Goal: Task Accomplishment & Management: Use online tool/utility

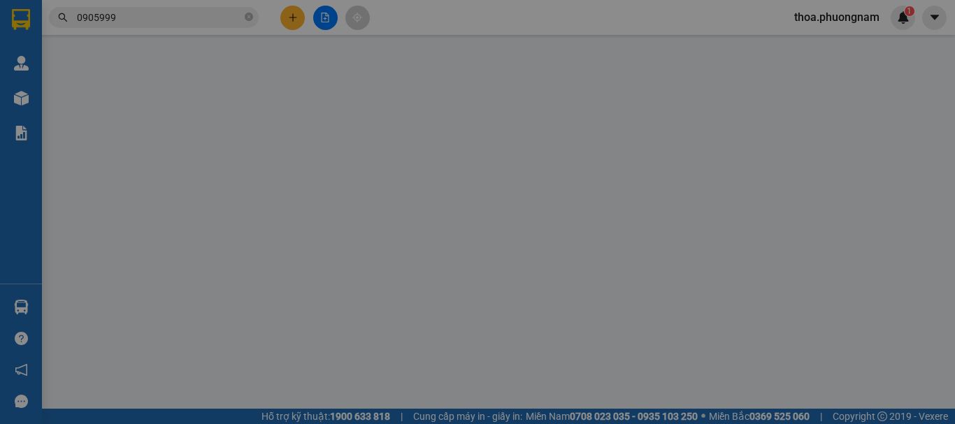
click at [291, 11] on div "Yêu cầu xuất hóa đơn điện tử" at bounding box center [227, 23] width 147 height 32
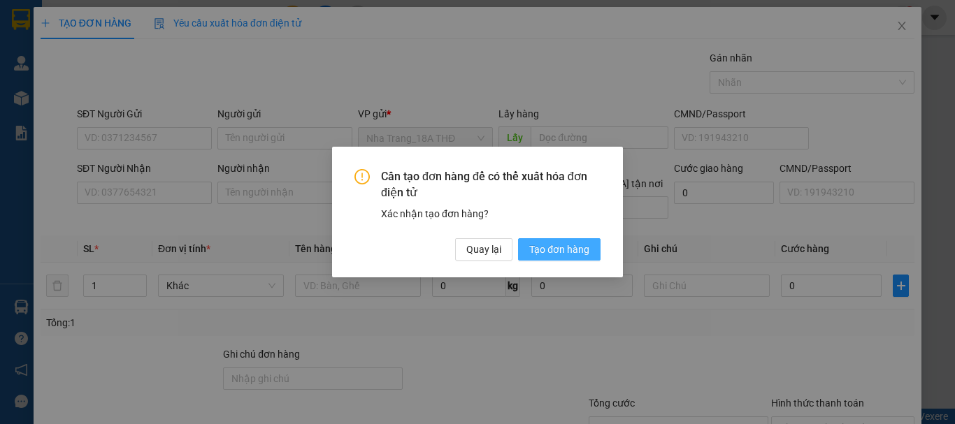
click at [534, 242] on span "Tạo đơn hàng" at bounding box center [559, 249] width 60 height 15
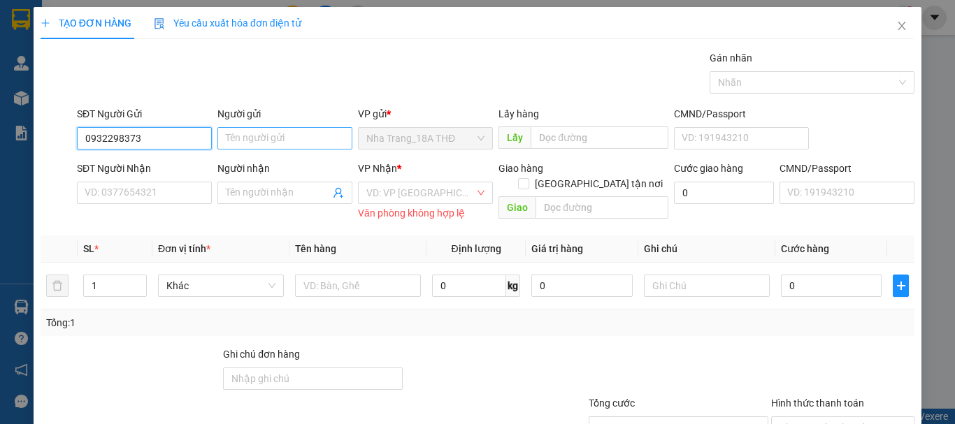
type input "0932298373"
click at [329, 130] on input "Người gửi" at bounding box center [284, 138] width 135 height 22
type input "d"
type input "đ"
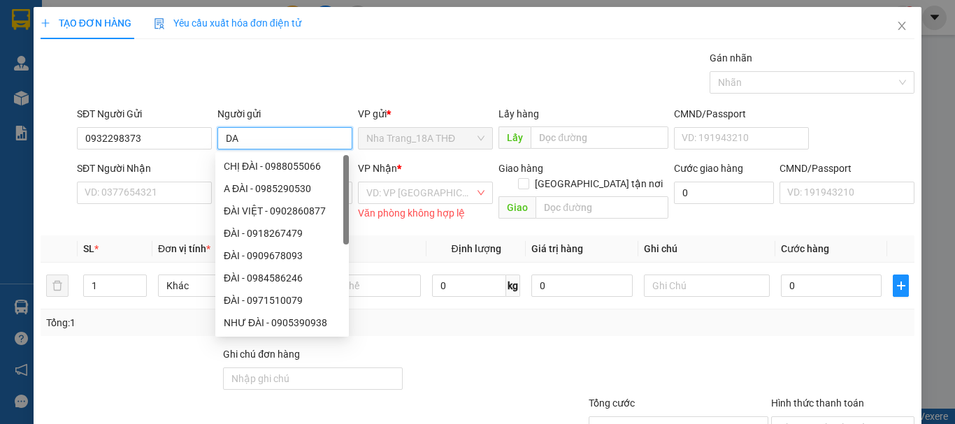
type input "D"
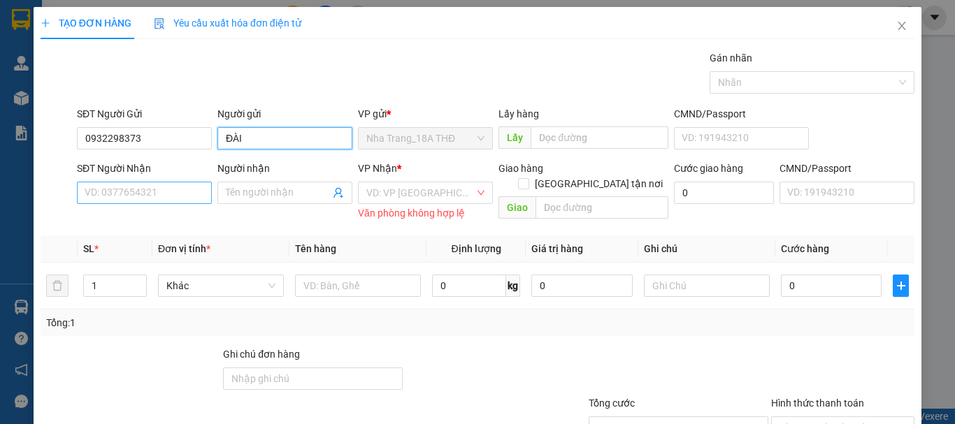
type input "ĐÀI"
drag, startPoint x: 75, startPoint y: 200, endPoint x: 90, endPoint y: 193, distance: 16.3
click at [79, 197] on input "SĐT Người Nhận" at bounding box center [144, 193] width 135 height 22
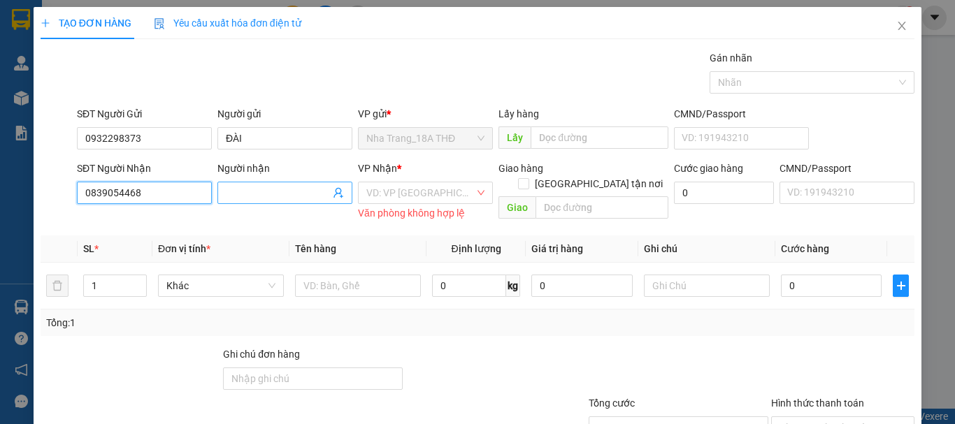
type input "0839054468"
click at [234, 192] on input "Người nhận" at bounding box center [278, 192] width 104 height 15
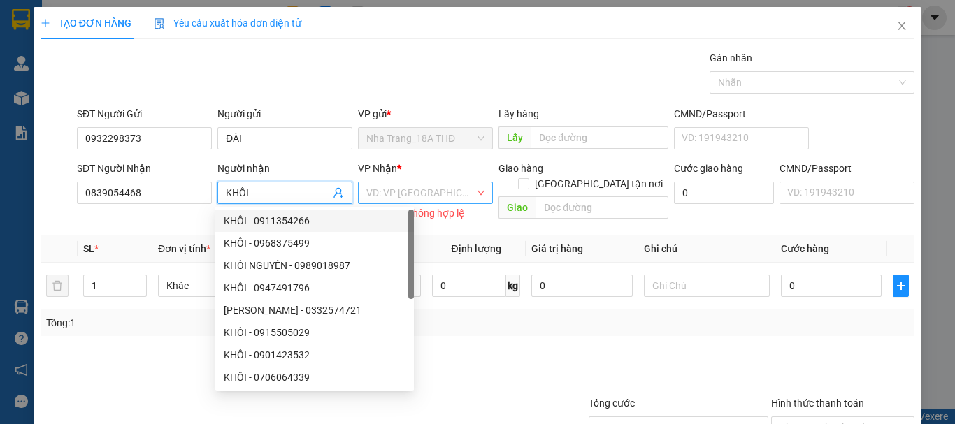
type input "KHÔI"
click at [412, 199] on input "search" at bounding box center [420, 192] width 108 height 21
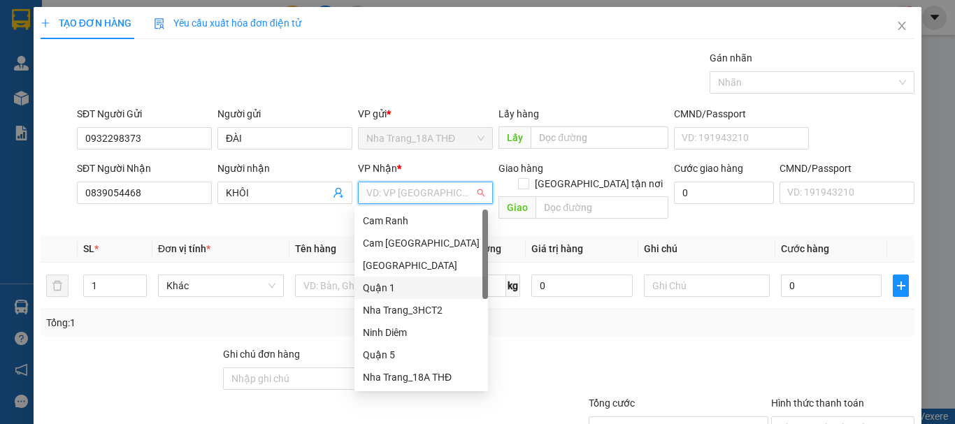
click at [391, 280] on div "Quận 1" at bounding box center [421, 288] width 134 height 22
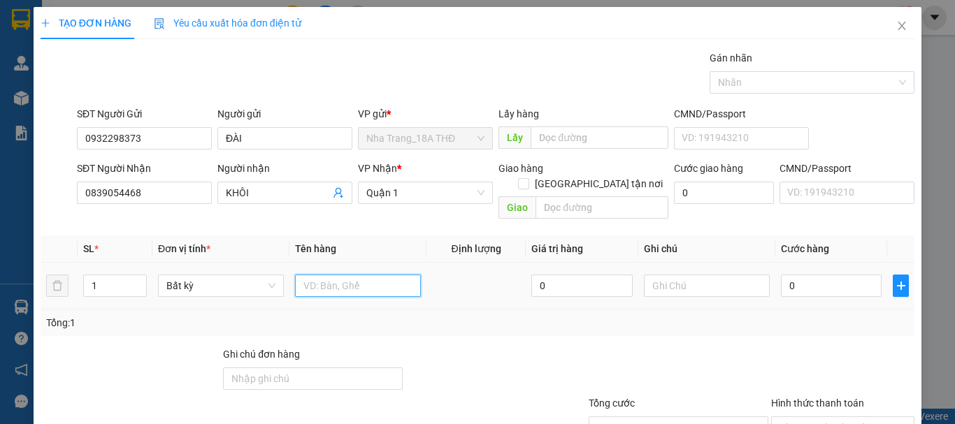
click at [362, 288] on td at bounding box center [357, 286] width 137 height 47
type input "1HS"
click at [793, 275] on input "0" at bounding box center [831, 286] width 101 height 22
type input "2"
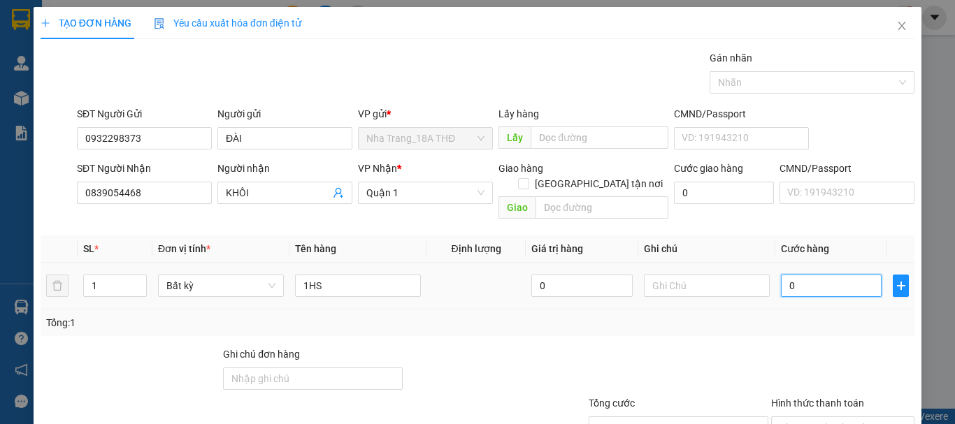
type input "2"
type input "20"
type input "20.000"
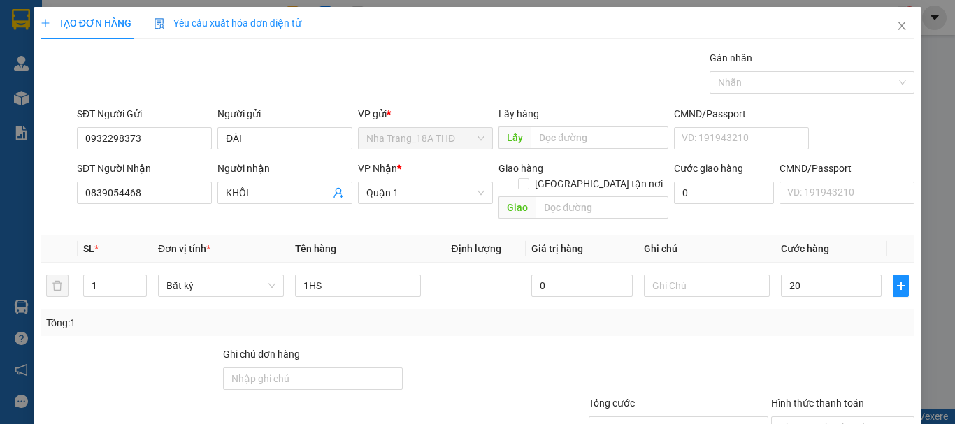
type input "20.000"
click at [779, 321] on div "Transit Pickup Surcharge Ids Transit Deliver Surcharge Ids Transit Deliver Surc…" at bounding box center [478, 277] width 874 height 455
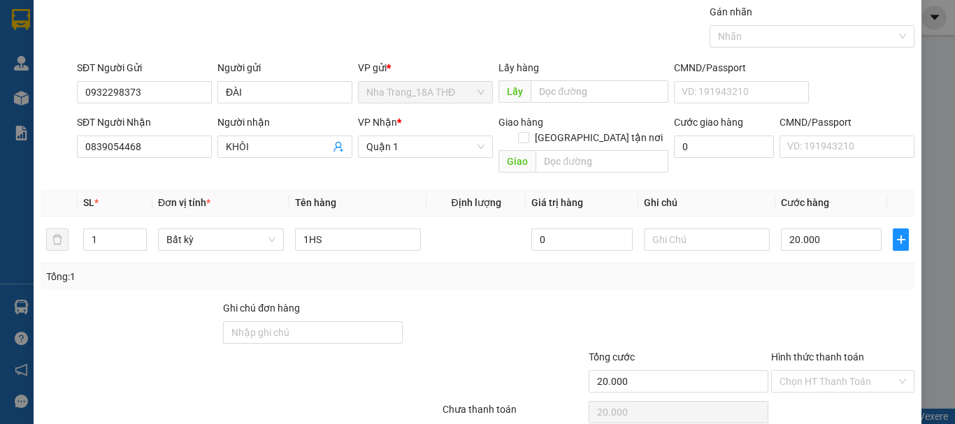
scroll to position [93, 0]
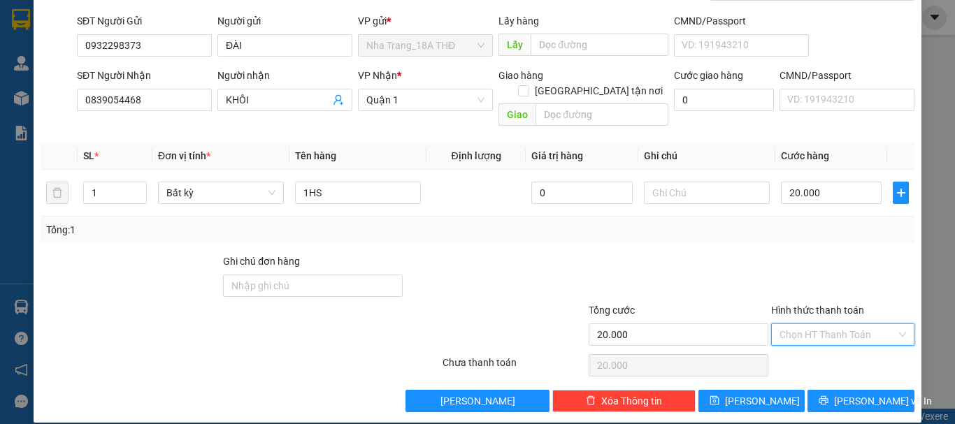
click at [801, 324] on input "Hình thức thanh toán" at bounding box center [837, 334] width 117 height 21
drag, startPoint x: 807, startPoint y: 337, endPoint x: 807, endPoint y: 347, distance: 9.8
click at [807, 343] on div "Tại văn phòng" at bounding box center [834, 347] width 142 height 22
type input "0"
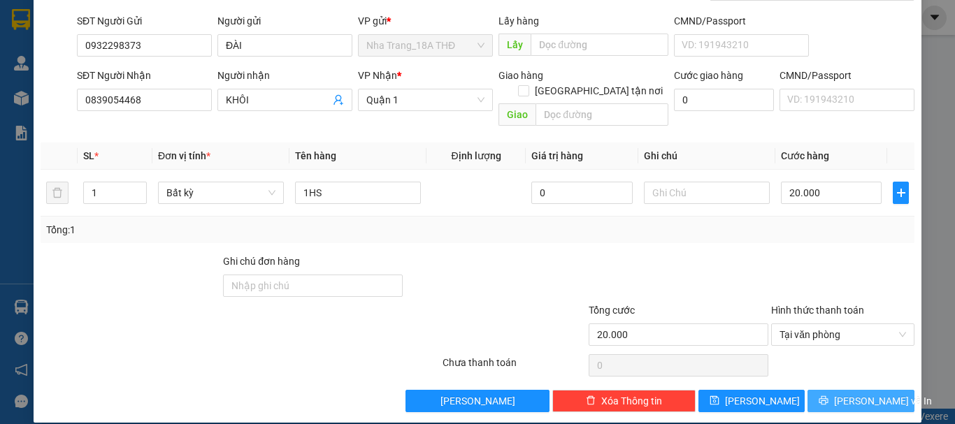
click at [814, 390] on button "[PERSON_NAME] và In" at bounding box center [860, 401] width 107 height 22
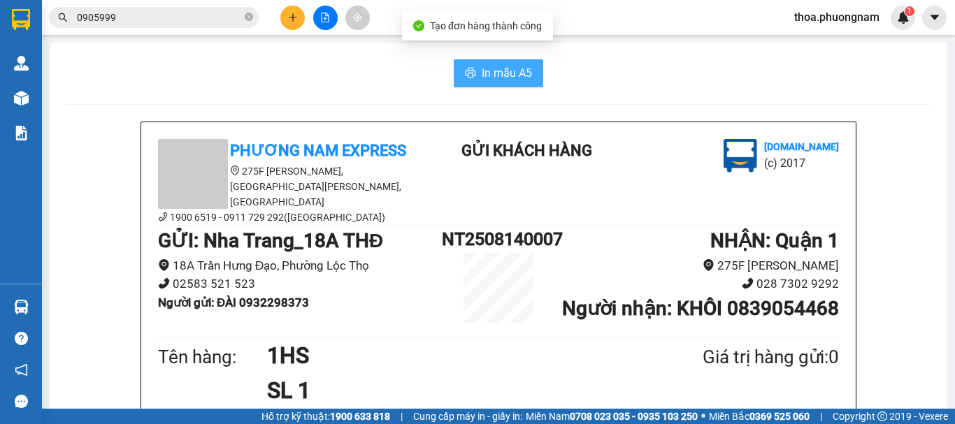
click at [504, 84] on button "In mẫu A5" at bounding box center [498, 73] width 89 height 28
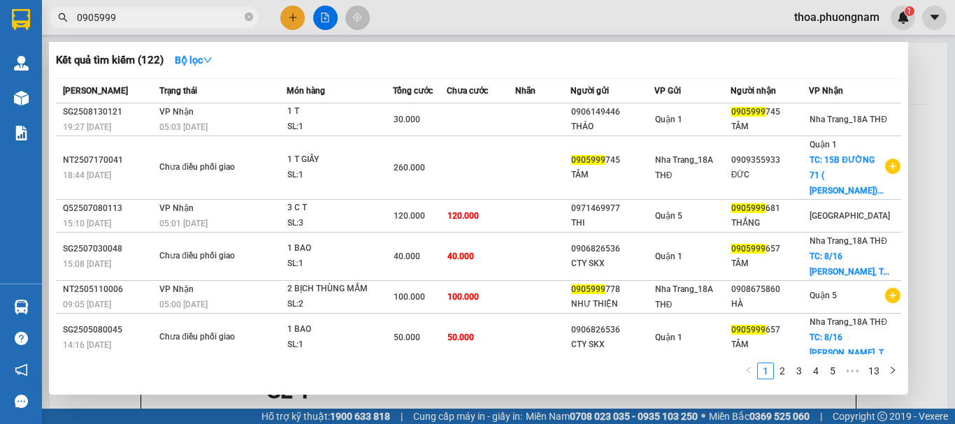
click at [243, 15] on span "0905999" at bounding box center [154, 17] width 210 height 21
click at [244, 18] on span "0905999" at bounding box center [154, 17] width 210 height 21
click at [248, 15] on icon "close-circle" at bounding box center [249, 17] width 8 height 8
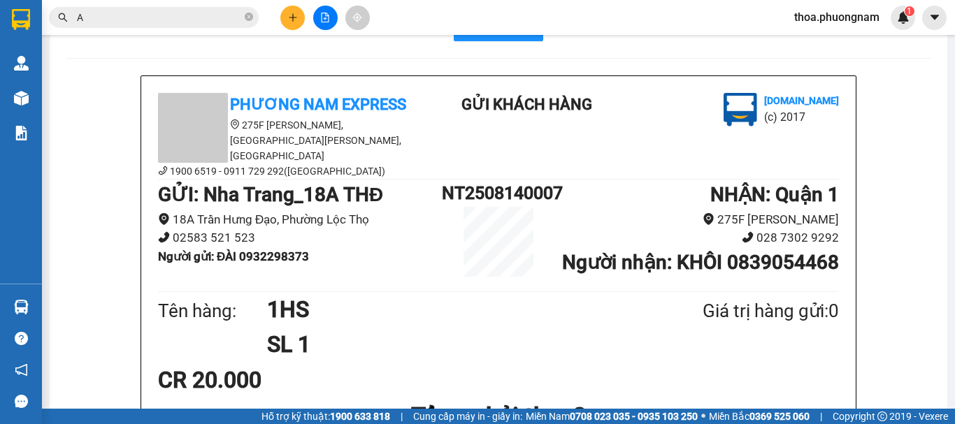
scroll to position [70, 0]
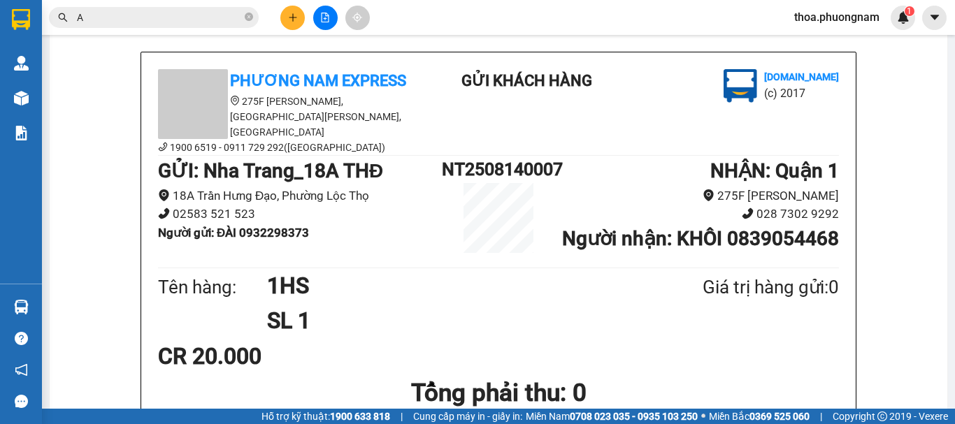
click at [175, 19] on input "A" at bounding box center [159, 17] width 165 height 15
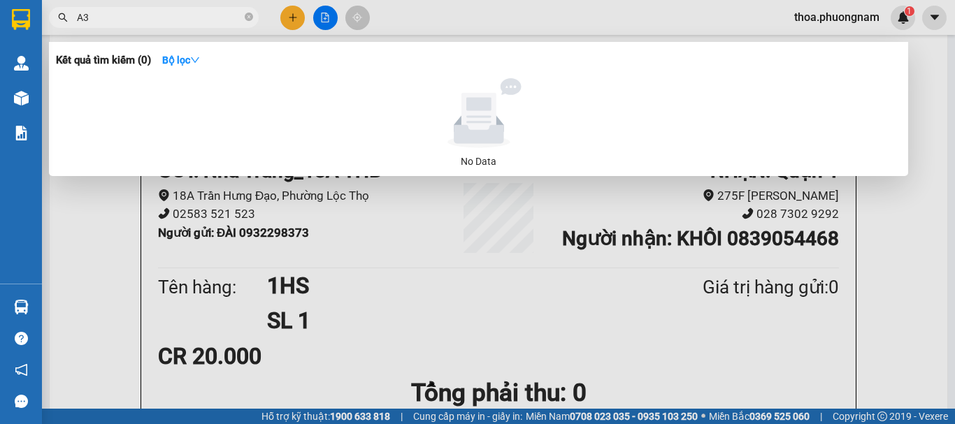
type input "A"
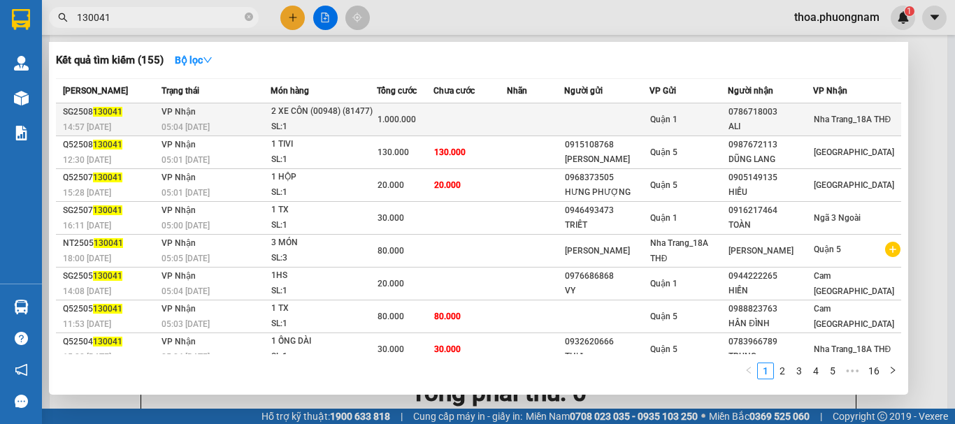
type input "130041"
click at [533, 122] on td at bounding box center [536, 119] width 58 height 33
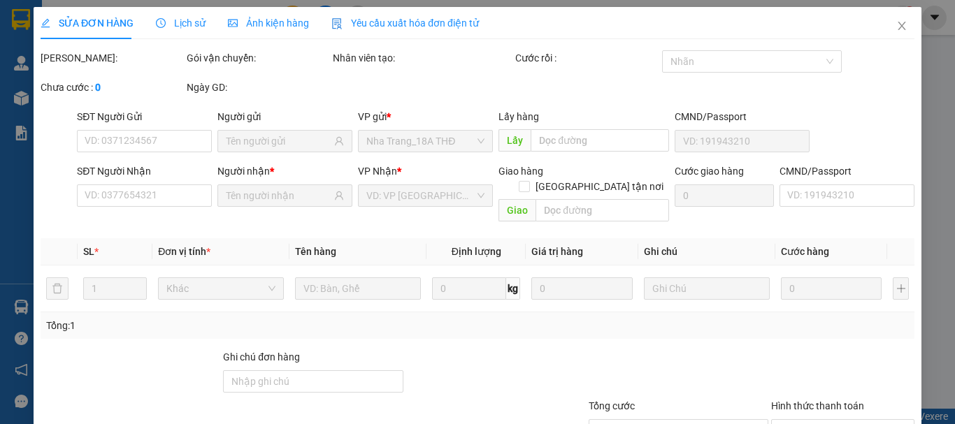
type input "0786718003"
type input "ALI"
type input "1.000.000"
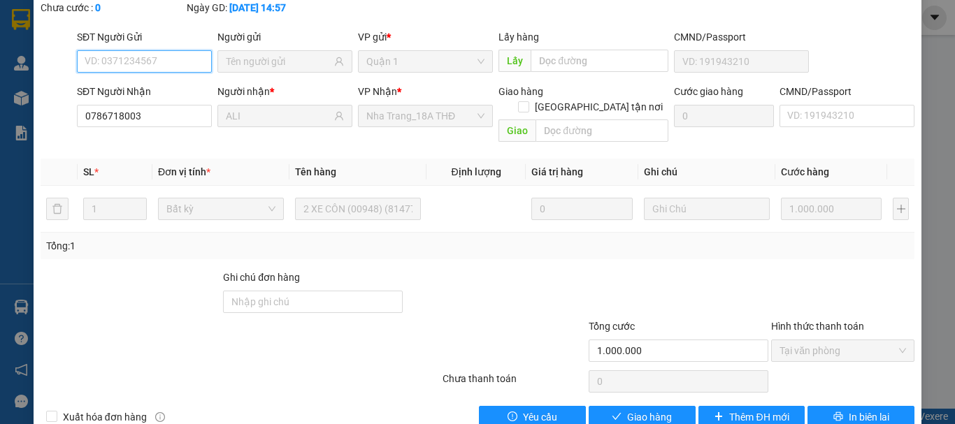
scroll to position [96, 0]
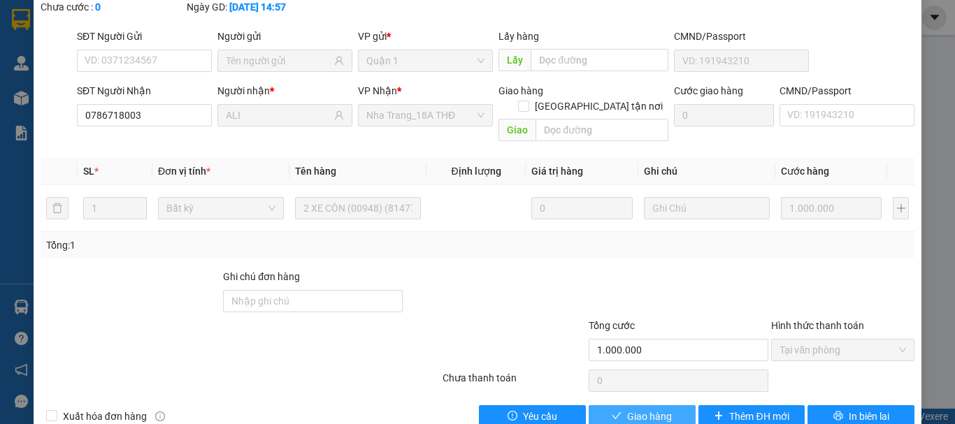
click at [638, 409] on span "Giao hàng" at bounding box center [649, 416] width 45 height 15
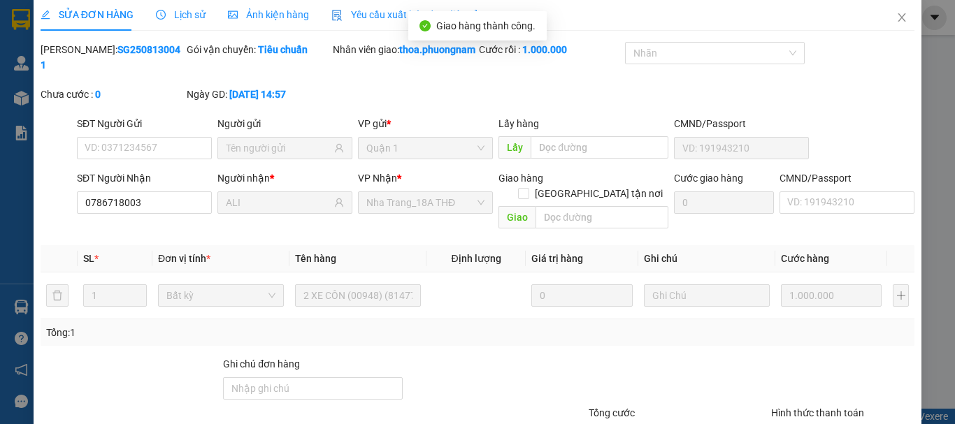
scroll to position [0, 0]
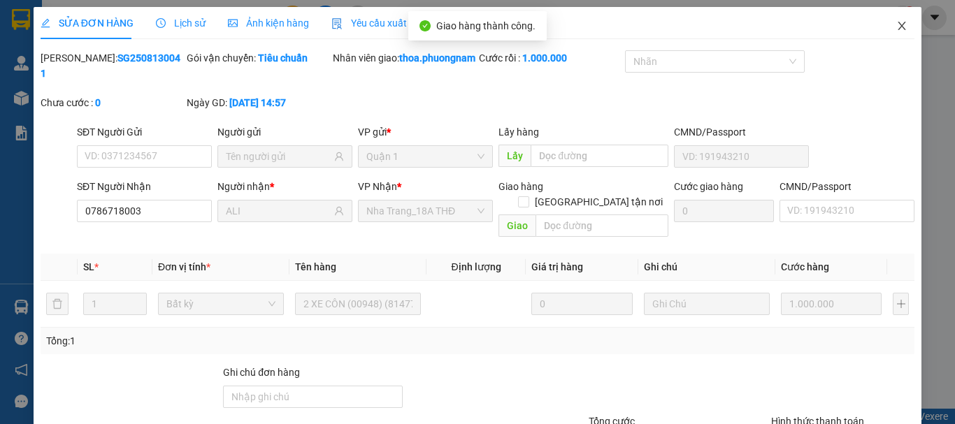
click at [898, 30] on span "Close" at bounding box center [901, 26] width 39 height 39
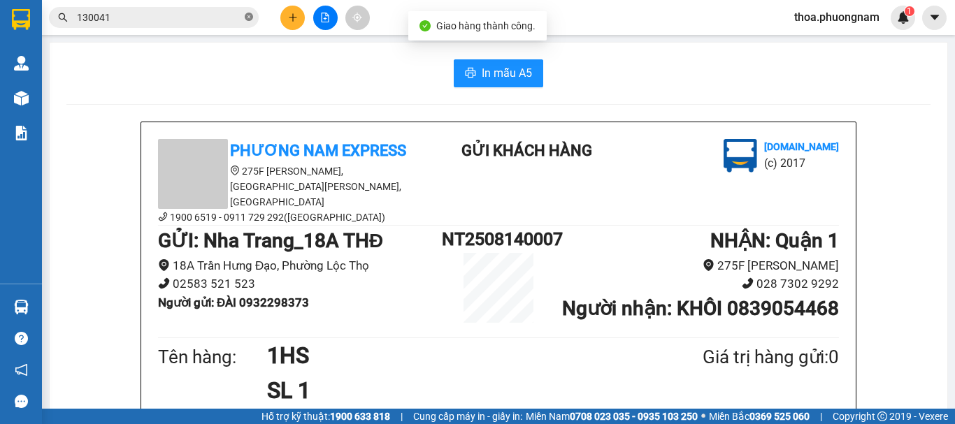
click at [247, 14] on icon "close-circle" at bounding box center [249, 17] width 8 height 8
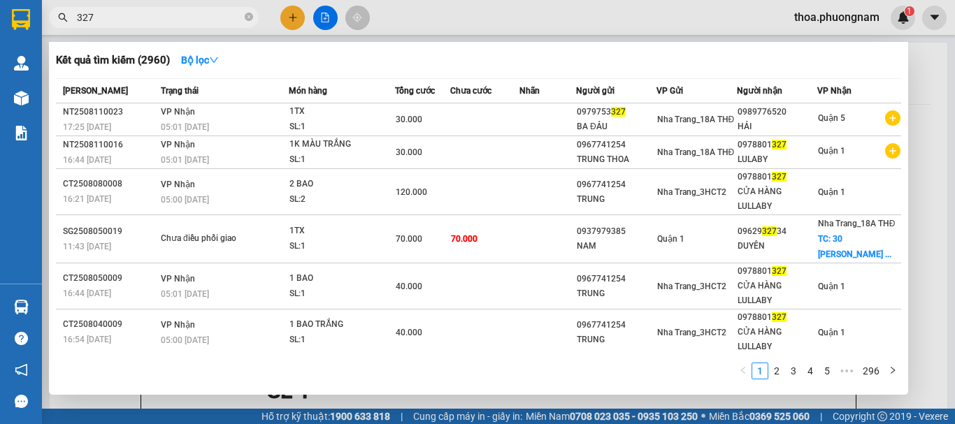
type input "327"
drag, startPoint x: 106, startPoint y: 17, endPoint x: 0, endPoint y: 11, distance: 106.4
click at [0, 11] on section "Kết quả tìm kiếm ( 2960 ) Bộ lọc Mã ĐH Trạng thái Món hàng Tổng cước Chưa cước …" at bounding box center [477, 212] width 955 height 424
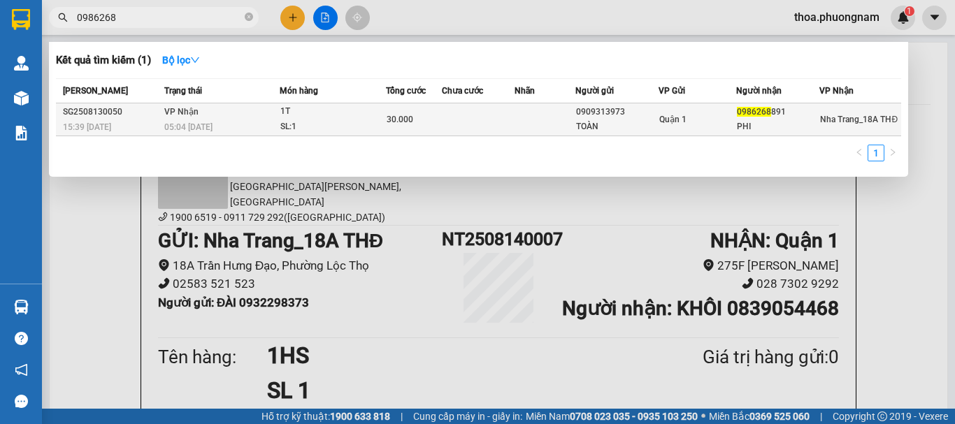
type input "0986268"
click at [423, 112] on div "30.000" at bounding box center [414, 119] width 55 height 15
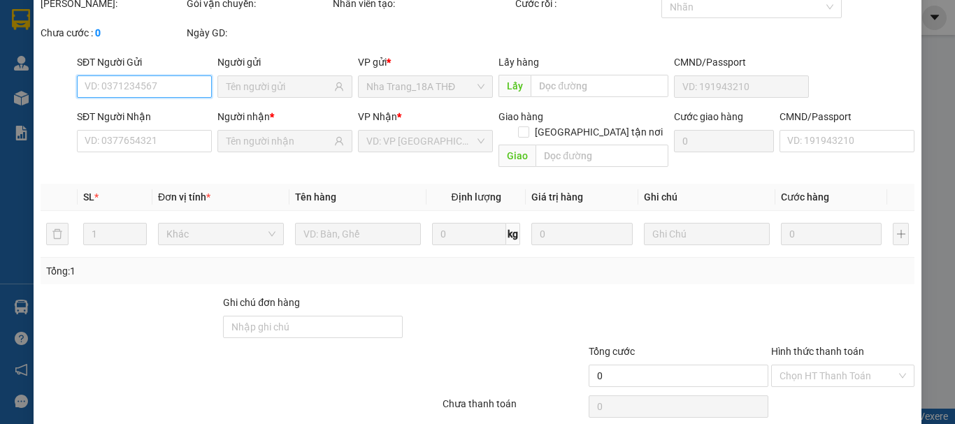
scroll to position [96, 0]
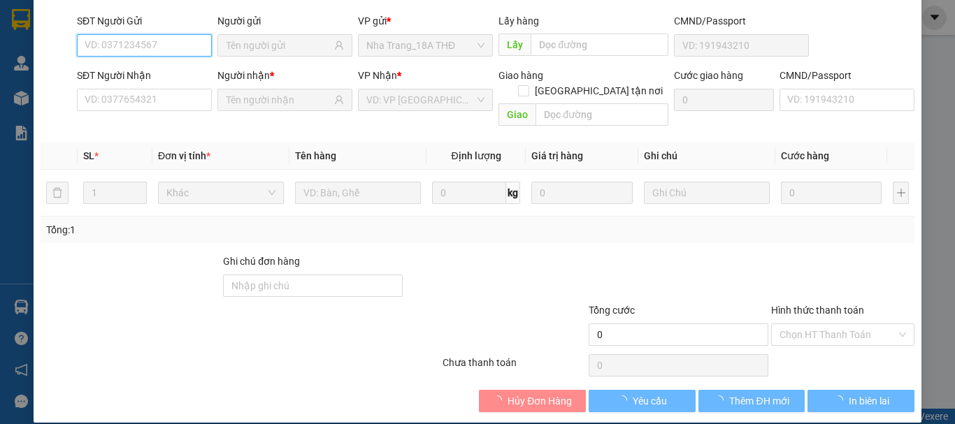
type input "0909313973"
type input "TOÀN"
type input "0986268891"
type input "PHI"
type input "30.000"
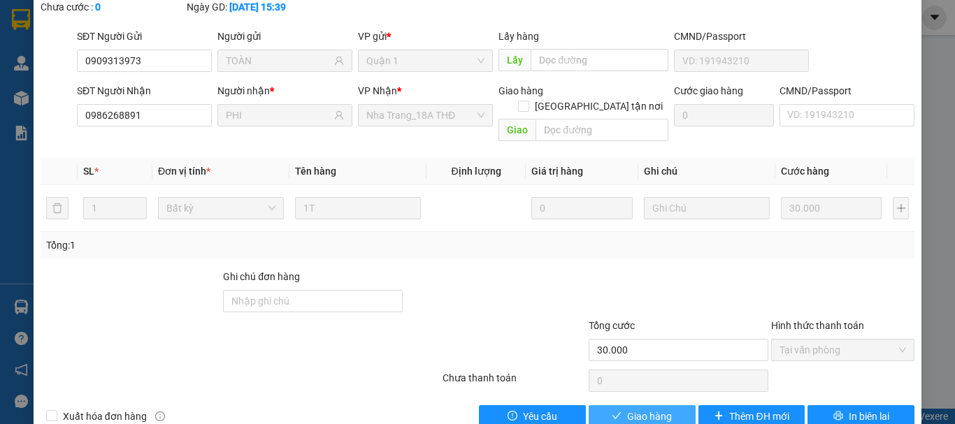
click at [635, 409] on span "Giao hàng" at bounding box center [649, 416] width 45 height 15
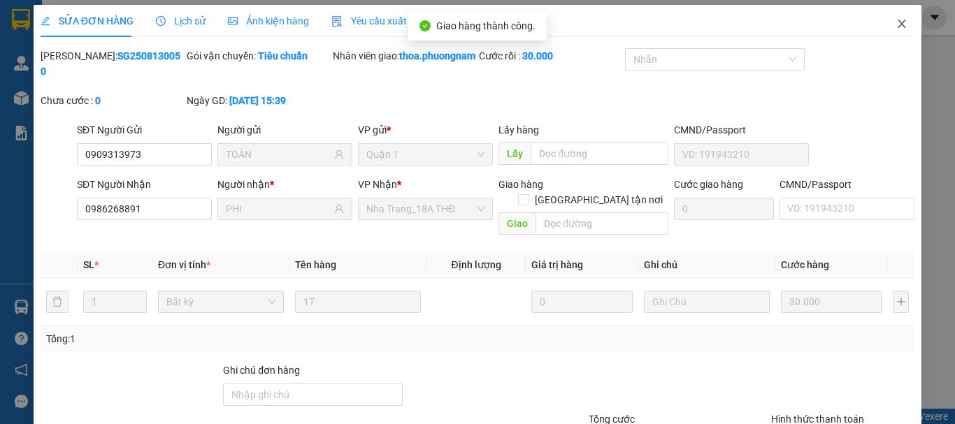
scroll to position [0, 0]
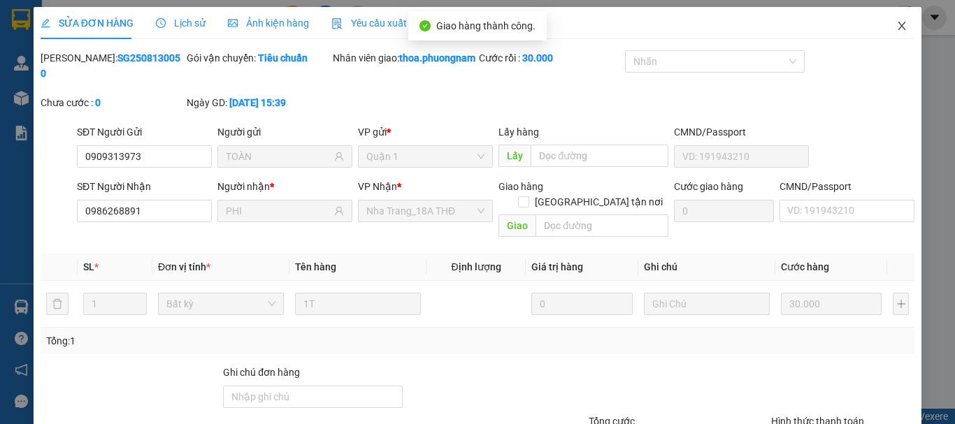
click at [896, 31] on icon "close" at bounding box center [901, 25] width 11 height 11
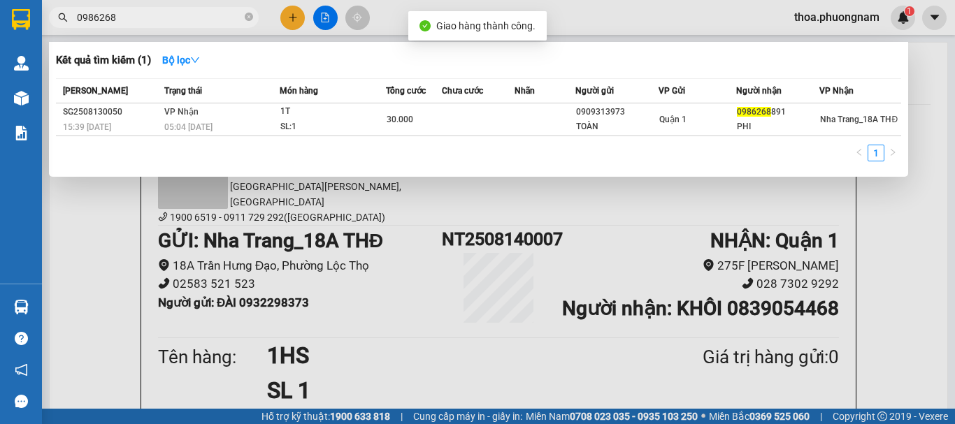
click at [206, 15] on input "0986268" at bounding box center [159, 17] width 165 height 15
click at [293, 30] on div at bounding box center [477, 212] width 955 height 424
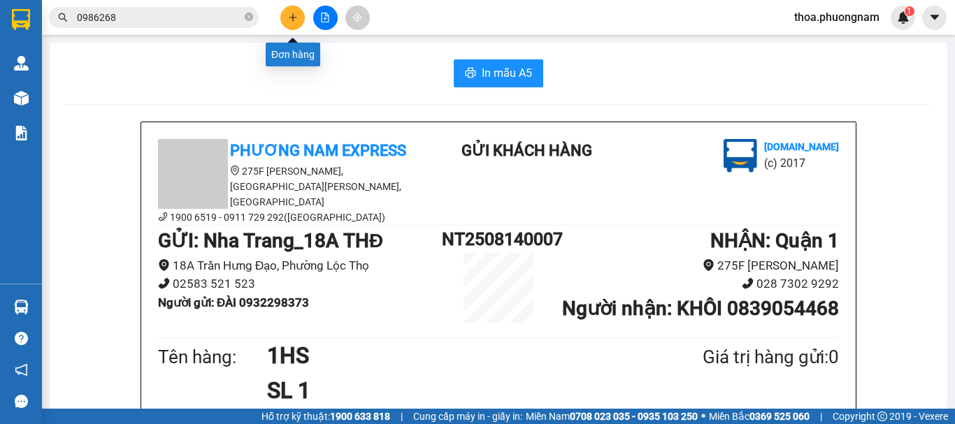
click at [291, 24] on button at bounding box center [292, 18] width 24 height 24
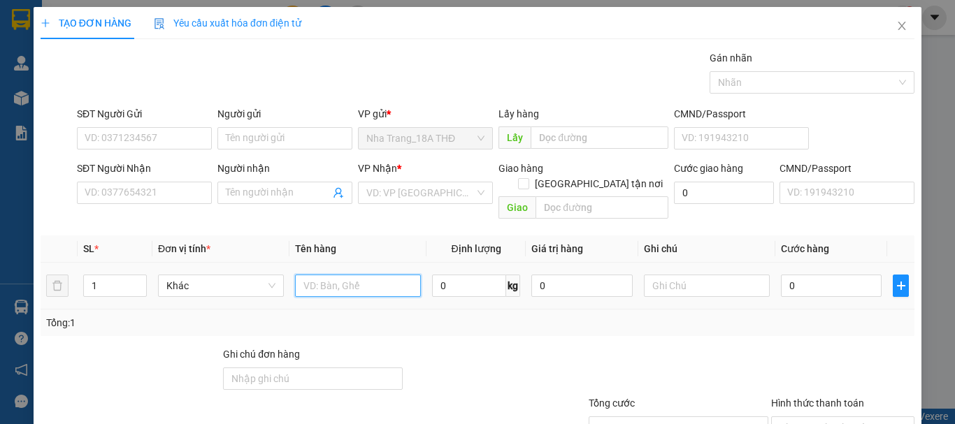
click at [304, 275] on input "text" at bounding box center [358, 286] width 126 height 22
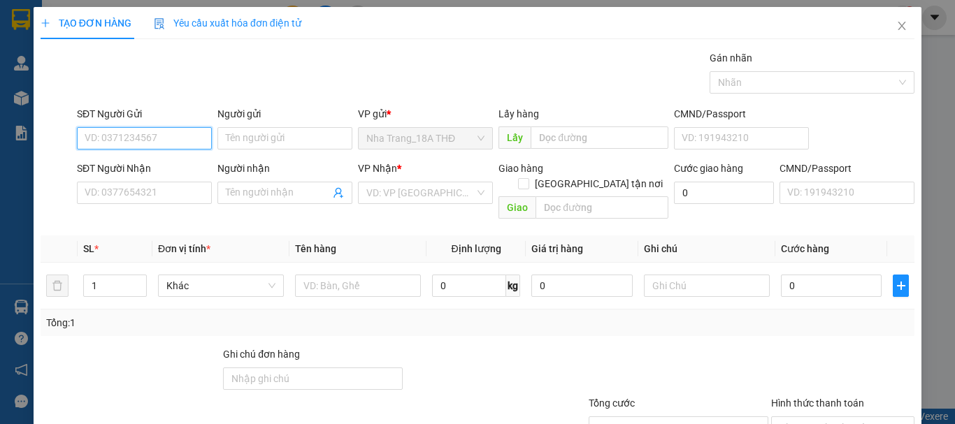
click at [108, 141] on input "SĐT Người Gửi" at bounding box center [144, 138] width 135 height 22
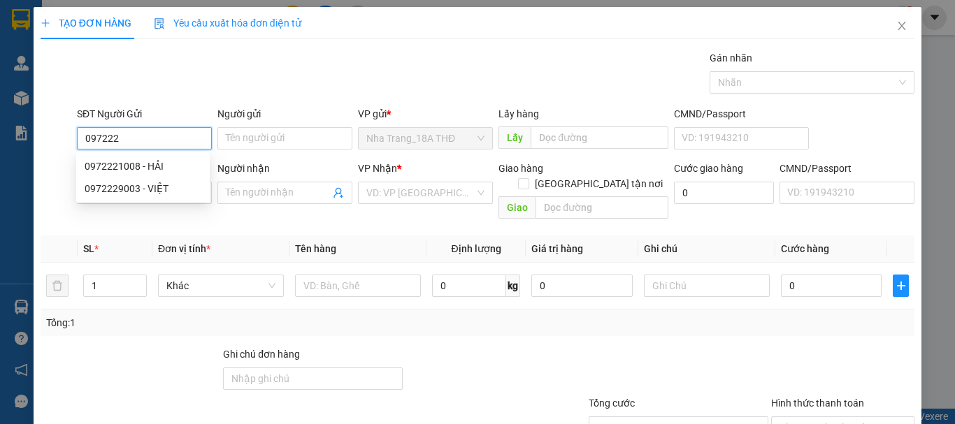
drag, startPoint x: 134, startPoint y: 145, endPoint x: 133, endPoint y: 185, distance: 39.9
click at [134, 150] on div "SĐT Người Gửi 097222" at bounding box center [144, 130] width 135 height 49
click at [138, 166] on div "0972221008 - HẢI" at bounding box center [143, 166] width 117 height 15
type input "0972221008"
type input "HẢI"
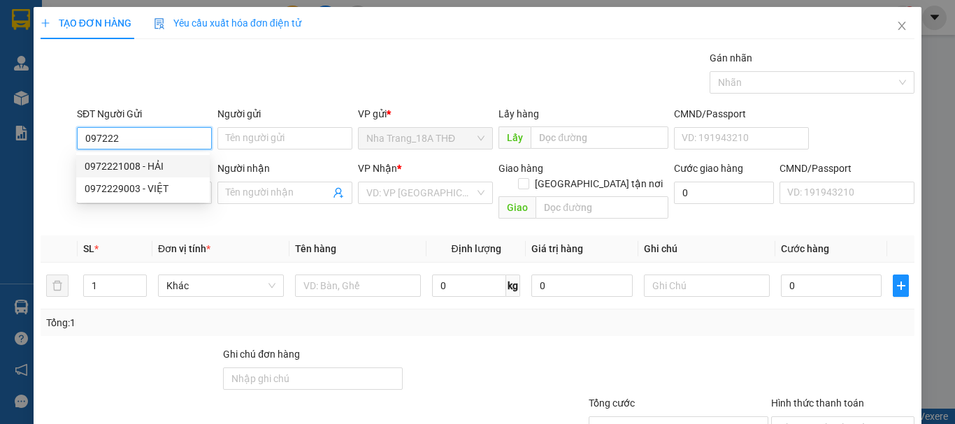
type input "0888040838"
type input "LUẬT"
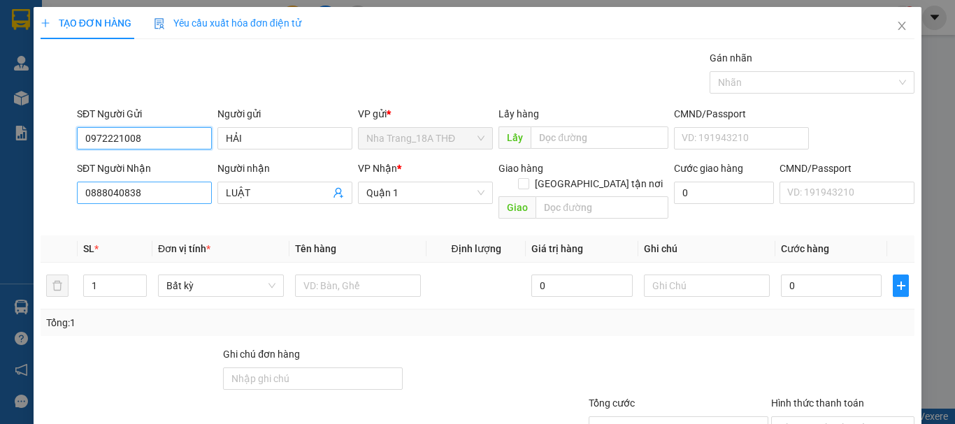
type input "0972221008"
drag, startPoint x: 187, startPoint y: 194, endPoint x: 0, endPoint y: 235, distance: 191.8
click at [0, 235] on div "TẠO ĐƠN HÀNG Yêu cầu xuất hóa đơn điện tử Transit Pickup Surcharge Ids Transit …" at bounding box center [477, 212] width 955 height 424
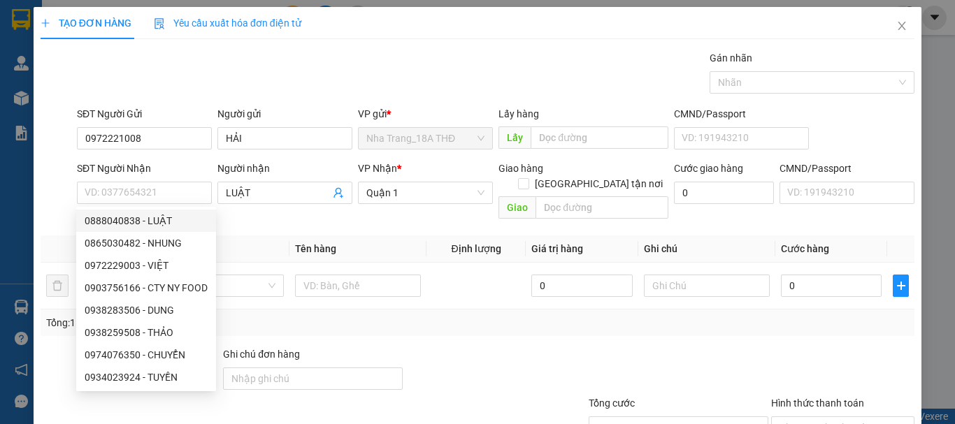
drag, startPoint x: 259, startPoint y: 189, endPoint x: 140, endPoint y: 213, distance: 121.7
click at [140, 213] on body "Kết quả tìm kiếm ( 1 ) Bộ lọc Mã ĐH Trạng thái Món hàng Tổng cước Chưa cước Nhã…" at bounding box center [477, 212] width 955 height 424
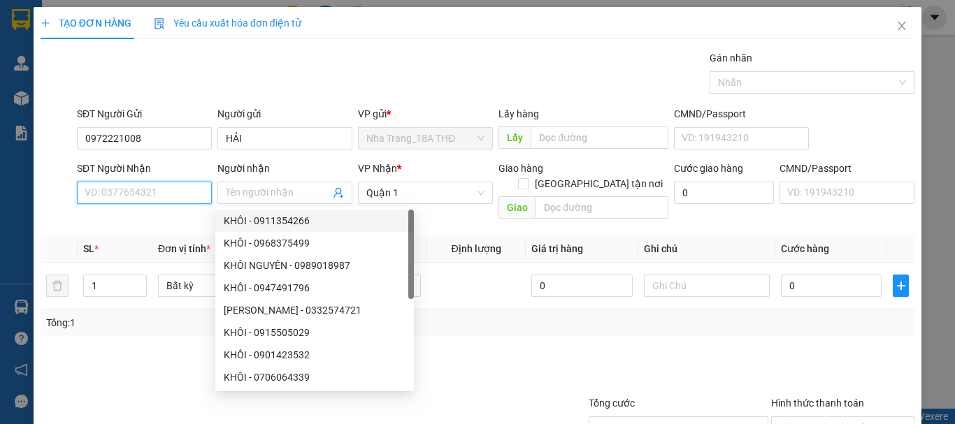
click at [171, 190] on input "SĐT Người Nhận" at bounding box center [144, 193] width 135 height 22
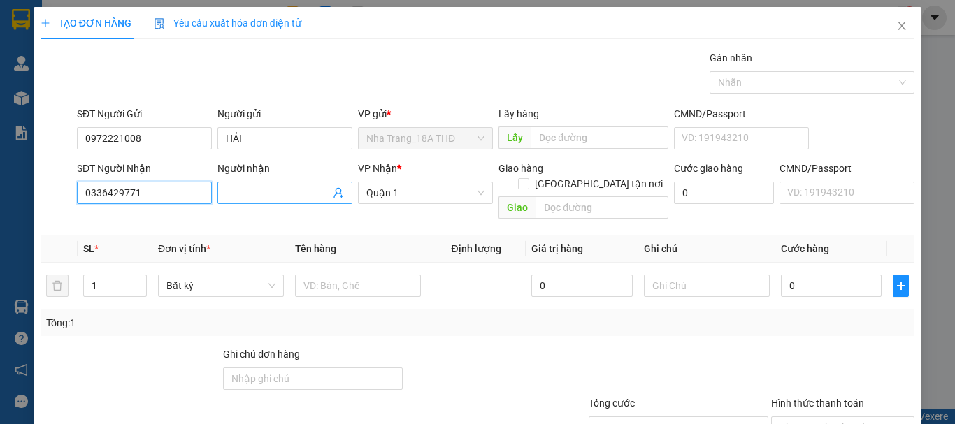
type input "0336429771"
click at [282, 196] on input "Người nhận" at bounding box center [278, 192] width 104 height 15
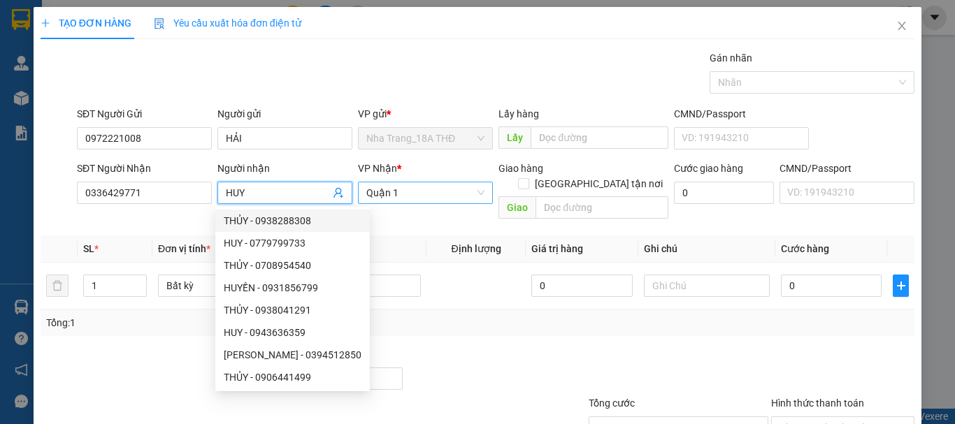
click at [433, 194] on span "Quận 1" at bounding box center [425, 192] width 118 height 21
type input "HUY"
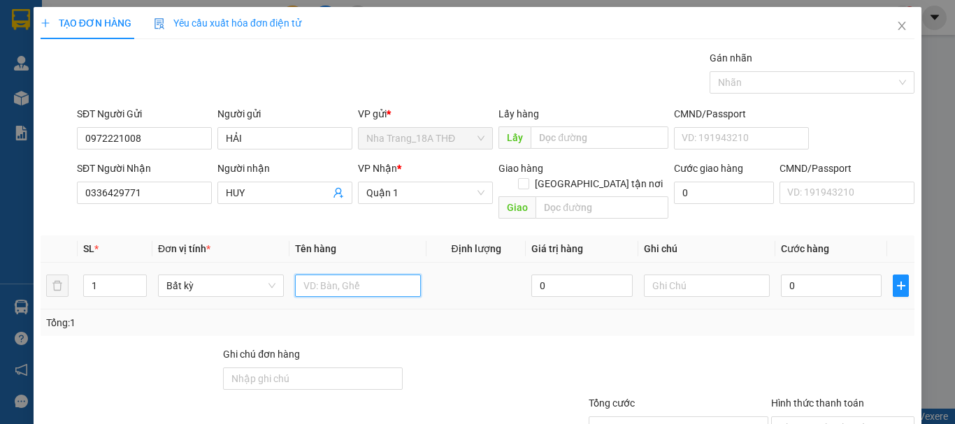
click at [338, 275] on input "text" at bounding box center [358, 286] width 126 height 22
type input "1TG BKV"
click at [816, 275] on input "0" at bounding box center [831, 286] width 101 height 22
type input "5"
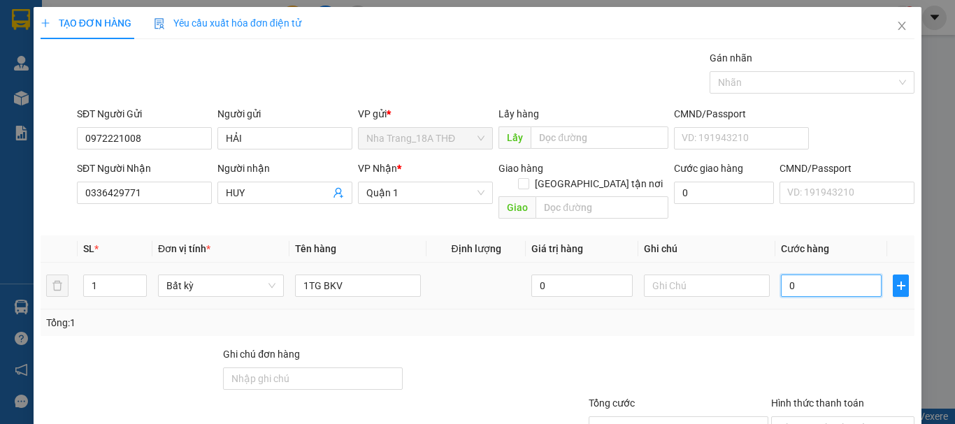
type input "5"
type input "50"
type input "50.000"
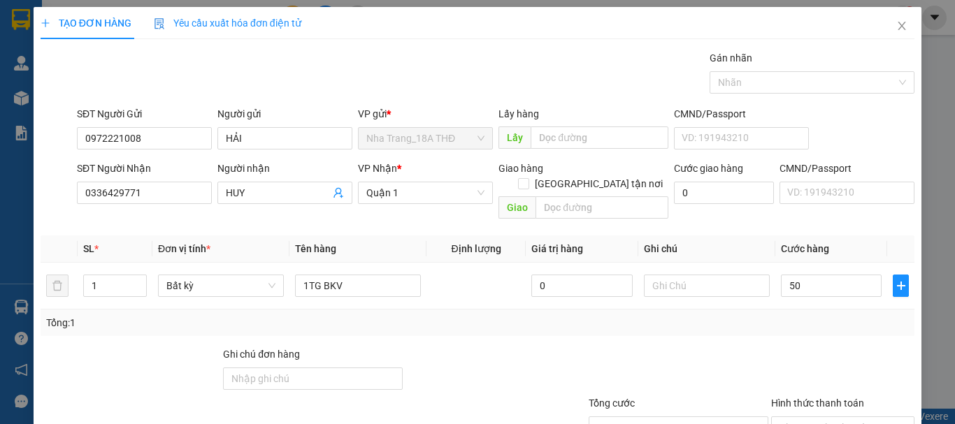
type input "50.000"
click at [826, 310] on div "Tổng: 1" at bounding box center [478, 323] width 874 height 27
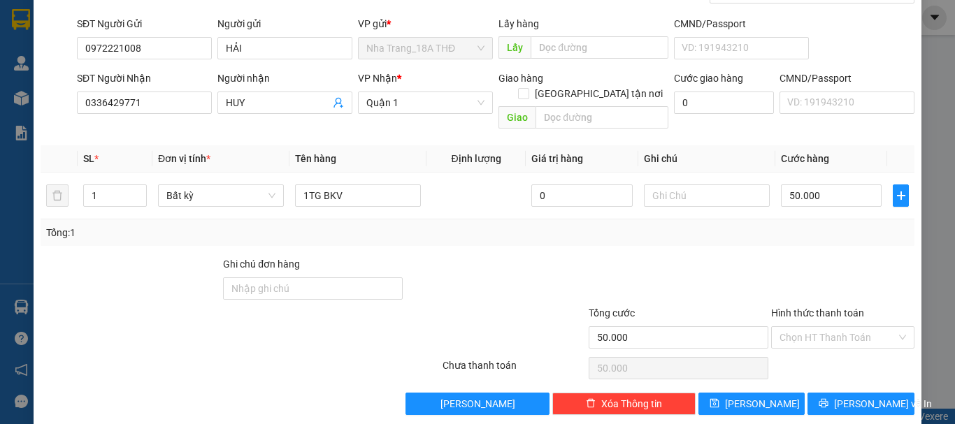
scroll to position [93, 0]
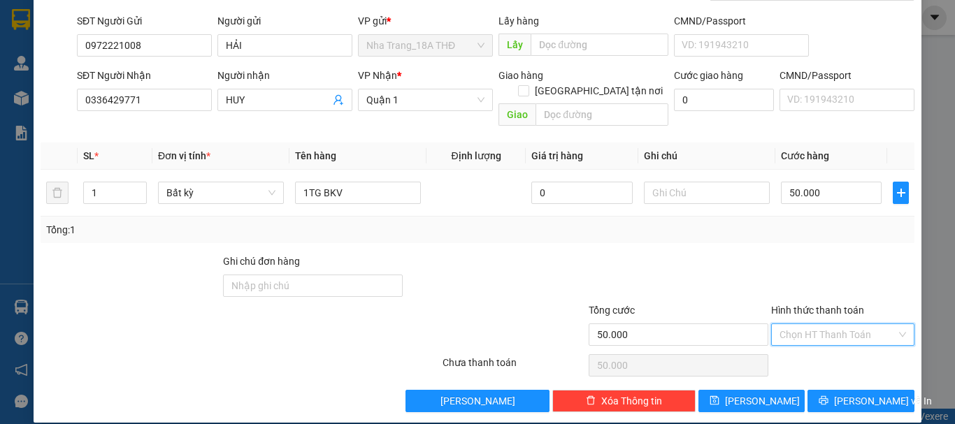
click at [811, 324] on input "Hình thức thanh toán" at bounding box center [837, 334] width 117 height 21
click at [806, 352] on div "Tại văn phòng" at bounding box center [834, 347] width 125 height 15
type input "0"
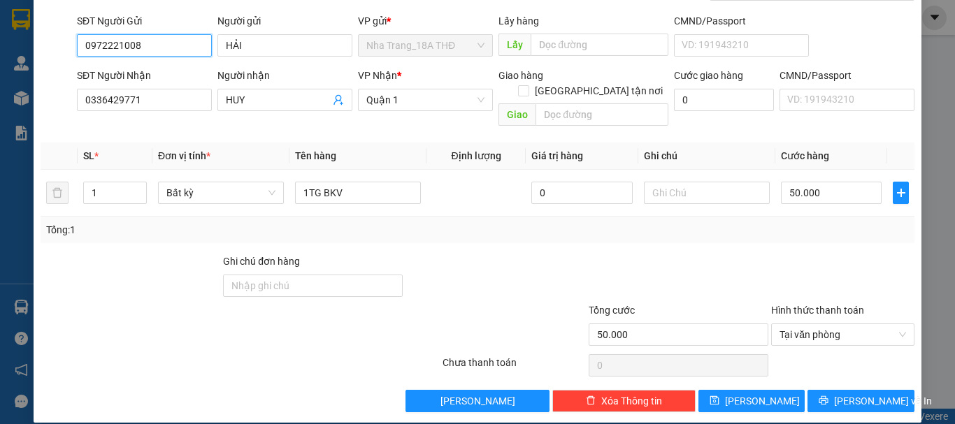
drag, startPoint x: 171, startPoint y: 41, endPoint x: 0, endPoint y: 45, distance: 171.3
click at [0, 45] on div "TẠO ĐƠN HÀNG Yêu cầu xuất hóa đơn điện tử Transit Pickup Surcharge Ids Transit …" at bounding box center [477, 212] width 955 height 424
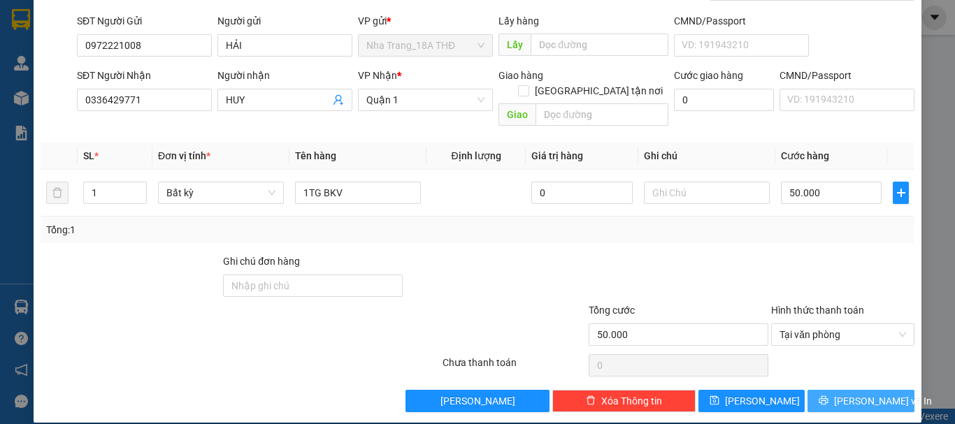
click at [855, 390] on button "[PERSON_NAME] và In" at bounding box center [860, 401] width 107 height 22
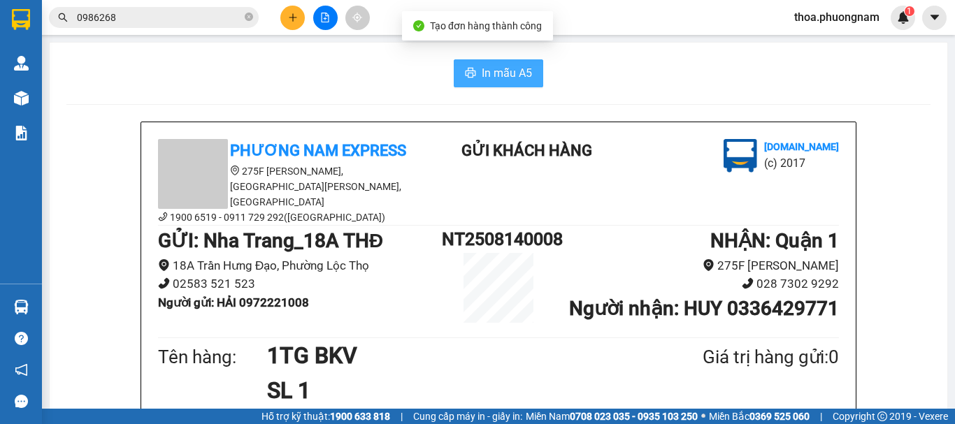
click at [487, 62] on button "In mẫu A5" at bounding box center [498, 73] width 89 height 28
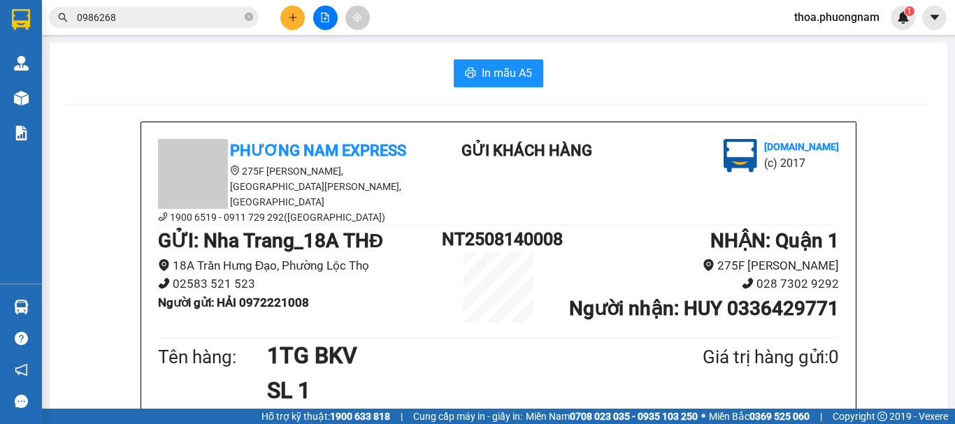
click at [282, 19] on button at bounding box center [292, 18] width 24 height 24
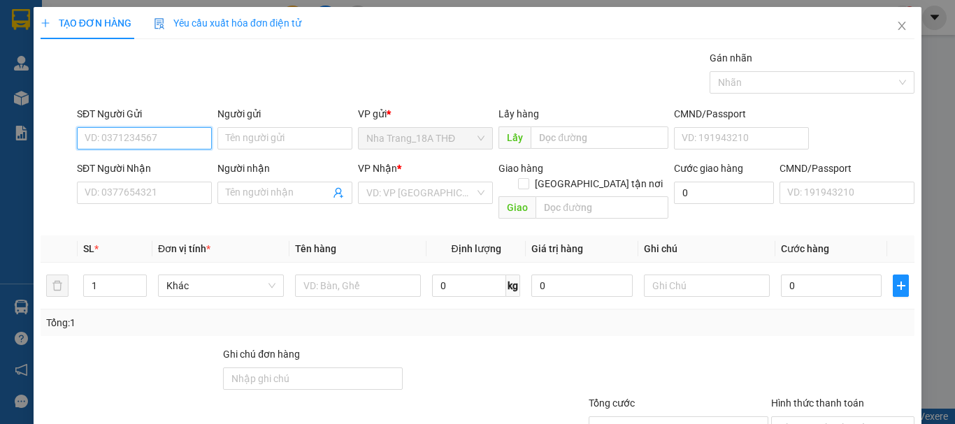
paste input "0972221008"
type input "0972221008"
click at [145, 162] on div "0972221008 - HẢI" at bounding box center [143, 166] width 117 height 15
type input "HẢI"
type input "0336429771"
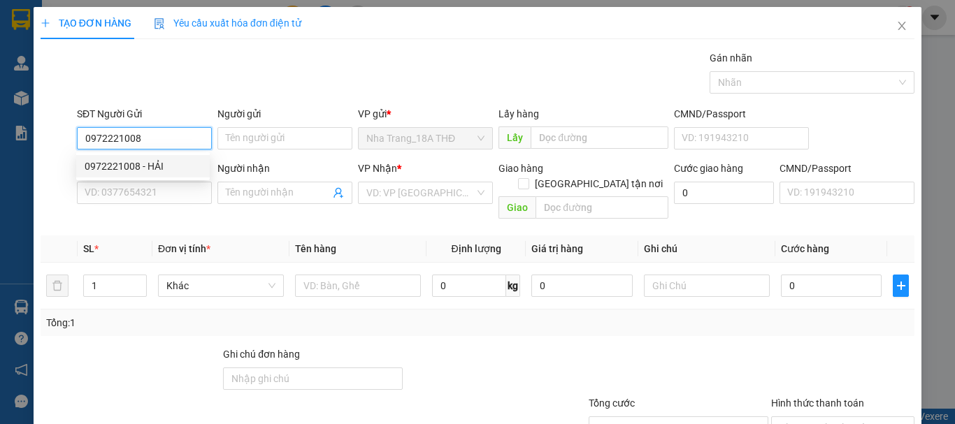
type input "HUY"
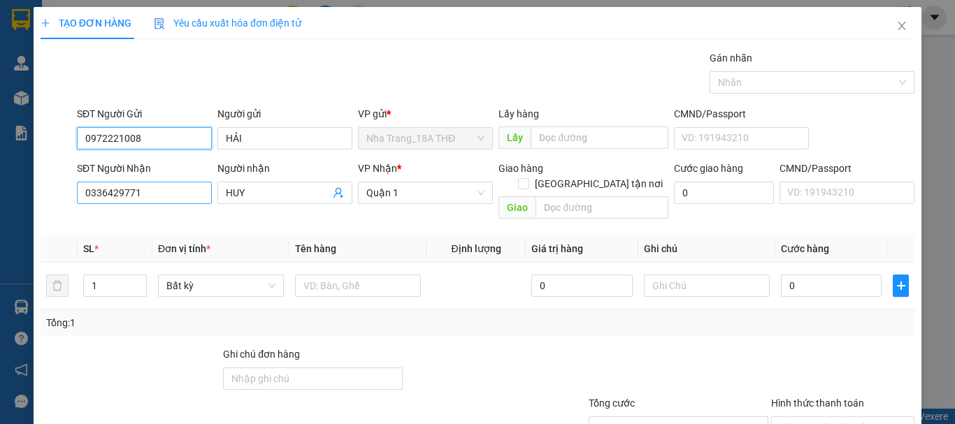
type input "0972221008"
drag, startPoint x: 199, startPoint y: 192, endPoint x: 80, endPoint y: 197, distance: 118.3
click at [80, 197] on input "0336429771" at bounding box center [144, 193] width 135 height 22
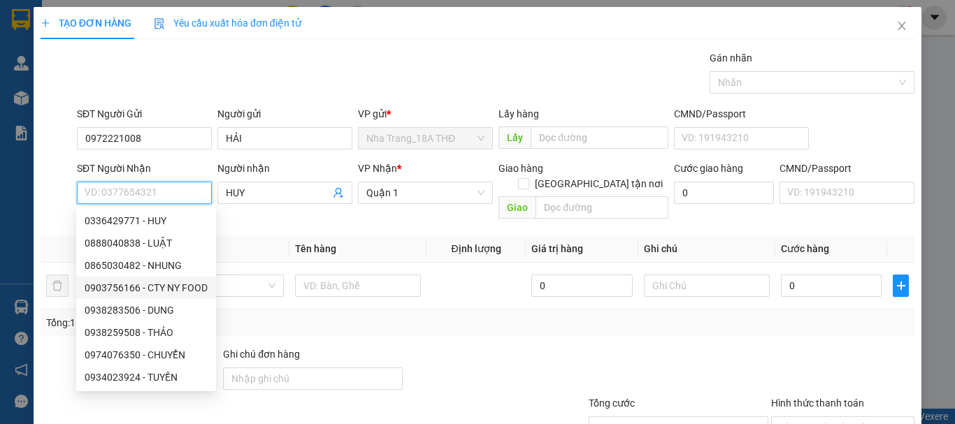
click at [145, 289] on div "0903756166 - CTY NY FOOD" at bounding box center [146, 287] width 123 height 15
type input "0903756166"
type input "CTY NY FOOD"
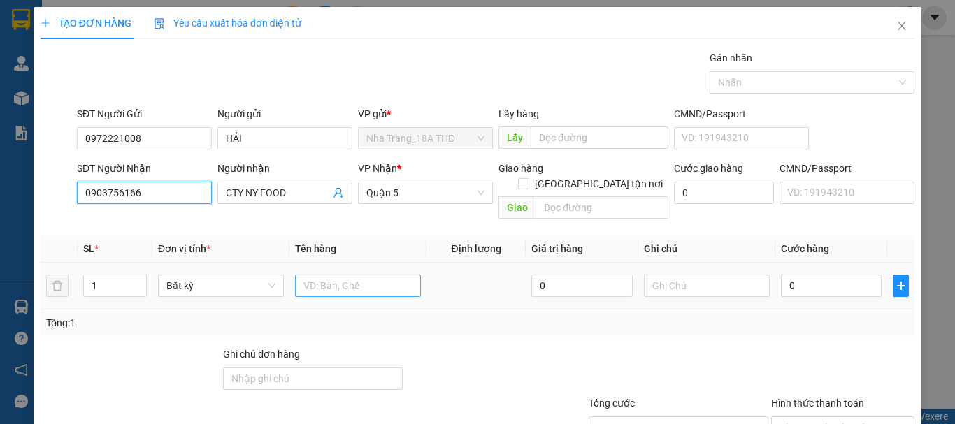
type input "0903756166"
click at [314, 275] on input "text" at bounding box center [358, 286] width 126 height 22
type input "2TG BKV"
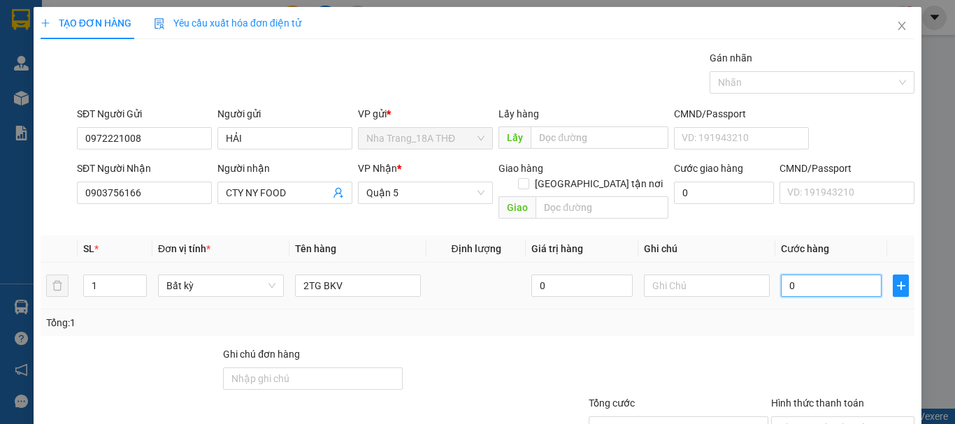
click at [833, 275] on input "0" at bounding box center [831, 286] width 101 height 22
type input "1"
type input "12"
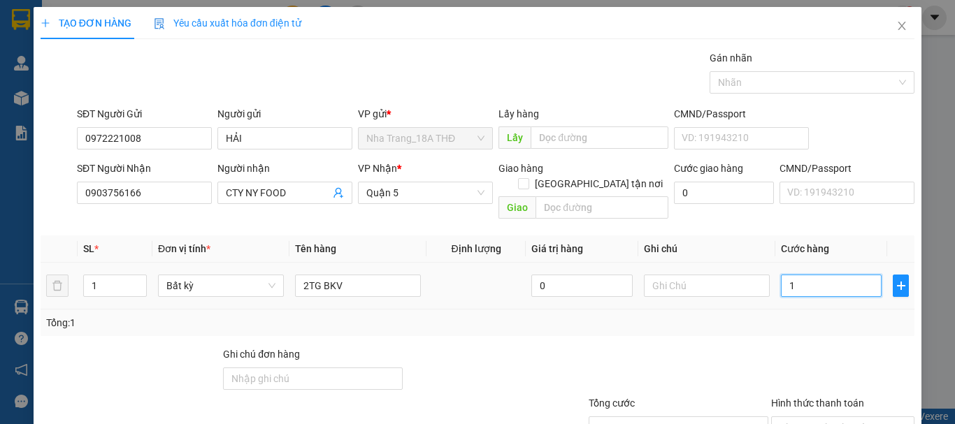
type input "12"
type input "120"
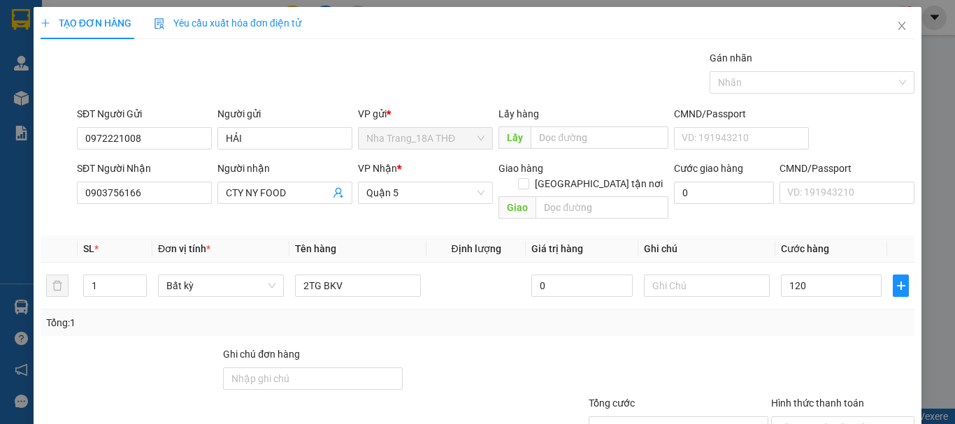
type input "120.000"
click at [780, 349] on div at bounding box center [843, 371] width 146 height 49
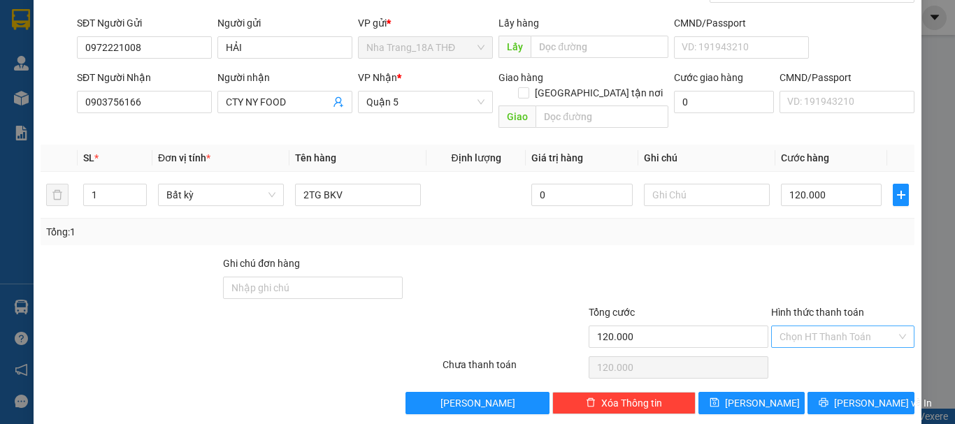
scroll to position [93, 0]
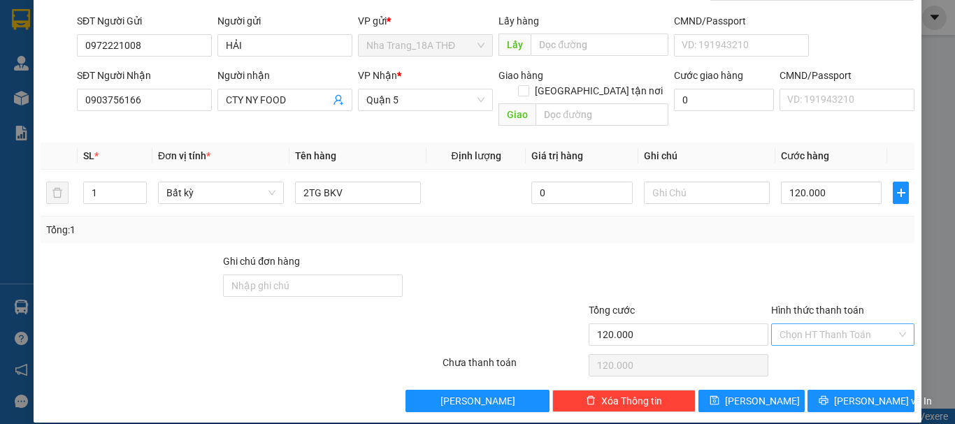
click at [834, 324] on input "Hình thức thanh toán" at bounding box center [837, 334] width 117 height 21
click at [800, 351] on div "Tại văn phòng" at bounding box center [834, 347] width 125 height 15
type input "0"
click at [826, 396] on icon "printer" at bounding box center [824, 401] width 10 height 10
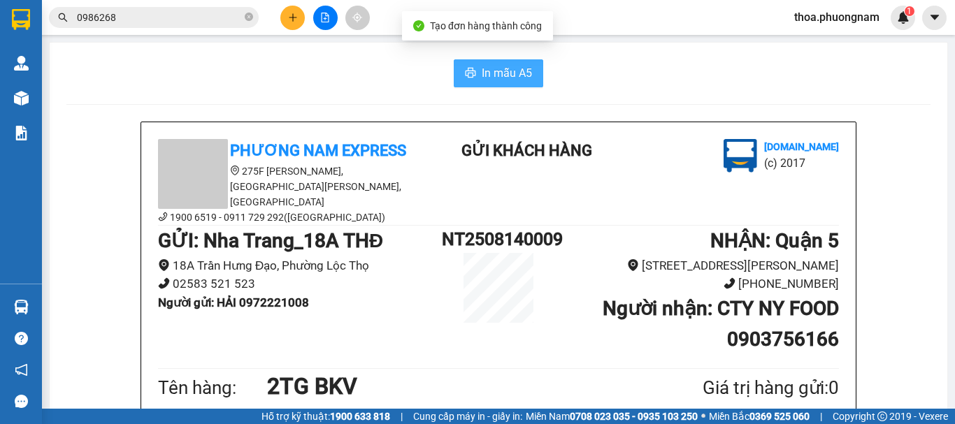
click at [510, 77] on span "In mẫu A5" at bounding box center [507, 72] width 50 height 17
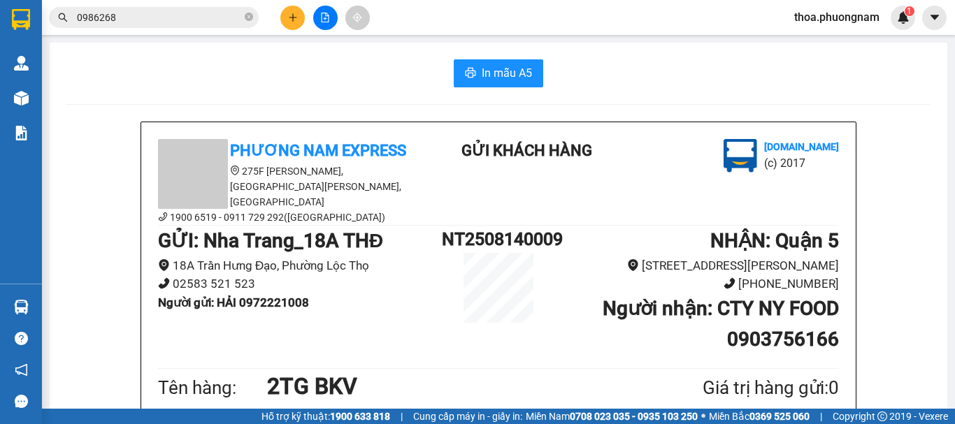
drag, startPoint x: 299, startPoint y: 55, endPoint x: 295, endPoint y: 8, distance: 46.3
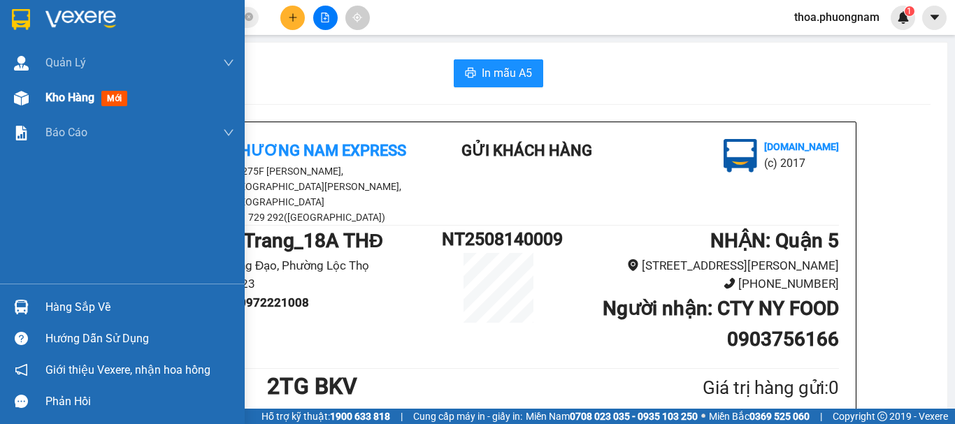
click at [47, 94] on span "Kho hàng" at bounding box center [69, 97] width 49 height 13
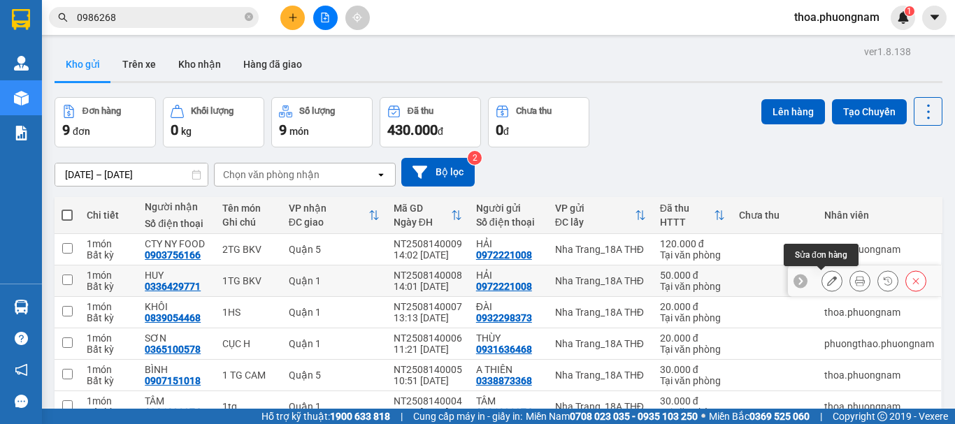
click at [827, 280] on icon at bounding box center [832, 281] width 10 height 10
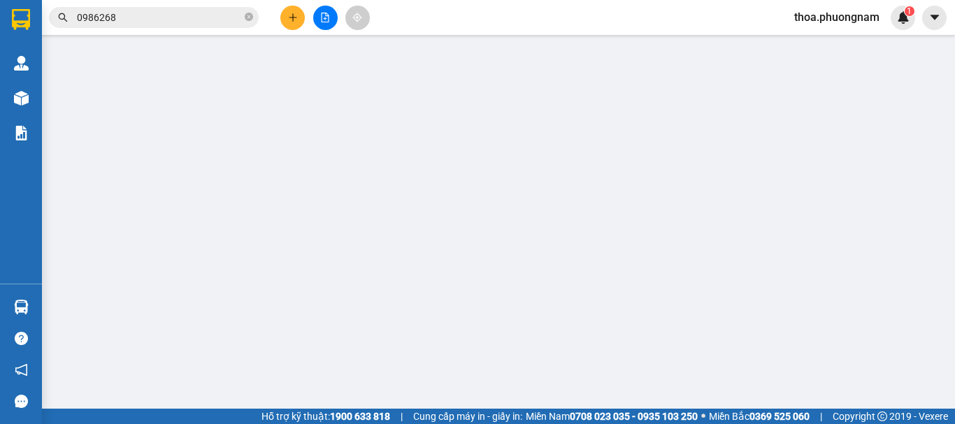
type input "0972221008"
type input "0336429771"
type input "50.000"
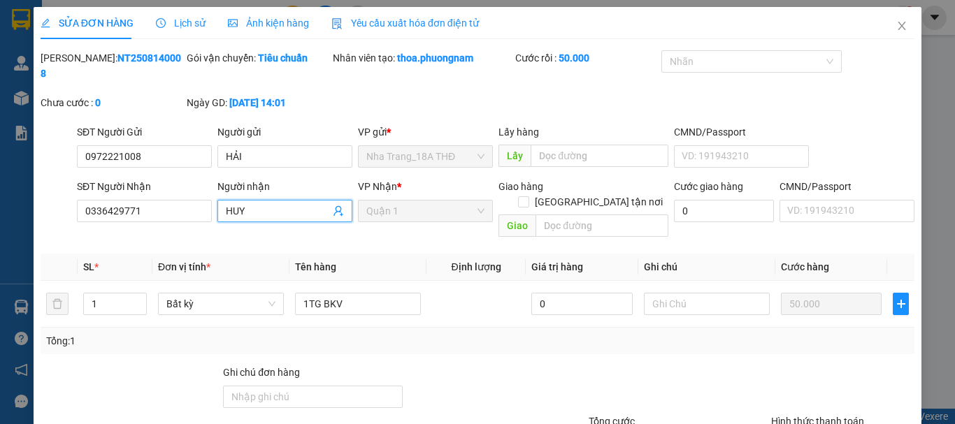
click at [263, 203] on input "HUY" at bounding box center [278, 210] width 104 height 15
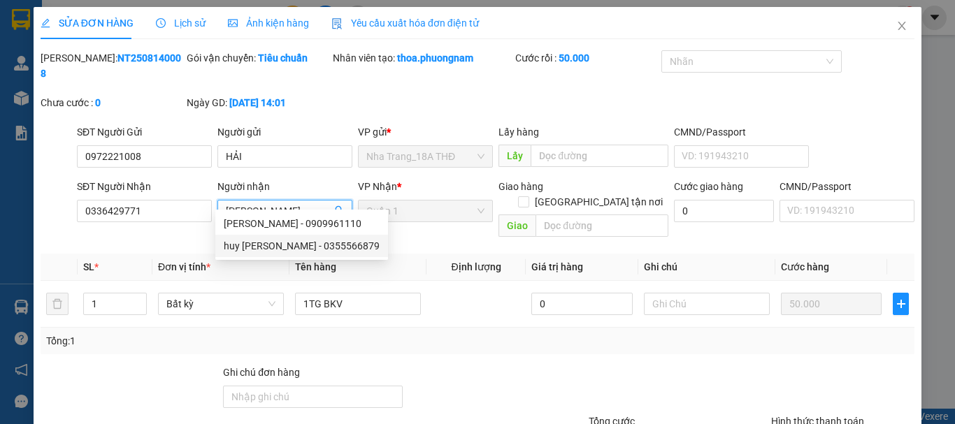
type input "HUY NGUYỄN"
click at [466, 365] on div at bounding box center [495, 389] width 182 height 49
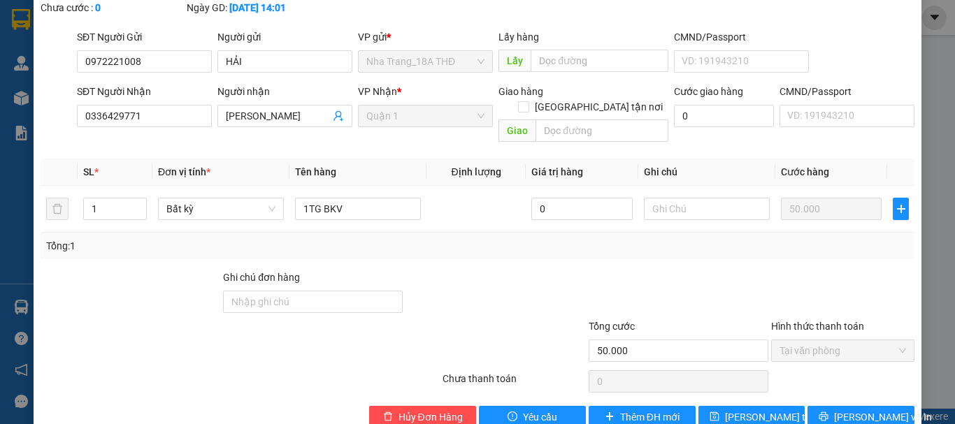
scroll to position [96, 0]
click at [826, 411] on icon "printer" at bounding box center [824, 416] width 10 height 10
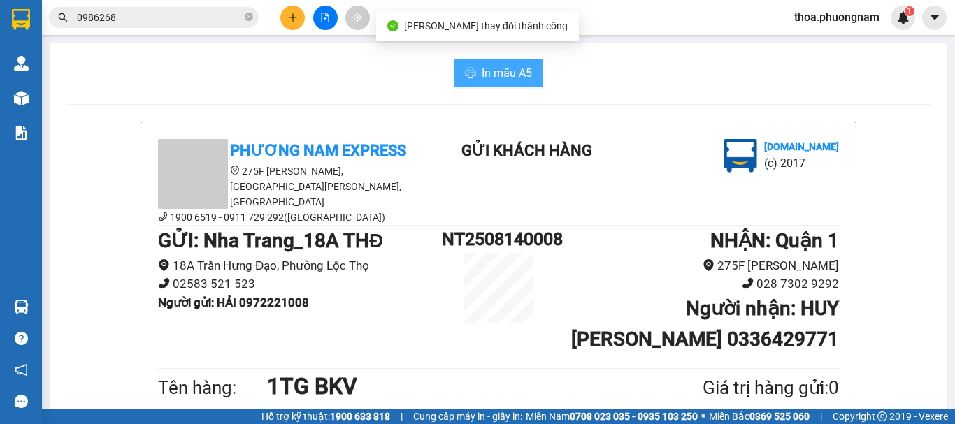
click at [524, 67] on span "In mẫu A5" at bounding box center [507, 72] width 50 height 17
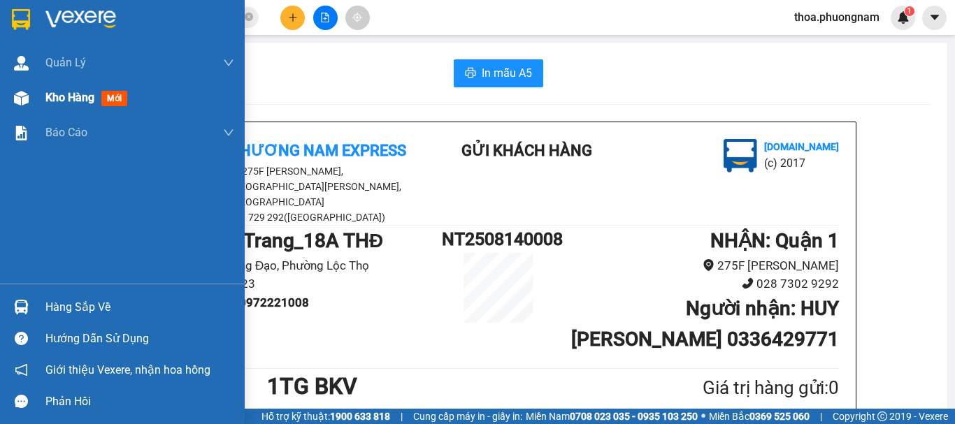
click at [71, 98] on span "Kho hàng" at bounding box center [69, 97] width 49 height 13
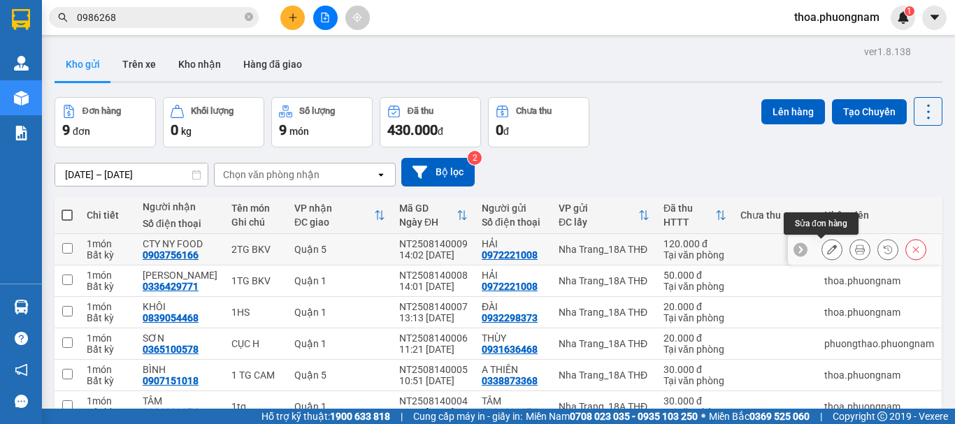
click at [830, 247] on button at bounding box center [832, 250] width 20 height 24
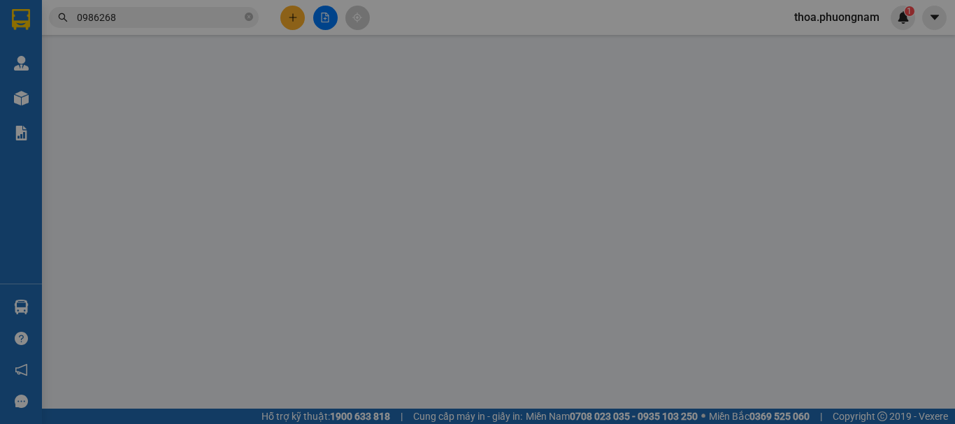
type input "0972221008"
type input "0903756166"
type input "120.000"
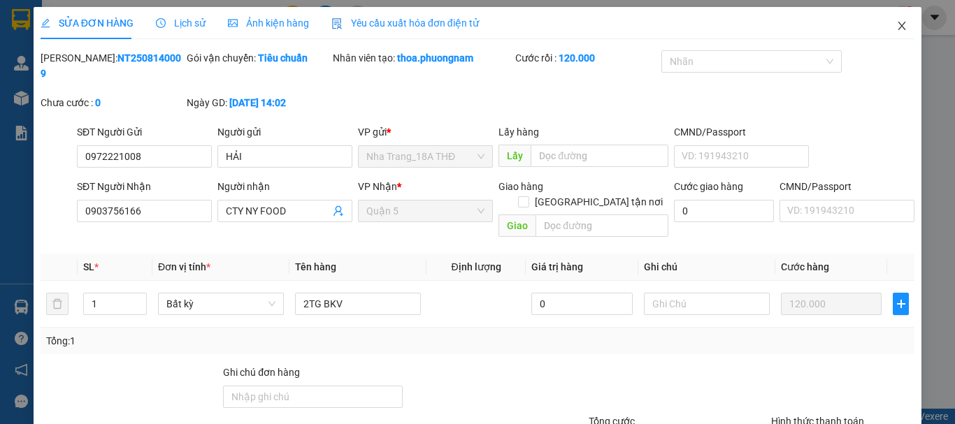
click at [896, 31] on icon "close" at bounding box center [901, 25] width 11 height 11
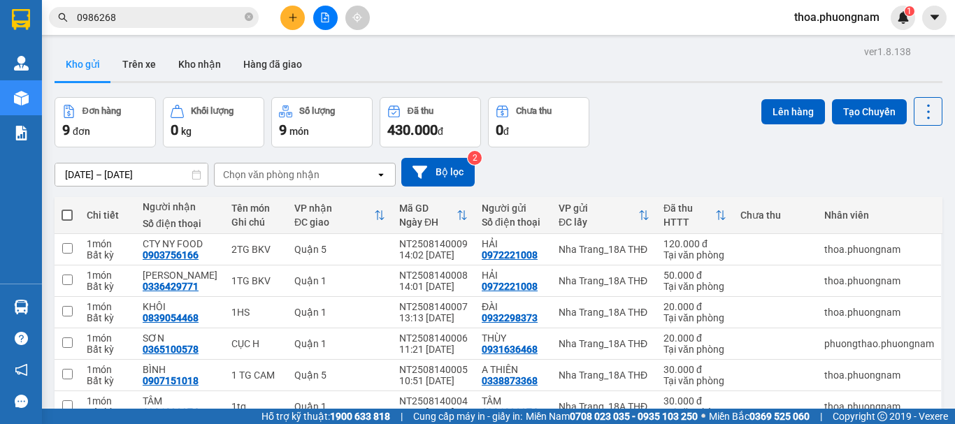
click at [803, 21] on span "thoa.phuongnam" at bounding box center [837, 16] width 108 height 17
click at [847, 47] on span "Đăng xuất" at bounding box center [842, 43] width 79 height 15
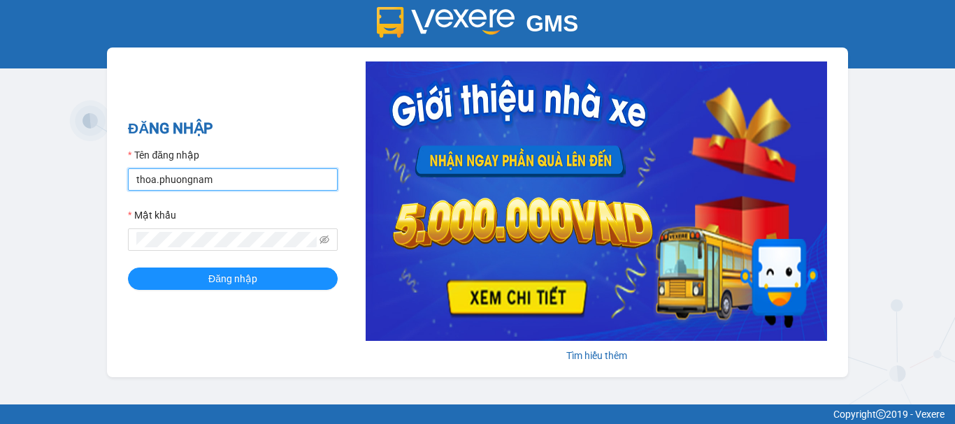
click at [227, 184] on input "thoa.phuongnam" at bounding box center [233, 179] width 210 height 22
type input "t"
type input "thao.phuongnam"
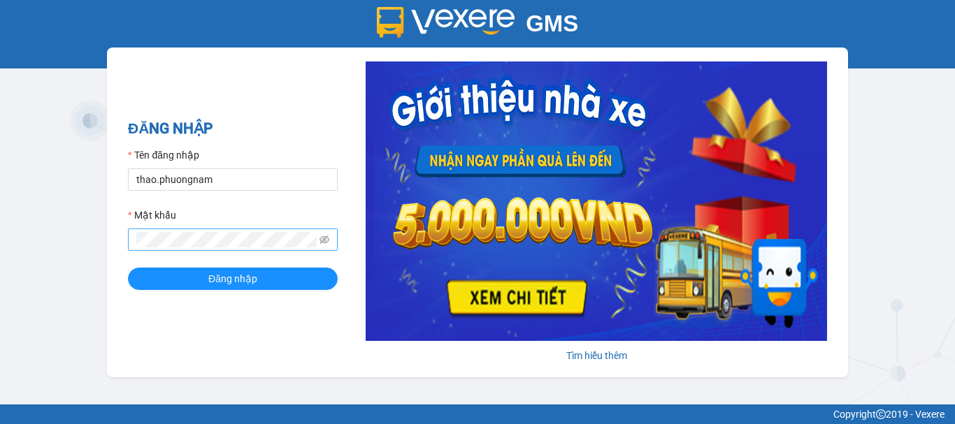
click at [222, 239] on span at bounding box center [233, 240] width 210 height 22
drag, startPoint x: 153, startPoint y: 355, endPoint x: 170, endPoint y: 302, distance: 55.7
click at [157, 337] on div "ĐĂNG NHẬP Tên đăng nhập thao.phuongnam Mật khẩu Đăng nhập Tìm hiểu thêm" at bounding box center [477, 213] width 741 height 330
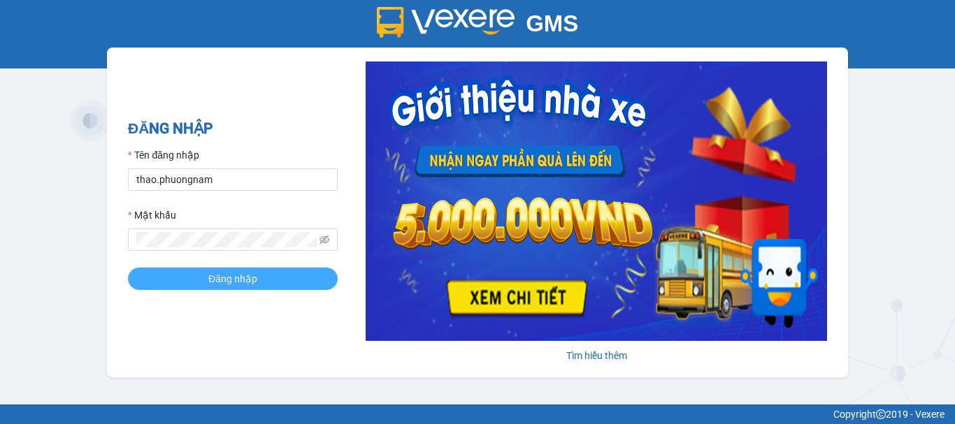
click at [176, 275] on button "Đăng nhập" at bounding box center [233, 279] width 210 height 22
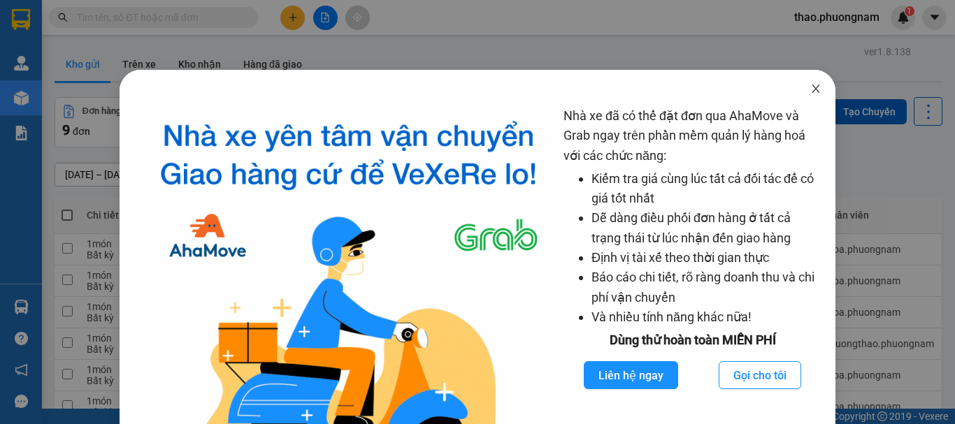
click at [810, 90] on icon "close" at bounding box center [815, 88] width 11 height 11
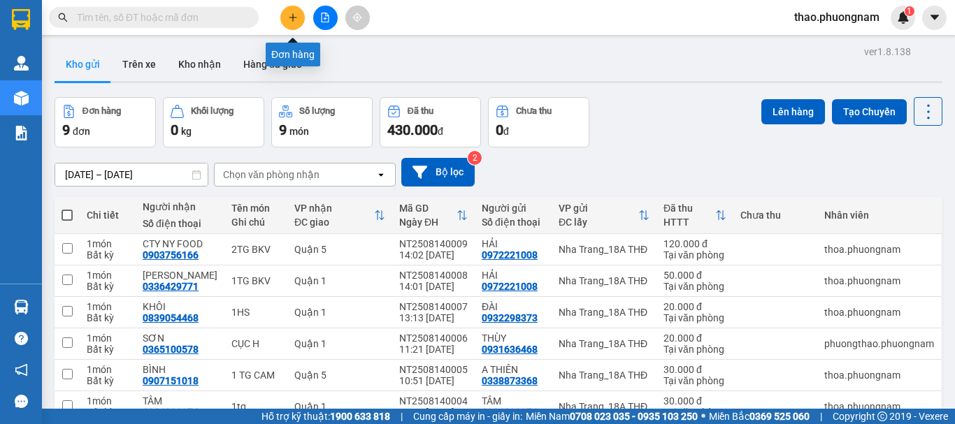
click at [291, 23] on button at bounding box center [292, 18] width 24 height 24
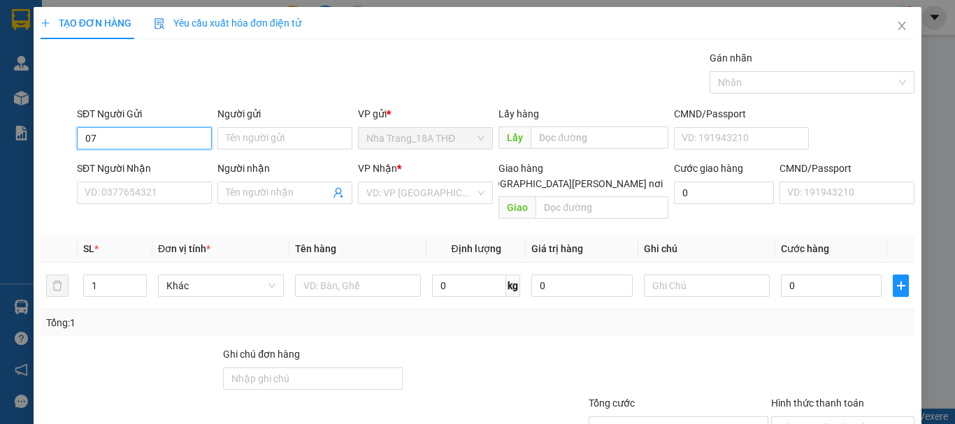
type input "0"
type input "0904140004"
click at [165, 169] on div "0904140004 - HẢI" at bounding box center [143, 166] width 117 height 15
type input "HẢI"
type input "0707666073"
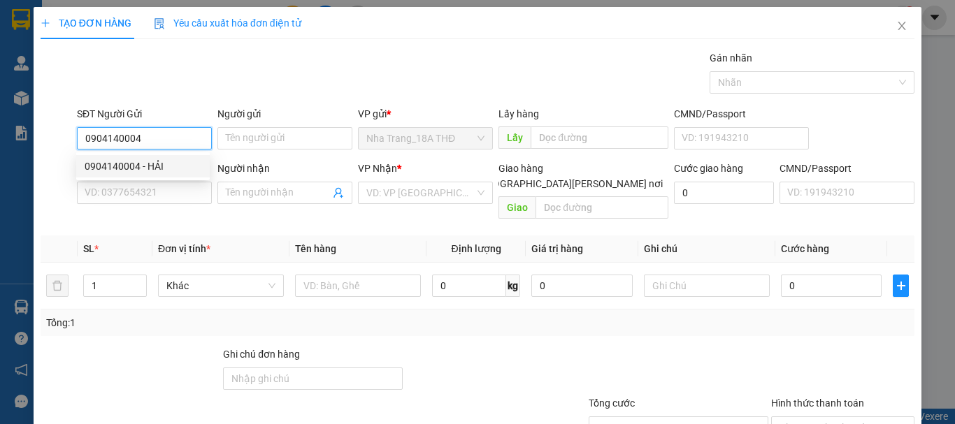
type input "THÀNH CHUNG"
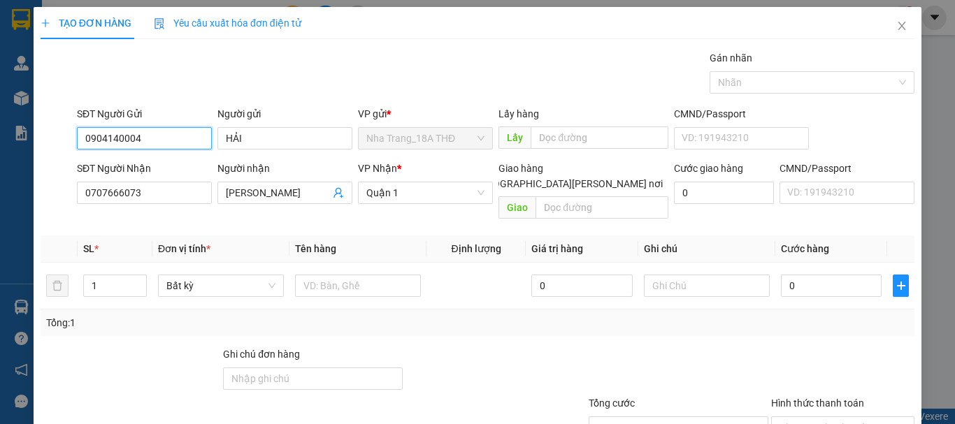
type input "0904140004"
click at [241, 236] on th "Đơn vị tính *" at bounding box center [220, 249] width 137 height 27
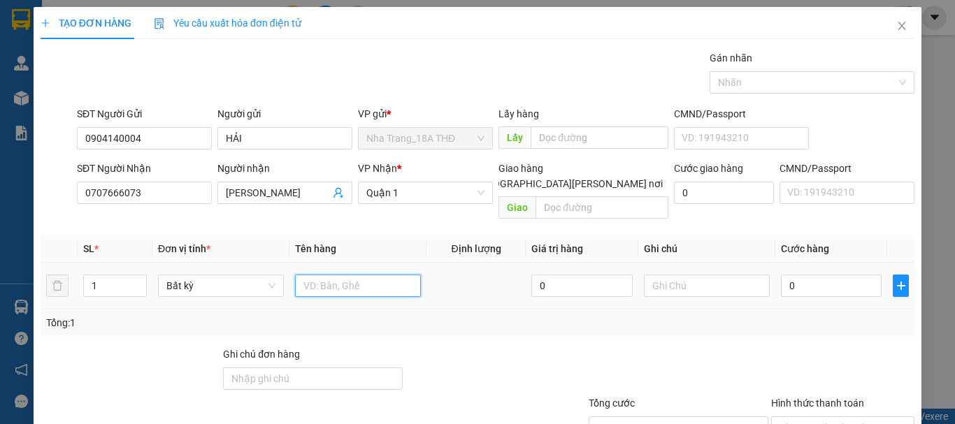
click at [326, 276] on input "text" at bounding box center [358, 286] width 126 height 22
type input "1 xốp"
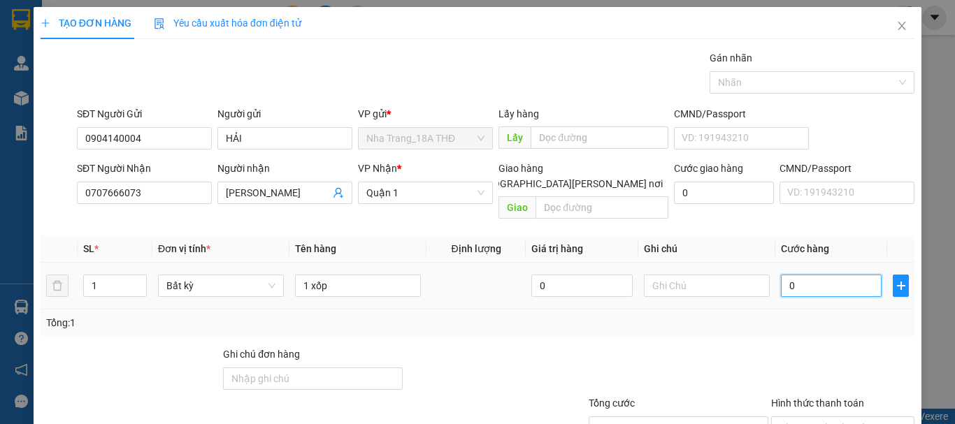
click at [844, 275] on input "0" at bounding box center [831, 286] width 101 height 22
type input "8"
type input "80"
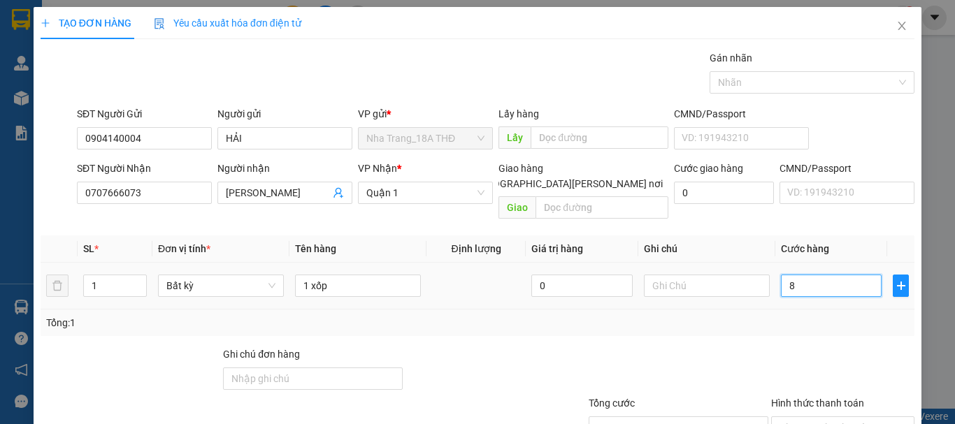
type input "80"
type input "80.000"
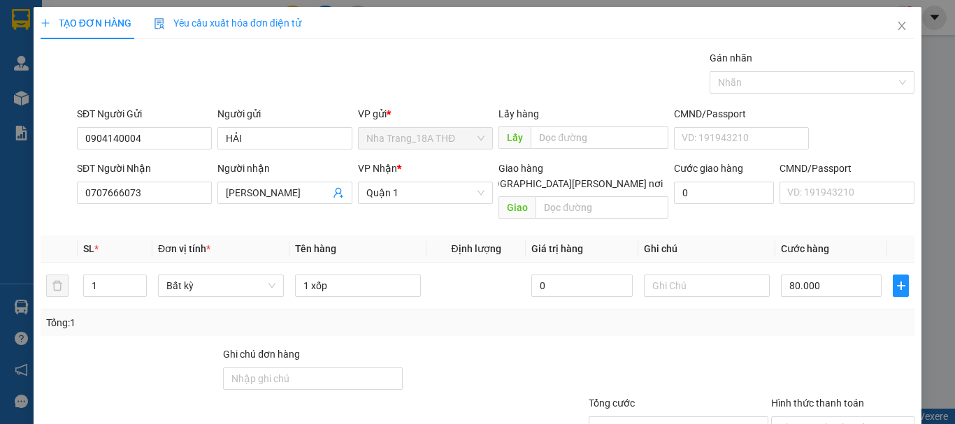
click at [790, 315] on div "Tổng: 1" at bounding box center [478, 323] width 874 height 27
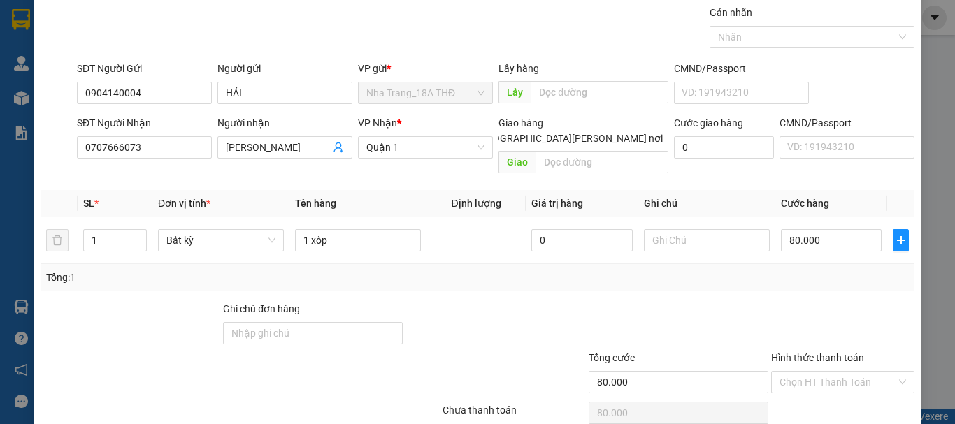
scroll to position [93, 0]
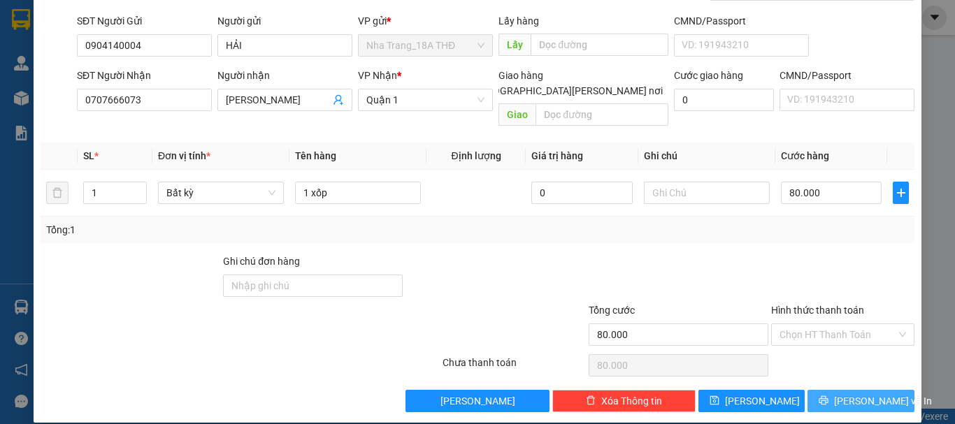
click at [836, 390] on button "[PERSON_NAME] và In" at bounding box center [860, 401] width 107 height 22
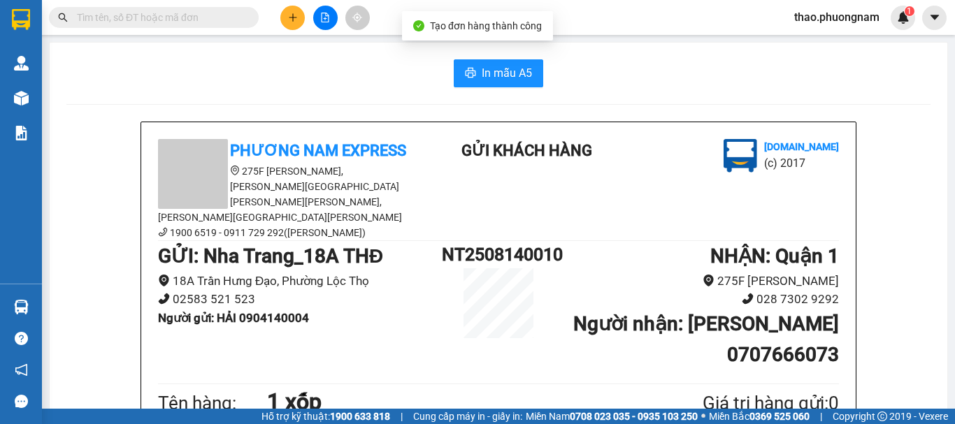
drag, startPoint x: 503, startPoint y: 47, endPoint x: 505, endPoint y: 71, distance: 23.9
click at [505, 71] on span "In mẫu A5" at bounding box center [507, 72] width 50 height 17
drag, startPoint x: 422, startPoint y: 82, endPoint x: 354, endPoint y: 4, distance: 104.0
click at [415, 81] on div "In mẫu A5" at bounding box center [498, 73] width 864 height 28
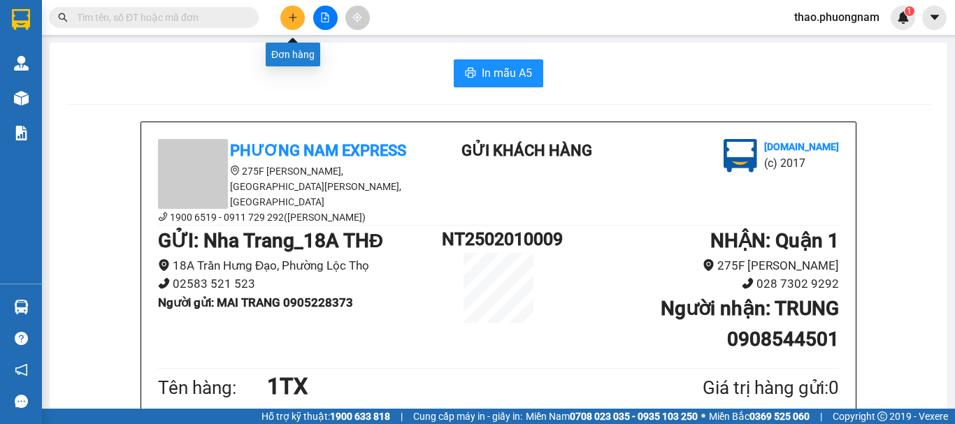
click at [286, 22] on button at bounding box center [292, 18] width 24 height 24
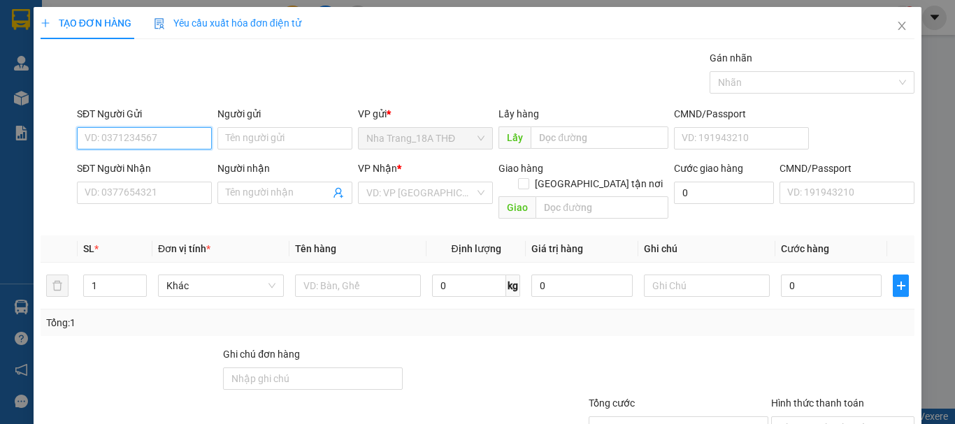
click at [124, 132] on input "SĐT Người Gửi" at bounding box center [144, 138] width 135 height 22
type input "0905101458"
click at [108, 164] on div "0905101458 - THẢO" at bounding box center [143, 166] width 117 height 15
type input "THẢO"
type input "0937967978"
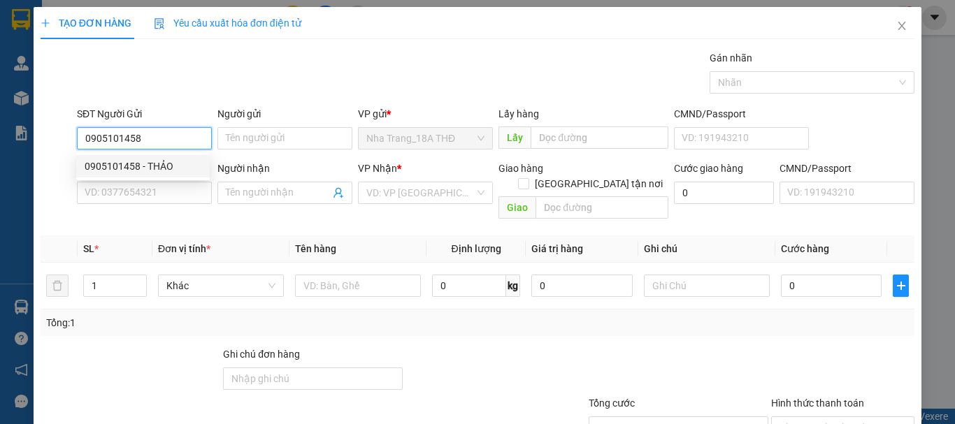
type input "NHƠN"
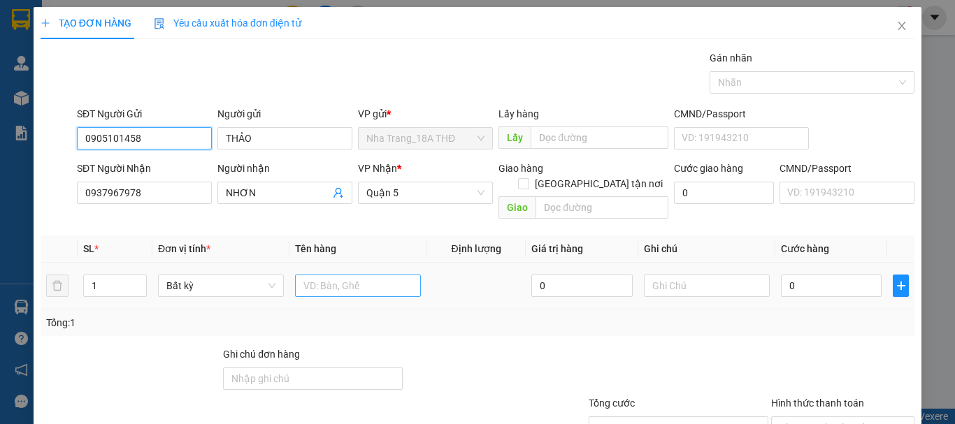
type input "0905101458"
click at [314, 275] on input "text" at bounding box center [358, 286] width 126 height 22
type input "1 BAO"
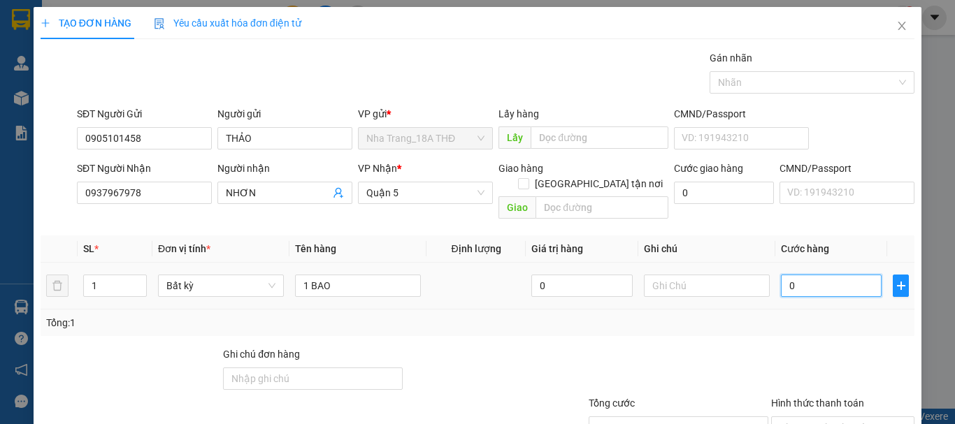
click at [843, 275] on input "0" at bounding box center [831, 286] width 101 height 22
type input "7"
type input "70"
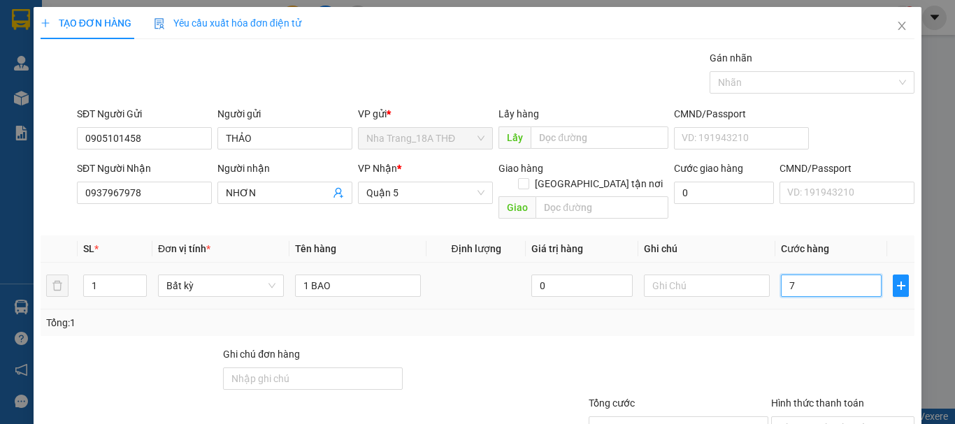
type input "70"
type input "70.000"
click at [835, 347] on div at bounding box center [843, 371] width 146 height 49
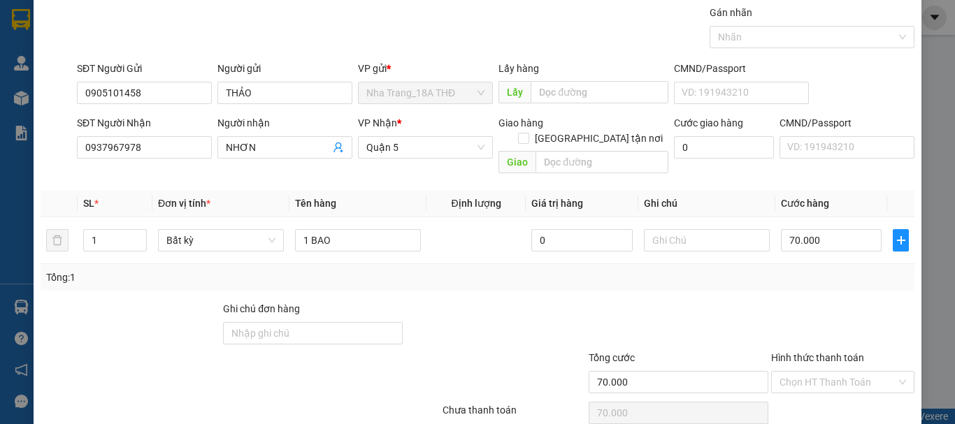
scroll to position [93, 0]
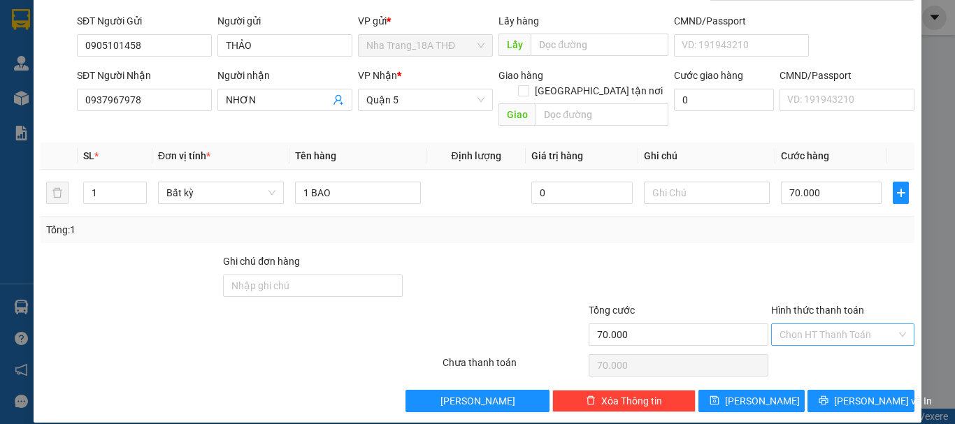
click at [831, 324] on input "Hình thức thanh toán" at bounding box center [837, 334] width 117 height 21
click at [834, 344] on div "Tại văn phòng" at bounding box center [834, 347] width 125 height 15
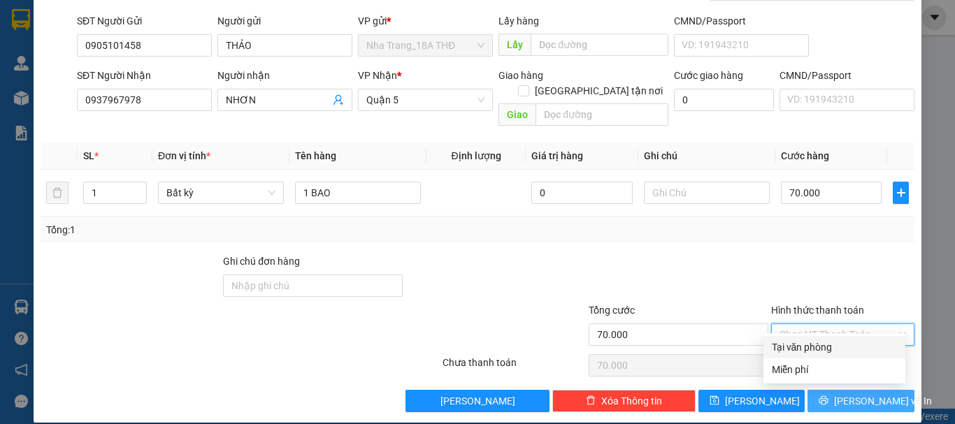
type input "0"
click at [824, 396] on icon "printer" at bounding box center [824, 401] width 10 height 10
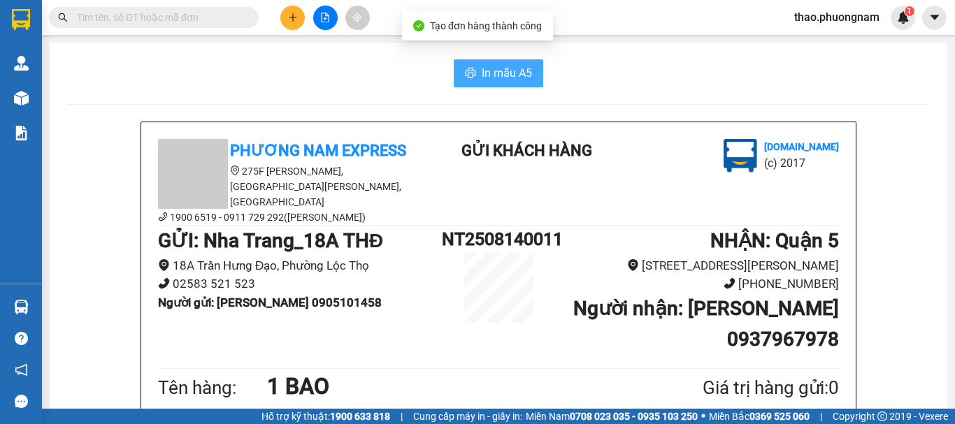
click at [465, 71] on icon "printer" at bounding box center [470, 72] width 11 height 11
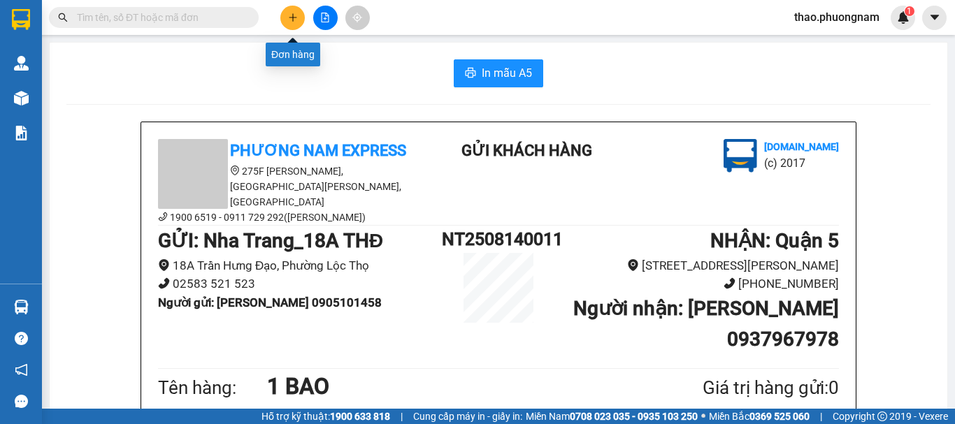
click at [291, 17] on icon "plus" at bounding box center [293, 18] width 10 height 10
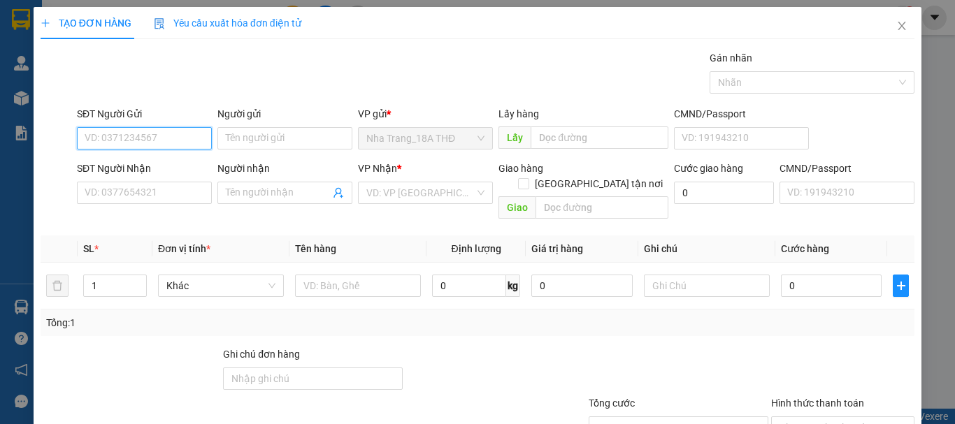
click at [124, 139] on input "SĐT Người Gửi" at bounding box center [144, 138] width 135 height 22
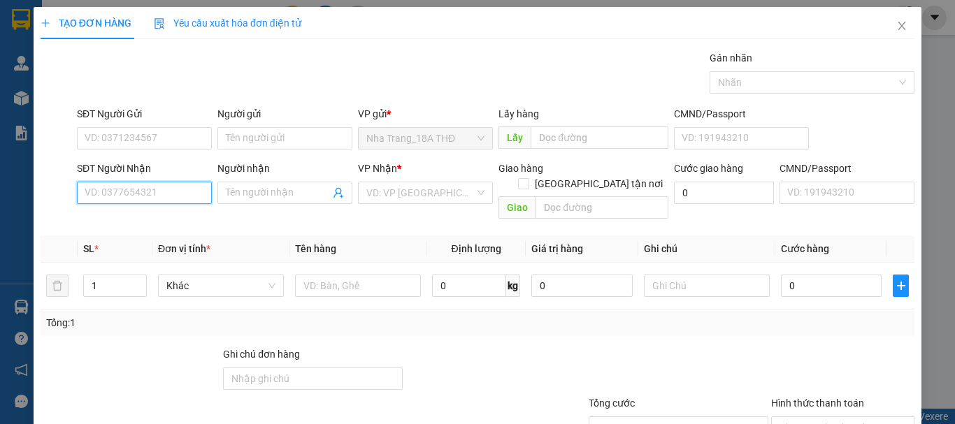
drag, startPoint x: 175, startPoint y: 183, endPoint x: 524, endPoint y: 203, distance: 349.4
click at [178, 184] on input "SĐT Người Nhận" at bounding box center [144, 193] width 135 height 22
type input "0782545761"
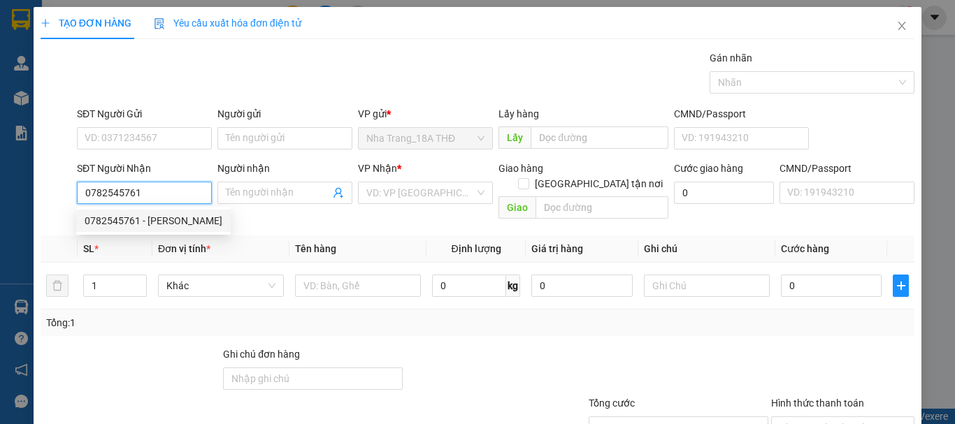
click at [106, 229] on div "0782545761 - HUY" at bounding box center [153, 221] width 154 height 22
type input "HUY"
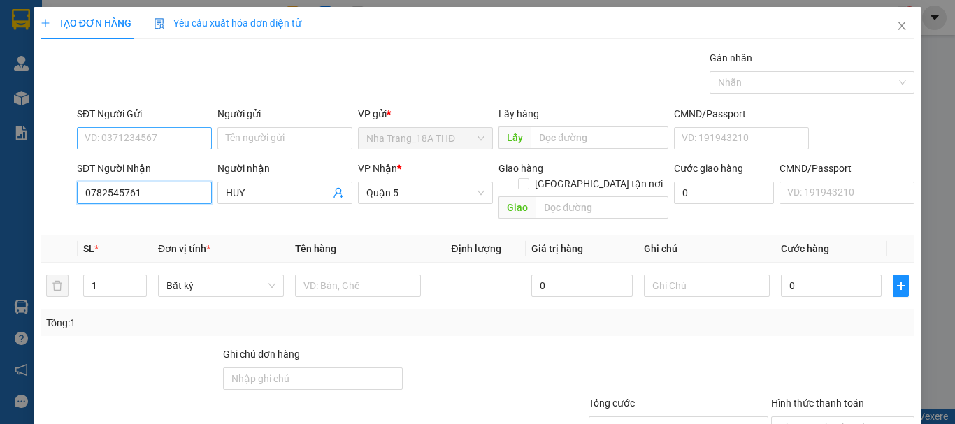
type input "0782545761"
click at [136, 137] on input "SĐT Người Gửi" at bounding box center [144, 138] width 135 height 22
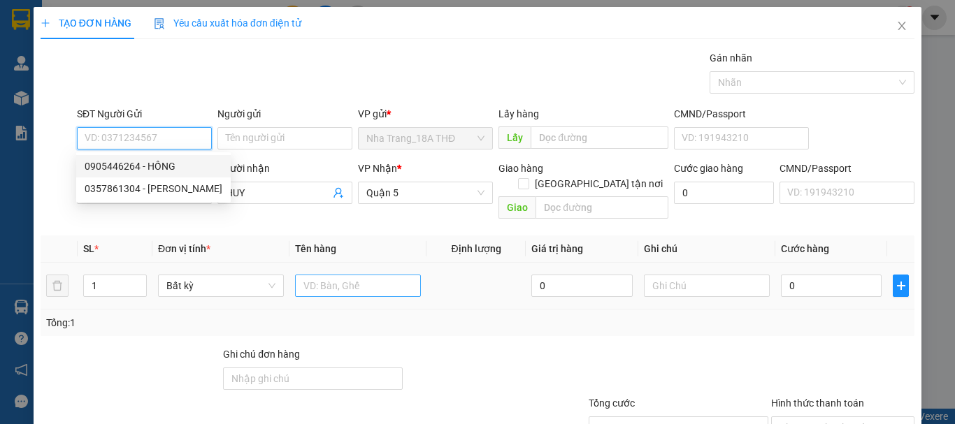
drag, startPoint x: 175, startPoint y: 170, endPoint x: 343, endPoint y: 269, distance: 194.9
click at [180, 175] on div "0905446264 - HỒNG" at bounding box center [153, 166] width 154 height 22
type input "0905446264"
type input "HỒNG"
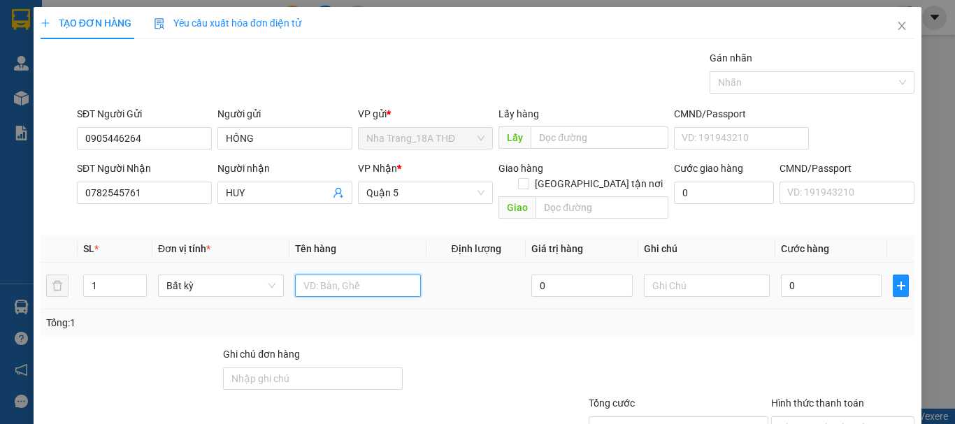
click at [332, 275] on input "text" at bounding box center [358, 286] width 126 height 22
type input "1 BỊCH T ĐEN"
click at [807, 277] on input "0" at bounding box center [831, 286] width 101 height 22
type input "2"
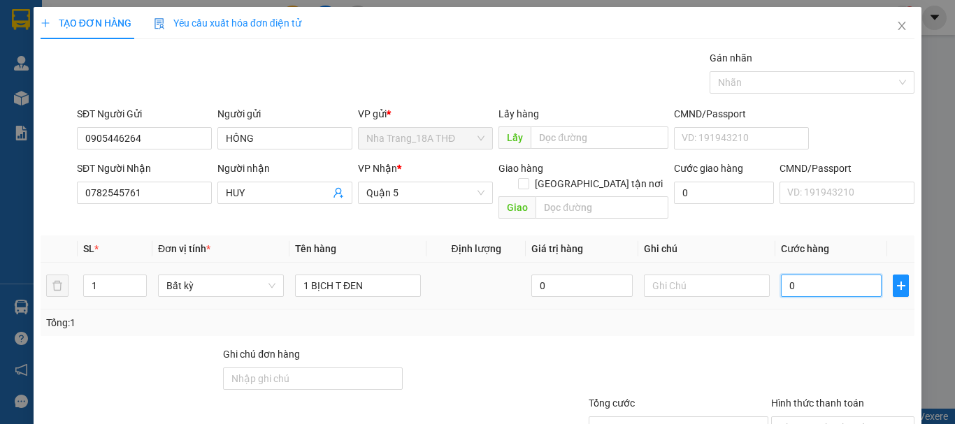
type input "2"
type input "20"
type input "20.000"
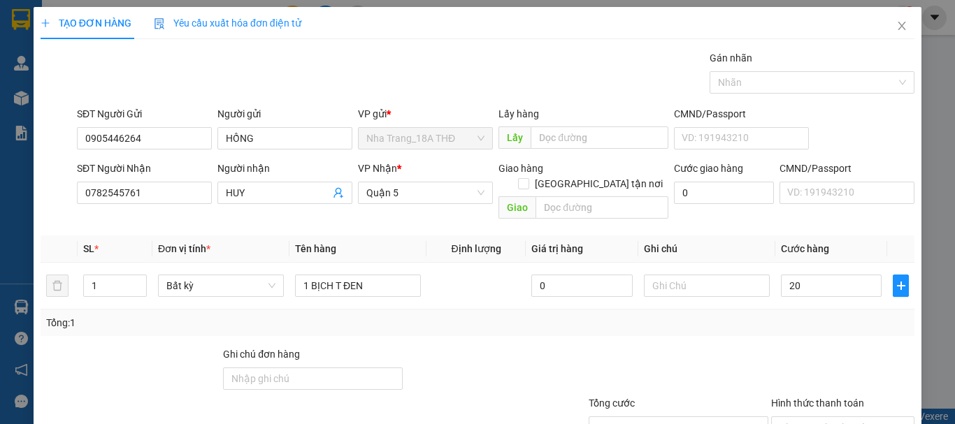
type input "20.000"
click at [805, 315] on div "Tổng: 1" at bounding box center [477, 322] width 863 height 15
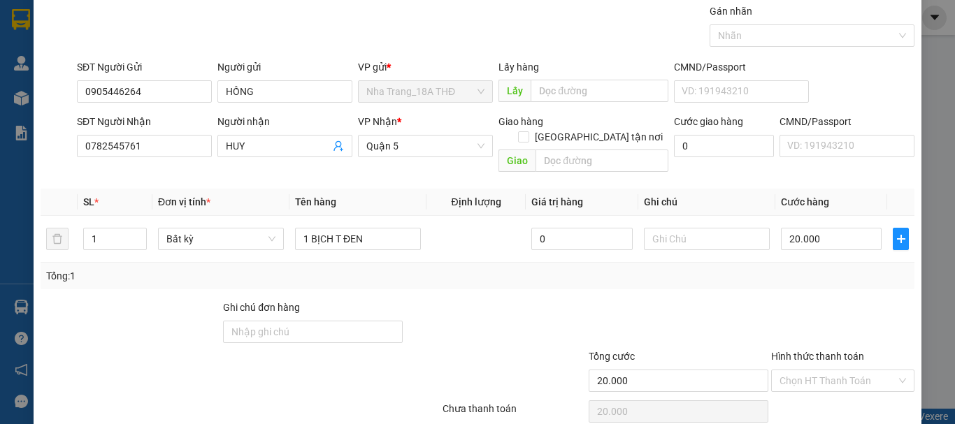
scroll to position [93, 0]
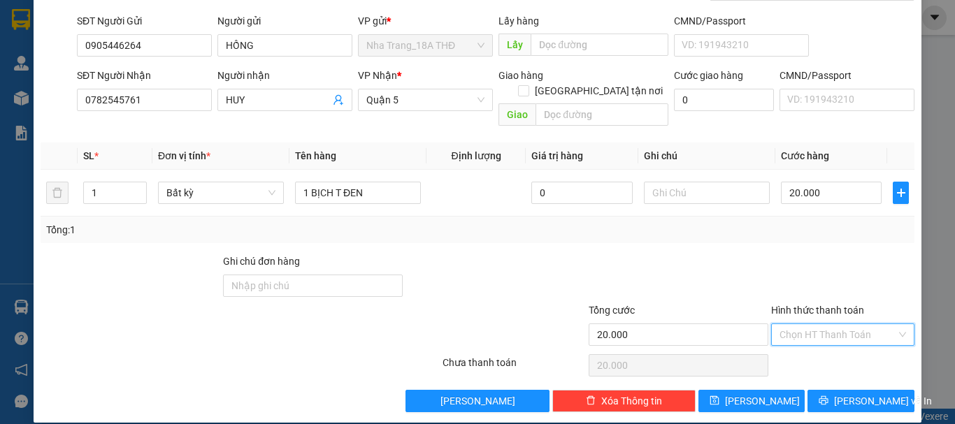
click at [808, 324] on input "Hình thức thanh toán" at bounding box center [837, 334] width 117 height 21
drag, startPoint x: 821, startPoint y: 354, endPoint x: 827, endPoint y: 366, distance: 14.1
click at [821, 354] on div "Tại văn phòng" at bounding box center [834, 347] width 125 height 15
type input "0"
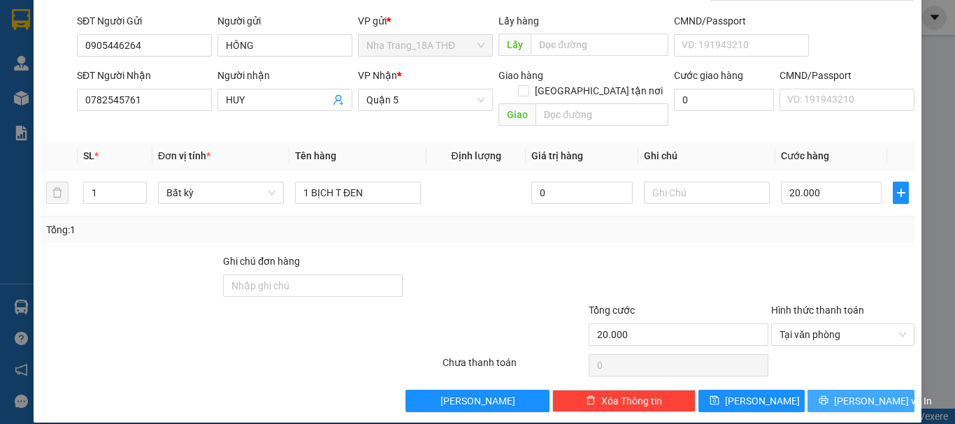
click at [835, 390] on button "[PERSON_NAME] và In" at bounding box center [860, 401] width 107 height 22
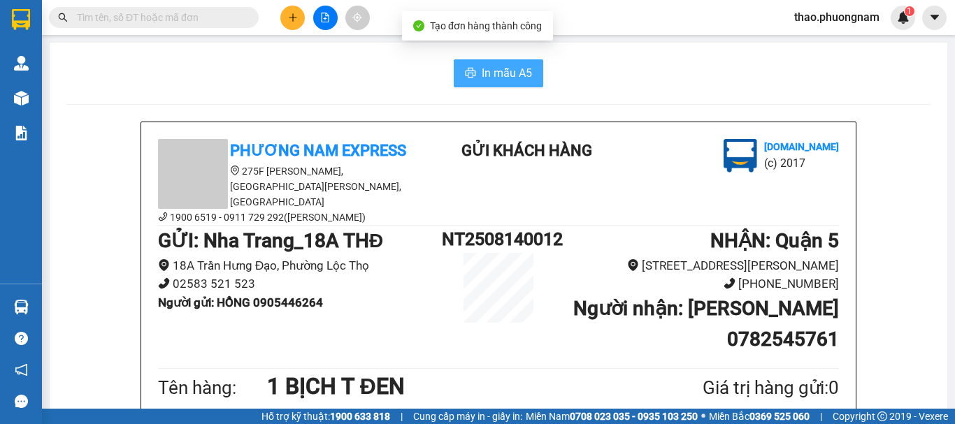
click at [496, 70] on span "In mẫu A5" at bounding box center [507, 72] width 50 height 17
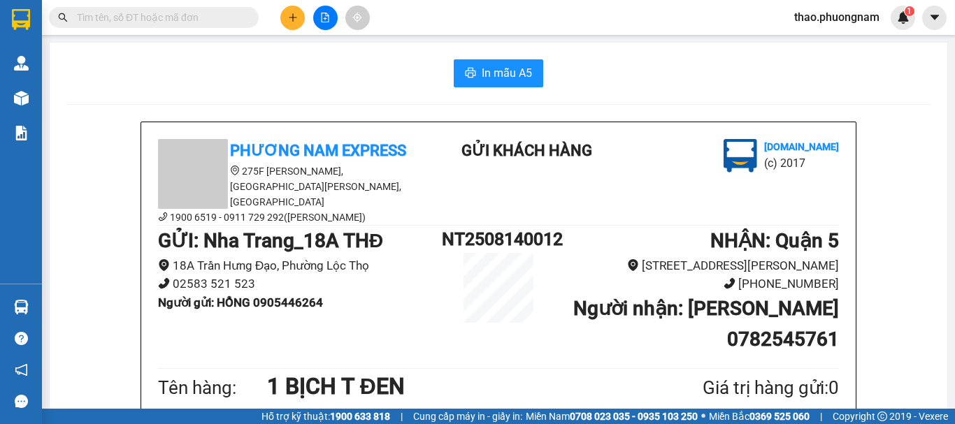
click at [185, 10] on input "text" at bounding box center [159, 17] width 165 height 15
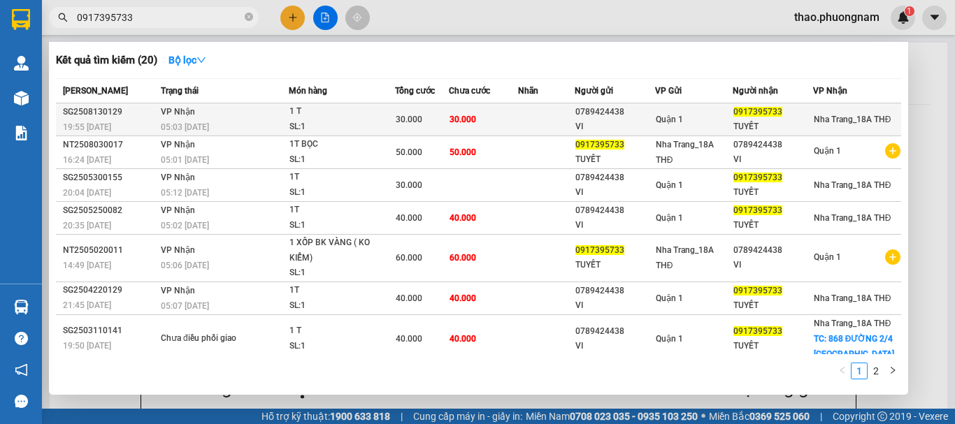
type input "0917395733"
click at [722, 121] on div "Quận 1" at bounding box center [694, 119] width 76 height 15
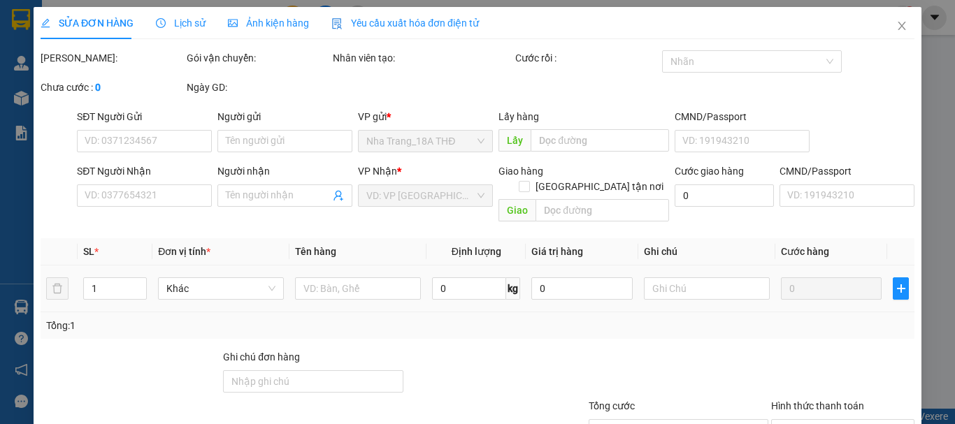
type input "0789424438"
type input "VI"
type input "0917395733"
type input "TUYẾT"
type input "30.000"
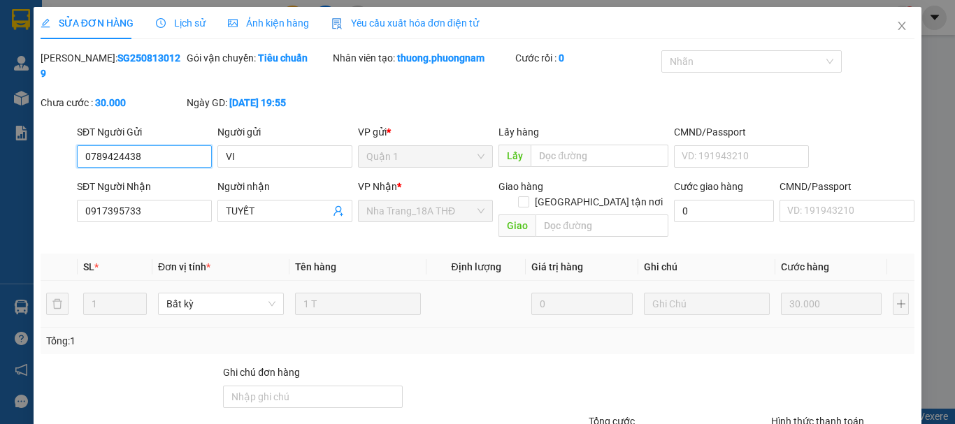
scroll to position [94, 0]
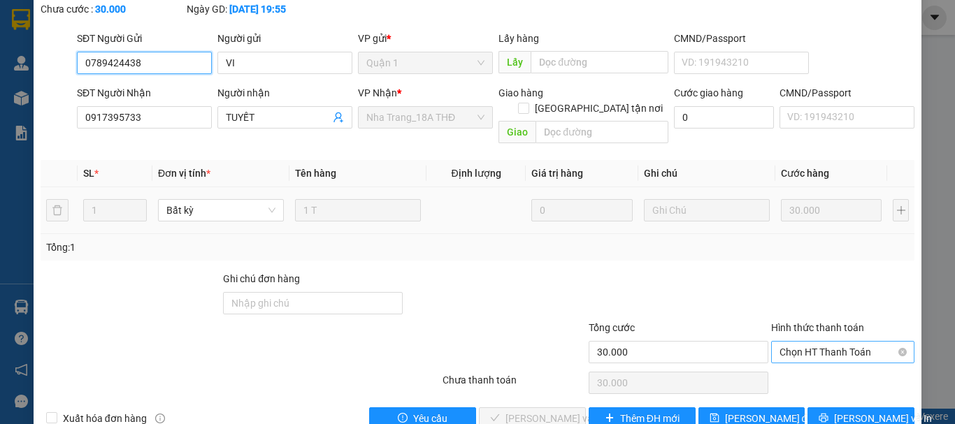
click at [804, 342] on span "Chọn HT Thanh Toán" at bounding box center [842, 352] width 127 height 21
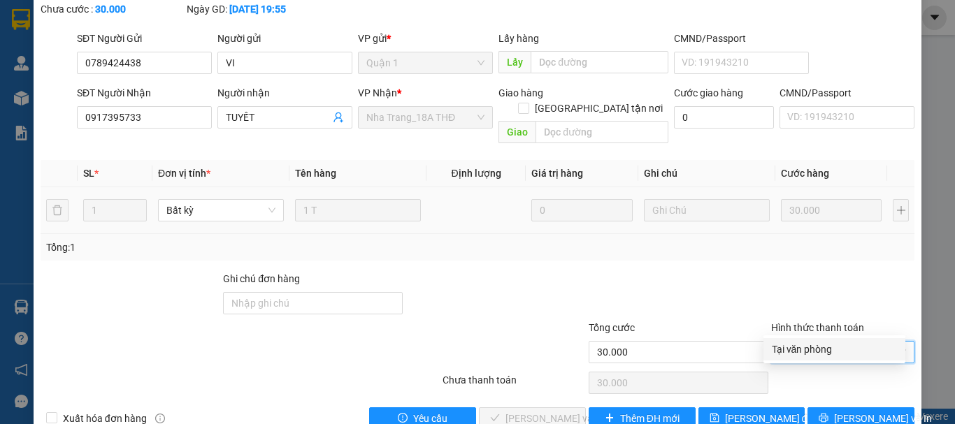
drag, startPoint x: 821, startPoint y: 350, endPoint x: 792, endPoint y: 354, distance: 29.0
click at [816, 350] on div "Tại văn phòng" at bounding box center [834, 349] width 125 height 15
type input "0"
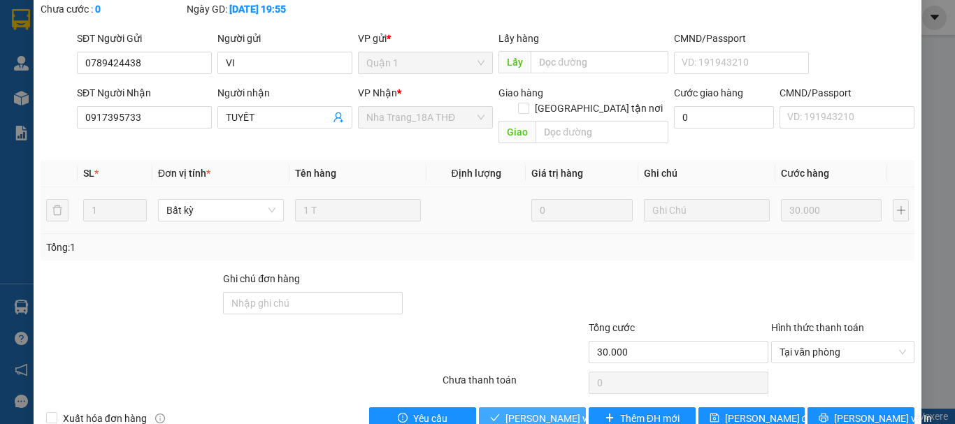
click at [533, 411] on span "Lưu và Giao hàng" at bounding box center [572, 418] width 134 height 15
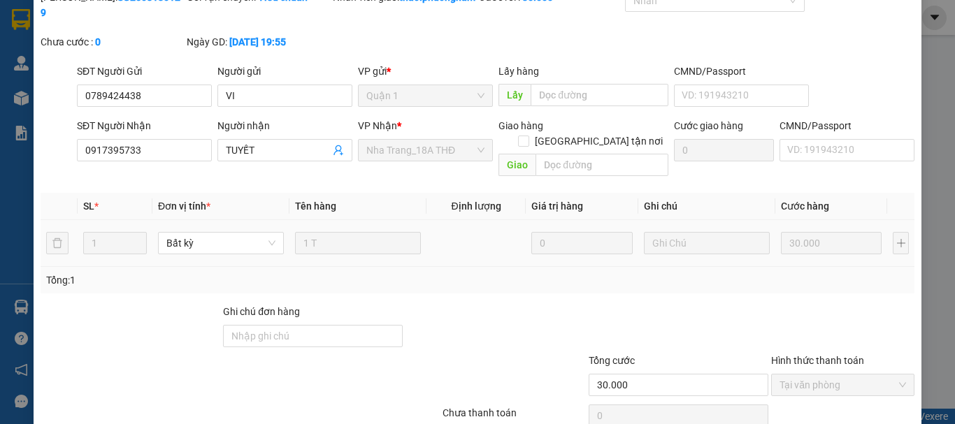
scroll to position [0, 0]
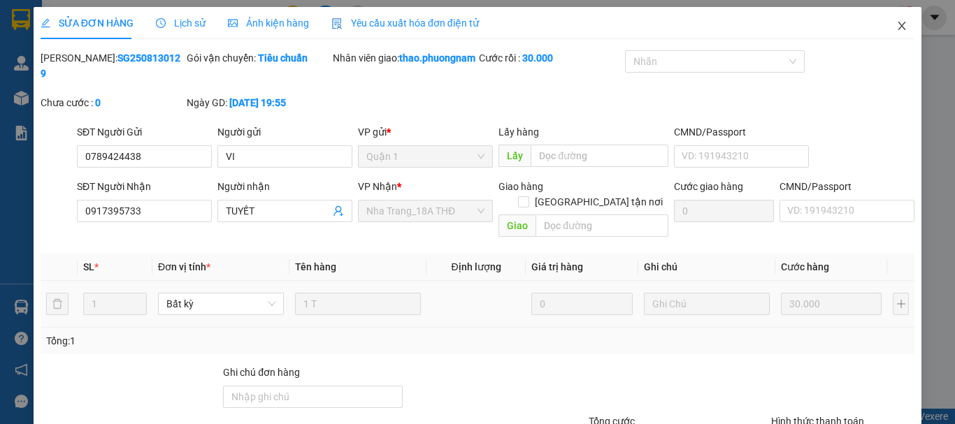
click at [884, 29] on span "Close" at bounding box center [901, 26] width 39 height 39
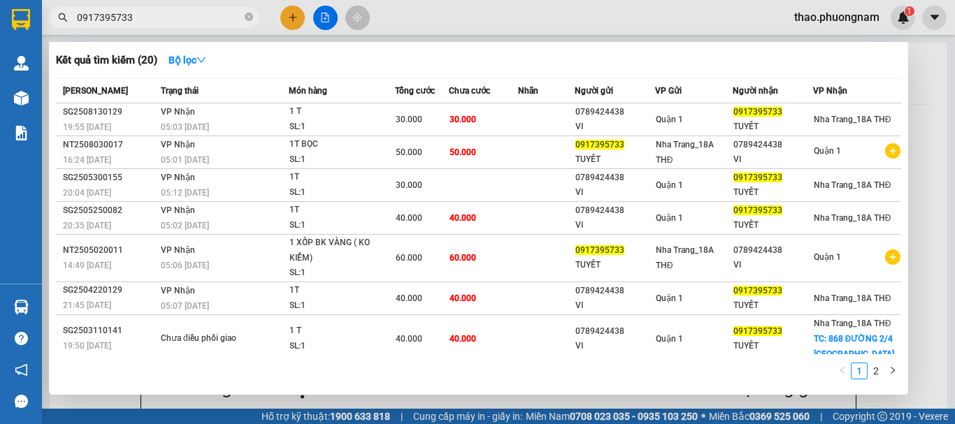
click at [241, 20] on input "0917395733" at bounding box center [159, 17] width 165 height 15
click at [249, 20] on icon "close-circle" at bounding box center [249, 17] width 8 height 8
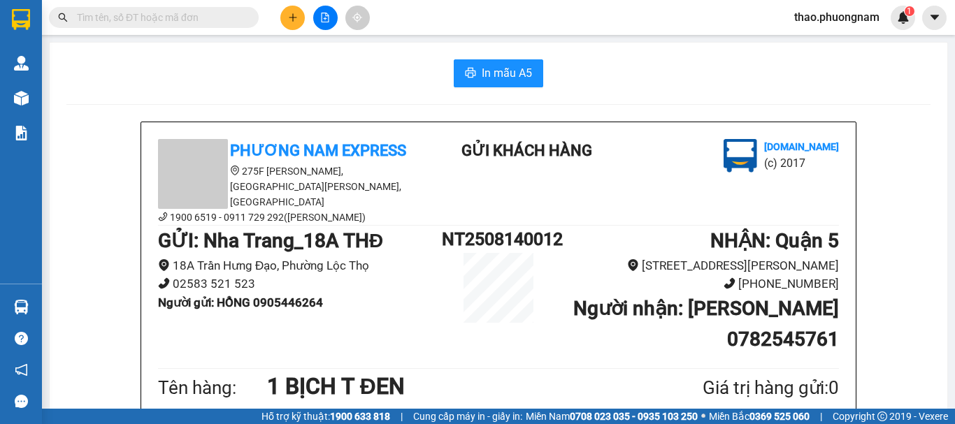
click at [281, 21] on button at bounding box center [292, 18] width 24 height 24
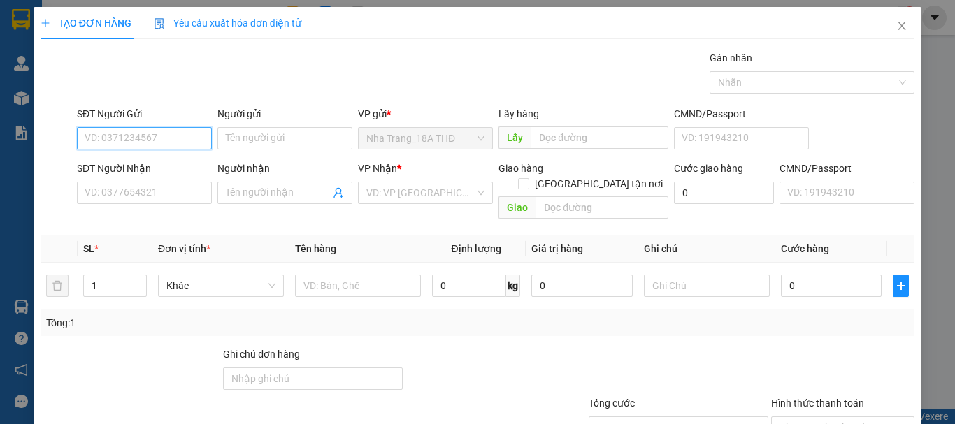
click at [141, 139] on input "SĐT Người Gửi" at bounding box center [144, 138] width 135 height 22
click at [135, 168] on div "0788848159 - RÔ" at bounding box center [143, 166] width 117 height 15
type input "0788848159"
type input "RÔ"
type input "0932620666"
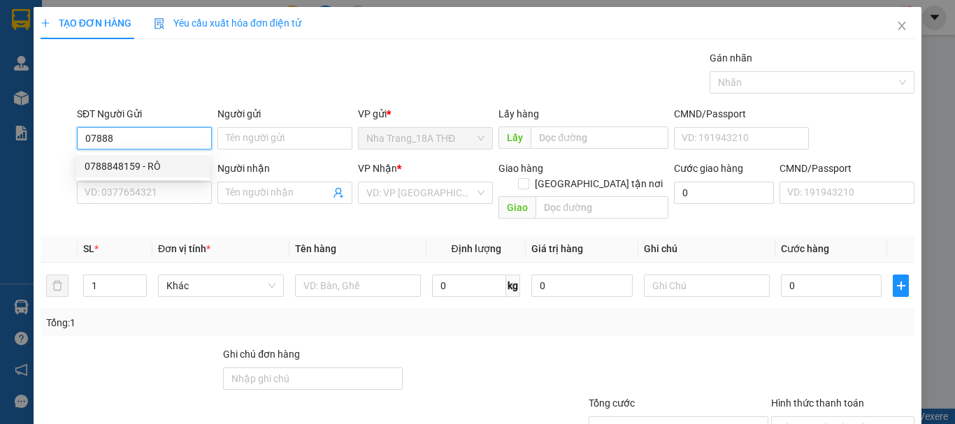
type input "DUY"
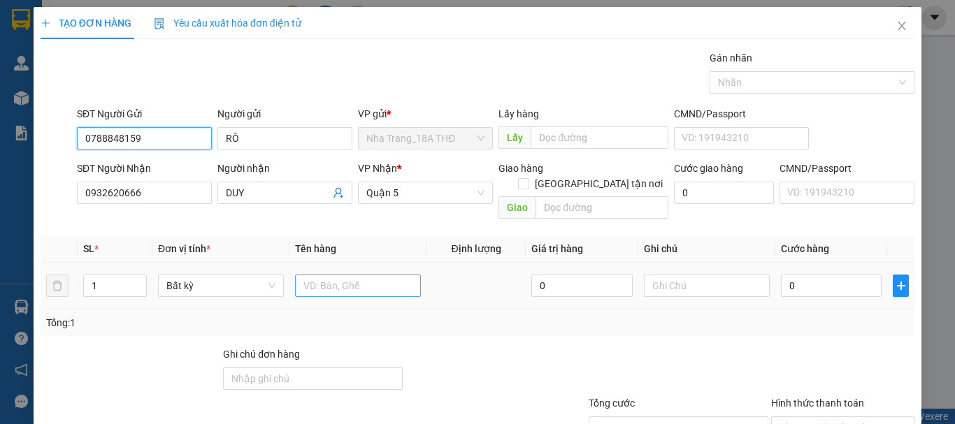
type input "0788848159"
click at [340, 277] on input "text" at bounding box center [358, 286] width 126 height 22
type input "1 CÂY DÀI"
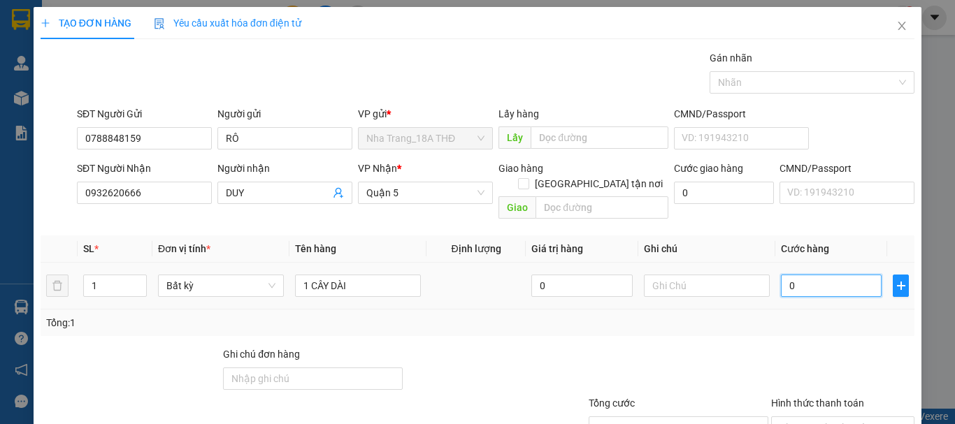
click at [814, 275] on input "0" at bounding box center [831, 286] width 101 height 22
type input "5"
type input "50"
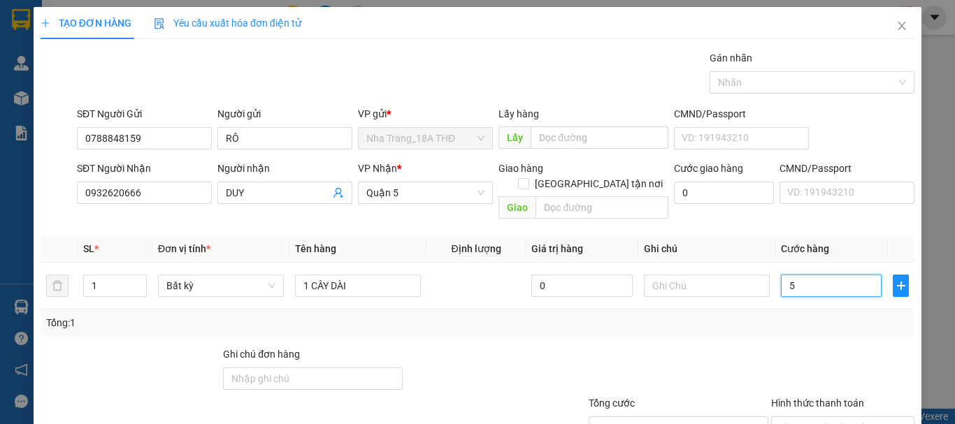
type input "50"
type input "50.000"
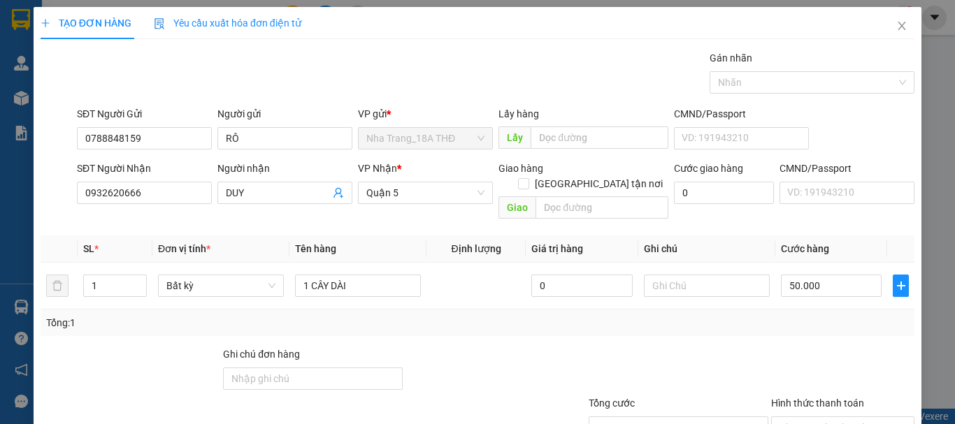
click at [827, 347] on div at bounding box center [843, 371] width 146 height 49
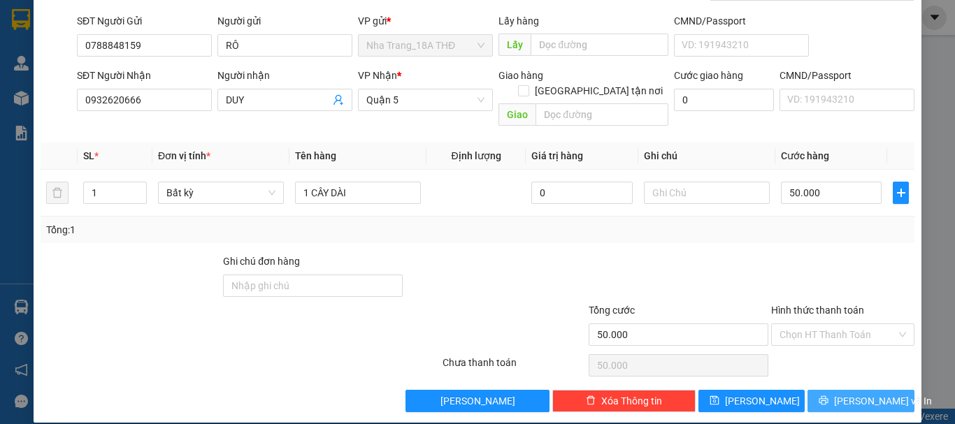
click at [849, 394] on span "[PERSON_NAME] và In" at bounding box center [883, 401] width 98 height 15
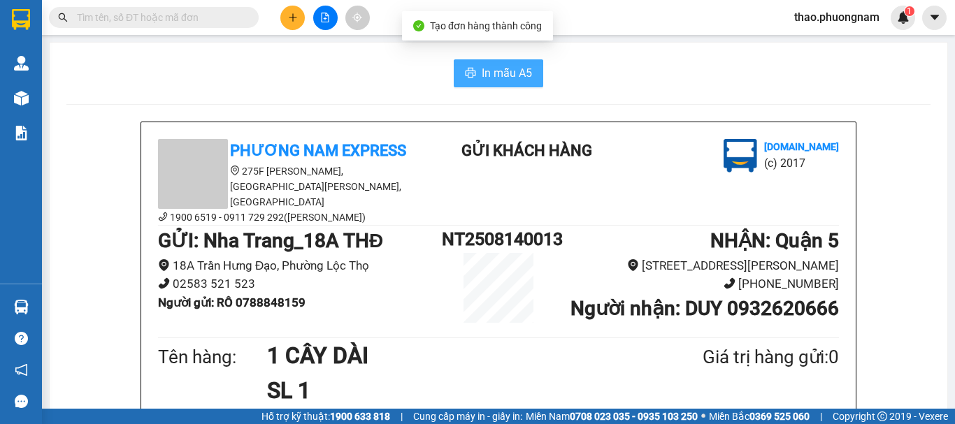
click at [468, 73] on icon "printer" at bounding box center [470, 72] width 11 height 11
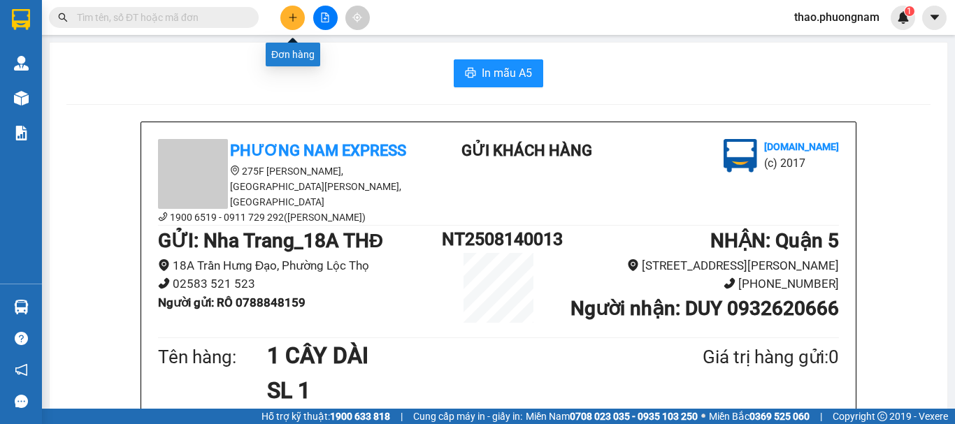
click at [288, 15] on icon "plus" at bounding box center [293, 18] width 10 height 10
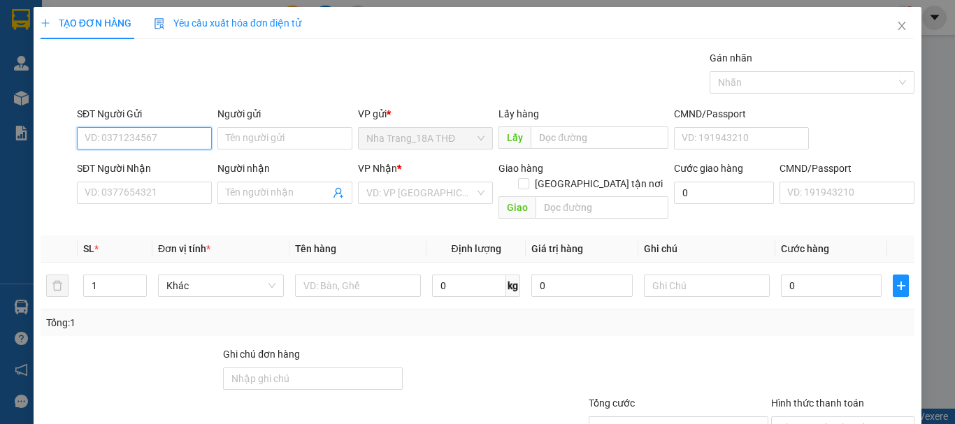
click at [85, 147] on input "SĐT Người Gửi" at bounding box center [144, 138] width 135 height 22
type input "0384589079"
click at [119, 168] on div "SĐT Người Nhận" at bounding box center [144, 168] width 135 height 15
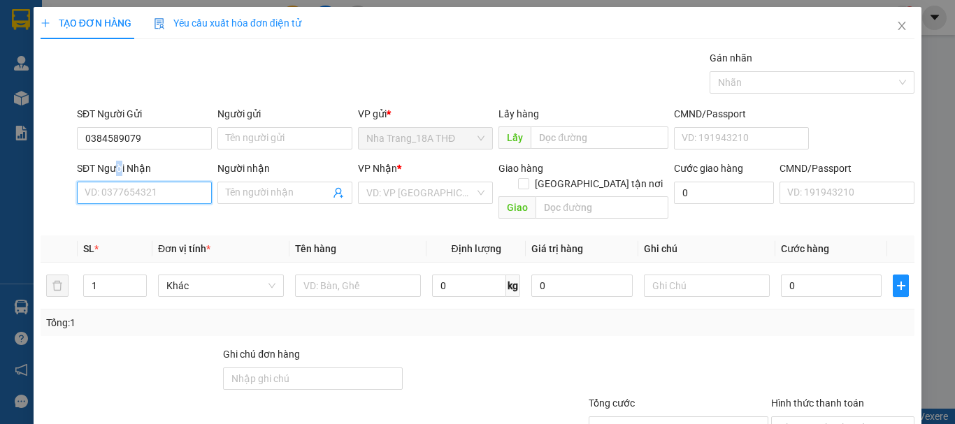
click at [119, 182] on input "SĐT Người Nhận" at bounding box center [144, 193] width 135 height 22
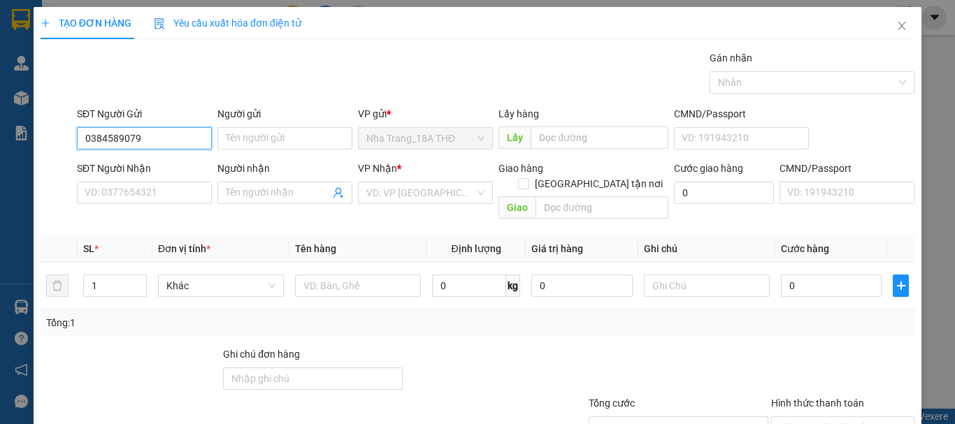
click at [138, 142] on input "0384589079" at bounding box center [144, 138] width 135 height 22
click at [136, 137] on input "0384589079" at bounding box center [144, 138] width 135 height 22
click at [150, 137] on input "0384589079" at bounding box center [144, 138] width 135 height 22
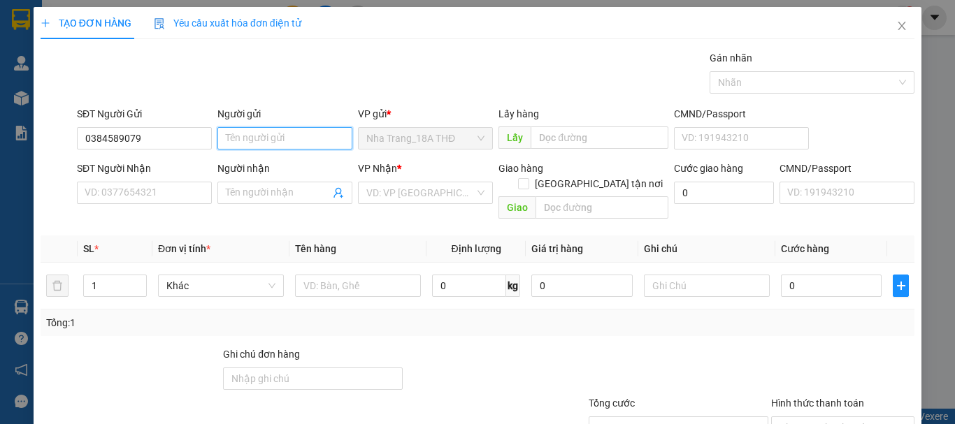
click at [250, 141] on input "Người gửi" at bounding box center [284, 138] width 135 height 22
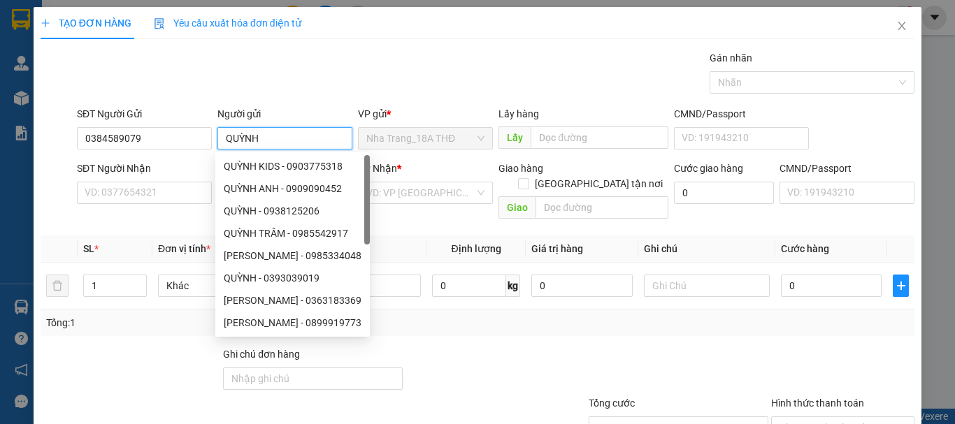
type input "QUỲNH"
click at [194, 347] on div at bounding box center [130, 371] width 182 height 49
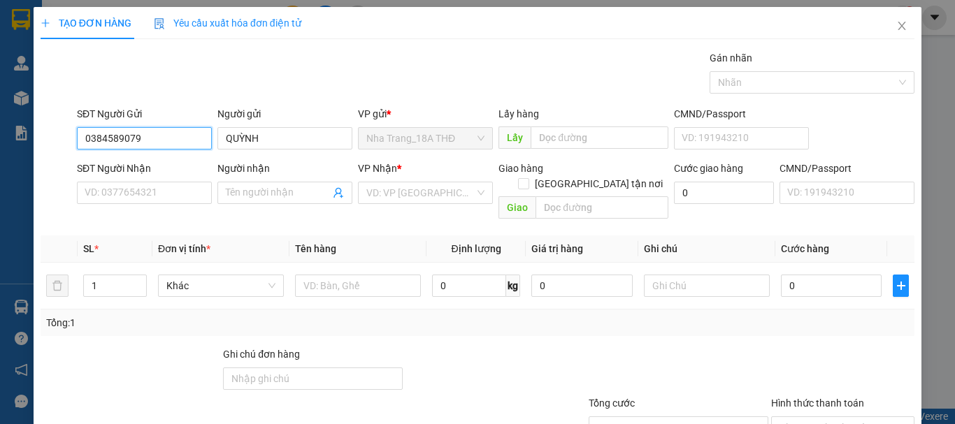
drag, startPoint x: 166, startPoint y: 142, endPoint x: 71, endPoint y: 142, distance: 95.1
click at [71, 142] on div "SĐT Người Gửi 0384589079 0384589079 Người gửi QUỲNH VP gửi * Nha Trang_18A THĐ …" at bounding box center [477, 130] width 877 height 49
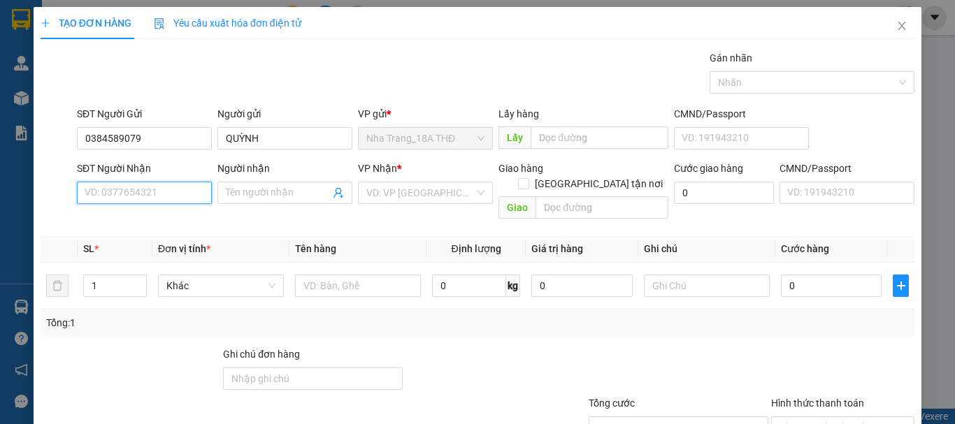
click at [115, 194] on input "SĐT Người Nhận" at bounding box center [144, 193] width 135 height 22
paste input "0384589079"
type input "0384589079"
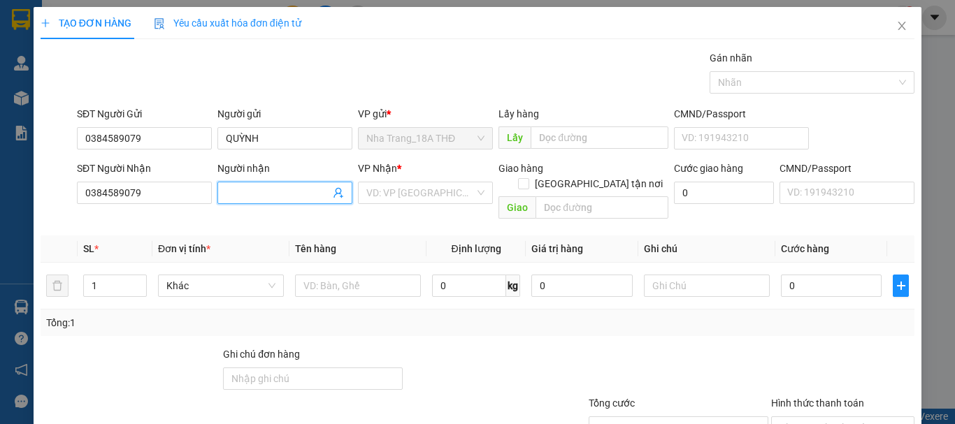
click at [242, 196] on input "Người nhận" at bounding box center [278, 192] width 104 height 15
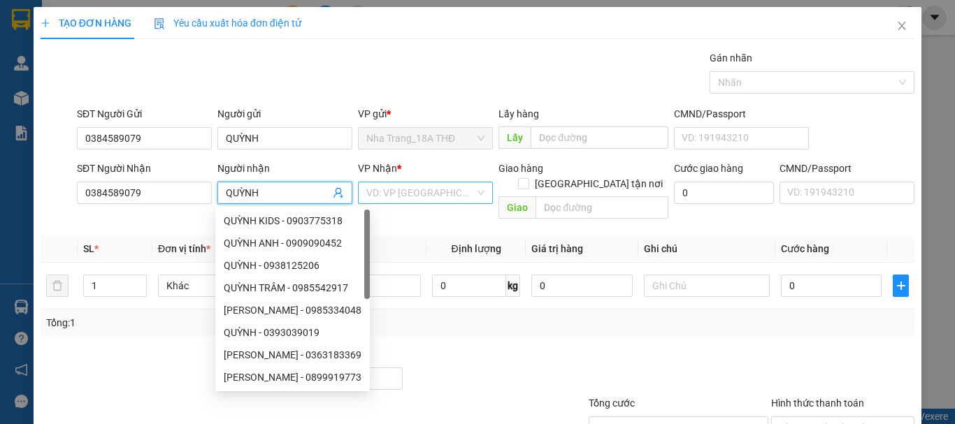
type input "QUỲNH"
click at [416, 202] on input "search" at bounding box center [420, 192] width 108 height 21
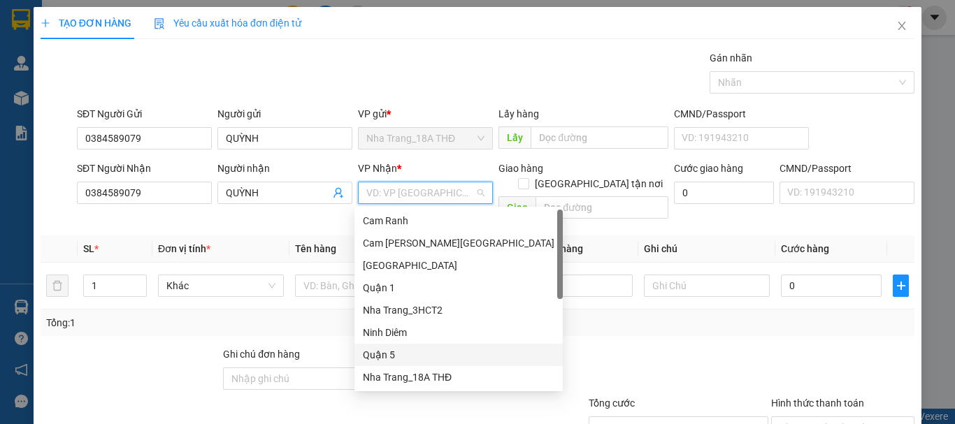
click at [412, 359] on div "Quận 5" at bounding box center [459, 354] width 192 height 15
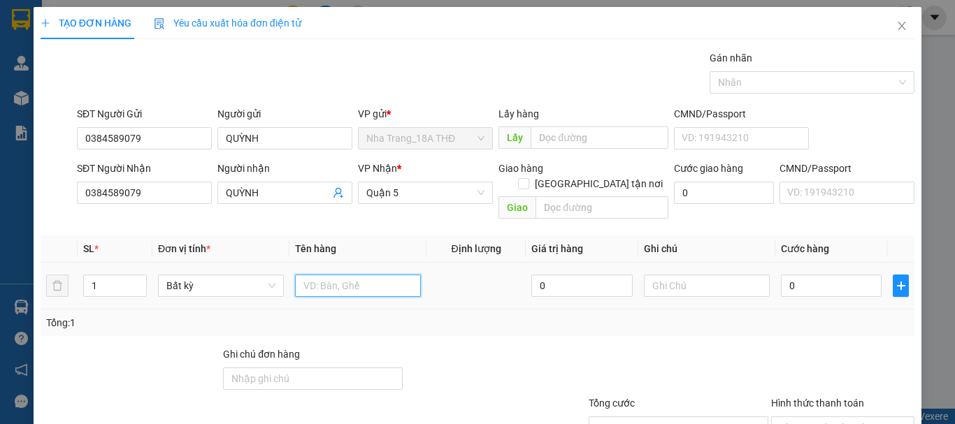
click at [338, 275] on input "text" at bounding box center [358, 286] width 126 height 22
type input "1 T GIẤY"
click at [796, 275] on input "0" at bounding box center [831, 286] width 101 height 22
type input "3"
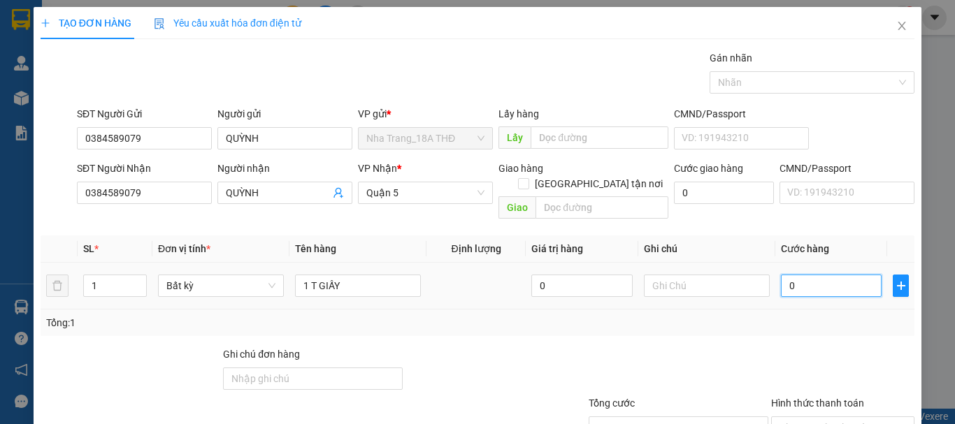
type input "3"
type input "30"
type input "30.000"
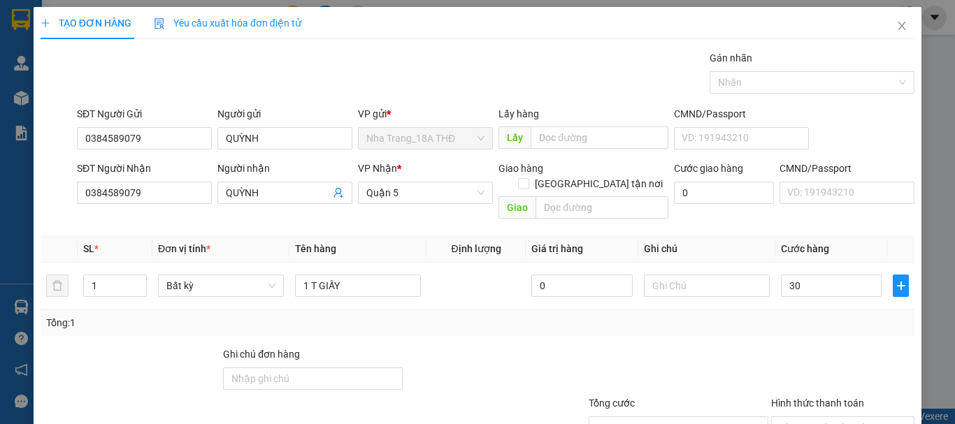
type input "30.000"
click at [805, 315] on div "Tổng: 1" at bounding box center [477, 322] width 863 height 15
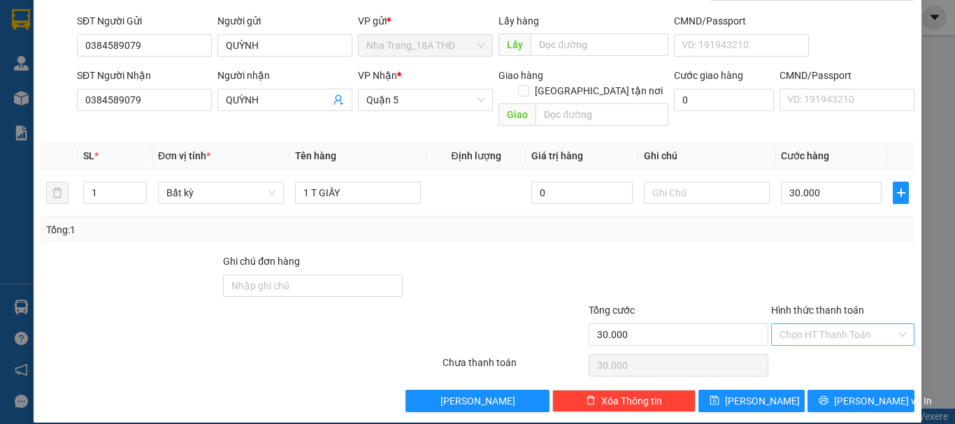
click at [836, 324] on input "Hình thức thanh toán" at bounding box center [837, 334] width 117 height 21
click at [834, 343] on div "Tại văn phòng" at bounding box center [834, 347] width 125 height 15
type input "0"
click at [853, 394] on span "[PERSON_NAME] và In" at bounding box center [883, 401] width 98 height 15
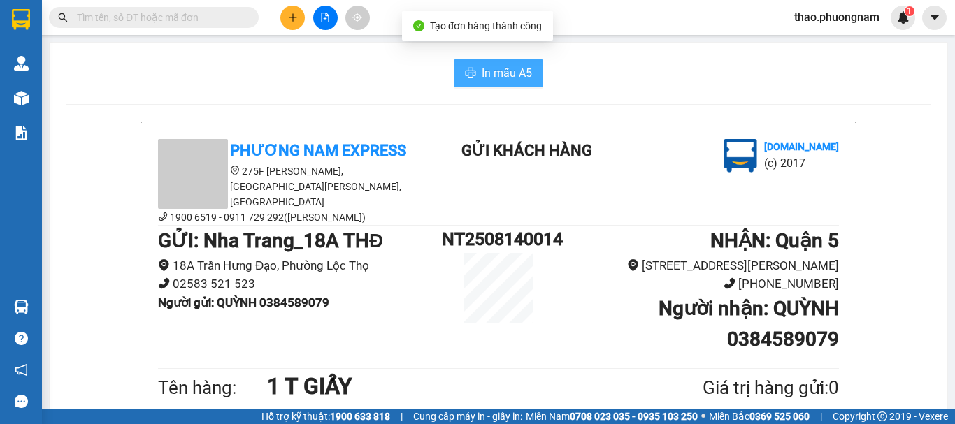
click at [473, 75] on button "In mẫu A5" at bounding box center [498, 73] width 89 height 28
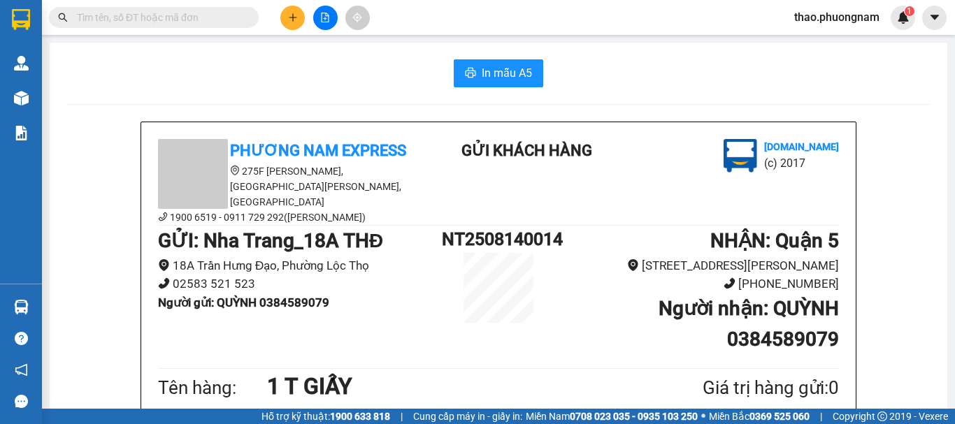
click at [167, 29] on div "Kết quả tìm kiếm ( 20 ) Bộ lọc Mã ĐH Trạng thái Món hàng Tổng cước Chưa cước Nh…" at bounding box center [136, 18] width 273 height 24
click at [161, 20] on input "text" at bounding box center [159, 17] width 165 height 15
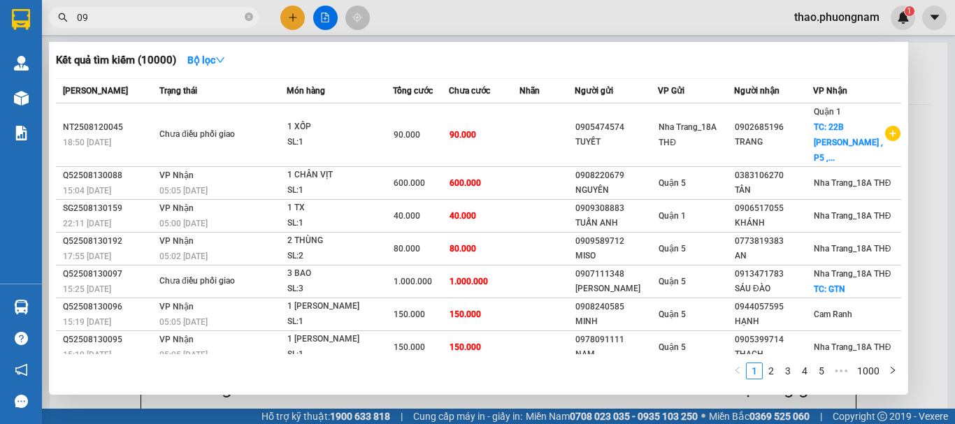
type input "0"
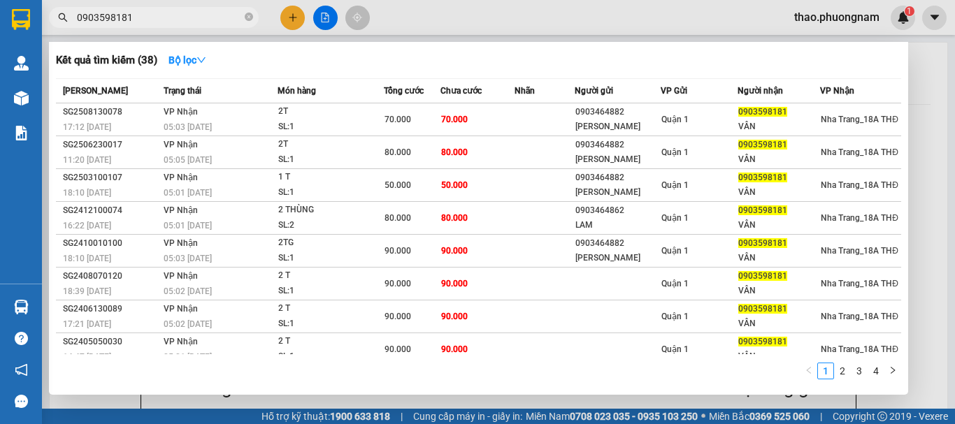
type input "0903598181"
click at [248, 16] on icon "close-circle" at bounding box center [249, 17] width 8 height 8
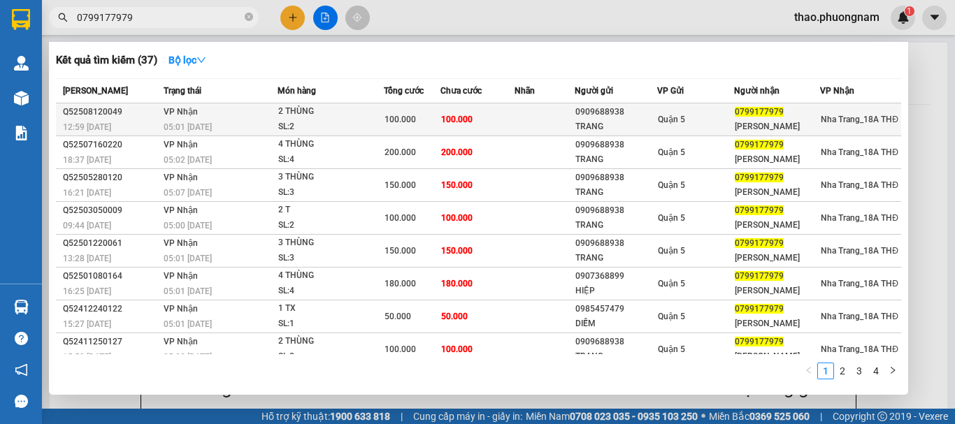
type input "0799177979"
click at [345, 134] on div "SL: 2" at bounding box center [330, 127] width 105 height 15
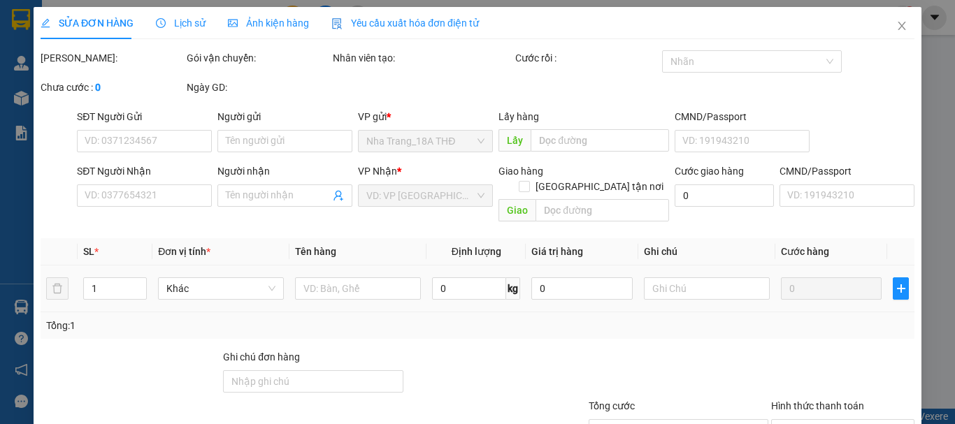
type input "0909688938"
type input "TRANG"
type input "0799177979"
type input "LEE"
type input "100.000"
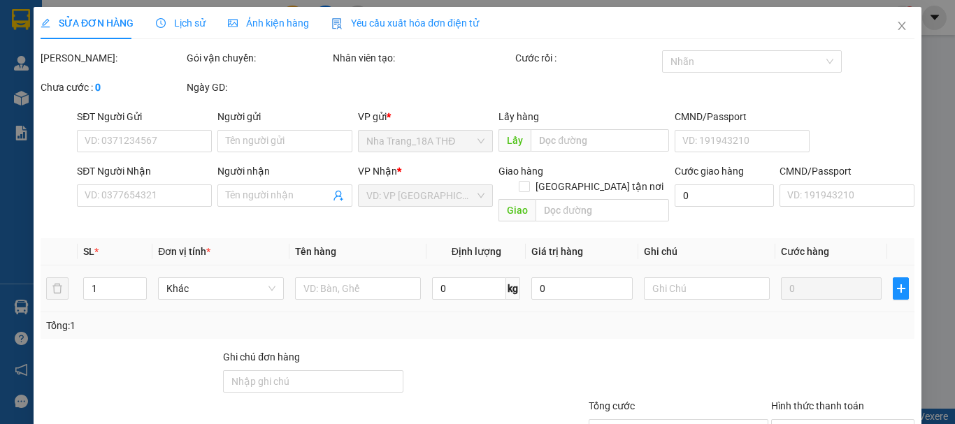
type input "100.000"
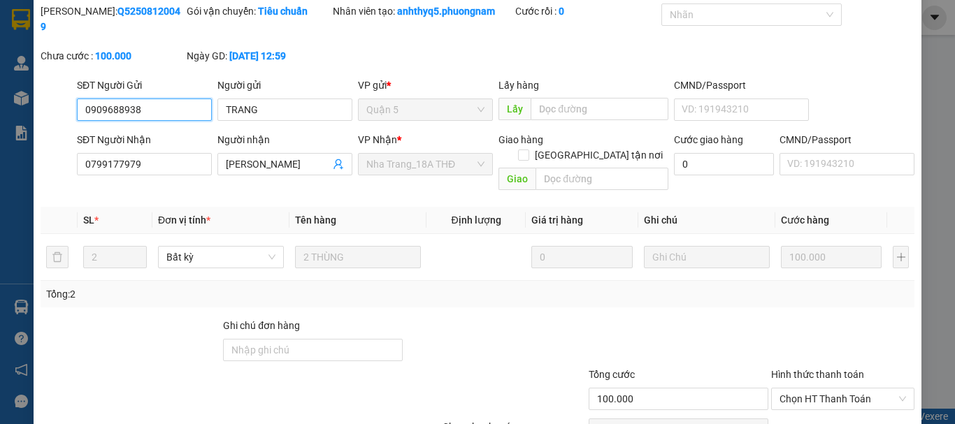
scroll to position [96, 0]
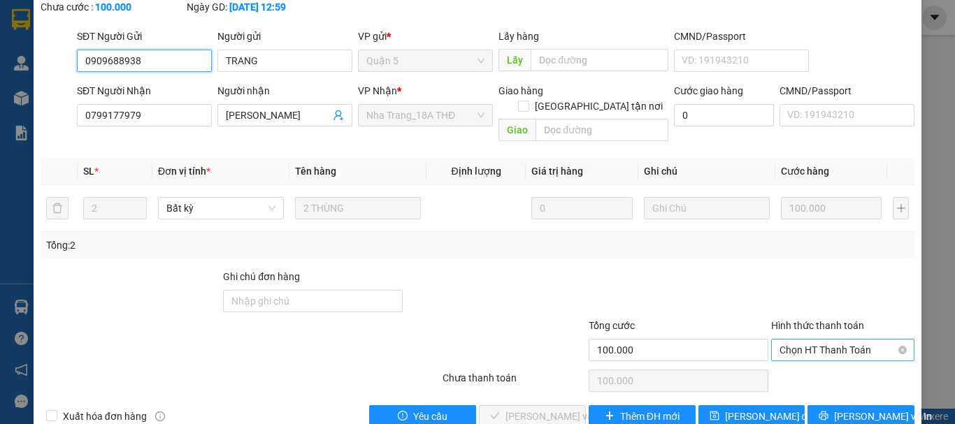
click at [872, 340] on span "Chọn HT Thanh Toán" at bounding box center [842, 350] width 127 height 21
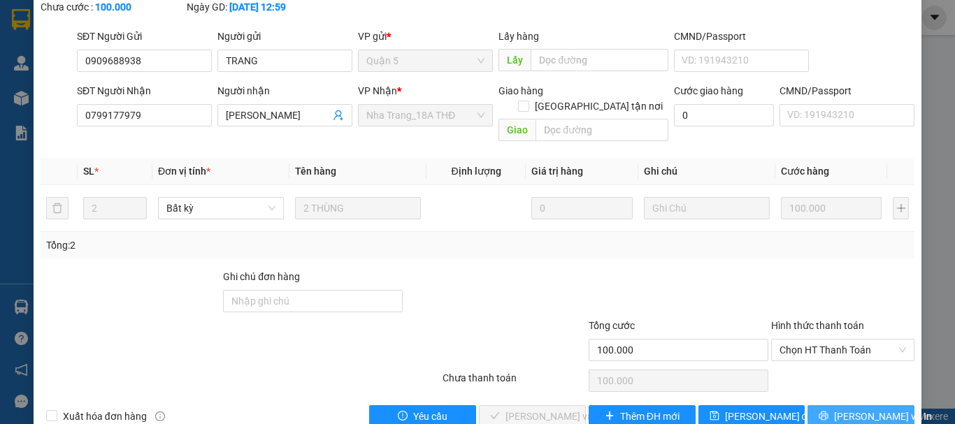
click at [866, 409] on span "[PERSON_NAME] và In" at bounding box center [883, 416] width 98 height 15
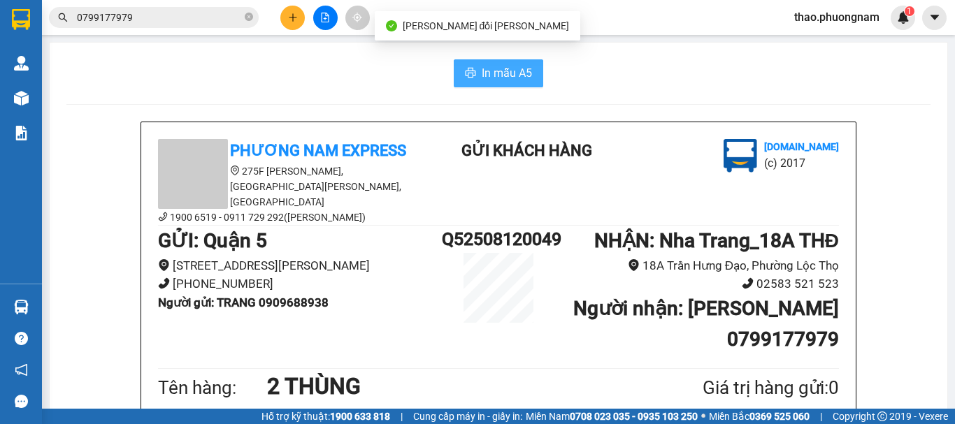
click at [469, 83] on button "In mẫu A5" at bounding box center [498, 73] width 89 height 28
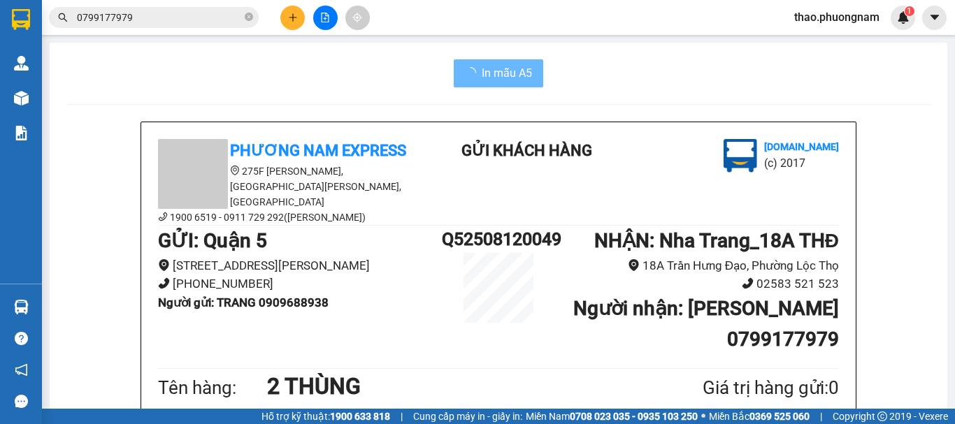
click at [187, 18] on input "0799177979" at bounding box center [159, 17] width 165 height 15
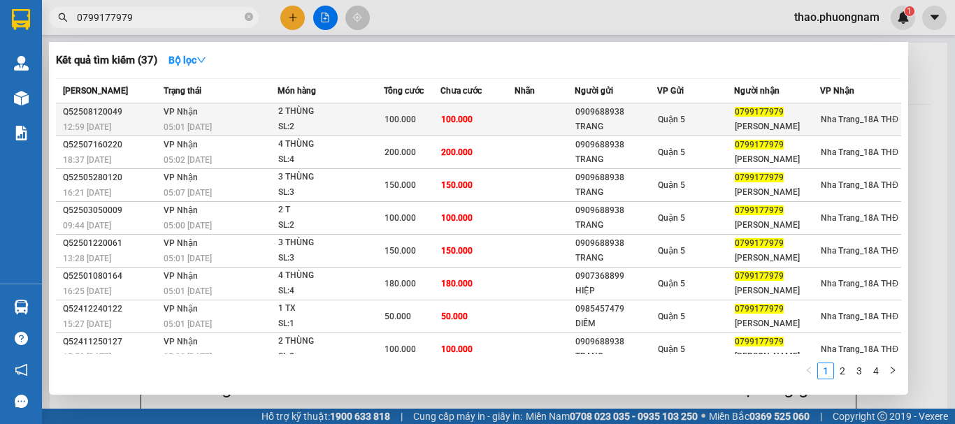
click at [723, 124] on div "Quận 5" at bounding box center [695, 119] width 75 height 15
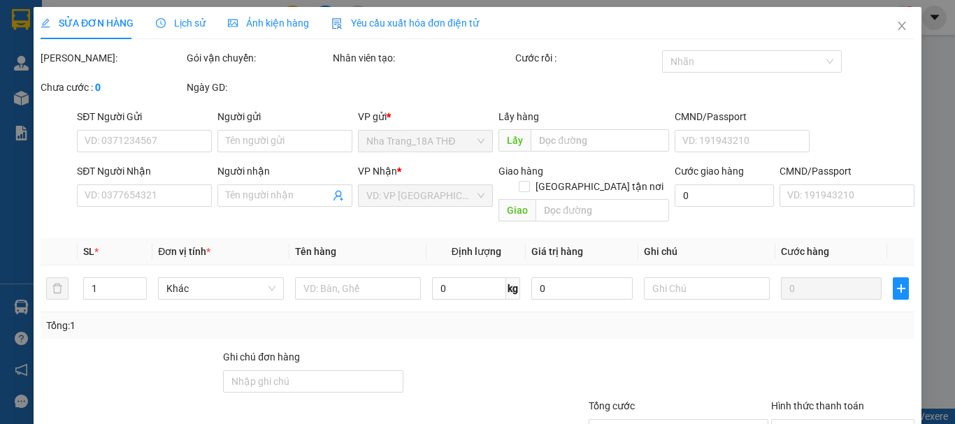
type input "0909688938"
type input "TRANG"
type input "0799177979"
type input "LEE"
type input "100.000"
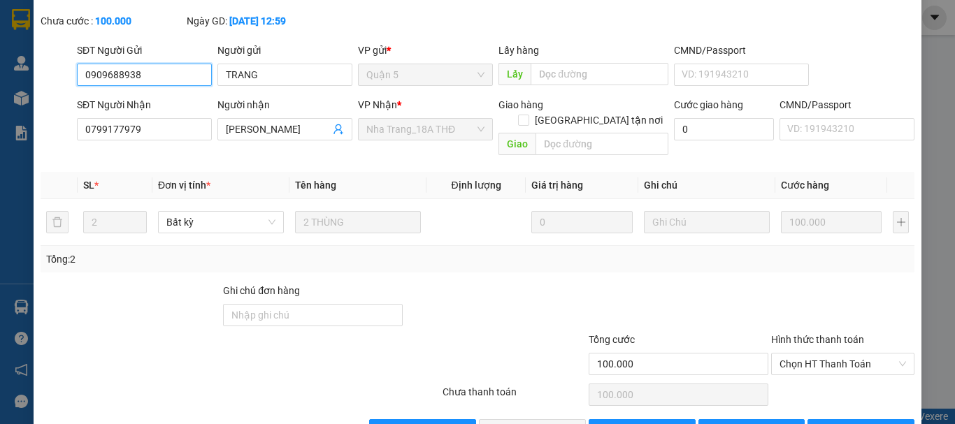
scroll to position [89, 0]
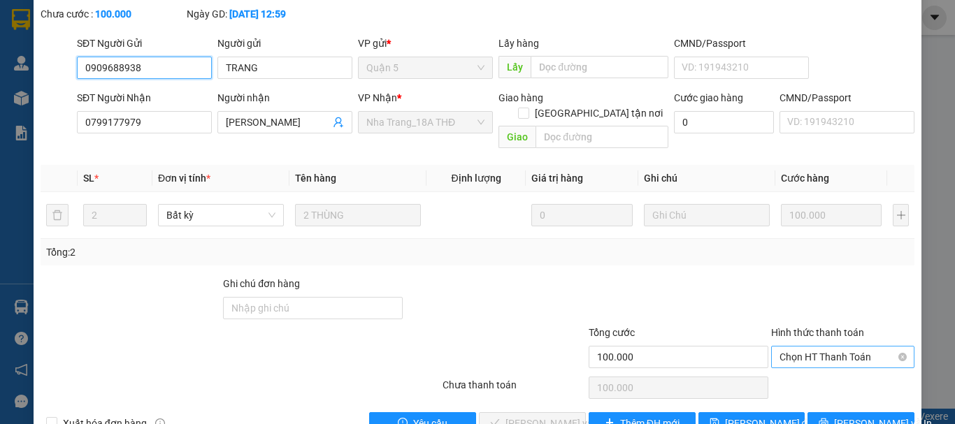
click at [816, 347] on span "Chọn HT Thanh Toán" at bounding box center [842, 357] width 127 height 21
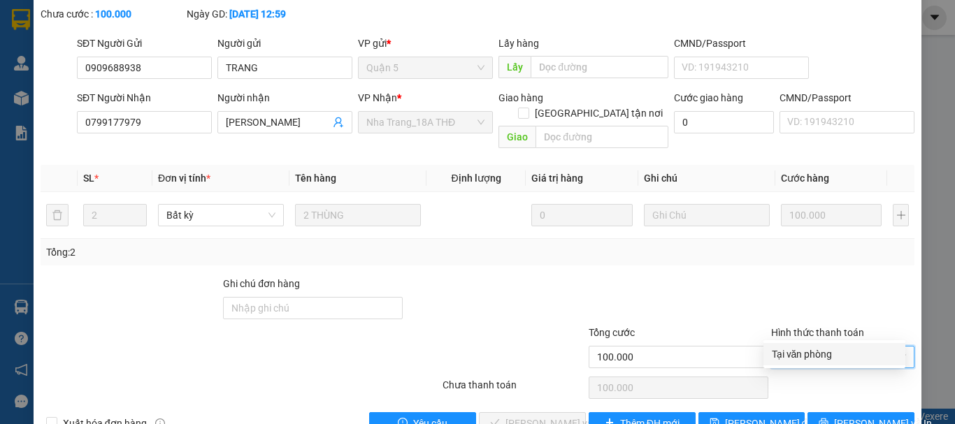
click at [828, 348] on div "Tại văn phòng" at bounding box center [834, 354] width 125 height 15
type input "0"
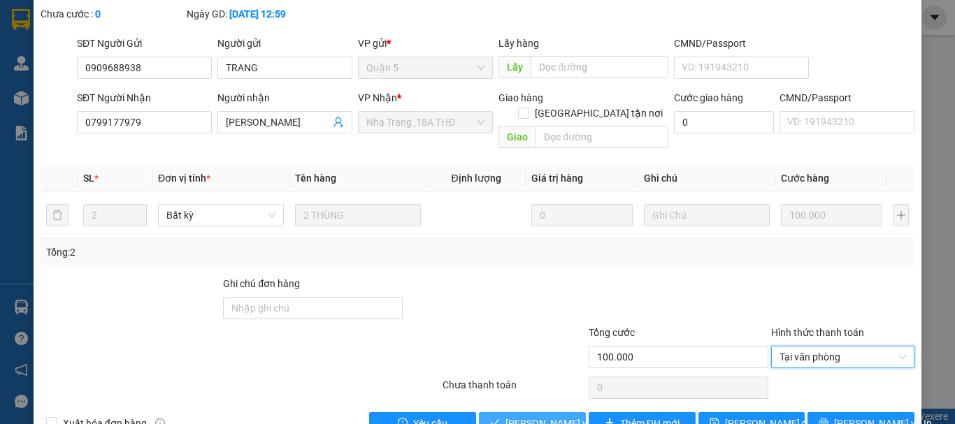
click at [541, 416] on span "Lưu và Giao hàng" at bounding box center [572, 423] width 134 height 15
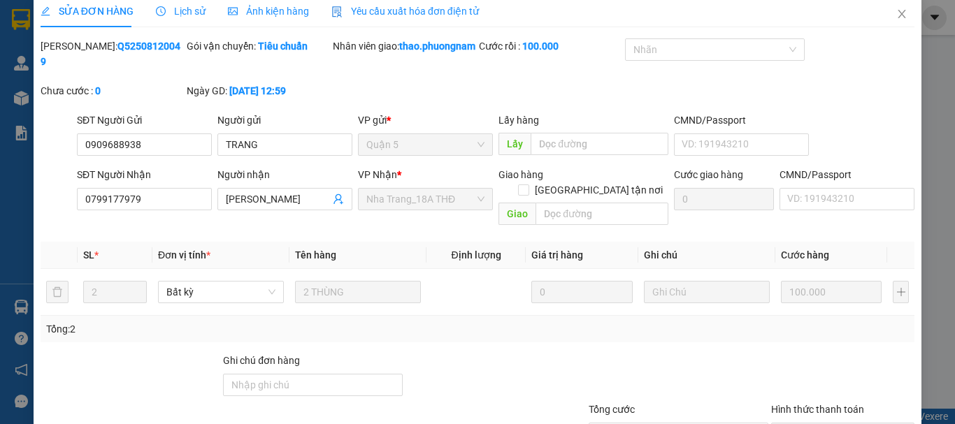
scroll to position [0, 0]
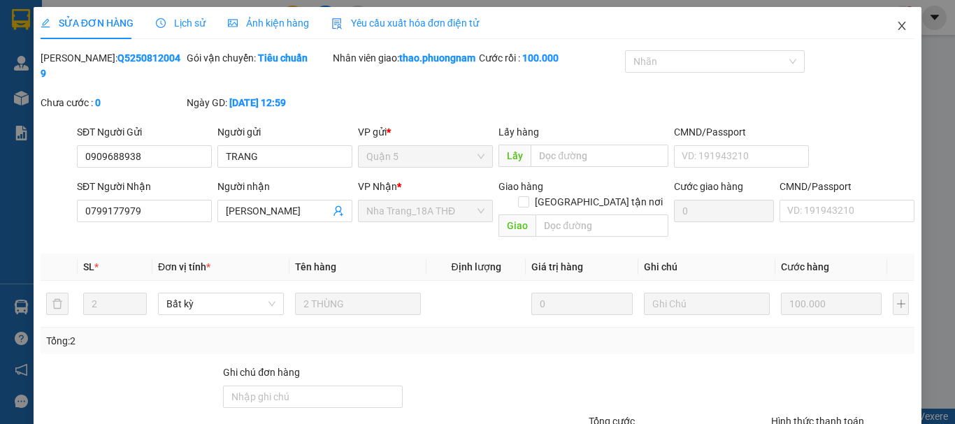
click at [896, 26] on icon "close" at bounding box center [901, 25] width 11 height 11
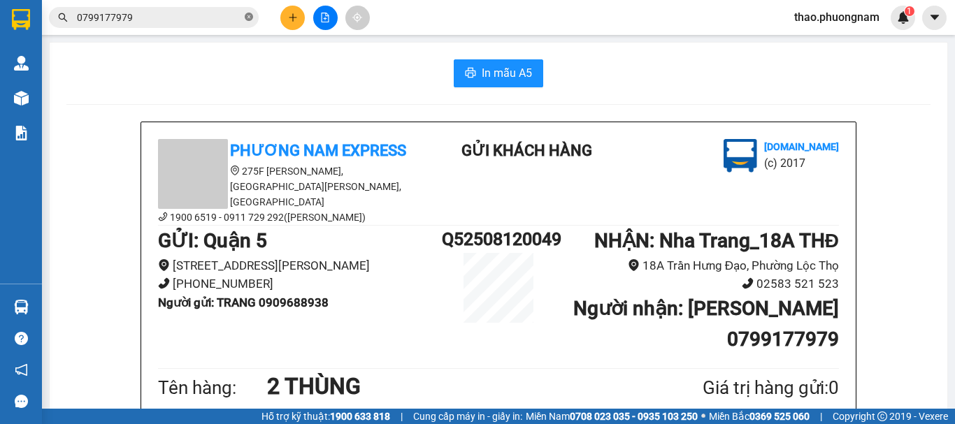
click at [243, 23] on span "0799177979" at bounding box center [154, 17] width 210 height 21
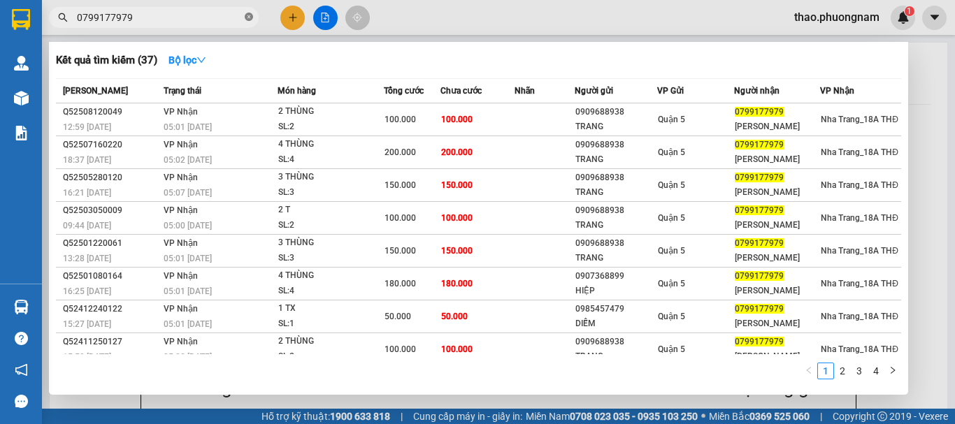
click at [250, 14] on icon "close-circle" at bounding box center [249, 17] width 8 height 8
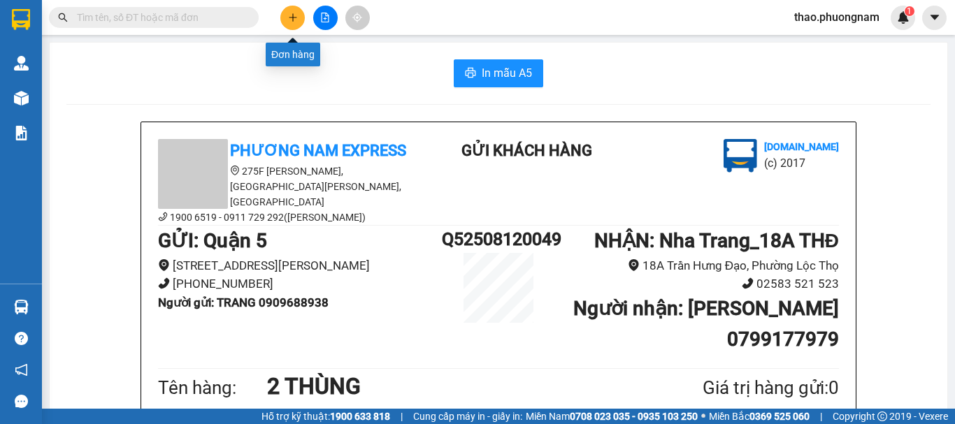
click at [290, 23] on button at bounding box center [292, 18] width 24 height 24
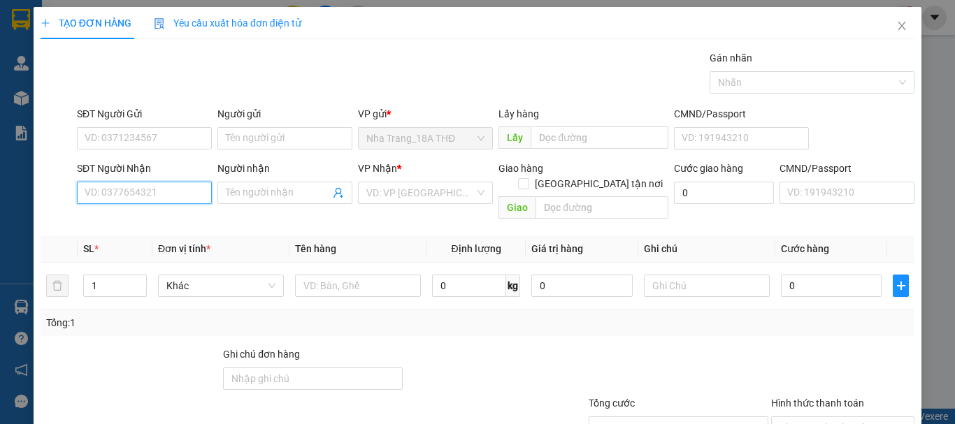
drag, startPoint x: 93, startPoint y: 189, endPoint x: 131, endPoint y: 189, distance: 38.4
click at [97, 189] on input "SĐT Người Nhận" at bounding box center [144, 193] width 135 height 22
type input "0968318053"
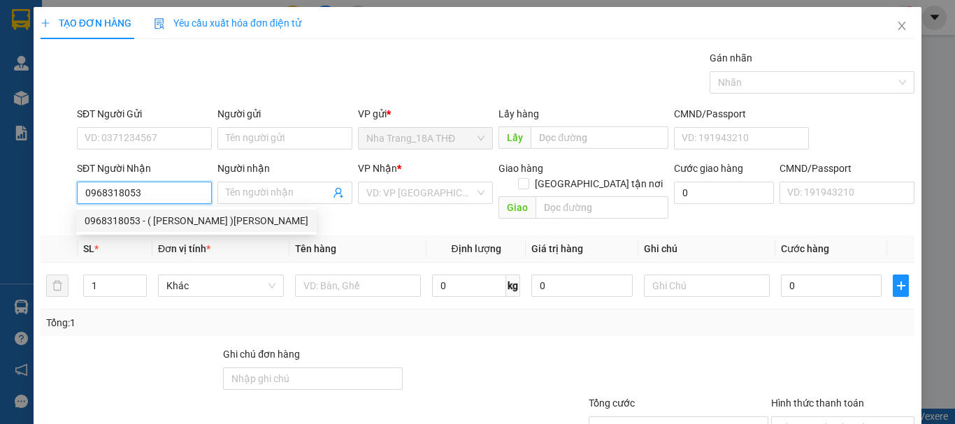
click at [123, 226] on div "0968318053 - ( LAB KHÁNH HẰNG )THẠCH" at bounding box center [197, 220] width 224 height 15
type input "( LAB KHÁNH HẰNG )THẠCH"
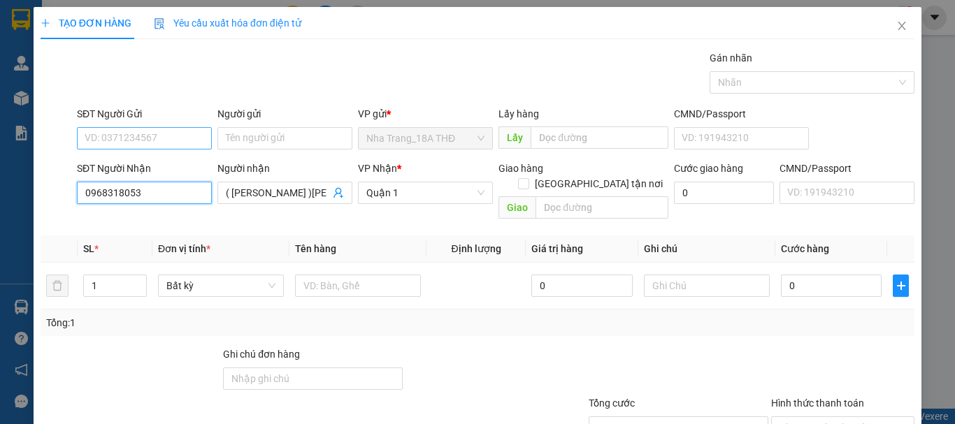
type input "0968318053"
click at [172, 136] on input "SĐT Người Gửi" at bounding box center [144, 138] width 135 height 22
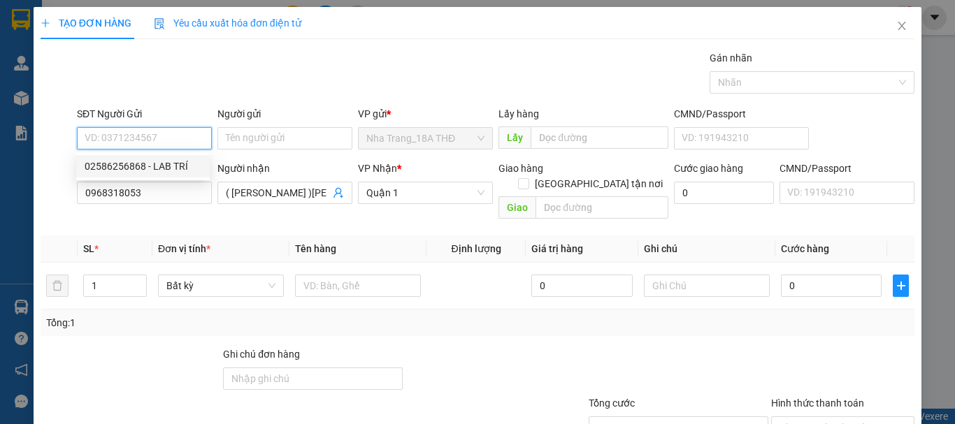
click at [124, 161] on div "02586256868 - LAB TRÍ" at bounding box center [143, 166] width 117 height 15
type input "02586256868"
type input "LAB TRÍ"
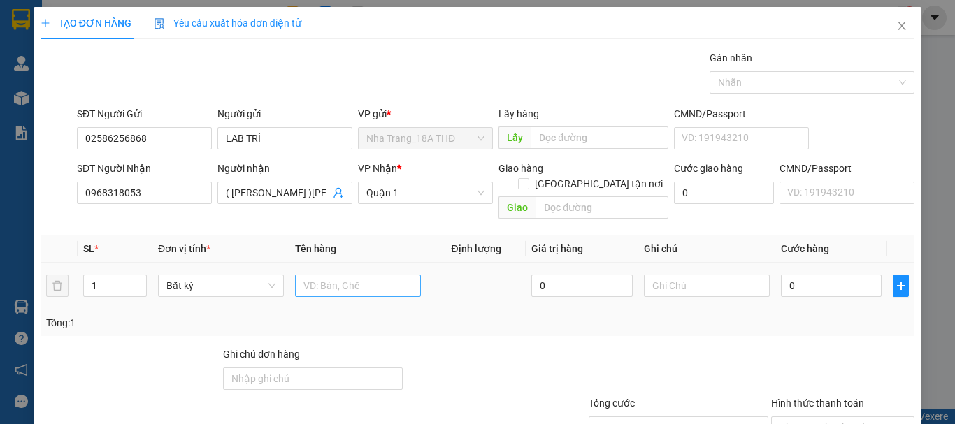
click at [347, 272] on div at bounding box center [358, 286] width 126 height 28
click at [350, 275] on input "text" at bounding box center [358, 286] width 126 height 22
type input "1 H"
click at [812, 278] on input "0" at bounding box center [831, 286] width 101 height 22
type input "2"
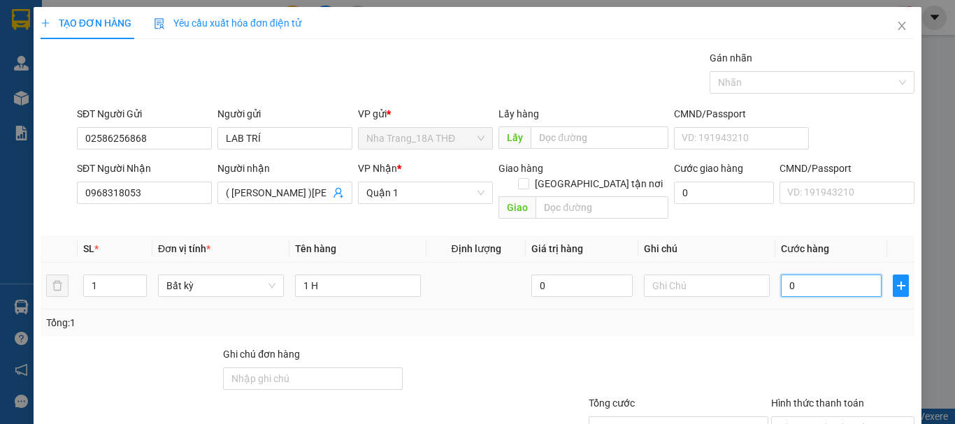
type input "2"
type input "20"
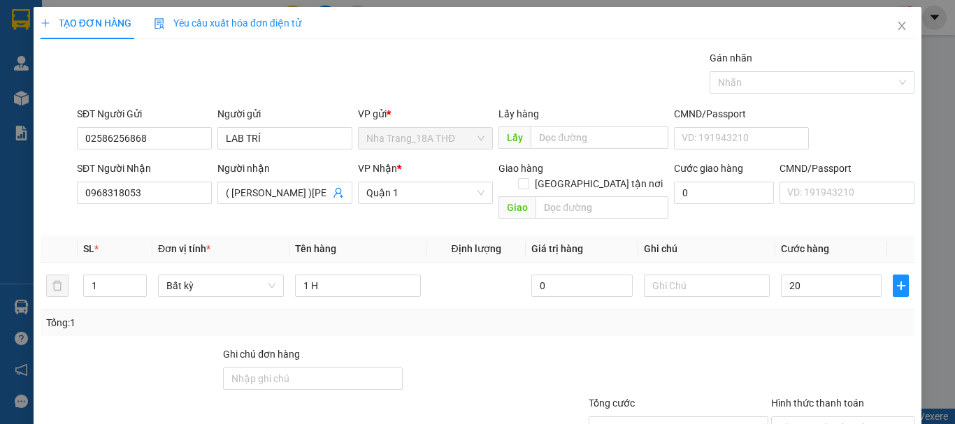
type input "20.000"
click at [826, 315] on div "Tổng: 1" at bounding box center [477, 322] width 863 height 15
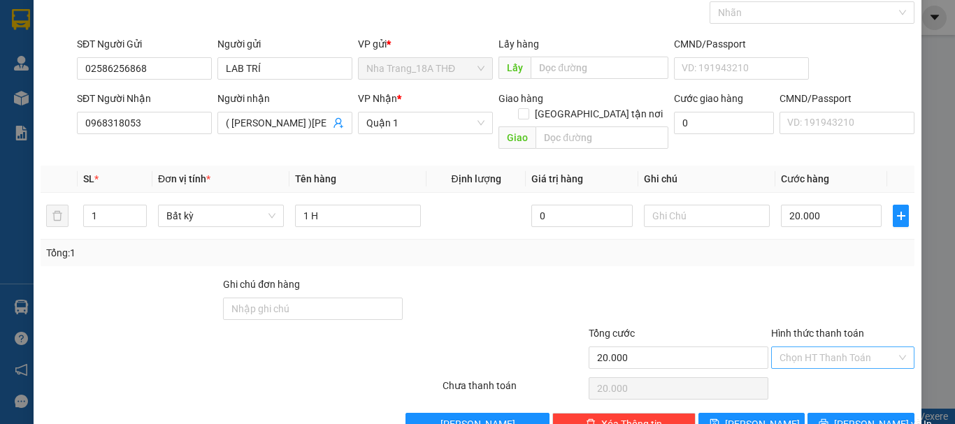
click at [812, 347] on input "Hình thức thanh toán" at bounding box center [837, 357] width 117 height 21
click at [815, 365] on div "Tại văn phòng" at bounding box center [834, 370] width 125 height 15
type input "0"
drag, startPoint x: 856, startPoint y: 408, endPoint x: 641, endPoint y: 226, distance: 281.2
click at [846, 417] on span "[PERSON_NAME] và In" at bounding box center [883, 424] width 98 height 15
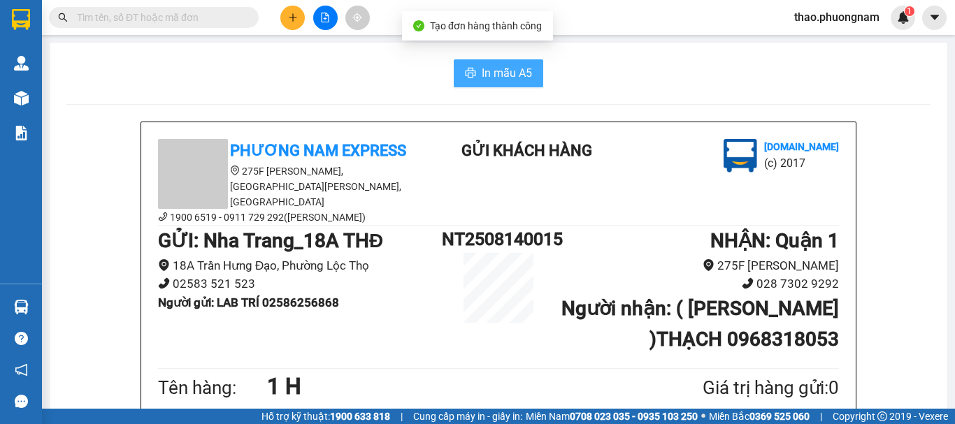
click at [482, 68] on span "In mẫu A5" at bounding box center [507, 72] width 50 height 17
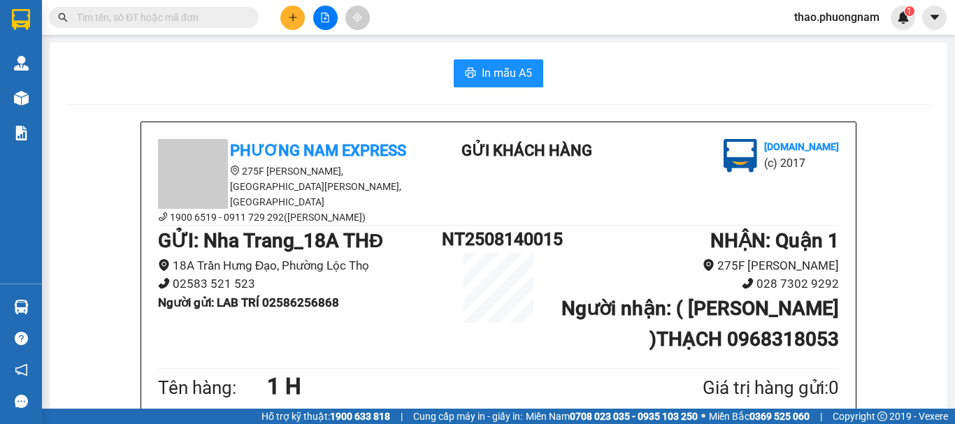
click at [289, 23] on button at bounding box center [292, 18] width 24 height 24
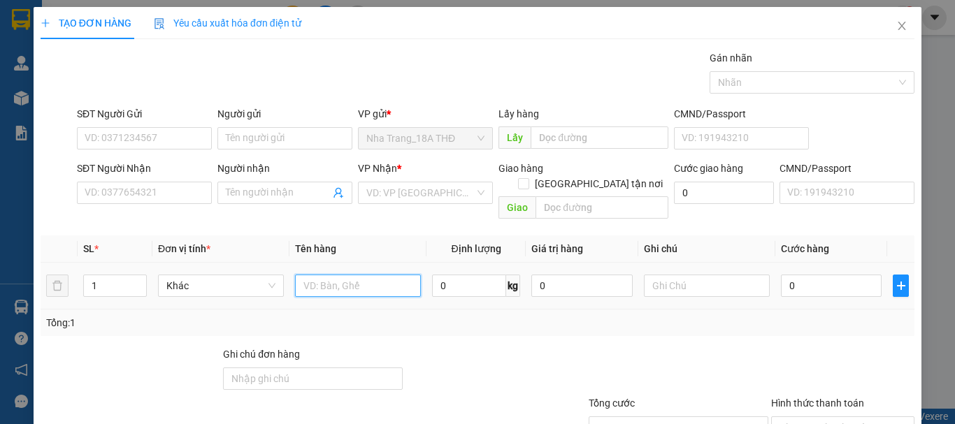
click at [306, 278] on input "text" at bounding box center [358, 286] width 126 height 22
type input "1 HỘP DẸP"
click at [757, 329] on div "Transit Pickup Surcharge Ids Transit Deliver Surcharge Ids Transit Deliver Surc…" at bounding box center [478, 277] width 874 height 455
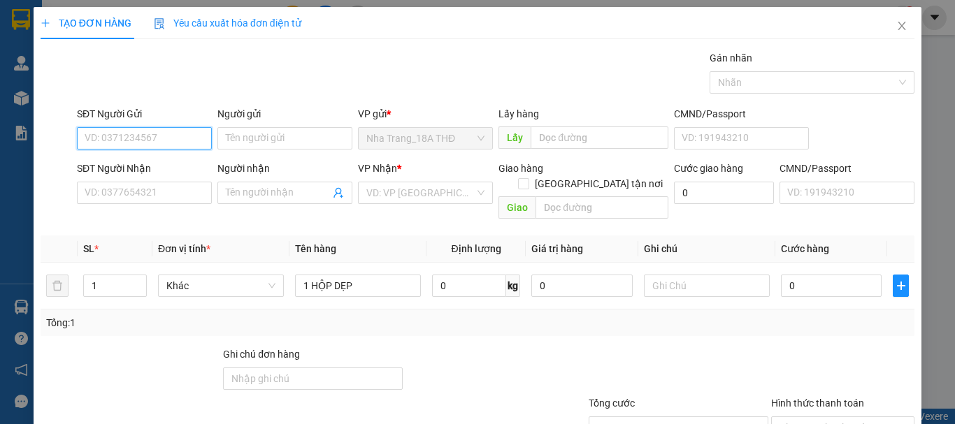
click at [104, 129] on input "SĐT Người Gửi" at bounding box center [144, 138] width 135 height 22
click at [439, 348] on div at bounding box center [495, 371] width 182 height 49
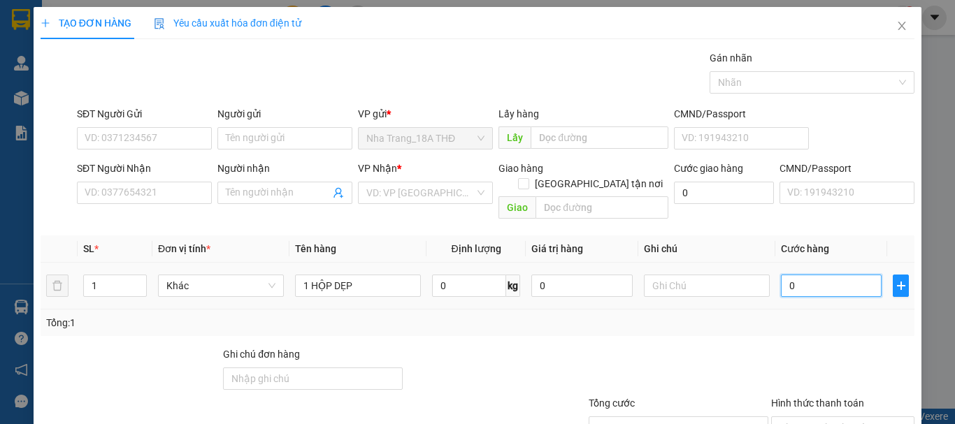
click at [821, 275] on input "0" at bounding box center [831, 286] width 101 height 22
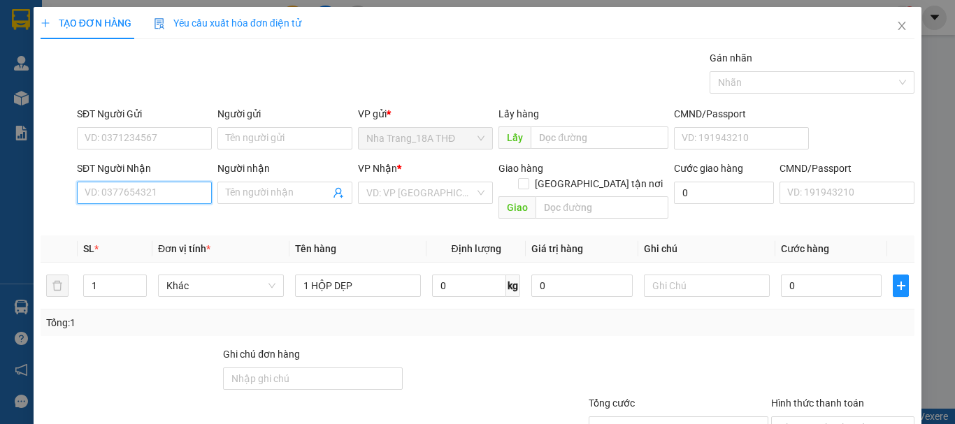
drag, startPoint x: 110, startPoint y: 194, endPoint x: 608, endPoint y: 326, distance: 515.6
click at [122, 197] on input "SĐT Người Nhận" at bounding box center [144, 193] width 135 height 22
type input "0"
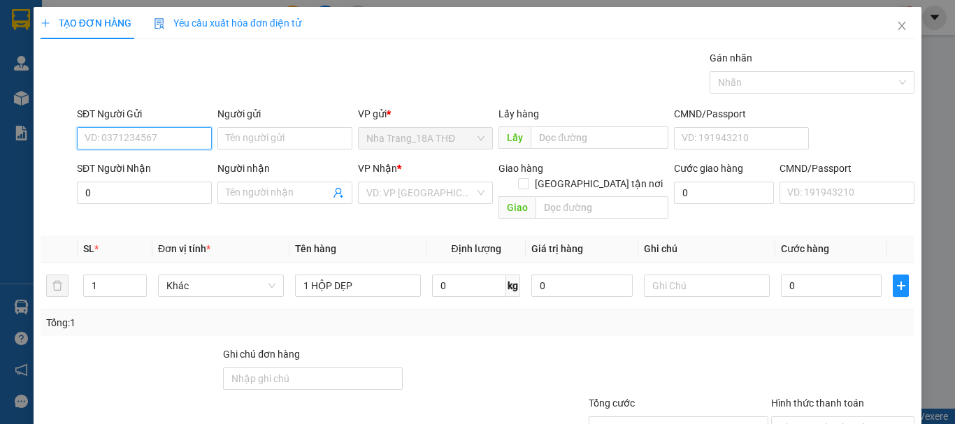
click at [113, 143] on input "SĐT Người Gửi" at bounding box center [144, 138] width 135 height 22
type input "0862555253"
click at [143, 169] on div "0862555253 - ĐỨC" at bounding box center [163, 166] width 157 height 15
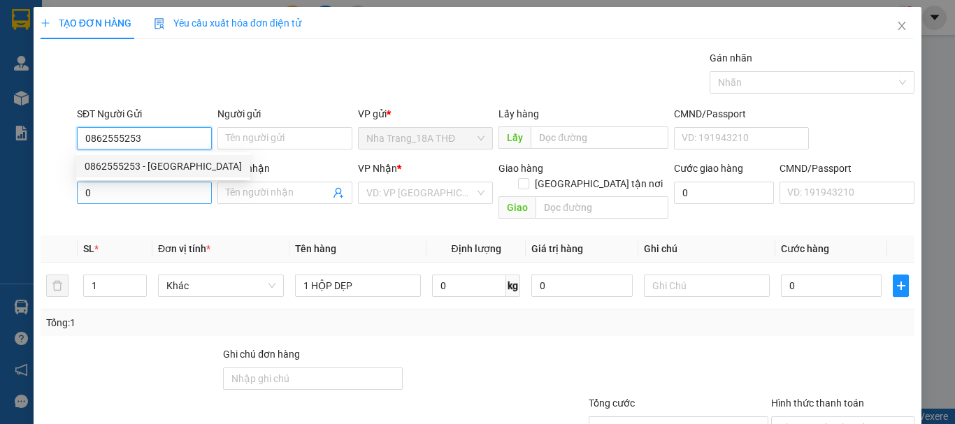
type input "ĐỨC"
type input "0862555253"
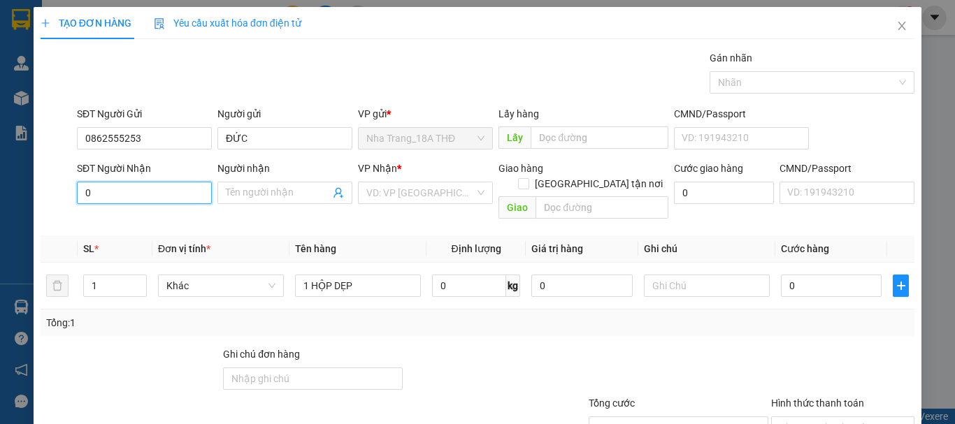
click at [159, 189] on input "0" at bounding box center [144, 193] width 135 height 22
click at [160, 217] on div "0936367604 - LÙNG" at bounding box center [143, 220] width 117 height 15
type input "0936367604"
type input "LÙNG"
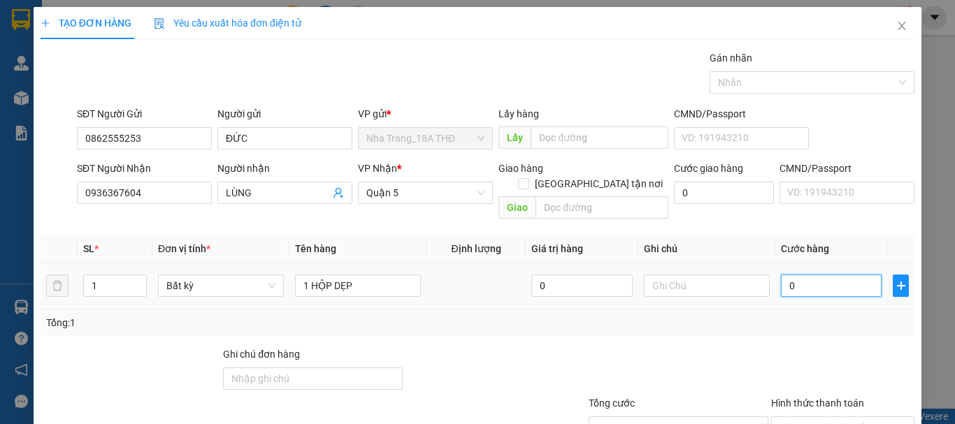
click at [847, 275] on input "0" at bounding box center [831, 286] width 101 height 22
click at [447, 195] on span "Quận 5" at bounding box center [425, 192] width 118 height 21
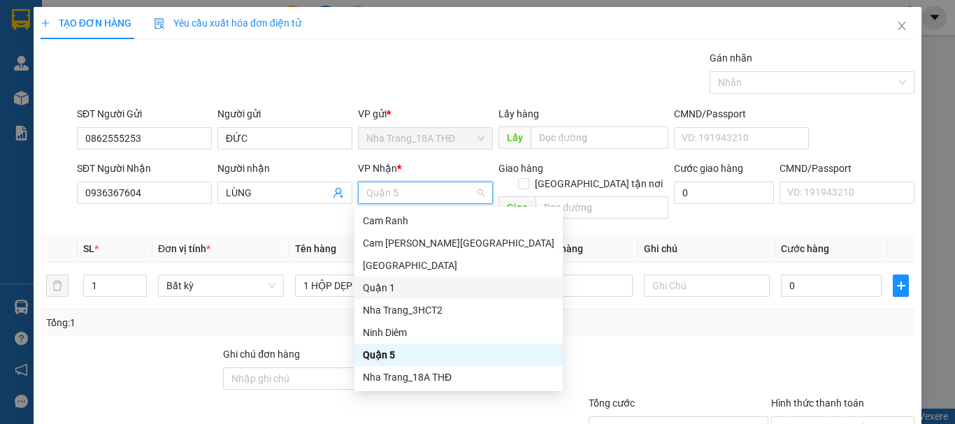
click at [438, 290] on div "Quận 1" at bounding box center [459, 287] width 192 height 15
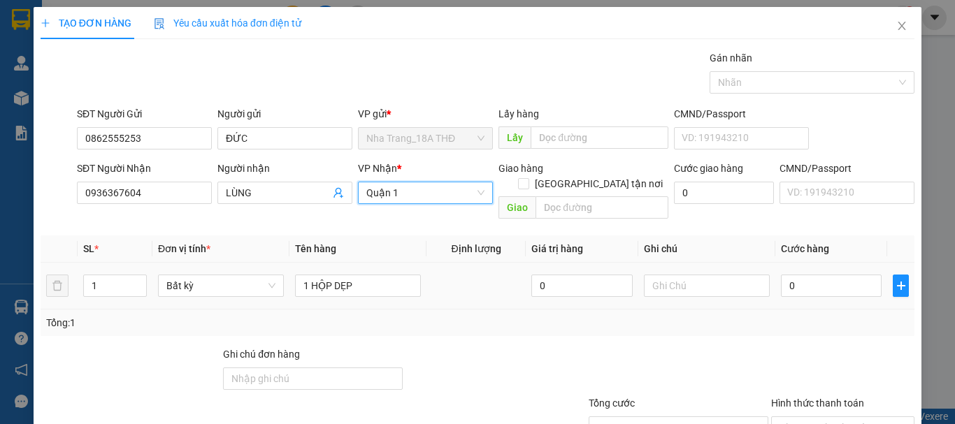
drag, startPoint x: 438, startPoint y: 290, endPoint x: 453, endPoint y: 291, distance: 14.7
click at [438, 291] on td at bounding box center [475, 286] width 99 height 47
click at [781, 277] on input "0" at bounding box center [831, 286] width 101 height 22
type input "2"
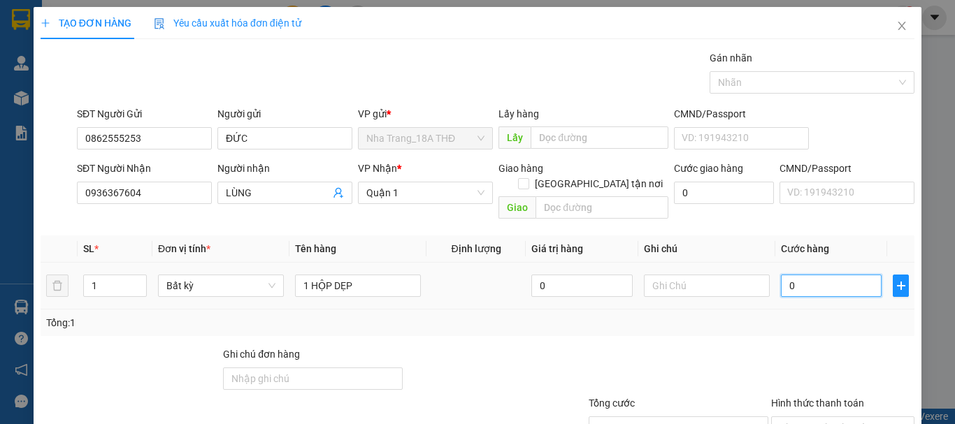
type input "2"
type input "20"
type input "20.000"
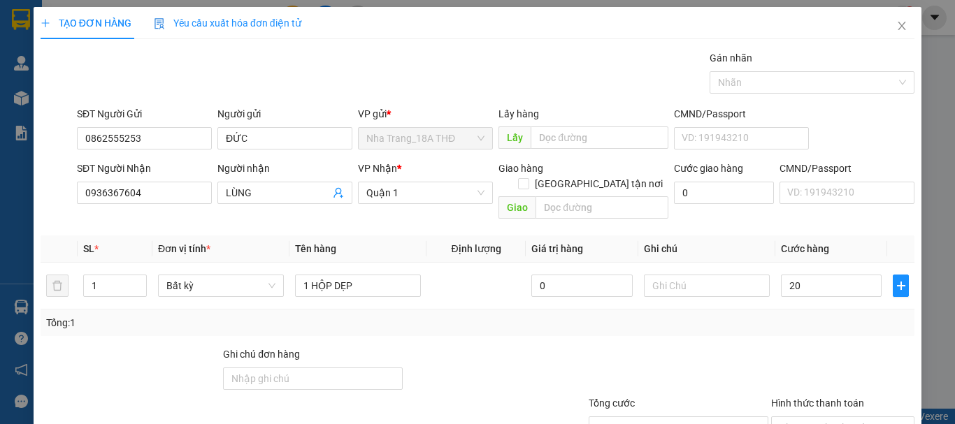
type input "20.000"
click at [791, 347] on div at bounding box center [843, 371] width 146 height 49
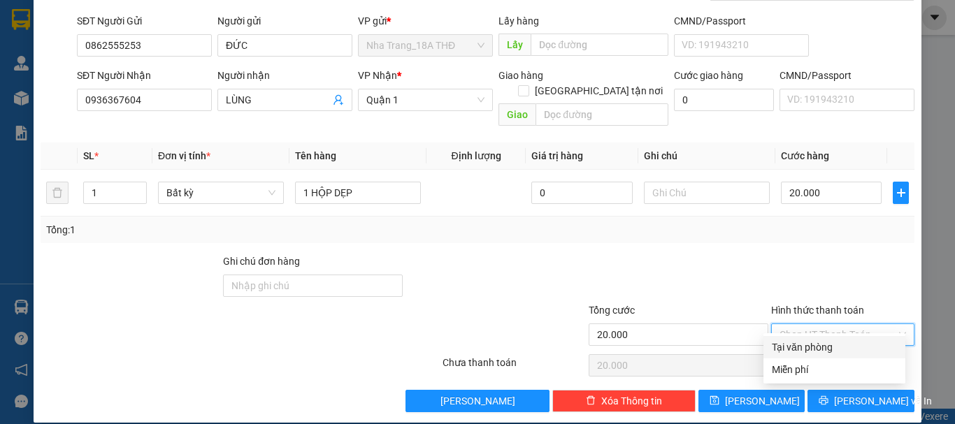
click at [818, 324] on input "Hình thức thanh toán" at bounding box center [837, 334] width 117 height 21
drag, startPoint x: 826, startPoint y: 348, endPoint x: 846, endPoint y: 400, distance: 55.6
click at [826, 349] on div "Tại văn phòng" at bounding box center [834, 347] width 125 height 15
type input "0"
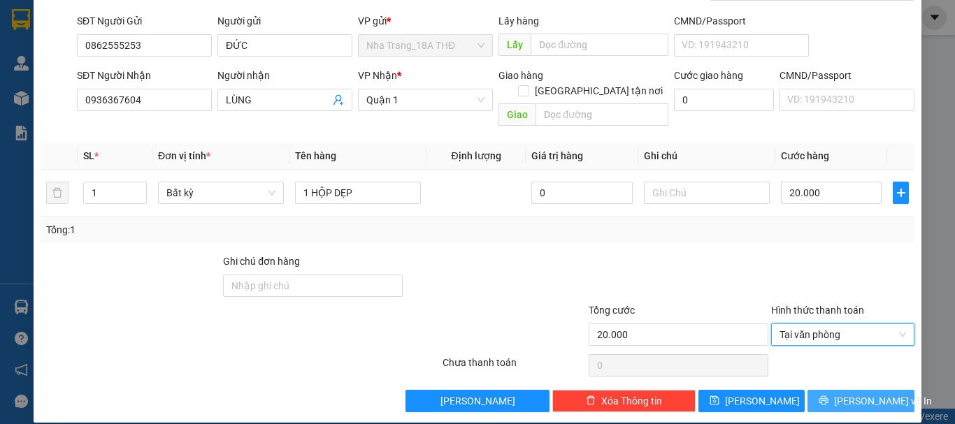
click at [835, 390] on button "[PERSON_NAME] và In" at bounding box center [860, 401] width 107 height 22
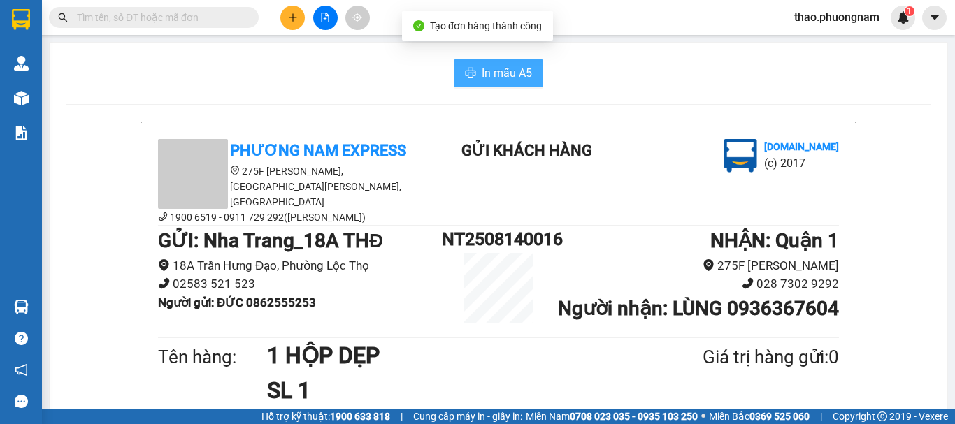
click at [471, 71] on button "In mẫu A5" at bounding box center [498, 73] width 89 height 28
click at [482, 66] on span "In mẫu A5" at bounding box center [507, 72] width 50 height 17
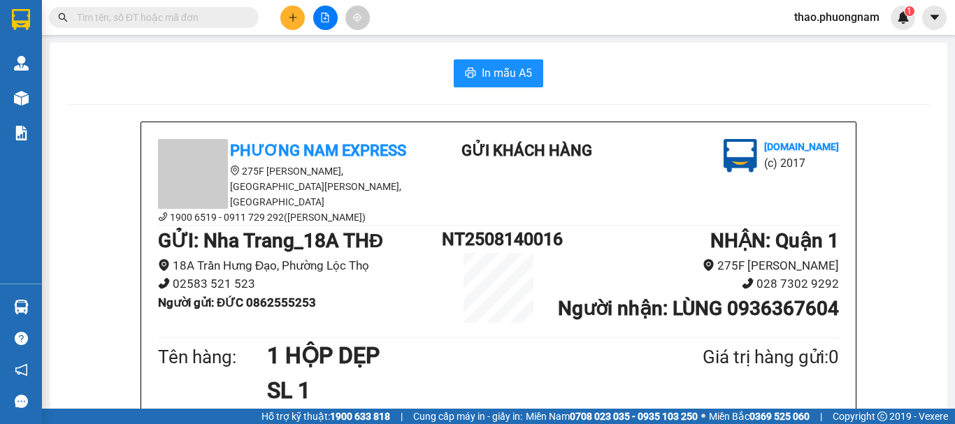
click at [168, 21] on input "text" at bounding box center [159, 17] width 165 height 15
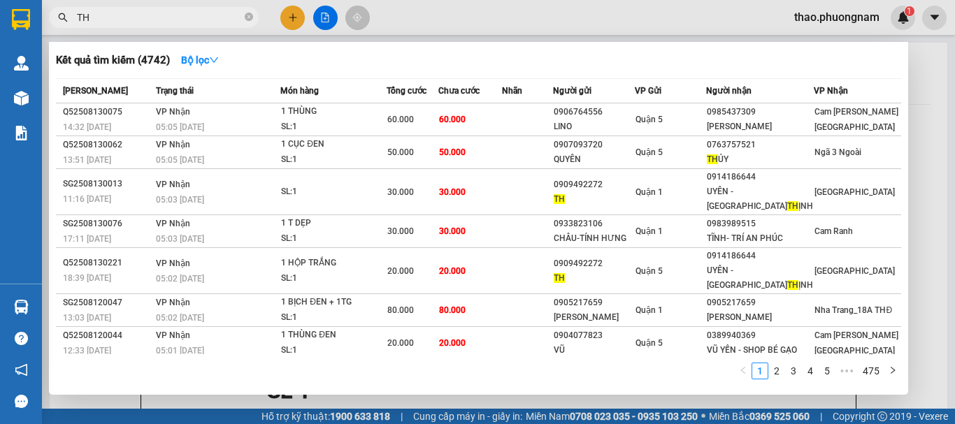
type input "T"
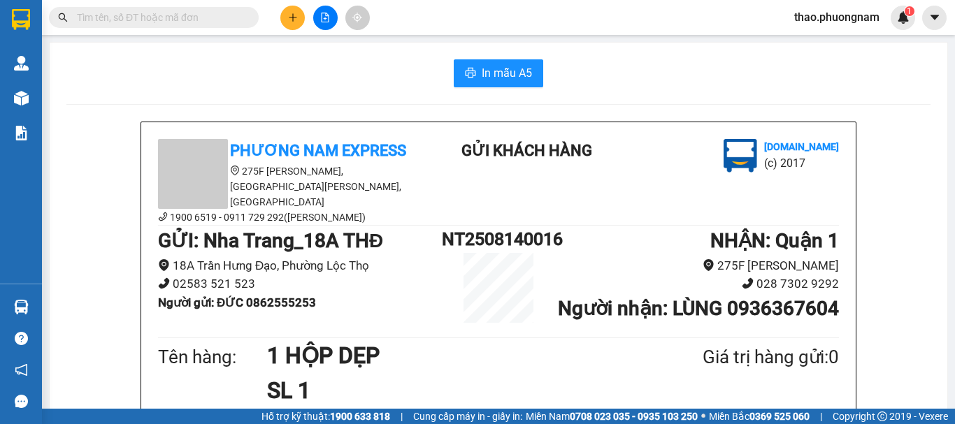
click at [291, 22] on icon "plus" at bounding box center [293, 18] width 10 height 10
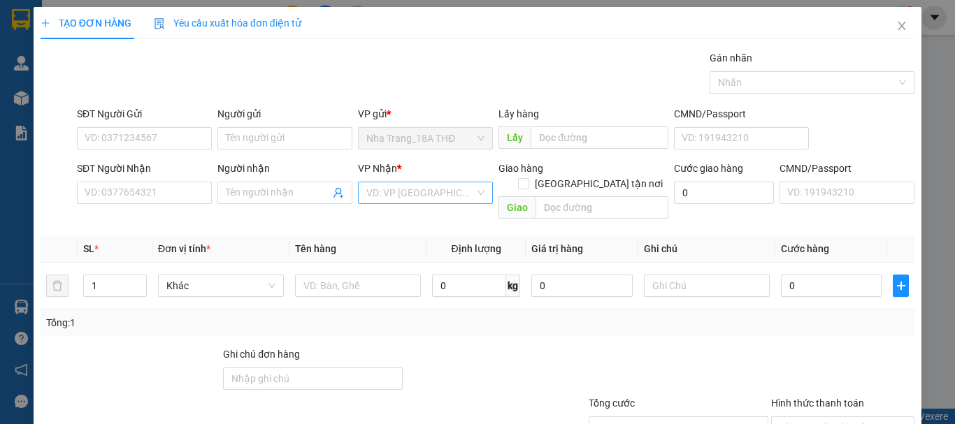
click at [366, 196] on input "search" at bounding box center [420, 192] width 108 height 21
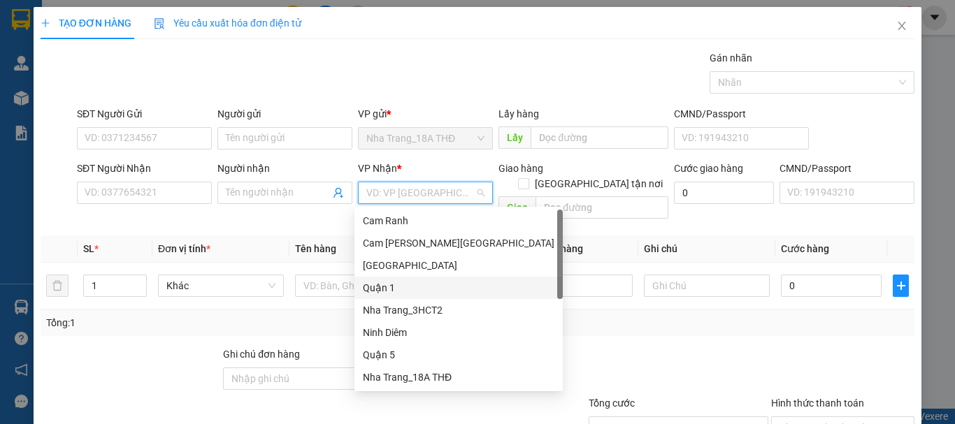
click at [420, 287] on div "Quận 1" at bounding box center [459, 287] width 192 height 15
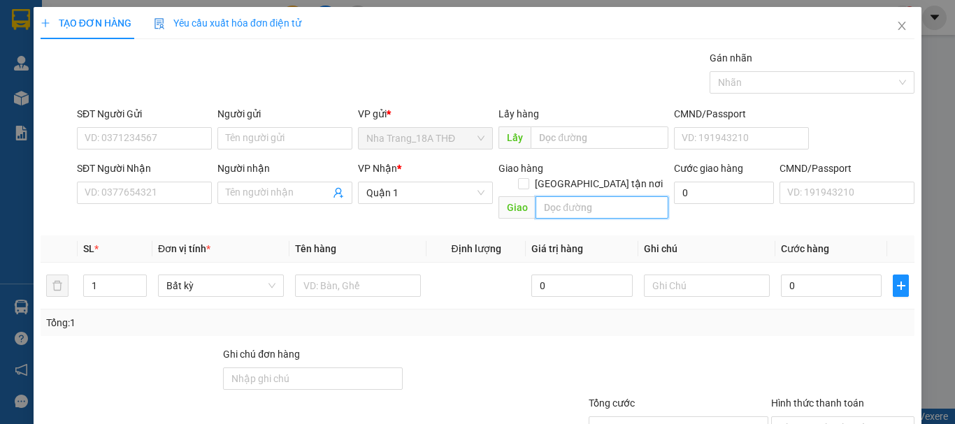
click at [572, 198] on input "text" at bounding box center [601, 207] width 133 height 22
click at [715, 347] on div at bounding box center [678, 371] width 182 height 49
click at [888, 20] on span "Close" at bounding box center [901, 26] width 39 height 39
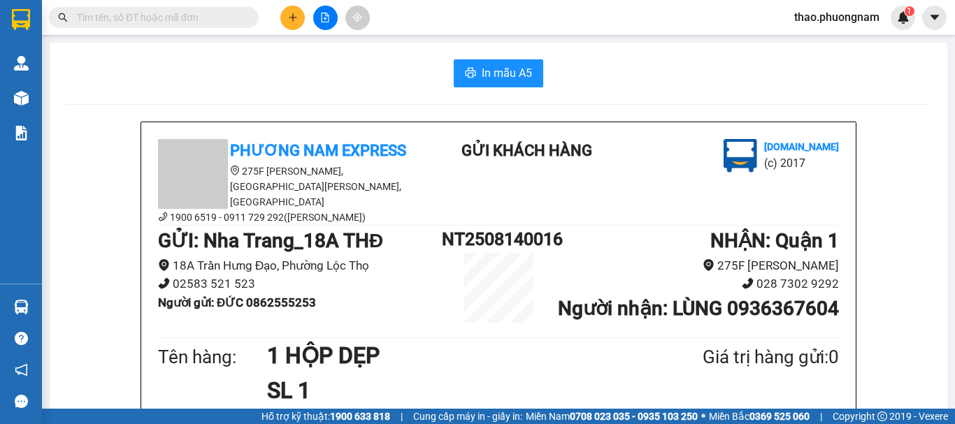
click at [178, 15] on input "text" at bounding box center [159, 17] width 165 height 15
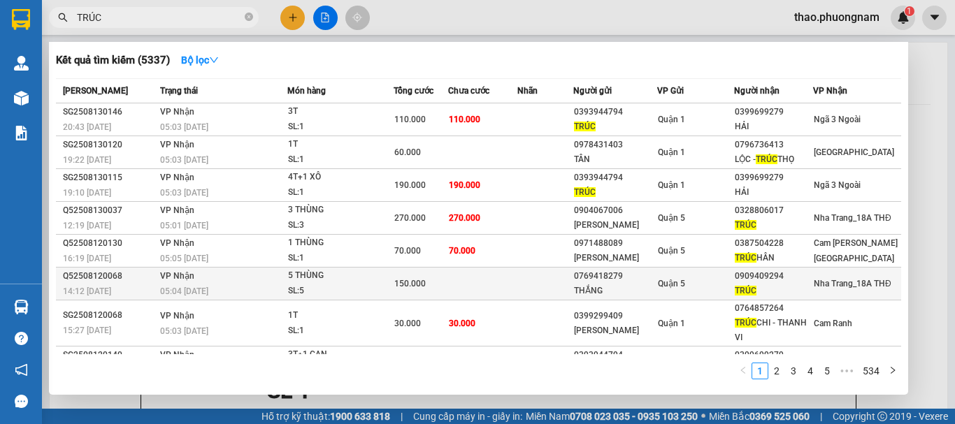
type input "TRÚC"
click at [564, 286] on td at bounding box center [545, 284] width 56 height 33
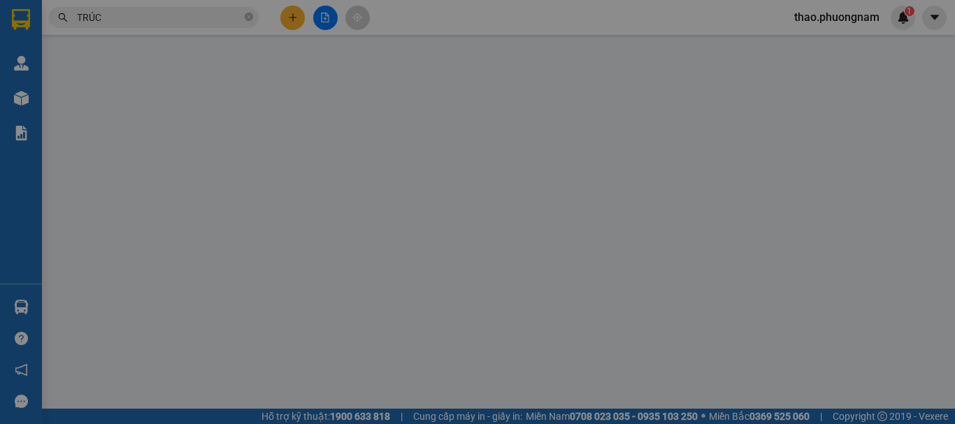
type input "0769418279"
type input "THẮNG"
type input "0909409294"
type input "TRÚC"
type input "150.000"
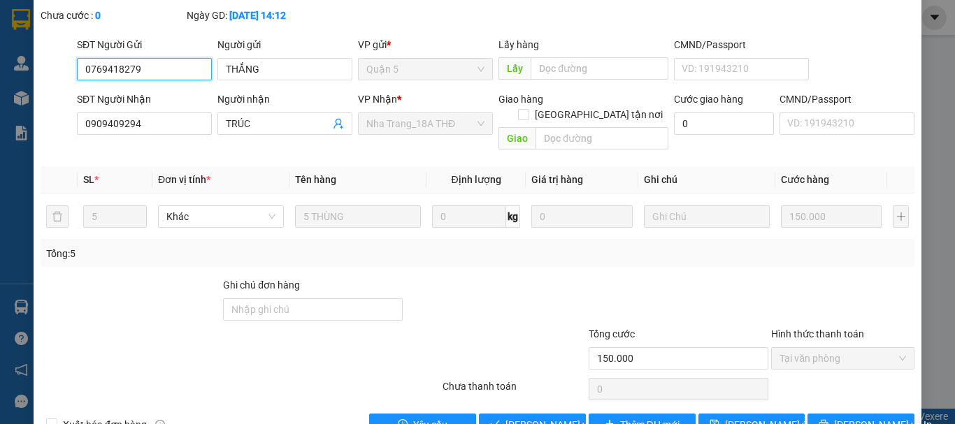
scroll to position [96, 0]
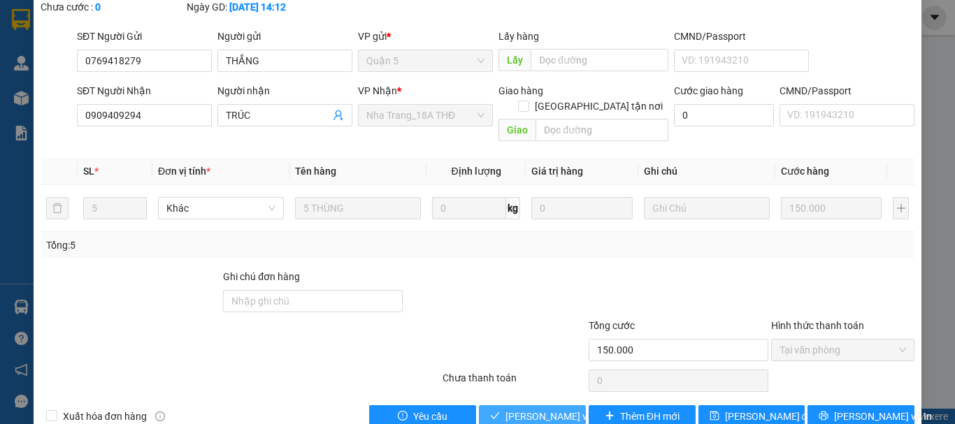
click at [533, 409] on span "Lưu và Giao hàng" at bounding box center [572, 416] width 134 height 15
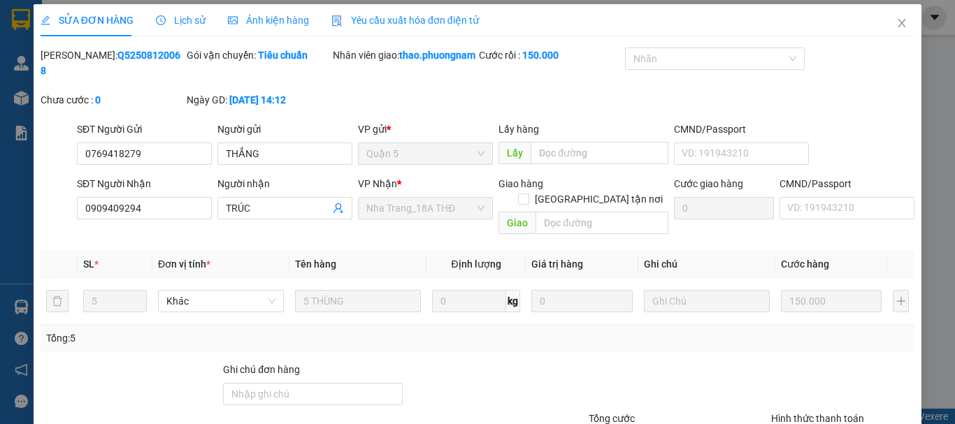
scroll to position [0, 0]
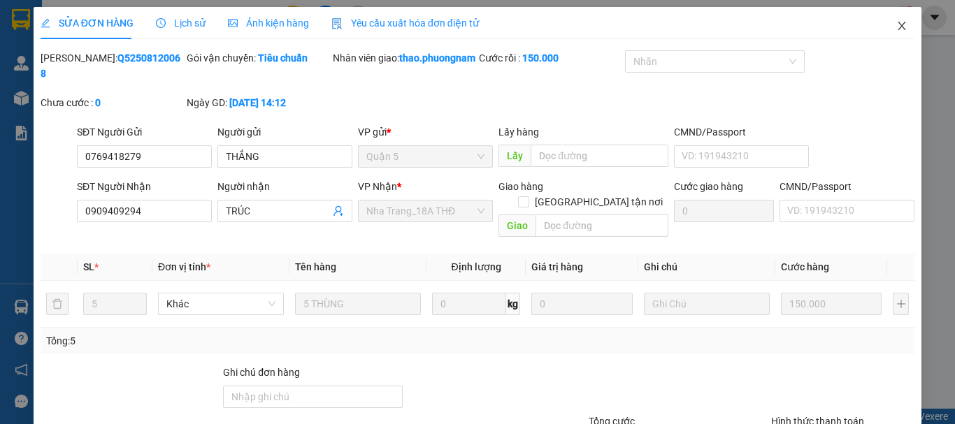
click at [896, 29] on icon "close" at bounding box center [901, 25] width 11 height 11
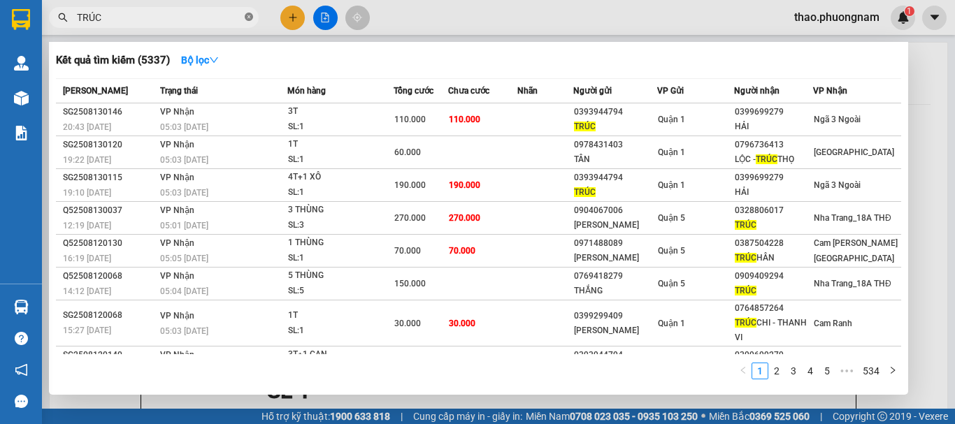
click at [245, 16] on icon "close-circle" at bounding box center [249, 17] width 8 height 8
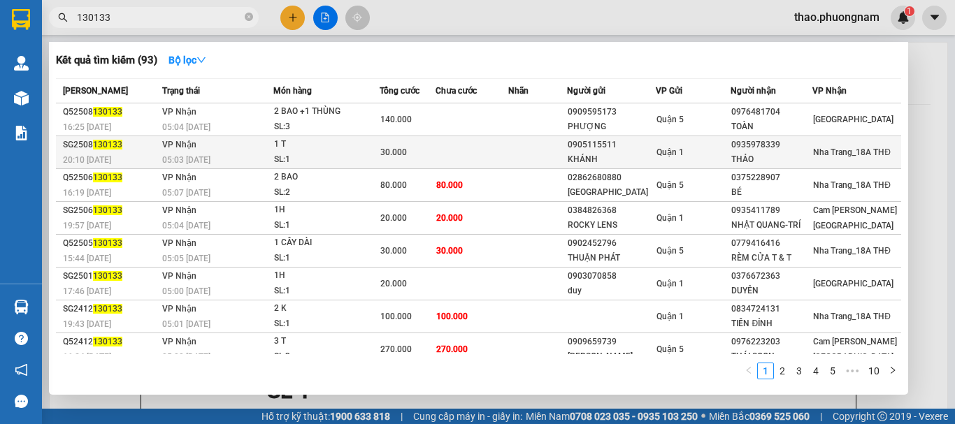
type input "130133"
click at [450, 160] on td at bounding box center [471, 152] width 72 height 33
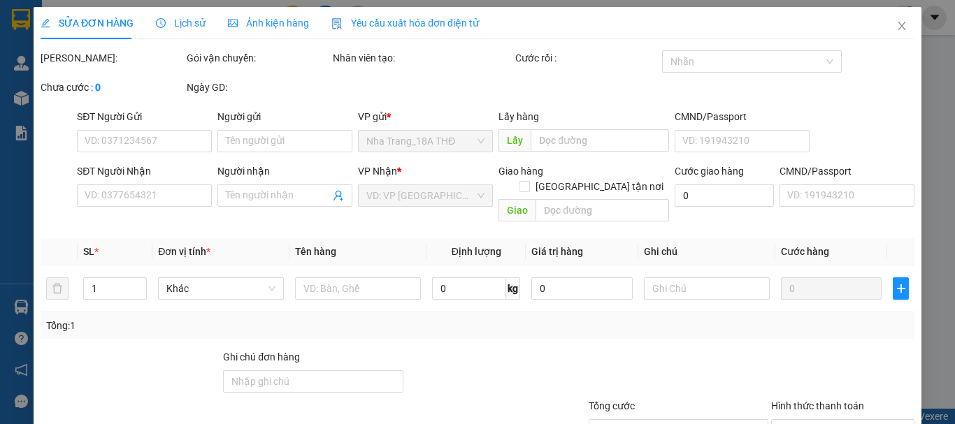
type input "0905115511"
type input "KHÁNH"
type input "0935978339"
type input "THẢO"
type input "30.000"
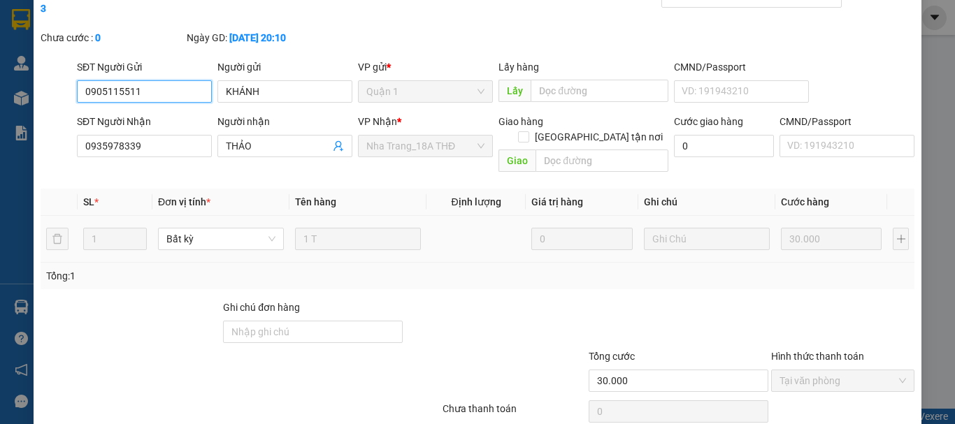
scroll to position [96, 0]
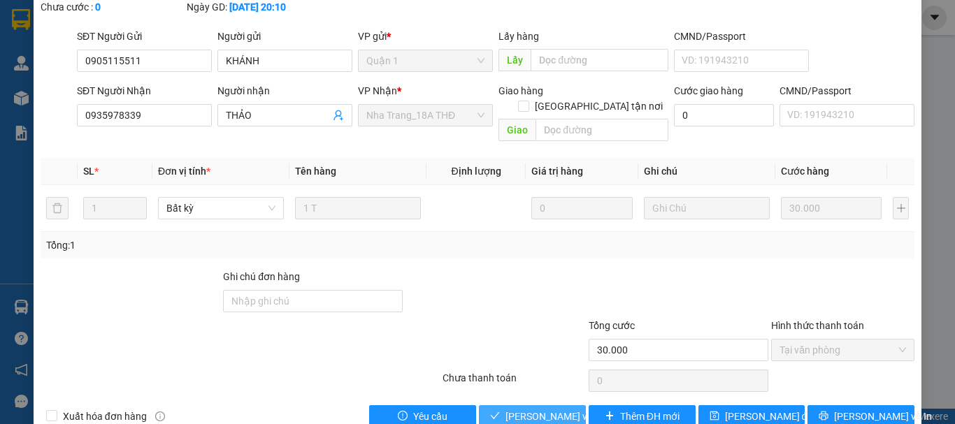
click at [540, 409] on span "Lưu và Giao hàng" at bounding box center [572, 416] width 134 height 15
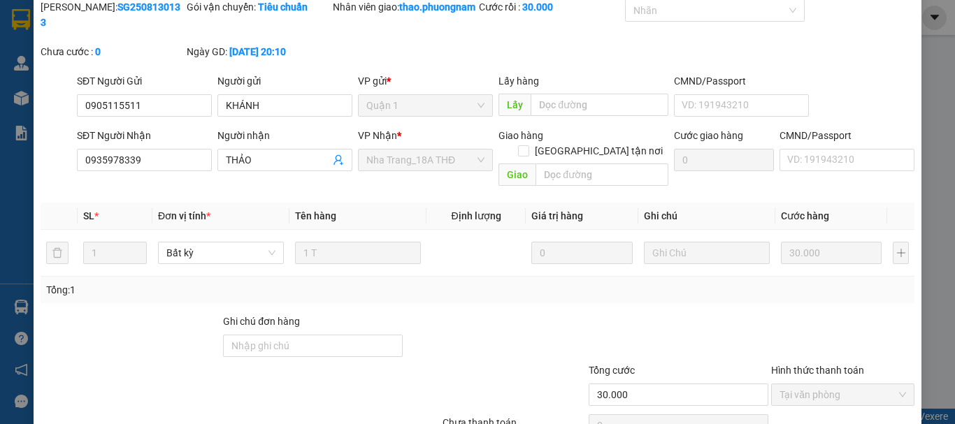
scroll to position [0, 0]
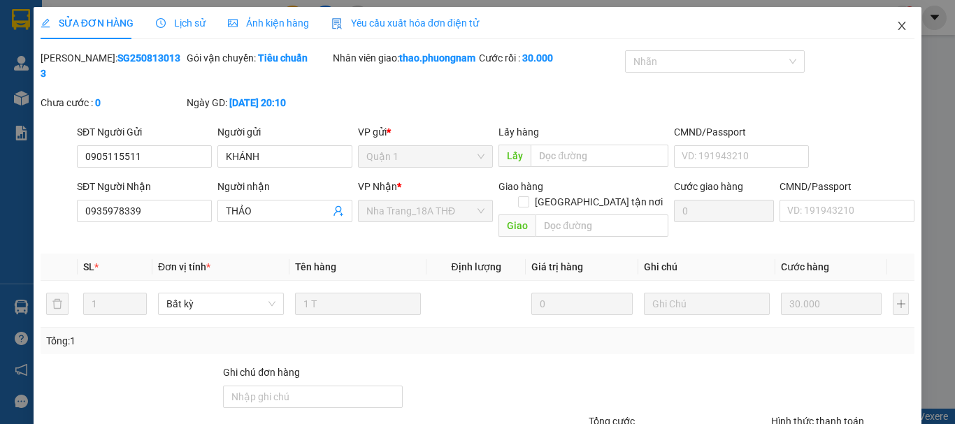
drag, startPoint x: 892, startPoint y: 23, endPoint x: 738, endPoint y: 18, distance: 153.9
click at [882, 20] on span "Close" at bounding box center [901, 26] width 39 height 39
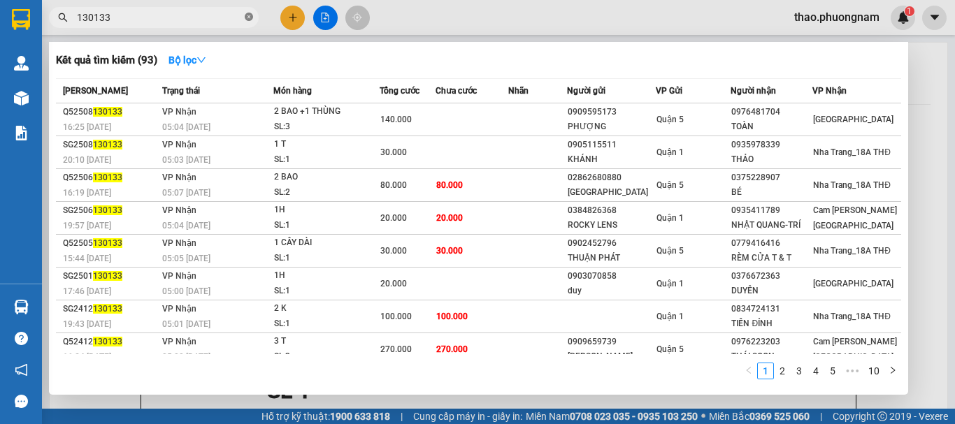
click at [246, 15] on icon "close-circle" at bounding box center [249, 17] width 8 height 8
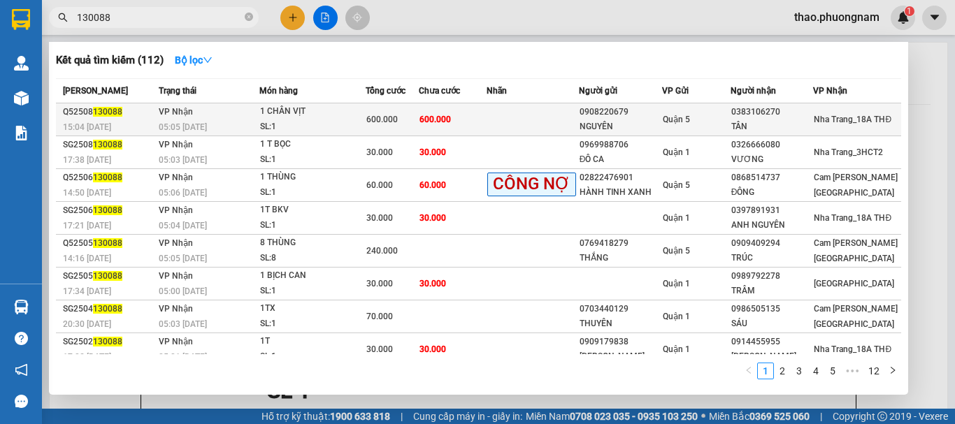
type input "130088"
click at [491, 115] on td at bounding box center [533, 119] width 92 height 33
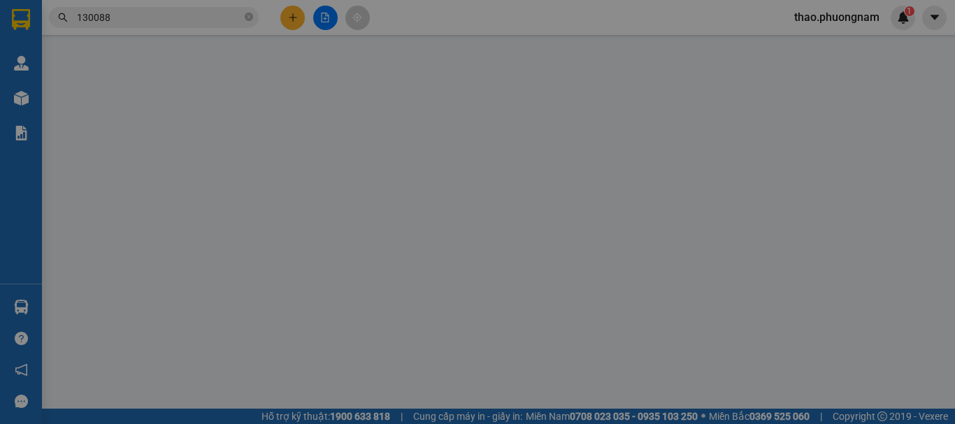
type input "0908220679"
type input "NGUYÊN"
type input "0383106270"
type input "TÂN"
type input "600.000"
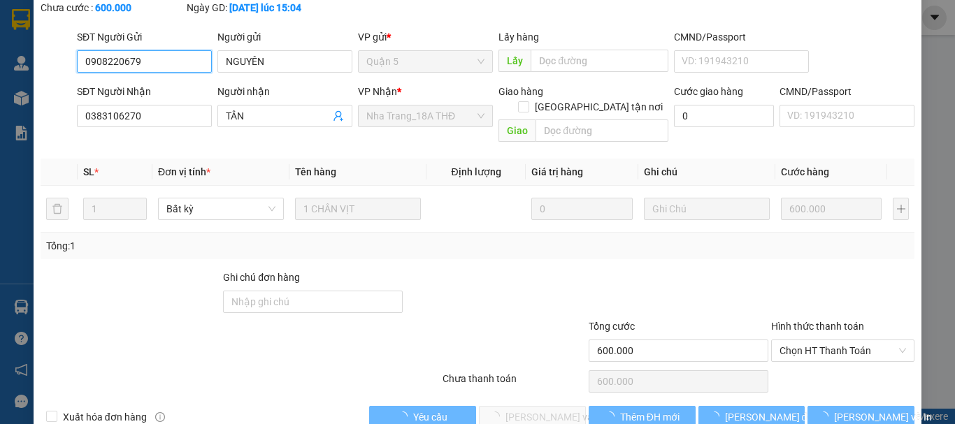
scroll to position [96, 0]
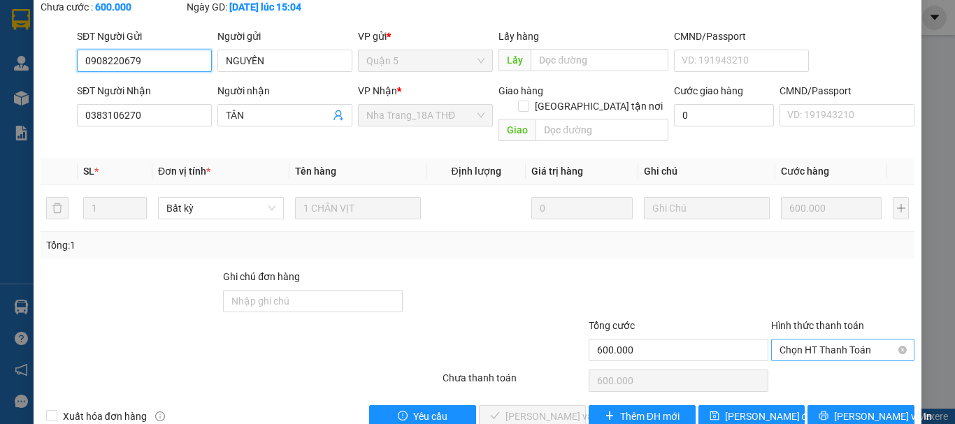
click at [819, 340] on span "Chọn HT Thanh Toán" at bounding box center [842, 350] width 127 height 21
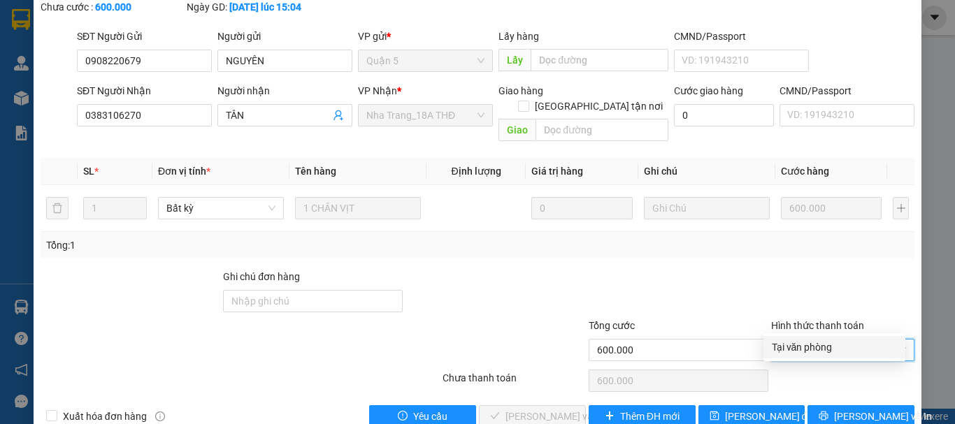
click at [828, 346] on div "Tại văn phòng" at bounding box center [834, 347] width 125 height 15
type input "0"
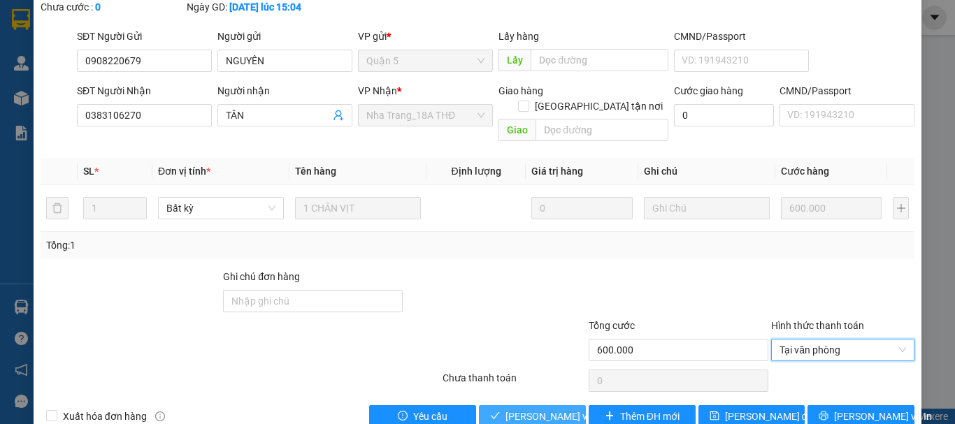
click at [545, 409] on span "Lưu và Giao hàng" at bounding box center [572, 416] width 134 height 15
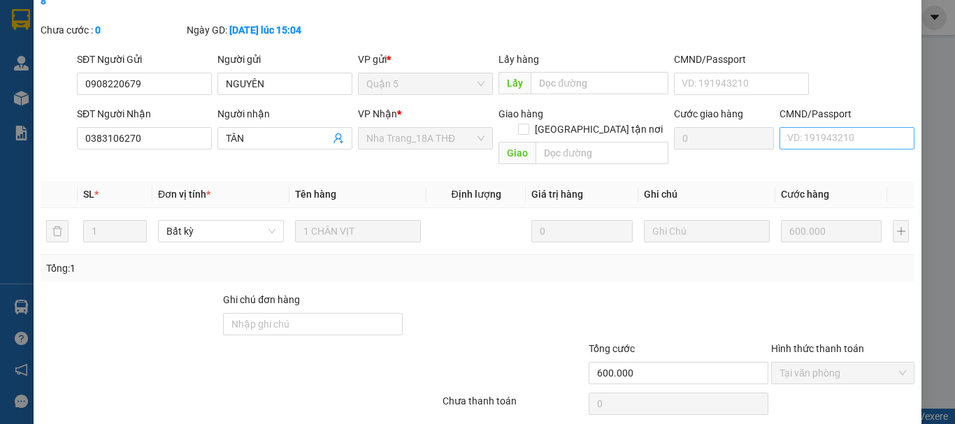
scroll to position [41, 0]
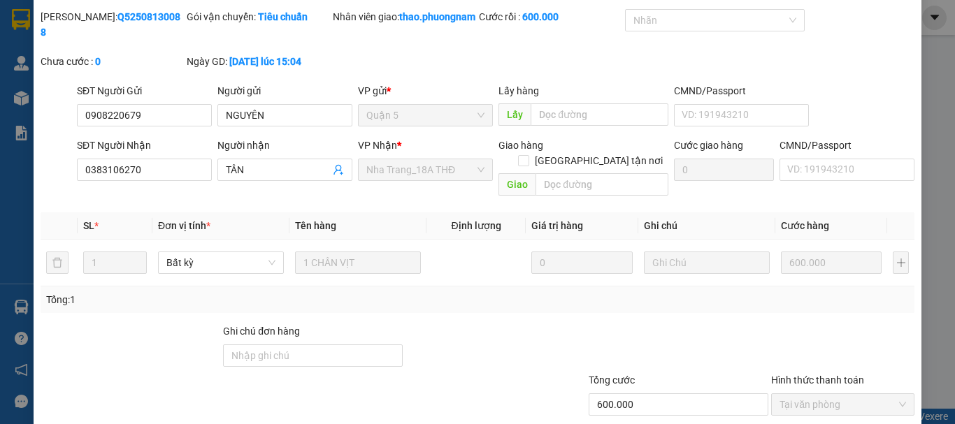
click at [844, 68] on div "Mã ĐH: Q52508130088 Gói vận chuyển: Tiêu chuẩn Nhân viên giao: thao.phuongnam C…" at bounding box center [477, 46] width 877 height 74
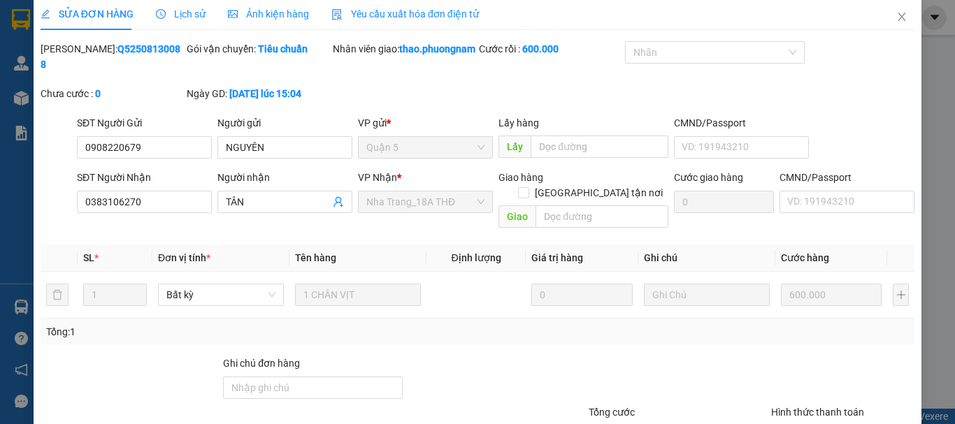
scroll to position [0, 0]
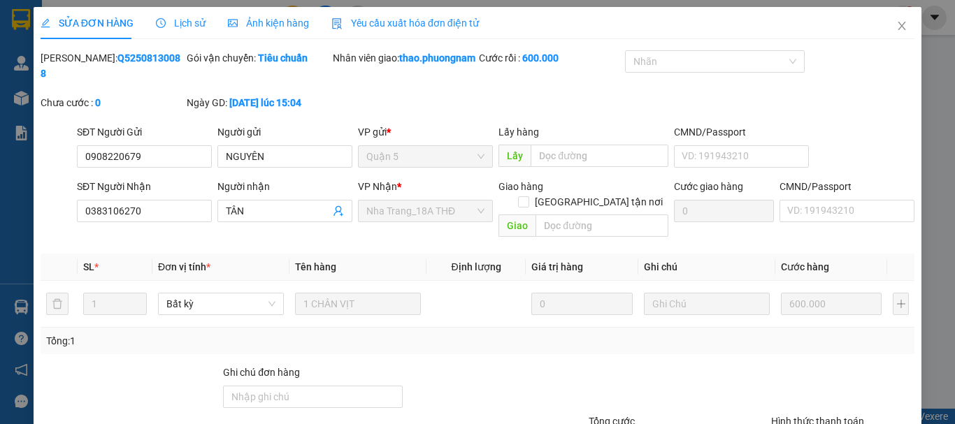
click at [899, 102] on div "Mã ĐH: Q52508130088 Gói vận chuyển: Tiêu chuẩn Nhân viên giao: thao.phuongnam C…" at bounding box center [477, 87] width 877 height 74
click at [844, 106] on div "Mã ĐH: Q52508130088 Gói vận chuyển: Tiêu chuẩn Nhân viên giao: thao.phuongnam C…" at bounding box center [477, 87] width 877 height 74
click at [891, 129] on div "SĐT Người Gửi 0908220679 Người gửi NGUYÊN VP gửi * Quận 5 Lấy hàng Lấy CMND/Pas…" at bounding box center [495, 148] width 843 height 49
click at [892, 19] on span "Close" at bounding box center [901, 26] width 39 height 39
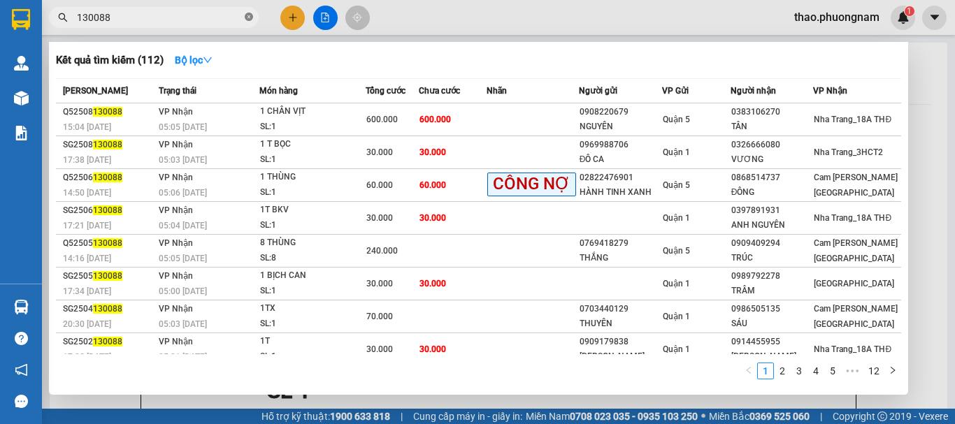
click at [249, 11] on span at bounding box center [249, 17] width 8 height 13
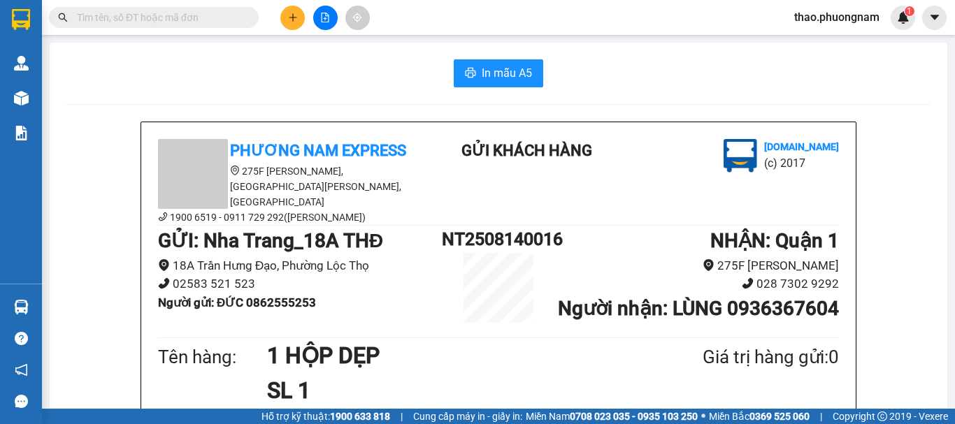
click at [289, 18] on icon "plus" at bounding box center [293, 18] width 10 height 10
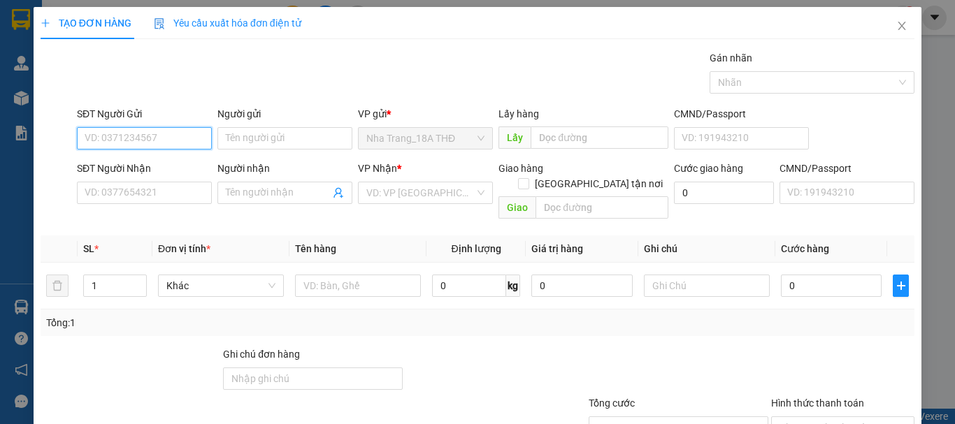
drag, startPoint x: 126, startPoint y: 128, endPoint x: 954, endPoint y: 301, distance: 846.1
click at [127, 128] on input "SĐT Người Gửi" at bounding box center [144, 138] width 135 height 22
click at [164, 166] on div "0935936087 - TOÁN" at bounding box center [143, 166] width 117 height 15
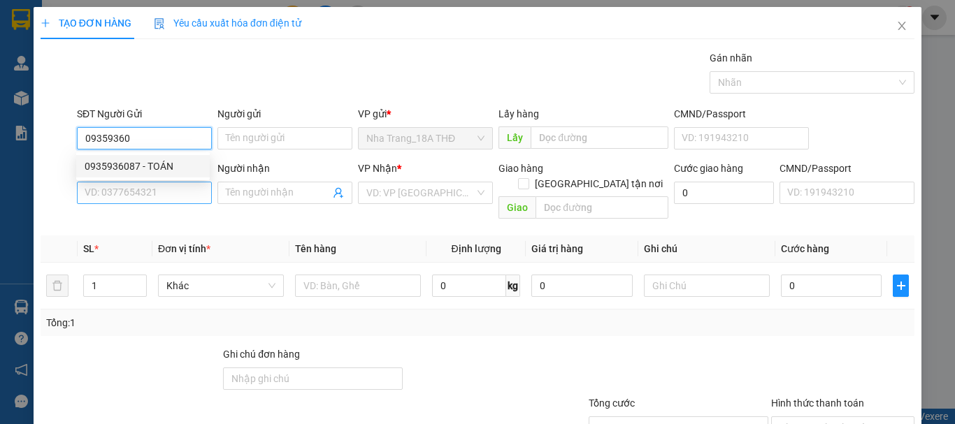
type input "0935936087"
type input "TOÁN"
type input "0961280207"
type input "HIỀN"
checkbox input "true"
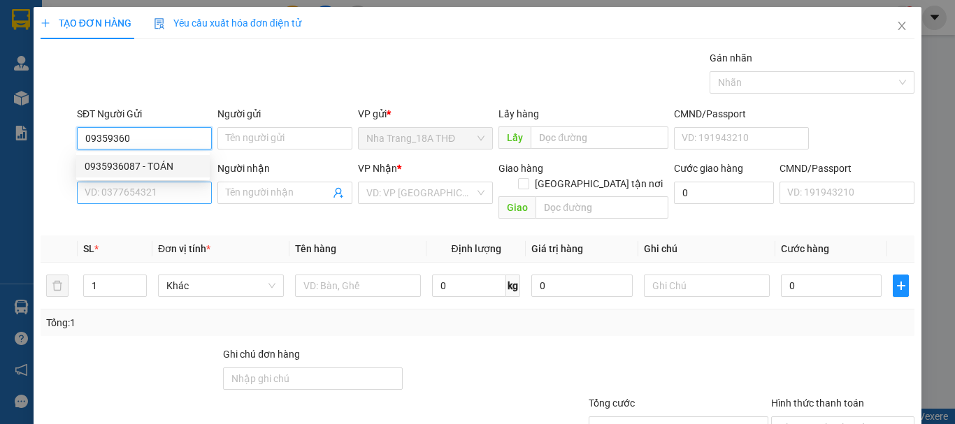
type input "02 Công xã Paris, PHƯỜNG Bến Nghé, Quận 1 (GTN 60"
type input "60.000"
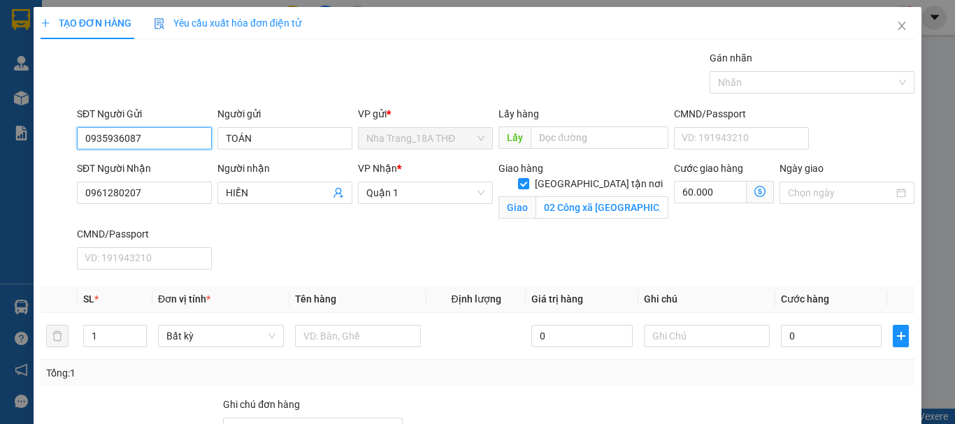
type input "0935936087"
click at [589, 266] on div "SĐT Người Nhận 0961280207 Người nhận HIỀN VP Nhận * Quận 1 Giao hàng Giao tận n…" at bounding box center [495, 218] width 843 height 115
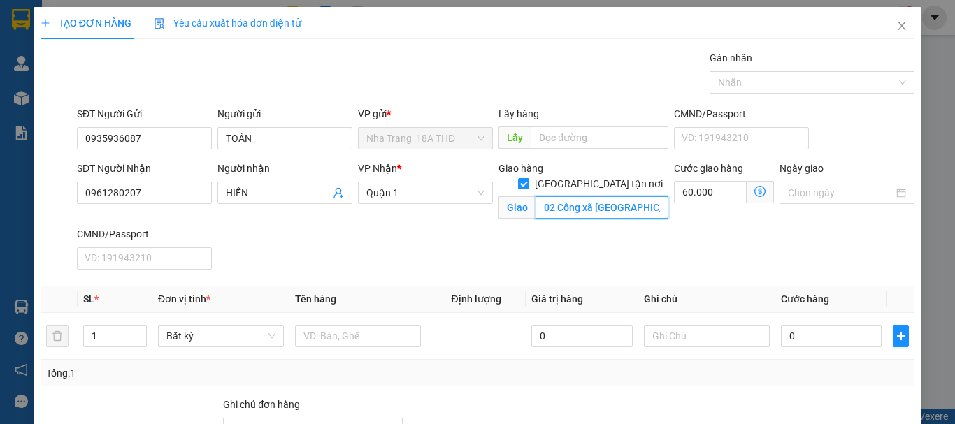
click at [602, 196] on input "02 Công xã Paris, PHƯỜNG Bến Nghé, Quận 1 (GTN 60" at bounding box center [601, 207] width 133 height 22
click at [756, 192] on icon "dollar-circle" at bounding box center [759, 191] width 11 height 11
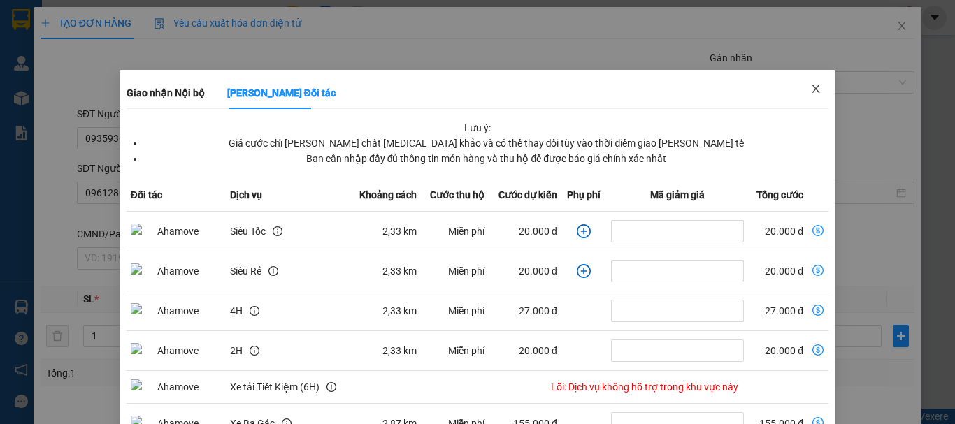
click at [810, 90] on icon "close" at bounding box center [815, 88] width 11 height 11
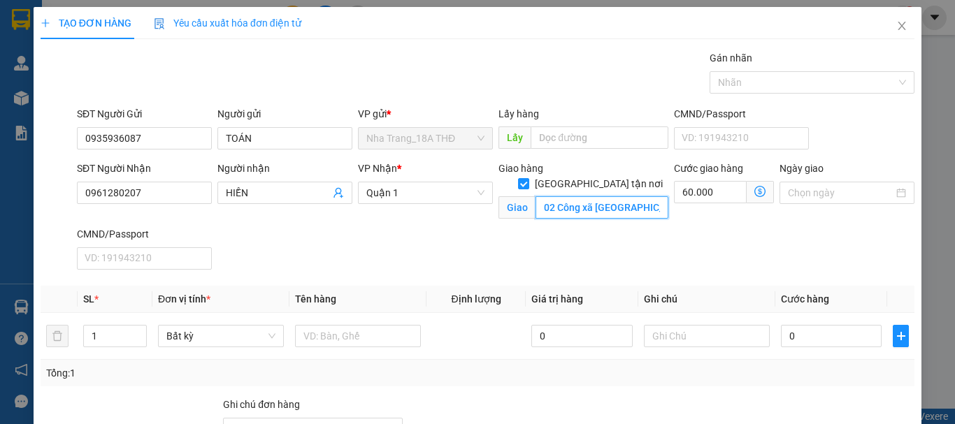
drag, startPoint x: 623, startPoint y: 194, endPoint x: 591, endPoint y: 194, distance: 31.5
click at [622, 196] on input "02 Công xã Paris, PHƯỜNG Bến Nghé, Quận 1 (GTN 60" at bounding box center [601, 207] width 133 height 22
click at [588, 196] on input "02 Công xã Paris, PHƯỜNG Bến Nghé, Quận 1 (GTN 60" at bounding box center [601, 207] width 133 height 22
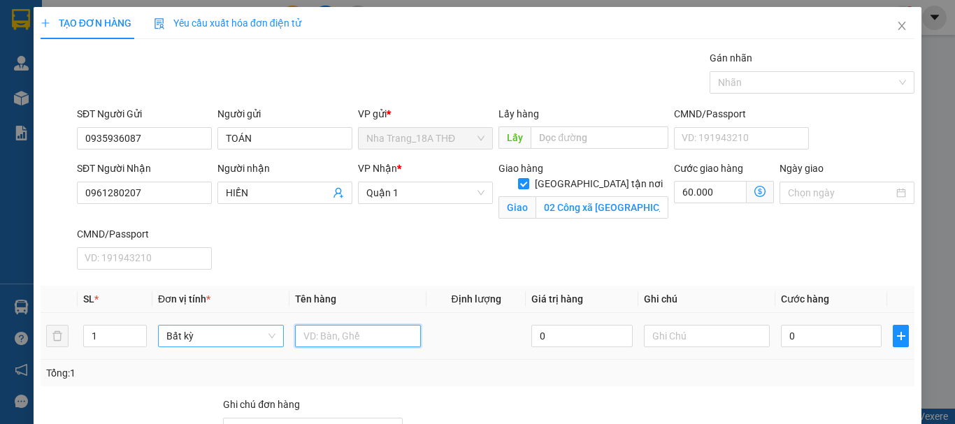
drag, startPoint x: 381, startPoint y: 334, endPoint x: 179, endPoint y: 327, distance: 202.1
click at [358, 331] on input "text" at bounding box center [358, 336] width 126 height 22
click at [119, 333] on input "1" at bounding box center [115, 336] width 62 height 21
type input "2"
click at [347, 336] on input "text" at bounding box center [358, 336] width 126 height 22
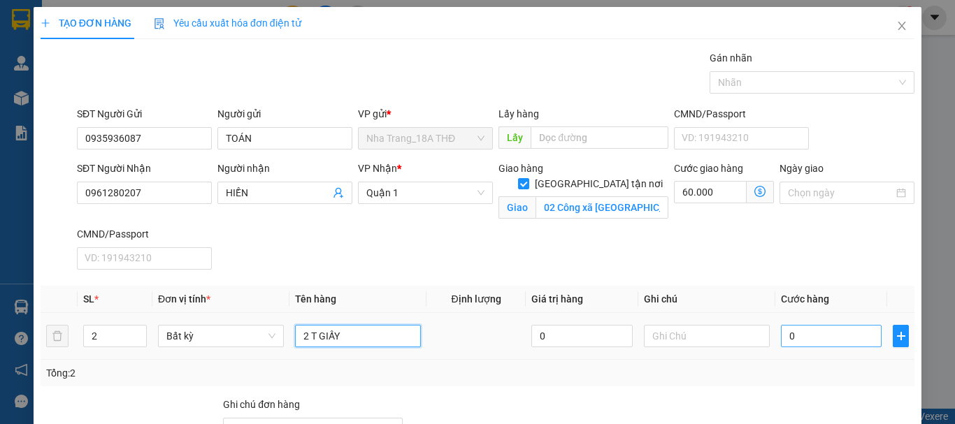
type input "2 T GIẤY"
click at [825, 340] on input "0" at bounding box center [831, 336] width 101 height 22
type input "7"
type input "60.007"
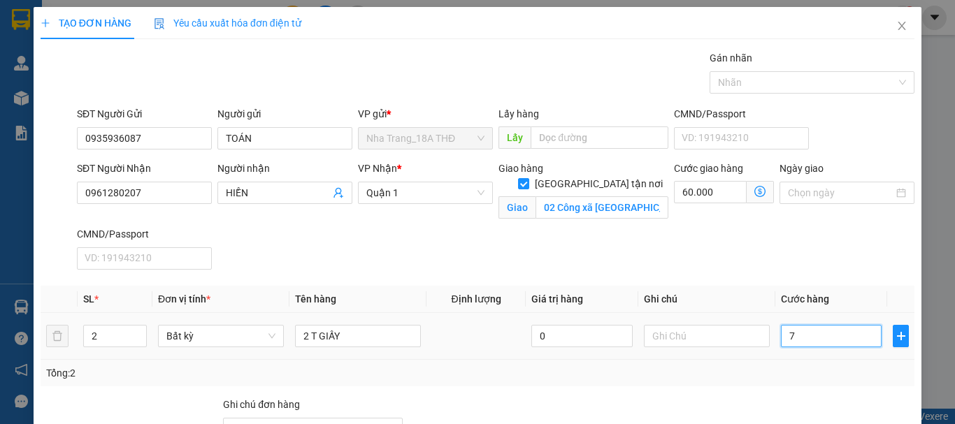
type input "70"
type input "60.070"
type input "70.000"
type input "130.000"
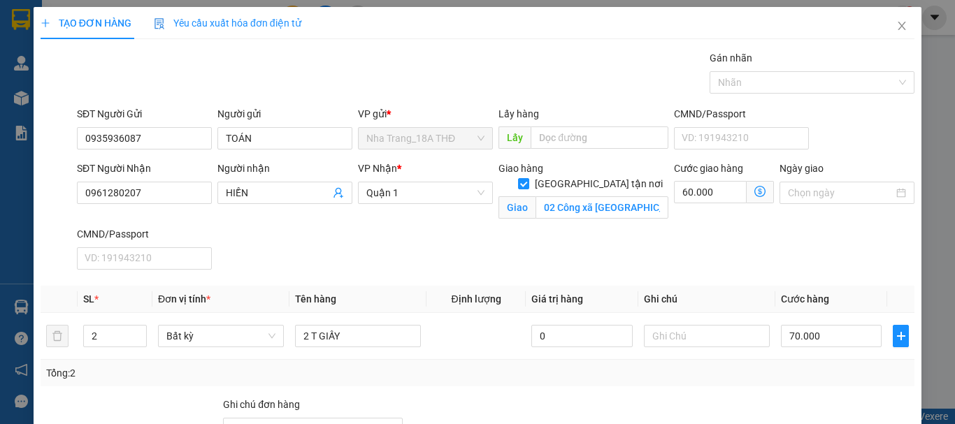
click at [744, 246] on div "SĐT Người Nhận 0961280207 Người nhận HIỀN VP Nhận * Quận 1 Giao hàng Giao tận n…" at bounding box center [495, 218] width 843 height 115
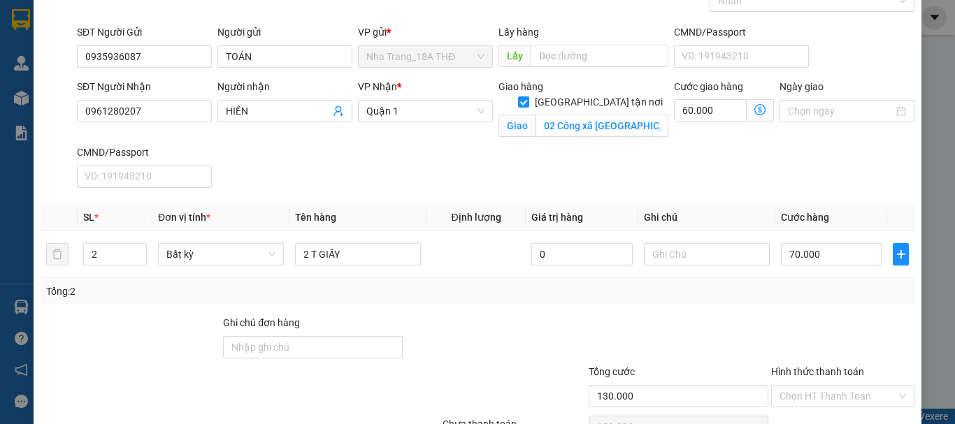
scroll to position [159, 0]
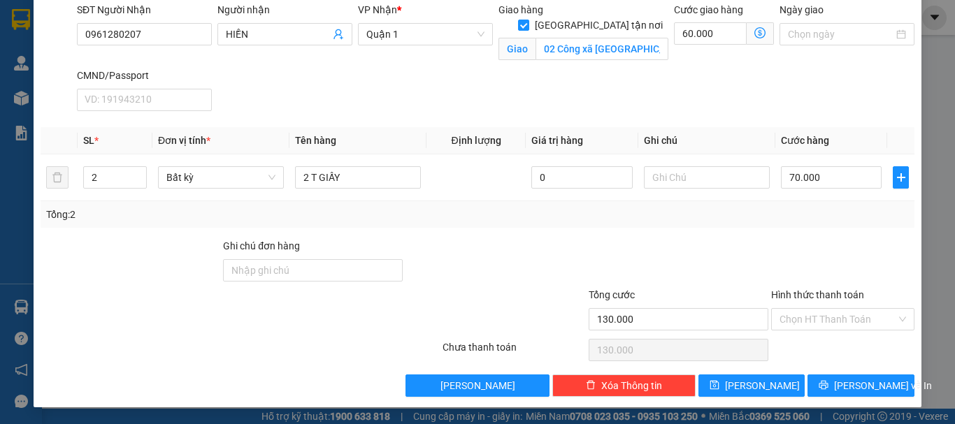
click at [775, 249] on div at bounding box center [843, 262] width 146 height 49
click at [808, 326] on input "Hình thức thanh toán" at bounding box center [837, 319] width 117 height 21
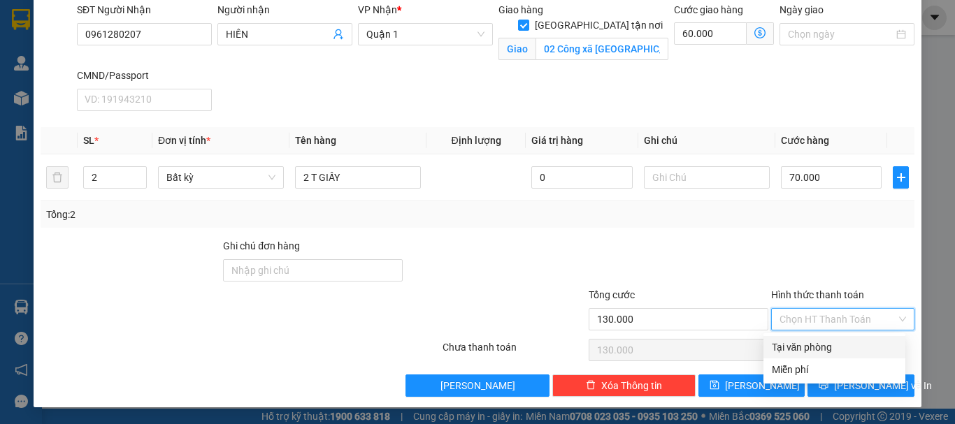
click at [805, 347] on div "Tại văn phòng" at bounding box center [834, 347] width 125 height 15
type input "0"
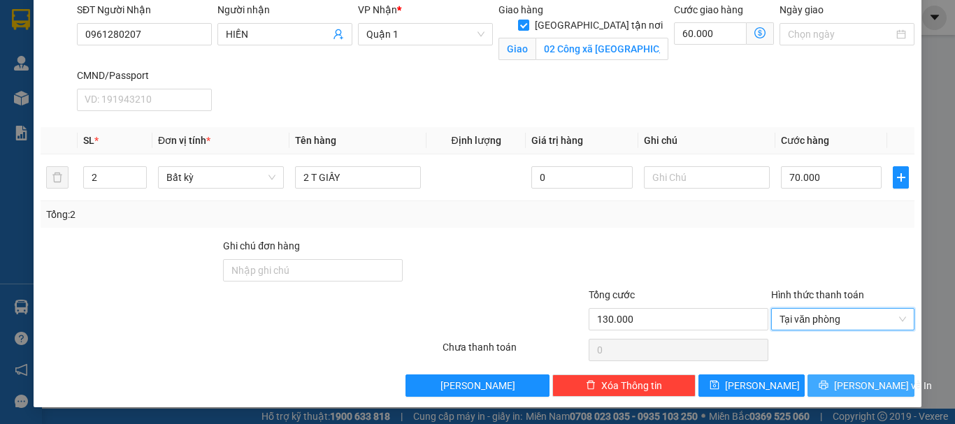
click at [838, 380] on button "[PERSON_NAME] và In" at bounding box center [860, 386] width 107 height 22
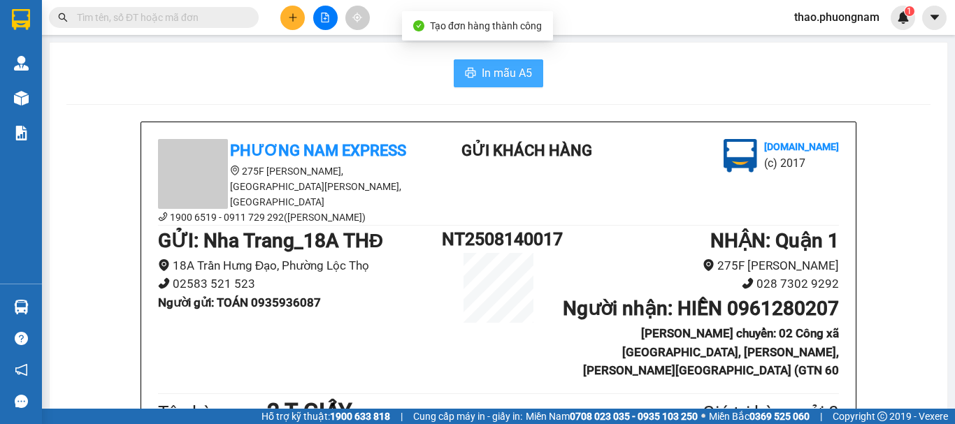
drag, startPoint x: 473, startPoint y: 78, endPoint x: 557, endPoint y: 408, distance: 340.6
click at [473, 78] on button "In mẫu A5" at bounding box center [498, 73] width 89 height 28
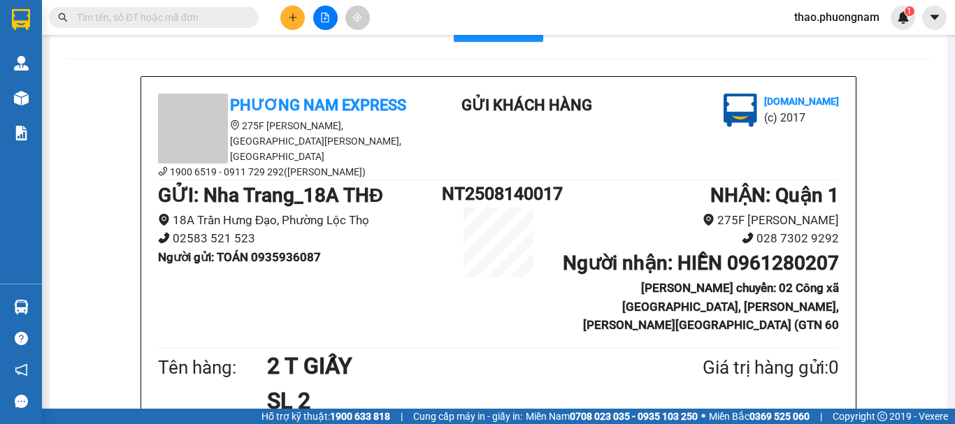
scroll to position [70, 0]
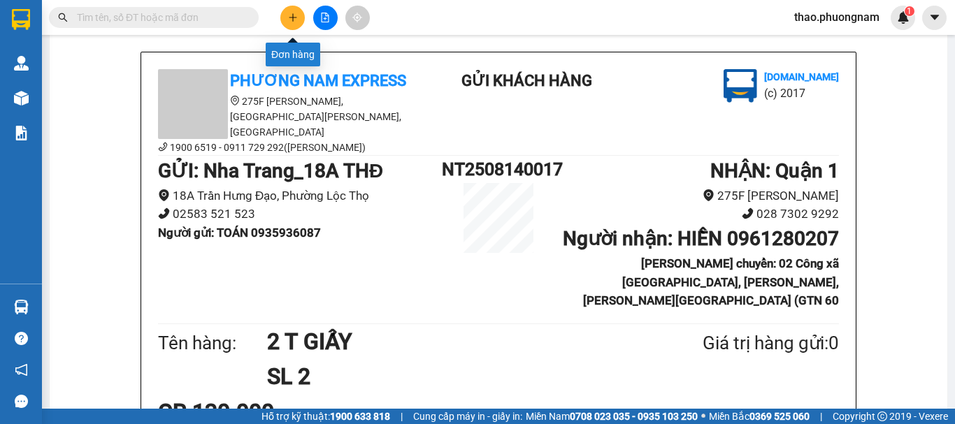
click at [289, 14] on icon "plus" at bounding box center [293, 18] width 10 height 10
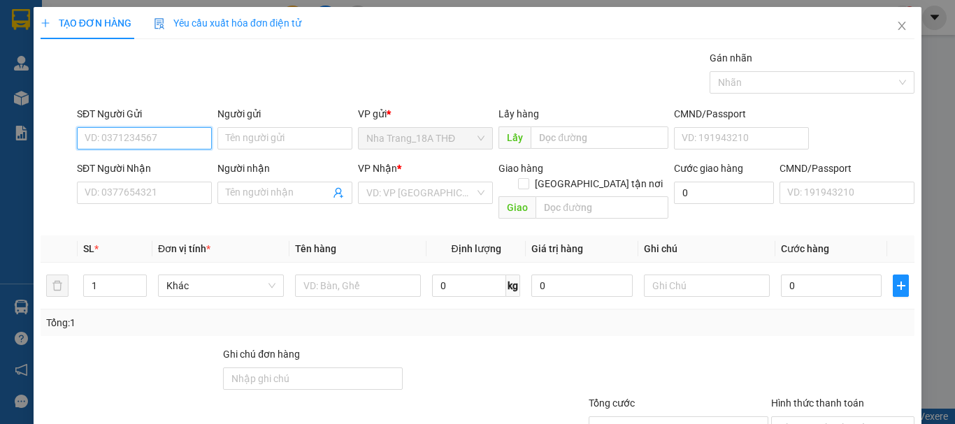
click at [93, 141] on input "SĐT Người Gửi" at bounding box center [144, 138] width 135 height 22
type input "0905331758"
click at [132, 165] on div "0905331758 - CÔ NGỌC" at bounding box center [161, 166] width 153 height 15
type input "CÔ NGỌC"
type input "0946741009"
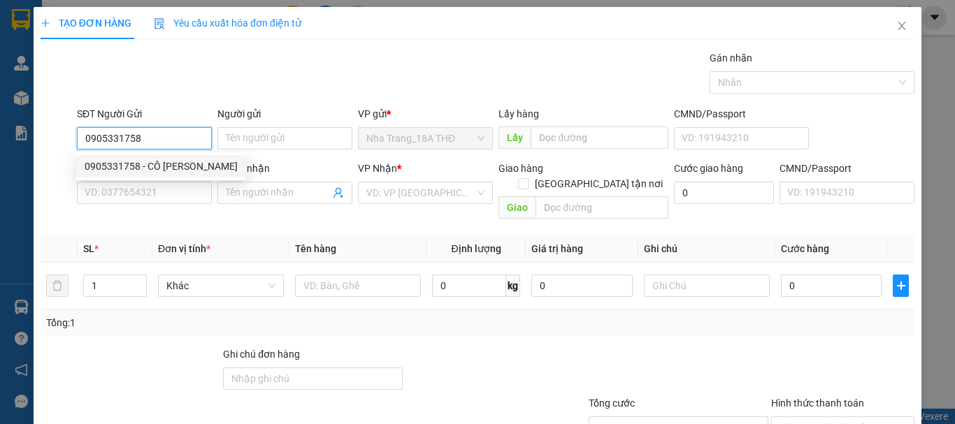
type input "PHƯỚC"
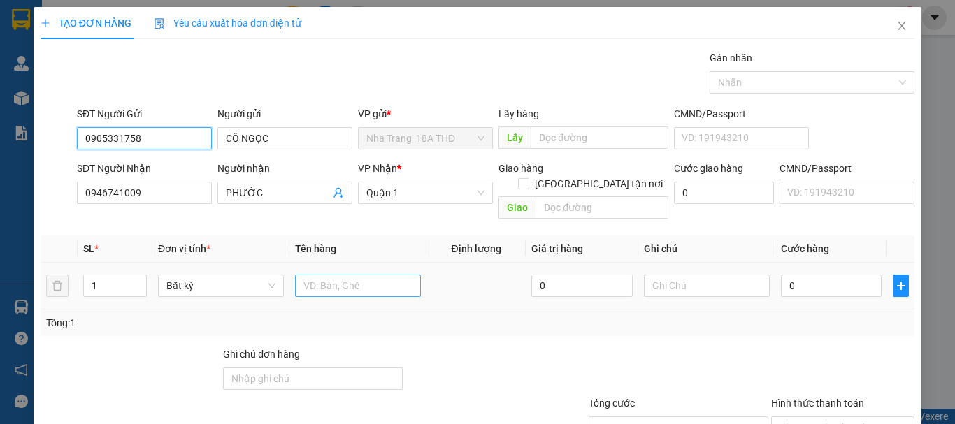
type input "0905331758"
click at [316, 275] on input "text" at bounding box center [358, 286] width 126 height 22
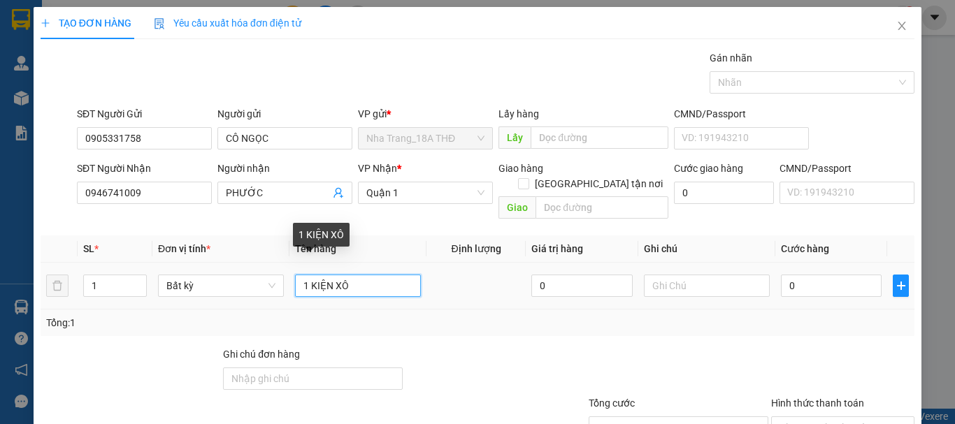
click at [366, 275] on input "1 KIỆN XÔ" at bounding box center [358, 286] width 126 height 22
type input "1 K.T XỐP"
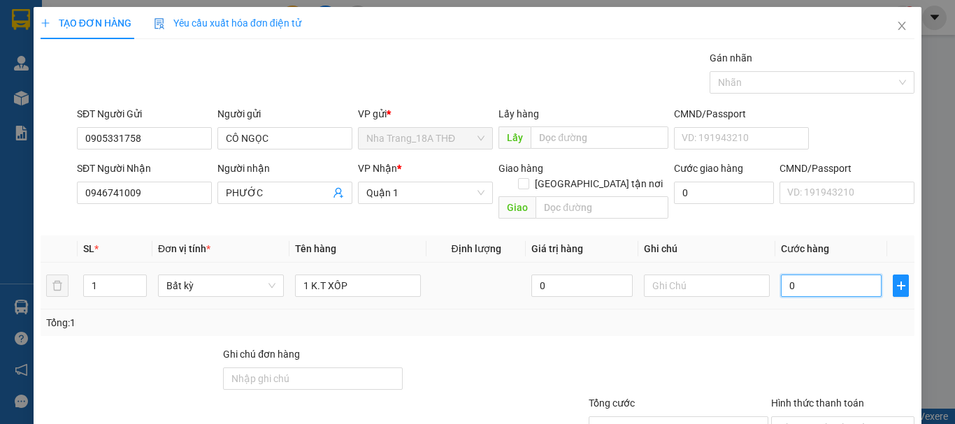
click at [800, 275] on input "0" at bounding box center [831, 286] width 101 height 22
type input "5"
type input "50"
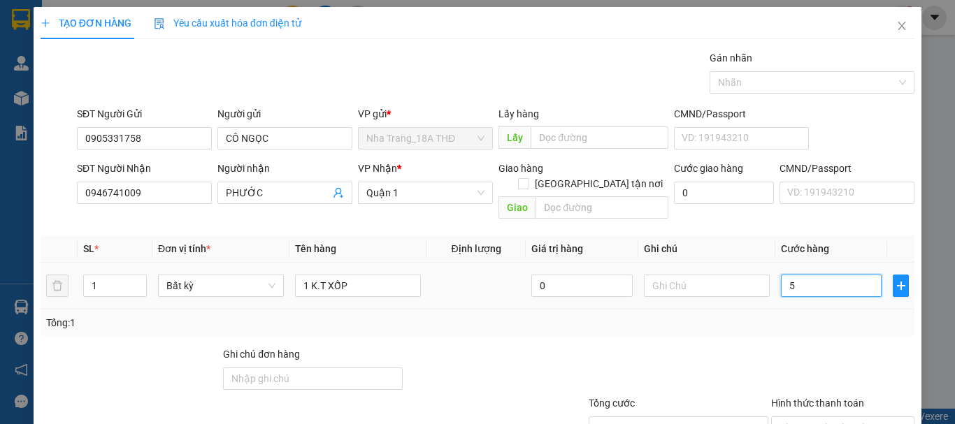
type input "50"
type input "50.000"
click at [809, 315] on div "Tổng: 1" at bounding box center [477, 322] width 863 height 15
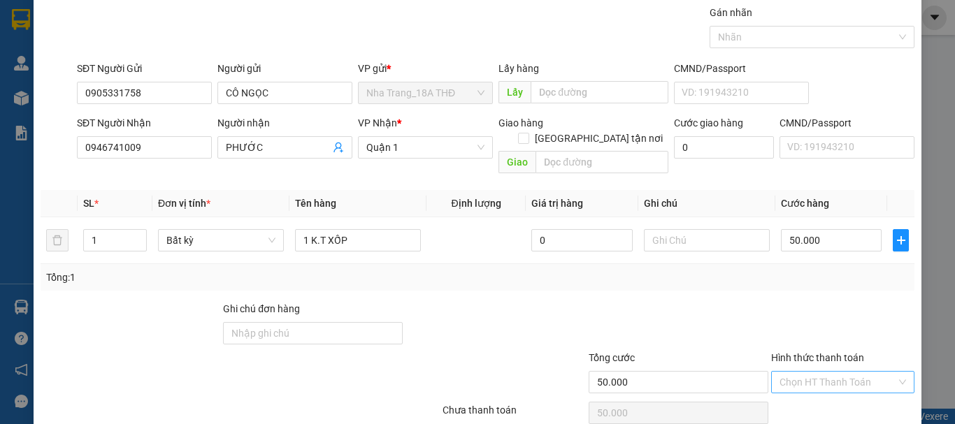
scroll to position [93, 0]
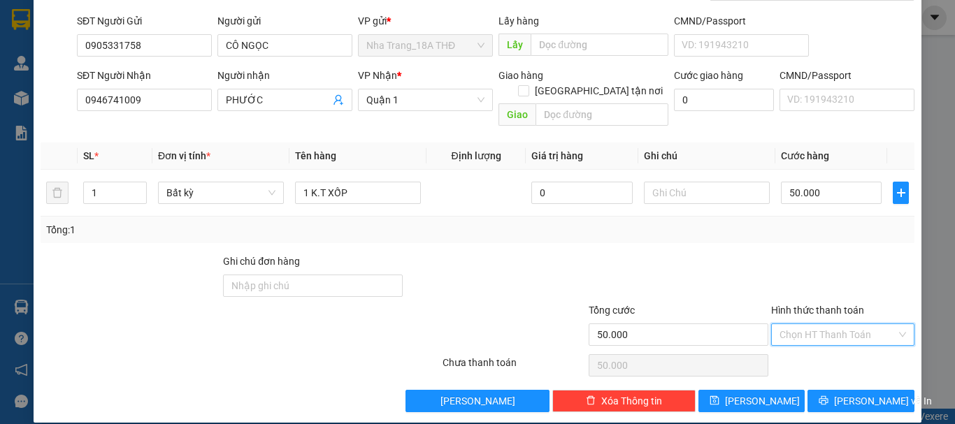
click at [804, 324] on input "Hình thức thanh toán" at bounding box center [837, 334] width 117 height 21
click at [809, 345] on div "Tại văn phòng" at bounding box center [834, 347] width 125 height 15
type input "0"
click at [832, 392] on button "[PERSON_NAME] và In" at bounding box center [860, 401] width 107 height 22
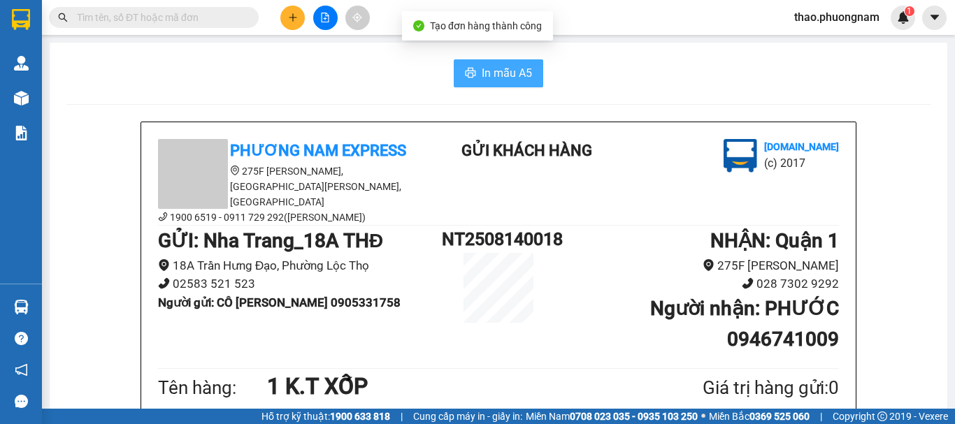
click at [482, 81] on span "In mẫu A5" at bounding box center [507, 72] width 50 height 17
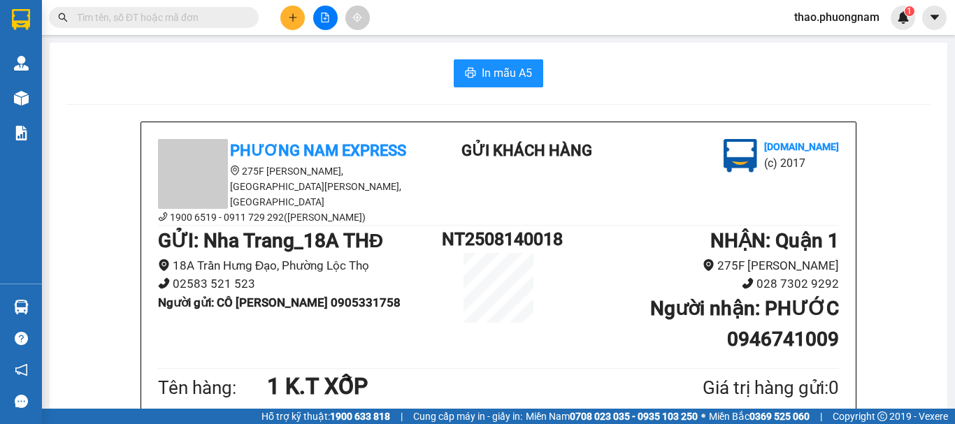
click at [178, 10] on input "text" at bounding box center [159, 17] width 165 height 15
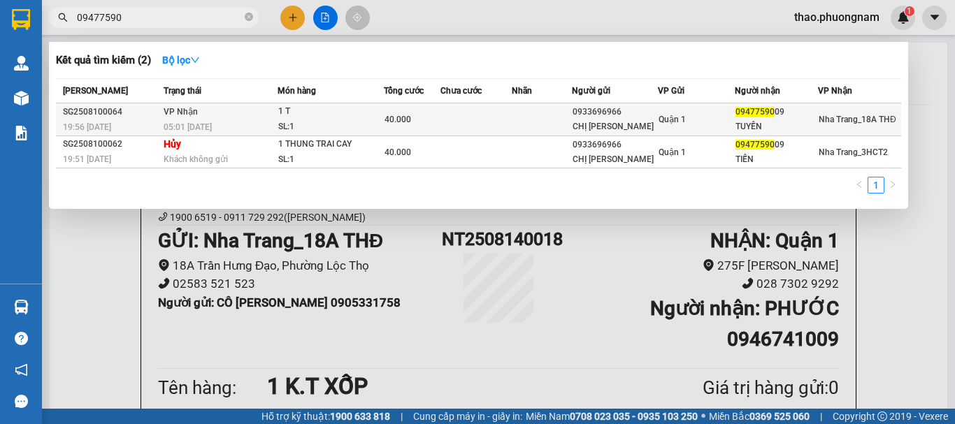
type input "09477590"
click at [397, 115] on span "40.000" at bounding box center [397, 120] width 27 height 10
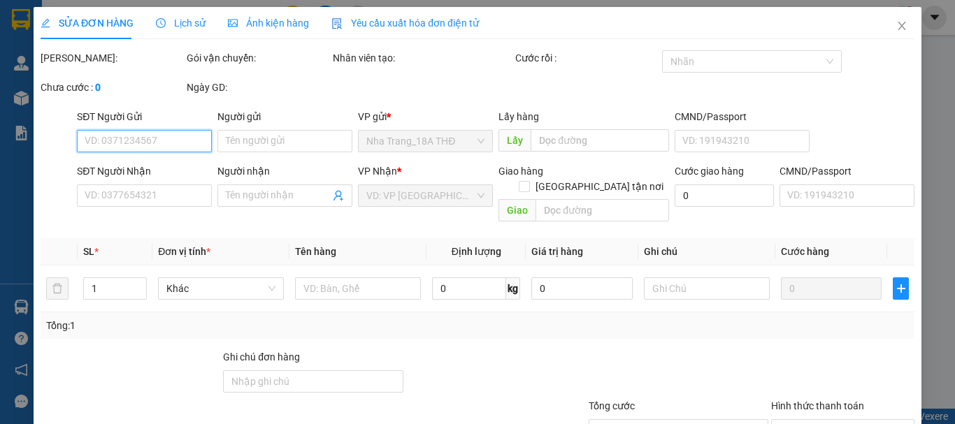
type input "0933696966"
type input "CHỊ HIỆP"
type input "0947759009"
type input "TUYẾN"
type input "40.000"
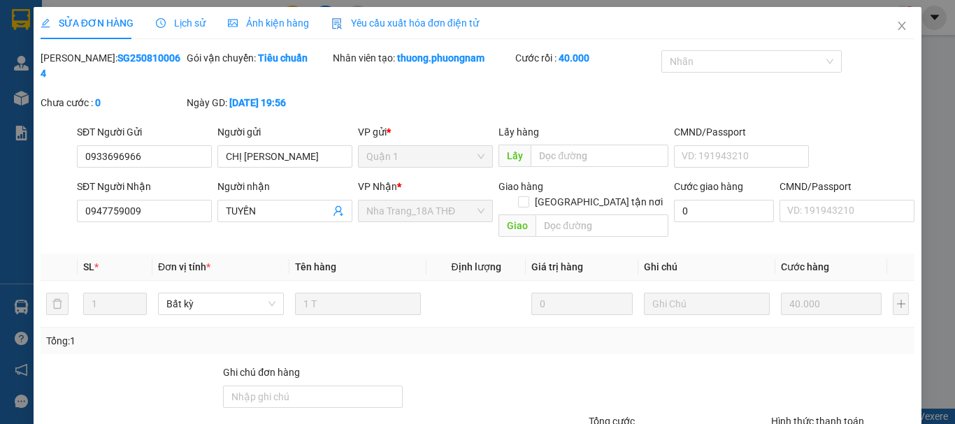
click at [874, 71] on div "Mã ĐH: SG2508100064 Gói vận chuyển: Tiêu chuẩn Nhân viên tạo: thuong.phuongnam …" at bounding box center [477, 87] width 877 height 74
click at [884, 31] on span "Close" at bounding box center [901, 26] width 39 height 39
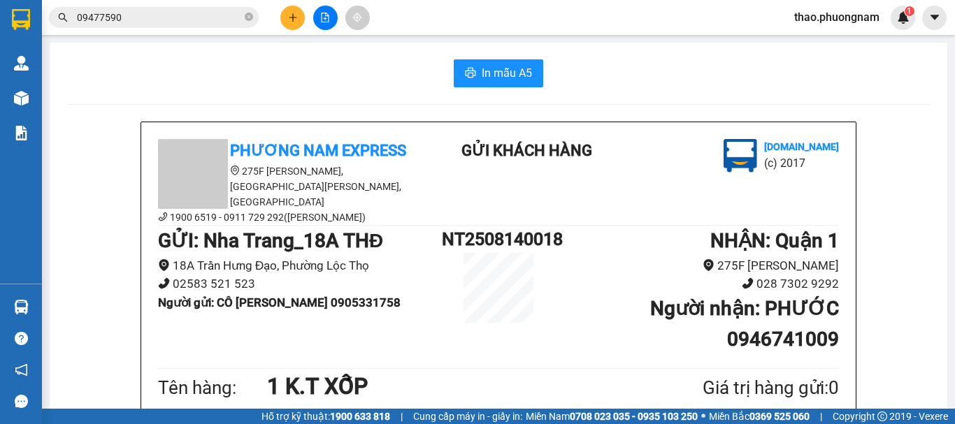
click at [222, 13] on input "09477590" at bounding box center [159, 17] width 165 height 15
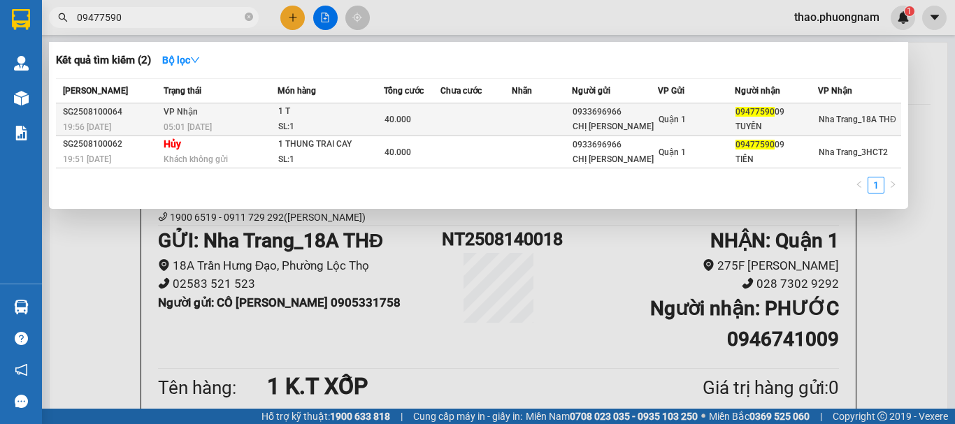
click at [257, 117] on td "VP Nhận 05:01 - 11/08" at bounding box center [219, 119] width 118 height 33
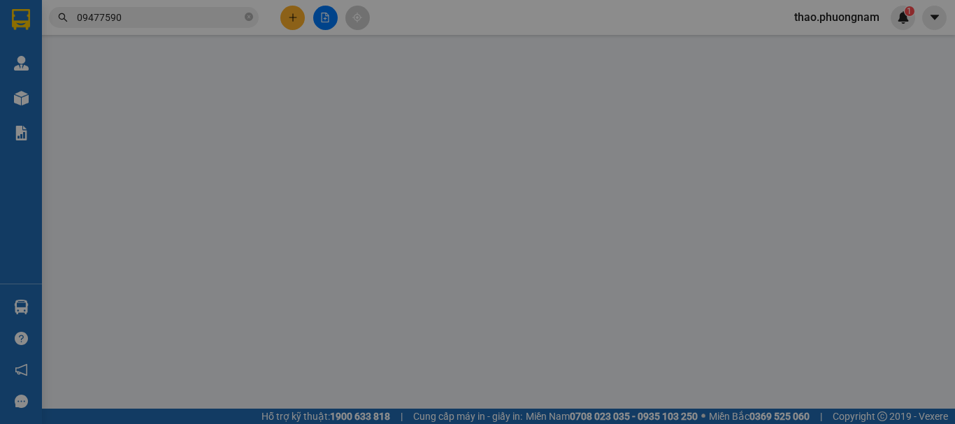
type input "0933696966"
type input "CHỊ HIỆP"
type input "0947759009"
type input "TUYẾN"
type input "40.000"
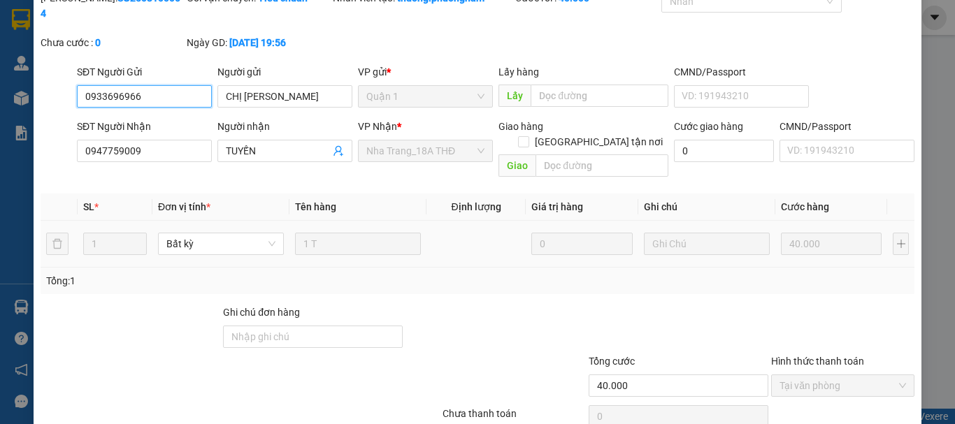
scroll to position [96, 0]
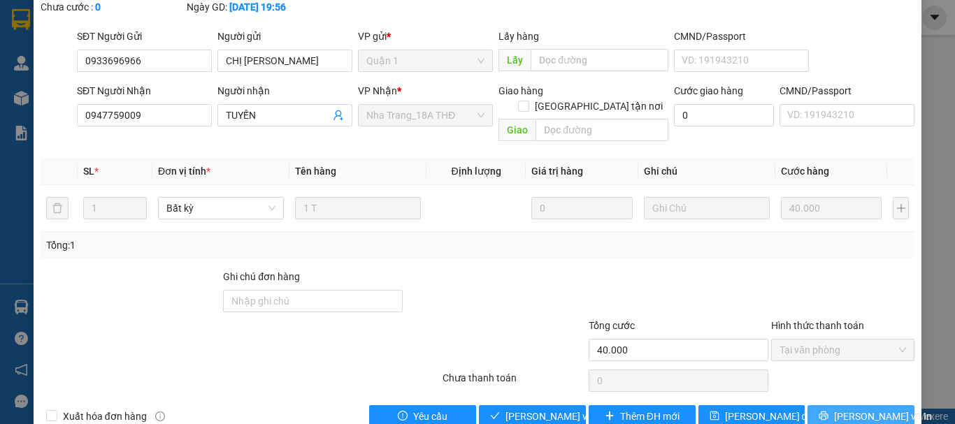
click at [828, 412] on icon "printer" at bounding box center [823, 416] width 9 height 9
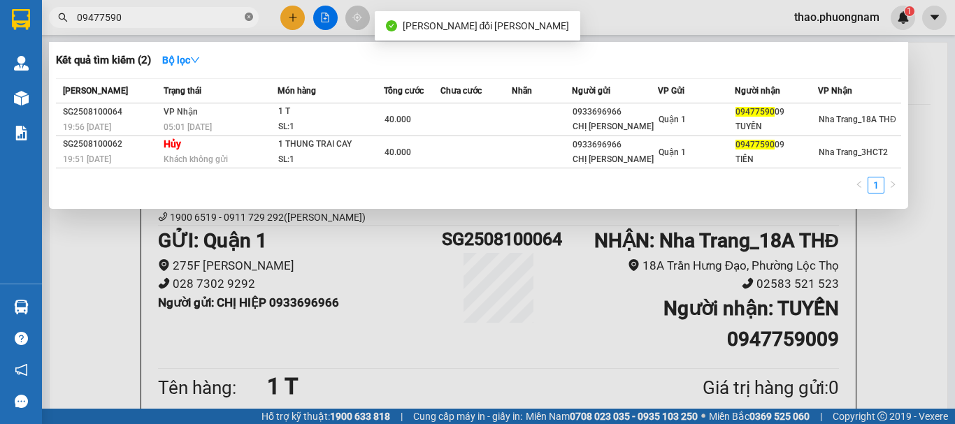
click at [252, 16] on icon "close-circle" at bounding box center [249, 17] width 8 height 8
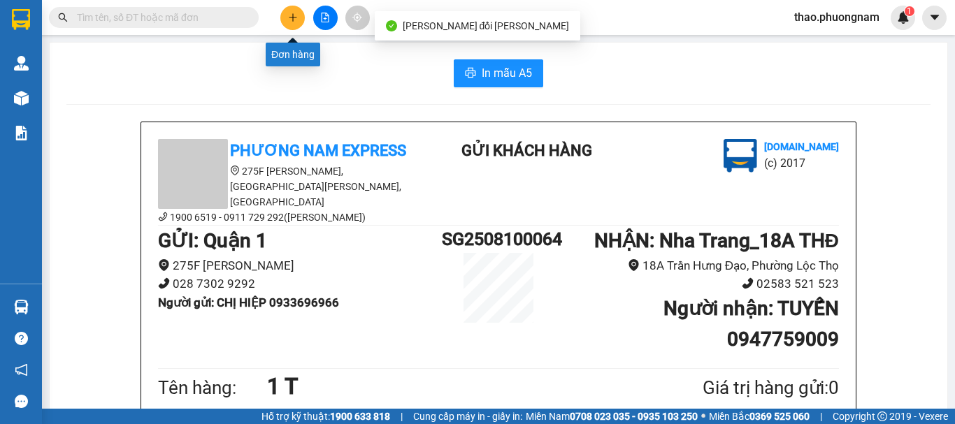
click at [285, 21] on button at bounding box center [292, 18] width 24 height 24
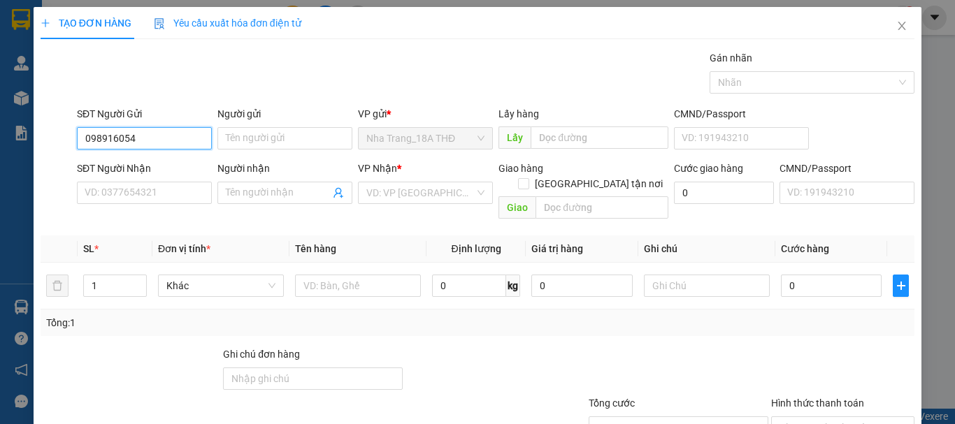
type input "0989160547"
click at [124, 166] on div "0989160547 - VIỆT" at bounding box center [143, 166] width 117 height 15
type input "VIỆT"
type input "0937950145"
type input "TẤN"
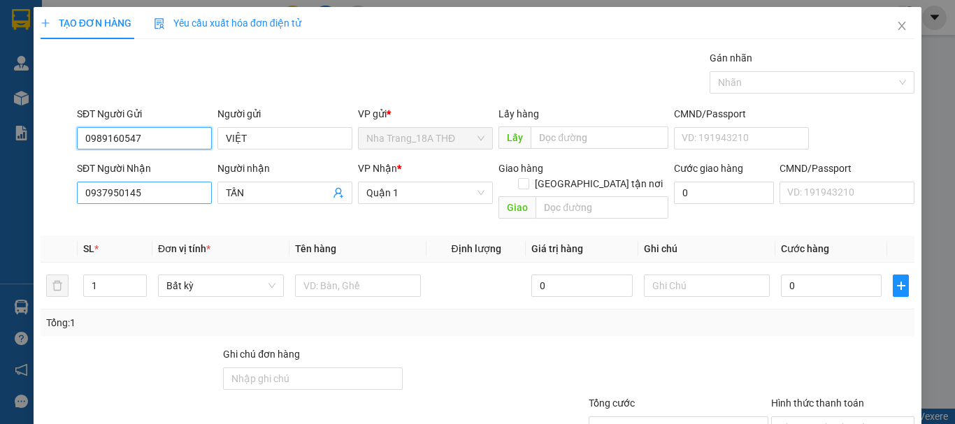
type input "0989160547"
click at [180, 195] on input "0937950145" at bounding box center [144, 193] width 135 height 22
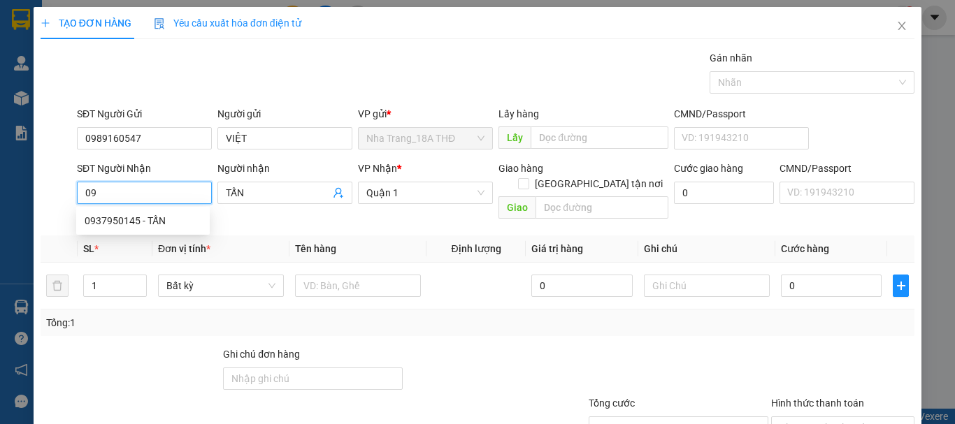
type input "0"
type input "0396875660"
click at [127, 217] on div "0396875660 - TÍN" at bounding box center [143, 220] width 117 height 15
type input "TÍN"
type input "0396875660"
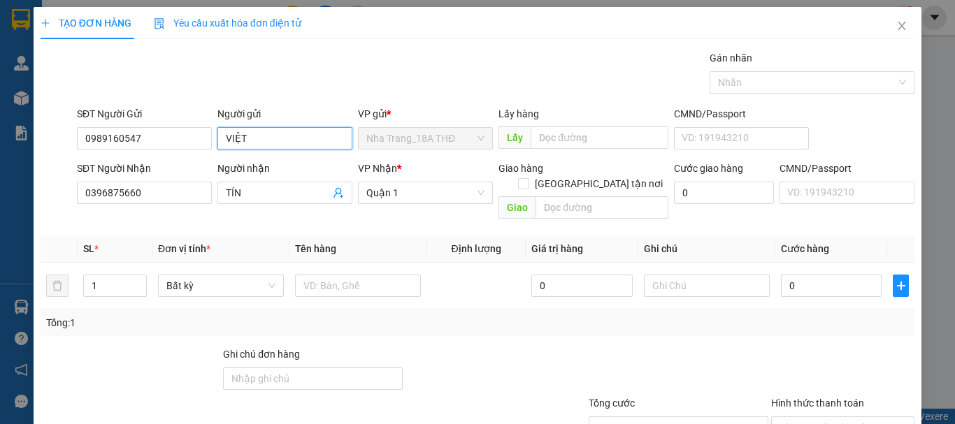
click at [223, 136] on input "VIỆT" at bounding box center [284, 138] width 135 height 22
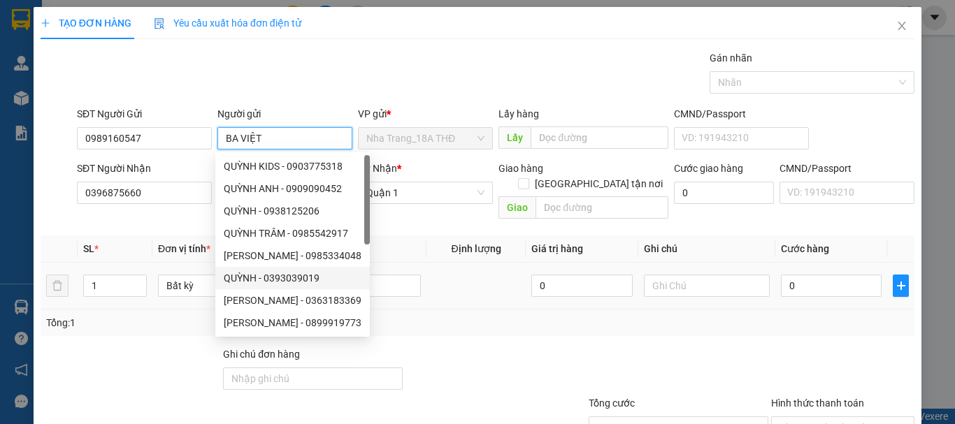
type input "BA VIỆT"
click at [453, 310] on div "Tổng: 1" at bounding box center [478, 323] width 874 height 27
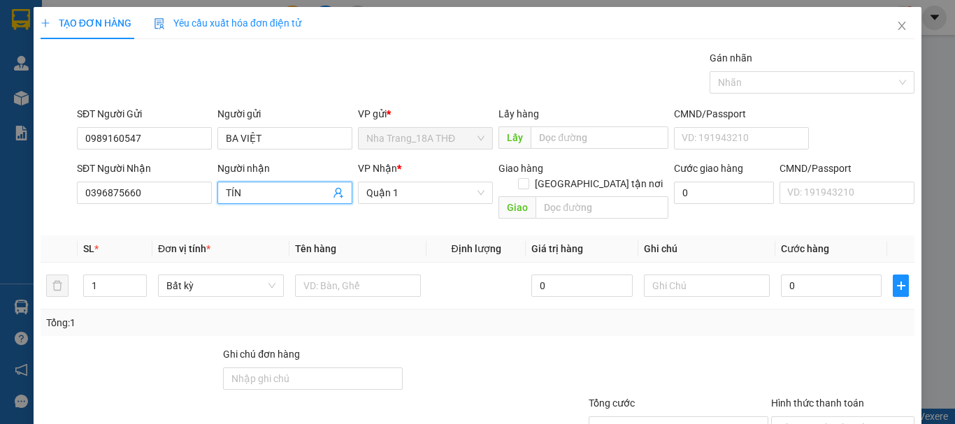
click at [226, 189] on input "TÍN" at bounding box center [278, 192] width 104 height 15
type input "BẢO TÍN"
click at [451, 320] on div "Tổng: 1" at bounding box center [478, 323] width 874 height 27
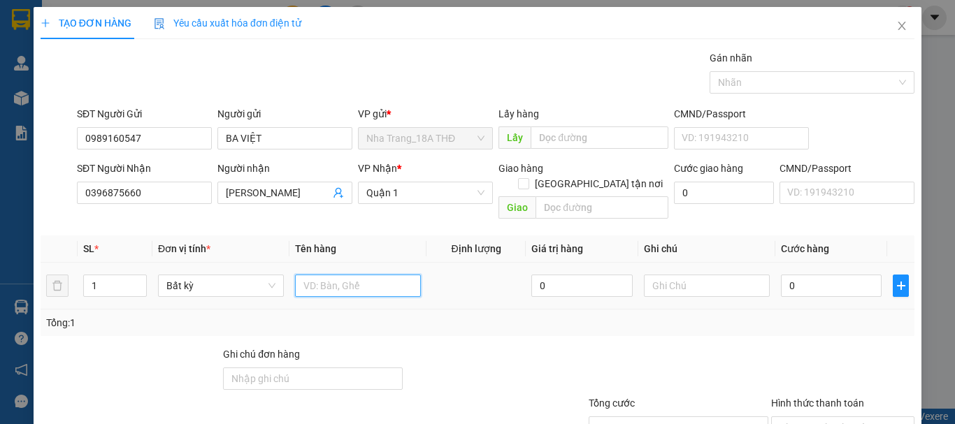
click at [348, 277] on input "text" at bounding box center [358, 286] width 126 height 22
type input "1 PB ( CAVET XE )"
click at [794, 276] on input "0" at bounding box center [831, 286] width 101 height 22
type input "2"
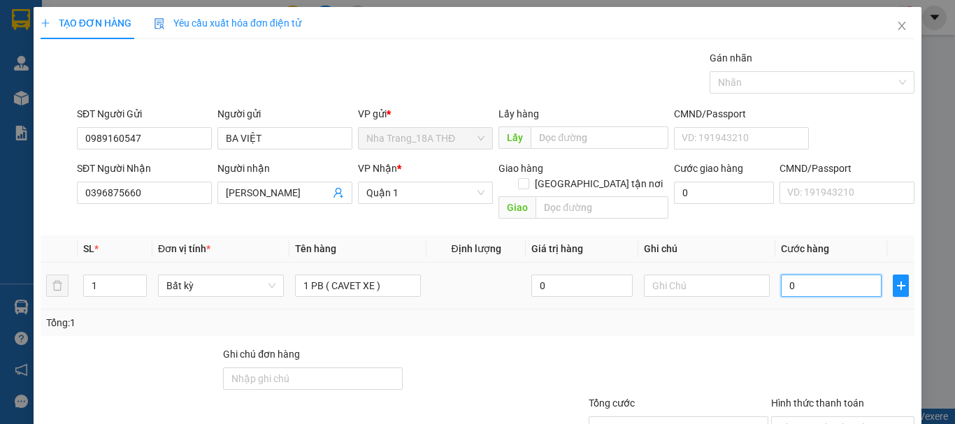
type input "2"
type input "20"
click at [800, 294] on td "20.000" at bounding box center [831, 286] width 112 height 47
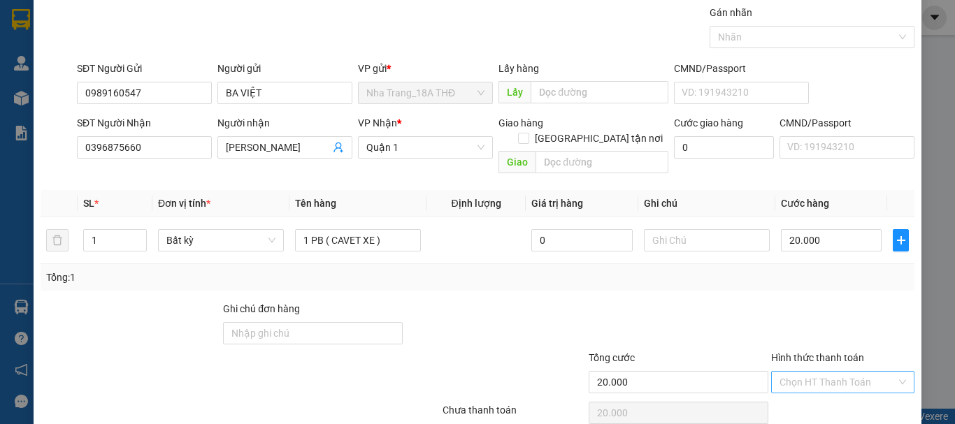
scroll to position [93, 0]
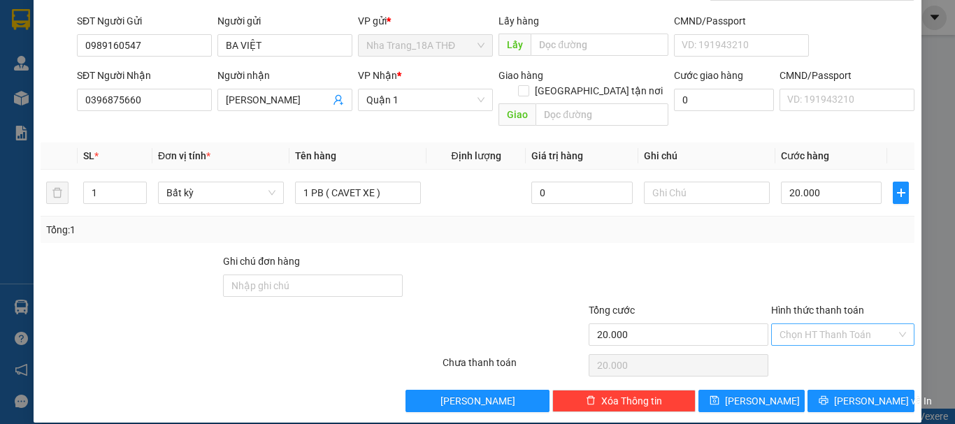
click at [812, 324] on input "Hình thức thanh toán" at bounding box center [837, 334] width 117 height 21
click at [823, 348] on div "Tại văn phòng" at bounding box center [834, 347] width 125 height 15
click at [827, 390] on button "[PERSON_NAME] và In" at bounding box center [860, 401] width 107 height 22
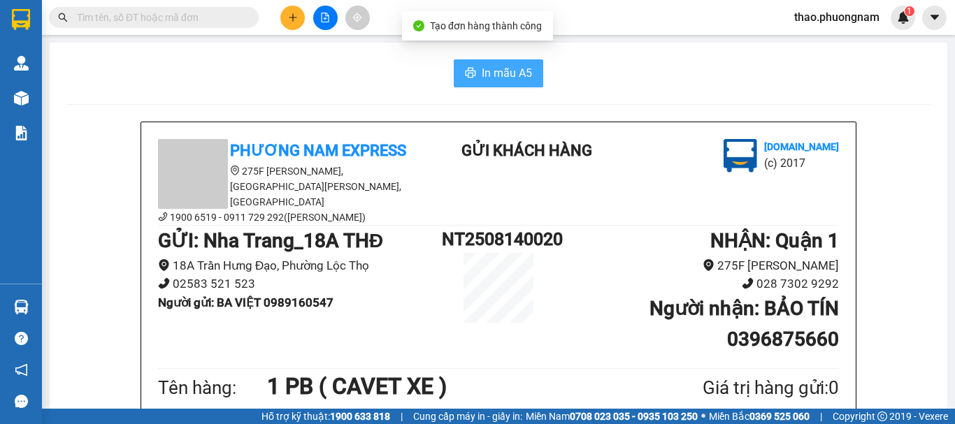
click at [505, 80] on span "In mẫu A5" at bounding box center [507, 72] width 50 height 17
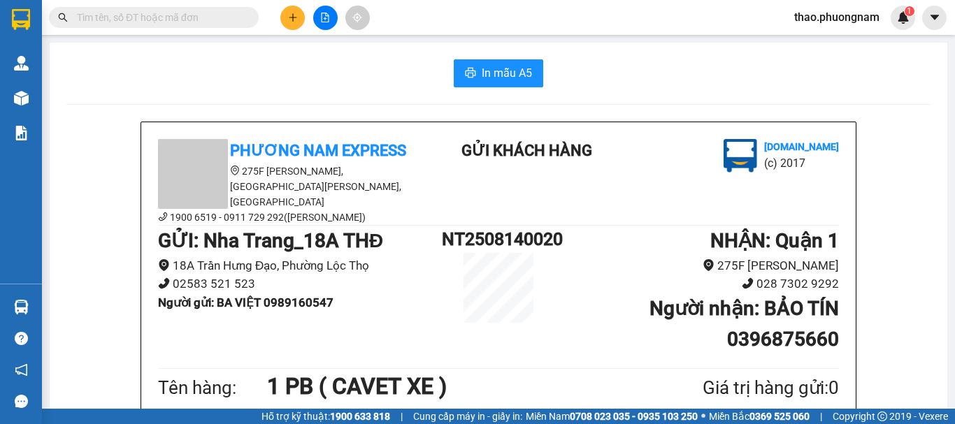
click at [113, 19] on input "text" at bounding box center [159, 17] width 165 height 15
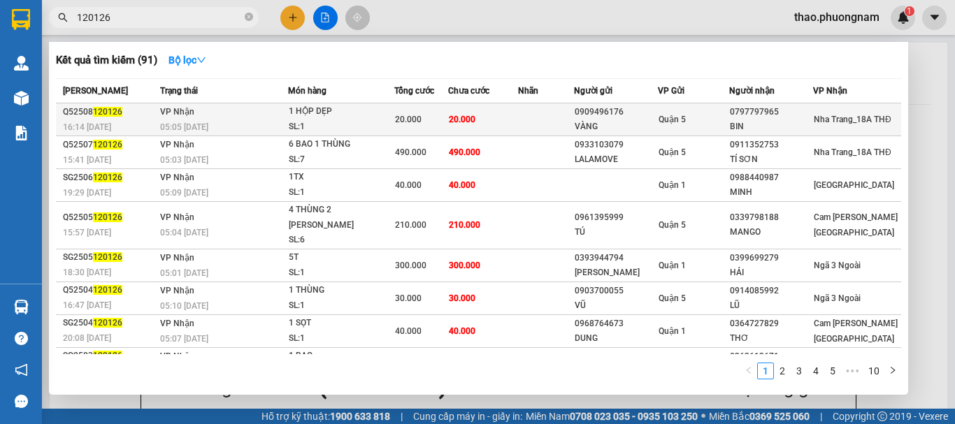
click at [279, 121] on div "05:05 - 13/08" at bounding box center [223, 127] width 127 height 15
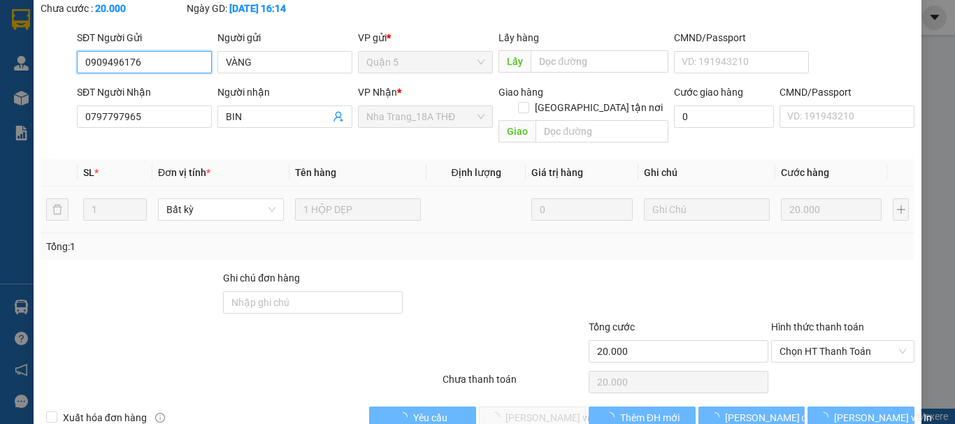
scroll to position [96, 0]
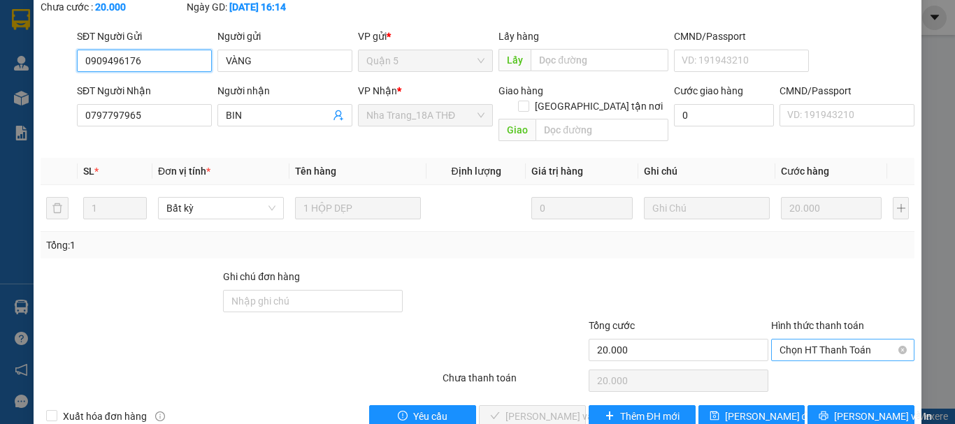
click at [819, 340] on span "Chọn HT Thanh Toán" at bounding box center [842, 350] width 127 height 21
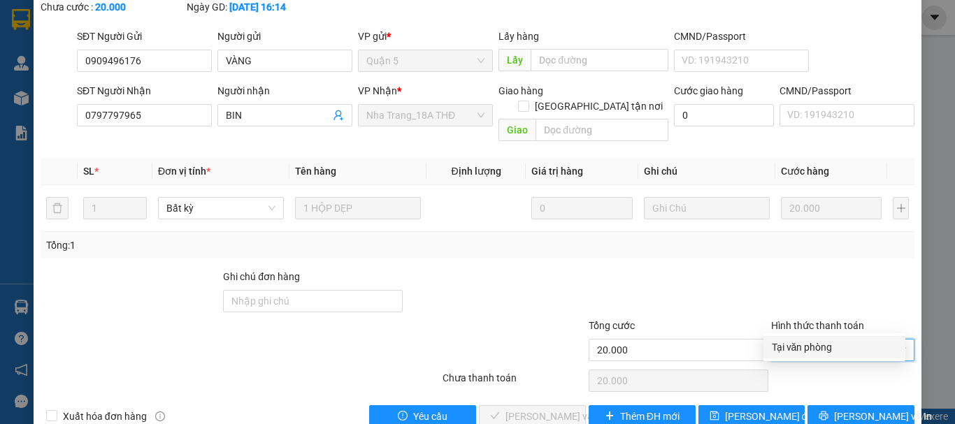
click at [821, 350] on div "Tại văn phòng" at bounding box center [834, 347] width 125 height 15
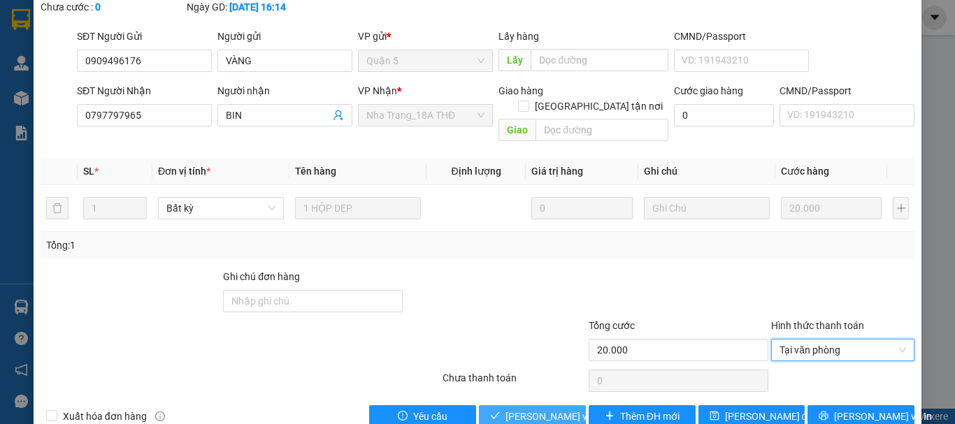
click at [522, 405] on button "Lưu và Giao hàng" at bounding box center [532, 416] width 107 height 22
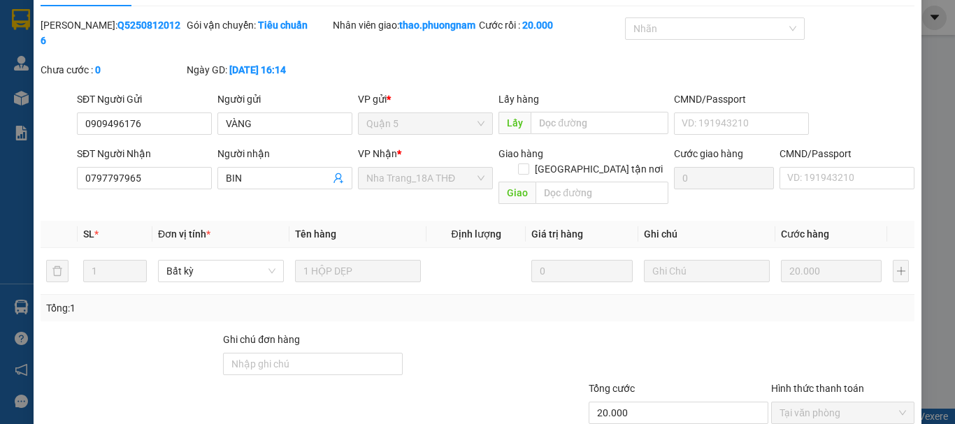
scroll to position [0, 0]
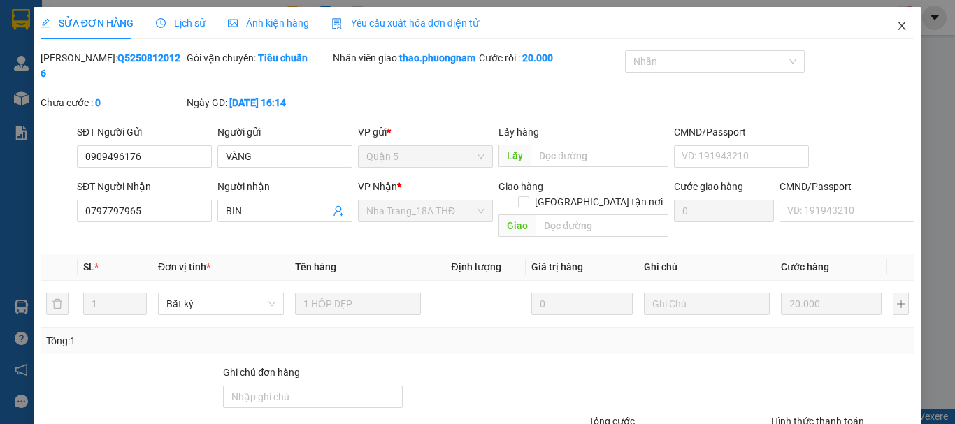
drag, startPoint x: 894, startPoint y: 25, endPoint x: 830, endPoint y: 27, distance: 63.6
click at [896, 22] on icon "close" at bounding box center [901, 25] width 11 height 11
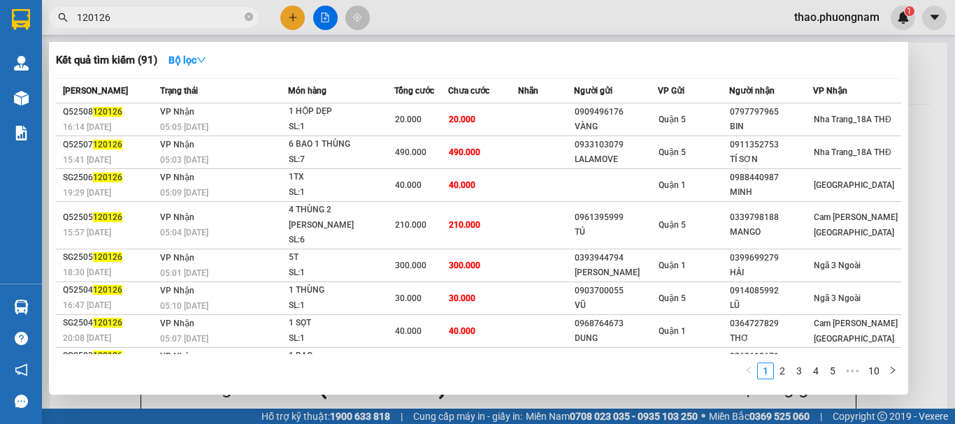
click at [243, 21] on span "120126" at bounding box center [154, 17] width 210 height 21
click at [252, 17] on icon "close-circle" at bounding box center [249, 17] width 8 height 8
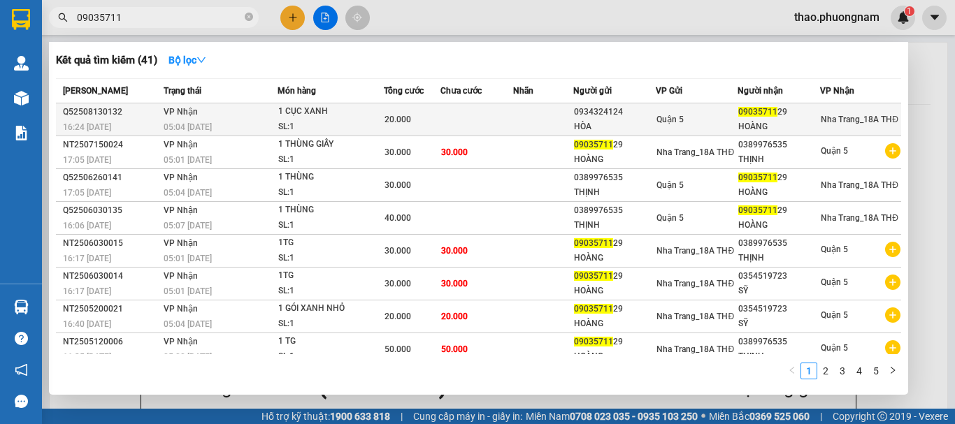
click at [216, 115] on td "VP Nhận 05:04 - 14/08" at bounding box center [219, 119] width 118 height 33
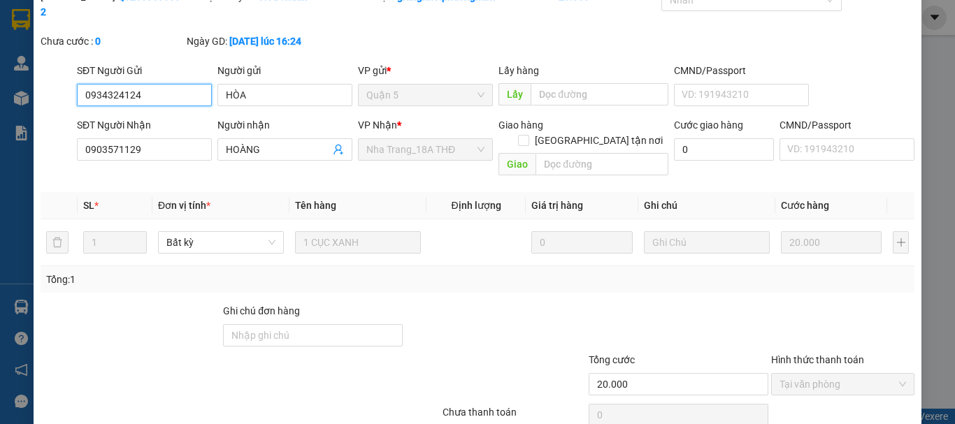
scroll to position [95, 0]
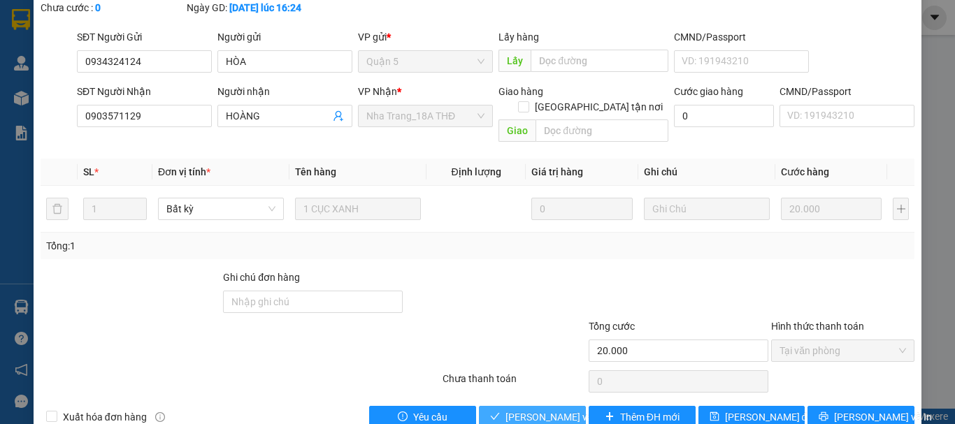
click at [499, 406] on button "Lưu và Giao hàng" at bounding box center [532, 417] width 107 height 22
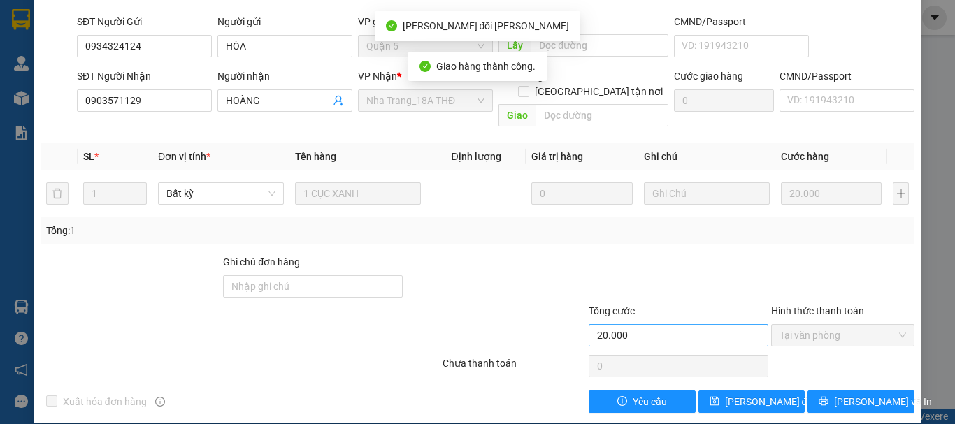
scroll to position [0, 0]
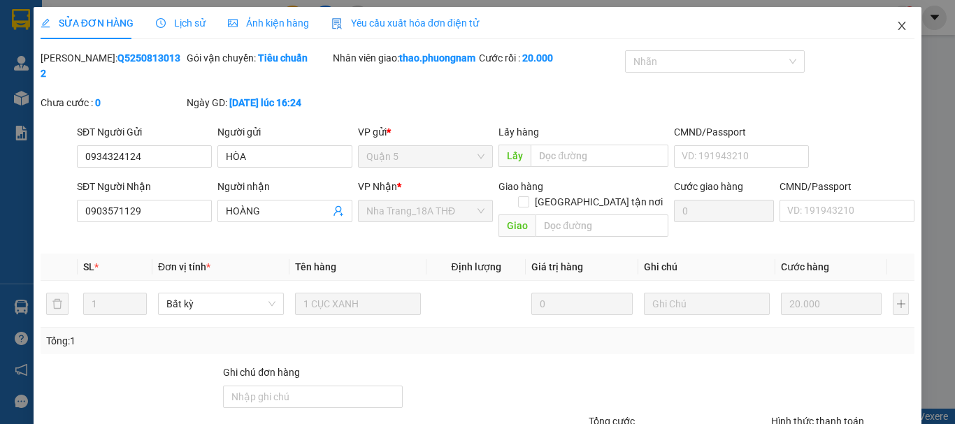
click at [896, 28] on icon "close" at bounding box center [901, 25] width 11 height 11
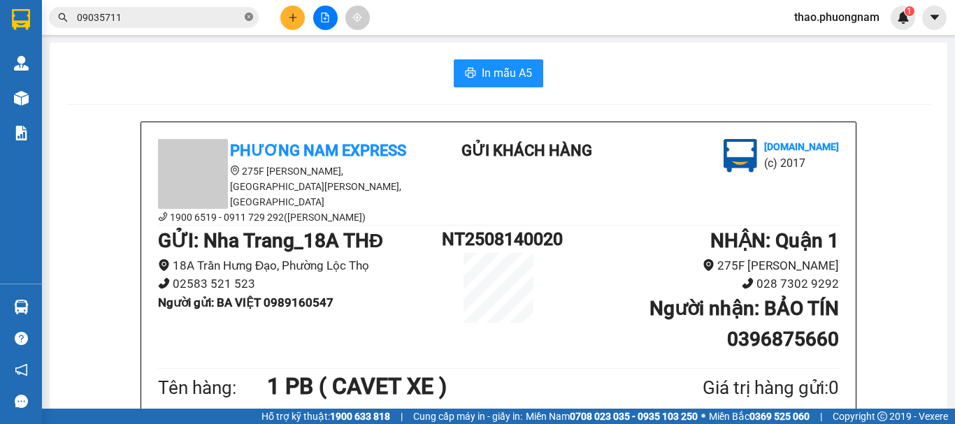
click at [249, 17] on icon "close-circle" at bounding box center [249, 17] width 8 height 8
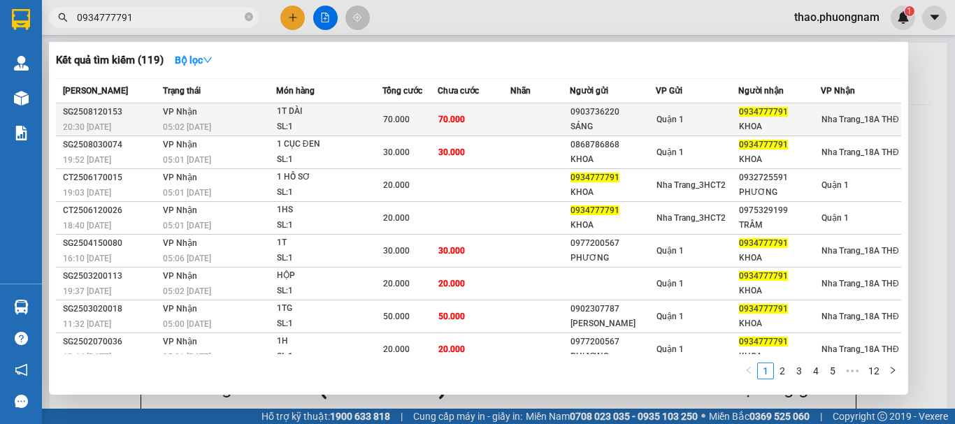
click at [338, 105] on div "1T DÀI" at bounding box center [329, 111] width 105 height 15
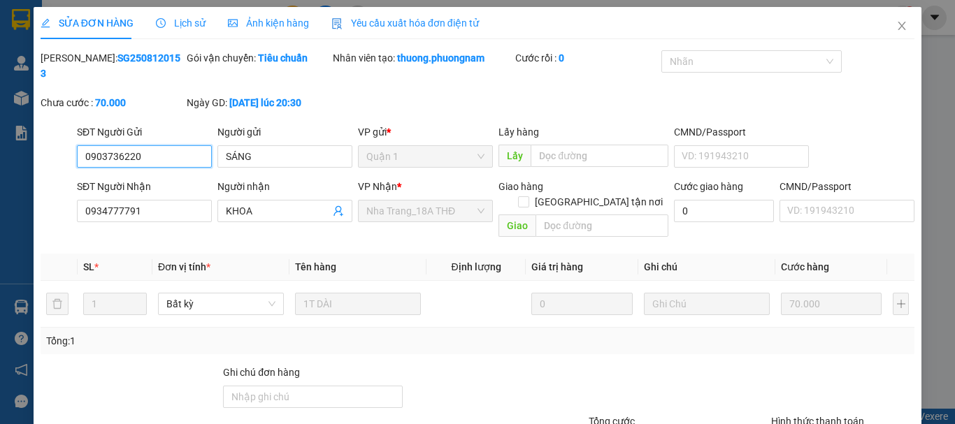
scroll to position [91, 0]
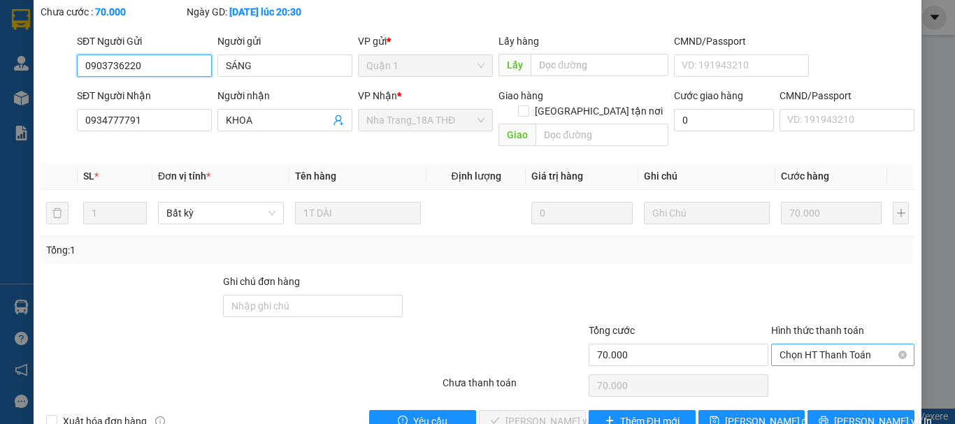
click at [854, 345] on span "Chọn HT Thanh Toán" at bounding box center [842, 355] width 127 height 21
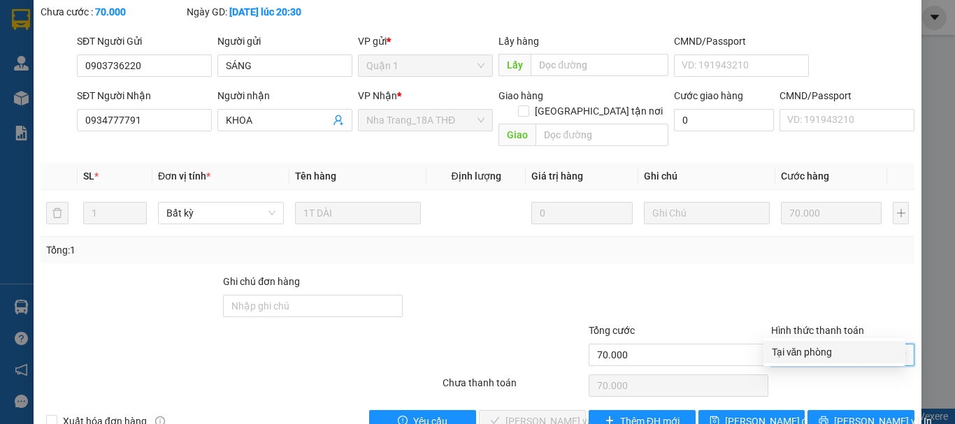
drag, startPoint x: 828, startPoint y: 350, endPoint x: 816, endPoint y: 351, distance: 11.9
click at [828, 351] on div "Tại văn phòng" at bounding box center [834, 352] width 125 height 15
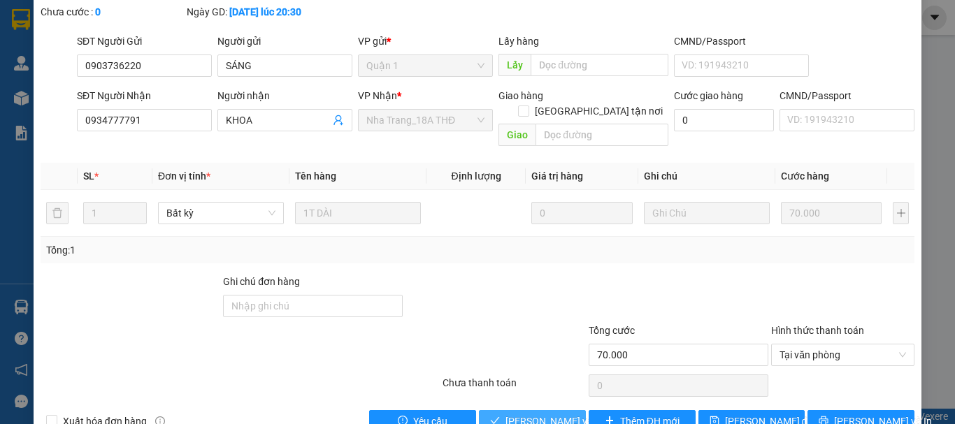
click at [552, 414] on span "Lưu và Giao hàng" at bounding box center [572, 421] width 134 height 15
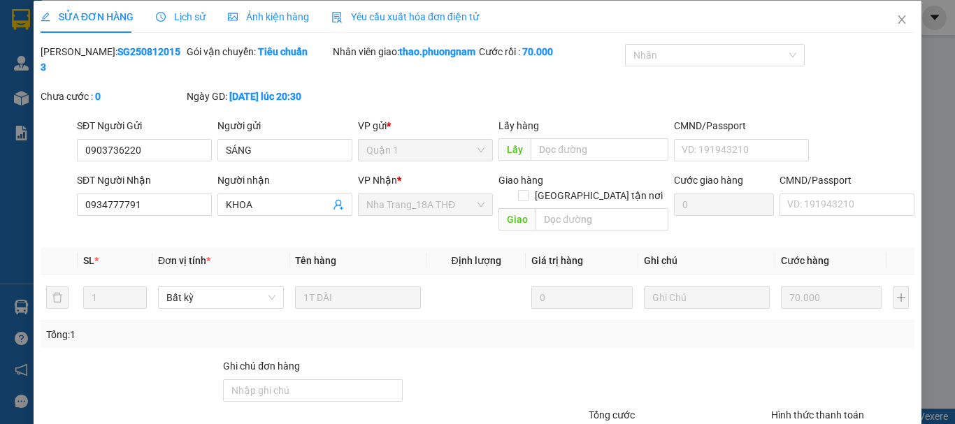
scroll to position [0, 0]
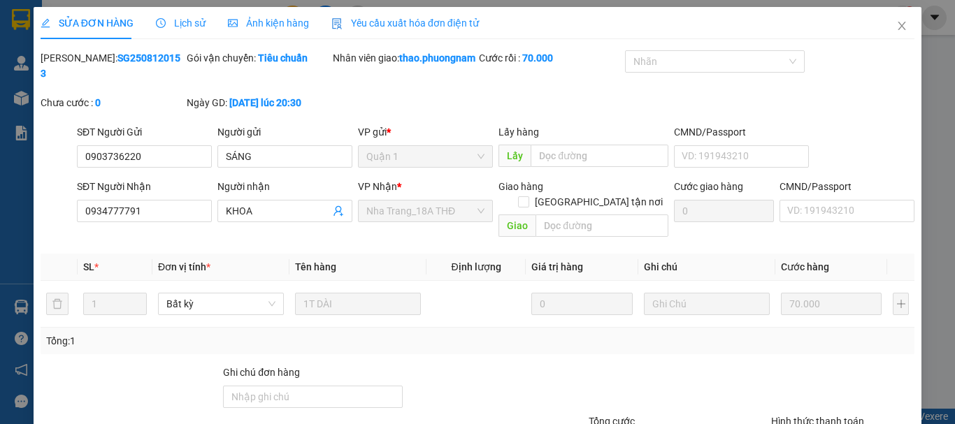
click at [879, 84] on div "Mã ĐH: SG2508120153 Gói vận chuyển: Tiêu chuẩn Nhân viên giao: thao.phuongnam C…" at bounding box center [477, 87] width 877 height 74
click at [898, 28] on span "Close" at bounding box center [901, 26] width 39 height 39
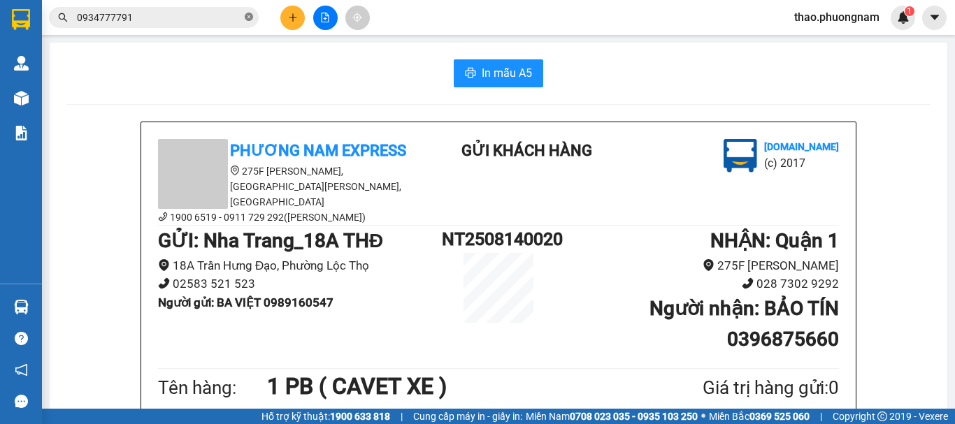
click at [246, 19] on icon "close-circle" at bounding box center [249, 17] width 8 height 8
click at [295, 15] on icon "plus" at bounding box center [293, 18] width 10 height 10
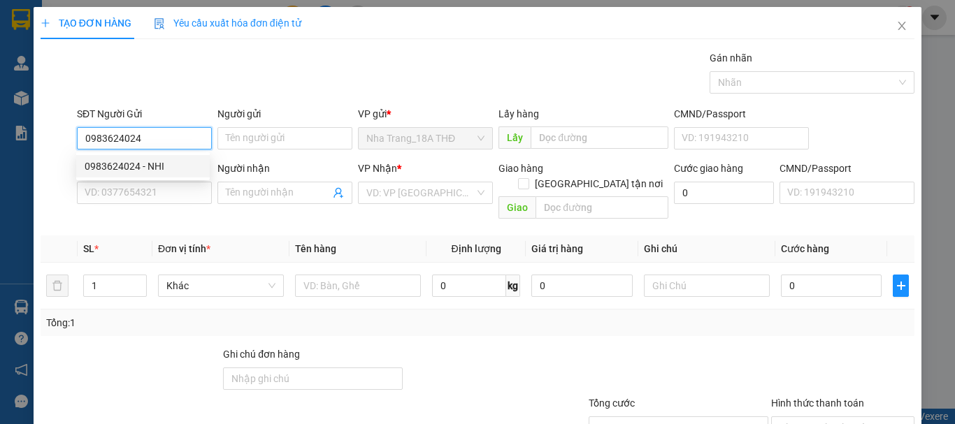
click at [101, 164] on div "0983624024 - NHI" at bounding box center [143, 166] width 117 height 15
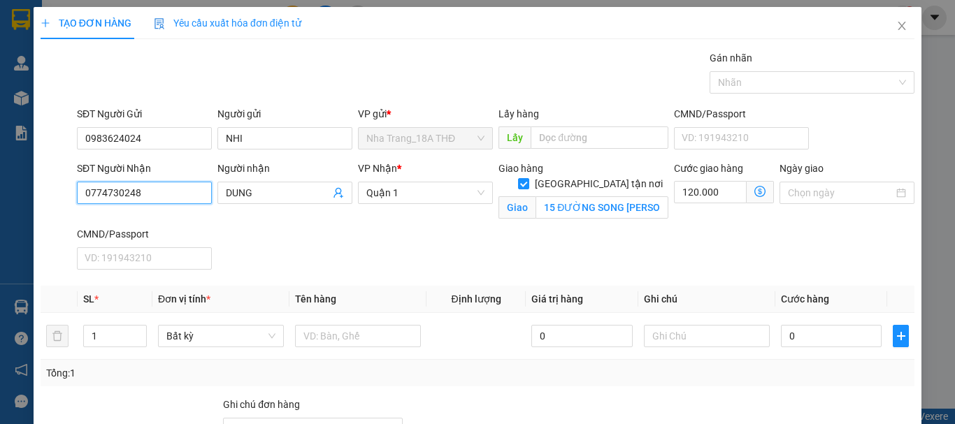
drag, startPoint x: 166, startPoint y: 196, endPoint x: 0, endPoint y: 193, distance: 166.4
click at [0, 193] on div "TẠO ĐƠN HÀNG Yêu cầu xuất hóa đơn điện tử Transit Pickup Surcharge Ids Transit …" at bounding box center [477, 212] width 955 height 424
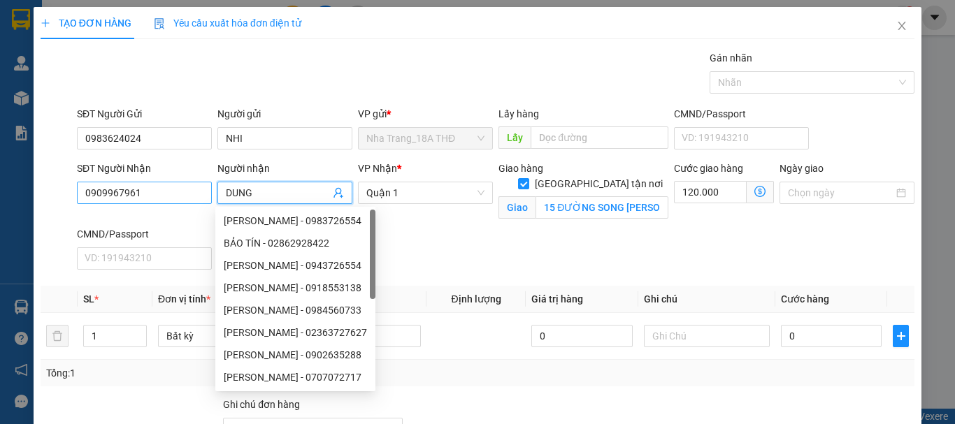
drag, startPoint x: 264, startPoint y: 196, endPoint x: 190, endPoint y: 196, distance: 74.1
click at [190, 196] on div "SĐT Người Nhận 0909967961 Người nhận DUNG VP Nhận * Quận 1 Giao hàng Giao tận n…" at bounding box center [495, 218] width 843 height 115
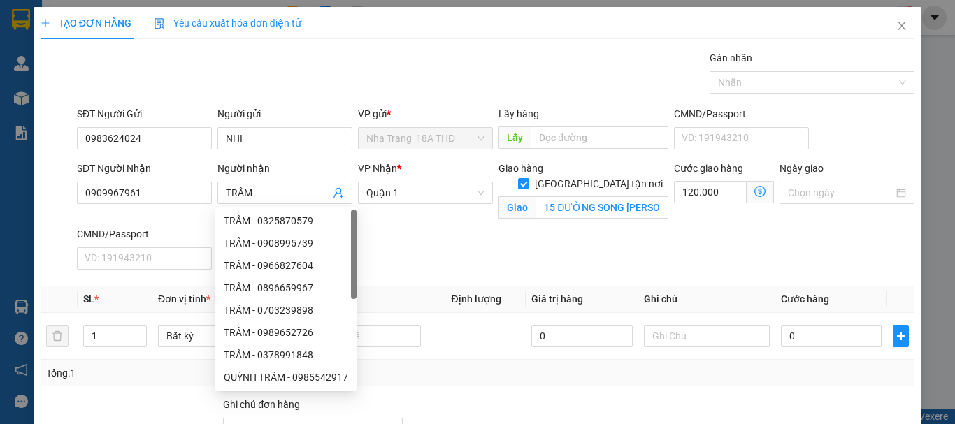
drag, startPoint x: 693, startPoint y: 244, endPoint x: 624, endPoint y: 192, distance: 86.4
click at [691, 240] on div "SĐT Người Nhận 0909967961 Người nhận TRÂM VP Nhận * Quận 1 Giao hàng Giao tận n…" at bounding box center [495, 218] width 843 height 115
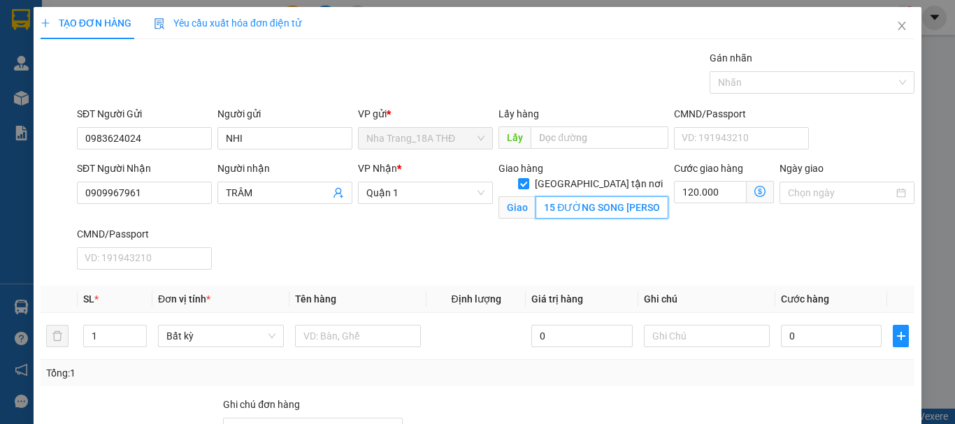
click at [598, 199] on input "15 ĐƯỜNG SONG THƯƠNG, P.6, Q.TÂN BÌNH" at bounding box center [601, 207] width 133 height 22
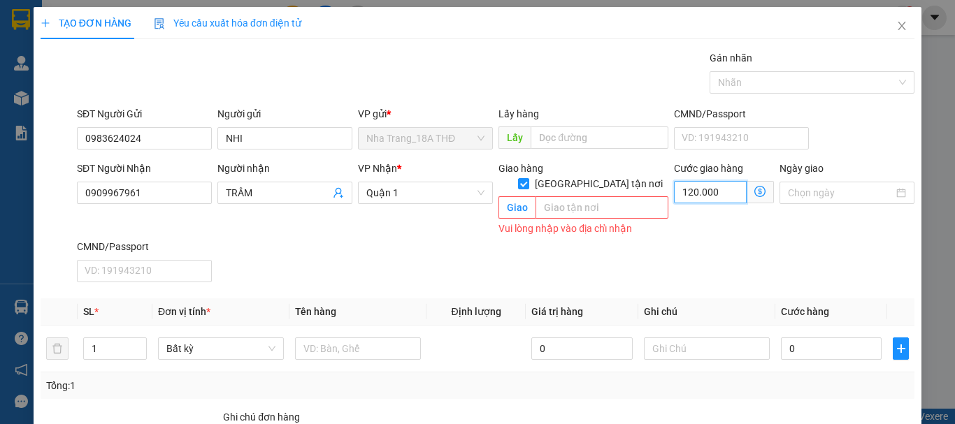
click at [702, 186] on input "120.000" at bounding box center [710, 192] width 73 height 22
drag, startPoint x: 712, startPoint y: 226, endPoint x: 631, endPoint y: 182, distance: 92.6
click at [705, 223] on div "SĐT Người Nhận 0909967961 Người nhận TRÂM VP Nhận * Quận 1 Giao hàng Giao tận n…" at bounding box center [495, 224] width 843 height 127
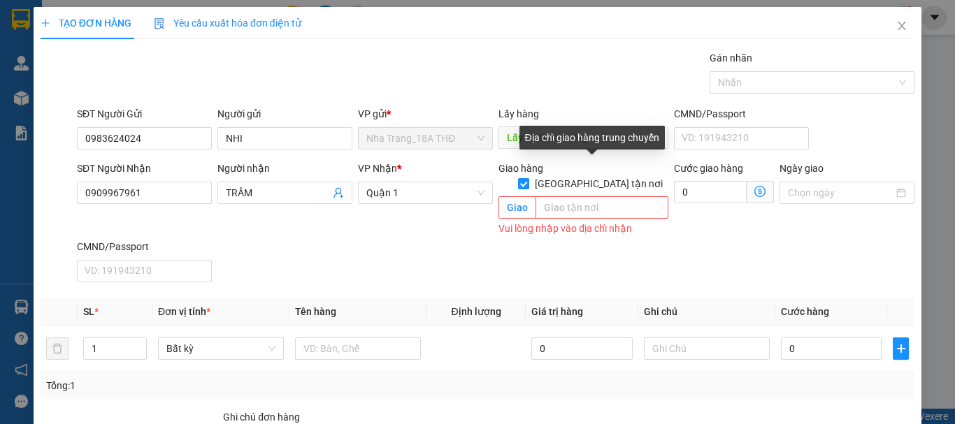
click at [597, 176] on label "[GEOGRAPHIC_DATA] tận nơi" at bounding box center [593, 183] width 150 height 15
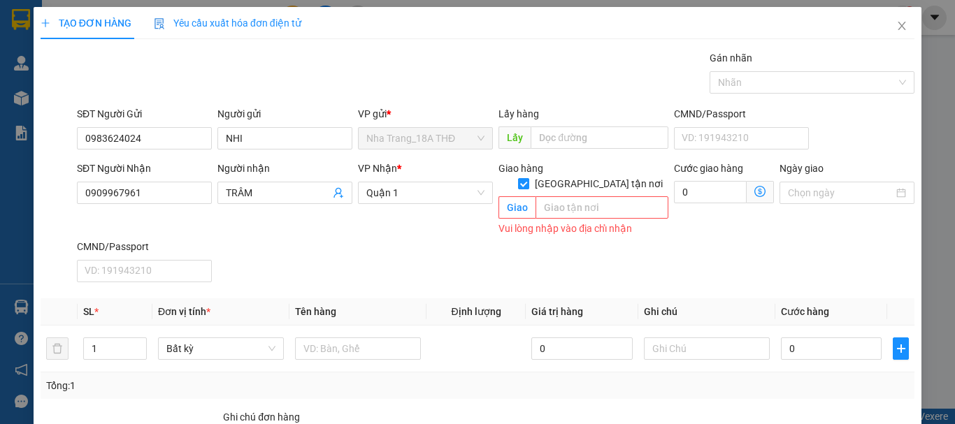
click at [528, 178] on input "[GEOGRAPHIC_DATA] tận nơi" at bounding box center [523, 183] width 10 height 10
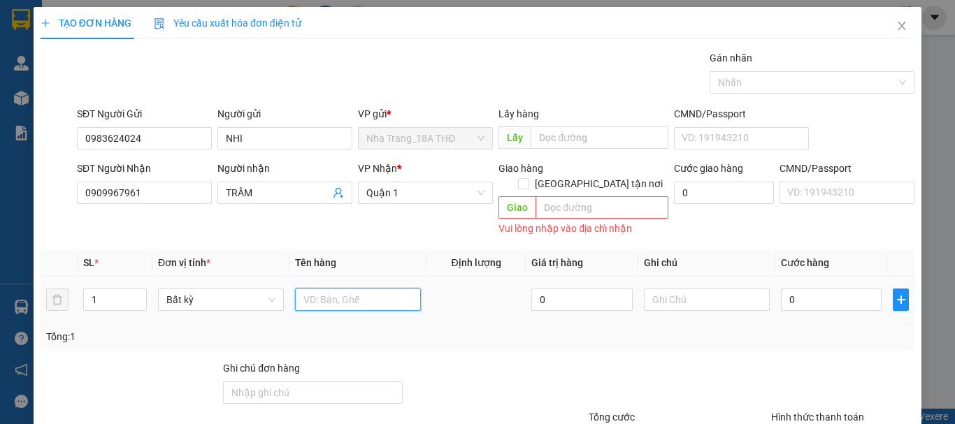
click at [359, 289] on input "text" at bounding box center [358, 300] width 126 height 22
click at [800, 289] on input "0" at bounding box center [831, 300] width 101 height 22
click at [828, 331] on div "Tổng: 1" at bounding box center [478, 337] width 874 height 27
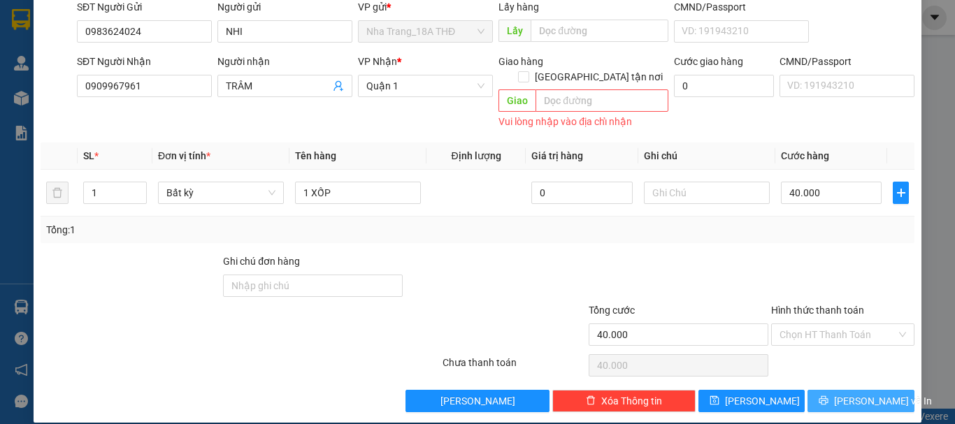
click at [823, 390] on button "[PERSON_NAME] và In" at bounding box center [860, 401] width 107 height 22
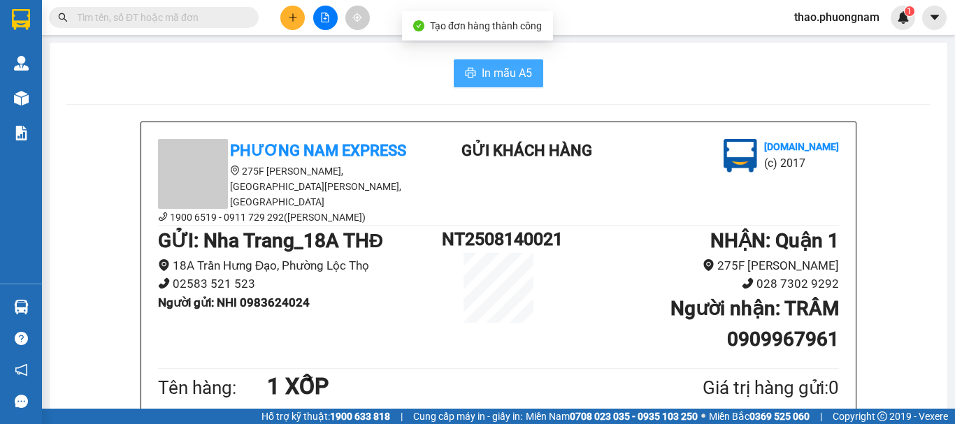
click at [494, 71] on span "In mẫu A5" at bounding box center [507, 72] width 50 height 17
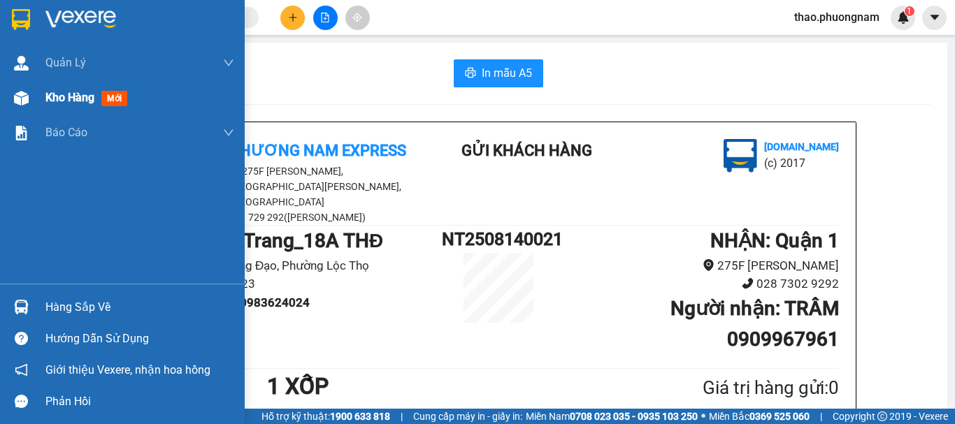
click at [65, 98] on span "Kho hàng" at bounding box center [69, 97] width 49 height 13
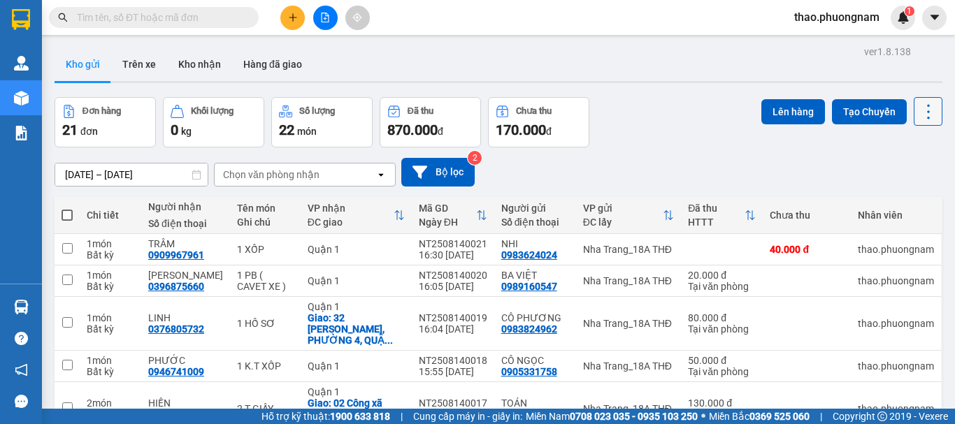
click at [919, 117] on icon at bounding box center [929, 112] width 20 height 20
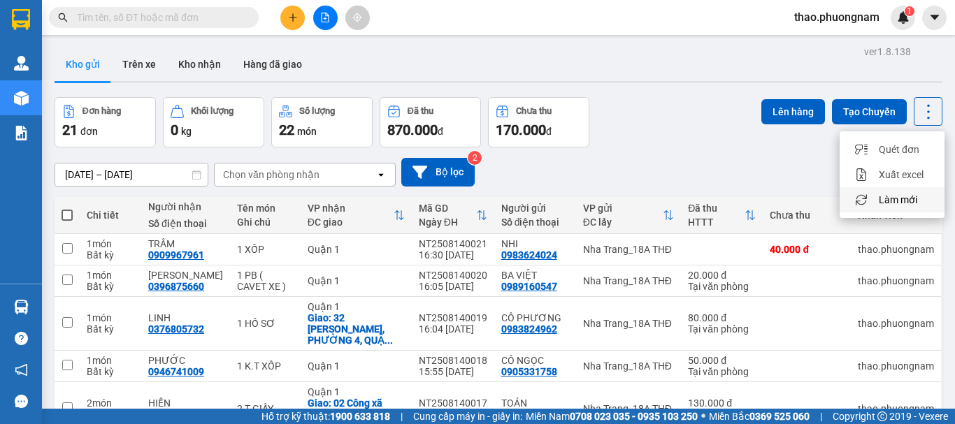
click at [897, 192] on li "Làm mới" at bounding box center [892, 199] width 105 height 25
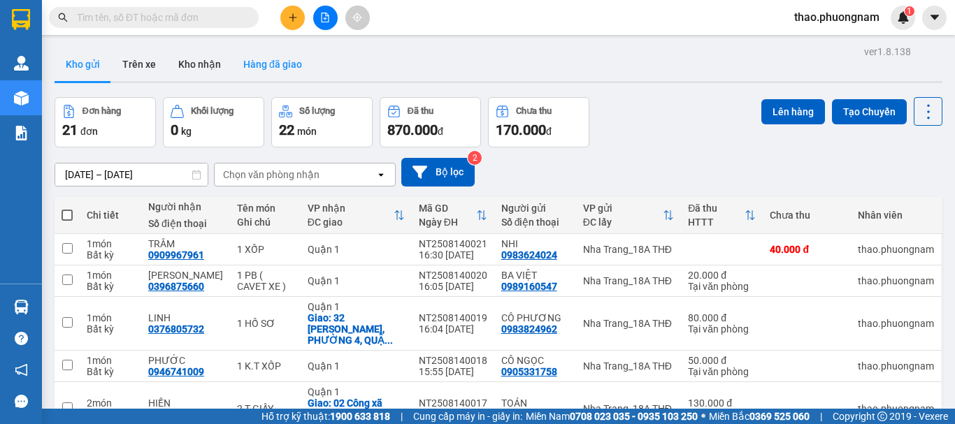
click at [245, 59] on button "Hàng đã giao" at bounding box center [272, 65] width 81 height 34
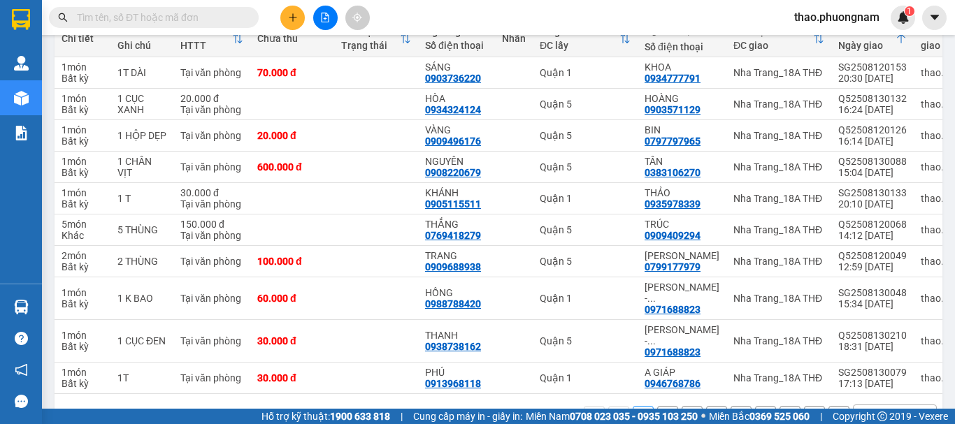
scroll to position [203, 0]
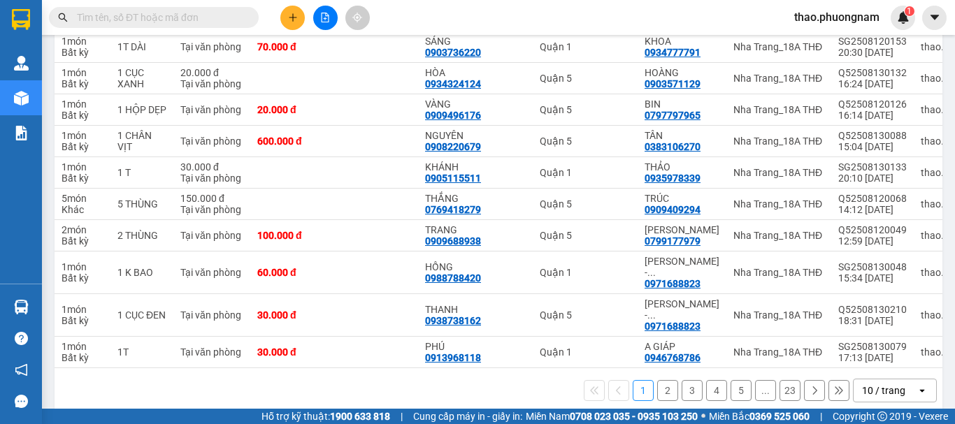
click at [657, 380] on button "2" at bounding box center [667, 390] width 21 height 21
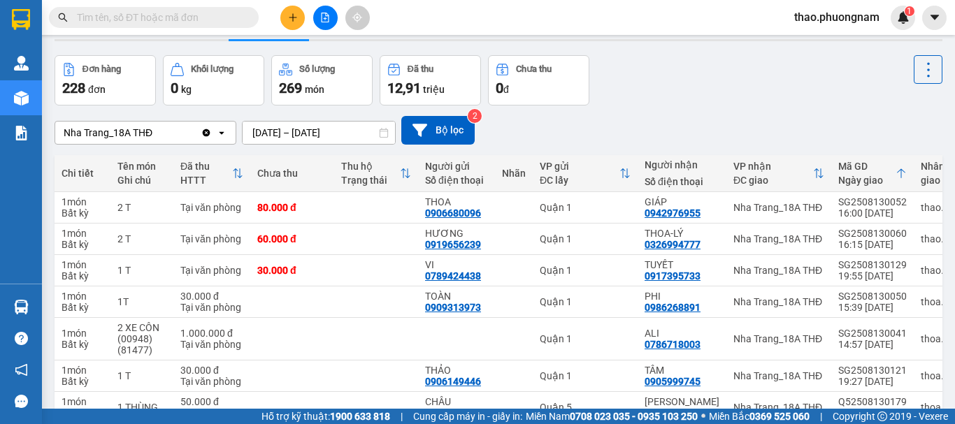
scroll to position [0, 0]
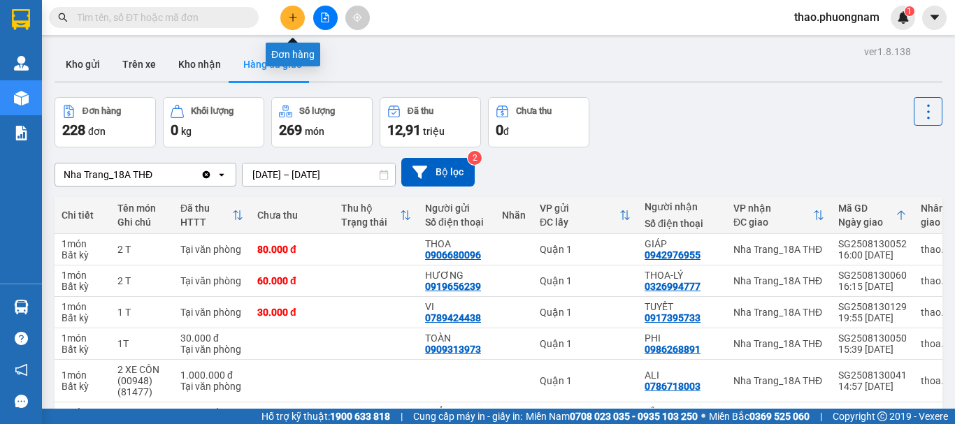
click at [291, 13] on icon "plus" at bounding box center [293, 18] width 10 height 10
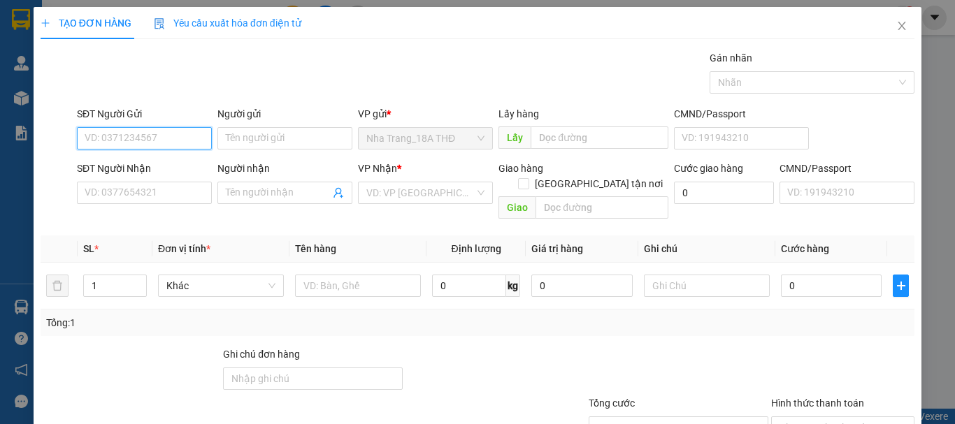
click at [101, 139] on input "SĐT Người Gửi" at bounding box center [144, 138] width 135 height 22
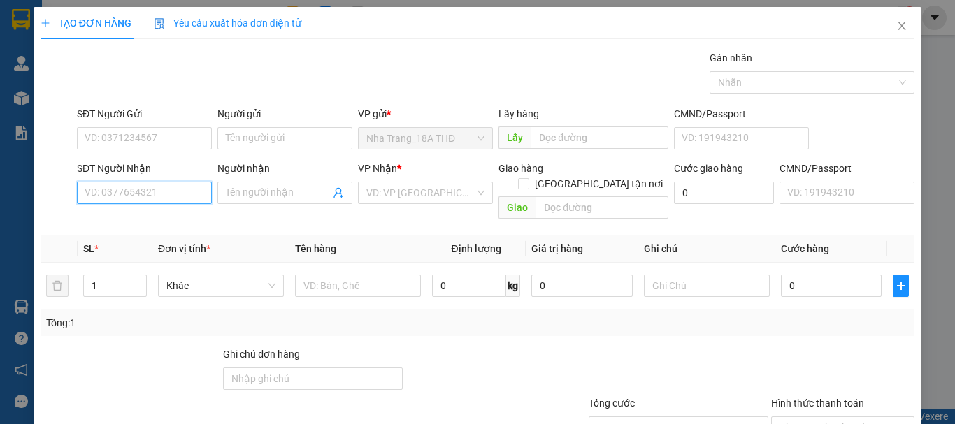
click at [81, 184] on input "SĐT Người Nhận" at bounding box center [144, 193] width 135 height 22
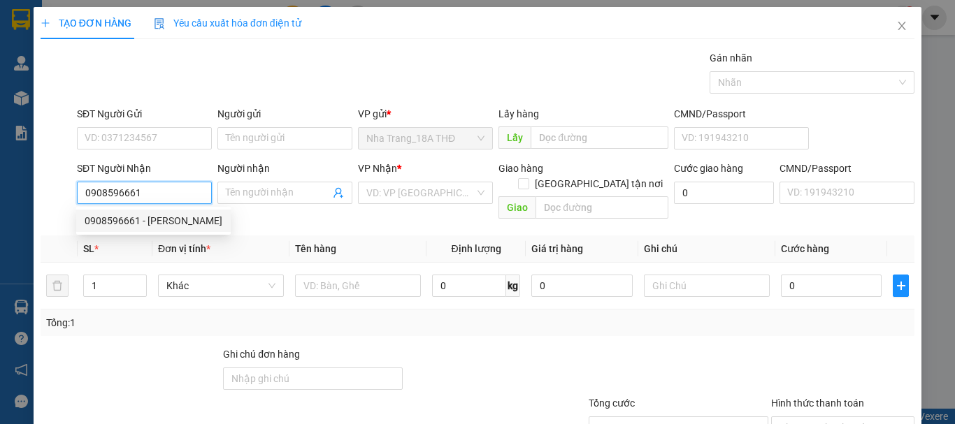
click at [116, 222] on div "0908596661 - LAN PHƯỢNG" at bounding box center [154, 220] width 138 height 15
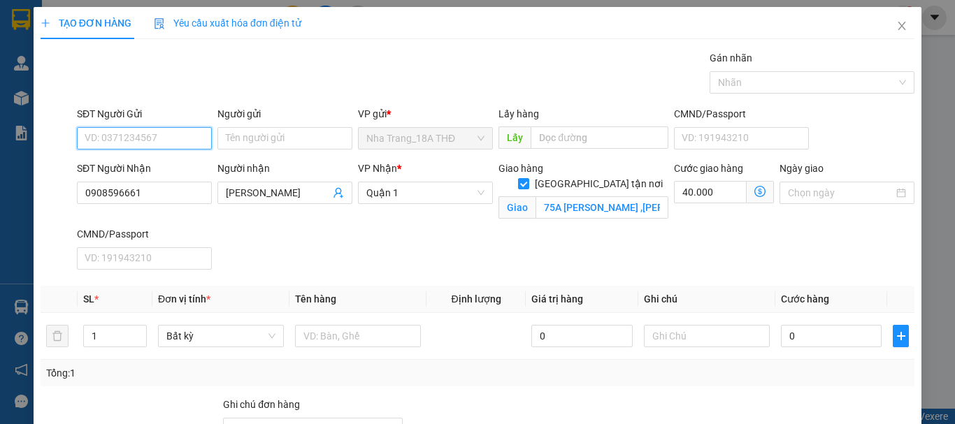
click at [134, 138] on input "SĐT Người Gửi" at bounding box center [144, 138] width 135 height 22
click at [166, 159] on div "0948498378 - CÔ DƯỠNG" at bounding box center [161, 166] width 153 height 15
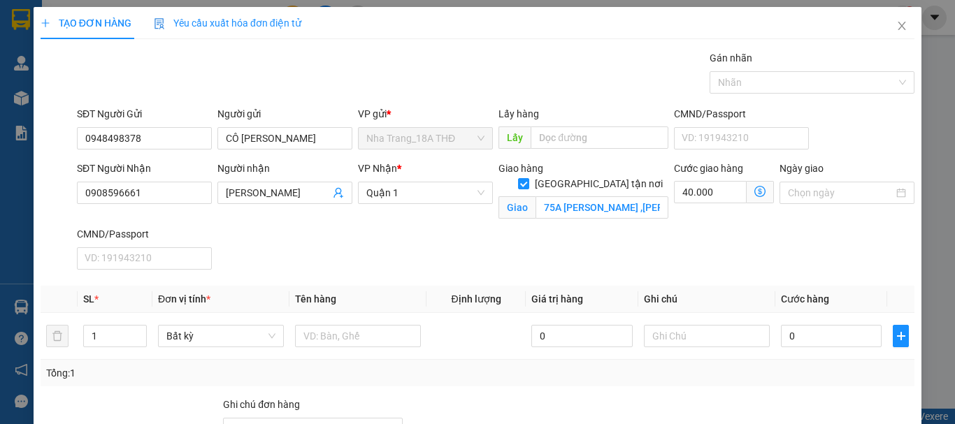
click at [476, 240] on div "SĐT Người Nhận 0908596661 Người nhận LAN PHƯỢNG VP Nhận * Quận 1 Giao hàng Giao…" at bounding box center [495, 218] width 843 height 115
click at [651, 313] on td at bounding box center [706, 336] width 137 height 47
click at [754, 196] on icon "dollar-circle" at bounding box center [759, 191] width 11 height 11
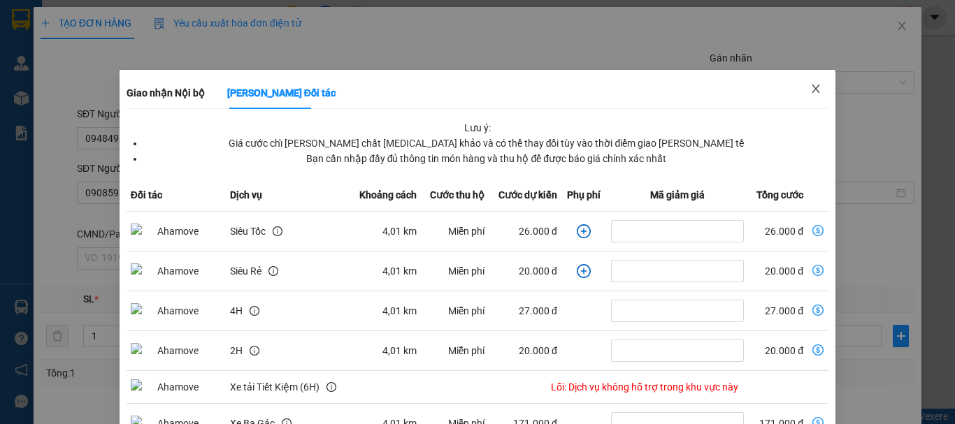
click at [812, 92] on icon "close" at bounding box center [816, 89] width 8 height 8
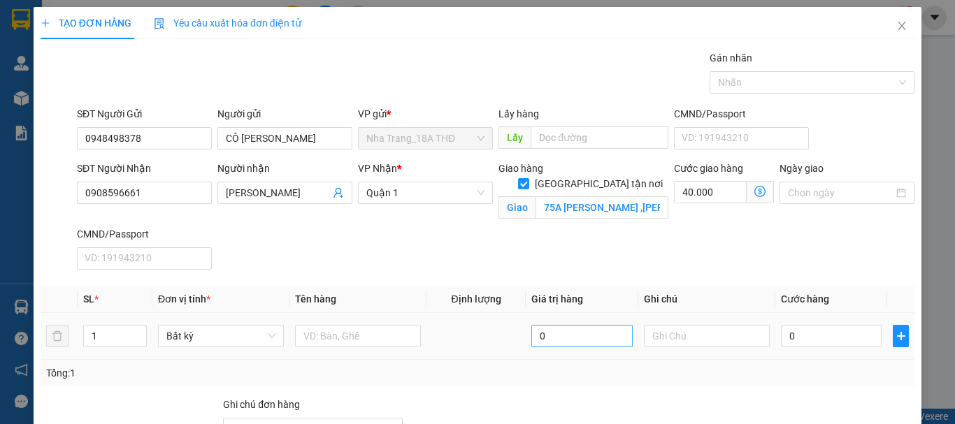
drag, startPoint x: 706, startPoint y: 266, endPoint x: 538, endPoint y: 332, distance: 180.2
click at [705, 266] on div "SĐT Người Nhận 0908596661 Người nhận LAN PHƯỢNG VP Nhận * Quận 1 Giao hàng Giao…" at bounding box center [495, 218] width 843 height 115
click at [341, 341] on input "text" at bounding box center [358, 336] width 126 height 22
click at [809, 338] on input "0" at bounding box center [831, 336] width 101 height 22
click at [761, 291] on th "Ghi chú" at bounding box center [706, 299] width 137 height 27
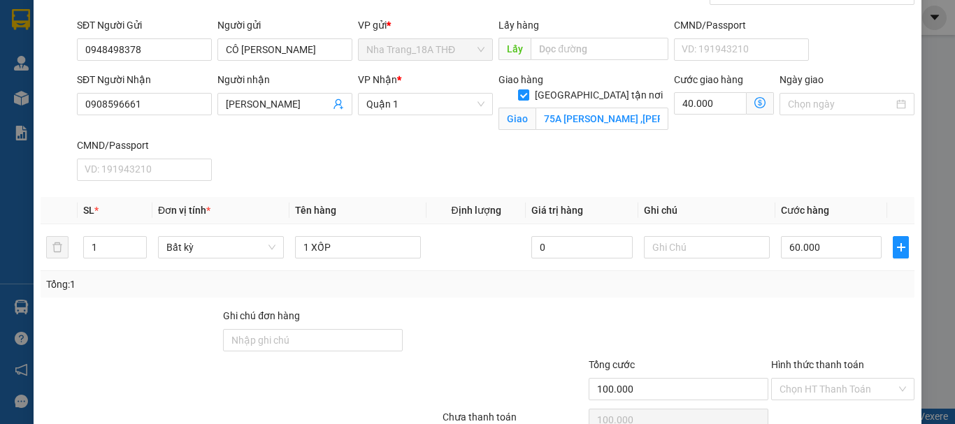
scroll to position [159, 0]
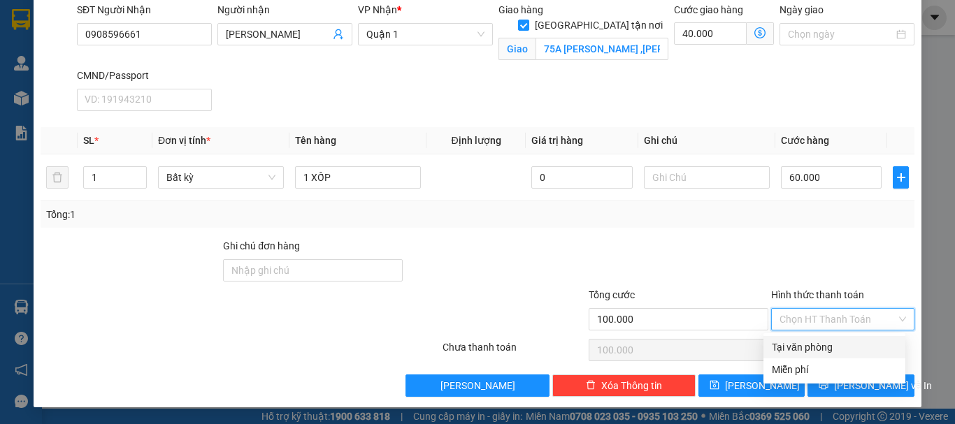
click at [836, 322] on input "Hình thức thanh toán" at bounding box center [837, 319] width 117 height 21
click at [847, 348] on div "Tại văn phòng" at bounding box center [834, 347] width 125 height 15
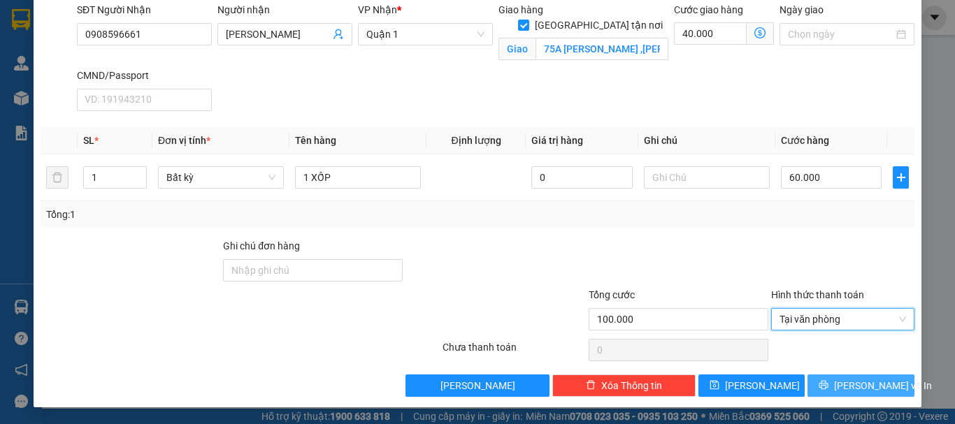
click at [866, 387] on span "[PERSON_NAME] và In" at bounding box center [883, 385] width 98 height 15
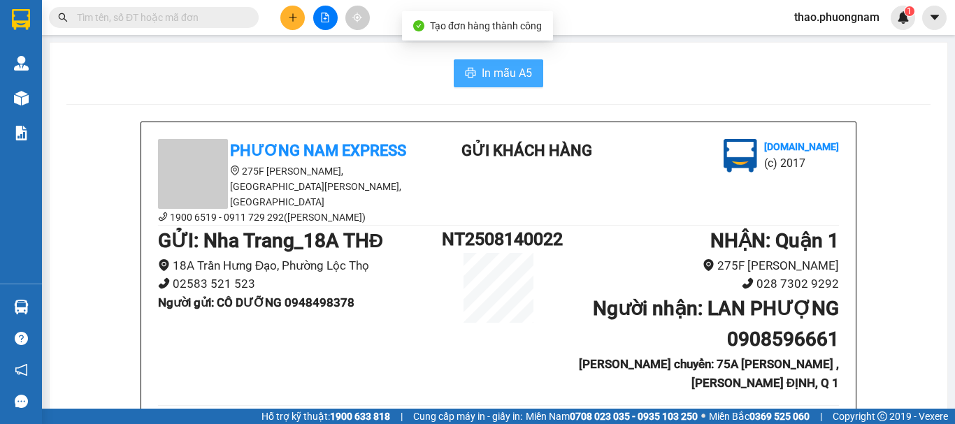
click at [470, 76] on icon "printer" at bounding box center [471, 73] width 10 height 10
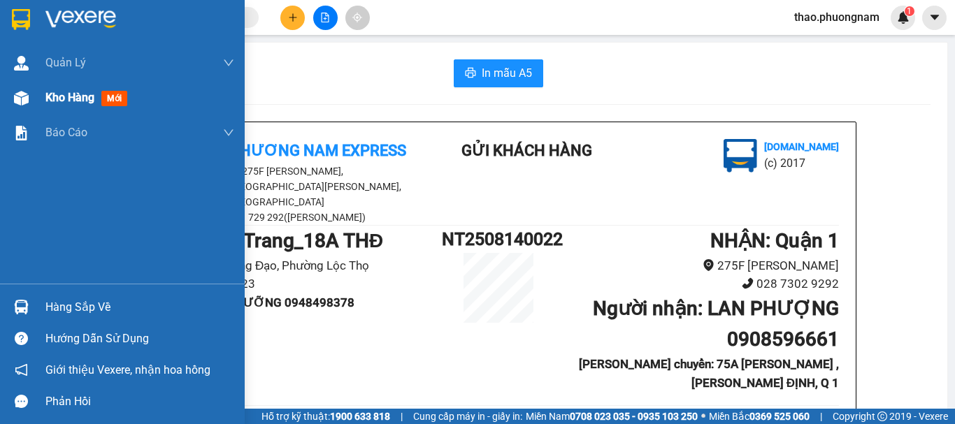
click at [78, 100] on span "Kho hàng" at bounding box center [69, 97] width 49 height 13
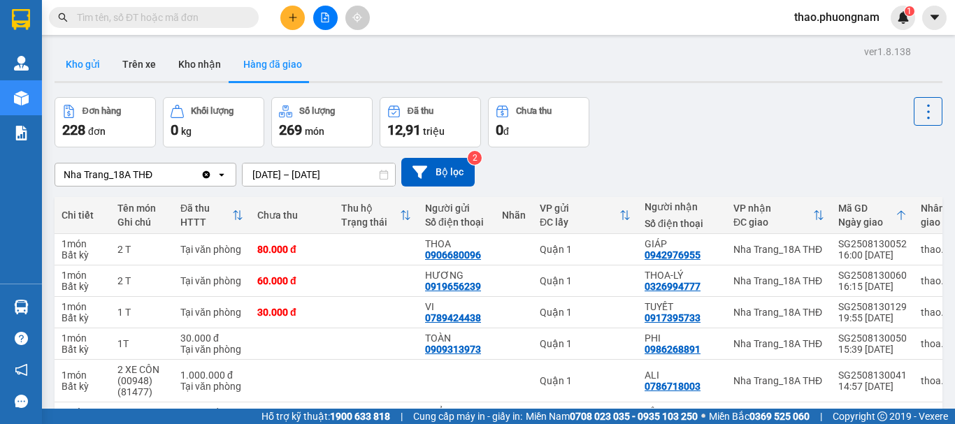
click at [80, 67] on button "Kho gửi" at bounding box center [83, 65] width 57 height 34
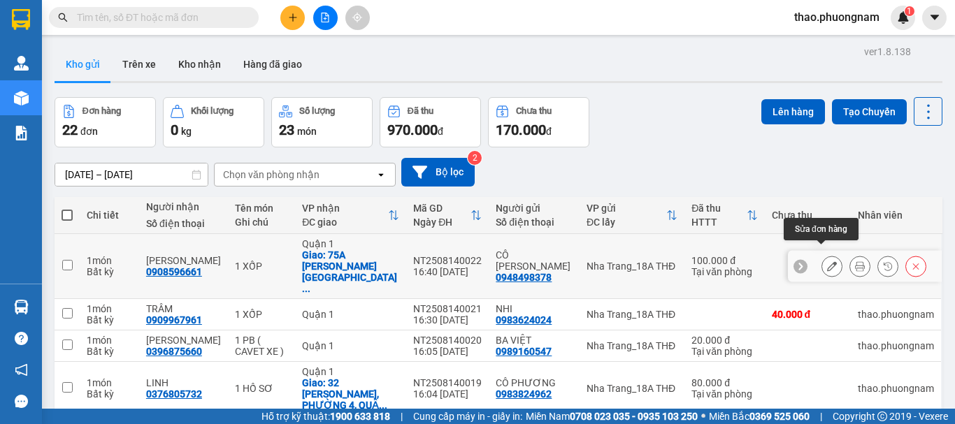
click at [827, 261] on icon at bounding box center [832, 266] width 10 height 10
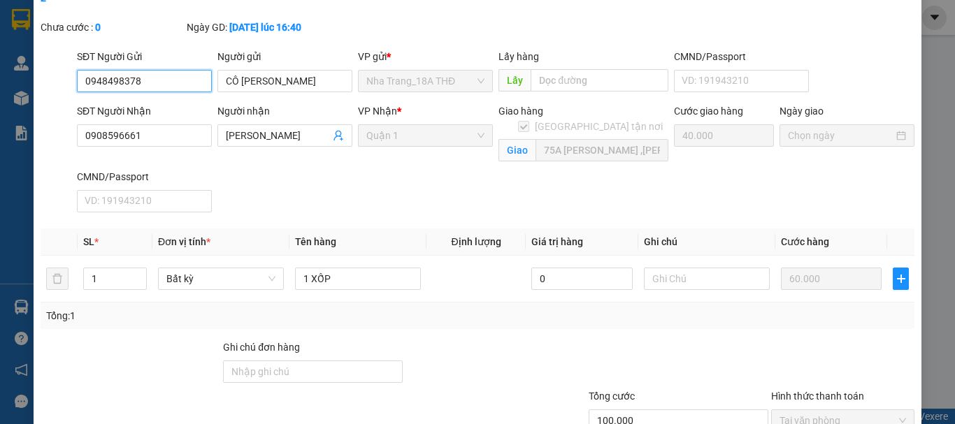
scroll to position [161, 0]
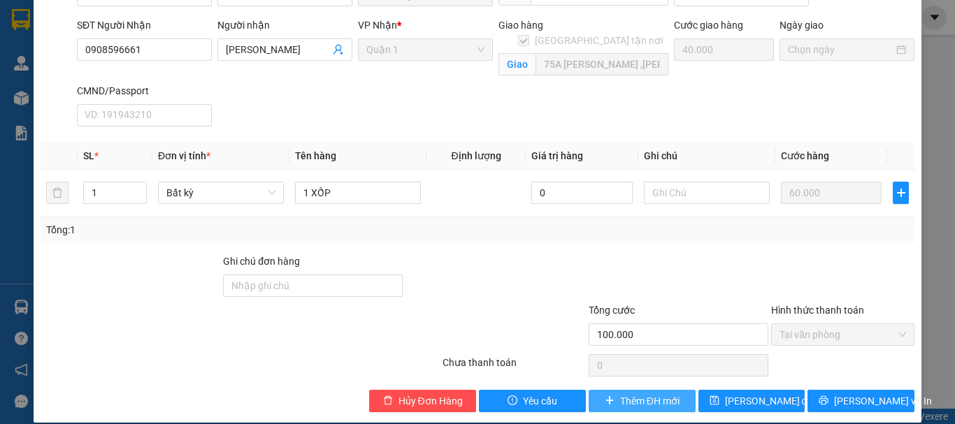
click at [644, 394] on span "Thêm ĐH mới" at bounding box center [649, 401] width 59 height 15
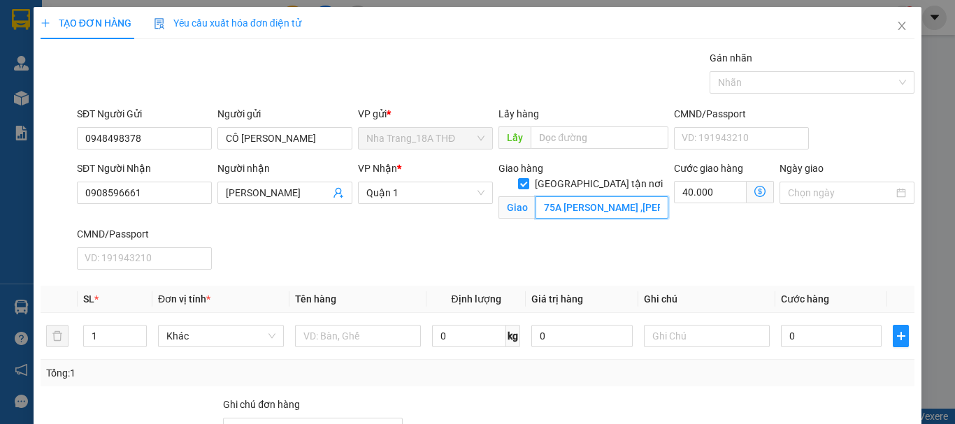
click at [626, 196] on input "75A ĐẶNG DUNG ,P. TÂN ĐỊNH, Q 1" at bounding box center [601, 207] width 133 height 22
click at [576, 199] on input "75A ĐẶNG DUNG ,P. TÂN ĐỊNH, Q 1" at bounding box center [601, 207] width 133 height 22
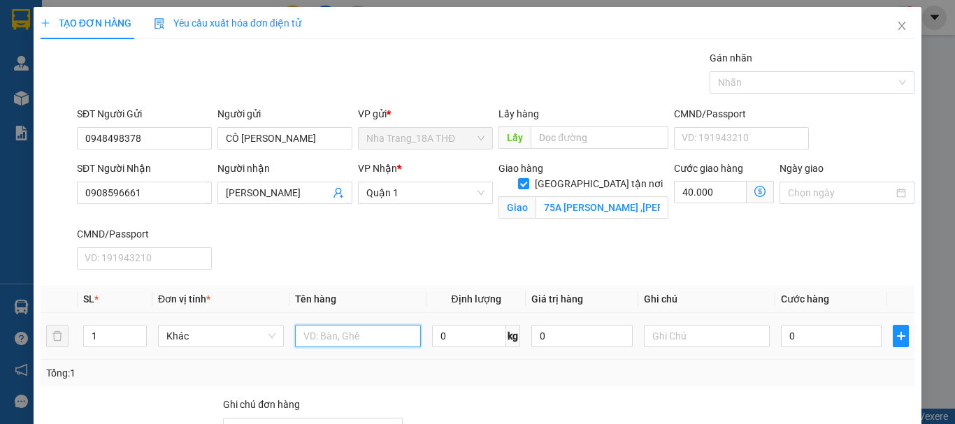
click at [346, 340] on input "text" at bounding box center [358, 336] width 126 height 22
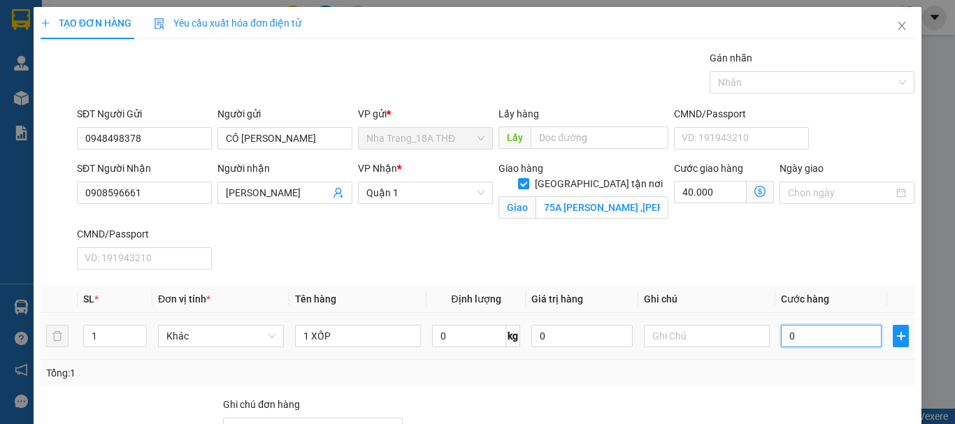
click at [816, 329] on input "0" at bounding box center [831, 336] width 101 height 22
click at [808, 366] on div "Tổng: 1" at bounding box center [477, 373] width 863 height 15
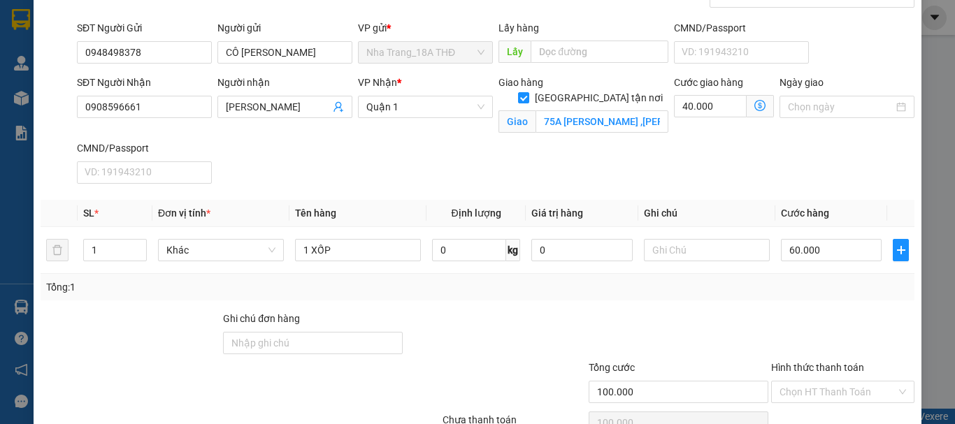
scroll to position [159, 0]
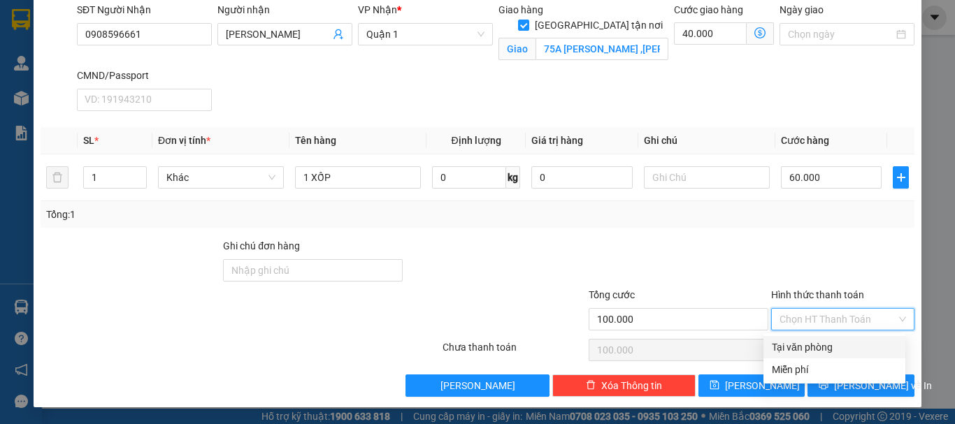
click at [811, 319] on input "Hình thức thanh toán" at bounding box center [837, 319] width 117 height 21
click at [819, 350] on div "Tại văn phòng" at bounding box center [834, 347] width 125 height 15
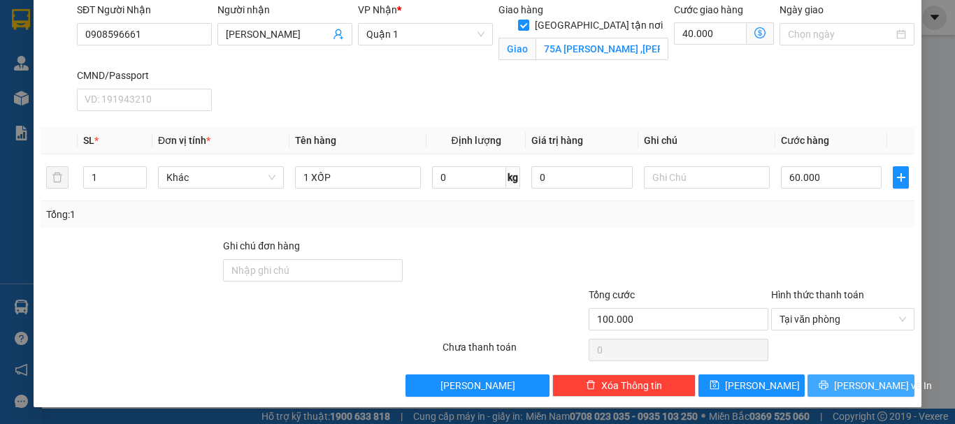
click at [845, 386] on span "[PERSON_NAME] và In" at bounding box center [883, 385] width 98 height 15
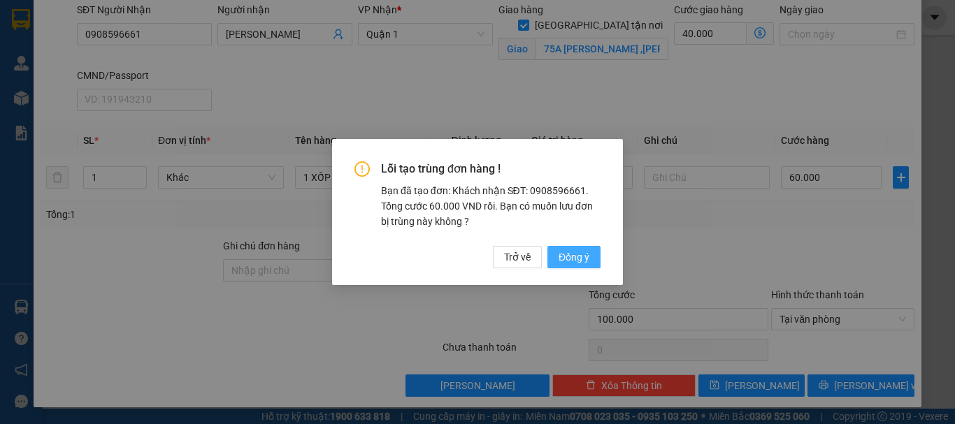
click at [574, 264] on span "Đồng ý" at bounding box center [574, 257] width 31 height 15
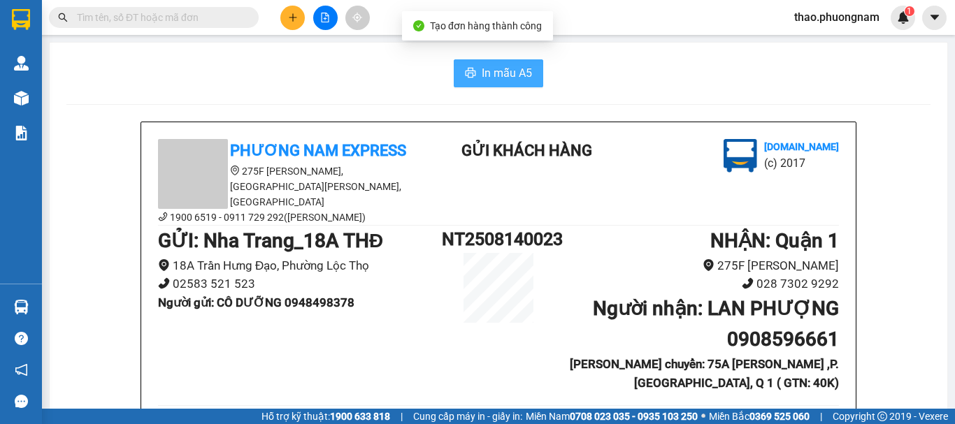
click at [500, 74] on span "In mẫu A5" at bounding box center [507, 72] width 50 height 17
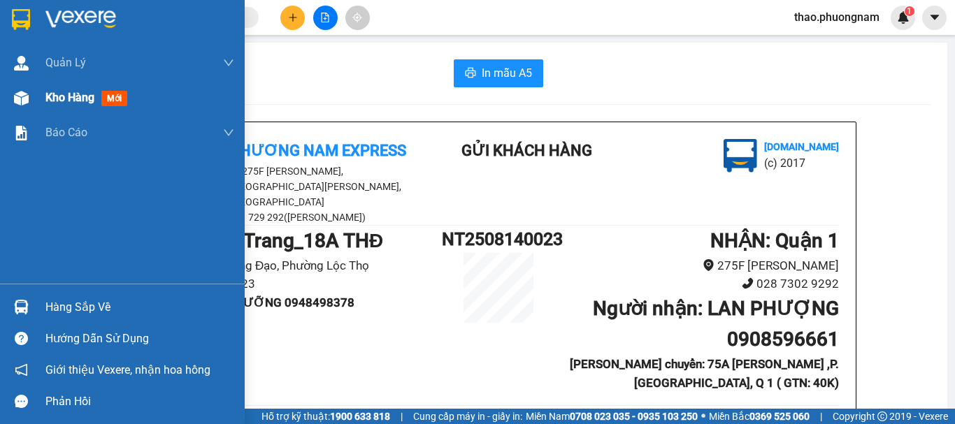
click at [48, 101] on span "Kho hàng" at bounding box center [69, 97] width 49 height 13
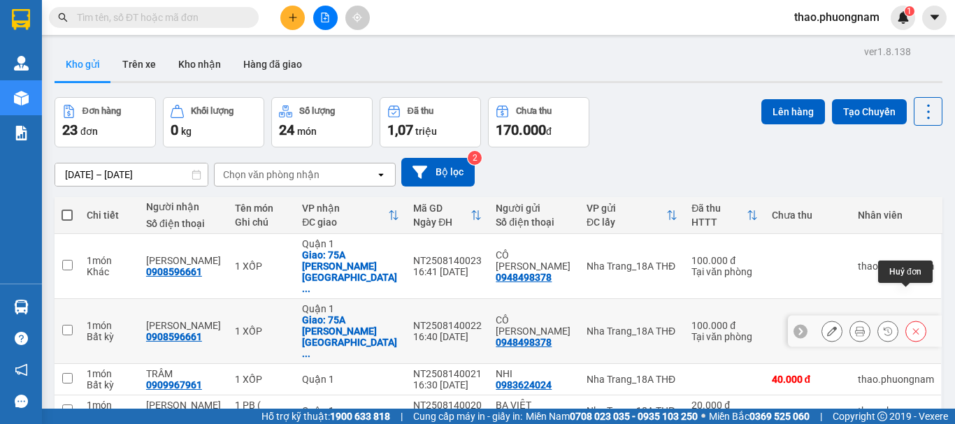
click at [913, 329] on icon at bounding box center [916, 332] width 6 height 6
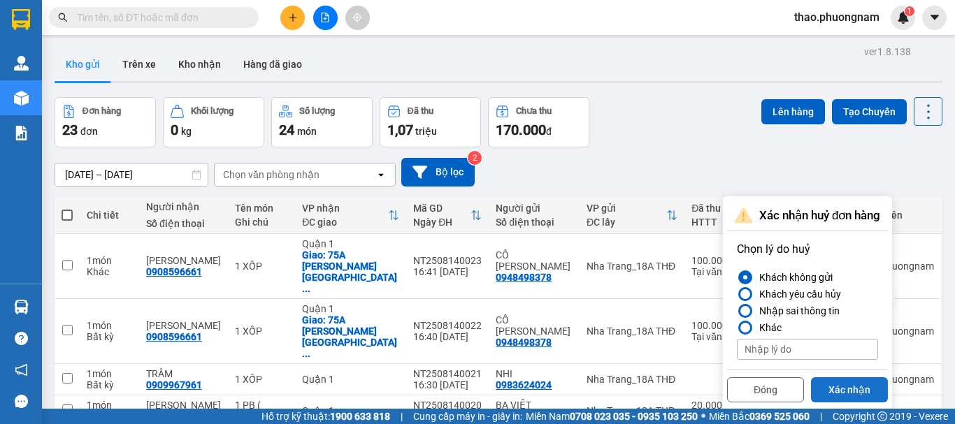
click at [858, 393] on button "Xác nhận" at bounding box center [849, 389] width 77 height 25
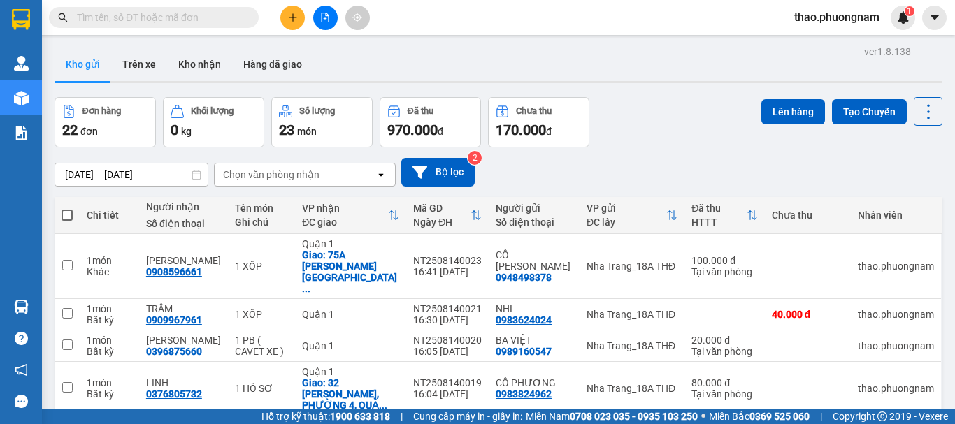
click at [283, 19] on button at bounding box center [292, 18] width 24 height 24
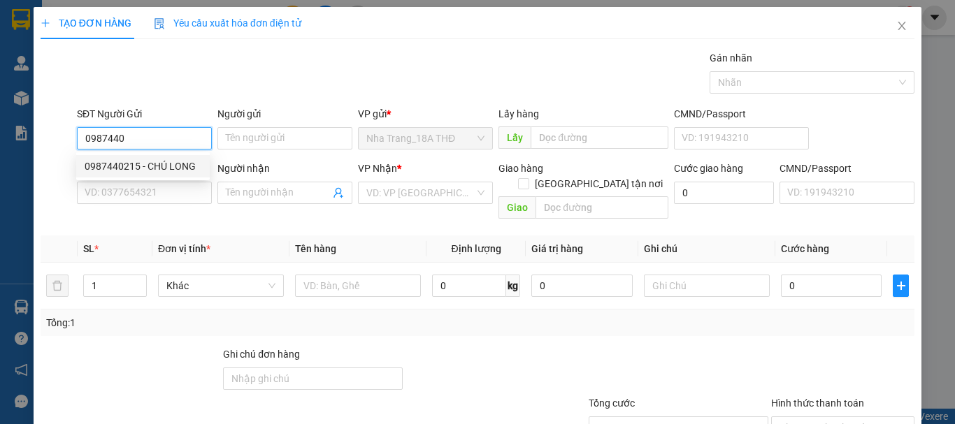
click at [129, 166] on div "0987440215 - CHÚ LONG" at bounding box center [143, 166] width 117 height 15
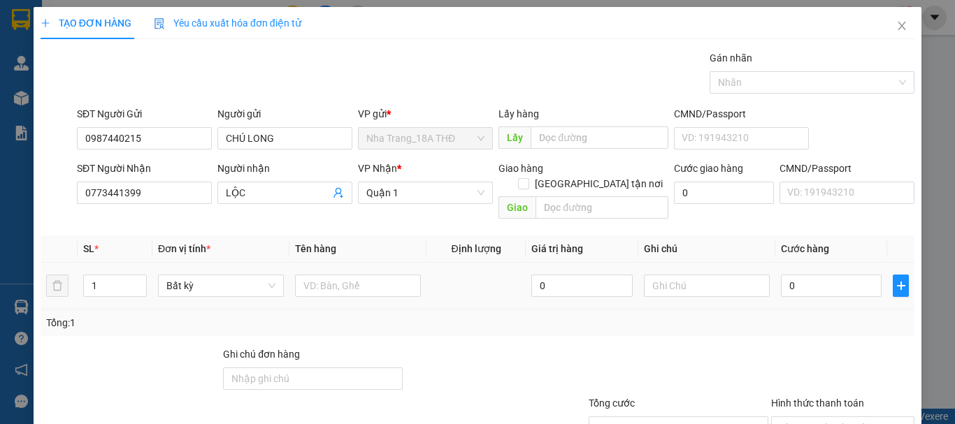
click at [348, 272] on div at bounding box center [358, 286] width 126 height 28
click at [343, 275] on input "text" at bounding box center [358, 286] width 126 height 22
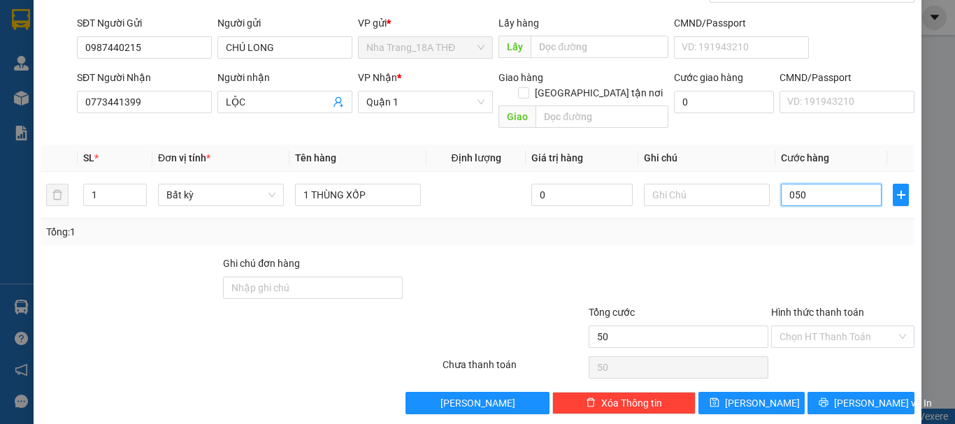
scroll to position [93, 0]
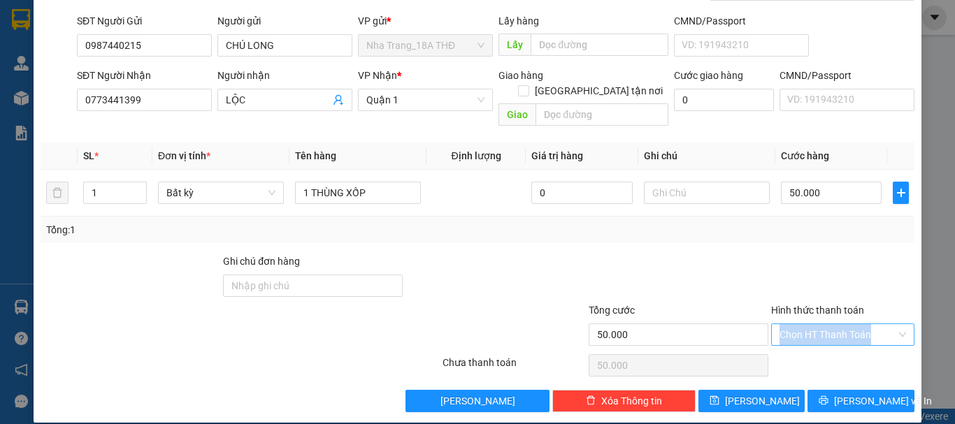
click at [846, 329] on div "Hình thức thanh toán Chọn HT Thanh Toán" at bounding box center [842, 327] width 143 height 49
click at [842, 325] on input "Hình thức thanh toán" at bounding box center [837, 334] width 117 height 21
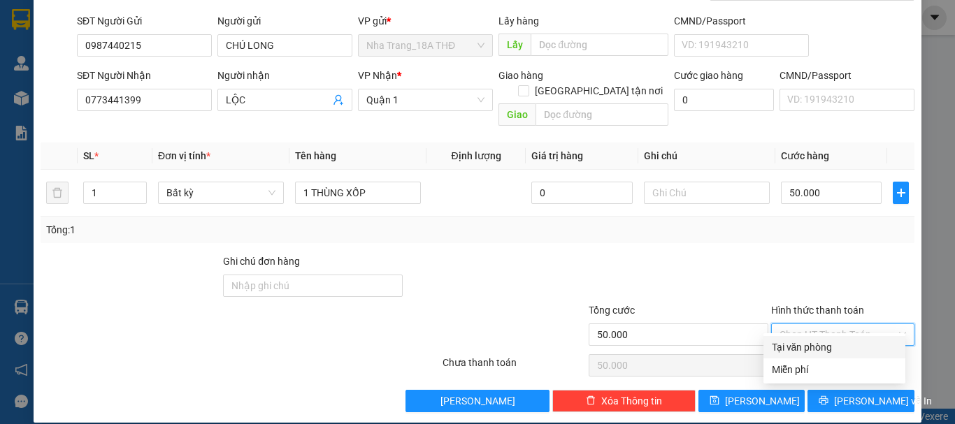
click at [841, 339] on div "Tại văn phòng" at bounding box center [834, 347] width 142 height 22
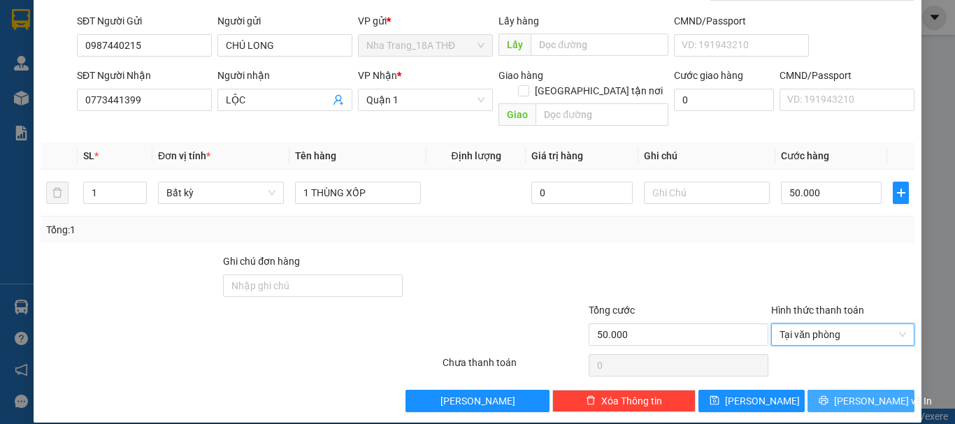
click at [828, 396] on icon "printer" at bounding box center [823, 400] width 9 height 9
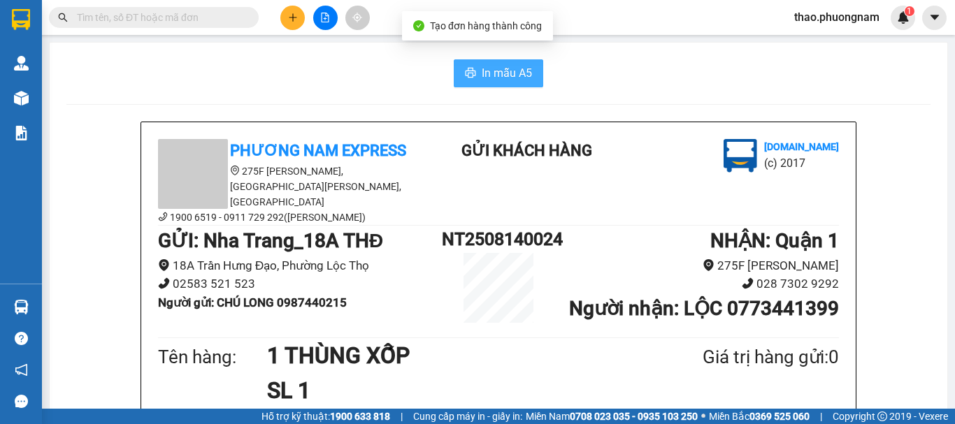
click at [475, 72] on button "In mẫu A5" at bounding box center [498, 73] width 89 height 28
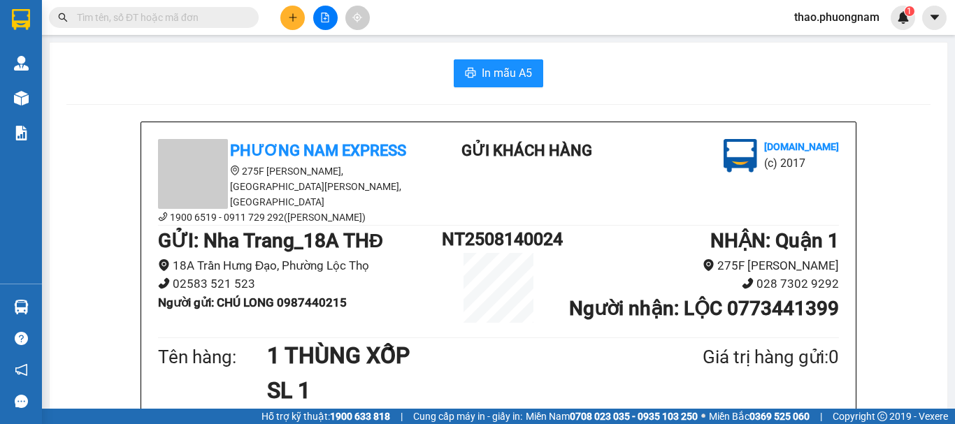
click at [300, 296] on b "Người gửi : CHÚ LONG 0987440215" at bounding box center [252, 303] width 189 height 14
copy b "0987440215"
click at [116, 23] on input "text" at bounding box center [159, 17] width 165 height 15
paste input "0987440215"
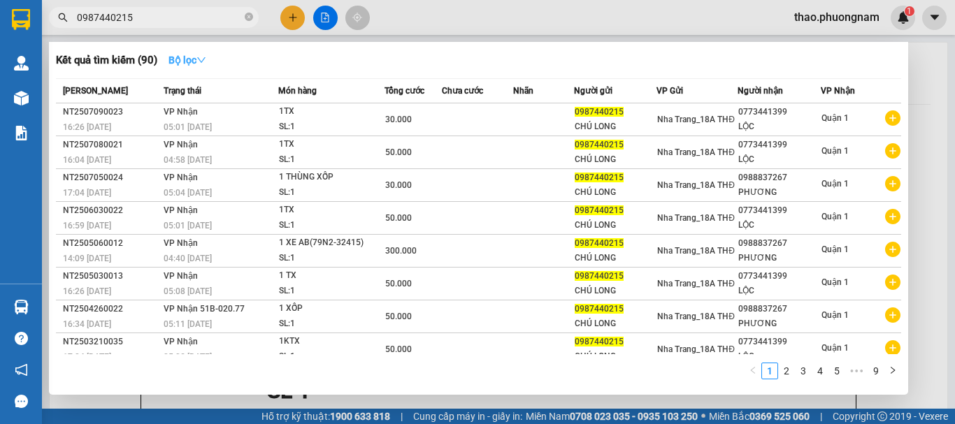
click at [199, 66] on button "Bộ lọc" at bounding box center [187, 60] width 60 height 22
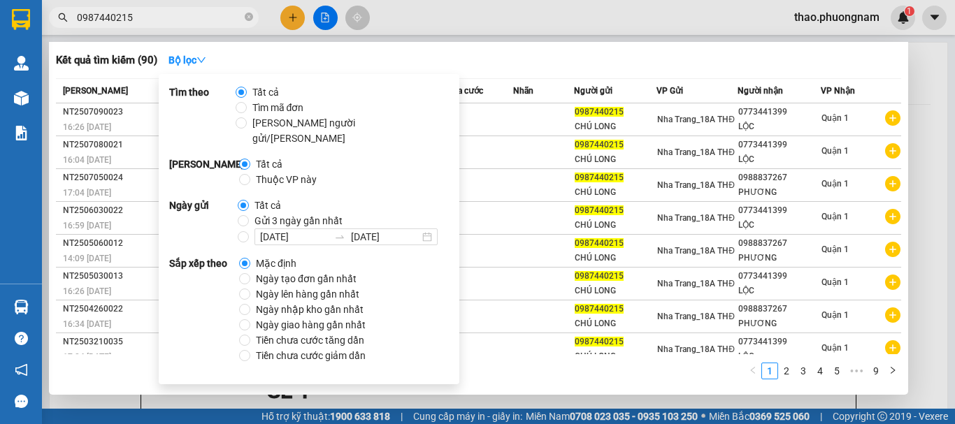
click at [271, 271] on span "Ngày tạo đơn gần nhất" at bounding box center [306, 278] width 112 height 15
click at [250, 273] on input "Ngày tạo đơn gần nhất" at bounding box center [244, 278] width 11 height 11
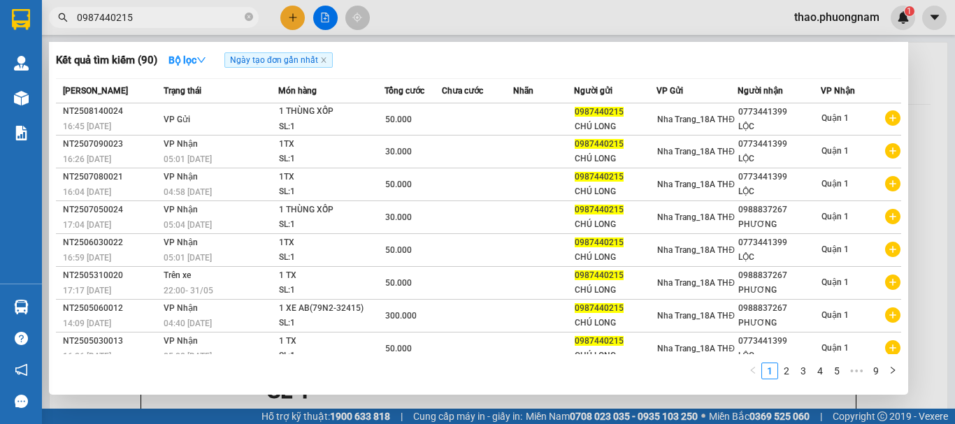
click at [654, 68] on div "Kết quả tìm kiếm ( 90 ) Bộ lọc Ngày tạo đơn gần nhất" at bounding box center [478, 60] width 845 height 22
click at [249, 17] on icon "close-circle" at bounding box center [249, 17] width 8 height 8
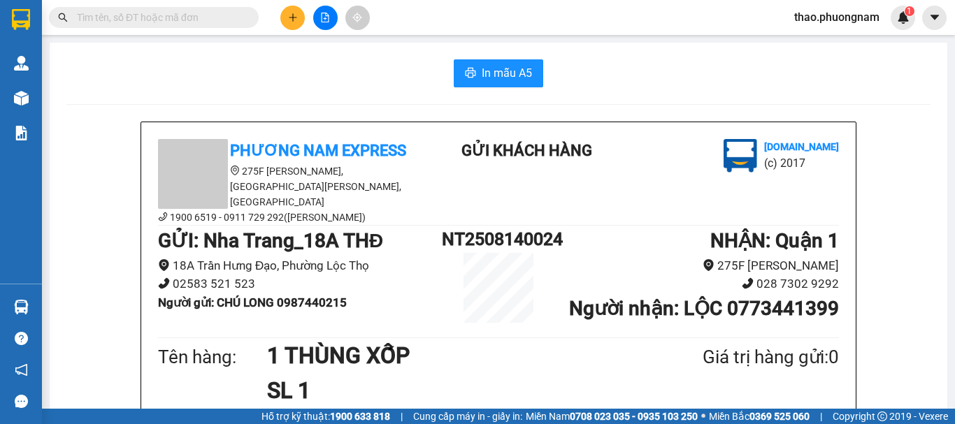
click at [236, 17] on input "text" at bounding box center [159, 17] width 165 height 15
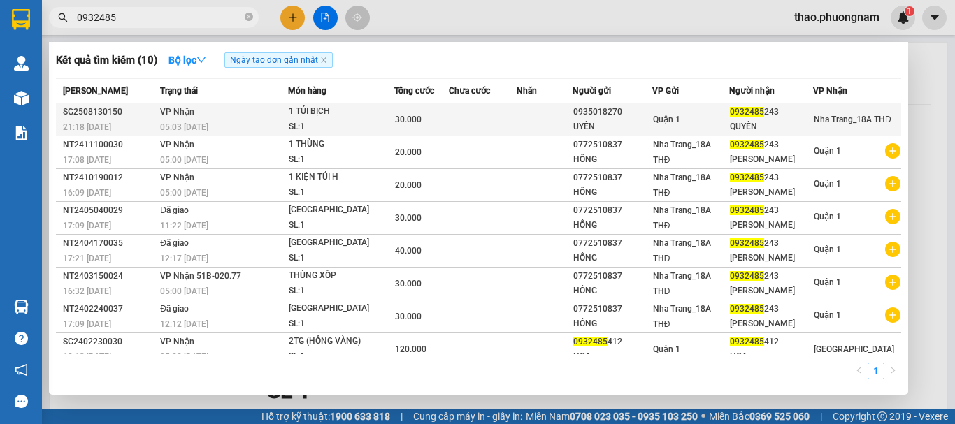
click at [280, 115] on td "VP Nhận 05:03 - 14/08" at bounding box center [222, 119] width 131 height 33
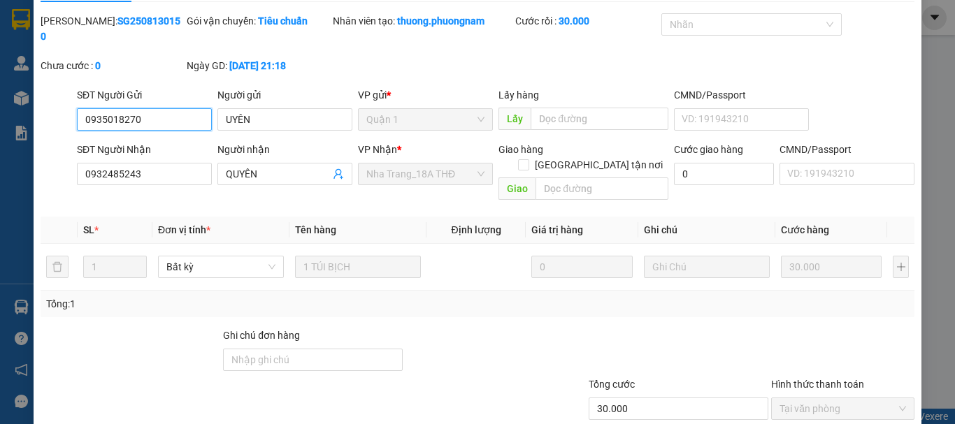
scroll to position [70, 0]
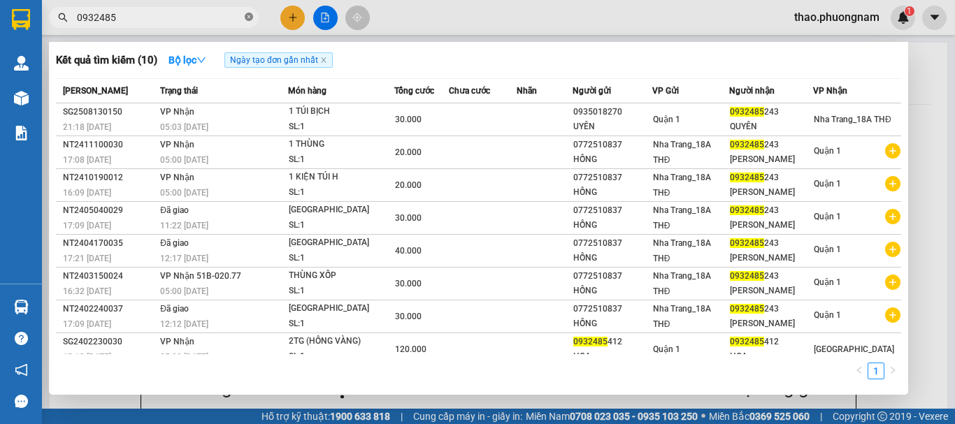
click at [245, 21] on icon "close-circle" at bounding box center [249, 17] width 8 height 8
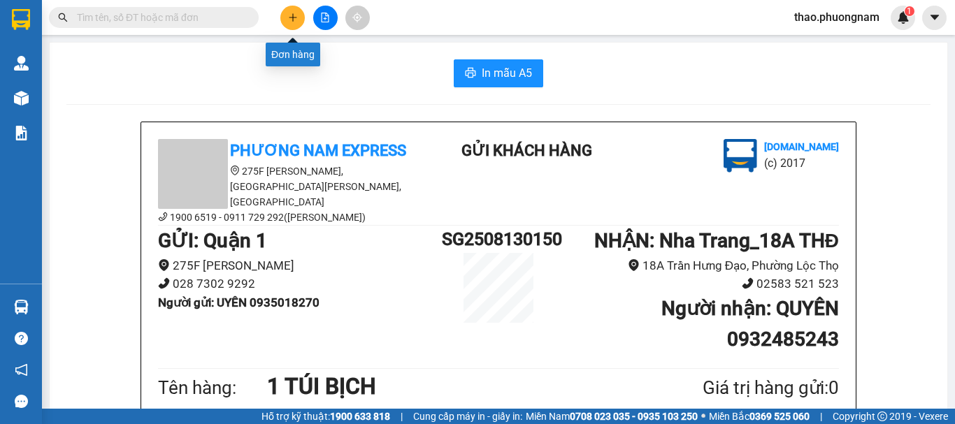
click at [299, 24] on button at bounding box center [292, 18] width 24 height 24
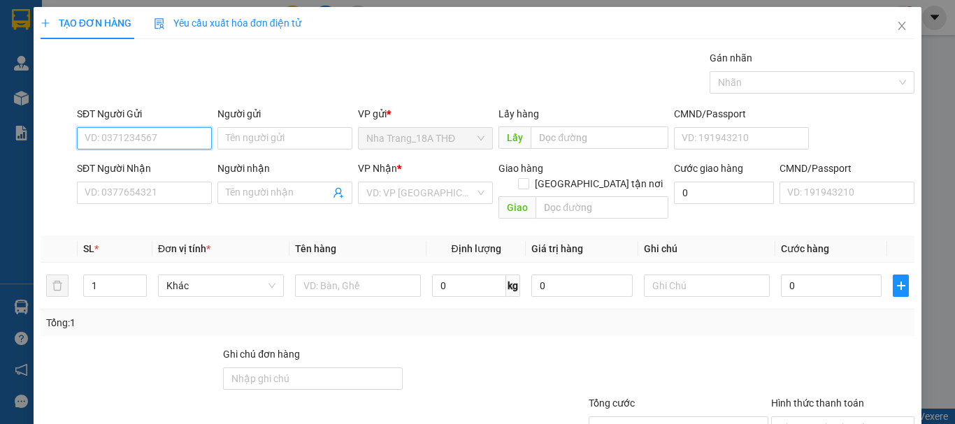
click at [154, 142] on input "SĐT Người Gửi" at bounding box center [144, 138] width 135 height 22
click at [168, 169] on div "0914805759 - TUẤN" at bounding box center [154, 166] width 138 height 15
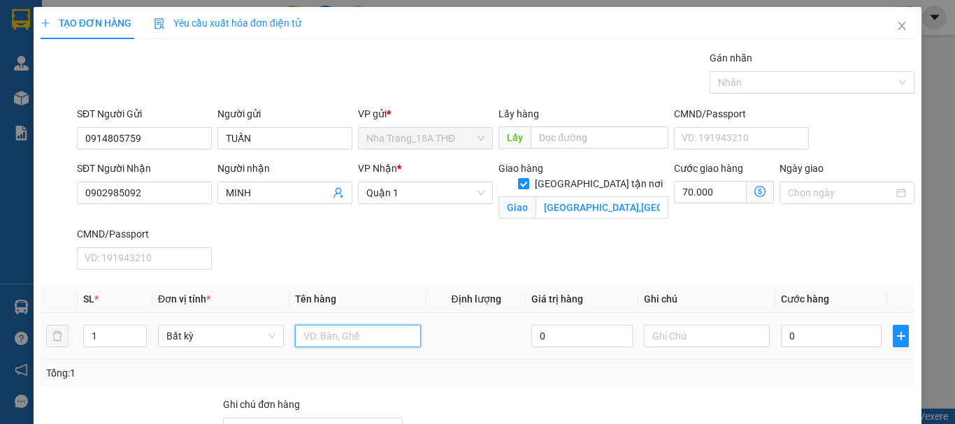
click at [319, 337] on input "text" at bounding box center [358, 336] width 126 height 22
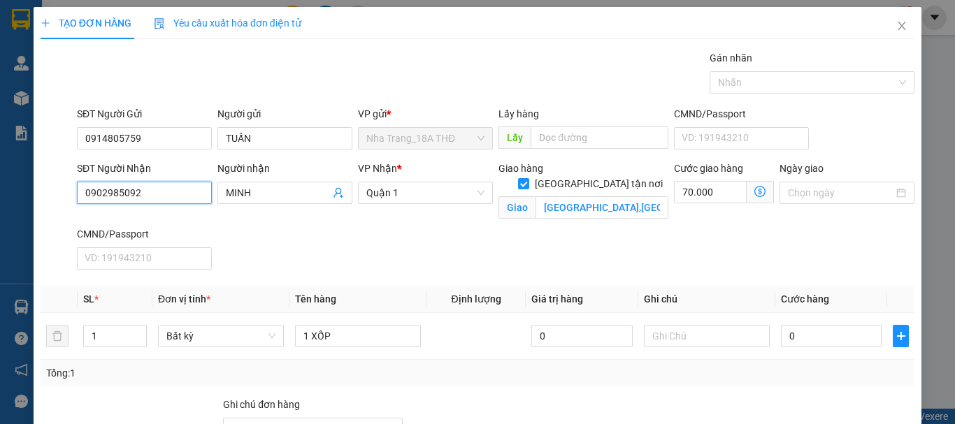
drag, startPoint x: 153, startPoint y: 194, endPoint x: 10, endPoint y: 193, distance: 143.3
click at [10, 193] on div "TẠO ĐƠN HÀNG Yêu cầu xuất hóa đơn điện tử Transit Pickup Surcharge Ids Transit …" at bounding box center [477, 212] width 955 height 424
click at [121, 195] on input "SĐT Người Nhận" at bounding box center [144, 193] width 135 height 22
click at [258, 189] on input "MINH" at bounding box center [278, 192] width 104 height 15
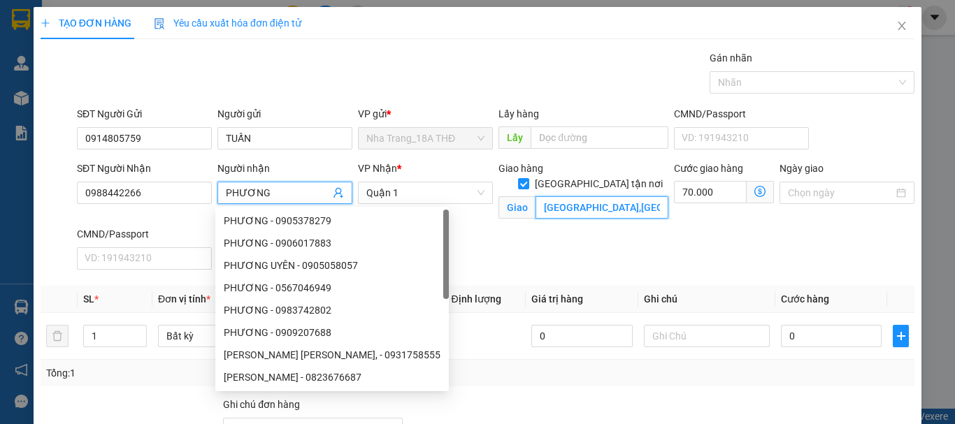
click at [588, 197] on input "THÁP 1A,CHUNG CƯ ESTELLA ĐƯỜNG SỐ 25, PHƯỜNG AN PHÚ ,TP THỦ ĐỨC (GTN 70K)" at bounding box center [601, 207] width 133 height 22
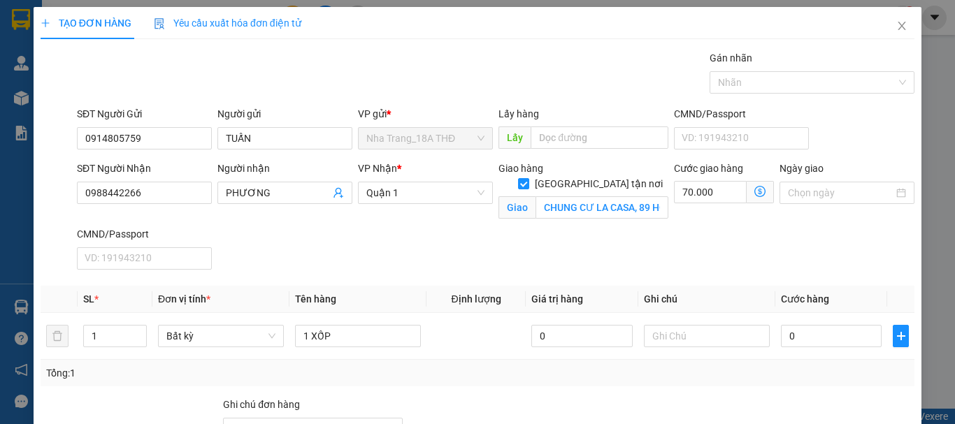
click at [754, 194] on icon "dollar-circle" at bounding box center [759, 191] width 11 height 11
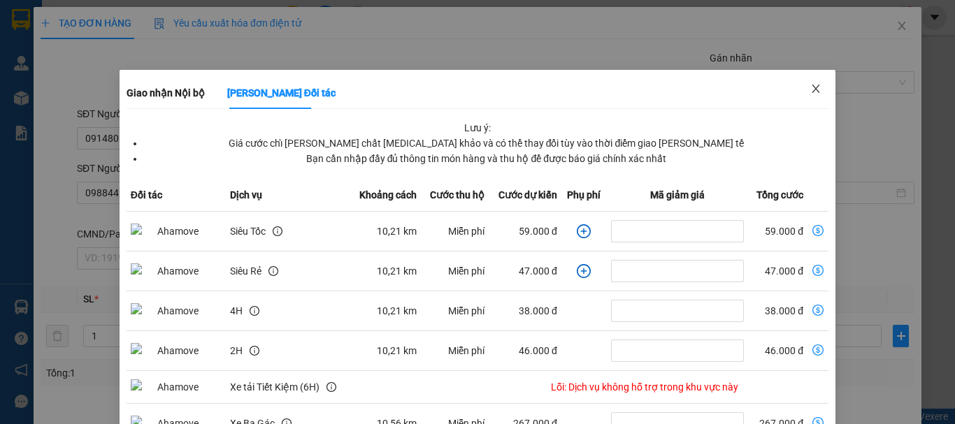
click at [810, 89] on icon "close" at bounding box center [815, 88] width 11 height 11
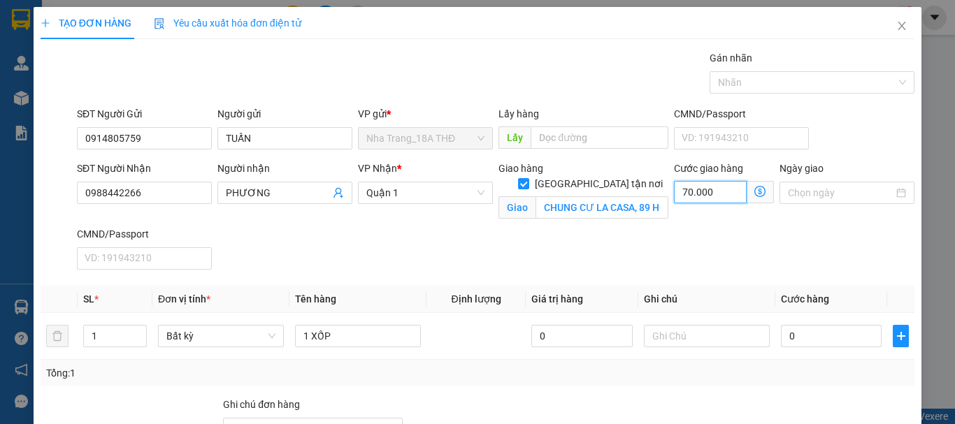
click at [711, 189] on input "70.000" at bounding box center [710, 192] width 73 height 22
click at [624, 196] on input "CHUNG CƯ LA CASA, 89 HOÀNG QUỐC VIỆT, P.PHÚ NHUẬN, Q.7" at bounding box center [601, 207] width 133 height 22
click at [608, 226] on div "SĐT Người Nhận 0988442266 Người nhận PHƯƠNG VP Nhận * Quận 1 Giao hàng Giao tận…" at bounding box center [495, 218] width 843 height 115
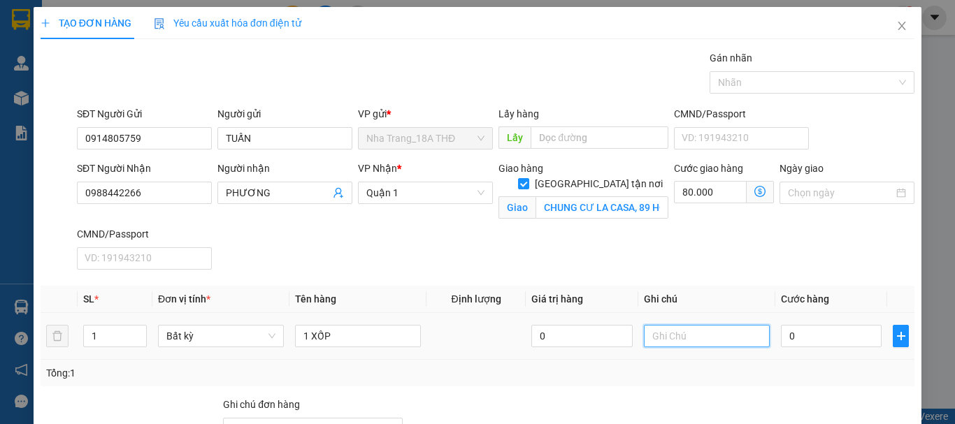
click at [702, 335] on input "text" at bounding box center [707, 336] width 126 height 22
click at [434, 244] on div "SĐT Người Nhận 0988442266 Người nhận PHƯƠNG VP Nhận * Quận 1 Giao hàng Giao tận…" at bounding box center [495, 218] width 843 height 115
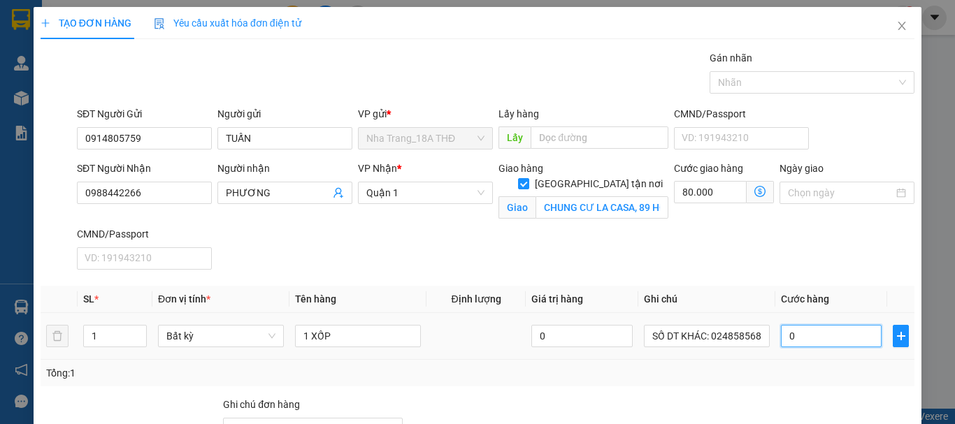
click at [809, 333] on input "0" at bounding box center [831, 336] width 101 height 22
click at [694, 252] on div "SĐT Người Nhận 0988442266 Người nhận PHƯƠNG VP Nhận * Quận 1 Giao hàng Giao tận…" at bounding box center [495, 218] width 843 height 115
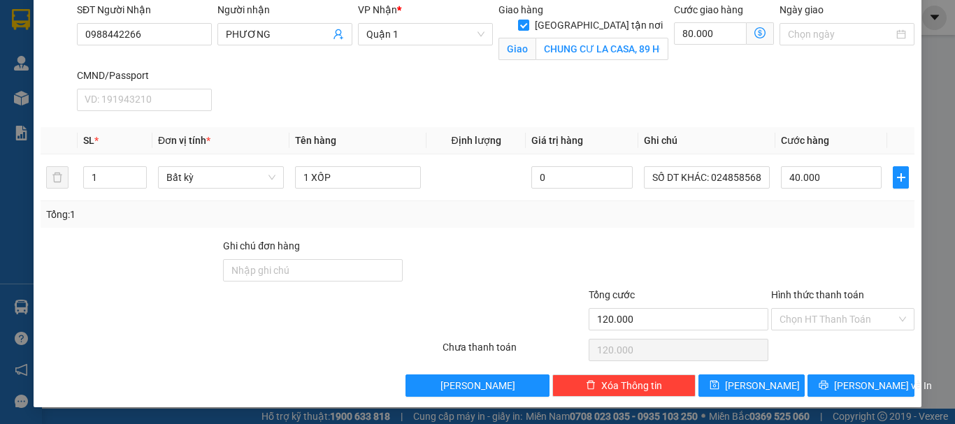
click at [626, 259] on div at bounding box center [678, 262] width 182 height 49
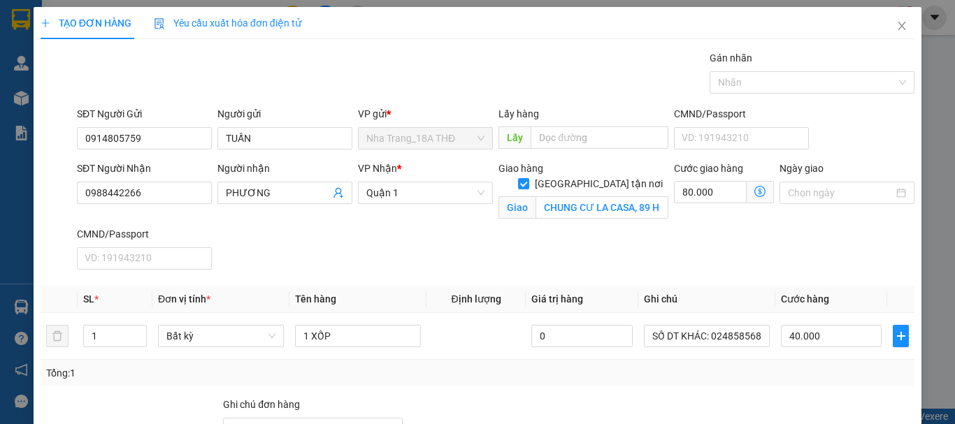
click at [616, 218] on div "Giao hàng Giao tận nơi Giao CHUNG CƯ LA CASA, 89 HOÀNG QUỐC VIỆT, P.PHÚ NHUẬN, …" at bounding box center [583, 194] width 175 height 66
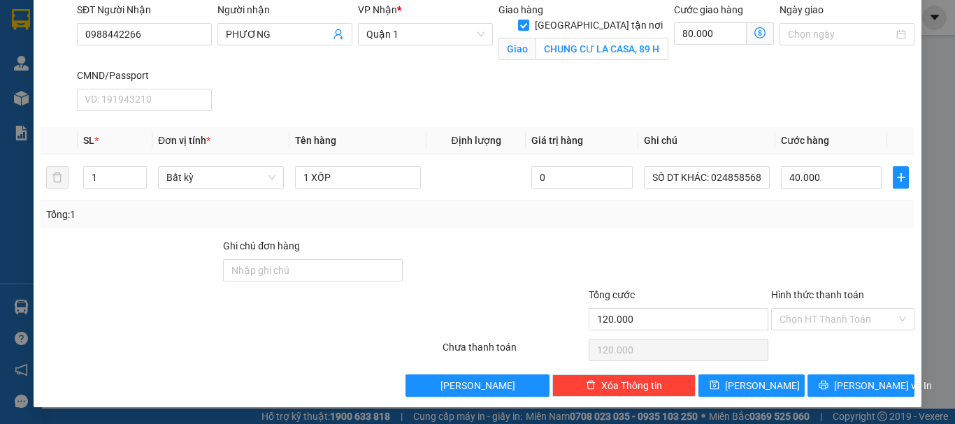
scroll to position [89, 0]
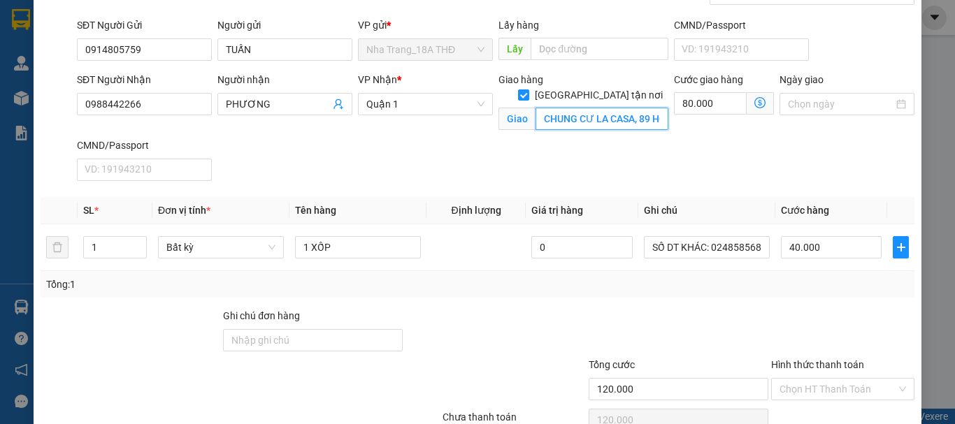
click at [593, 108] on input "CHUNG CƯ LA CASA, 89 HOÀNG QUỐC VIỆT, P.PHÚ NHUẬN, Q.7 ( GTN: 80K)" at bounding box center [601, 119] width 133 height 22
click at [582, 108] on input "CHUNG CƯ LA CASA, 89 HOÀNG QUỐC VIỆT, P.PHÚ NHUẬN, Q.7 ( GTN: 80K)" at bounding box center [601, 119] width 133 height 22
click at [768, 292] on div "Tổng: 1" at bounding box center [478, 284] width 874 height 27
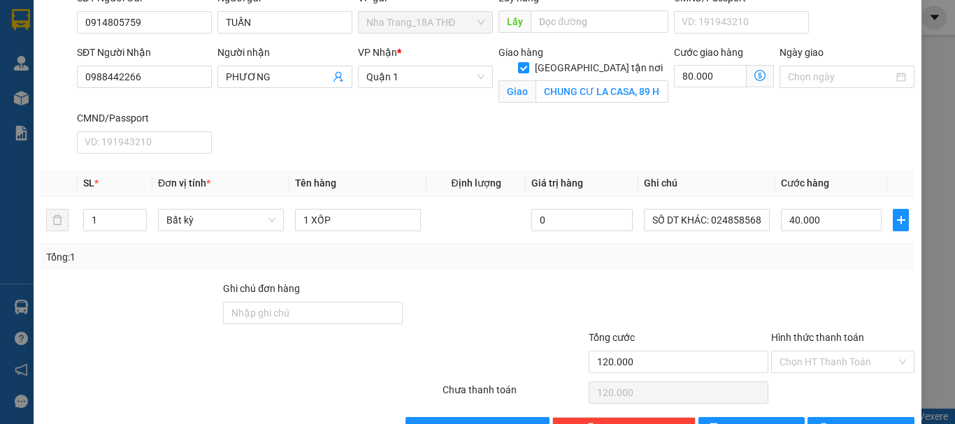
scroll to position [159, 0]
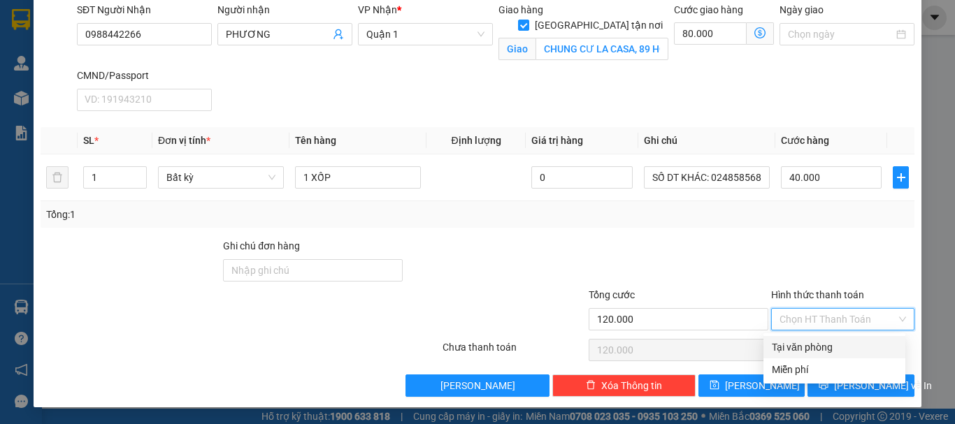
drag, startPoint x: 812, startPoint y: 322, endPoint x: 828, endPoint y: 349, distance: 31.0
click at [819, 332] on div "Hình thức thanh toán Chọn HT Thanh Toán" at bounding box center [842, 311] width 143 height 49
drag, startPoint x: 828, startPoint y: 350, endPoint x: 835, endPoint y: 356, distance: 9.4
click at [830, 351] on div "Tại văn phòng" at bounding box center [834, 347] width 125 height 15
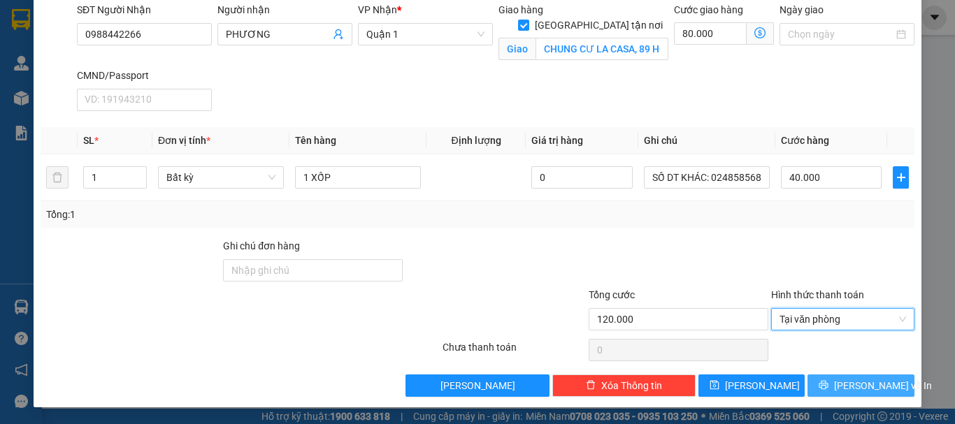
click at [841, 384] on span "[PERSON_NAME] và In" at bounding box center [883, 385] width 98 height 15
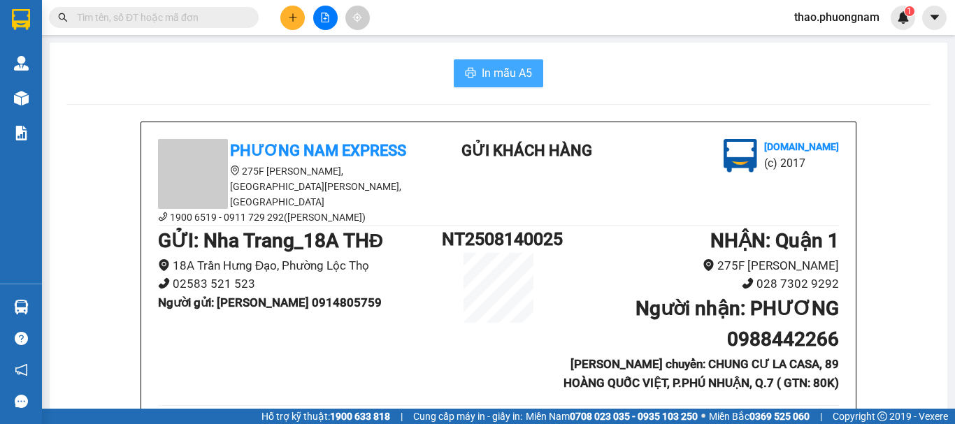
click at [513, 71] on span "In mẫu A5" at bounding box center [507, 72] width 50 height 17
click at [287, 21] on button at bounding box center [292, 18] width 24 height 24
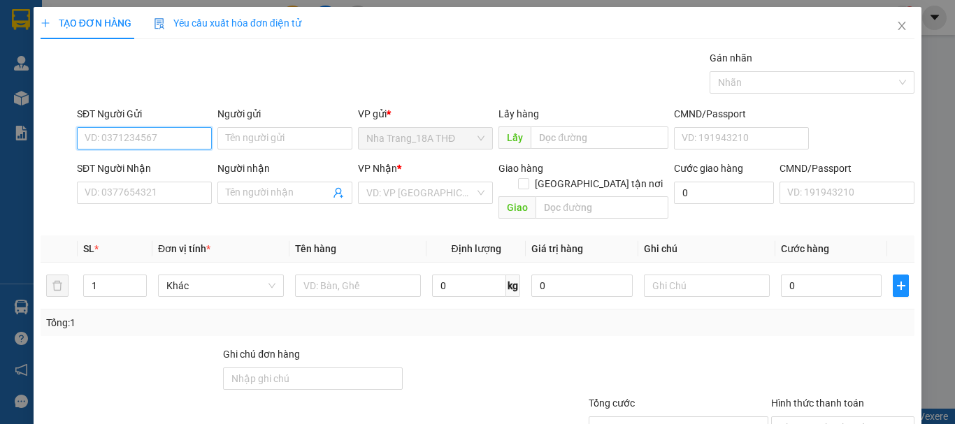
click at [138, 143] on input "SĐT Người Gửi" at bounding box center [144, 138] width 135 height 22
click at [134, 161] on div "0347069346 - HUẤN" at bounding box center [143, 166] width 117 height 15
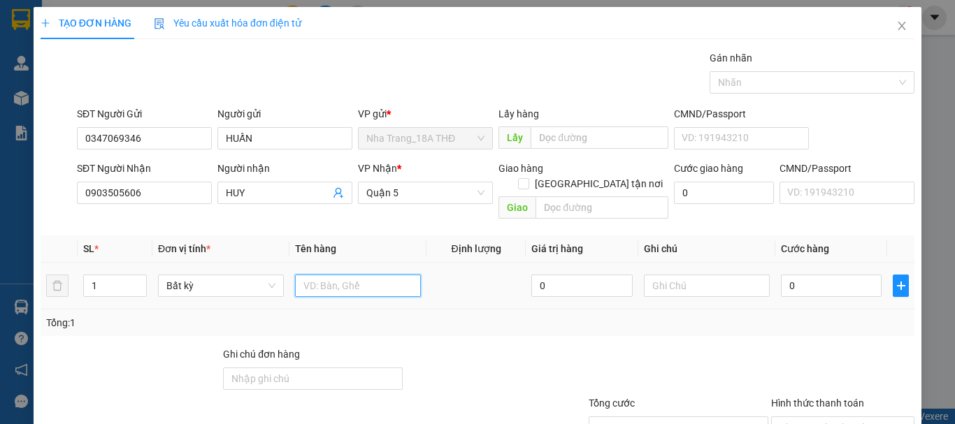
click at [315, 281] on input "text" at bounding box center [358, 286] width 126 height 22
click at [835, 279] on input "0" at bounding box center [831, 286] width 101 height 22
click at [828, 315] on div "Tổng: 1" at bounding box center [477, 322] width 863 height 15
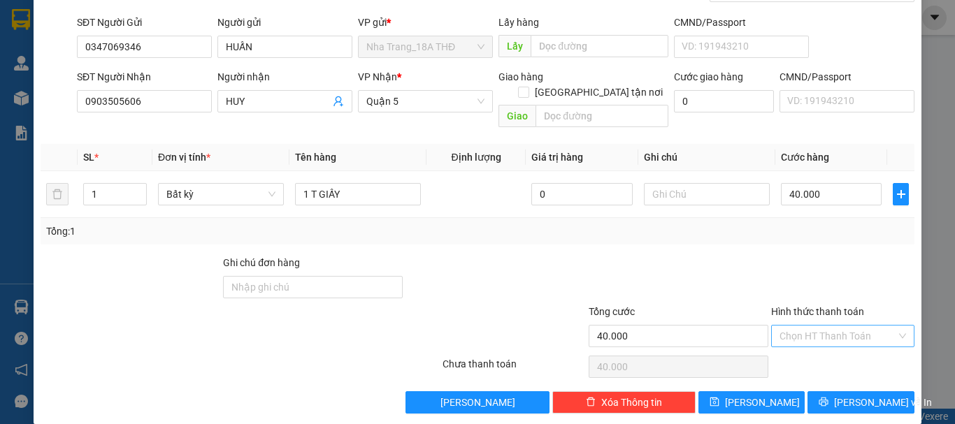
scroll to position [93, 0]
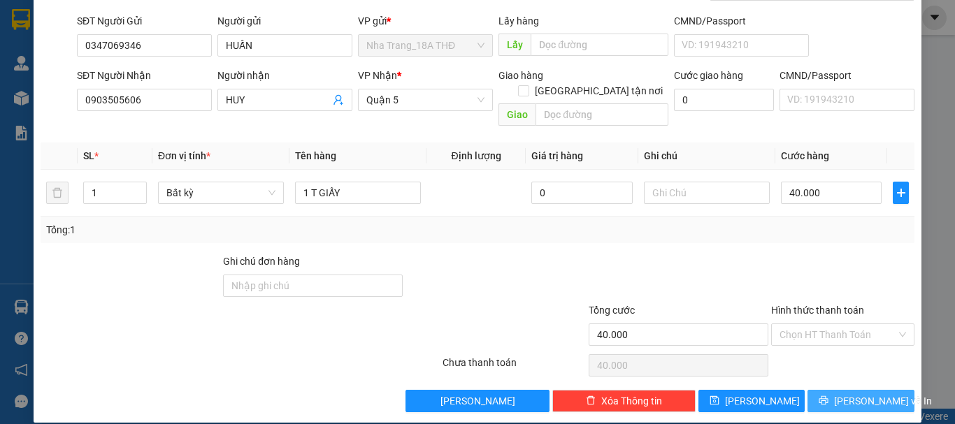
click at [840, 394] on span "[PERSON_NAME] và In" at bounding box center [883, 401] width 98 height 15
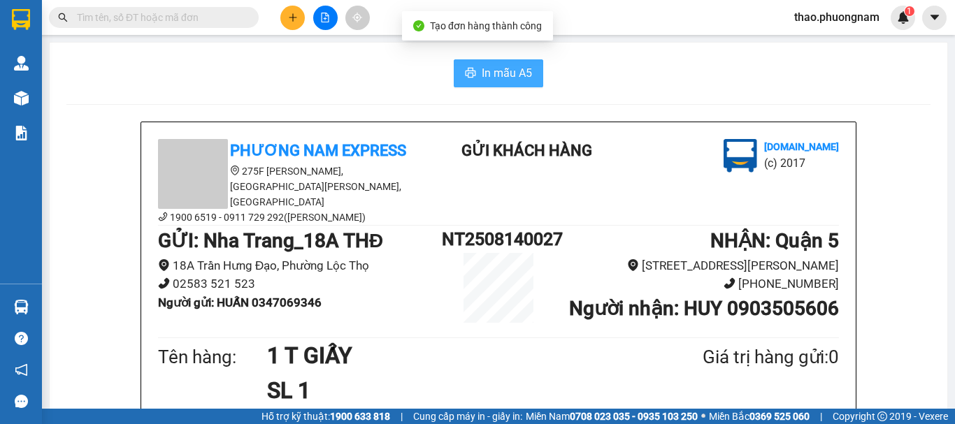
click at [461, 67] on button "In mẫu A5" at bounding box center [498, 73] width 89 height 28
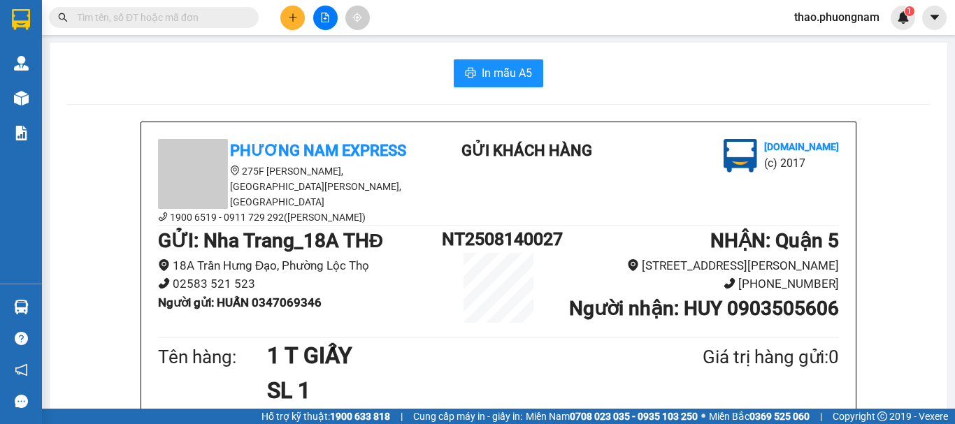
click at [164, 16] on input "text" at bounding box center [159, 17] width 165 height 15
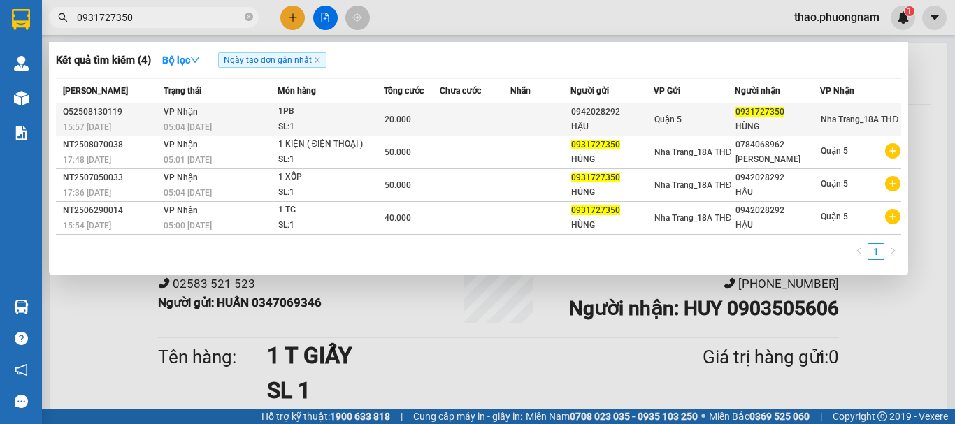
click at [362, 126] on div "SL: 1" at bounding box center [330, 127] width 105 height 15
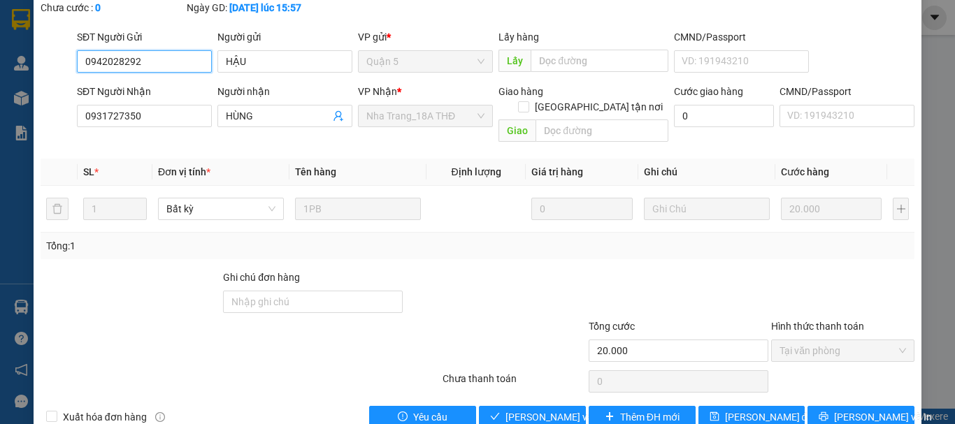
scroll to position [96, 0]
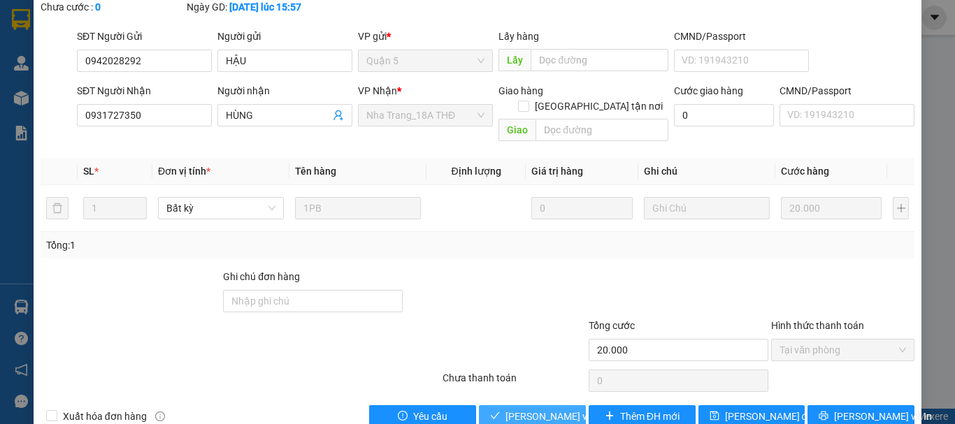
click at [540, 409] on span "Lưu và Giao hàng" at bounding box center [572, 416] width 134 height 15
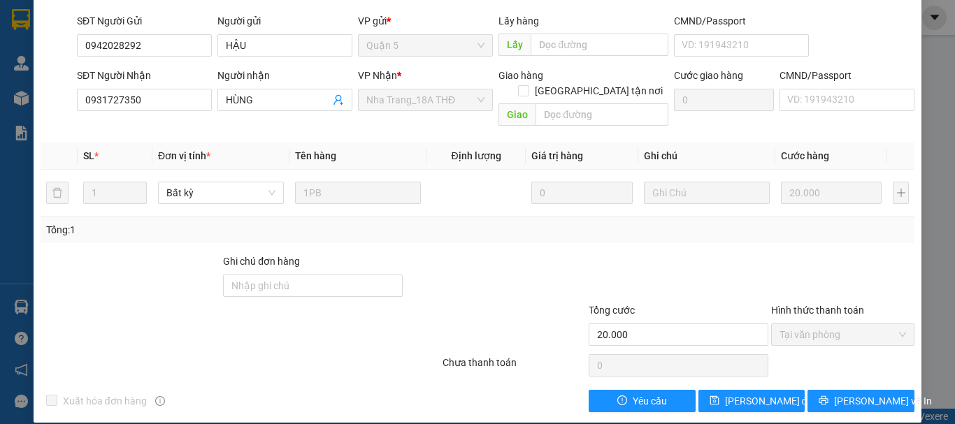
scroll to position [0, 0]
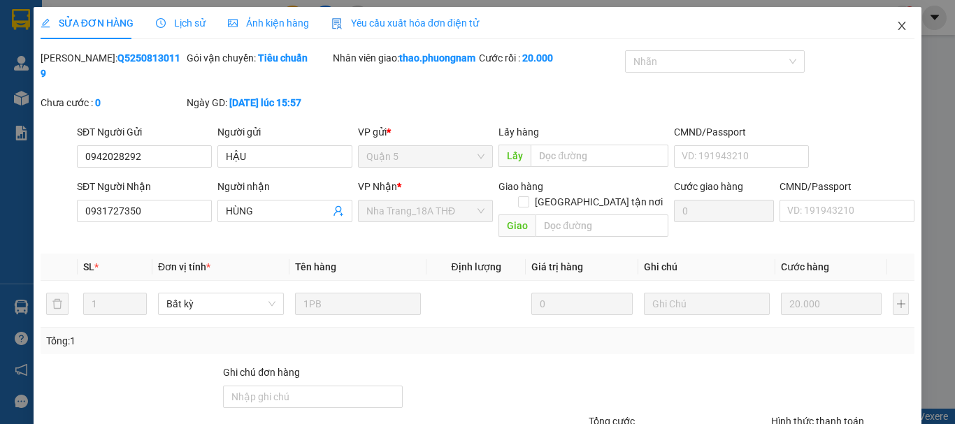
click at [899, 20] on span "Close" at bounding box center [901, 26] width 39 height 39
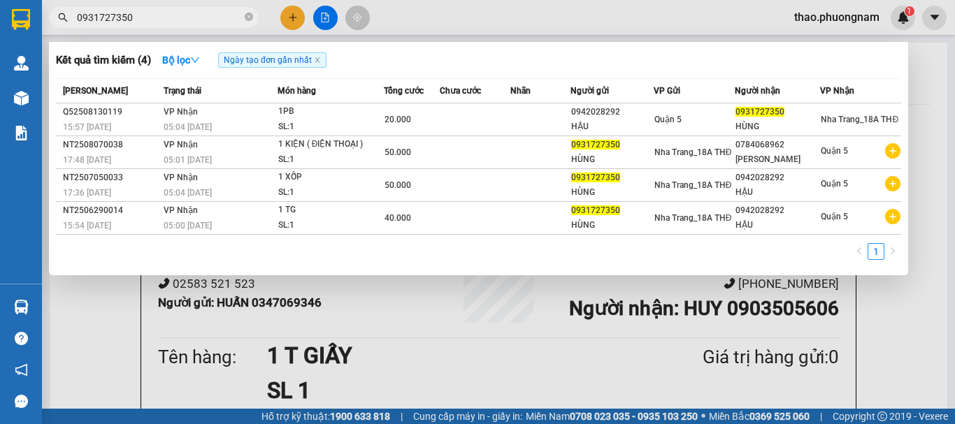
drag, startPoint x: 245, startPoint y: 19, endPoint x: 330, endPoint y: 6, distance: 85.6
click at [248, 19] on icon "close-circle" at bounding box center [249, 17] width 8 height 8
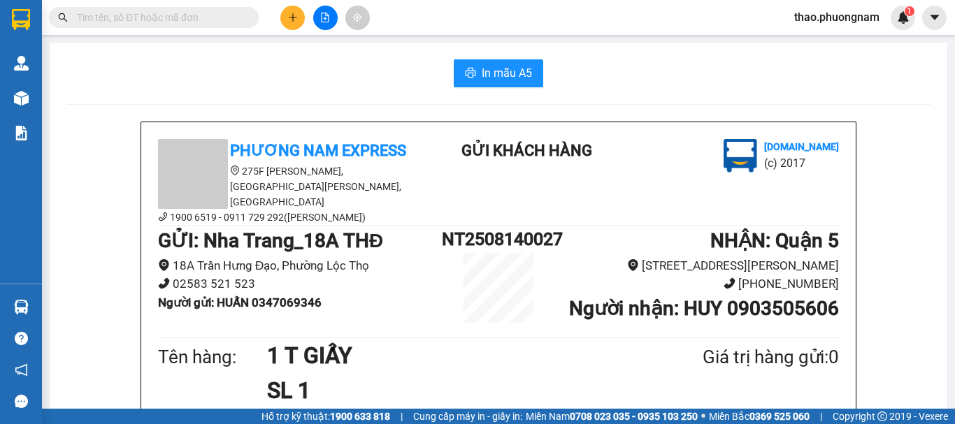
click at [289, 21] on icon "plus" at bounding box center [293, 18] width 10 height 10
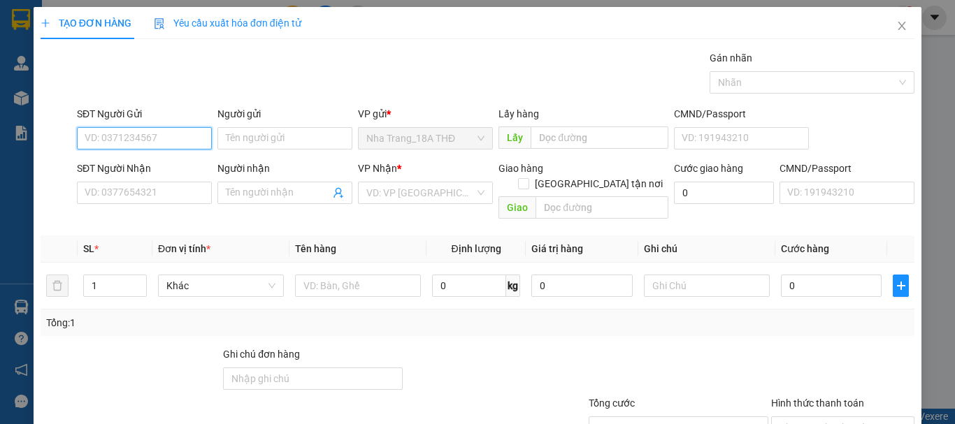
click at [157, 140] on input "SĐT Người Gửi" at bounding box center [144, 138] width 135 height 22
click at [155, 156] on div "0399127734 - THẢO" at bounding box center [153, 166] width 154 height 22
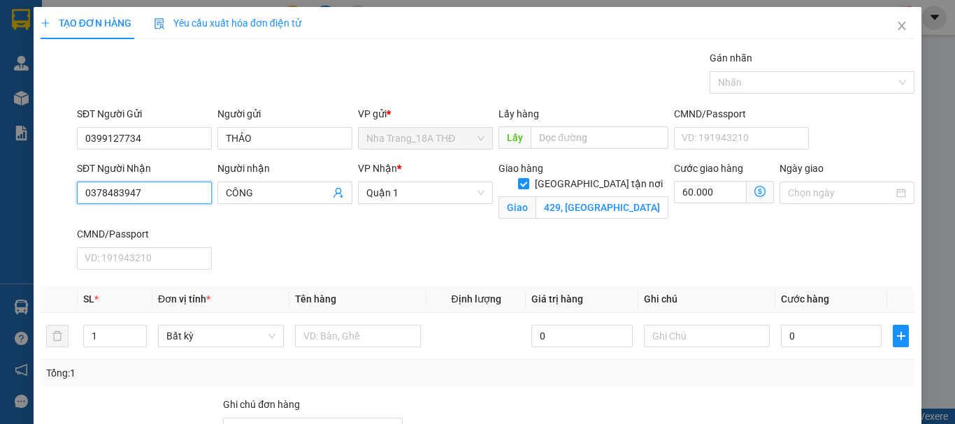
drag, startPoint x: 170, startPoint y: 190, endPoint x: 0, endPoint y: 192, distance: 169.9
click at [0, 192] on div "TẠO ĐƠN HÀNG Yêu cầu xuất hóa đơn điện tử Transit Pickup Surcharge Ids Transit …" at bounding box center [477, 212] width 955 height 424
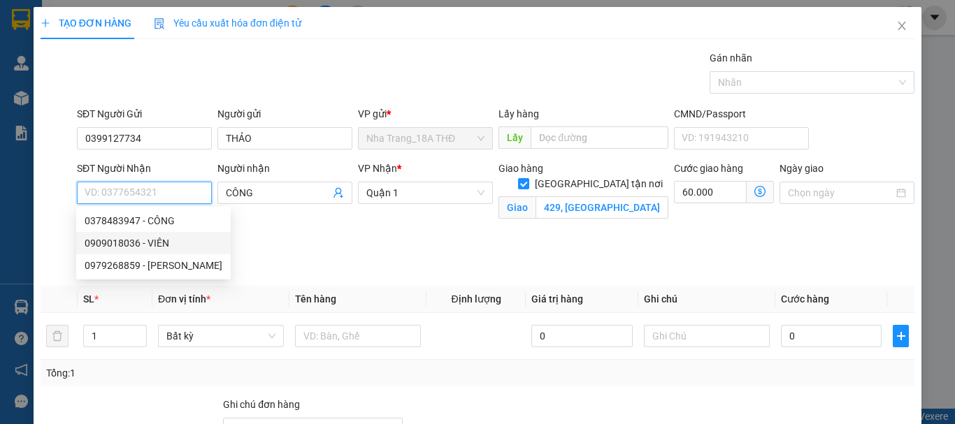
click at [156, 248] on div "0909018036 - VIÊN" at bounding box center [154, 243] width 138 height 15
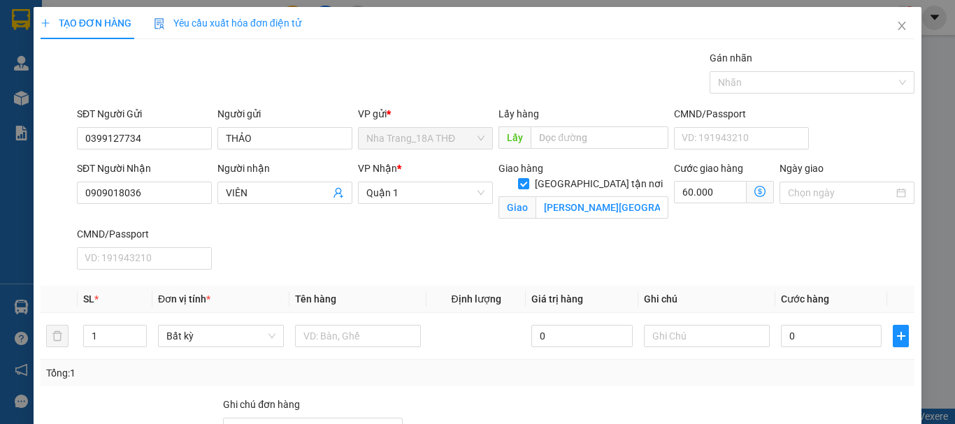
click at [398, 255] on div "SĐT Người Nhận 0909018036 Người nhận VIÊN VP Nhận * Quận 1 Giao hàng Giao tận n…" at bounding box center [495, 218] width 843 height 115
click at [603, 196] on input "KHU CHUNG CƯ GARDEN, 20 ĐƯỜNG CỘNG HÒA , PHƯỜNG 12, QUẬN TÂN BÌNH(GTN 60K)" at bounding box center [601, 207] width 133 height 22
click at [587, 196] on input "KHU CHUNG CƯ GARDEN, 20 ĐƯỜNG CỘNG HÒA , PHƯỜNG 12, QUẬN TÂN BÌNH(GTN 60K)" at bounding box center [601, 207] width 133 height 22
click at [552, 196] on input "KHU CHUNG CƯ GARDEN, 20 ĐƯỜNG CỘNG HÒA , PHƯỜNG 12, QUẬN TÂN BÌNH(GTN 60K)" at bounding box center [601, 207] width 133 height 22
click at [747, 189] on span at bounding box center [760, 192] width 27 height 22
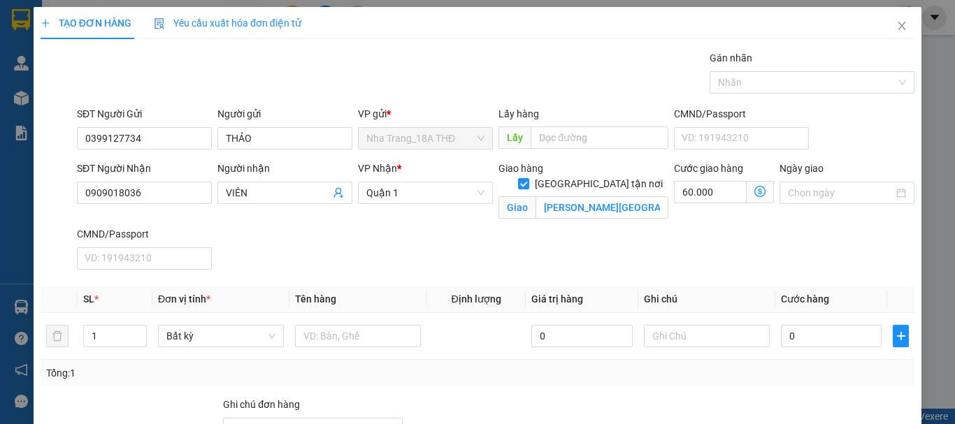
click at [754, 191] on icon "dollar-circle" at bounding box center [759, 191] width 11 height 11
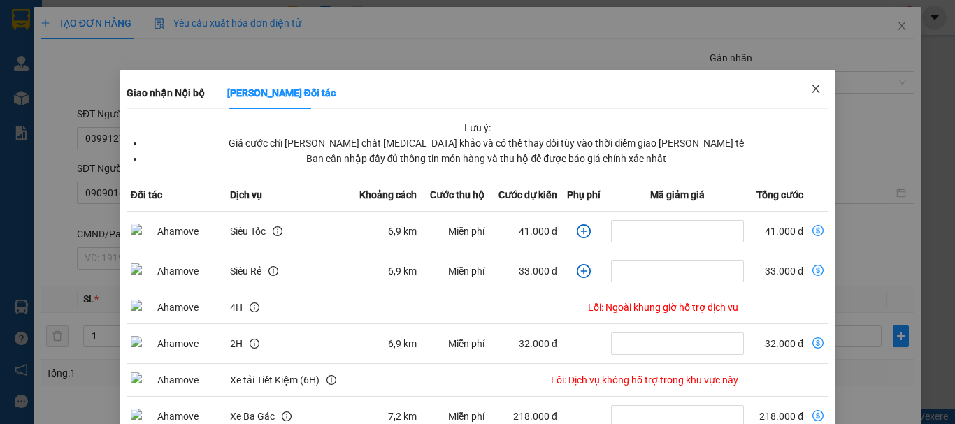
click at [810, 90] on icon "close" at bounding box center [815, 88] width 11 height 11
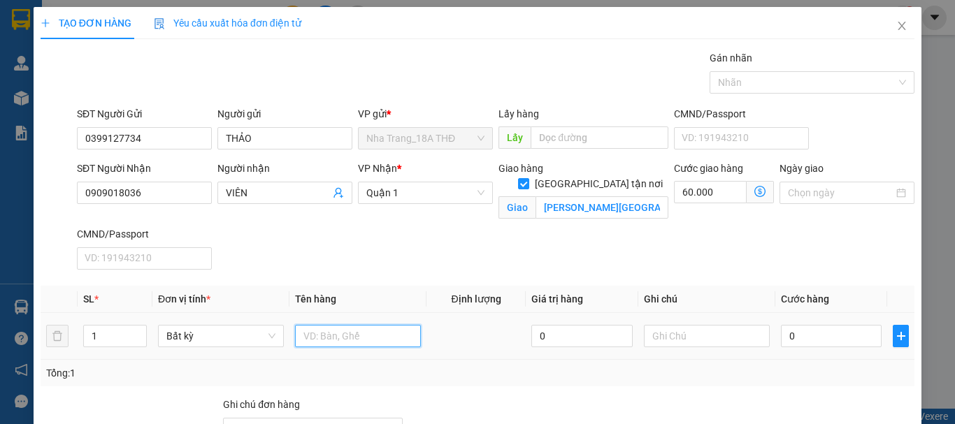
click at [315, 331] on input "text" at bounding box center [358, 336] width 126 height 22
drag, startPoint x: 106, startPoint y: 345, endPoint x: 85, endPoint y: 340, distance: 21.4
click at [85, 340] on input "1" at bounding box center [115, 336] width 62 height 21
click at [318, 337] on input "text" at bounding box center [358, 336] width 126 height 22
click at [521, 253] on div "SĐT Người Nhận 0909018036 Người nhận VIÊN VP Nhận * Quận 1 Giao hàng Giao tận n…" at bounding box center [495, 218] width 843 height 115
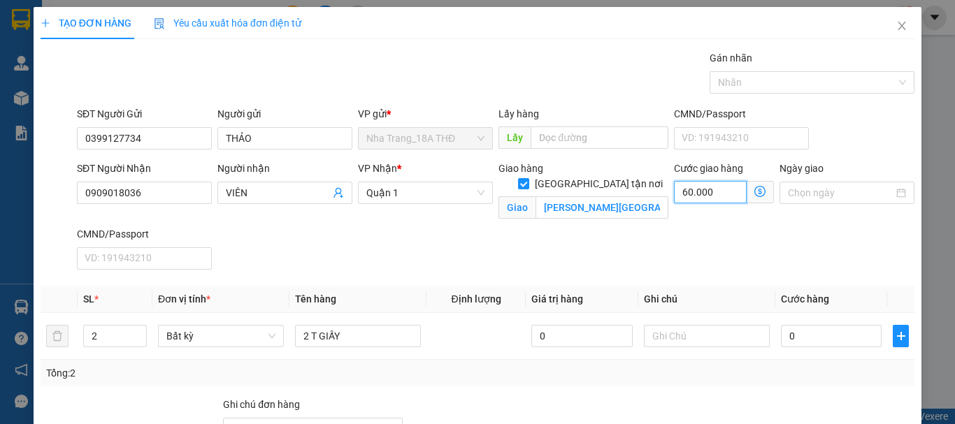
click at [718, 185] on input "60.000" at bounding box center [710, 192] width 73 height 22
click at [585, 233] on div "SĐT Người Nhận 0909018036 Người nhận VIÊN VP Nhận * Quận 1 Giao hàng Giao tận n…" at bounding box center [495, 218] width 843 height 115
click at [550, 196] on input "KHU CHUNG CƯ GARDEN, 20 ĐƯỜNG CỘNG HÒA , PHƯỜNG 12, QUẬN TÂN BÌNH(GTN 60K)" at bounding box center [601, 207] width 133 height 22
drag, startPoint x: 572, startPoint y: 243, endPoint x: 814, endPoint y: 321, distance: 254.0
click at [573, 243] on div "SĐT Người Nhận 0909018036 Người nhận VIÊN VP Nhận * Quận 1 Giao hàng Giao tận n…" at bounding box center [495, 218] width 843 height 115
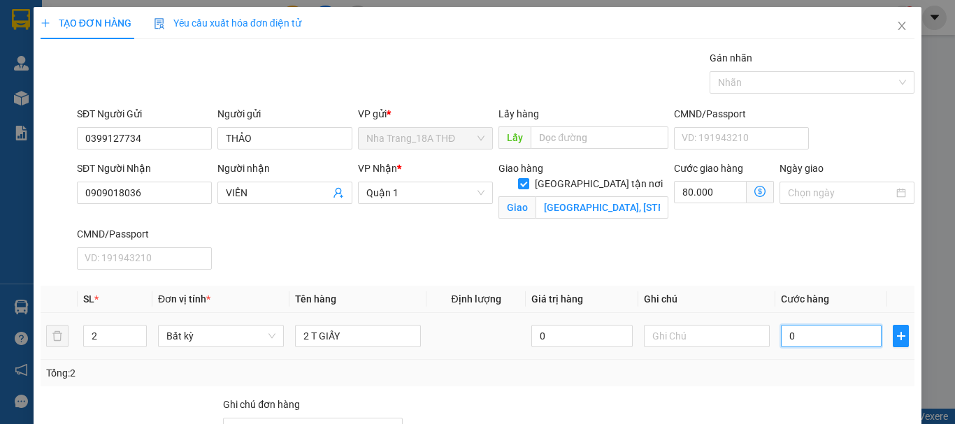
click at [828, 344] on input "0" at bounding box center [831, 336] width 101 height 22
click at [719, 238] on div "SĐT Người Nhận 0909018036 Người nhận VIÊN VP Nhận * Quận 1 Giao hàng Giao tận n…" at bounding box center [495, 218] width 843 height 115
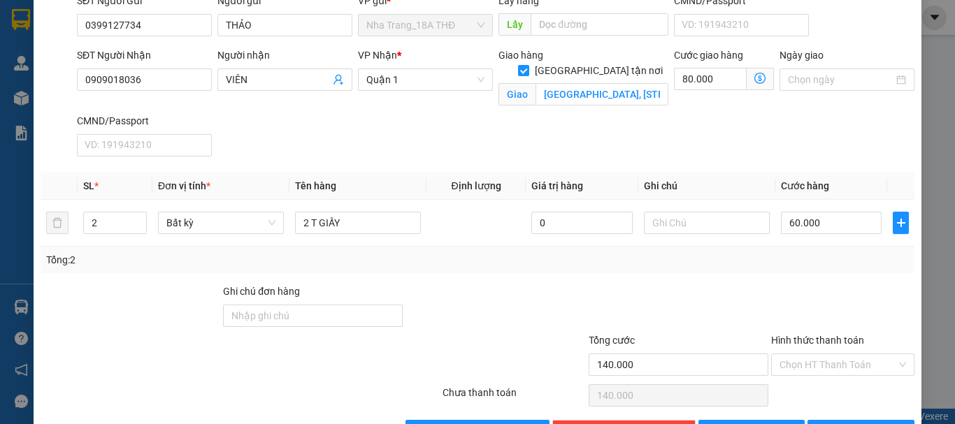
scroll to position [89, 0]
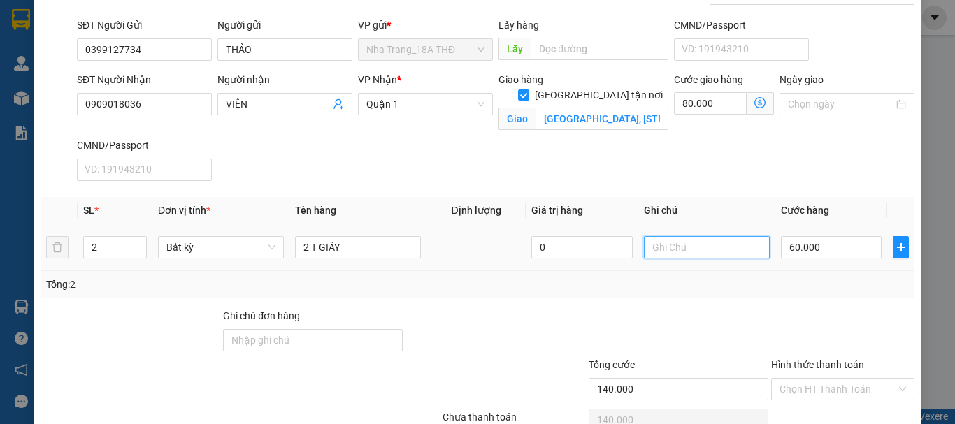
click at [679, 250] on input "text" at bounding box center [707, 247] width 126 height 22
click at [709, 268] on td "NHẸ TAY, KO KIỂM" at bounding box center [706, 247] width 137 height 47
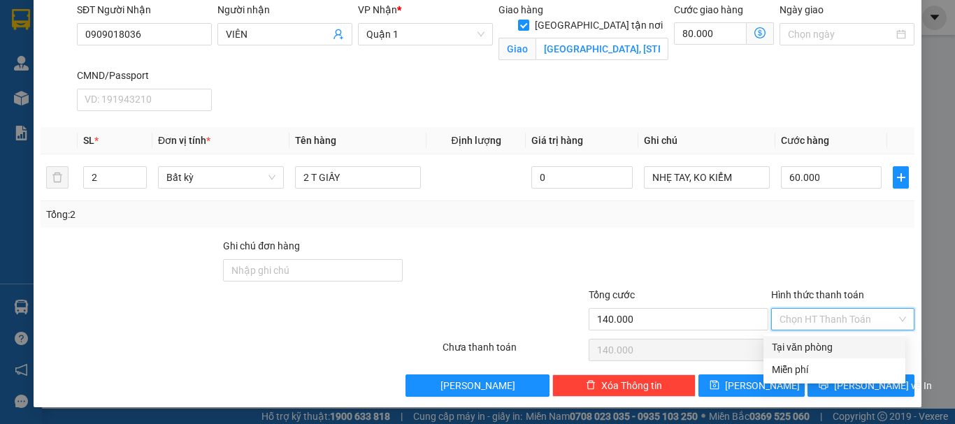
click at [816, 319] on input "Hình thức thanh toán" at bounding box center [837, 319] width 117 height 21
click at [822, 349] on div "Tại văn phòng" at bounding box center [834, 347] width 125 height 15
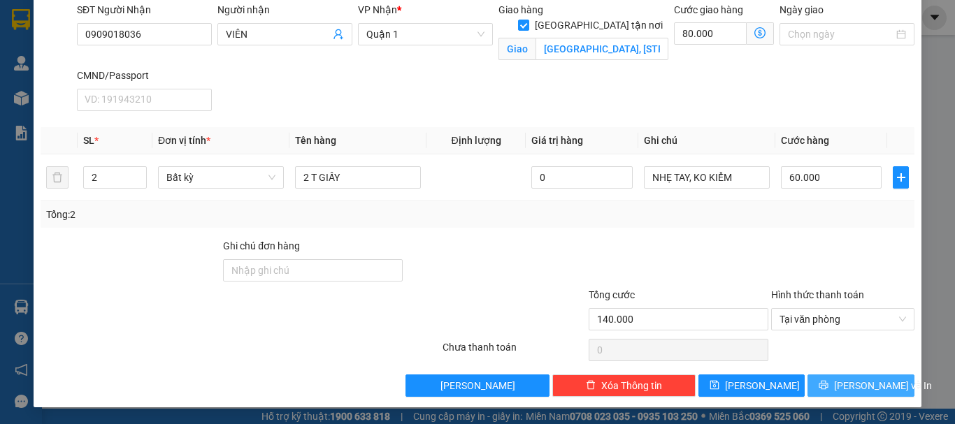
click at [838, 384] on button "[PERSON_NAME] và In" at bounding box center [860, 386] width 107 height 22
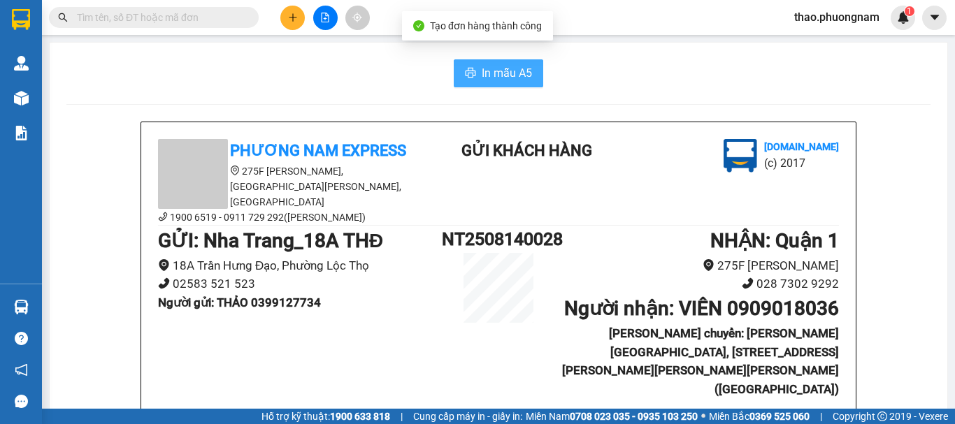
click at [482, 69] on span "In mẫu A5" at bounding box center [507, 72] width 50 height 17
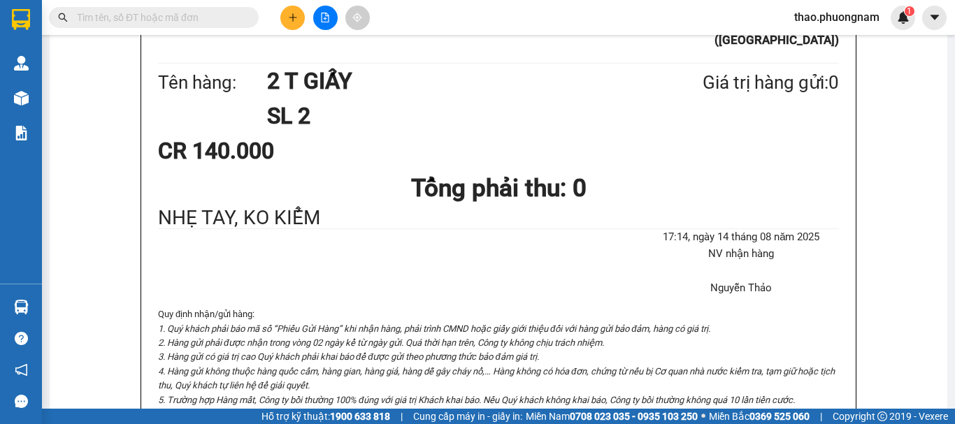
scroll to position [140, 0]
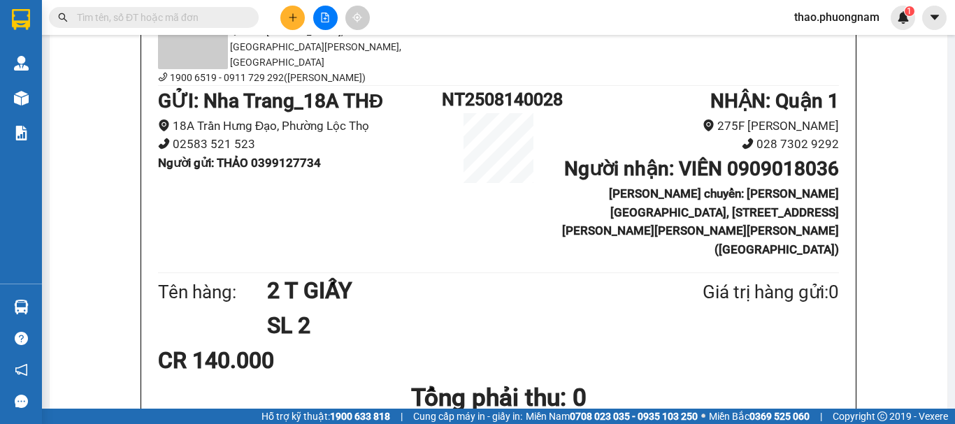
click at [306, 13] on div at bounding box center [325, 18] width 105 height 24
click at [289, 20] on icon "plus" at bounding box center [293, 18] width 10 height 10
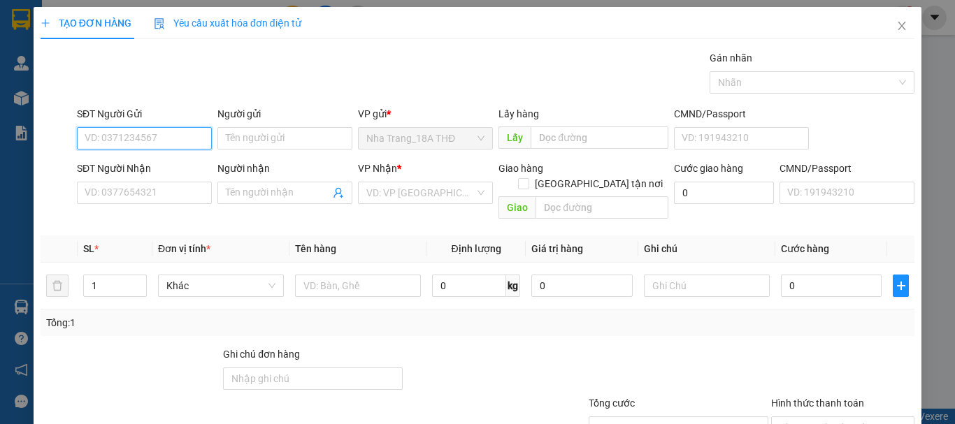
click at [136, 136] on input "SĐT Người Gửi" at bounding box center [144, 138] width 135 height 22
click at [161, 166] on div "0934193775 - NGHĨA" at bounding box center [143, 166] width 117 height 15
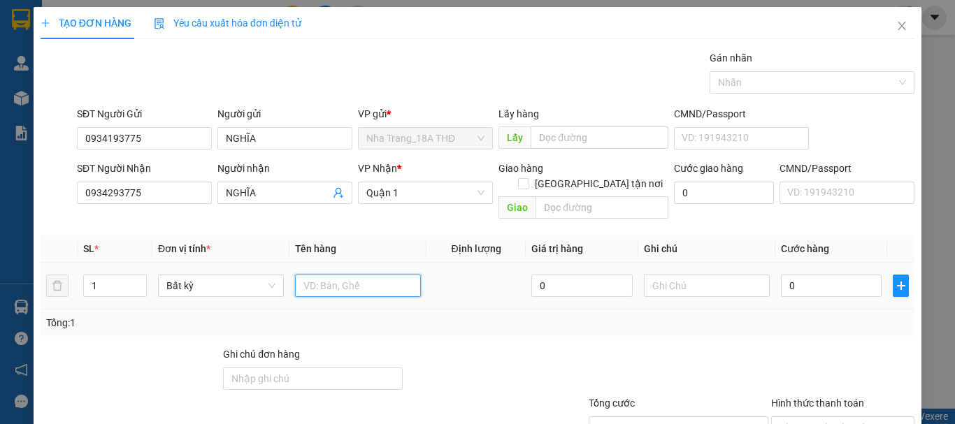
click at [311, 275] on input "text" at bounding box center [358, 286] width 126 height 22
click at [795, 278] on input "0" at bounding box center [831, 286] width 101 height 22
click at [802, 322] on div "Transit Pickup Surcharge Ids Transit Deliver Surcharge Ids Transit Deliver Surc…" at bounding box center [478, 277] width 874 height 455
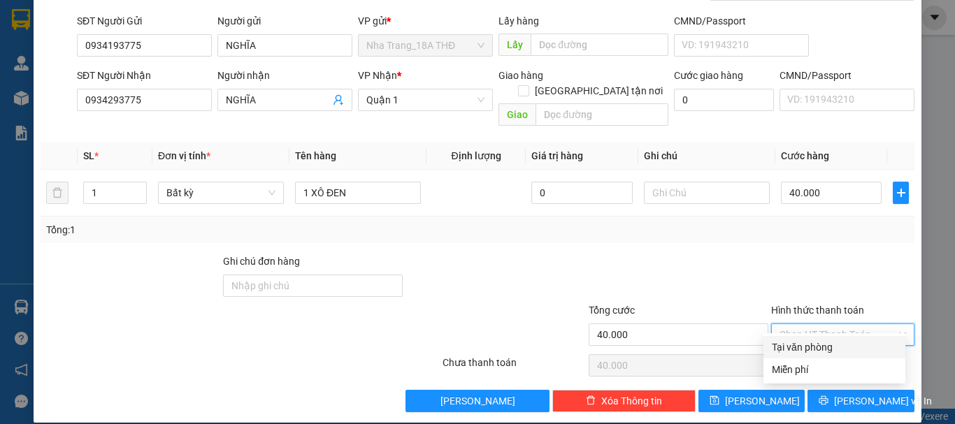
click at [810, 324] on input "Hình thức thanh toán" at bounding box center [837, 334] width 117 height 21
click at [811, 344] on div "Tại văn phòng" at bounding box center [834, 347] width 125 height 15
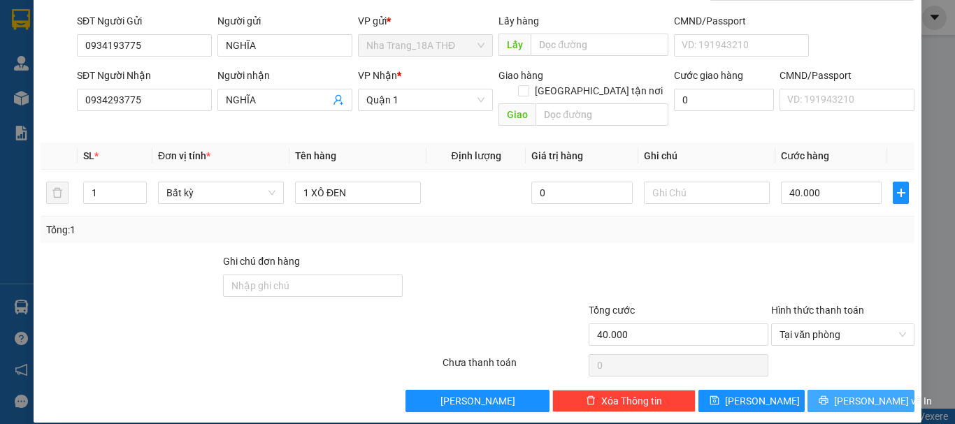
click at [842, 394] on span "[PERSON_NAME] và In" at bounding box center [883, 401] width 98 height 15
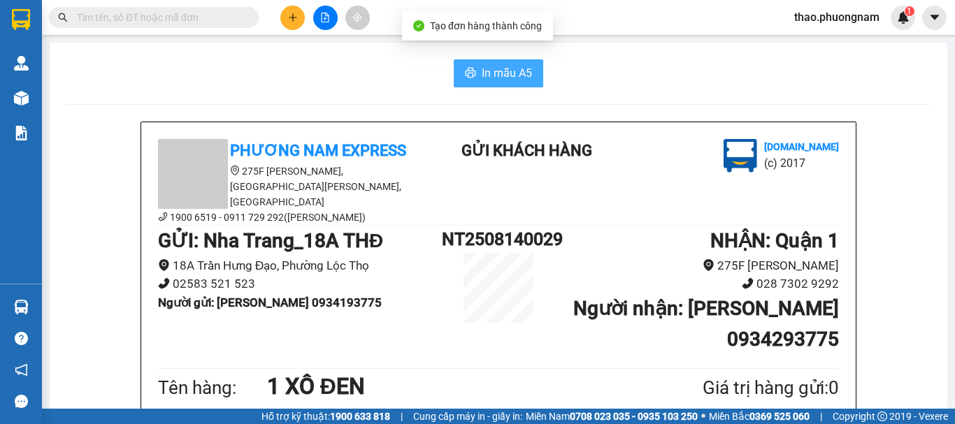
drag, startPoint x: 486, startPoint y: 78, endPoint x: 584, endPoint y: 248, distance: 196.0
click at [488, 80] on span "In mẫu A5" at bounding box center [507, 72] width 50 height 17
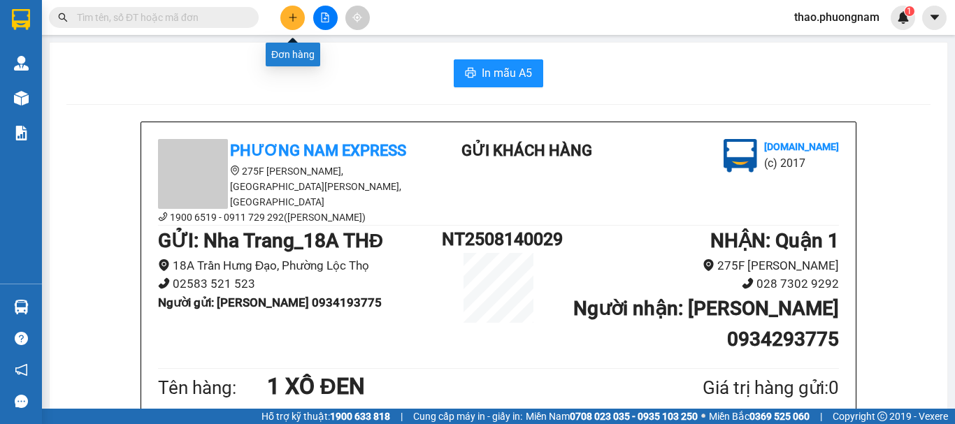
click at [288, 15] on icon "plus" at bounding box center [293, 18] width 10 height 10
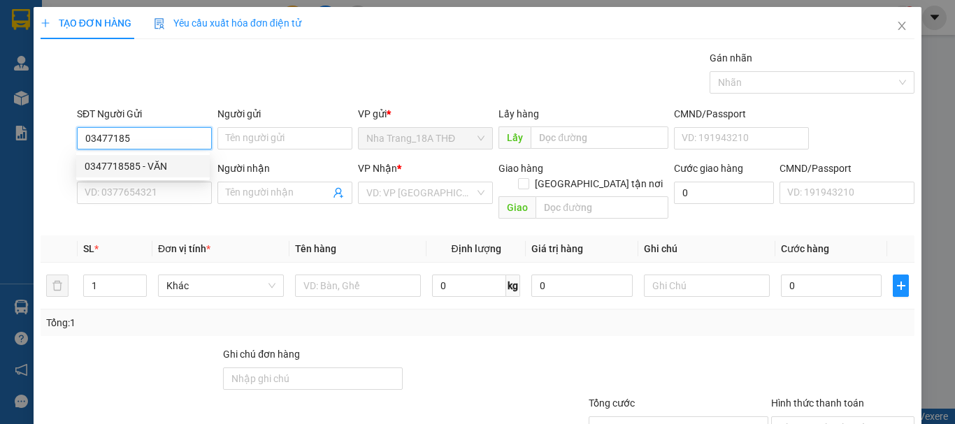
click at [143, 169] on div "0347718585 - VĂN" at bounding box center [143, 166] width 117 height 15
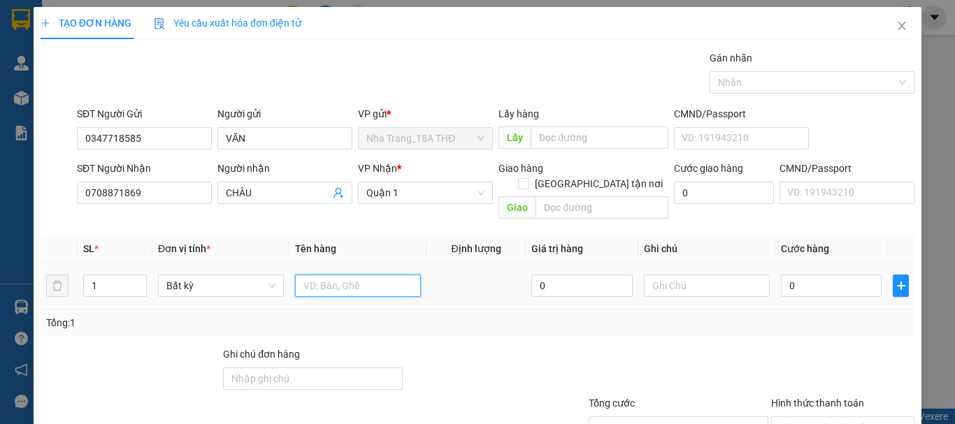
click at [326, 278] on input "text" at bounding box center [358, 286] width 126 height 22
click at [335, 278] on input "1 X" at bounding box center [358, 286] width 126 height 22
click at [538, 324] on div "Transit Pickup Surcharge Ids Transit Deliver Surcharge Ids Transit Deliver Surc…" at bounding box center [478, 277] width 874 height 455
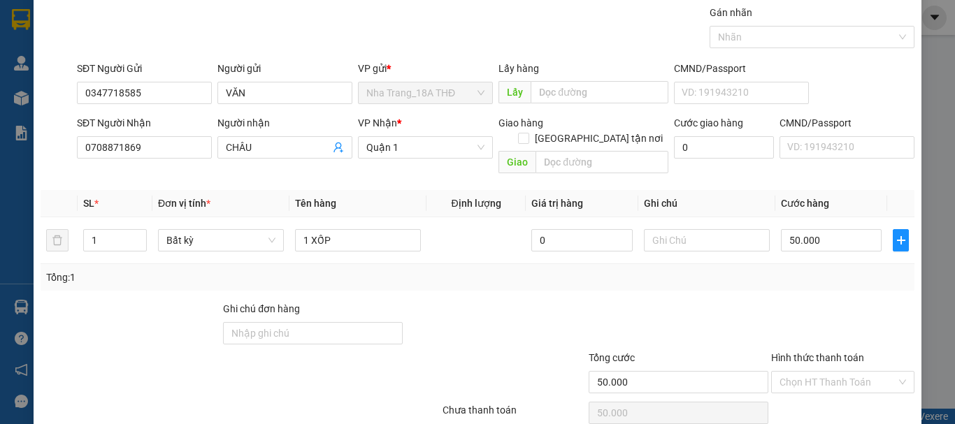
scroll to position [93, 0]
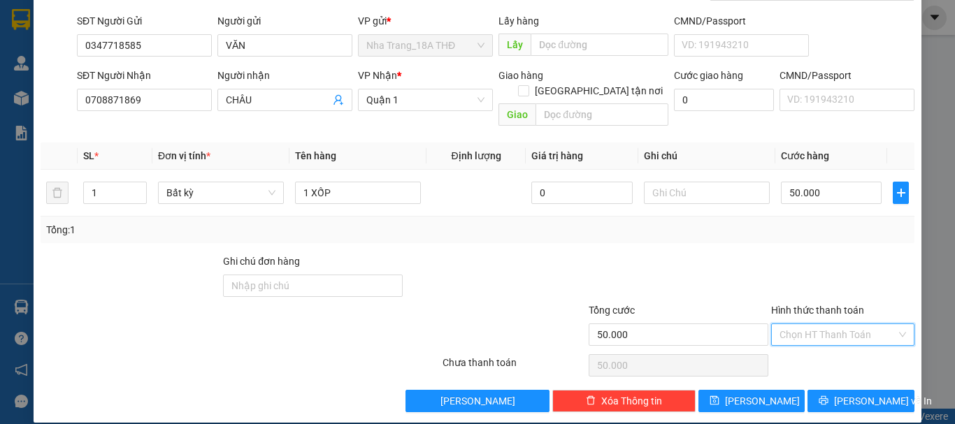
click at [805, 324] on input "Hình thức thanh toán" at bounding box center [837, 334] width 117 height 21
click at [809, 350] on div "Tại văn phòng" at bounding box center [834, 347] width 125 height 15
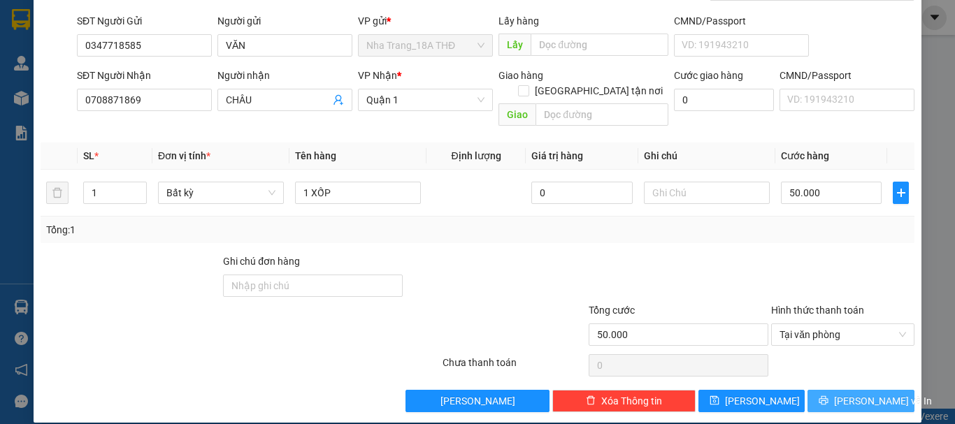
click at [835, 390] on button "[PERSON_NAME] và In" at bounding box center [860, 401] width 107 height 22
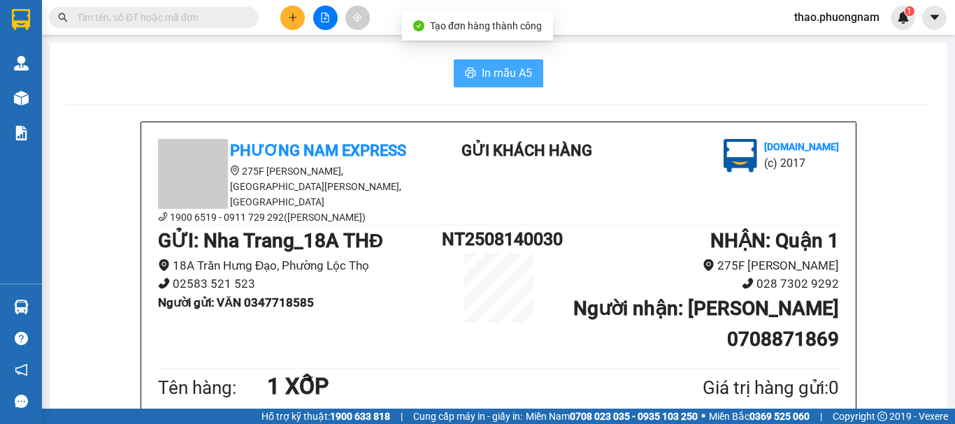
click at [465, 69] on icon "printer" at bounding box center [470, 72] width 11 height 11
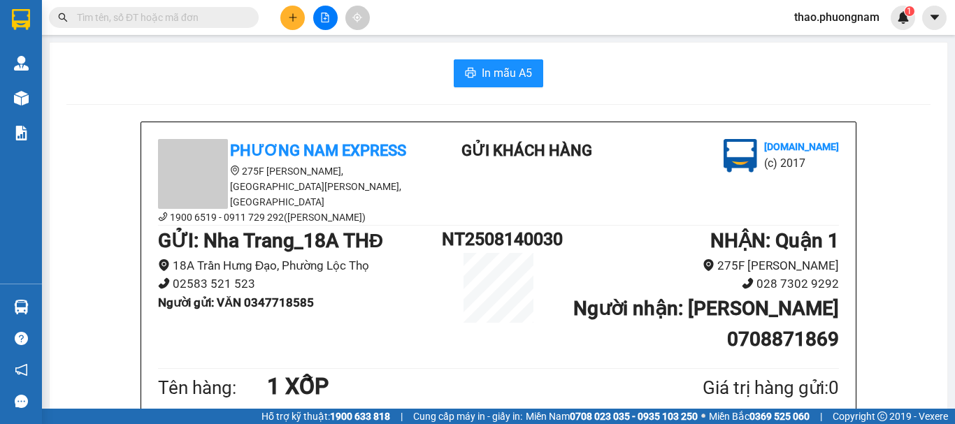
click at [224, 71] on div "In mẫu A5" at bounding box center [498, 73] width 864 height 28
click at [293, 22] on button at bounding box center [292, 18] width 24 height 24
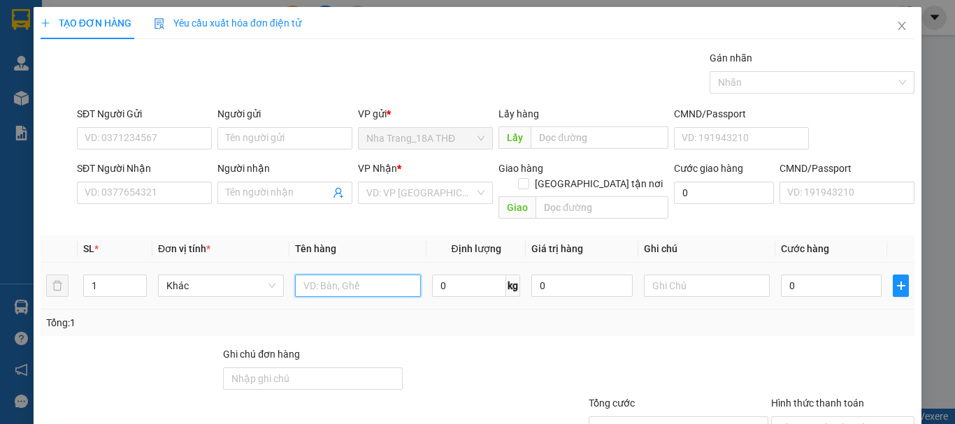
click at [327, 275] on input "text" at bounding box center [358, 286] width 126 height 22
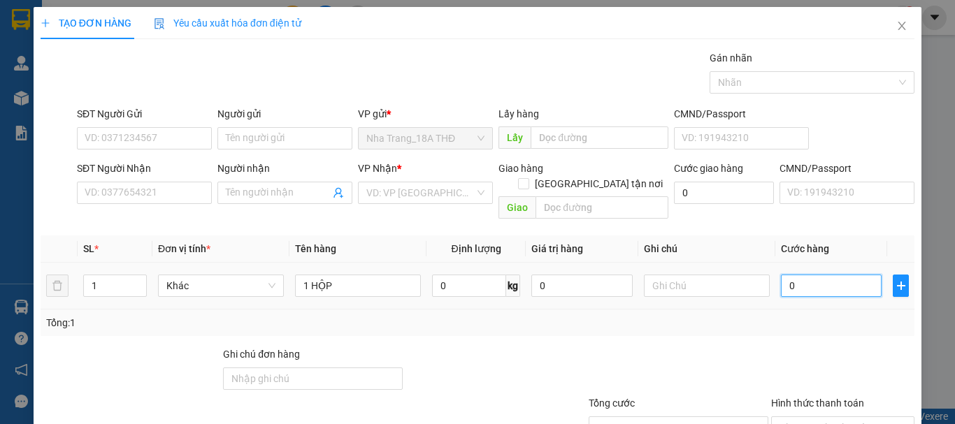
click at [827, 275] on input "0" at bounding box center [831, 286] width 101 height 22
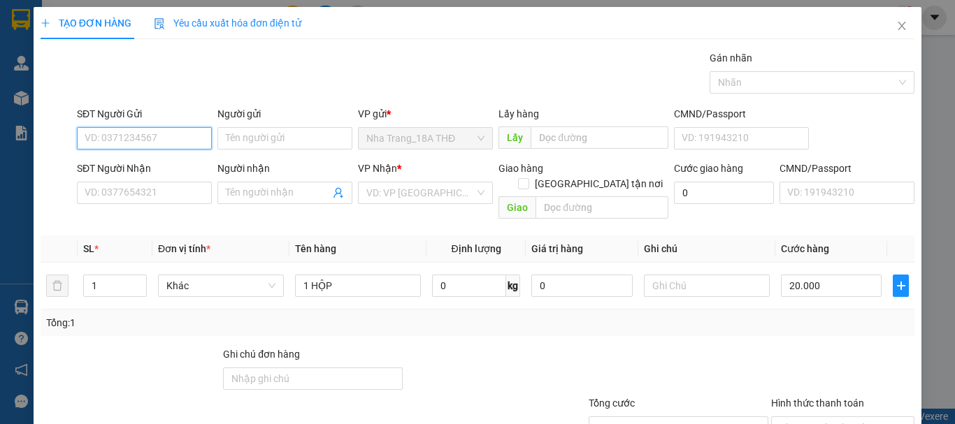
click at [161, 134] on input "SĐT Người Gửi" at bounding box center [144, 138] width 135 height 22
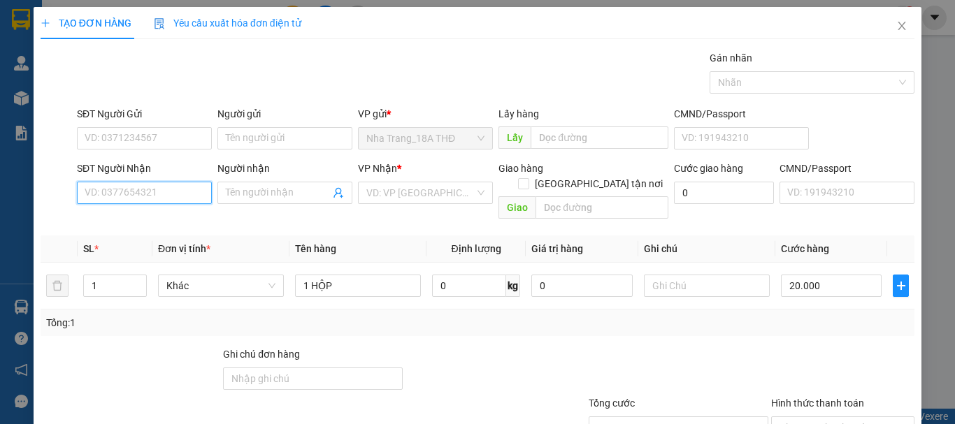
click at [109, 185] on input "SĐT Người Nhận" at bounding box center [144, 193] width 135 height 22
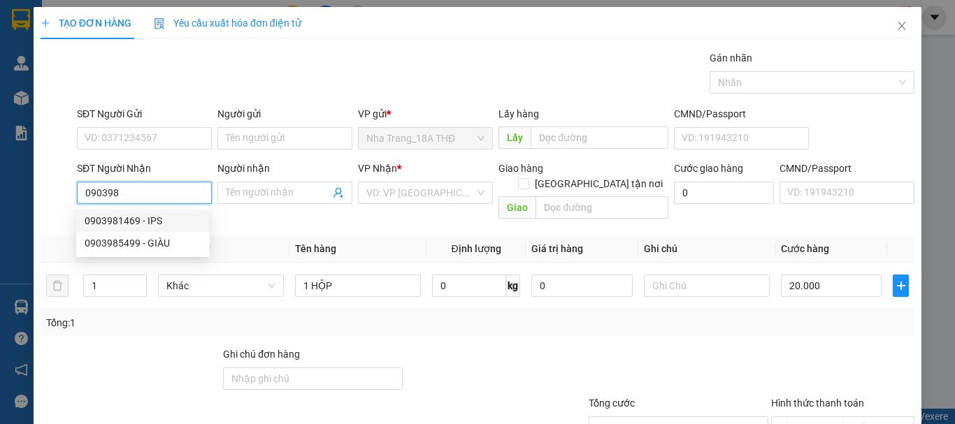
click at [170, 220] on div "0903981469 - IPS" at bounding box center [143, 220] width 117 height 15
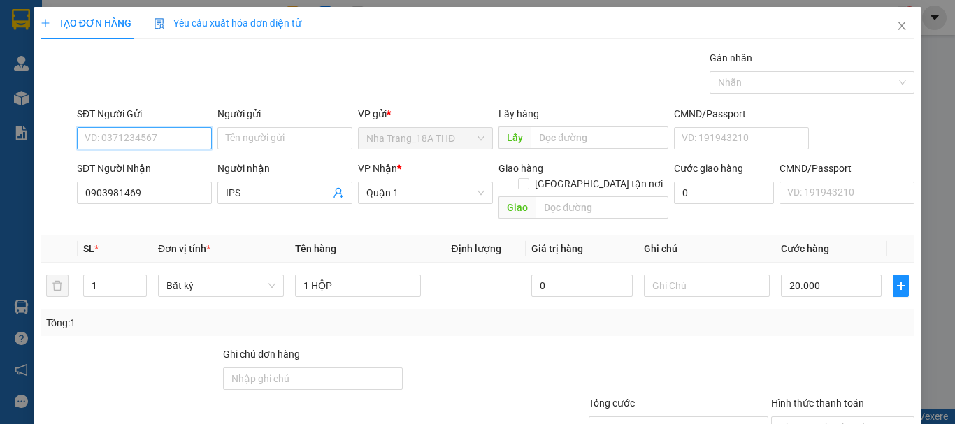
click at [154, 133] on input "SĐT Người Gửi" at bounding box center [144, 138] width 135 height 22
click at [154, 173] on div "0368334979 - HÀ ĐẮC CẬT" at bounding box center [145, 166] width 120 height 15
click at [729, 328] on div "Transit Pickup Surcharge Ids Transit Deliver Surcharge Ids Transit Deliver Surc…" at bounding box center [478, 277] width 874 height 455
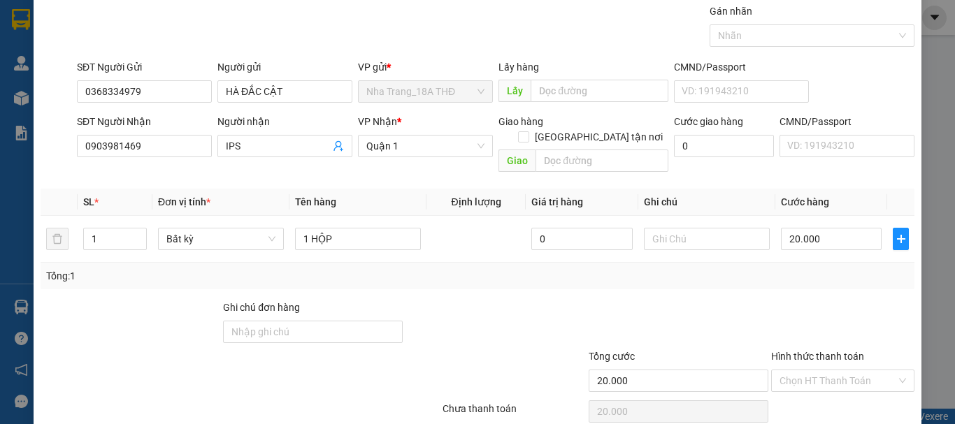
scroll to position [93, 0]
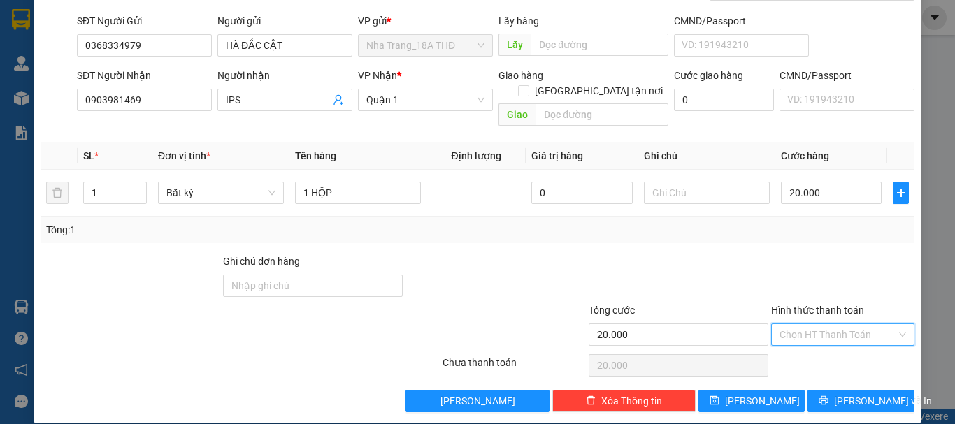
click at [804, 325] on input "Hình thức thanh toán" at bounding box center [837, 334] width 117 height 21
click at [807, 347] on div "Tại văn phòng" at bounding box center [834, 347] width 125 height 15
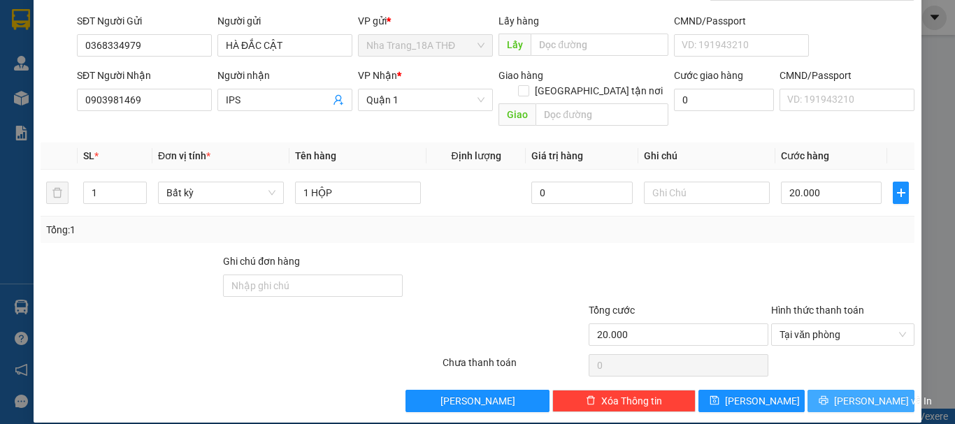
click at [828, 396] on icon "printer" at bounding box center [824, 401] width 10 height 10
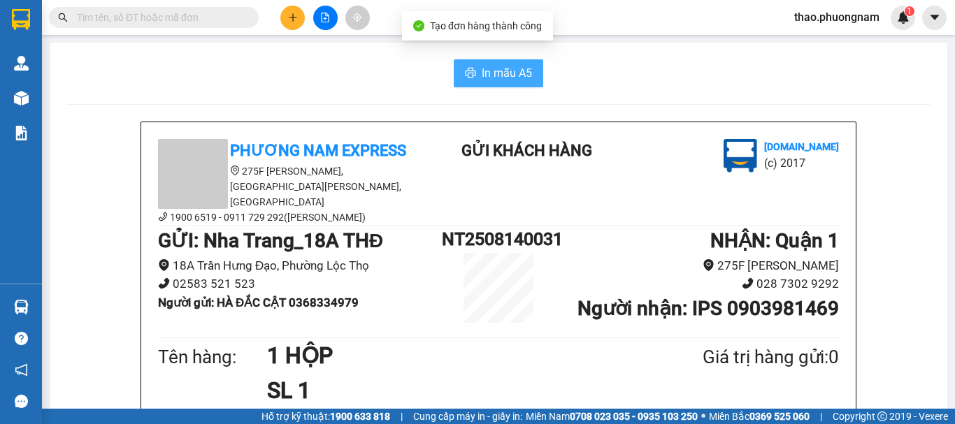
click at [505, 82] on button "In mẫu A5" at bounding box center [498, 73] width 89 height 28
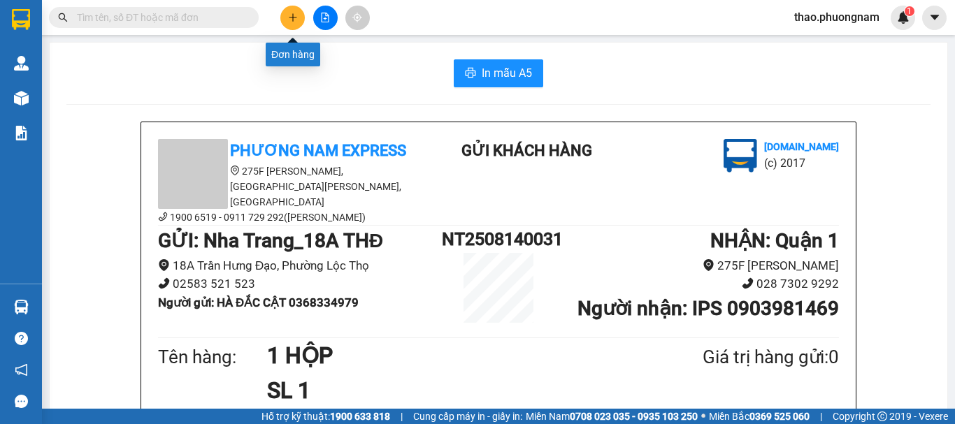
click at [288, 15] on icon "plus" at bounding box center [293, 18] width 10 height 10
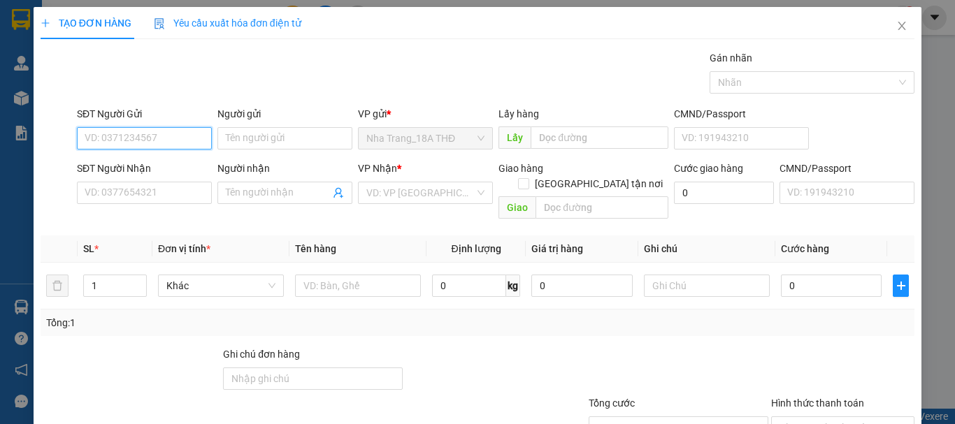
click at [117, 138] on input "SĐT Người Gửi" at bounding box center [144, 138] width 135 height 22
click at [115, 159] on div "0911111090 - HIỆP" at bounding box center [154, 166] width 138 height 15
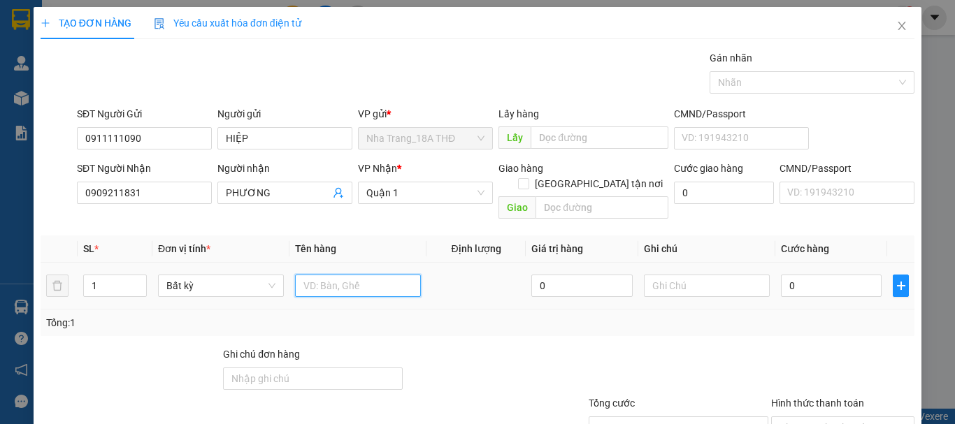
click at [365, 275] on input "text" at bounding box center [358, 286] width 126 height 22
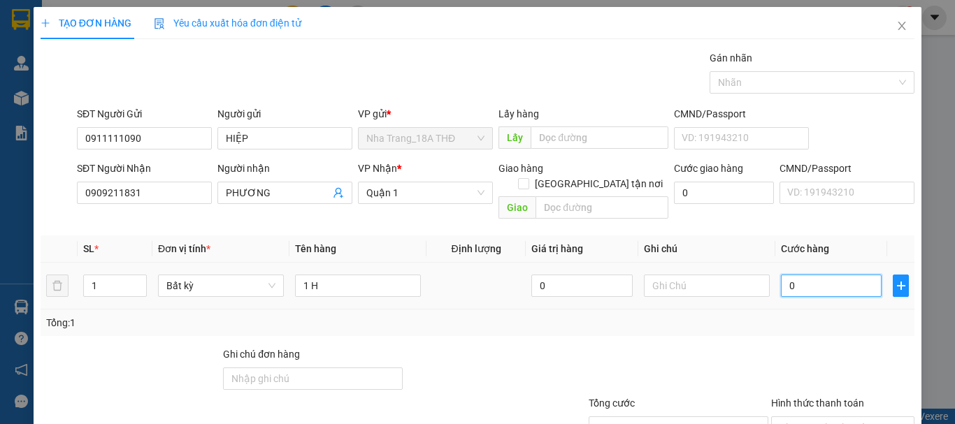
click at [834, 278] on input "0" at bounding box center [831, 286] width 101 height 22
click at [817, 318] on div "Tổng: 1" at bounding box center [478, 323] width 874 height 27
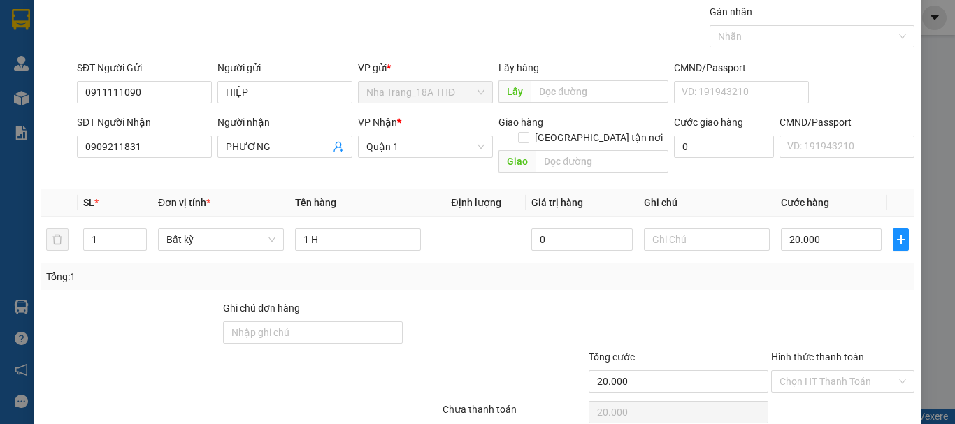
scroll to position [93, 0]
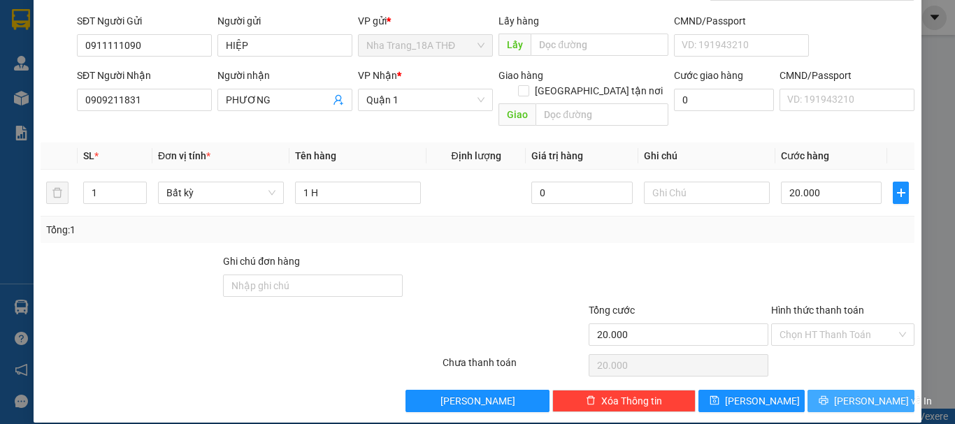
click at [828, 390] on button "[PERSON_NAME] và In" at bounding box center [860, 401] width 107 height 22
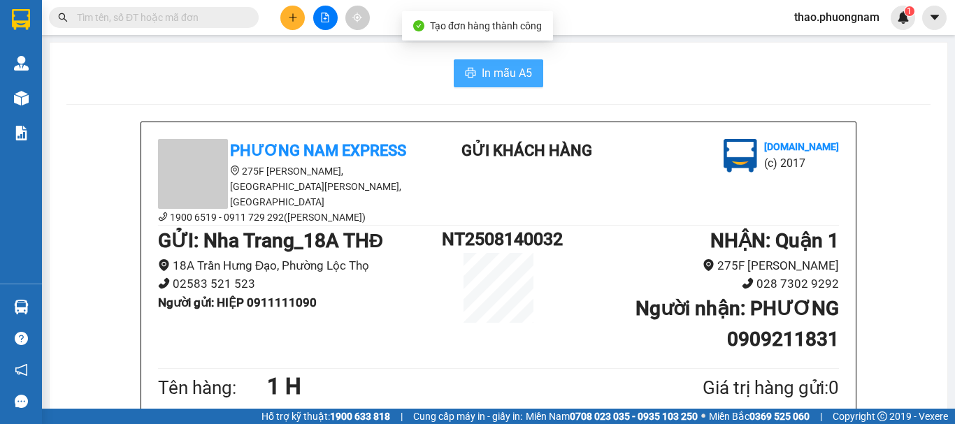
click at [501, 75] on span "In mẫu A5" at bounding box center [507, 72] width 50 height 17
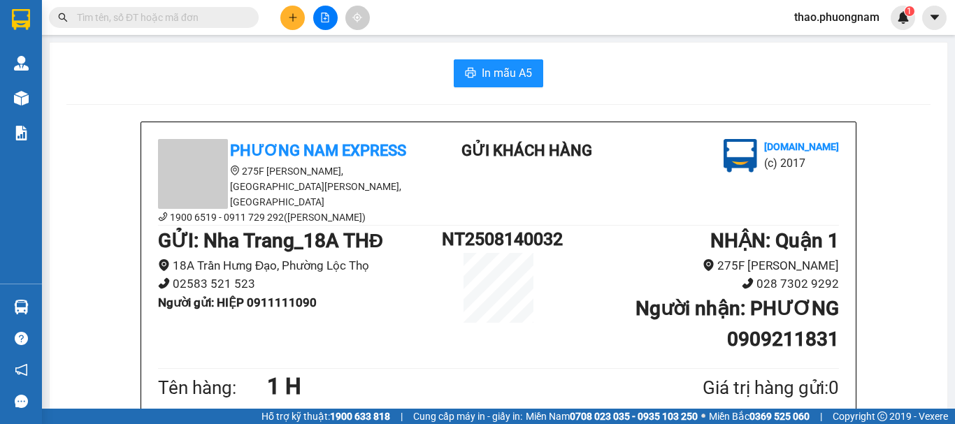
click at [118, 10] on input "text" at bounding box center [159, 17] width 165 height 15
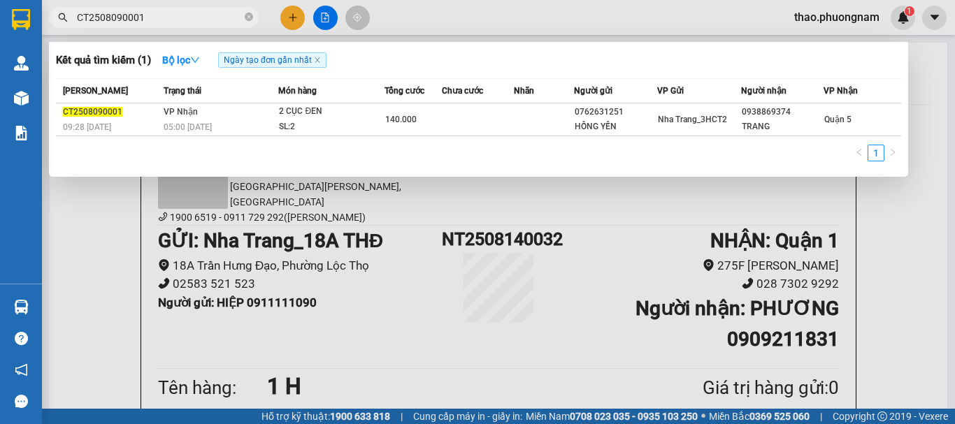
click at [248, 17] on icon "close-circle" at bounding box center [249, 17] width 8 height 8
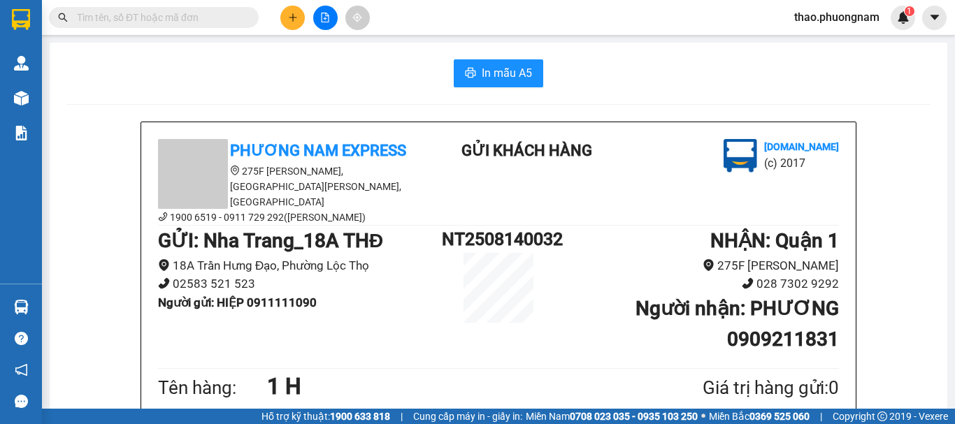
click at [289, 22] on icon "plus" at bounding box center [293, 18] width 10 height 10
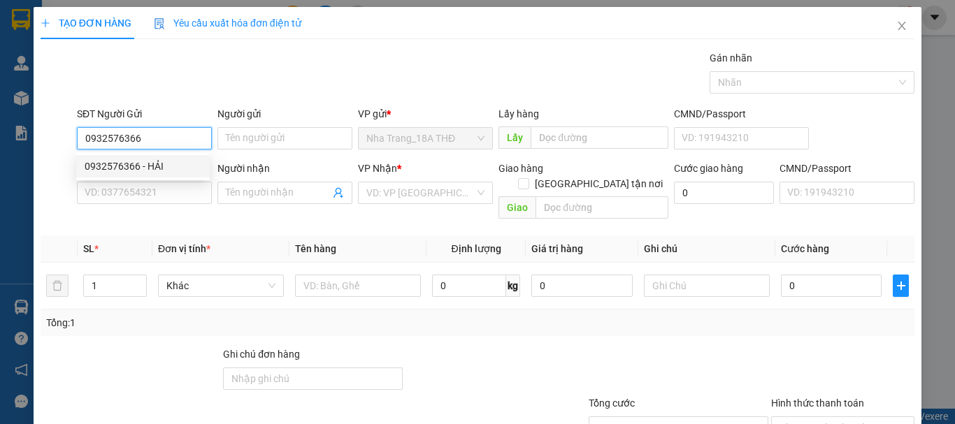
click at [127, 163] on div "0932576366 - HẢI" at bounding box center [143, 166] width 117 height 15
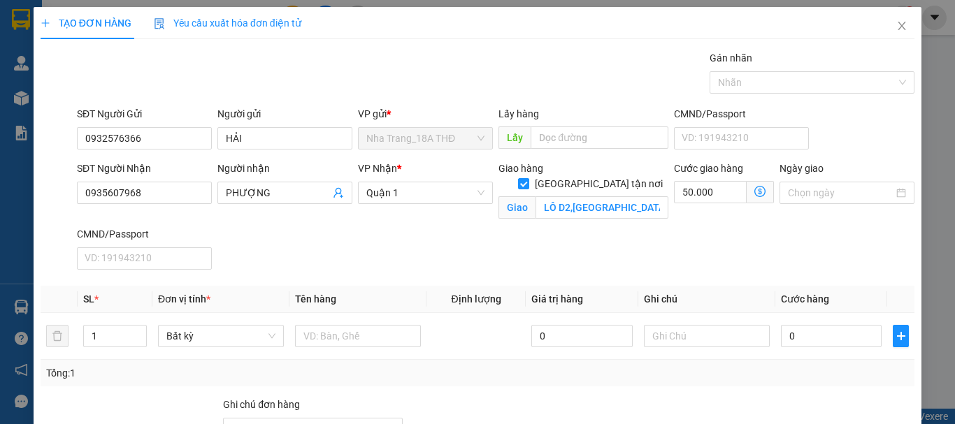
drag, startPoint x: 672, startPoint y: 240, endPoint x: 703, endPoint y: 216, distance: 38.3
click at [680, 233] on div "SĐT Người Nhận 0935607968 Người nhận PHƯỢNG VP Nhận * Quận 1 Giao hàng Giao tận…" at bounding box center [495, 218] width 843 height 115
click at [754, 196] on icon "dollar-circle" at bounding box center [759, 191] width 11 height 11
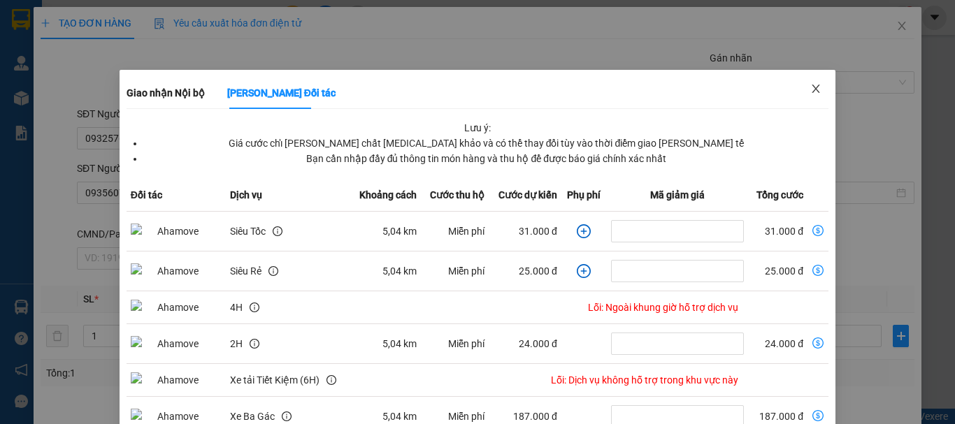
click at [810, 89] on icon "close" at bounding box center [815, 88] width 11 height 11
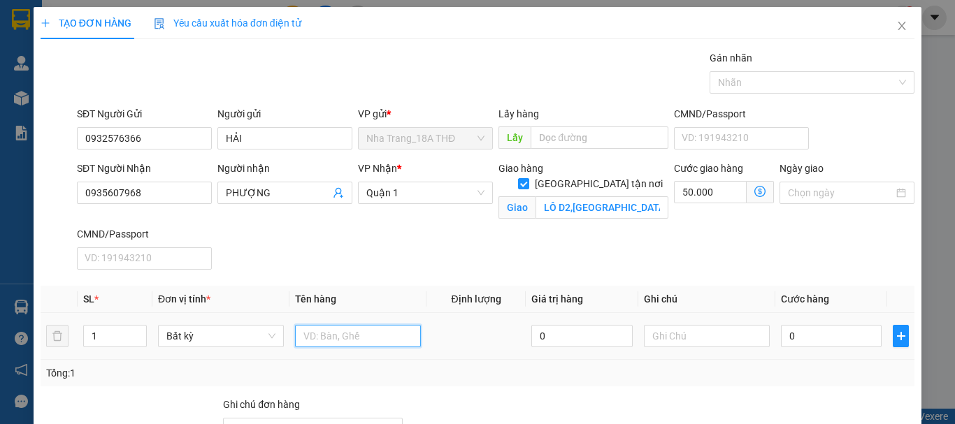
click at [356, 336] on input "text" at bounding box center [358, 336] width 126 height 22
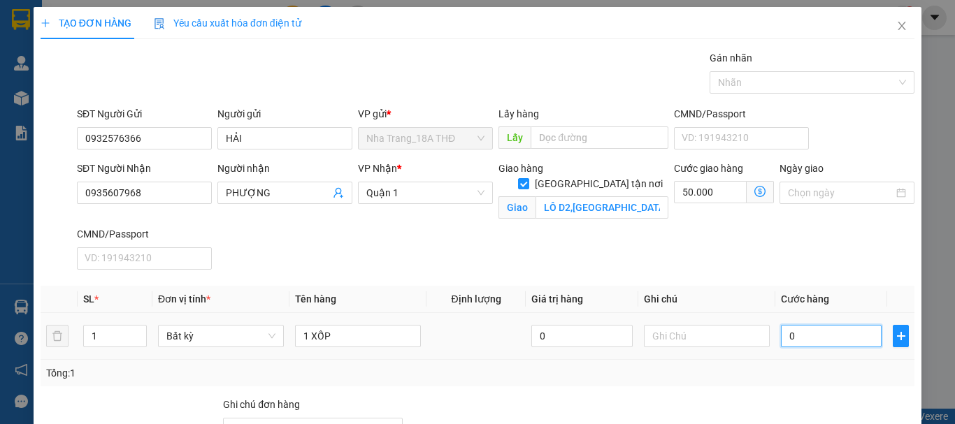
click at [834, 344] on input "0" at bounding box center [831, 336] width 101 height 22
click at [844, 300] on th "Cước hàng" at bounding box center [831, 299] width 112 height 27
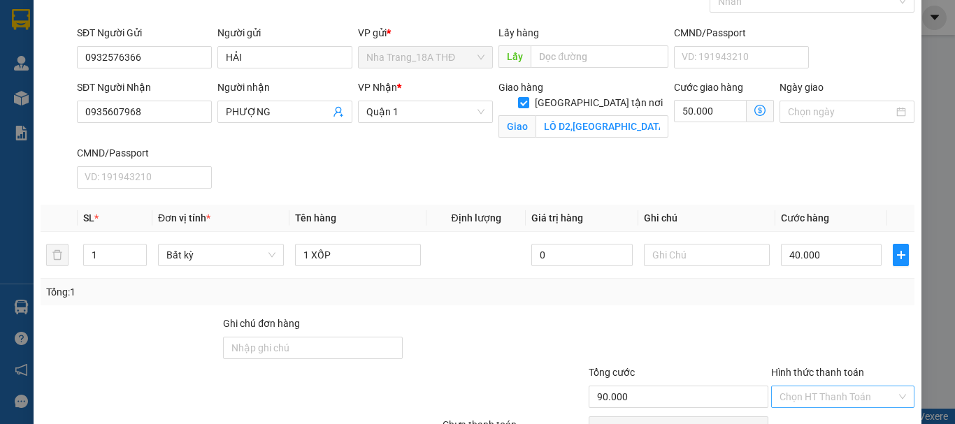
scroll to position [159, 0]
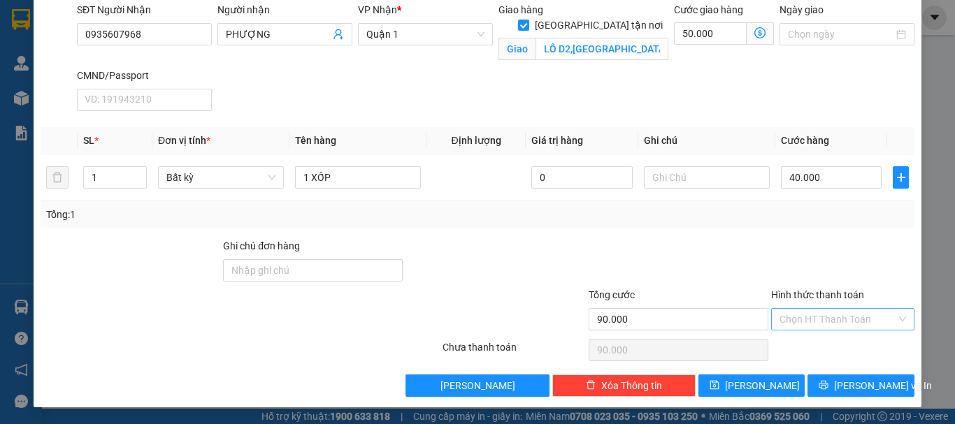
click at [825, 315] on input "Hình thức thanh toán" at bounding box center [837, 319] width 117 height 21
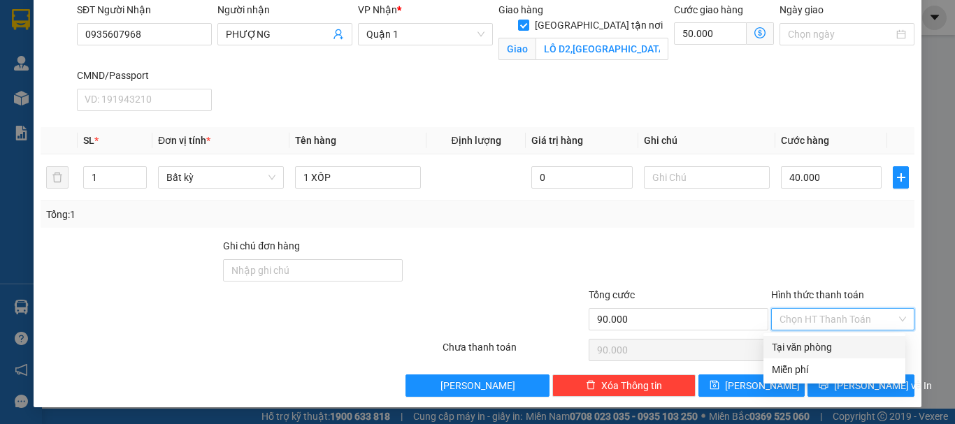
click at [831, 347] on div "Tại văn phòng" at bounding box center [834, 347] width 125 height 15
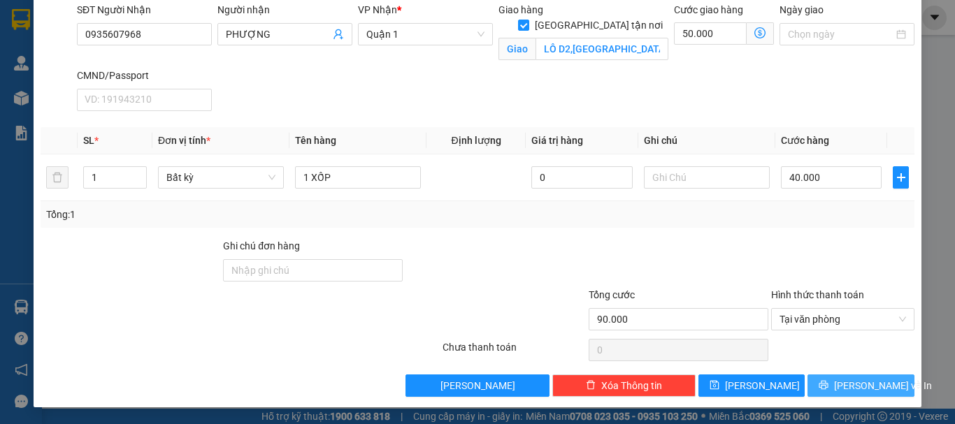
click at [854, 394] on button "[PERSON_NAME] và In" at bounding box center [860, 386] width 107 height 22
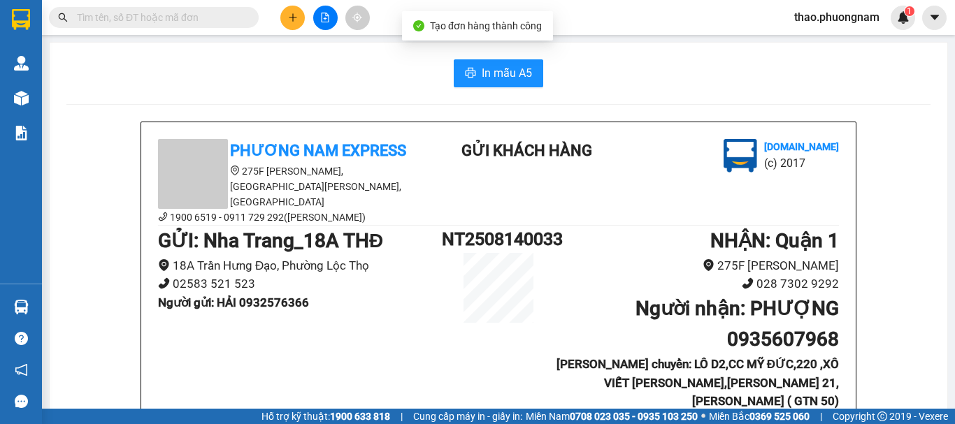
drag, startPoint x: 510, startPoint y: 69, endPoint x: 578, endPoint y: 134, distance: 93.9
click at [513, 71] on span "In mẫu A5" at bounding box center [507, 72] width 50 height 17
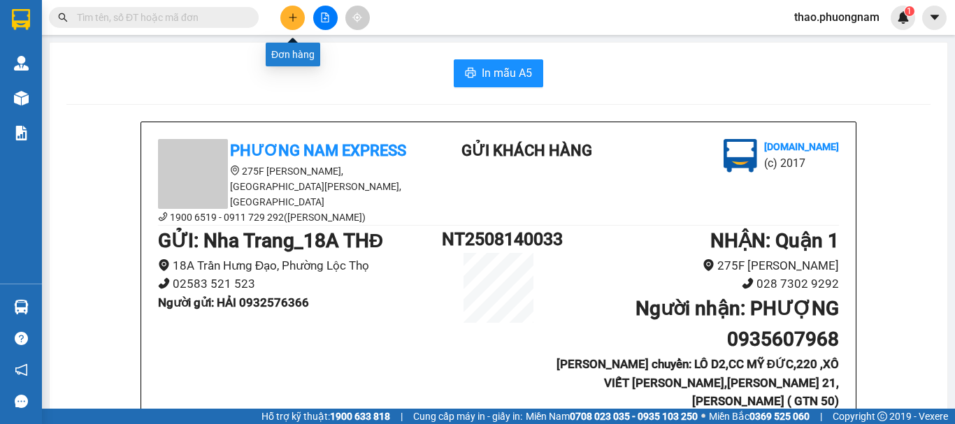
click at [298, 24] on button at bounding box center [292, 18] width 24 height 24
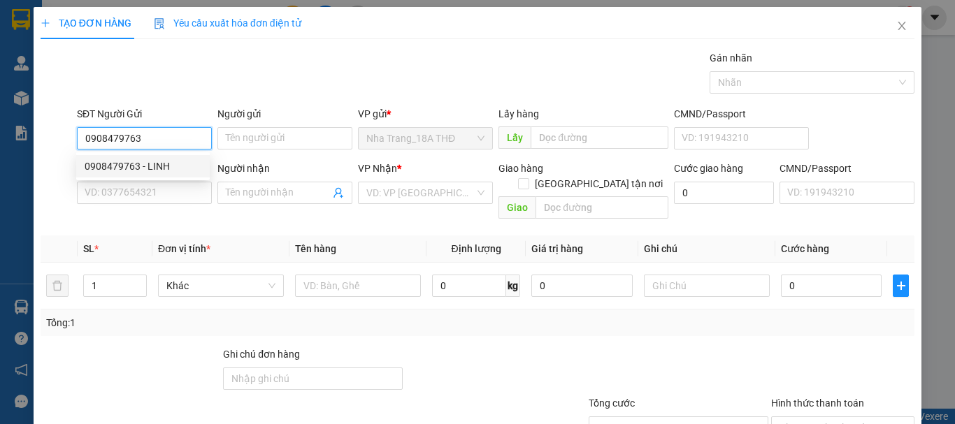
click at [122, 164] on div "0908479763 - LINH" at bounding box center [143, 166] width 117 height 15
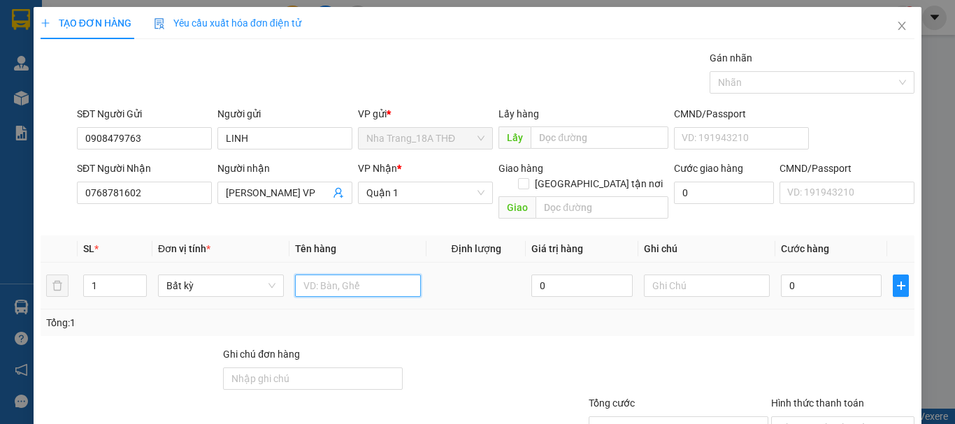
click at [332, 275] on input "text" at bounding box center [358, 286] width 126 height 22
click at [793, 275] on input "0" at bounding box center [831, 286] width 101 height 22
click at [821, 315] on div "Tổng: 1" at bounding box center [477, 322] width 863 height 15
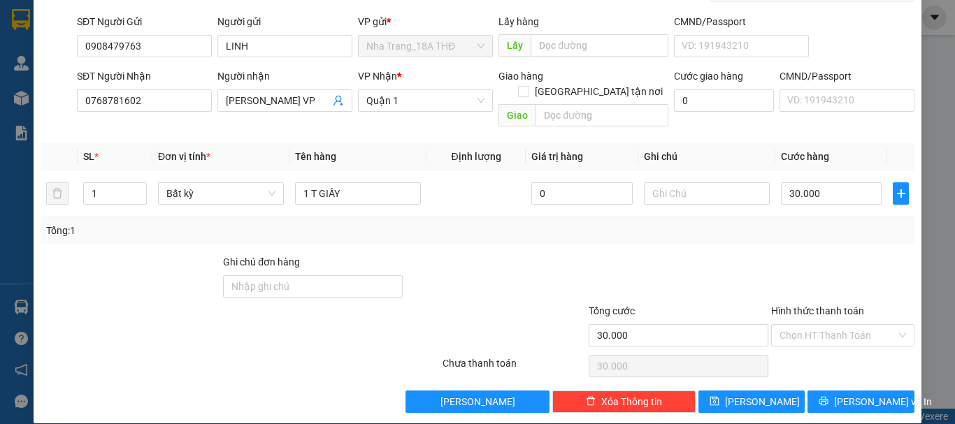
scroll to position [93, 0]
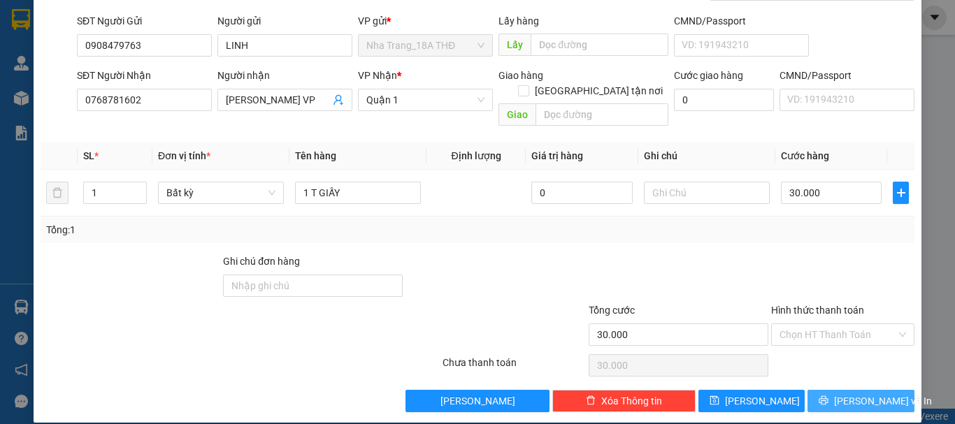
click at [818, 390] on button "[PERSON_NAME] và In" at bounding box center [860, 401] width 107 height 22
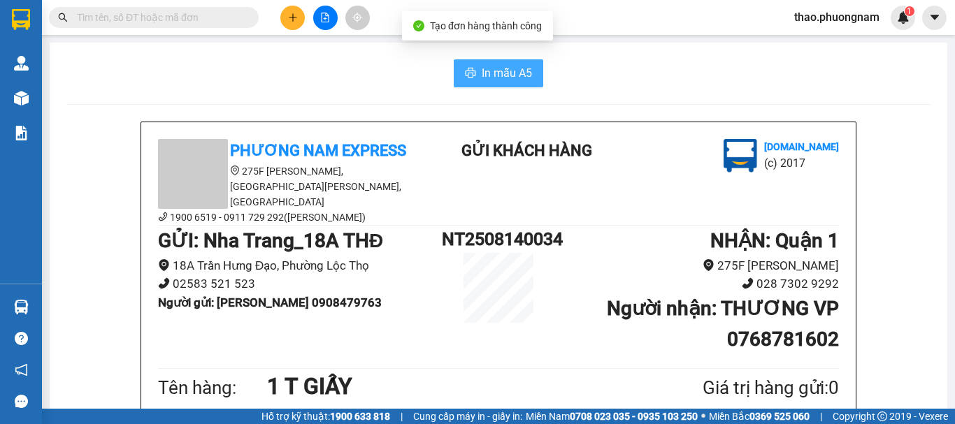
click at [482, 69] on span "In mẫu A5" at bounding box center [507, 72] width 50 height 17
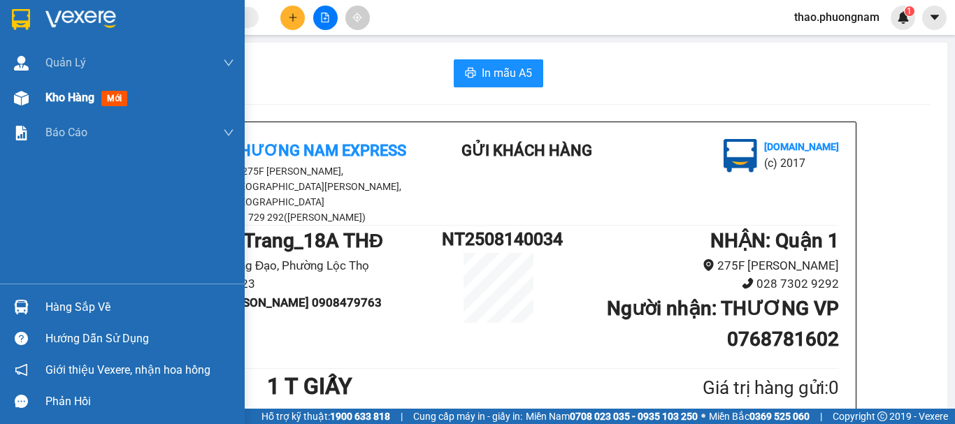
click at [45, 99] on span "Kho hàng" at bounding box center [69, 97] width 49 height 13
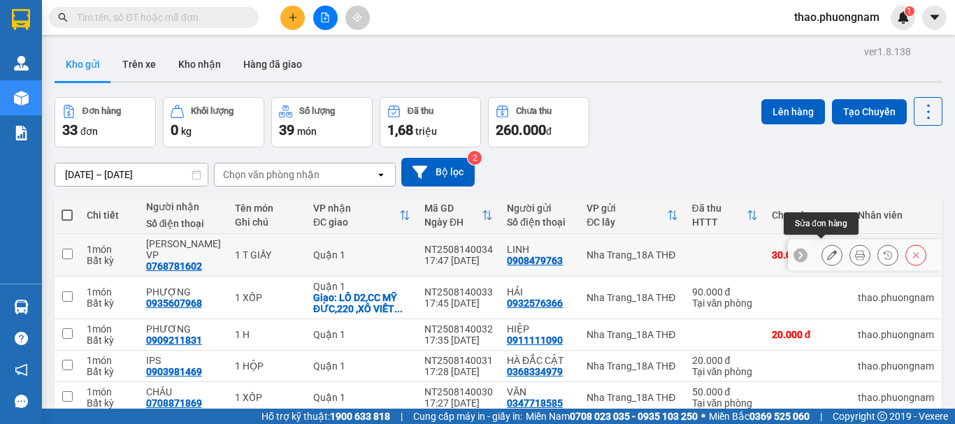
click at [827, 250] on icon at bounding box center [832, 255] width 10 height 10
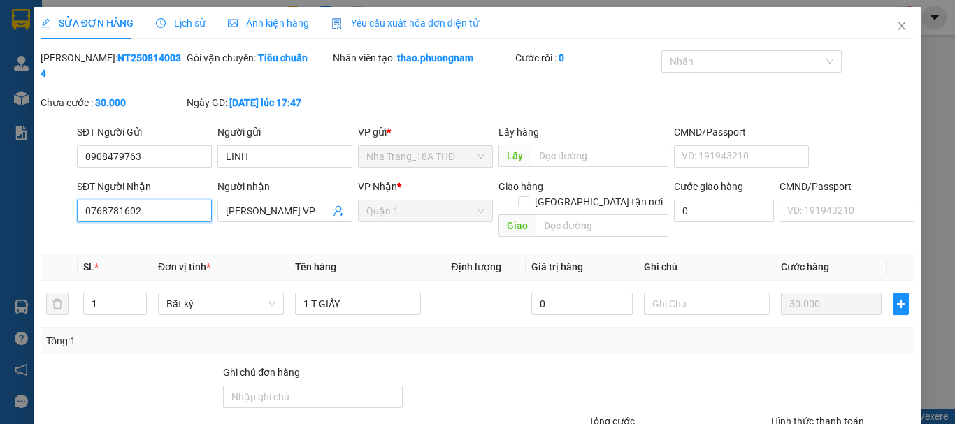
drag, startPoint x: 145, startPoint y: 196, endPoint x: 0, endPoint y: 161, distance: 148.7
click at [0, 161] on div "SỬA ĐƠN HÀNG Lịch sử Ảnh kiện hàng Yêu cầu xuất hóa đơn điện tử Total Paid Fee …" at bounding box center [477, 212] width 955 height 424
click at [295, 203] on input "THƯƠNG VP" at bounding box center [278, 210] width 104 height 15
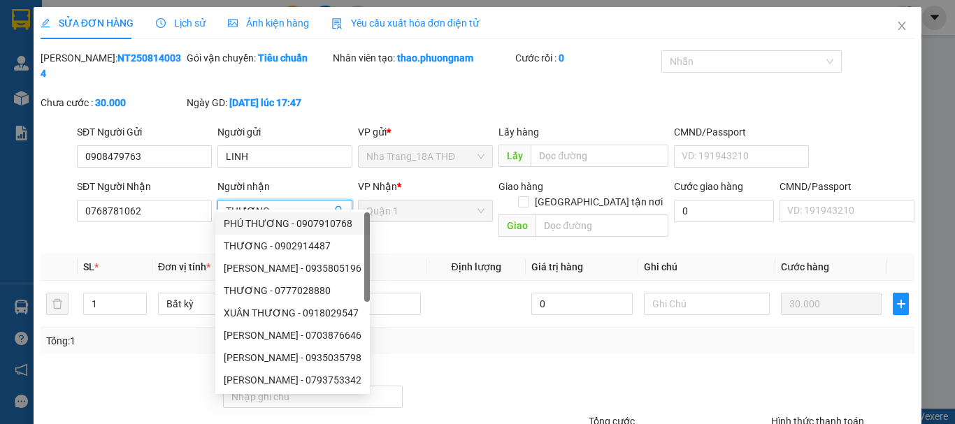
click at [596, 371] on div at bounding box center [678, 389] width 182 height 49
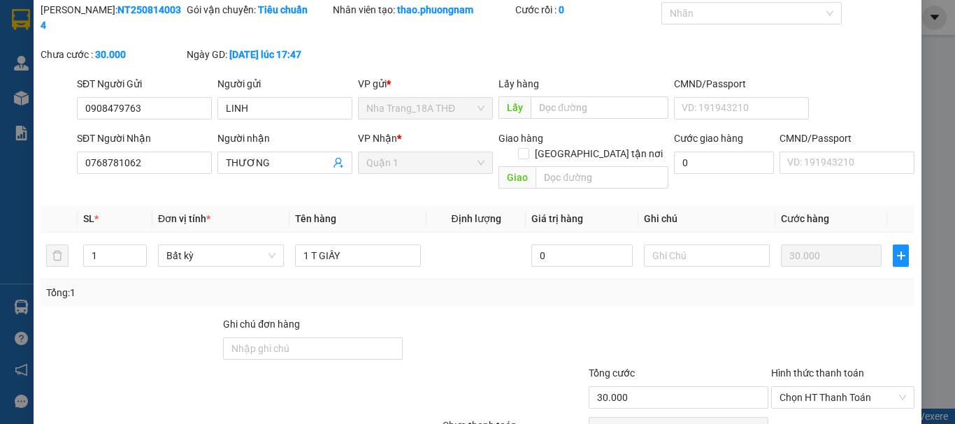
scroll to position [96, 0]
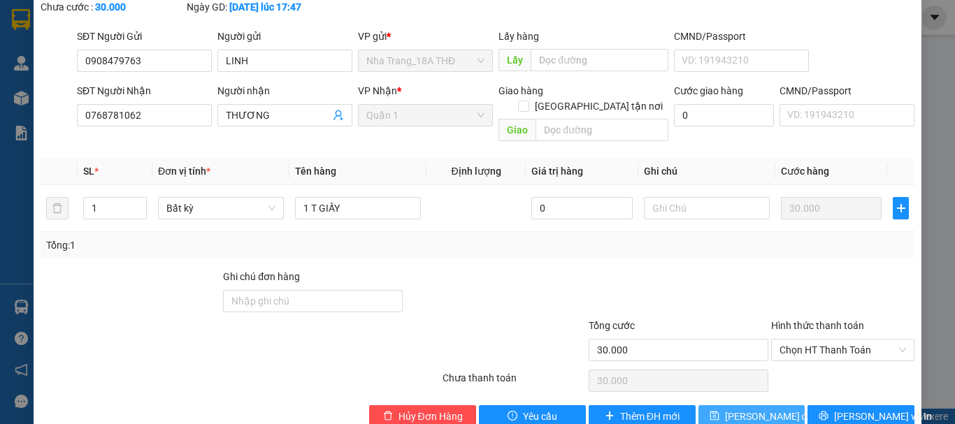
click at [735, 409] on span "[PERSON_NAME] thay đổi" at bounding box center [770, 416] width 90 height 15
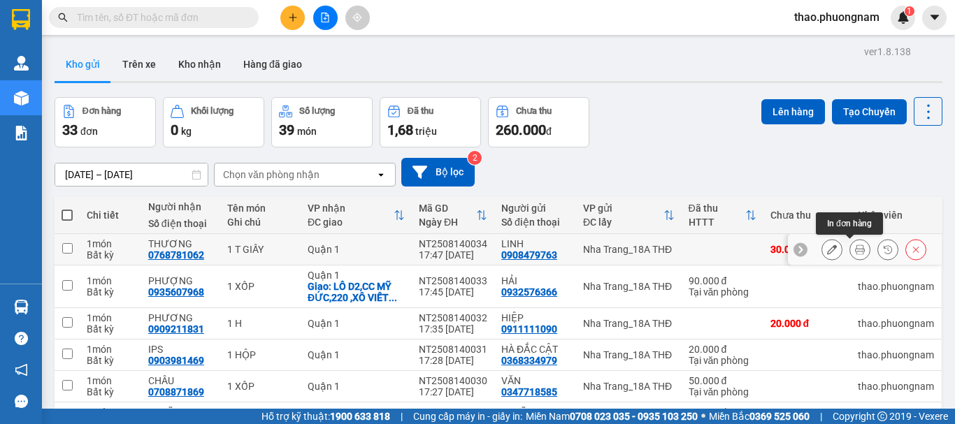
click at [855, 252] on icon at bounding box center [860, 250] width 10 height 10
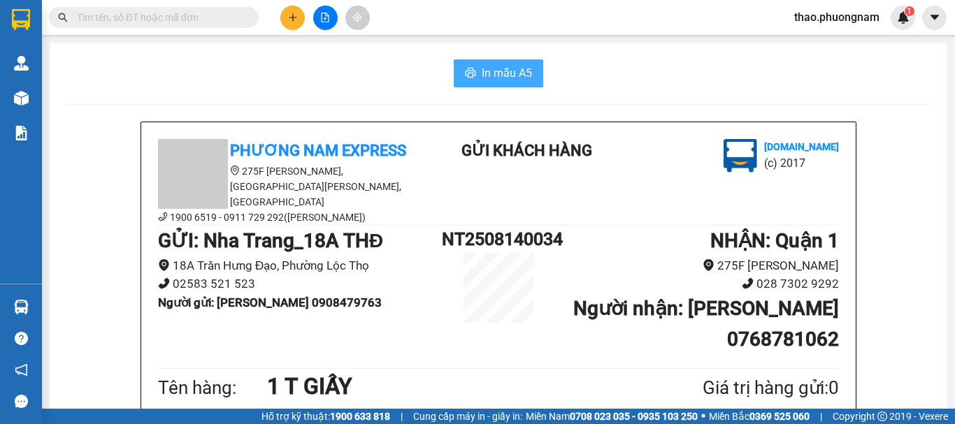
click at [482, 87] on button "In mẫu A5" at bounding box center [498, 73] width 89 height 28
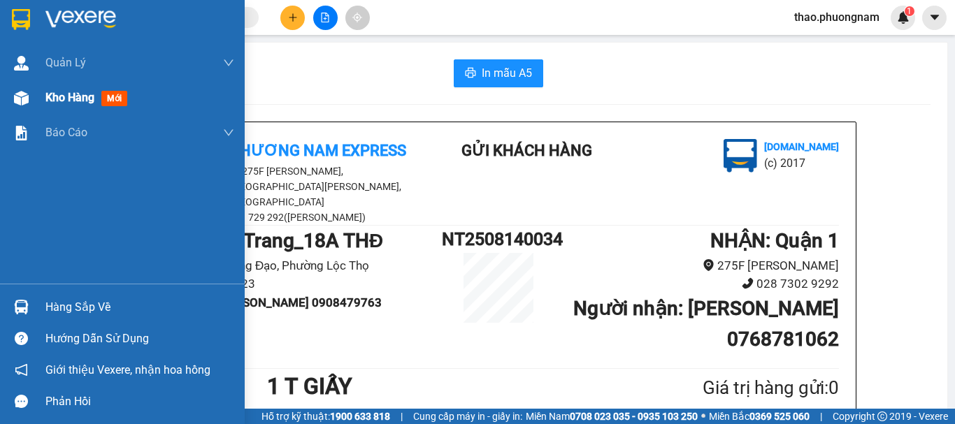
click at [57, 101] on span "Kho hàng" at bounding box center [69, 97] width 49 height 13
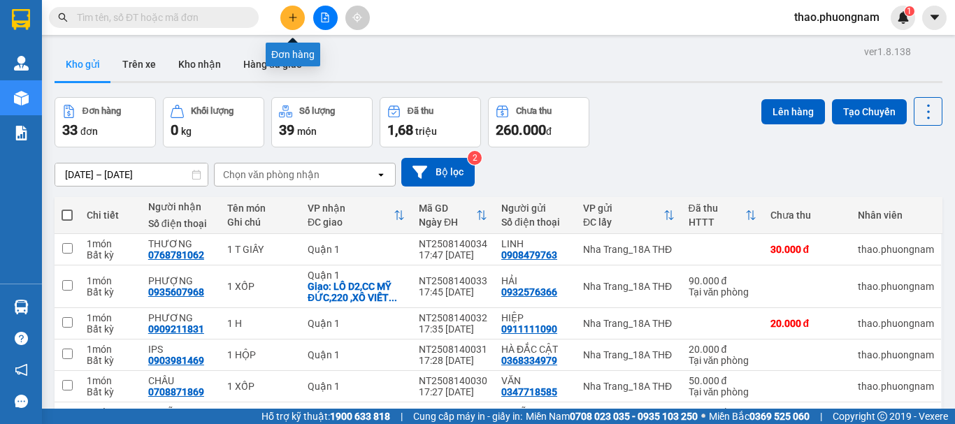
click at [288, 22] on icon "plus" at bounding box center [293, 18] width 10 height 10
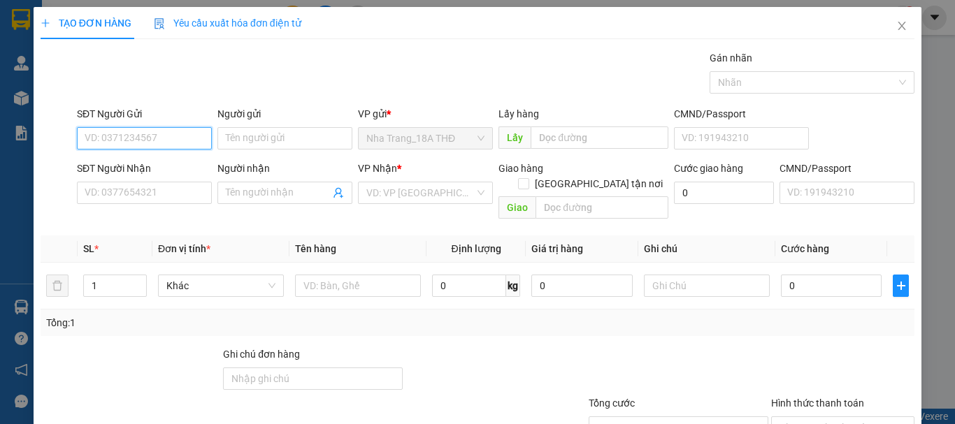
click at [117, 143] on input "SĐT Người Gửi" at bounding box center [144, 138] width 135 height 22
click at [106, 164] on div "0985265442 - LIÊN" at bounding box center [143, 166] width 117 height 15
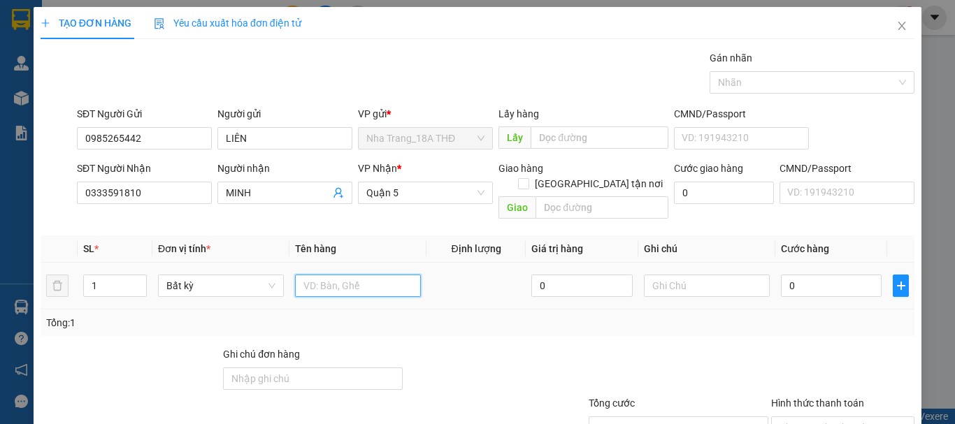
click at [312, 276] on input "text" at bounding box center [358, 286] width 126 height 22
click at [825, 275] on input "0" at bounding box center [831, 286] width 101 height 22
click at [828, 315] on div "Tổng: 1" at bounding box center [477, 322] width 863 height 15
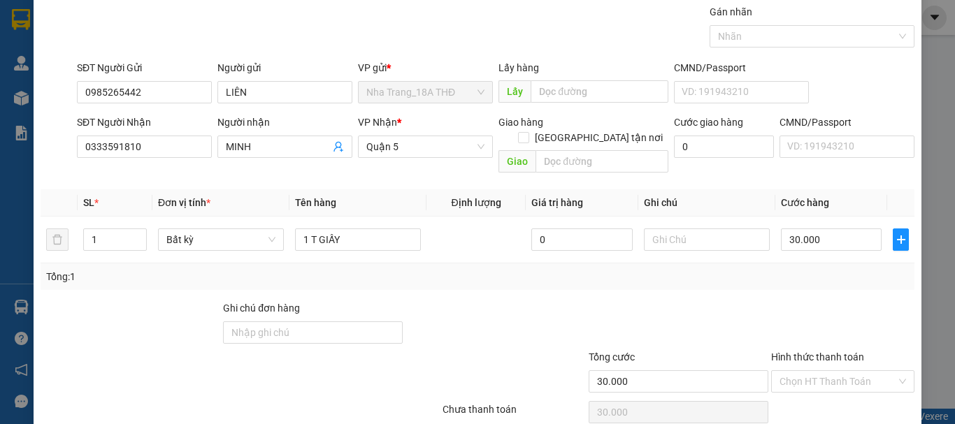
scroll to position [93, 0]
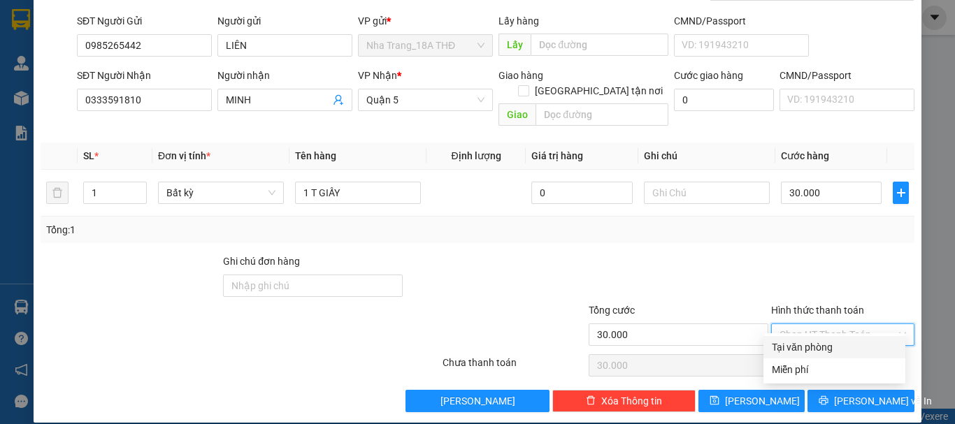
click at [794, 326] on input "Hình thức thanh toán" at bounding box center [837, 334] width 117 height 21
click at [800, 347] on div "Tại văn phòng" at bounding box center [834, 347] width 125 height 15
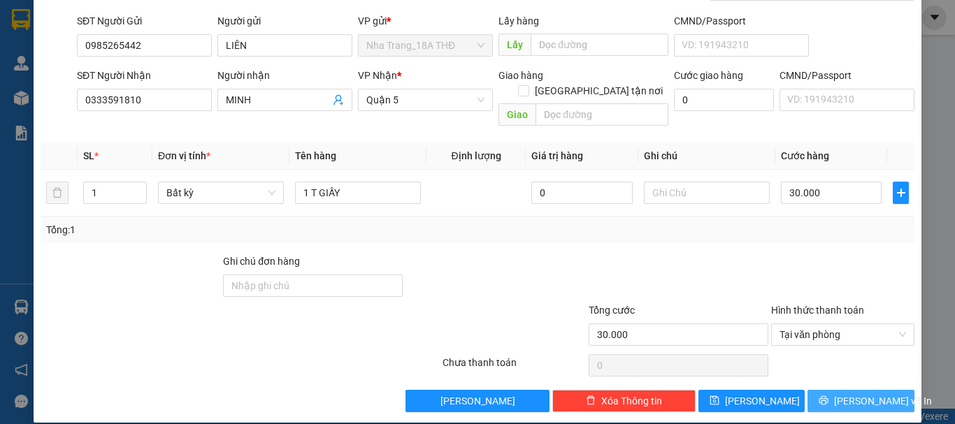
click at [817, 390] on button "[PERSON_NAME] và In" at bounding box center [860, 401] width 107 height 22
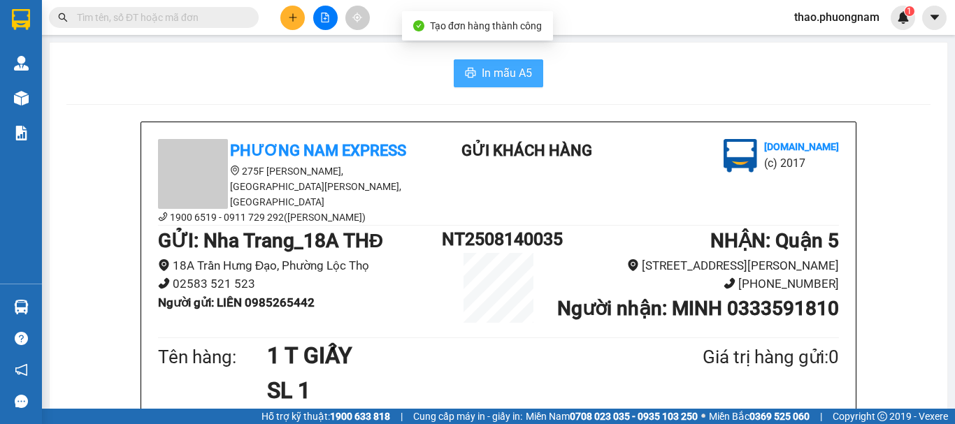
click at [488, 71] on span "In mẫu A5" at bounding box center [507, 72] width 50 height 17
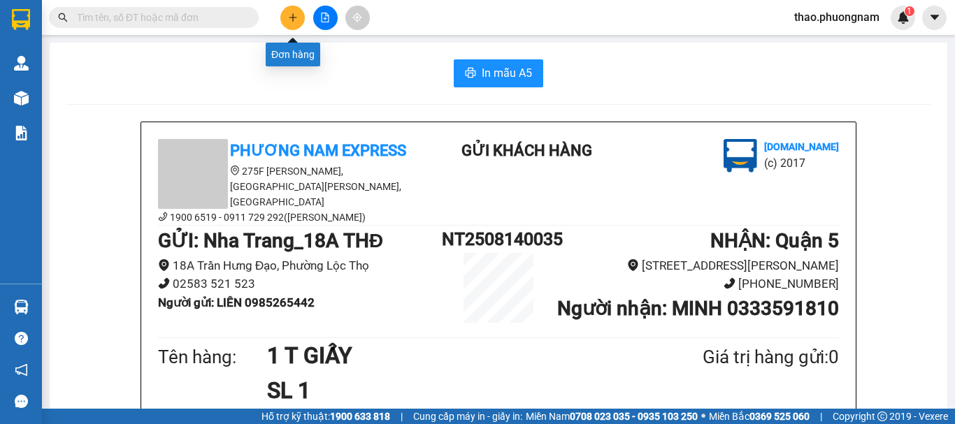
click at [289, 14] on icon "plus" at bounding box center [293, 18] width 10 height 10
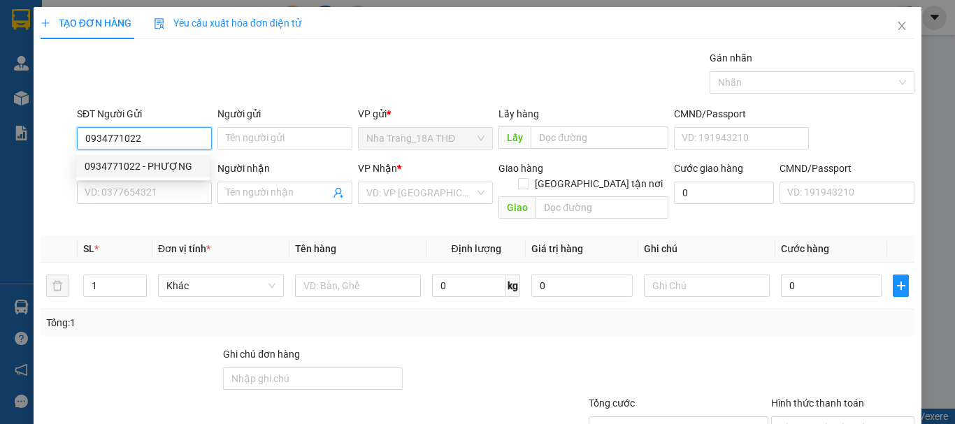
click at [168, 173] on div "0934771022 - PHƯỢNG" at bounding box center [143, 166] width 117 height 15
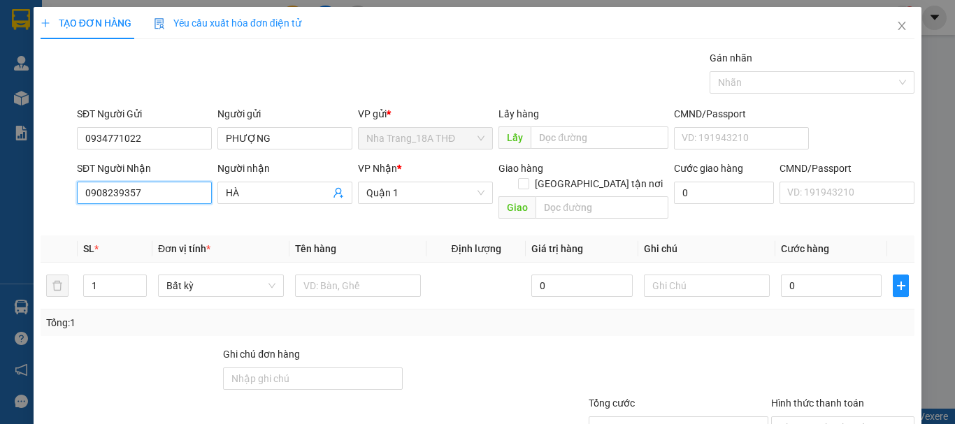
drag, startPoint x: 184, startPoint y: 194, endPoint x: 0, endPoint y: 164, distance: 186.2
click at [0, 167] on div "TẠO ĐƠN HÀNG Yêu cầu xuất hóa đơn điện tử Transit Pickup Surcharge Ids Transit …" at bounding box center [477, 212] width 955 height 424
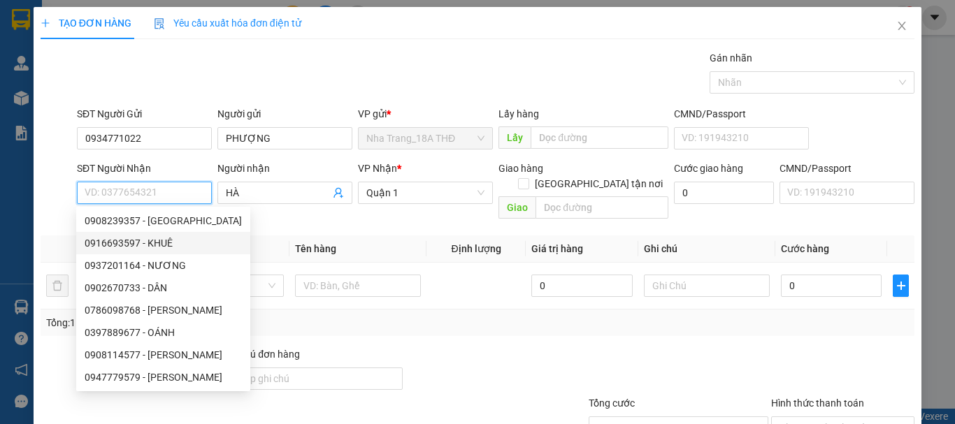
click at [142, 246] on div "0916693597 - KHUÊ" at bounding box center [163, 243] width 157 height 15
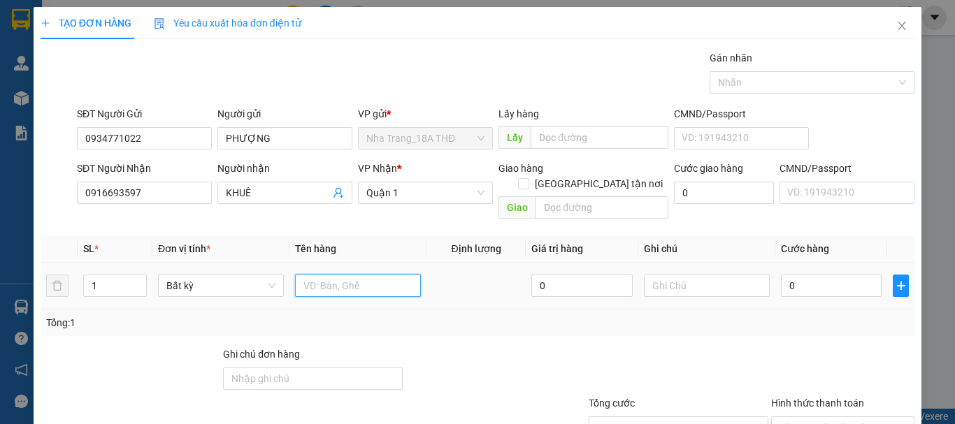
click at [333, 275] on input "text" at bounding box center [358, 286] width 126 height 22
click at [847, 275] on input "0" at bounding box center [831, 286] width 101 height 22
click at [844, 315] on div "Tổng: 1" at bounding box center [477, 322] width 863 height 15
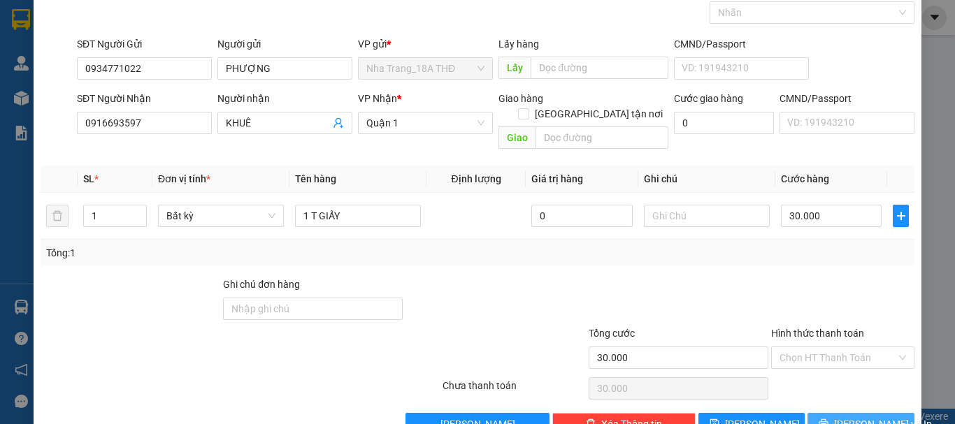
click at [855, 417] on span "[PERSON_NAME] và In" at bounding box center [883, 424] width 98 height 15
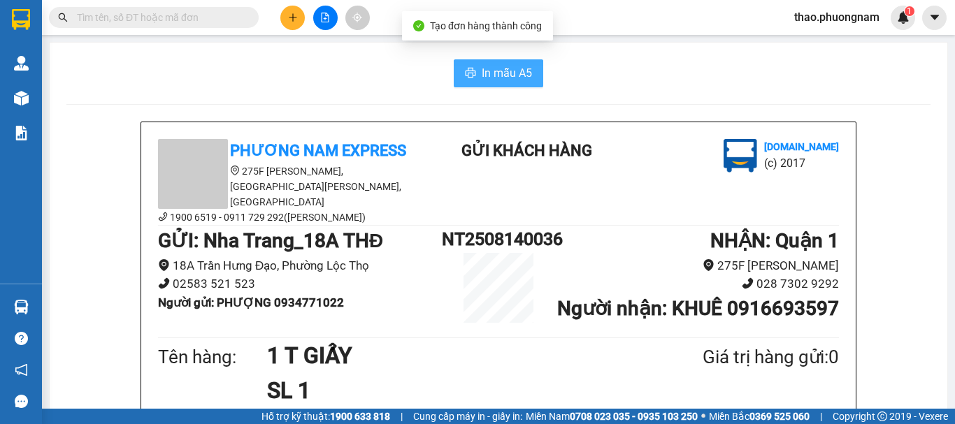
click at [501, 80] on span "In mẫu A5" at bounding box center [507, 72] width 50 height 17
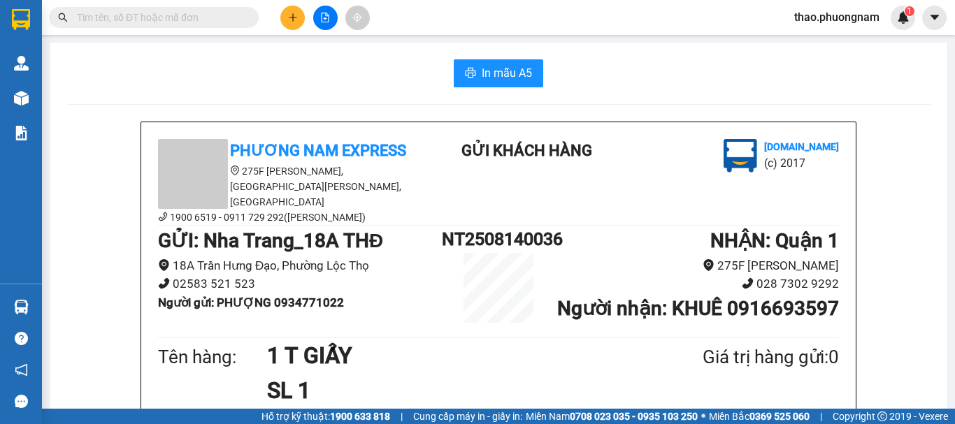
click at [658, 65] on div "In mẫu A5" at bounding box center [498, 73] width 864 height 28
click at [140, 14] on input "text" at bounding box center [159, 17] width 165 height 15
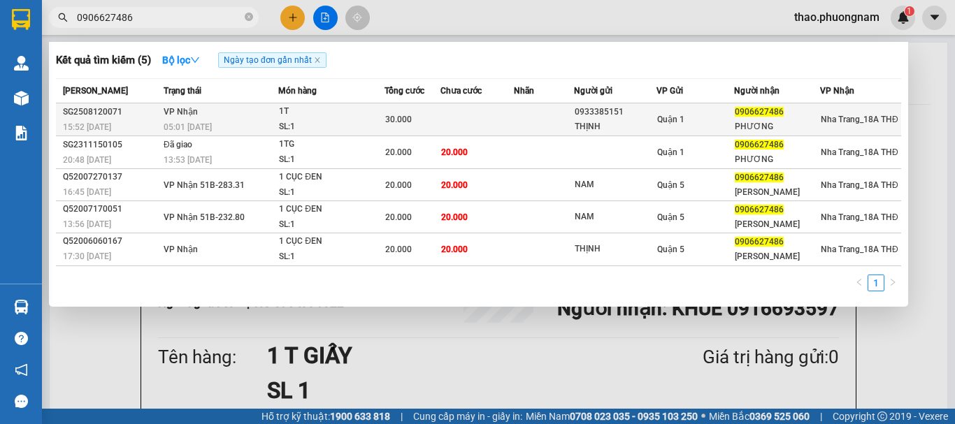
click at [120, 122] on div "15:52 [DATE]" at bounding box center [111, 127] width 96 height 15
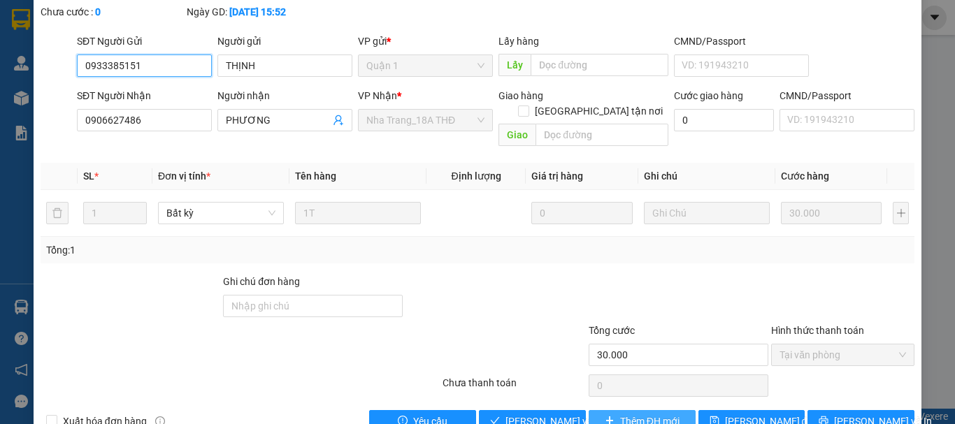
scroll to position [96, 0]
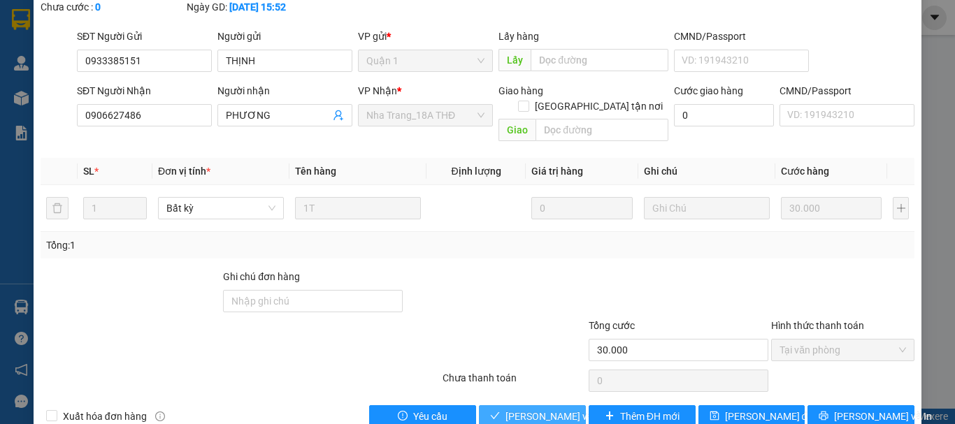
click at [541, 409] on span "Lưu và Giao hàng" at bounding box center [572, 416] width 134 height 15
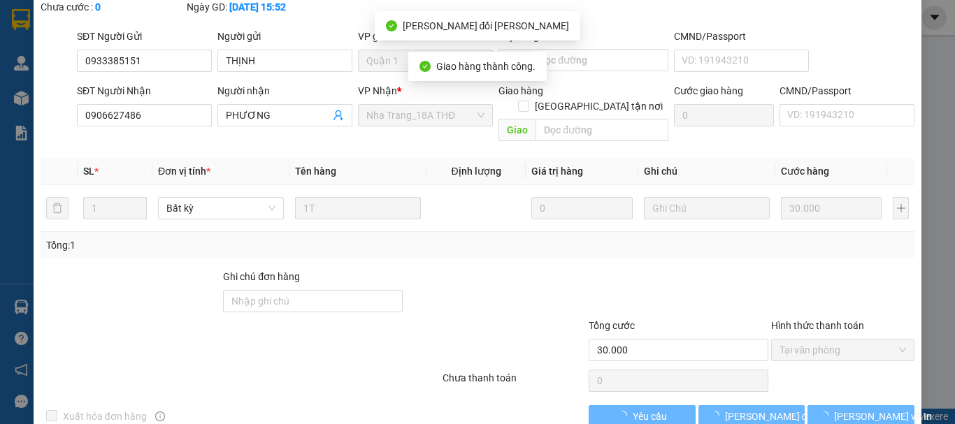
scroll to position [111, 0]
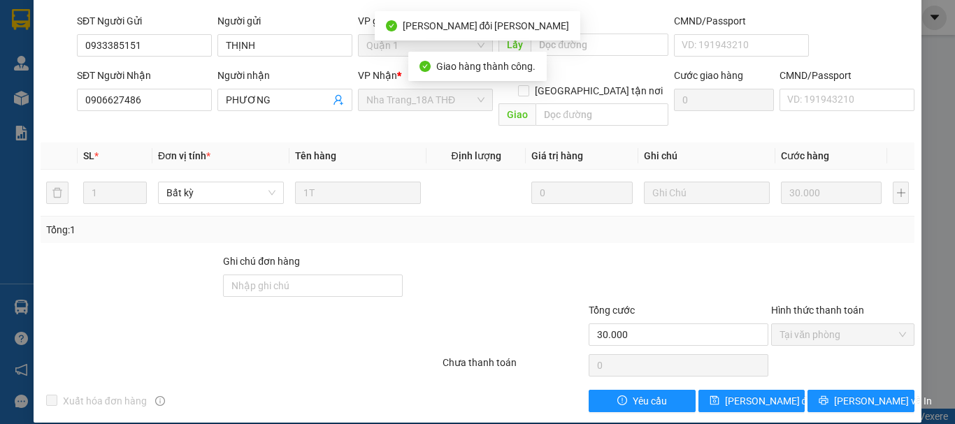
click at [478, 271] on div at bounding box center [495, 278] width 182 height 49
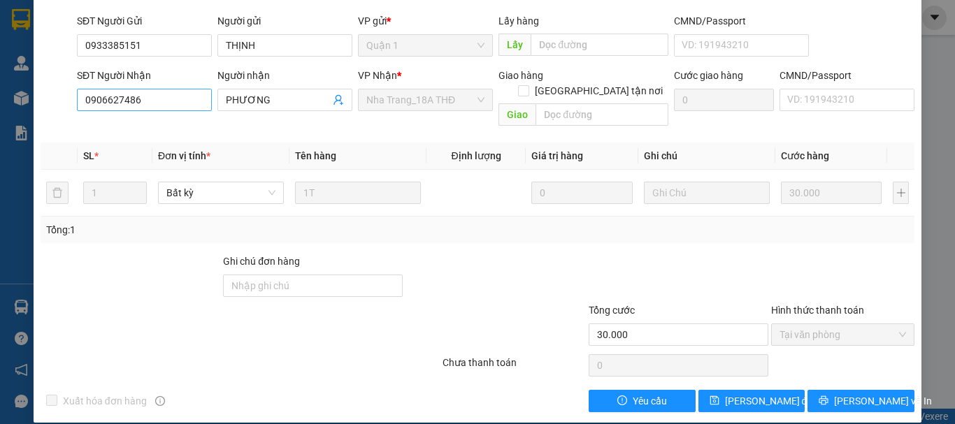
scroll to position [0, 0]
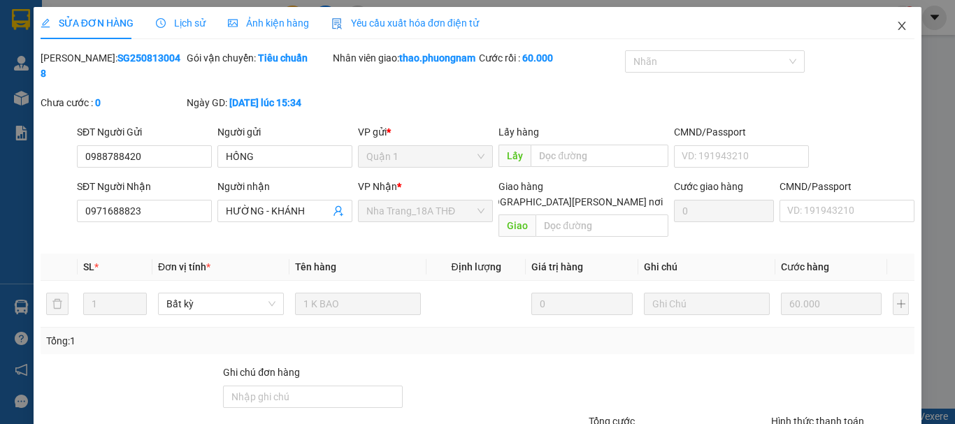
click at [898, 27] on span "Close" at bounding box center [901, 26] width 39 height 39
click at [898, 27] on div "1" at bounding box center [903, 18] width 24 height 24
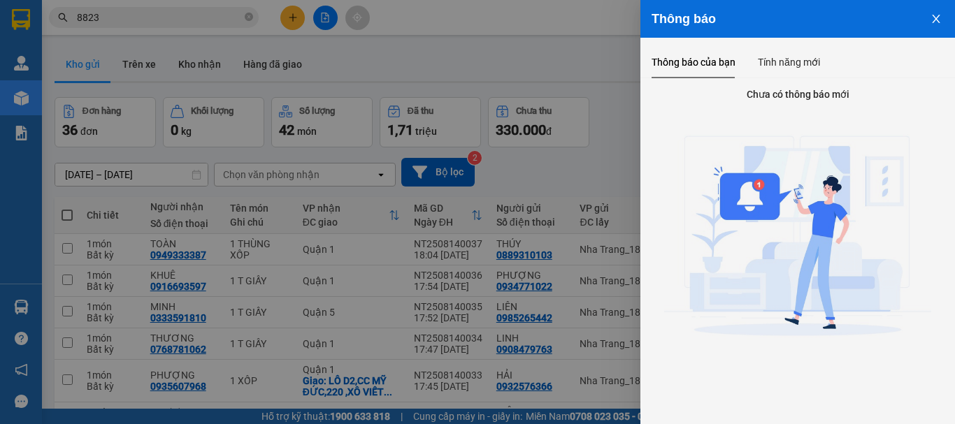
click at [289, 19] on div at bounding box center [477, 212] width 955 height 424
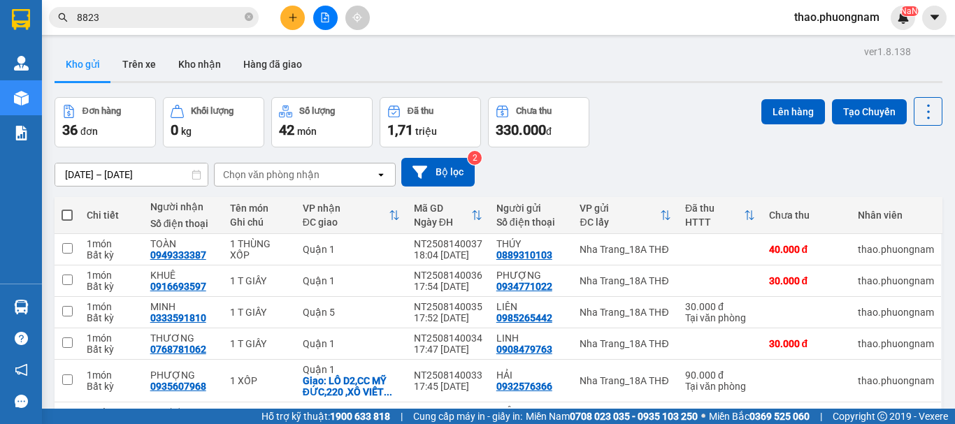
click at [290, 15] on icon "plus" at bounding box center [293, 18] width 10 height 10
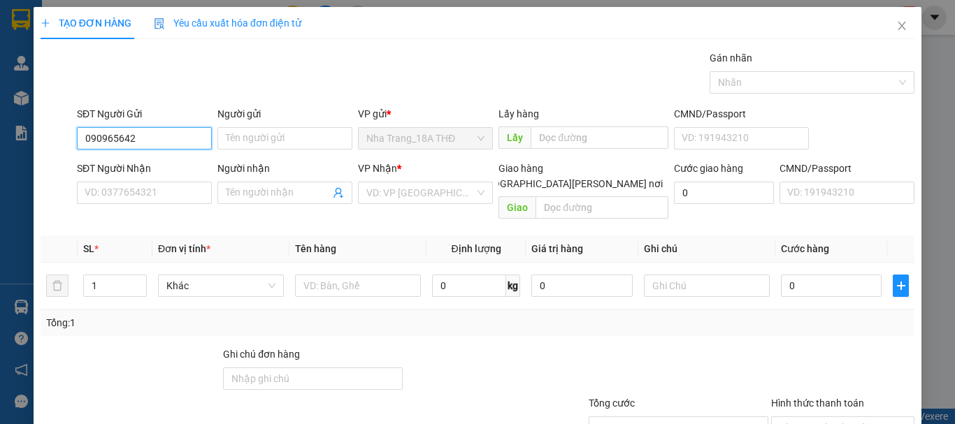
type input "0909656423"
click at [100, 167] on div "0909656423 - TÝ" at bounding box center [143, 166] width 117 height 15
type input "TÝ"
type input "0909559211"
type input "DIỄM"
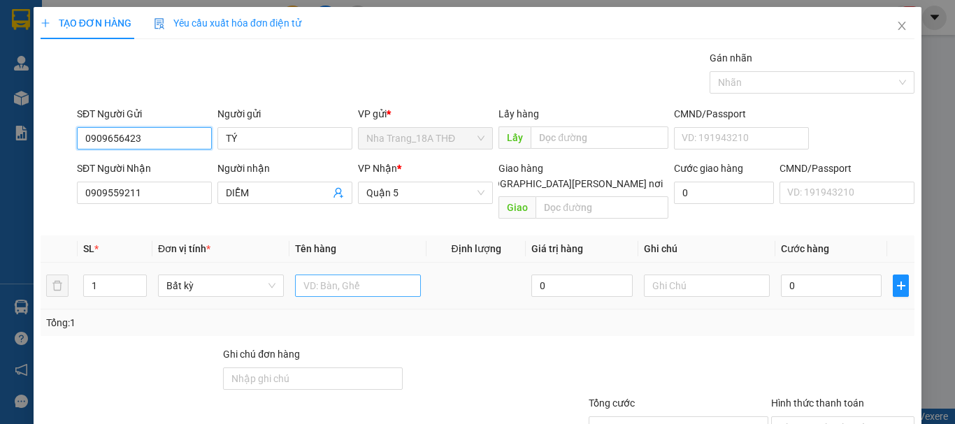
type input "0909656423"
click at [326, 278] on input "text" at bounding box center [358, 286] width 126 height 22
type input "1 XỐP"
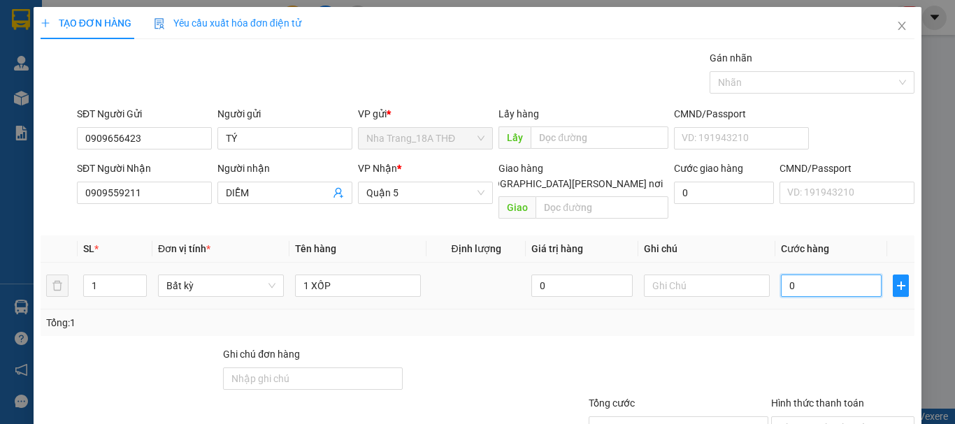
click at [807, 278] on input "0" at bounding box center [831, 286] width 101 height 22
type input "7"
type input "70"
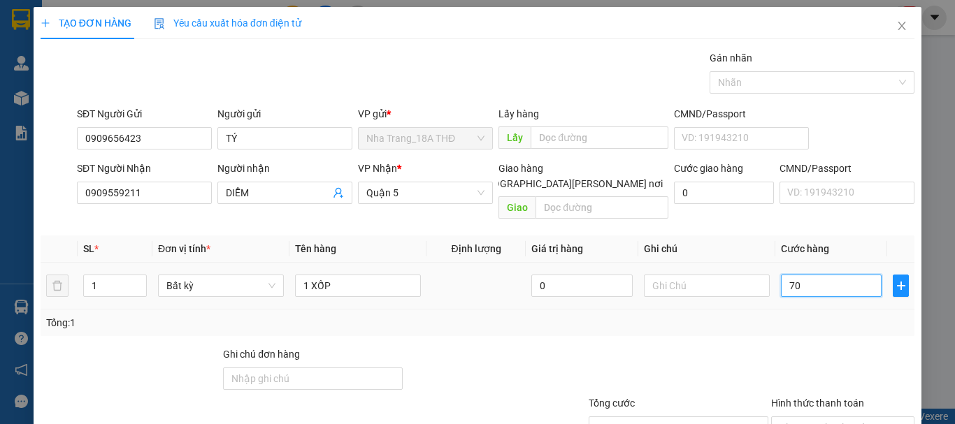
type input "70"
type input "70.000"
click at [807, 321] on div "Transit Pickup Surcharge Ids Transit Deliver Surcharge Ids Transit Deliver Surc…" at bounding box center [478, 277] width 874 height 455
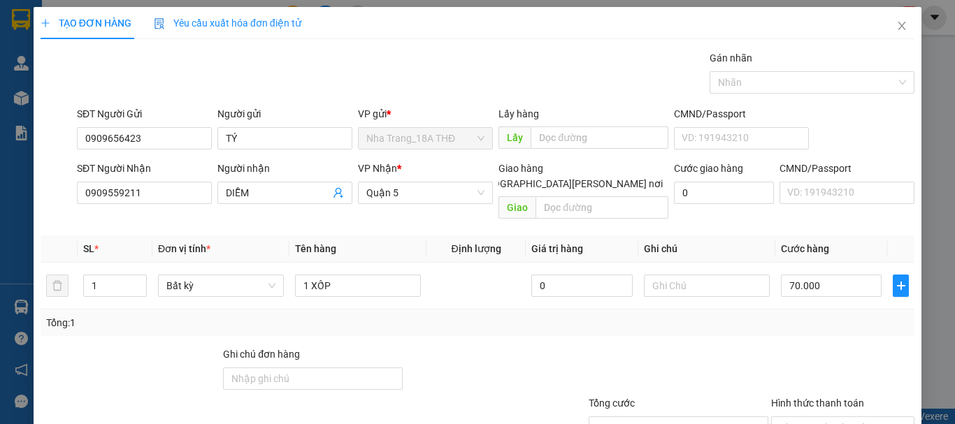
scroll to position [70, 0]
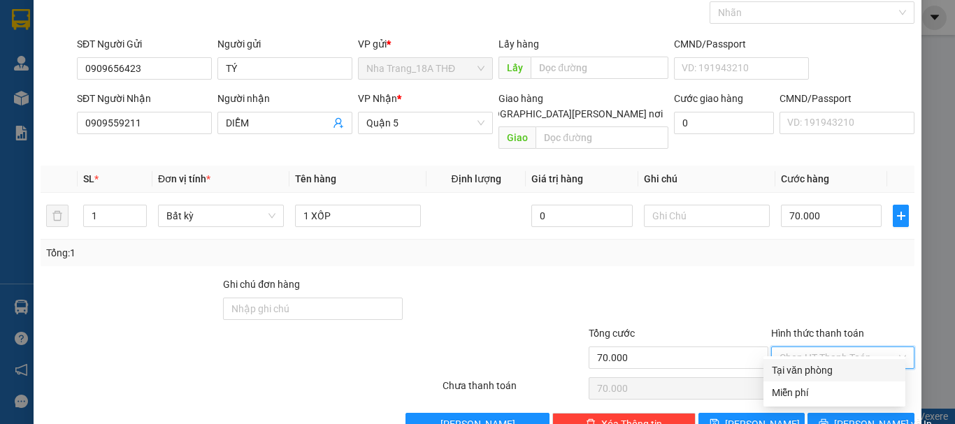
click at [814, 347] on input "Hình thức thanh toán" at bounding box center [837, 357] width 117 height 21
click at [833, 373] on div "Tại văn phòng" at bounding box center [834, 370] width 125 height 15
type input "0"
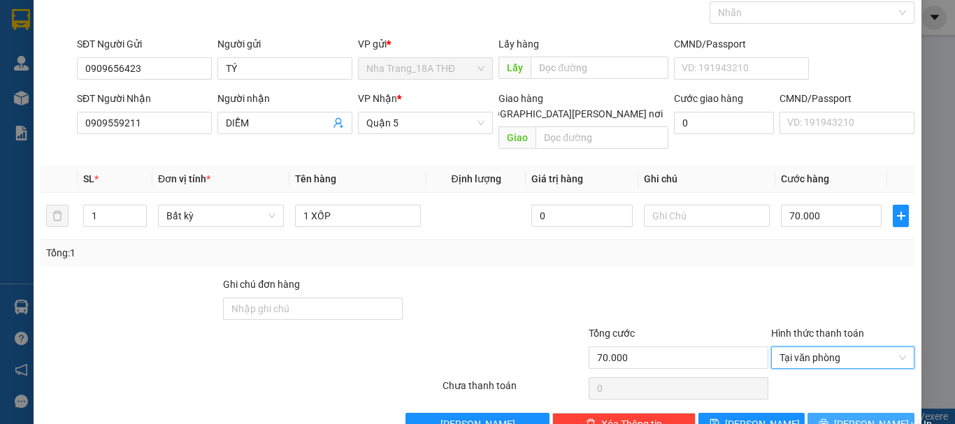
click at [848, 417] on span "[PERSON_NAME] và In" at bounding box center [883, 424] width 98 height 15
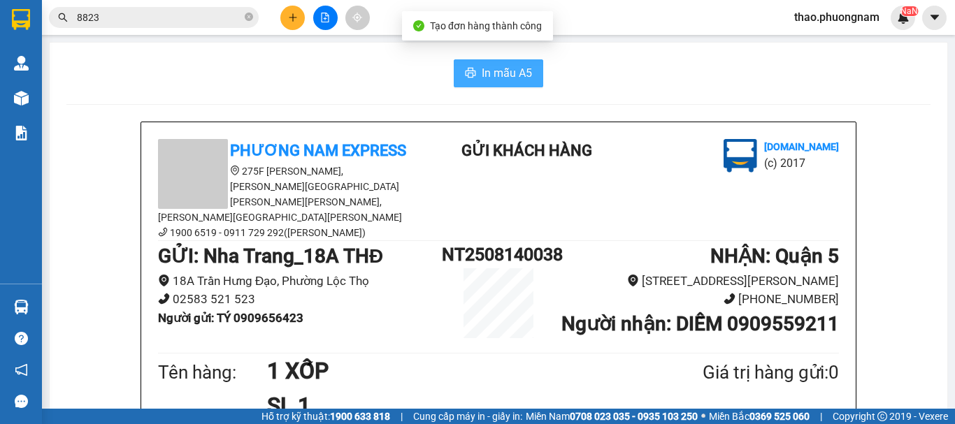
click at [482, 72] on span "In mẫu A5" at bounding box center [507, 72] width 50 height 17
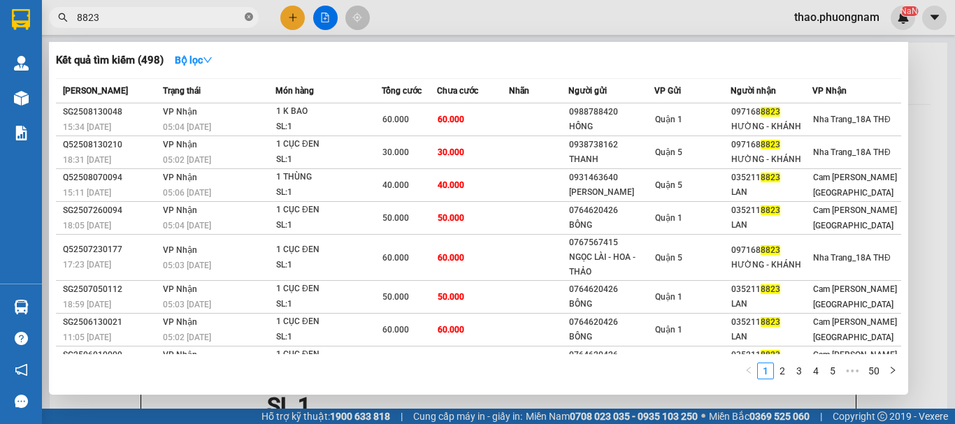
click at [247, 14] on icon "close-circle" at bounding box center [249, 17] width 8 height 8
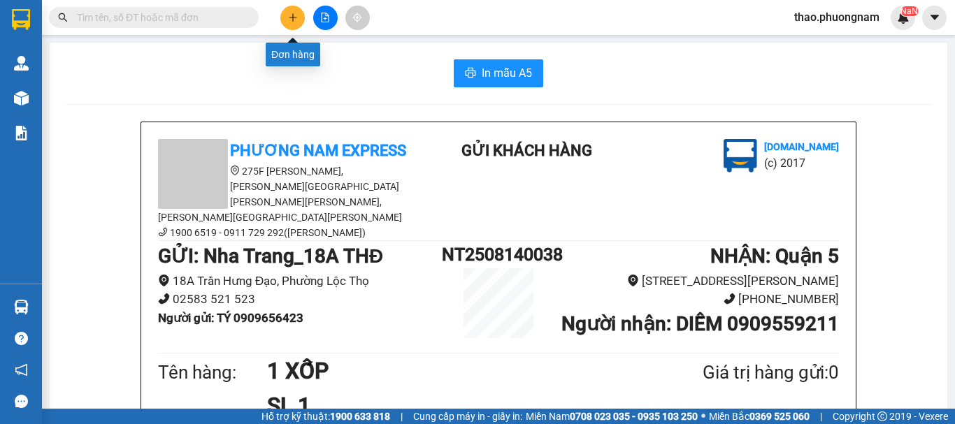
click at [294, 10] on button at bounding box center [292, 18] width 24 height 24
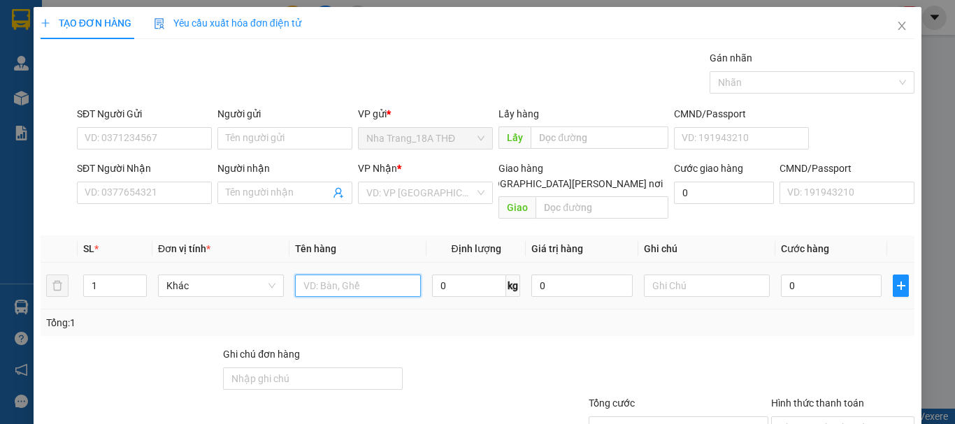
click at [350, 275] on input "text" at bounding box center [358, 286] width 126 height 22
type input "1 H"
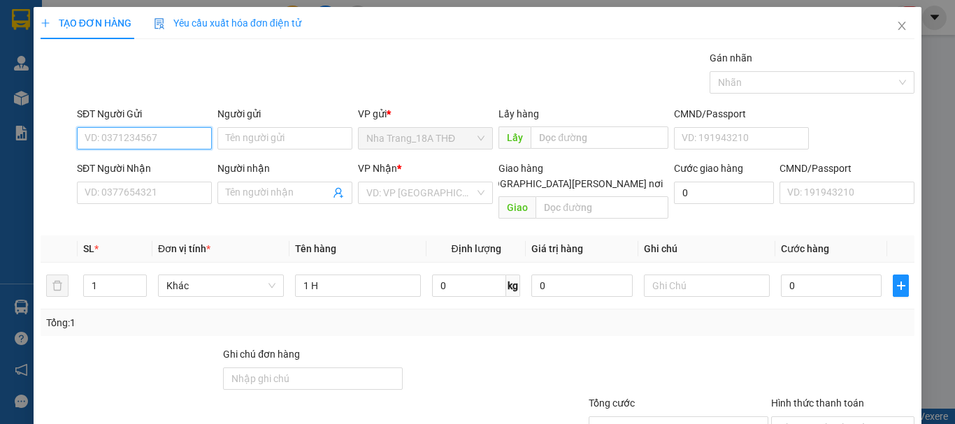
click at [96, 142] on input "SĐT Người Gửi" at bounding box center [144, 138] width 135 height 22
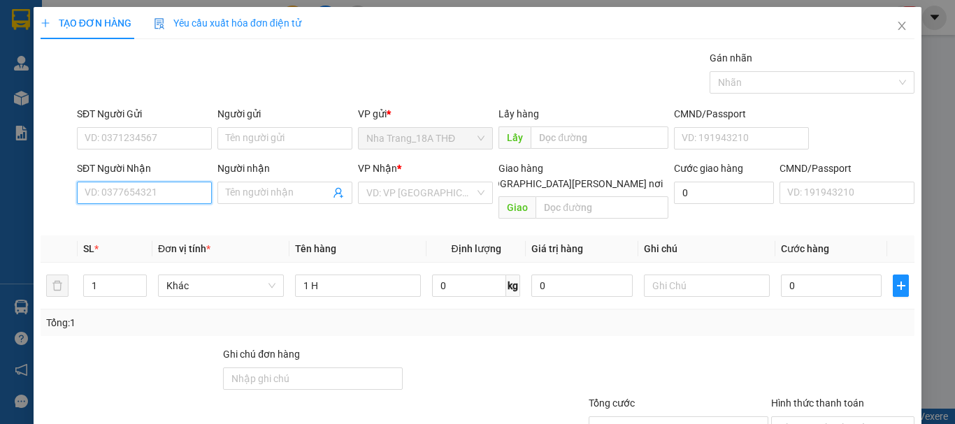
click at [134, 196] on input "SĐT Người Nhận" at bounding box center [144, 193] width 135 height 22
type input "0339886488"
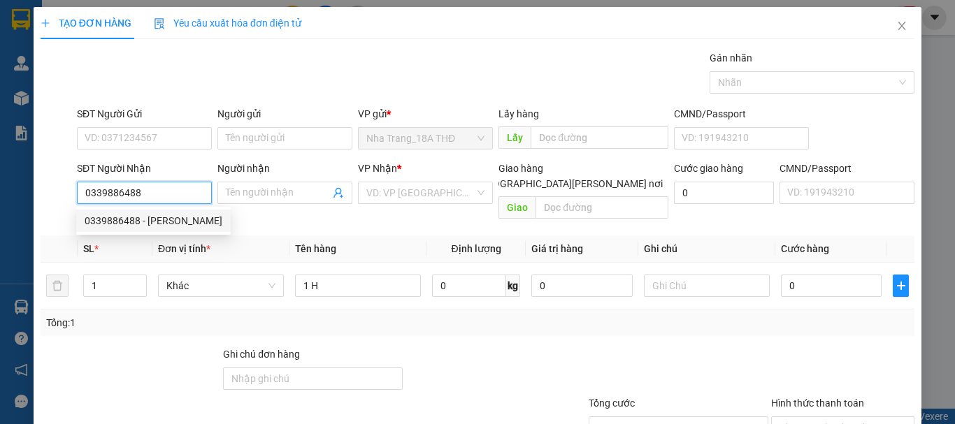
click at [131, 213] on div "0339886488 - XUÂN TRƯỜNG" at bounding box center [154, 220] width 138 height 15
type input "XUÂN TRƯỜNG"
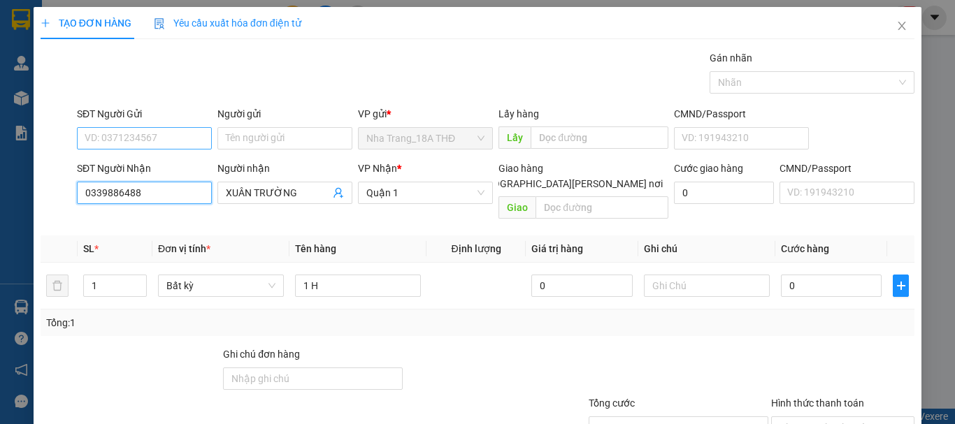
type input "0339886488"
drag, startPoint x: 134, startPoint y: 130, endPoint x: 169, endPoint y: 141, distance: 36.7
click at [138, 131] on input "SĐT Người Gửi" at bounding box center [144, 138] width 135 height 22
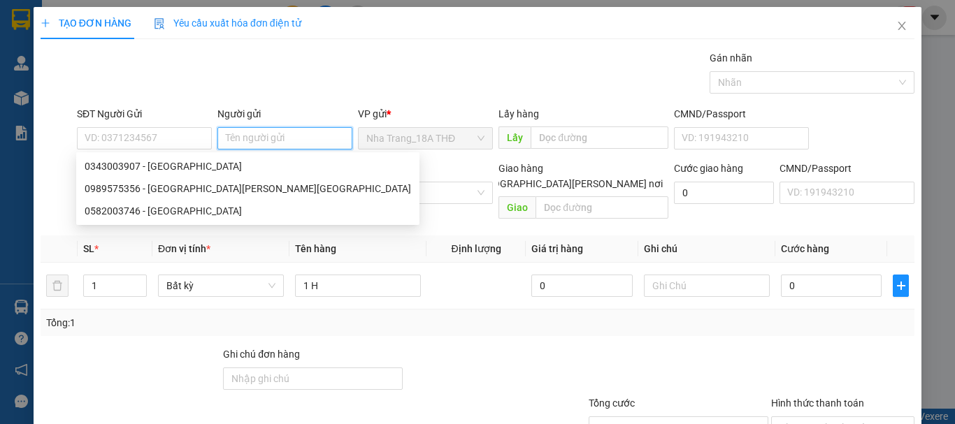
click at [237, 144] on input "Người gửi" at bounding box center [284, 138] width 135 height 22
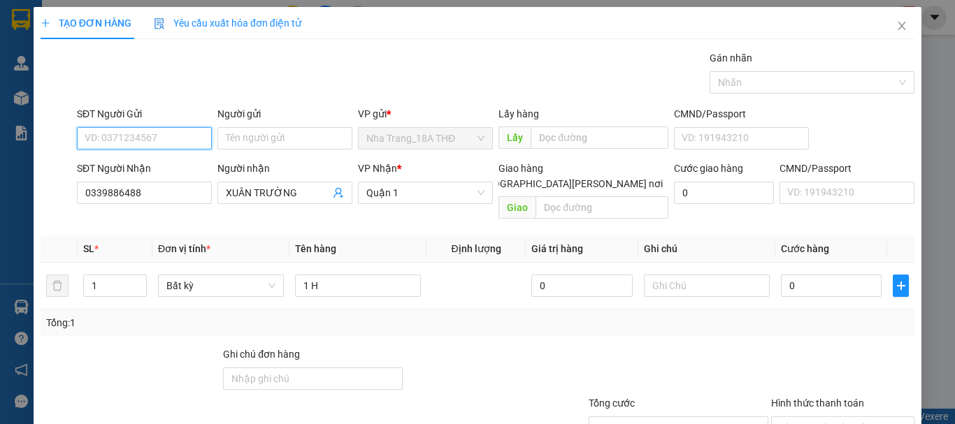
click at [164, 134] on input "SĐT Người Gửi" at bounding box center [144, 138] width 135 height 22
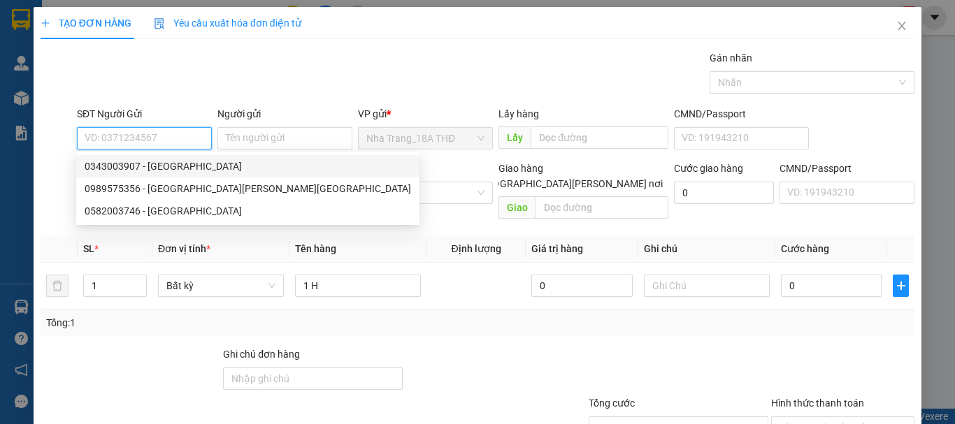
click at [161, 173] on div "0343003907 - VIỆT HÀN" at bounding box center [248, 166] width 326 height 15
type input "0343003907"
type input "VIỆT HÀN"
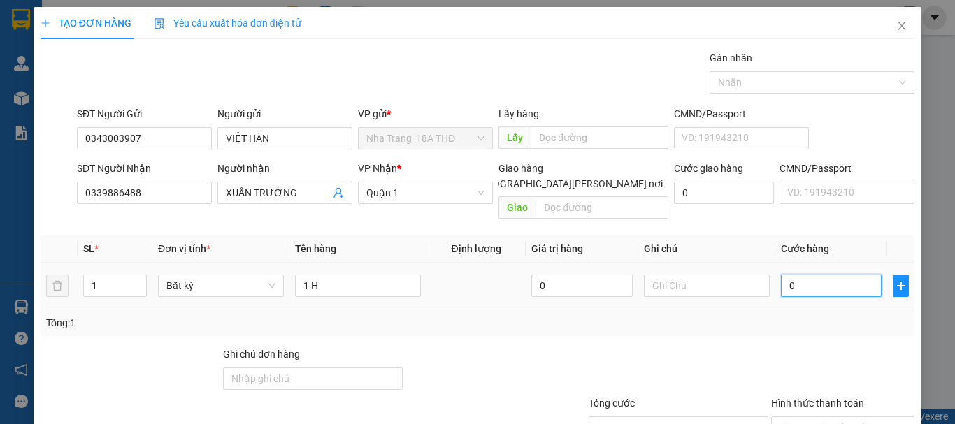
click at [815, 275] on input "0" at bounding box center [831, 286] width 101 height 22
type input "2"
type input "20"
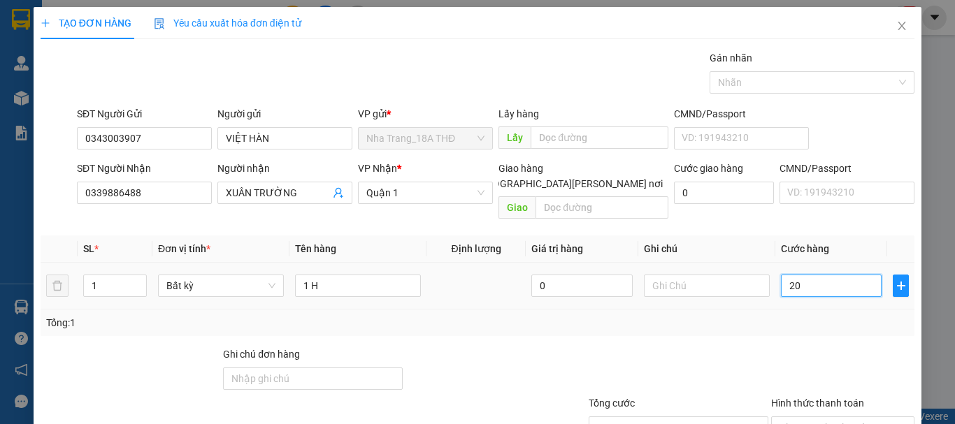
type input "20"
type input "20.000"
click at [823, 347] on div at bounding box center [843, 371] width 146 height 49
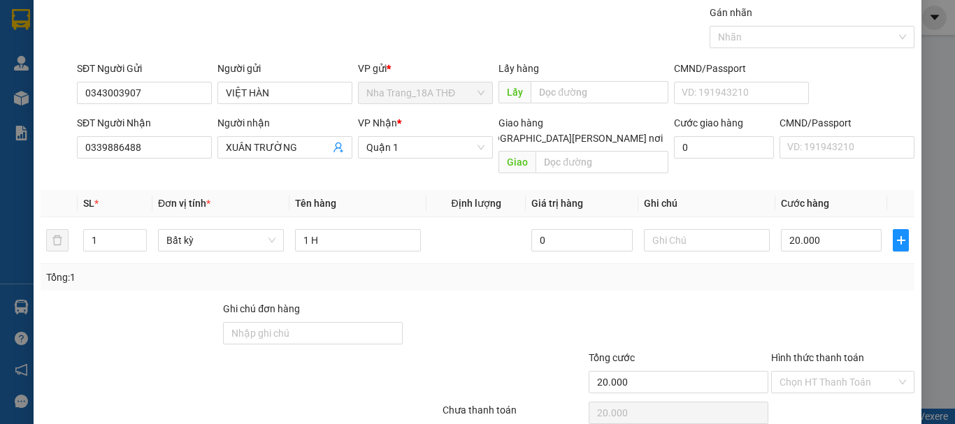
scroll to position [93, 0]
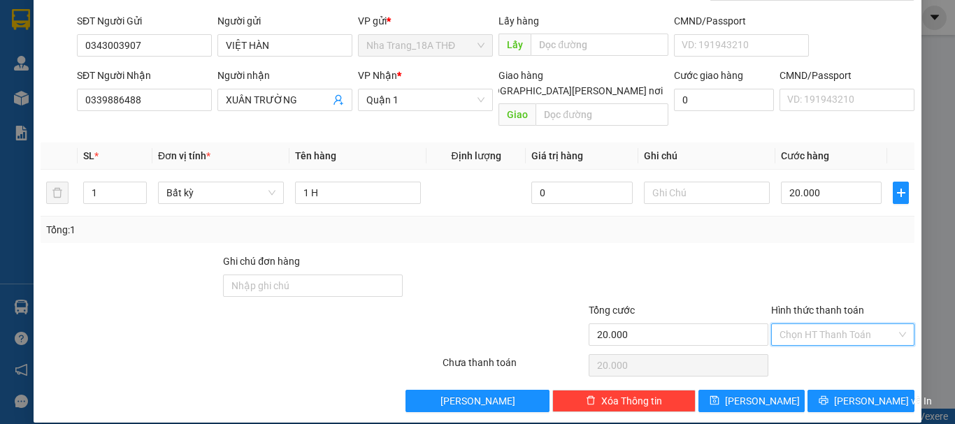
click at [829, 324] on input "Hình thức thanh toán" at bounding box center [837, 334] width 117 height 21
click at [839, 346] on div "Tại văn phòng" at bounding box center [834, 347] width 125 height 15
type input "0"
click at [846, 394] on span "[PERSON_NAME] và In" at bounding box center [883, 401] width 98 height 15
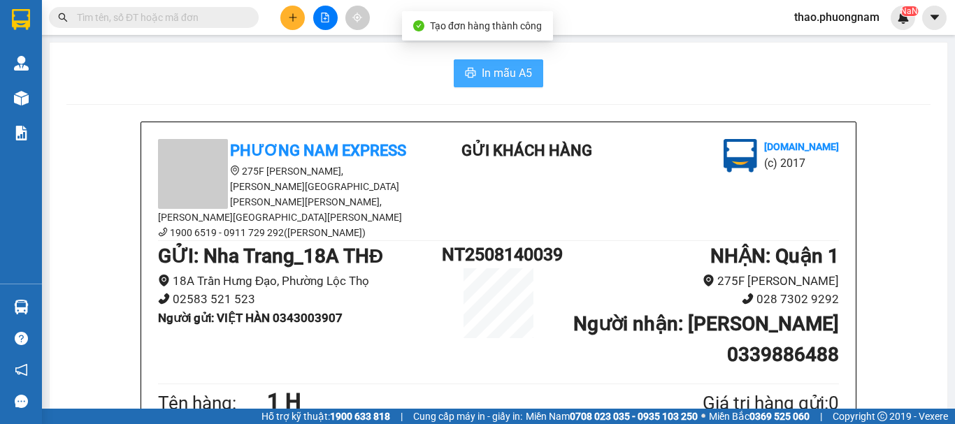
click at [510, 71] on span "In mẫu A5" at bounding box center [507, 72] width 50 height 17
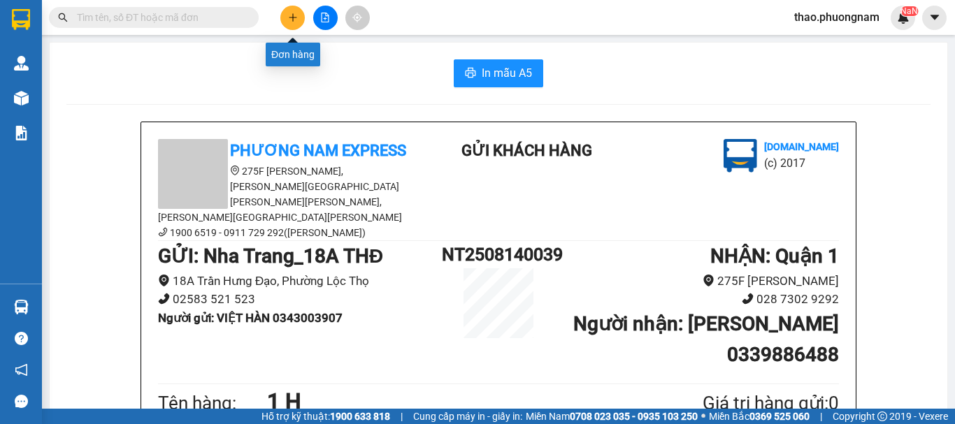
click at [297, 19] on icon "plus" at bounding box center [293, 18] width 10 height 10
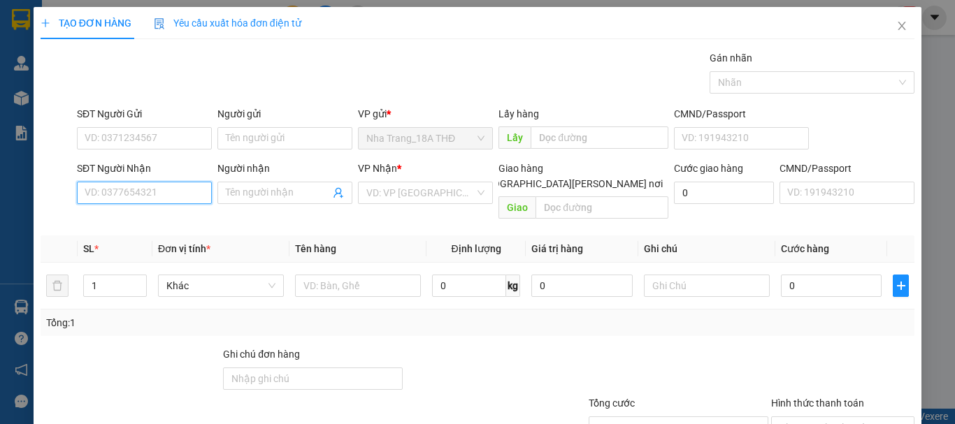
click at [152, 188] on input "SĐT Người Nhận" at bounding box center [144, 193] width 135 height 22
type input "0866729344"
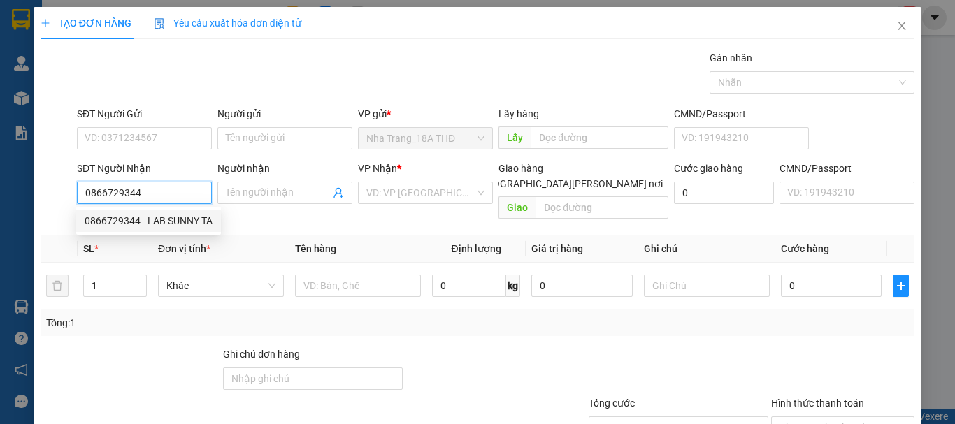
click at [145, 224] on div "0866729344 - LAB SUNNY TA" at bounding box center [149, 220] width 128 height 15
type input "LAB SUNNY TA"
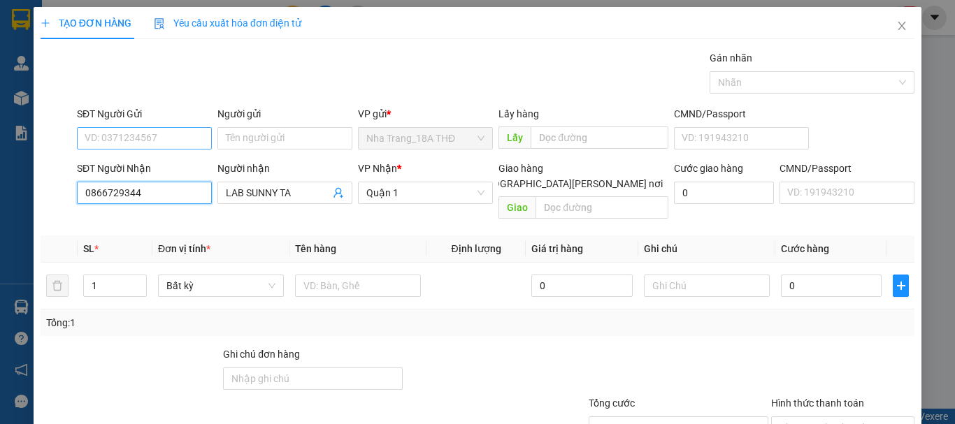
type input "0866729344"
click at [147, 139] on input "SĐT Người Gửi" at bounding box center [144, 138] width 135 height 22
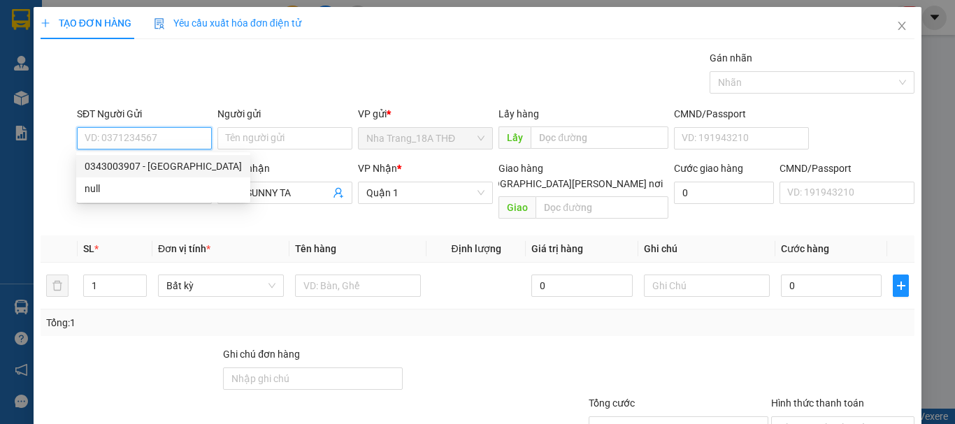
click at [165, 167] on div "0343003907 - VIỆT HÀN" at bounding box center [163, 166] width 157 height 15
type input "0343003907"
type input "VIỆT HÀN"
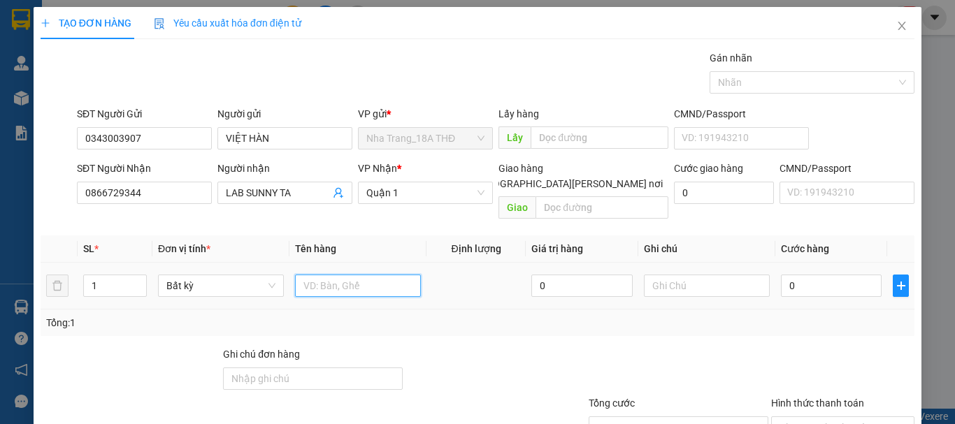
click at [347, 277] on input "text" at bounding box center [358, 286] width 126 height 22
type input "1 H"
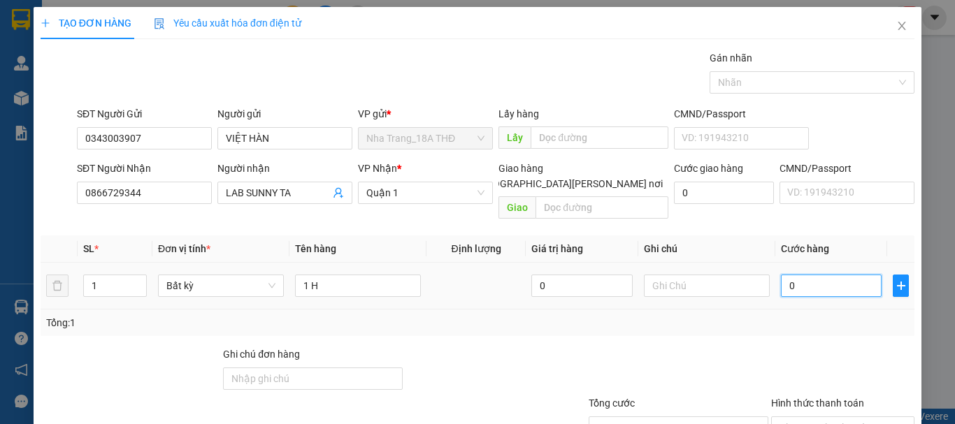
click at [785, 278] on input "0" at bounding box center [831, 286] width 101 height 22
type input "2"
type input "20"
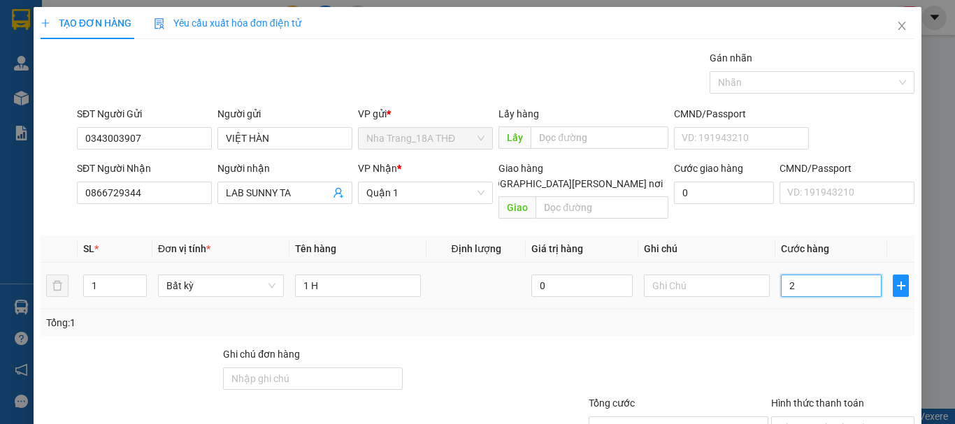
type input "20"
type input "20.000"
click at [764, 315] on div "Tổng: 1" at bounding box center [477, 322] width 863 height 15
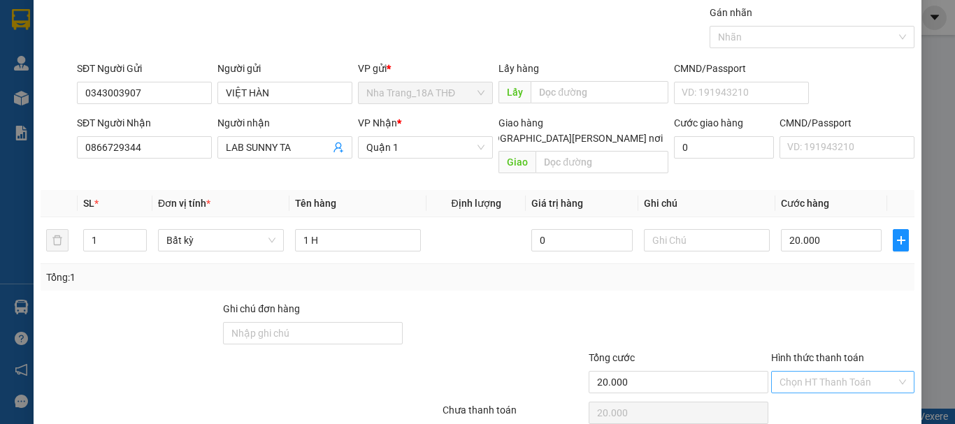
scroll to position [70, 0]
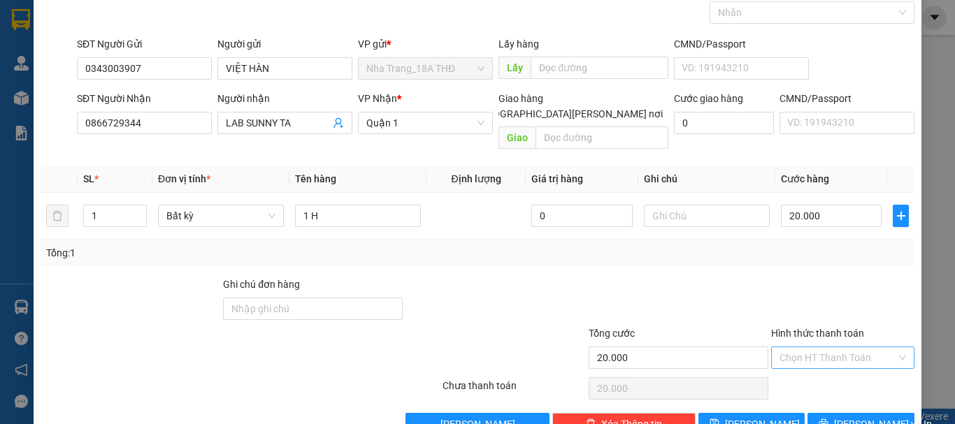
click at [800, 347] on input "Hình thức thanh toán" at bounding box center [837, 357] width 117 height 21
drag, startPoint x: 805, startPoint y: 370, endPoint x: 823, endPoint y: 398, distance: 34.3
click at [806, 373] on div "Tại văn phòng" at bounding box center [834, 370] width 125 height 15
type input "0"
click at [825, 419] on icon "printer" at bounding box center [823, 423] width 9 height 9
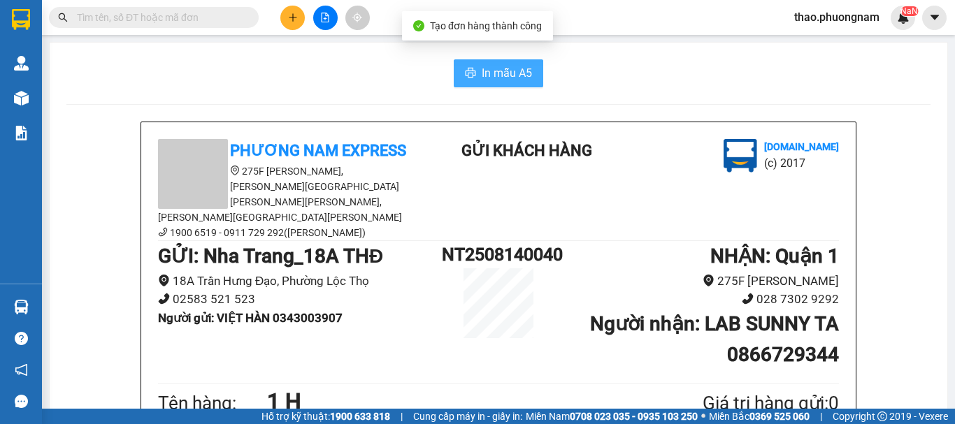
click at [487, 66] on span "In mẫu A5" at bounding box center [507, 72] width 50 height 17
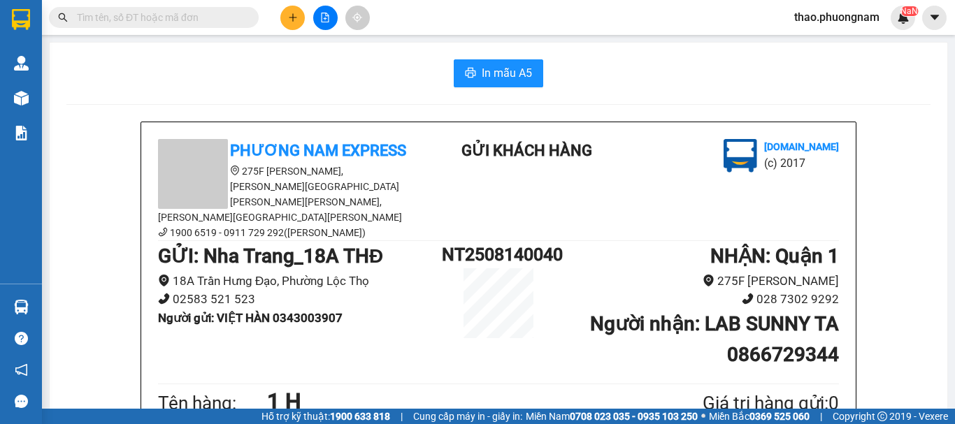
scroll to position [140, 0]
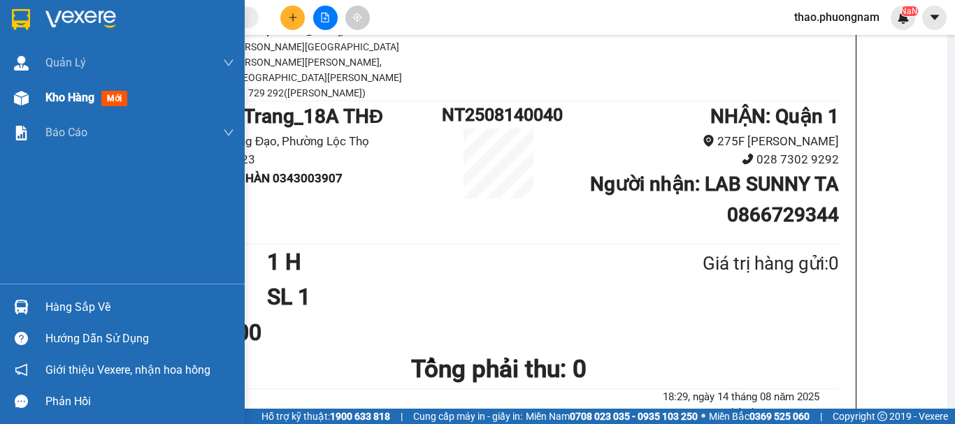
click at [53, 99] on span "Kho hàng" at bounding box center [69, 97] width 49 height 13
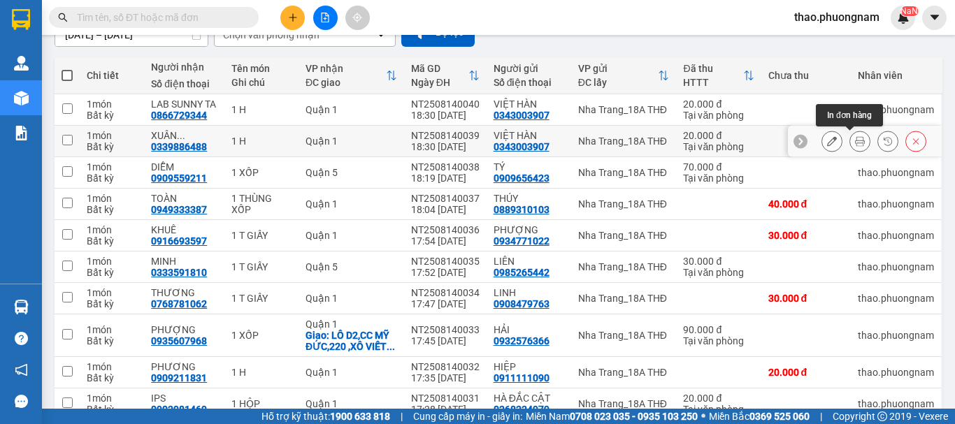
click at [850, 141] on button at bounding box center [860, 141] width 20 height 24
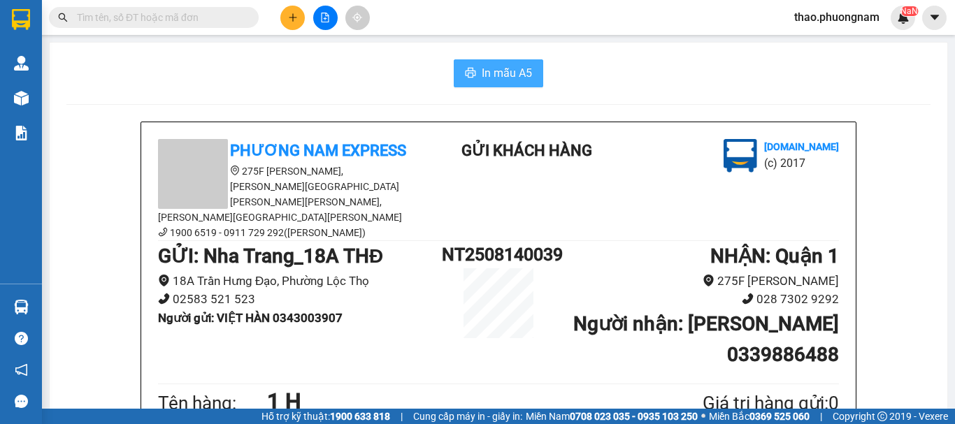
click at [482, 71] on span "In mẫu A5" at bounding box center [507, 72] width 50 height 17
click at [157, 24] on input "text" at bounding box center [159, 17] width 165 height 15
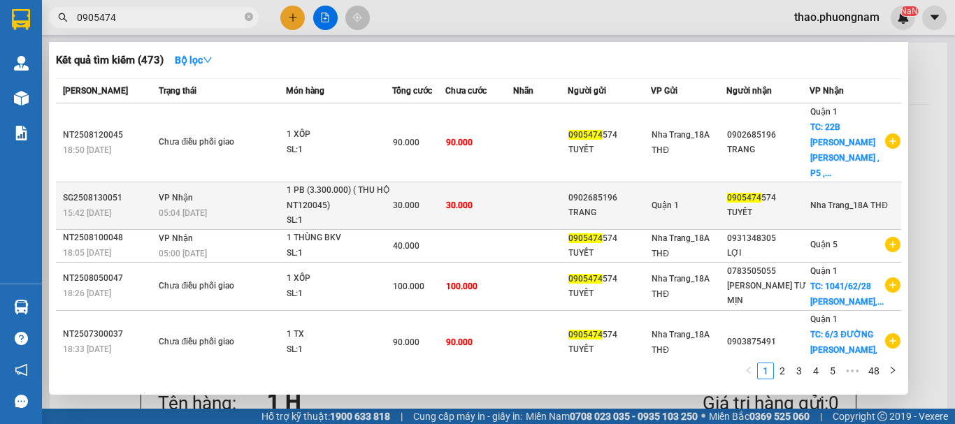
type input "0905474"
click at [527, 185] on td at bounding box center [540, 206] width 55 height 48
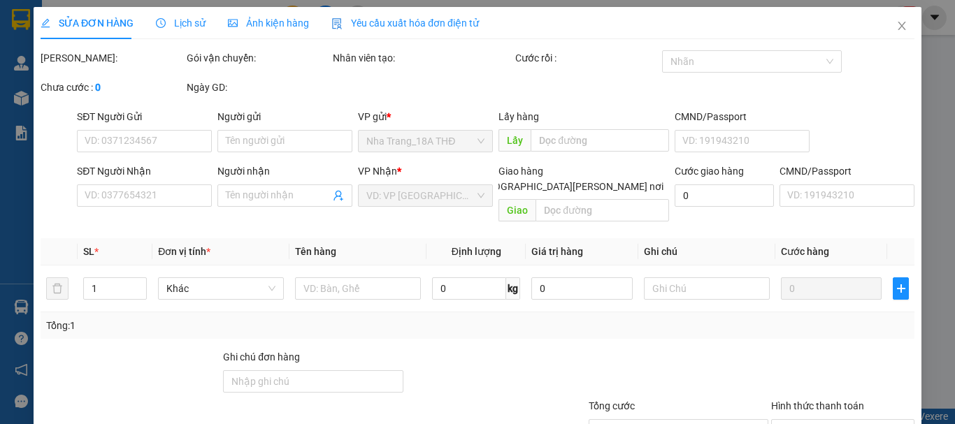
type input "0902685196"
type input "TRANG"
type input "0905474574"
type input "TUYẾT"
type input "30.000"
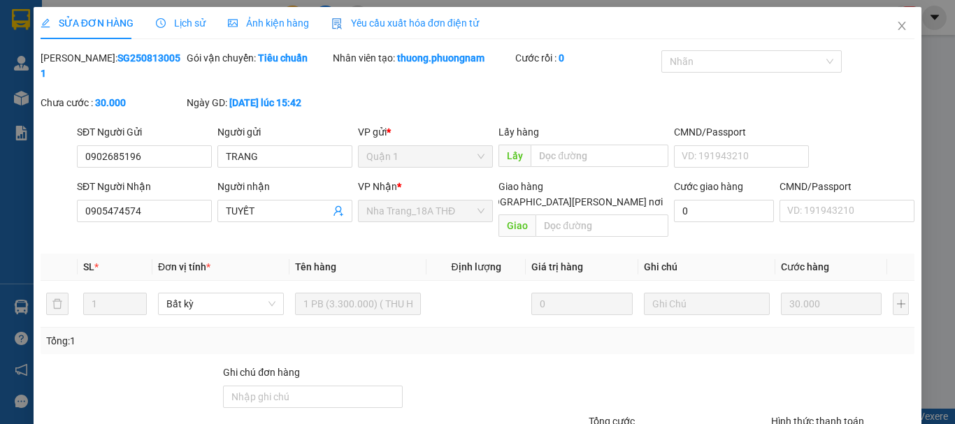
drag, startPoint x: 621, startPoint y: 405, endPoint x: 651, endPoint y: 407, distance: 30.8
drag, startPoint x: 651, startPoint y: 407, endPoint x: 582, endPoint y: 75, distance: 338.5
click at [582, 75] on div "Cước rồi : 0" at bounding box center [587, 72] width 146 height 45
drag, startPoint x: 564, startPoint y: 34, endPoint x: 544, endPoint y: 344, distance: 310.3
click at [544, 365] on div at bounding box center [495, 389] width 182 height 49
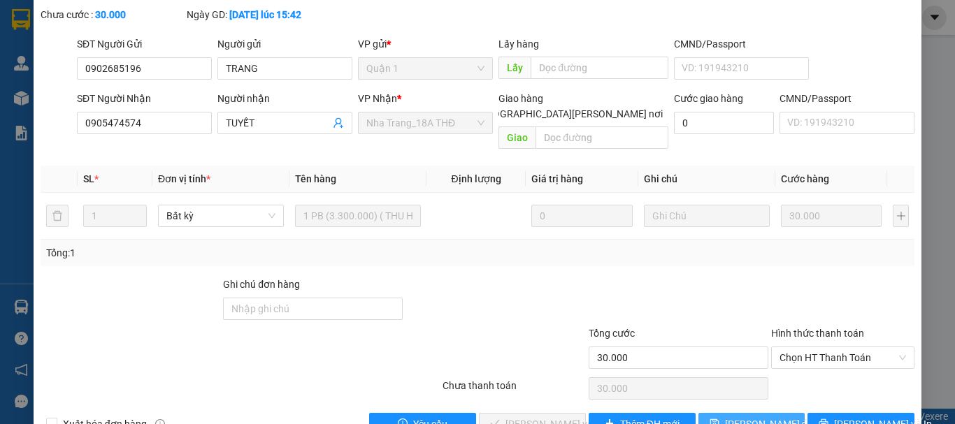
scroll to position [96, 0]
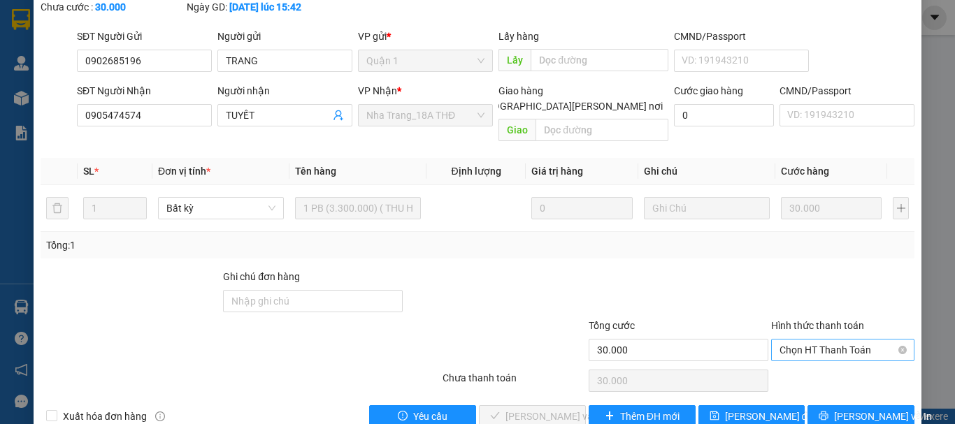
click at [810, 340] on span "Chọn HT Thanh Toán" at bounding box center [842, 350] width 127 height 21
click at [812, 349] on div "Tại văn phòng" at bounding box center [834, 347] width 125 height 15
type input "0"
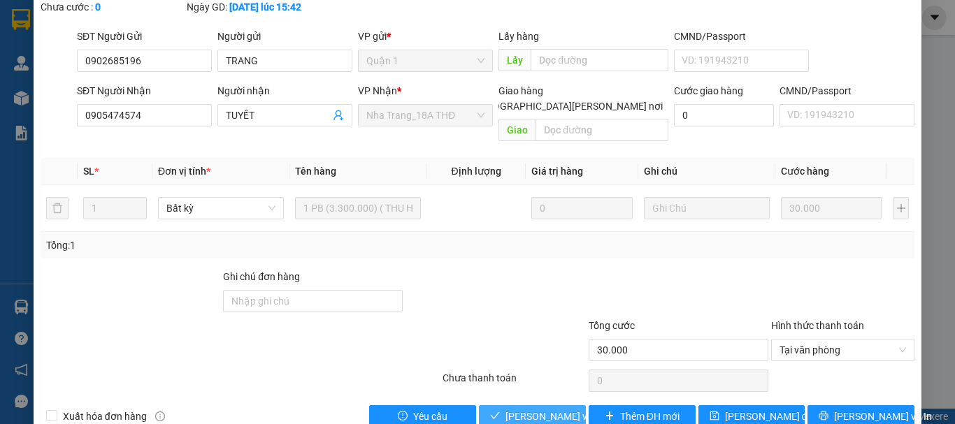
click at [545, 409] on span "Lưu và Giao hàng" at bounding box center [599, 416] width 189 height 15
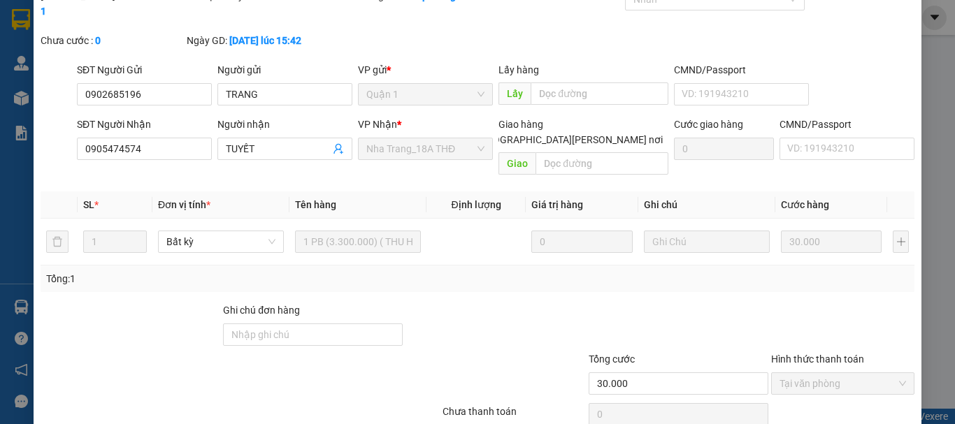
scroll to position [0, 0]
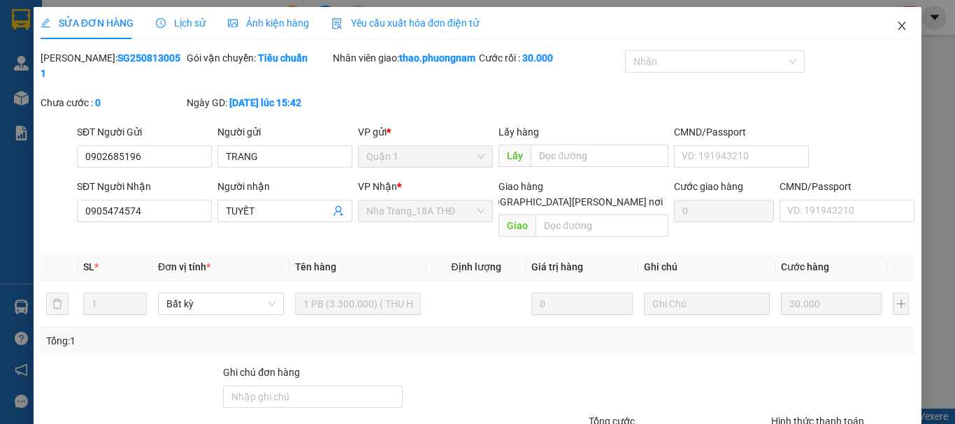
drag, startPoint x: 891, startPoint y: 27, endPoint x: 532, endPoint y: 8, distance: 359.1
click at [896, 27] on icon "close" at bounding box center [901, 25] width 11 height 11
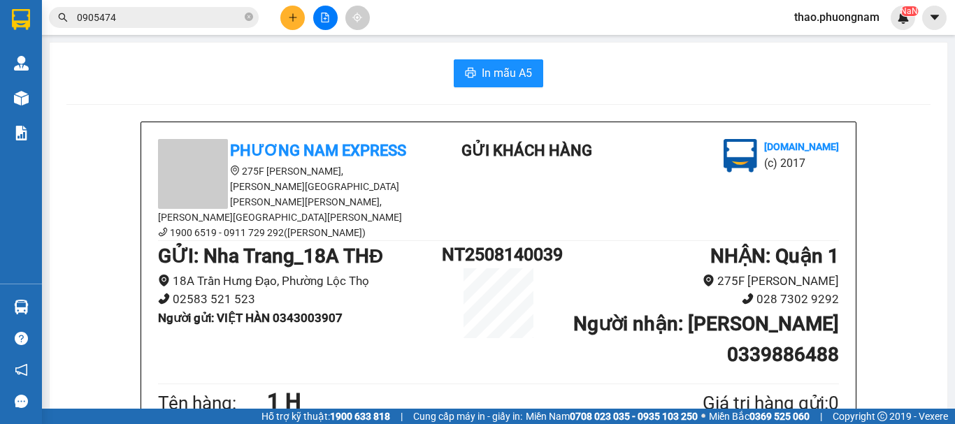
click at [285, 20] on button at bounding box center [292, 18] width 24 height 24
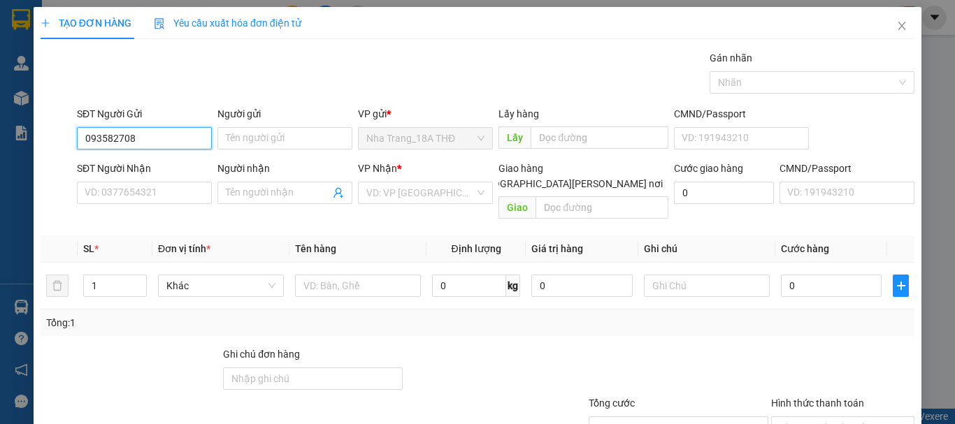
type input "0935827086"
click at [139, 169] on div "0935827086 - HẢI" at bounding box center [143, 166] width 117 height 15
type input "HẢI"
type input "0349779935"
type input "TÂM"
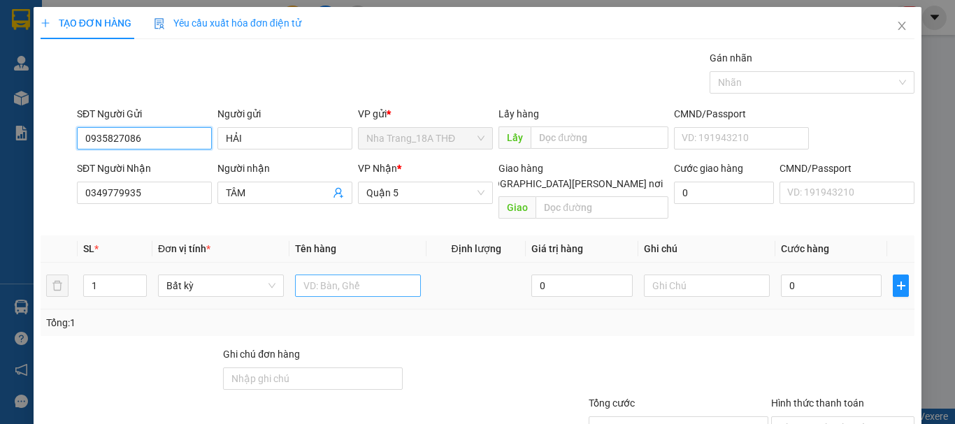
type input "0935827086"
click at [360, 275] on input "text" at bounding box center [358, 286] width 126 height 22
type input "1 KIỆN T NHỰA"
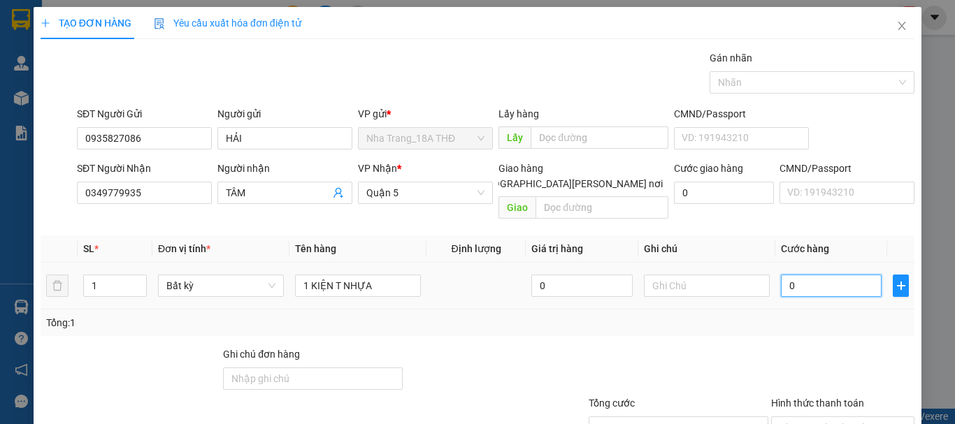
click at [793, 275] on input "0" at bounding box center [831, 286] width 101 height 22
type input "6"
type input "60"
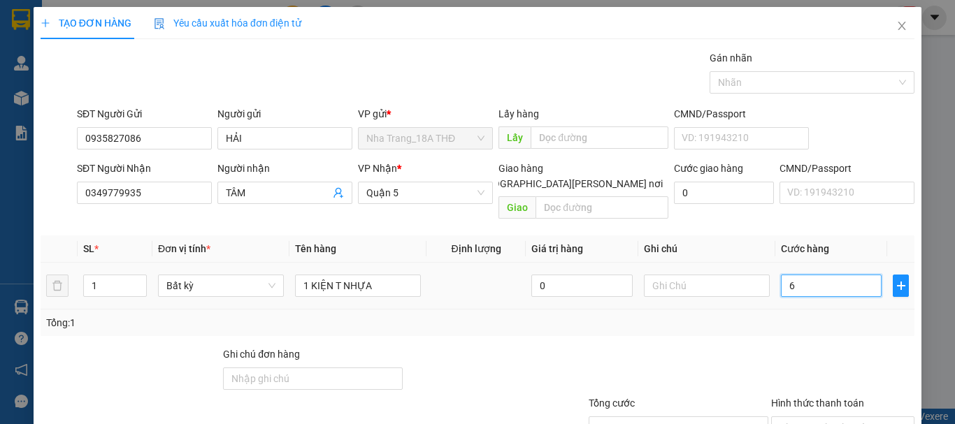
type input "60"
type input "60.000"
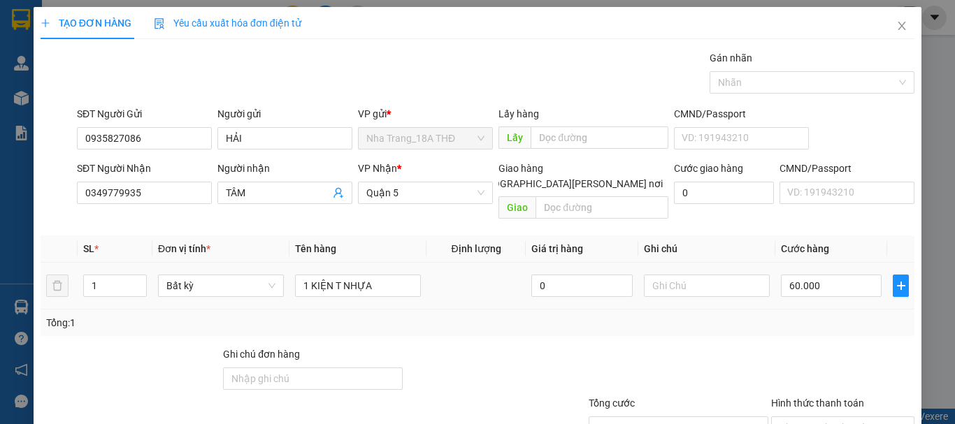
click at [790, 291] on td "60.000" at bounding box center [831, 286] width 112 height 47
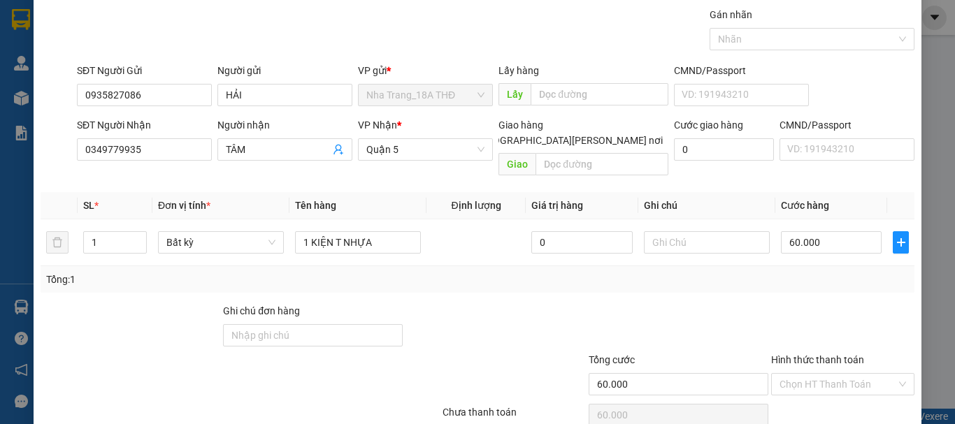
scroll to position [93, 0]
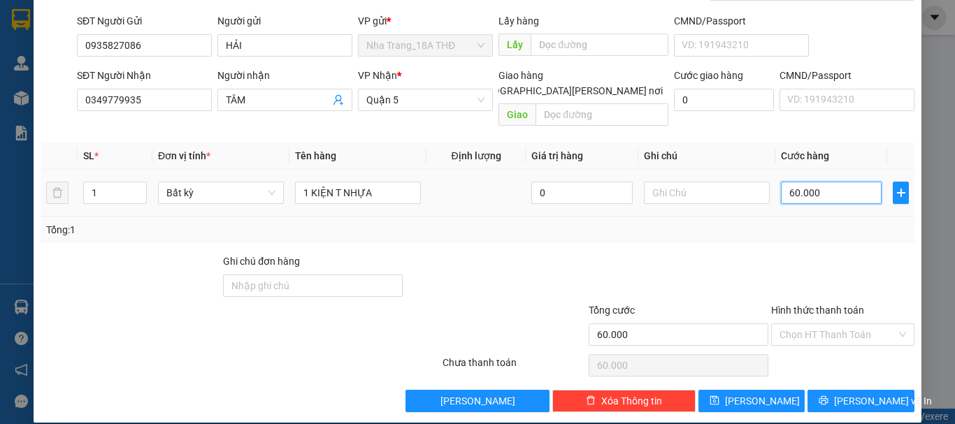
type input "5"
type input "50"
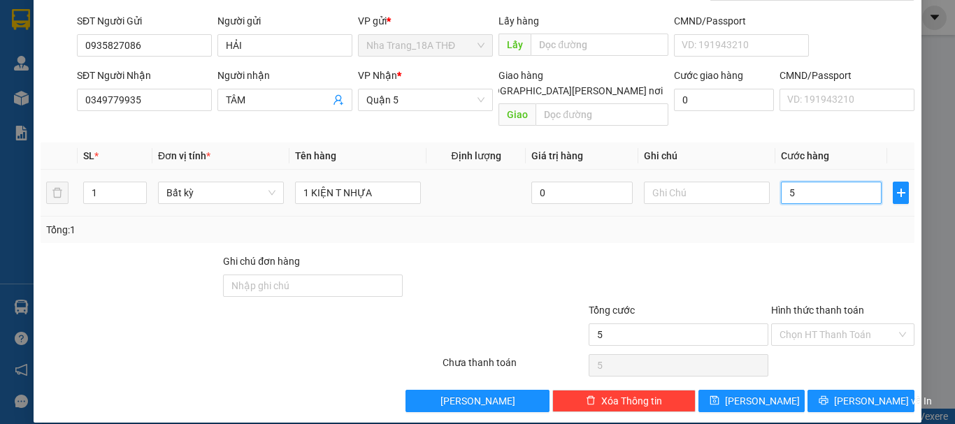
type input "50"
type input "50.000"
click at [791, 254] on div at bounding box center [843, 278] width 146 height 49
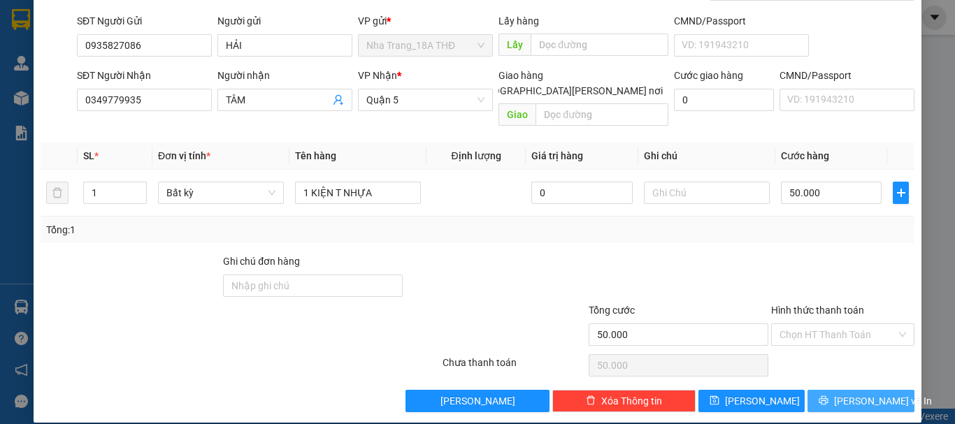
click at [842, 394] on span "[PERSON_NAME] và In" at bounding box center [883, 401] width 98 height 15
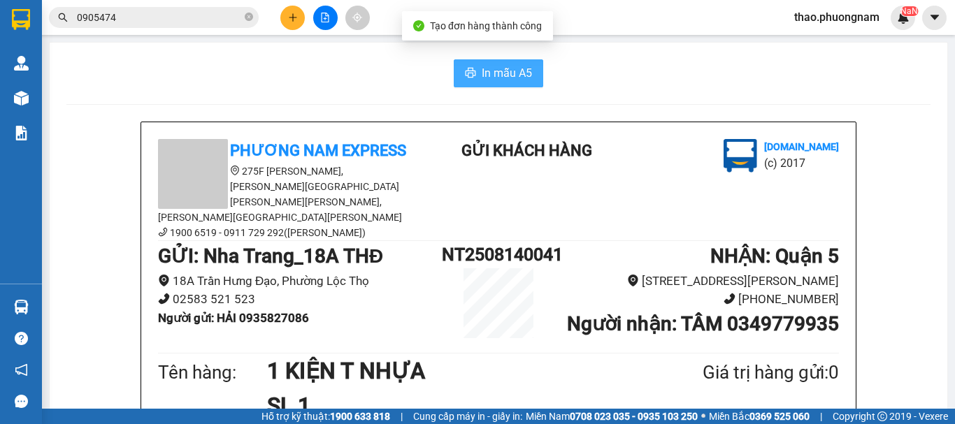
click at [475, 78] on button "In mẫu A5" at bounding box center [498, 73] width 89 height 28
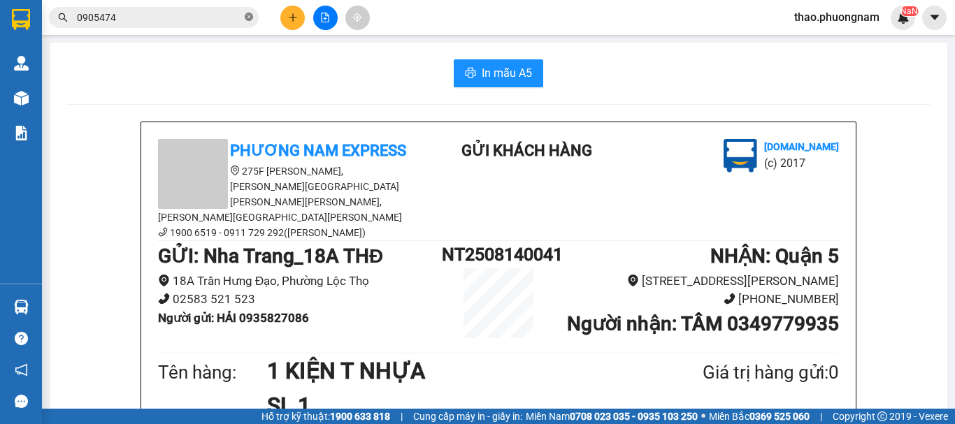
click at [246, 15] on icon "close-circle" at bounding box center [249, 17] width 8 height 8
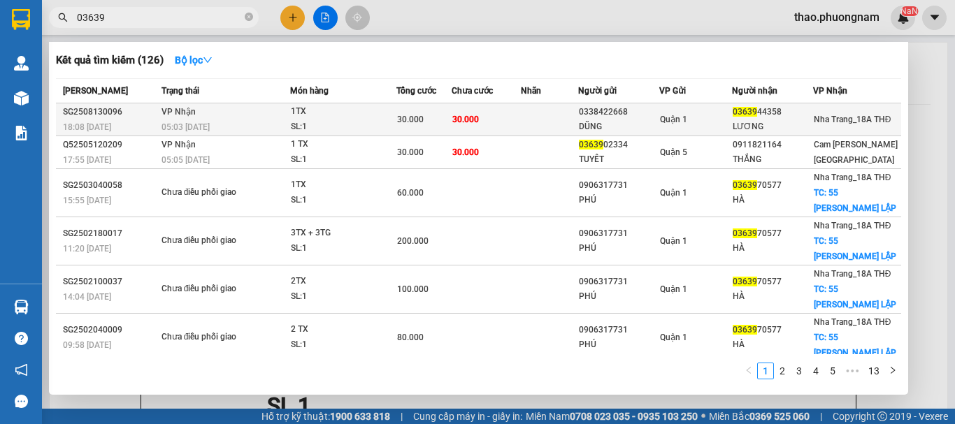
type input "03639"
click at [286, 132] on div "05:03 - 14/08" at bounding box center [225, 127] width 128 height 15
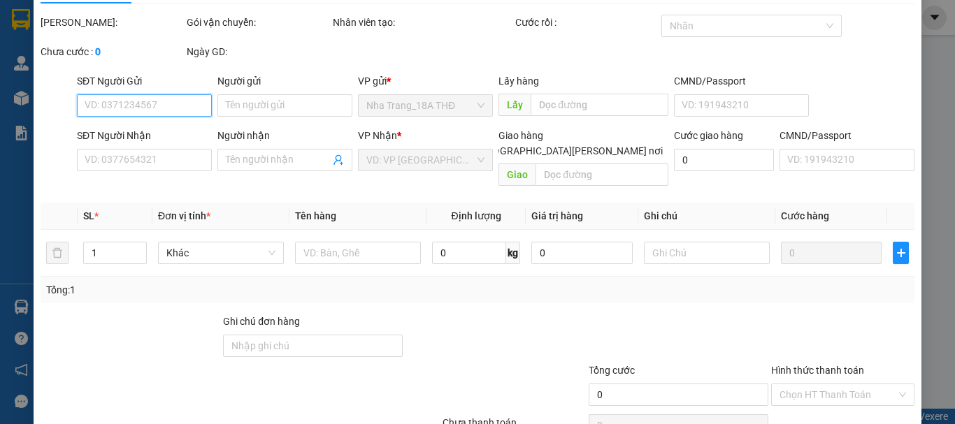
type input "0338422668"
type input "DŨNG"
type input "0363944358"
type input "LƯƠNG"
type input "30.000"
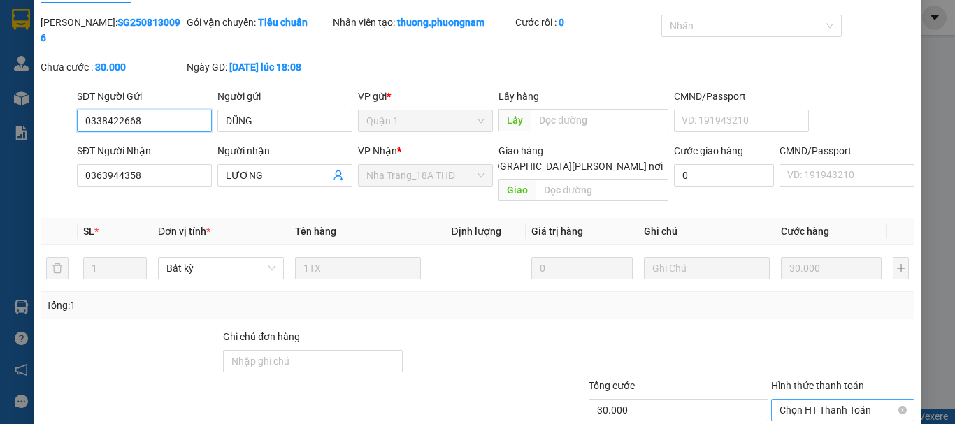
scroll to position [70, 0]
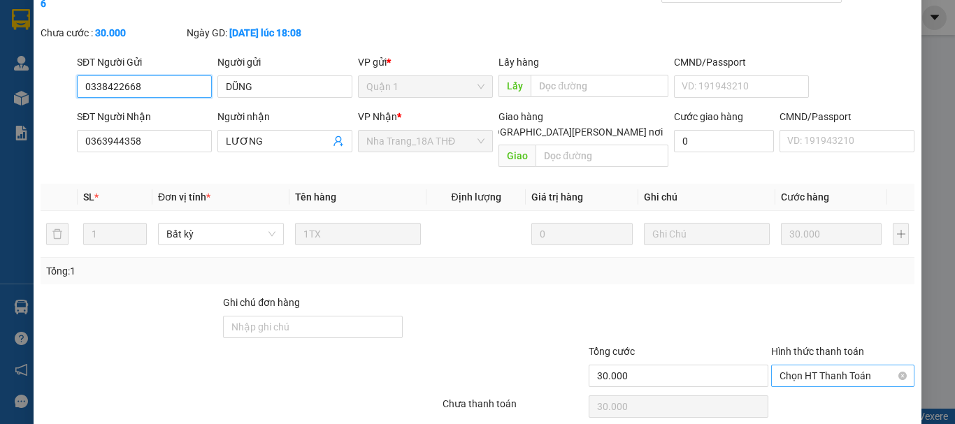
click at [826, 366] on span "Chọn HT Thanh Toán" at bounding box center [842, 376] width 127 height 21
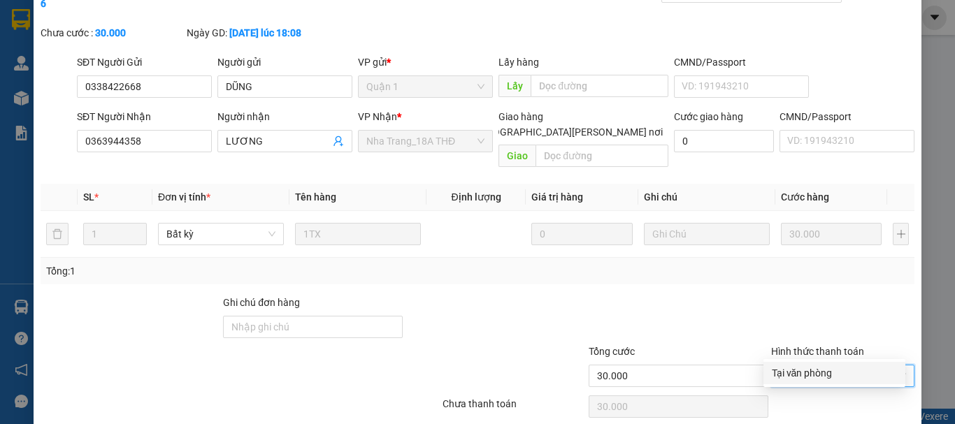
drag, startPoint x: 830, startPoint y: 377, endPoint x: 763, endPoint y: 386, distance: 68.4
click at [828, 376] on div "Tại văn phòng" at bounding box center [834, 373] width 125 height 15
type input "0"
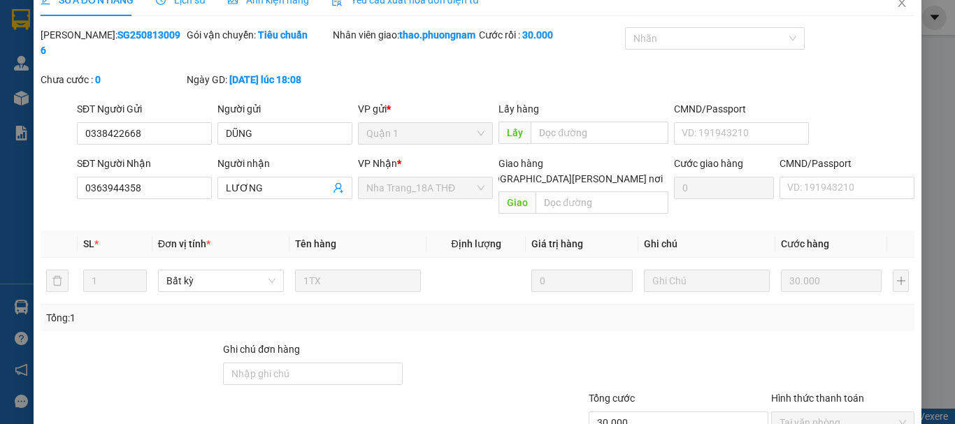
scroll to position [0, 0]
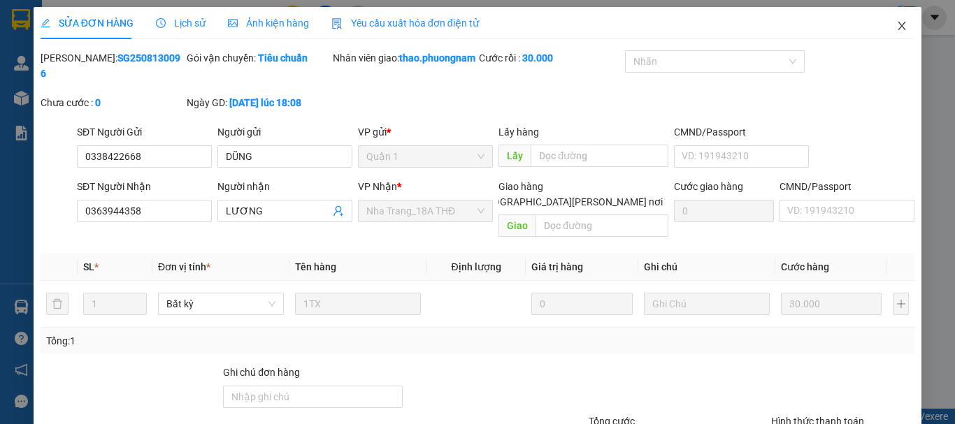
drag, startPoint x: 886, startPoint y: 22, endPoint x: 900, endPoint y: 24, distance: 13.4
click at [900, 24] on span "Close" at bounding box center [901, 26] width 39 height 39
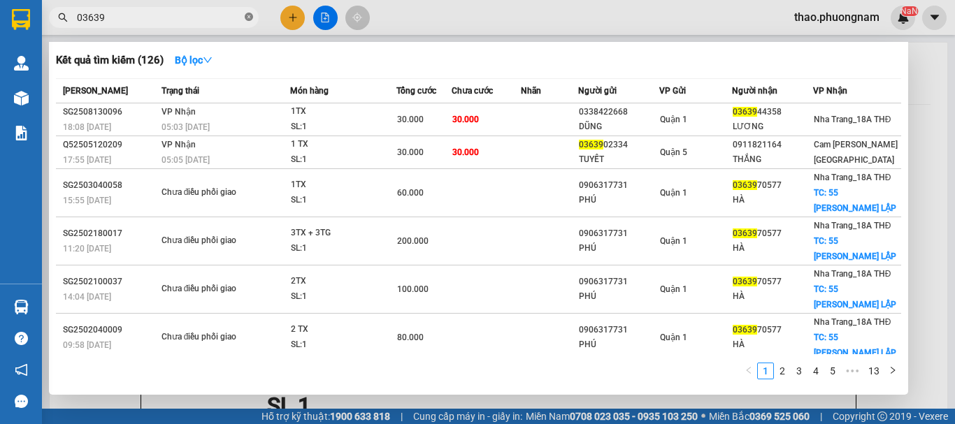
click at [252, 20] on icon "close-circle" at bounding box center [249, 17] width 8 height 8
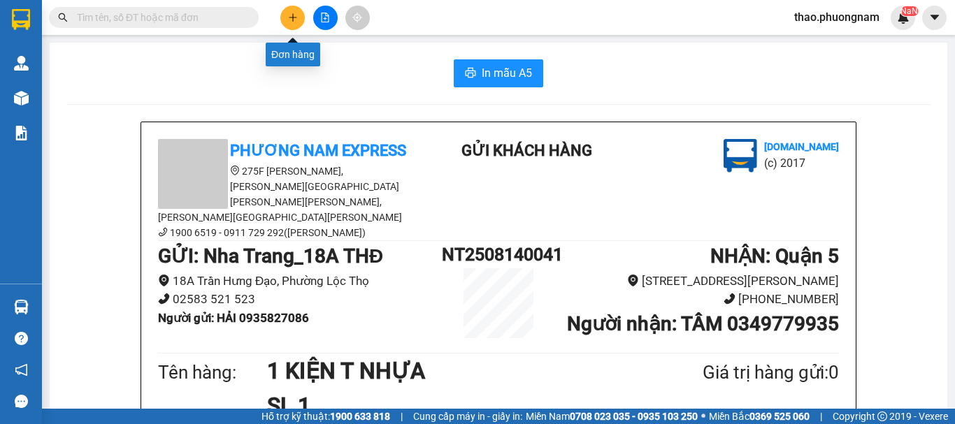
click at [291, 14] on icon "plus" at bounding box center [293, 18] width 10 height 10
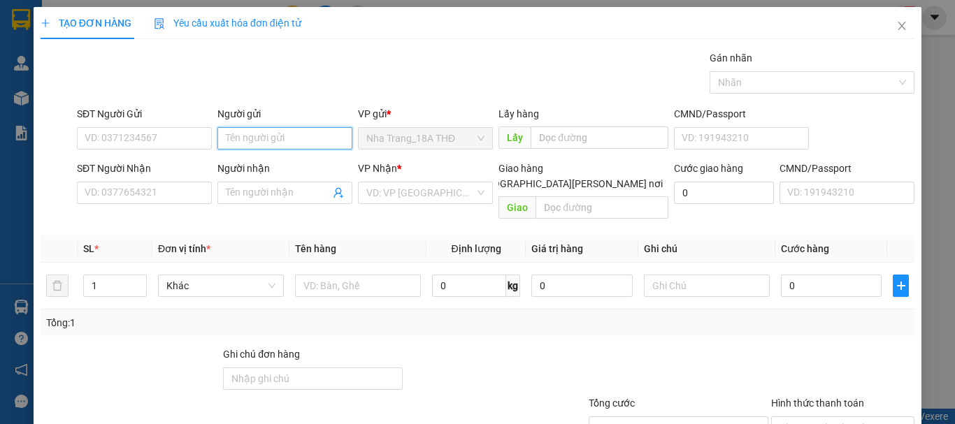
click at [259, 135] on input "Người gửi" at bounding box center [284, 138] width 135 height 22
type input "NỤ CƯỜI"
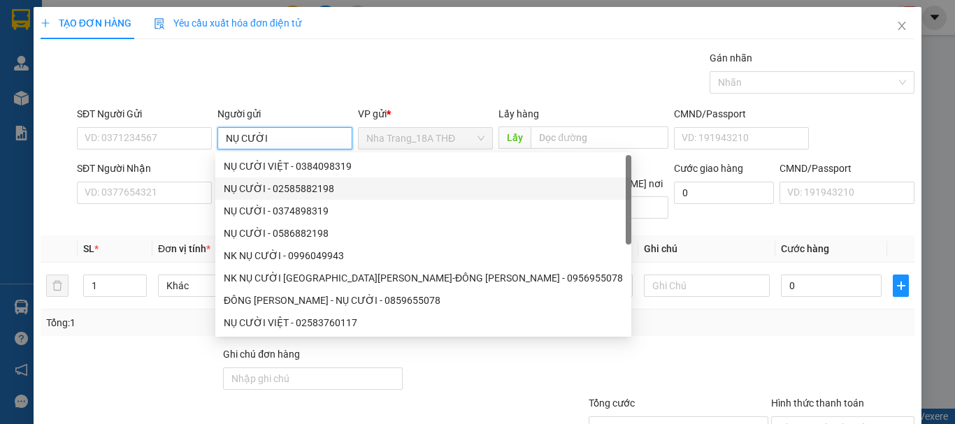
click at [233, 190] on div "NỤ CƯỜI - 02585882198" at bounding box center [423, 188] width 399 height 15
type input "02585882198"
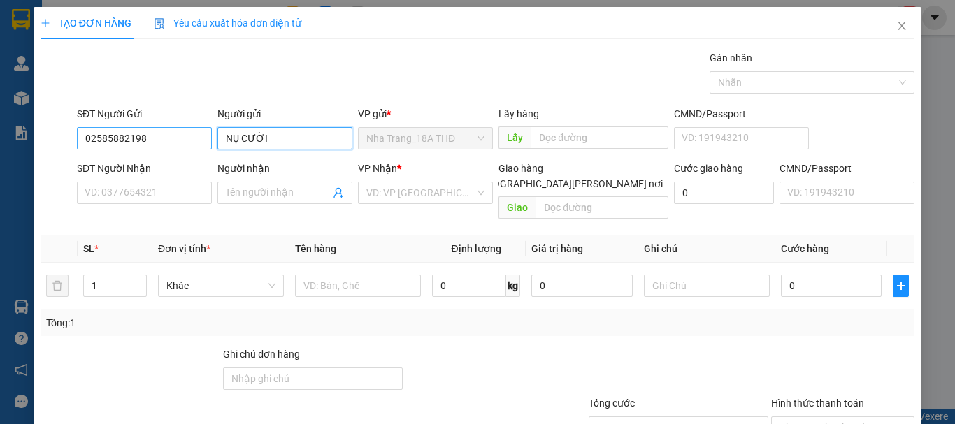
type input "NỤ CƯỜI"
click at [170, 143] on input "02585882198" at bounding box center [144, 138] width 135 height 22
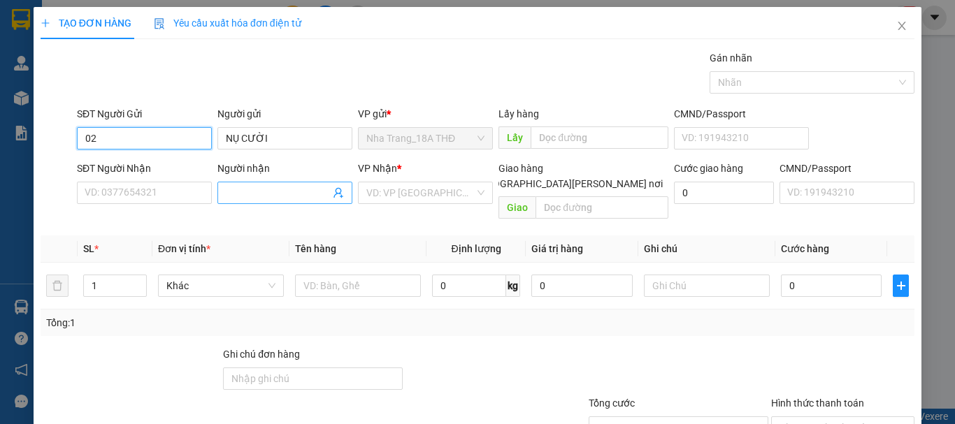
type input "0"
click at [230, 196] on input "Người nhận" at bounding box center [278, 192] width 104 height 15
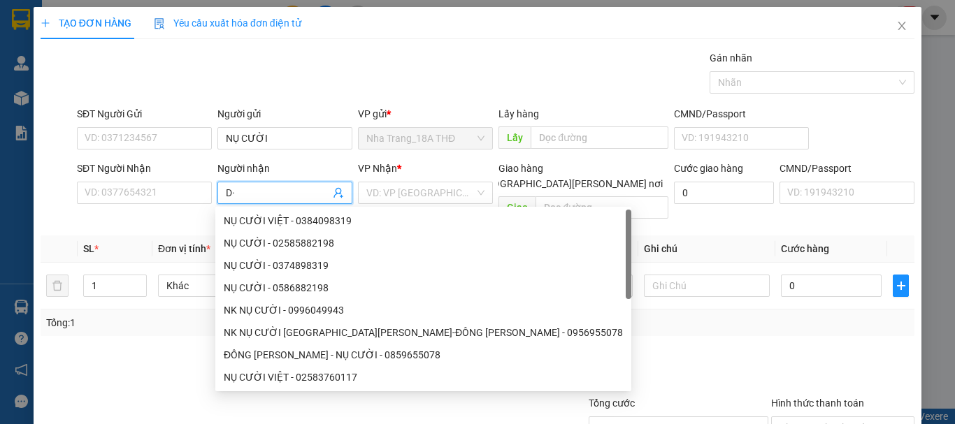
type input "D"
type input "ĐẮC"
click at [154, 360] on div at bounding box center [130, 371] width 182 height 49
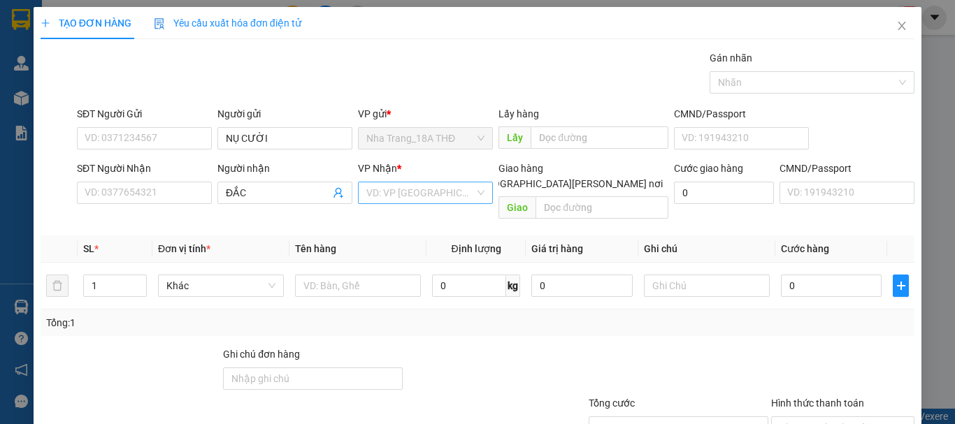
click at [379, 192] on input "search" at bounding box center [420, 192] width 108 height 21
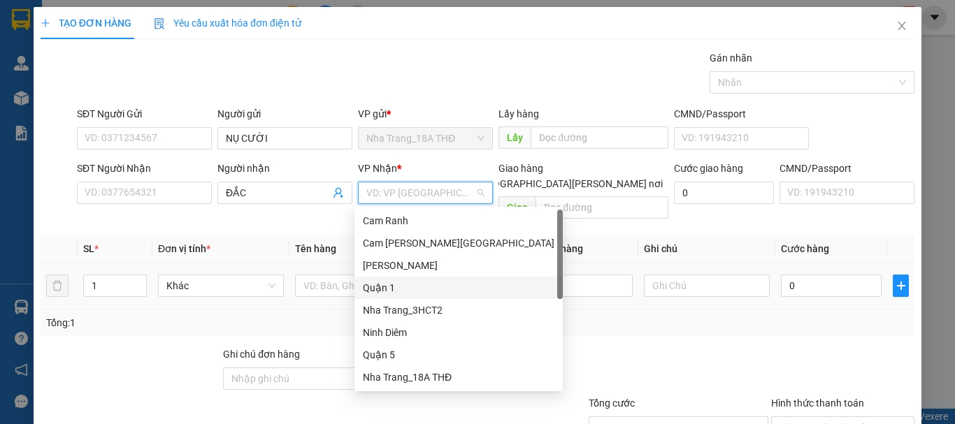
drag, startPoint x: 417, startPoint y: 295, endPoint x: 394, endPoint y: 289, distance: 23.2
click at [416, 296] on div "Quận 1" at bounding box center [458, 288] width 208 height 22
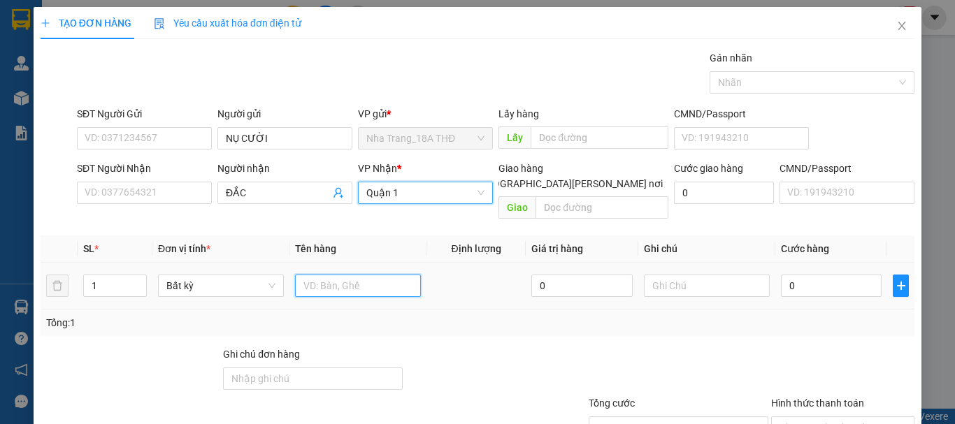
click at [324, 275] on input "text" at bounding box center [358, 286] width 126 height 22
type input "1 H"
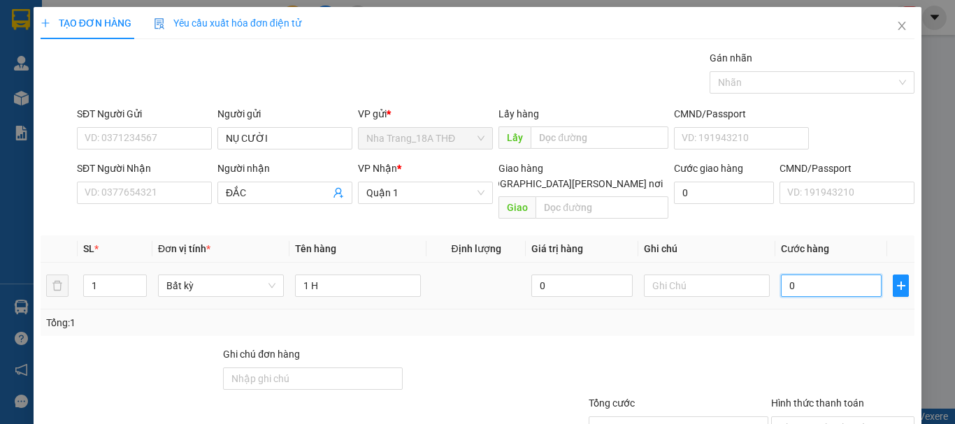
click at [791, 275] on input "0" at bounding box center [831, 286] width 101 height 22
type input "2"
type input "20"
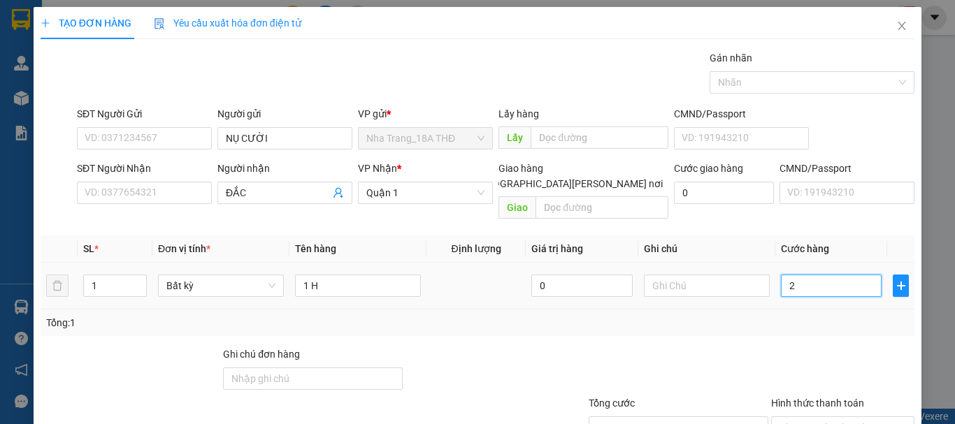
type input "20"
type input "20.000"
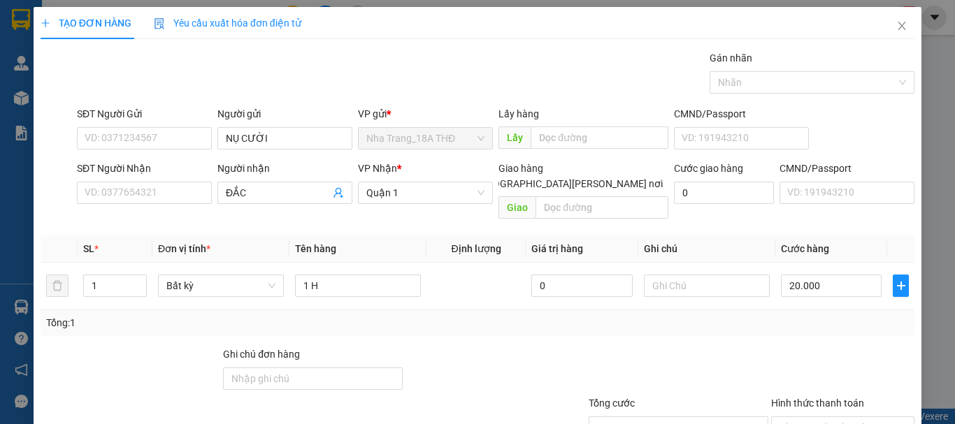
click at [855, 362] on div at bounding box center [843, 371] width 146 height 49
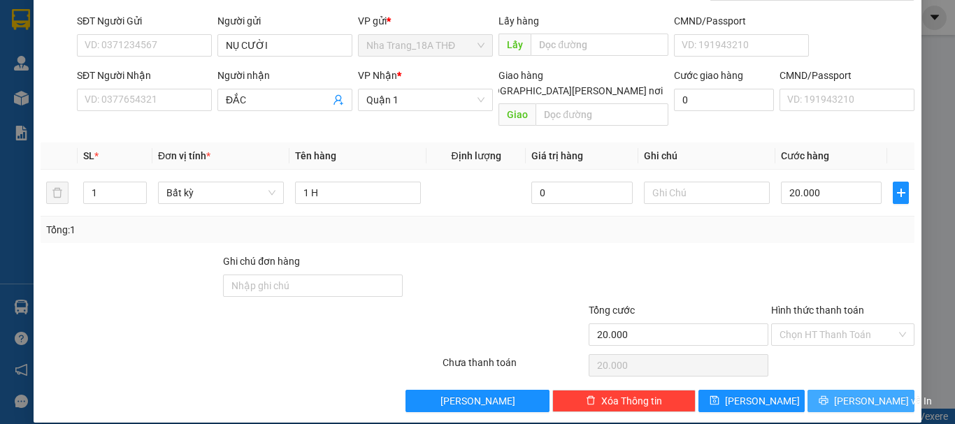
click at [854, 394] on span "[PERSON_NAME] và In" at bounding box center [883, 401] width 98 height 15
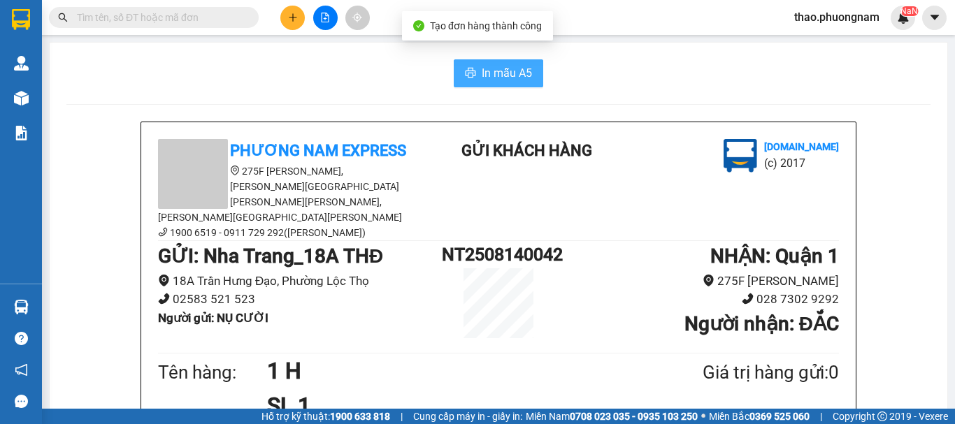
drag, startPoint x: 482, startPoint y: 67, endPoint x: 474, endPoint y: 71, distance: 8.4
click at [484, 67] on span "In mẫu A5" at bounding box center [507, 72] width 50 height 17
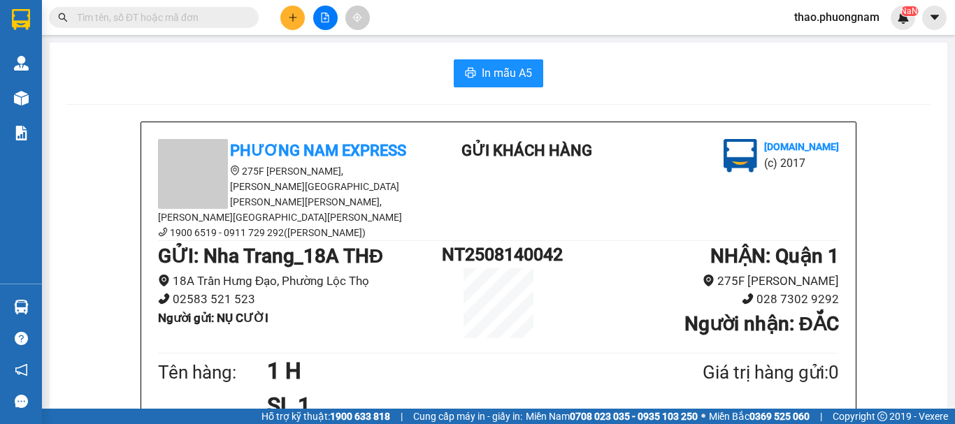
drag, startPoint x: 621, startPoint y: 73, endPoint x: 628, endPoint y: 75, distance: 7.8
click at [627, 75] on div "In mẫu A5" at bounding box center [498, 73] width 864 height 28
click at [624, 66] on div "In mẫu A5" at bounding box center [498, 73] width 864 height 28
click at [610, 85] on div "In mẫu A5" at bounding box center [498, 73] width 864 height 28
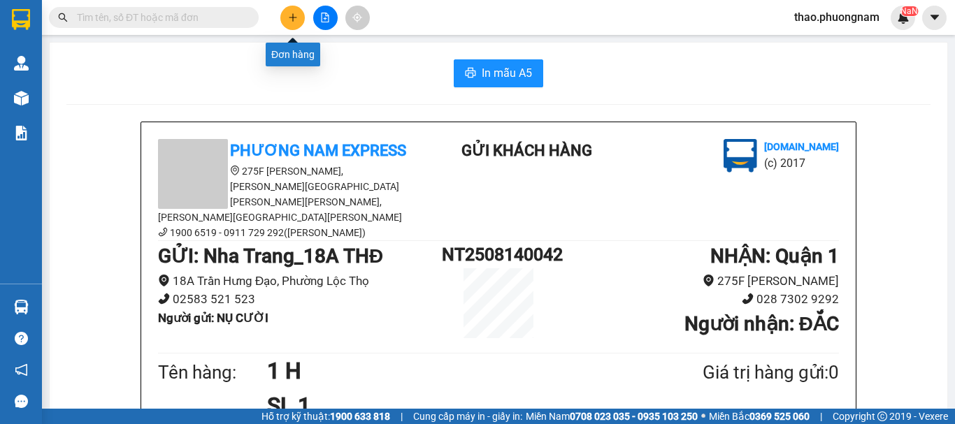
click at [290, 20] on icon "plus" at bounding box center [293, 18] width 10 height 10
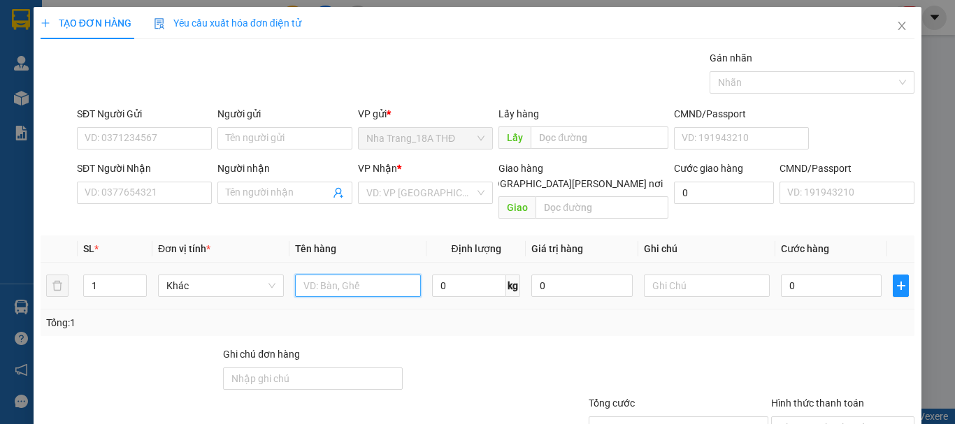
click at [337, 275] on input "text" at bounding box center [358, 286] width 126 height 22
type input "1 XỐP"
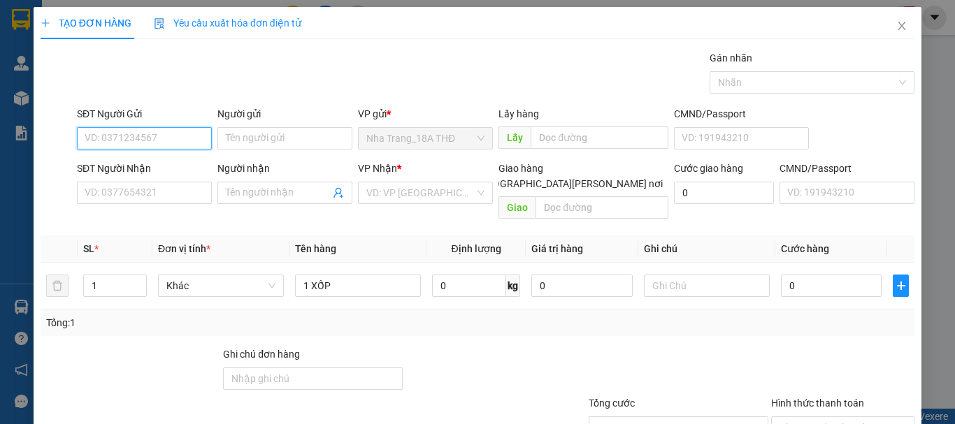
click at [174, 141] on input "SĐT Người Gửi" at bounding box center [144, 138] width 135 height 22
type input "0935540545"
click at [138, 171] on div "0935540545 - PHONG" at bounding box center [154, 166] width 138 height 15
type input "PHONG"
type input "0902163279"
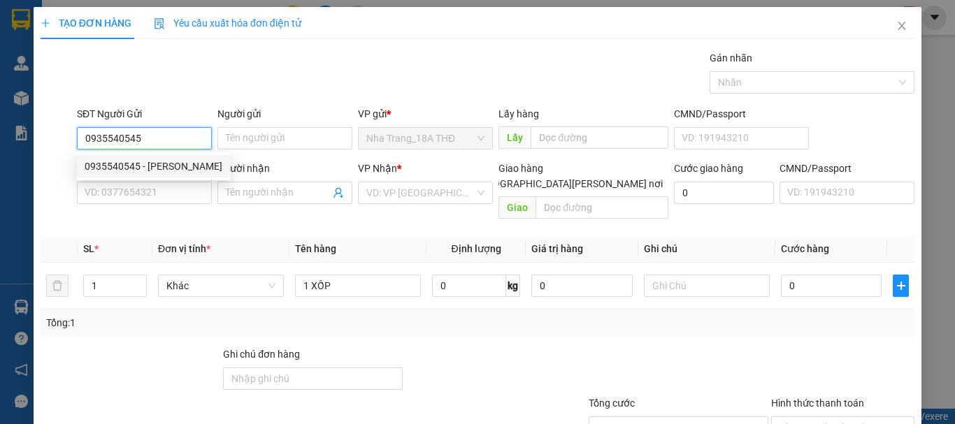
type input "HỘI"
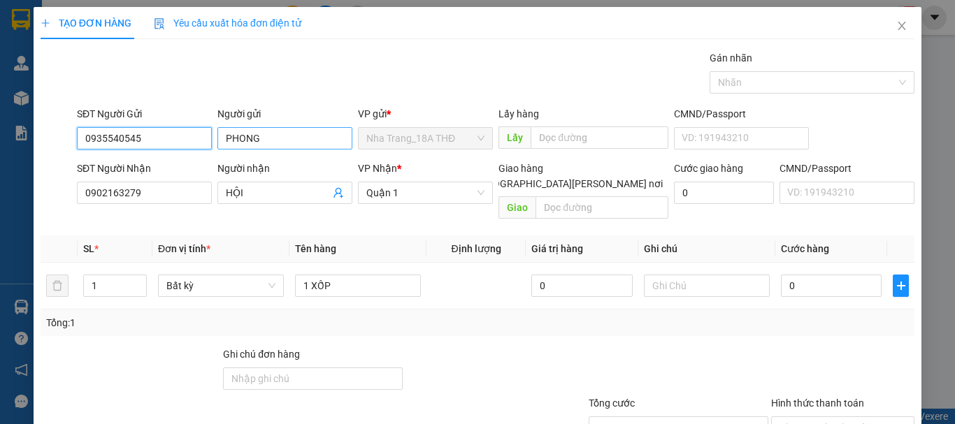
type input "0935540545"
click at [268, 137] on input "PHONG" at bounding box center [284, 138] width 135 height 22
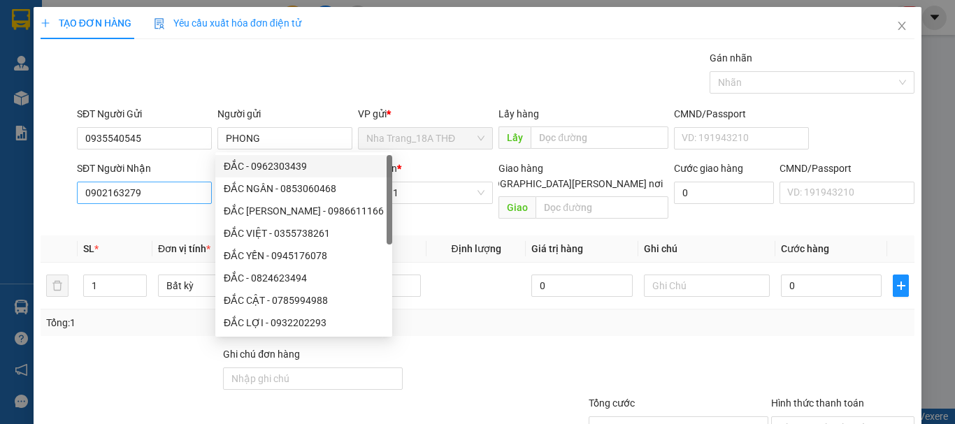
drag, startPoint x: 187, startPoint y: 179, endPoint x: 172, endPoint y: 190, distance: 19.0
click at [185, 181] on div "SĐT Người Nhận" at bounding box center [144, 171] width 135 height 21
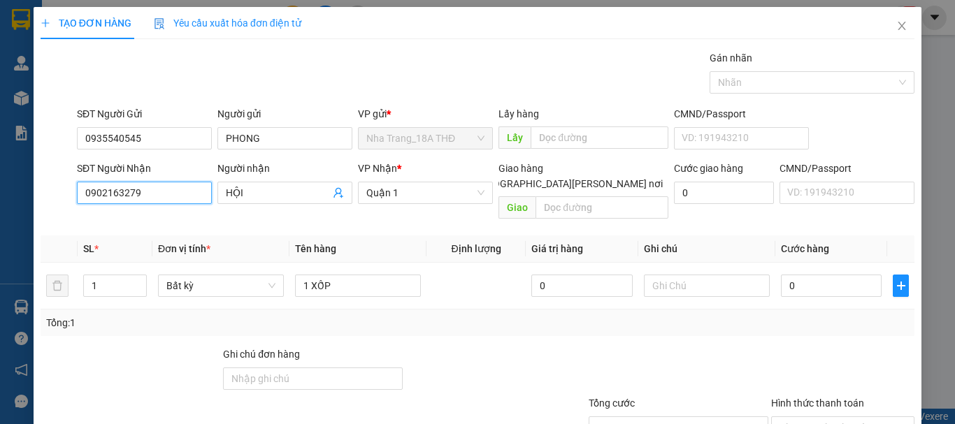
click at [165, 196] on input "0902163279" at bounding box center [144, 193] width 135 height 22
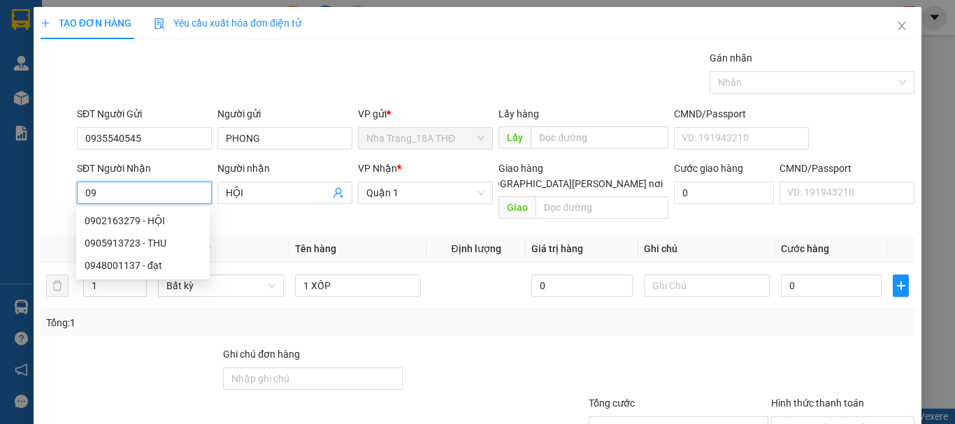
type input "0"
click at [134, 226] on div "0902163279 - HỘI" at bounding box center [143, 220] width 117 height 15
type input "0902163279"
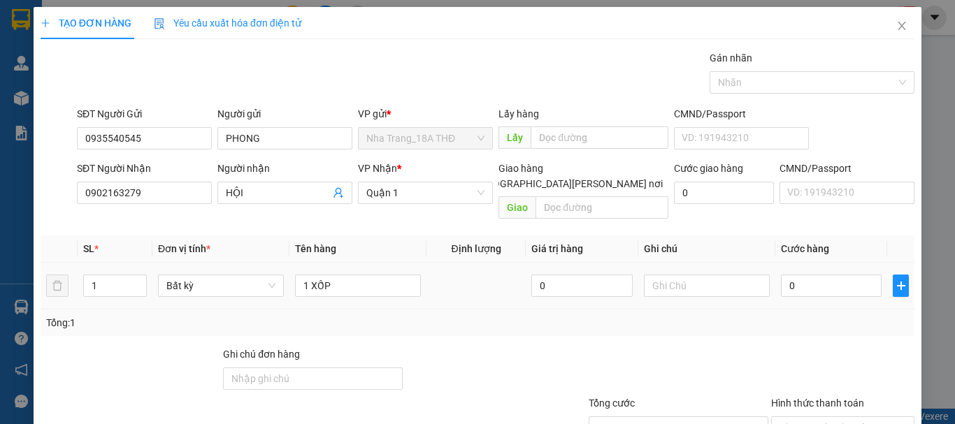
drag, startPoint x: 530, startPoint y: 348, endPoint x: 704, endPoint y: 282, distance: 186.0
click at [531, 348] on div at bounding box center [495, 371] width 182 height 49
click at [846, 275] on input "0" at bounding box center [831, 286] width 101 height 22
type input "5"
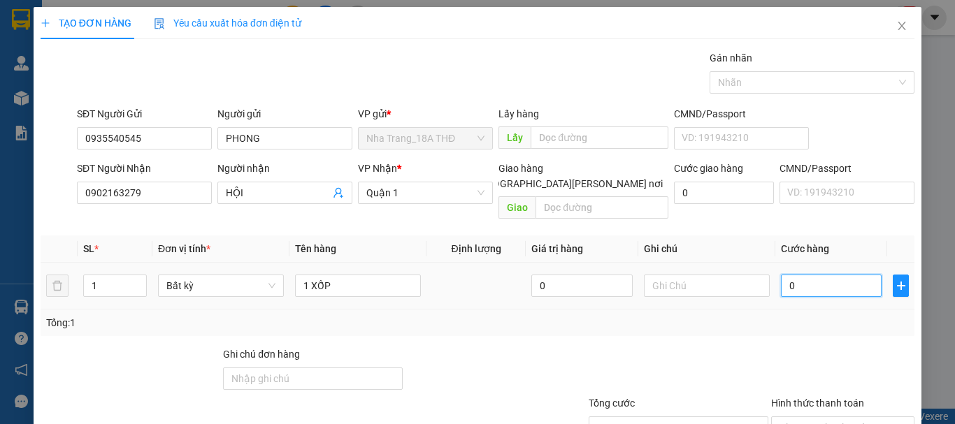
type input "5"
type input "50"
type input "50.000"
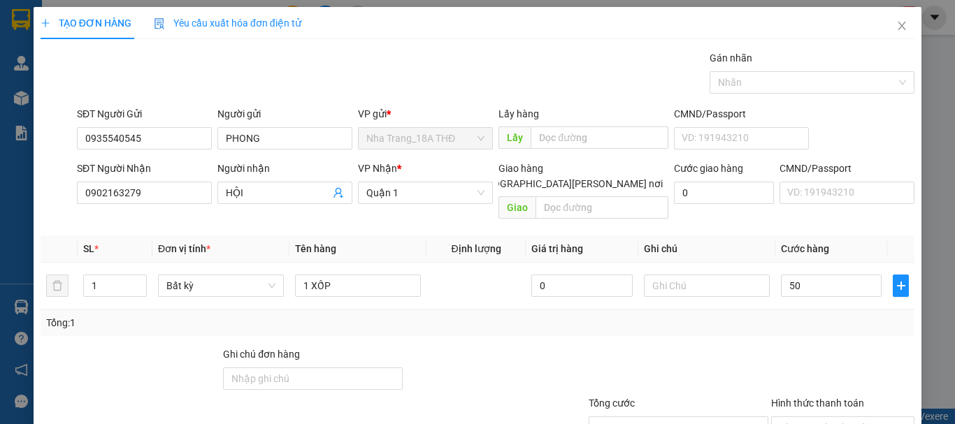
type input "50.000"
click at [878, 315] on div "Tổng: 1" at bounding box center [477, 322] width 863 height 15
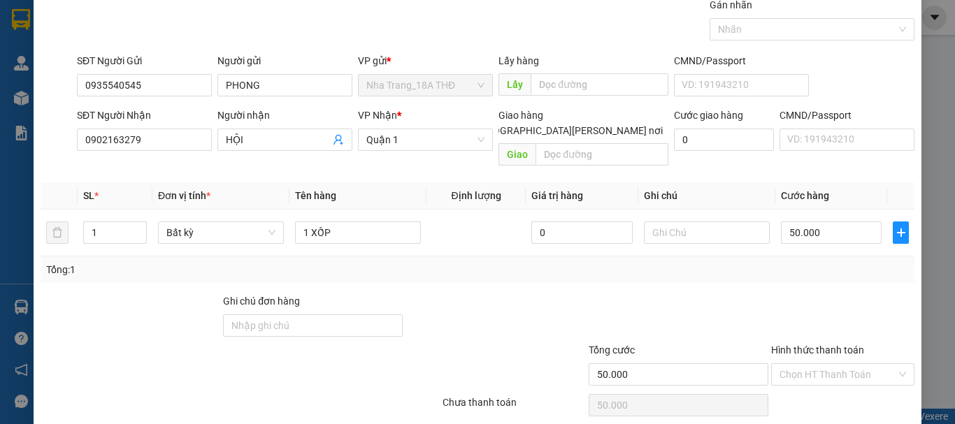
scroll to position [93, 0]
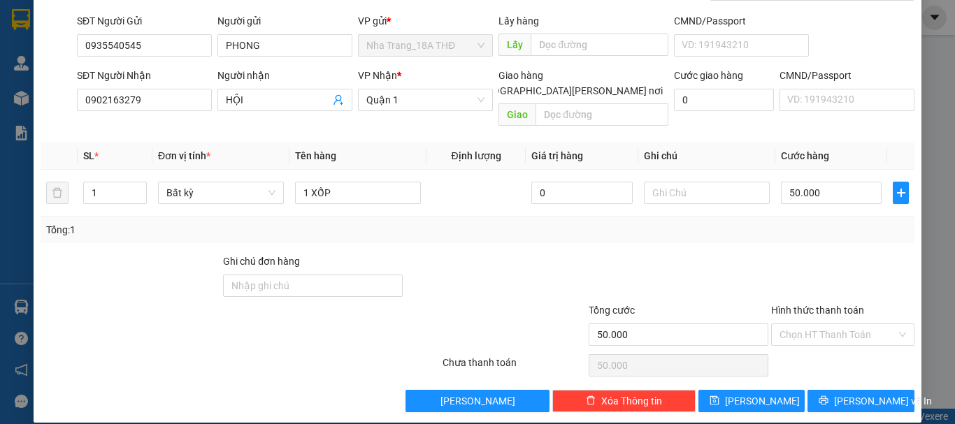
click at [770, 271] on div at bounding box center [843, 278] width 146 height 49
click at [820, 329] on input "Hình thức thanh toán" at bounding box center [837, 334] width 117 height 21
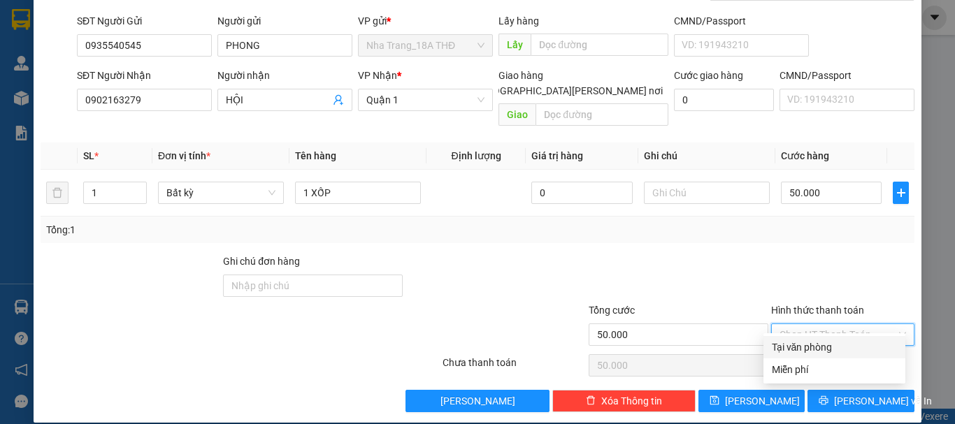
click at [833, 351] on div "Tại văn phòng" at bounding box center [834, 347] width 125 height 15
type input "0"
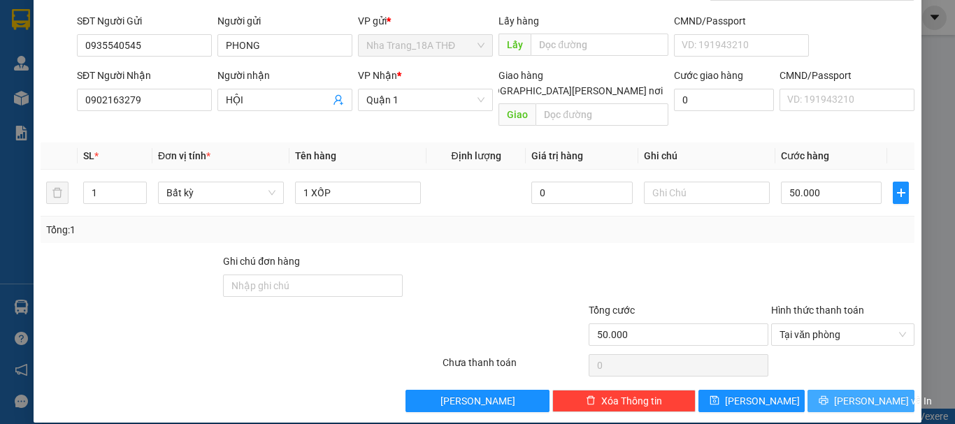
click at [845, 394] on span "[PERSON_NAME] và In" at bounding box center [883, 401] width 98 height 15
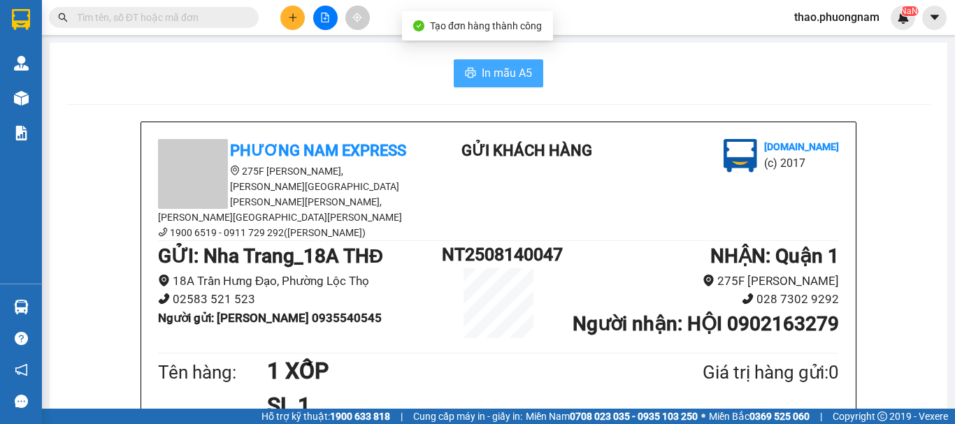
click at [482, 64] on span "In mẫu A5" at bounding box center [507, 72] width 50 height 17
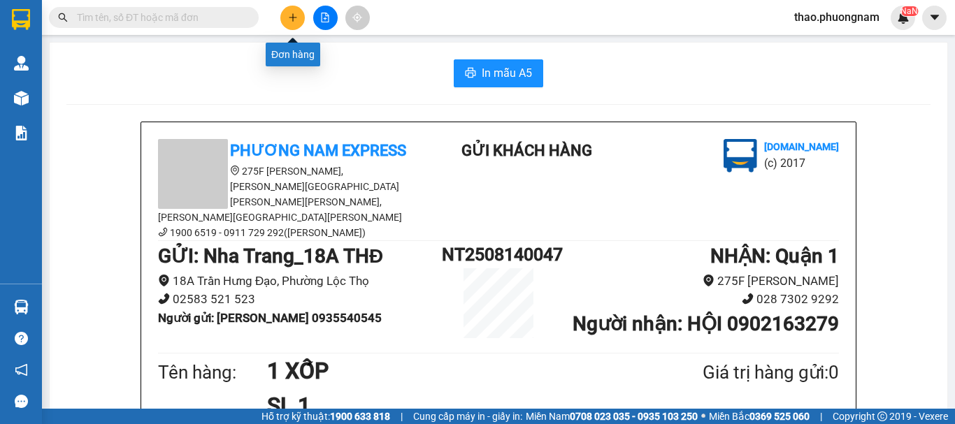
click at [299, 19] on button at bounding box center [292, 18] width 24 height 24
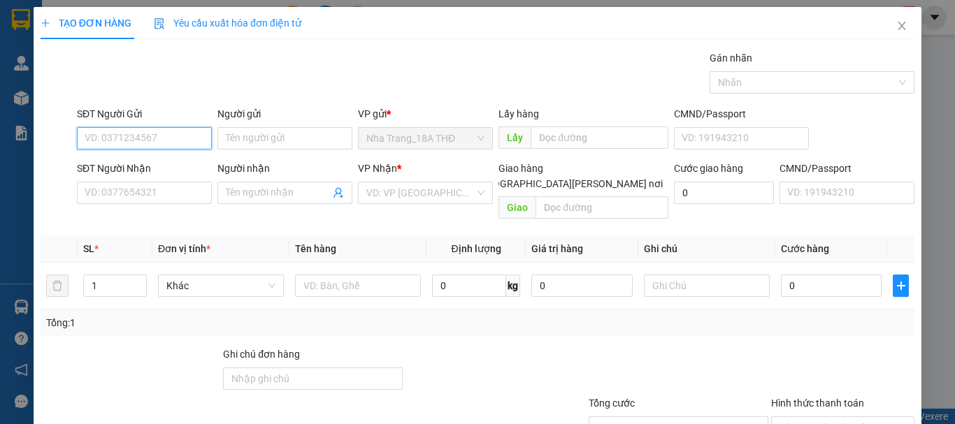
click at [124, 127] on input "SĐT Người Gửi" at bounding box center [144, 138] width 135 height 22
type input "0937509666"
click at [94, 164] on div "0937509666 - NGỌC" at bounding box center [154, 166] width 138 height 15
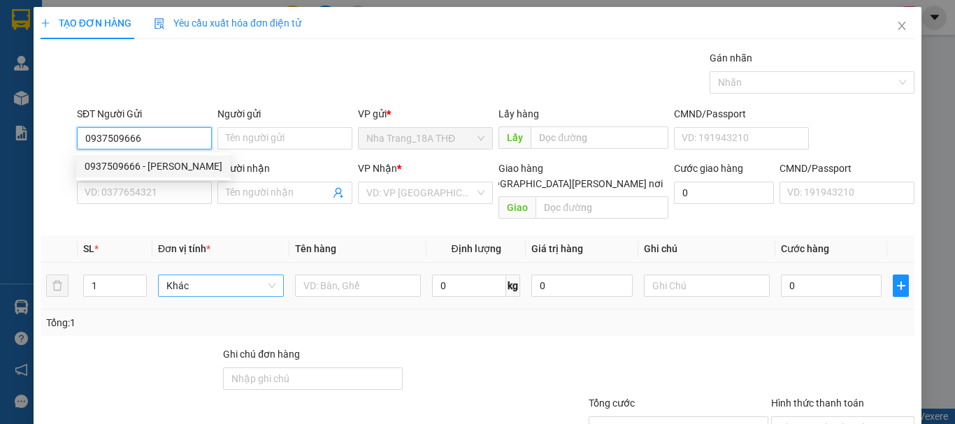
type input "NGỌC"
type input "0902006121"
type input "TÂM"
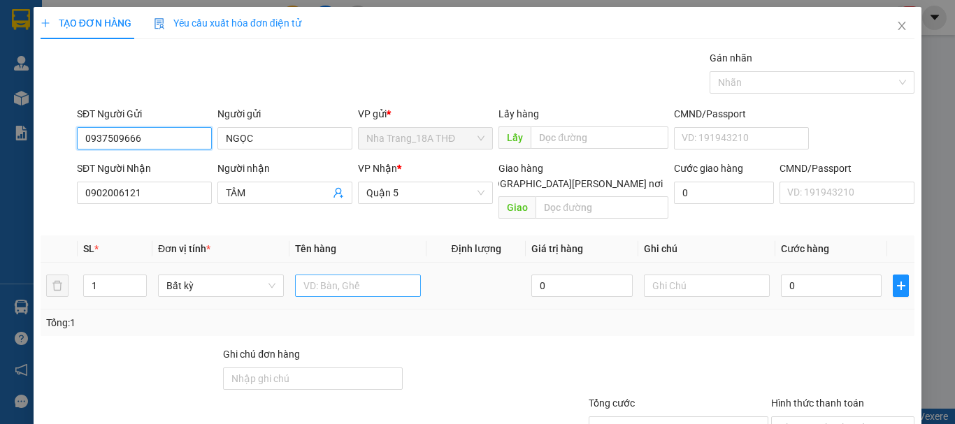
type input "0937509666"
click at [359, 275] on input "text" at bounding box center [358, 286] width 126 height 22
type input "1 T GIẤY"
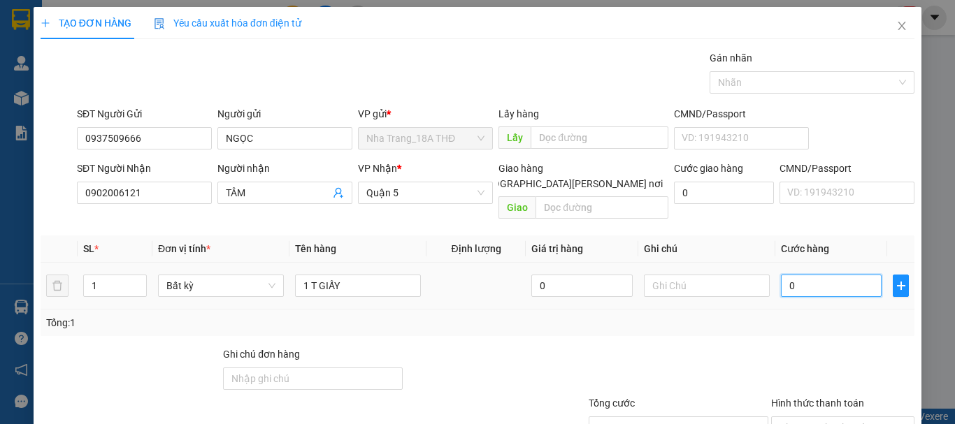
click at [807, 275] on input "0" at bounding box center [831, 286] width 101 height 22
type input "2"
type input "20"
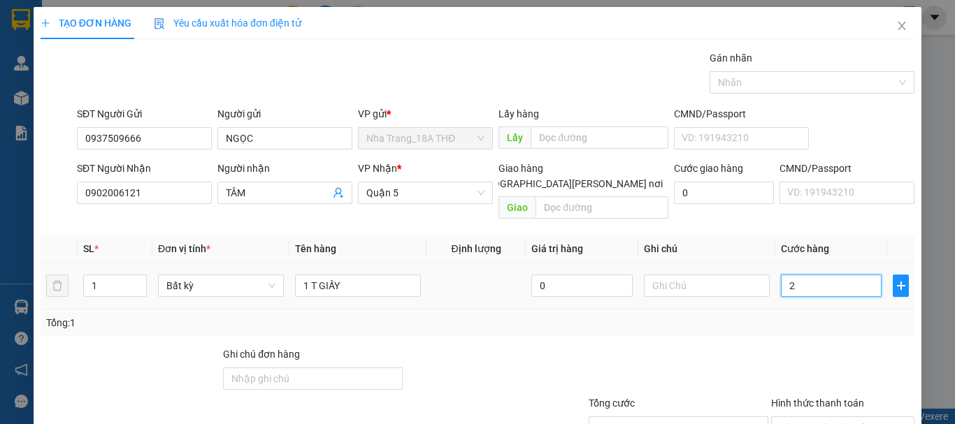
type input "20"
type input "20.000"
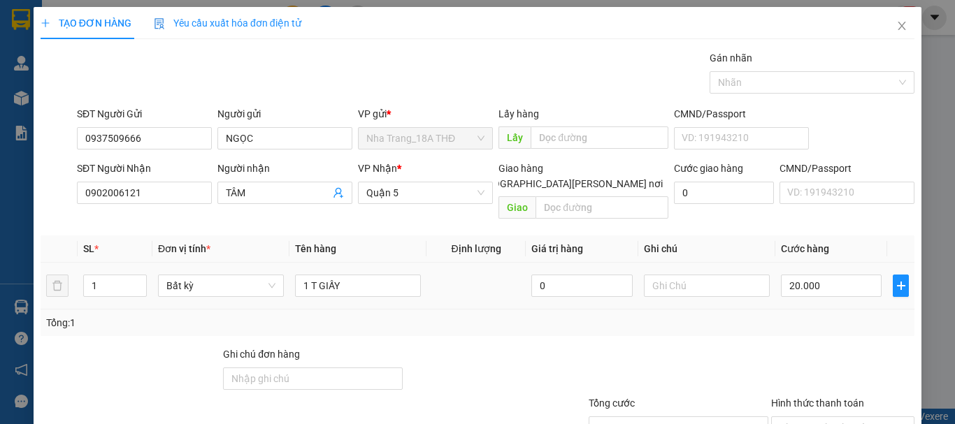
click at [787, 292] on td "20.000" at bounding box center [831, 286] width 112 height 47
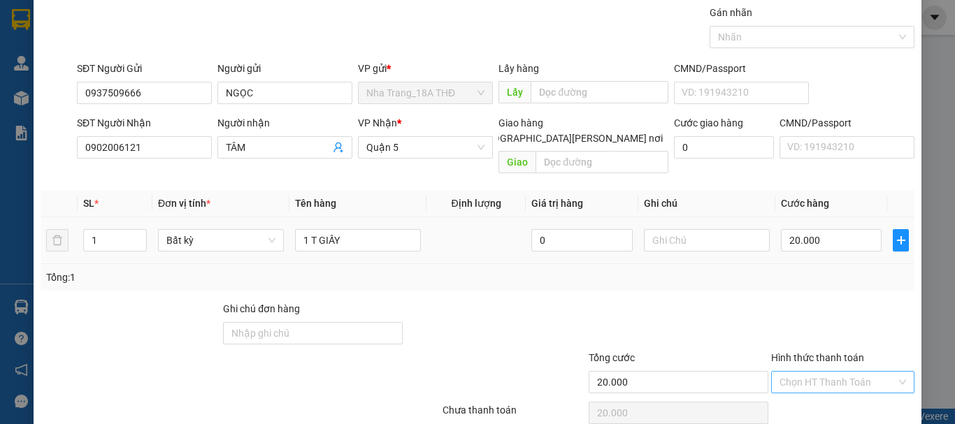
scroll to position [93, 0]
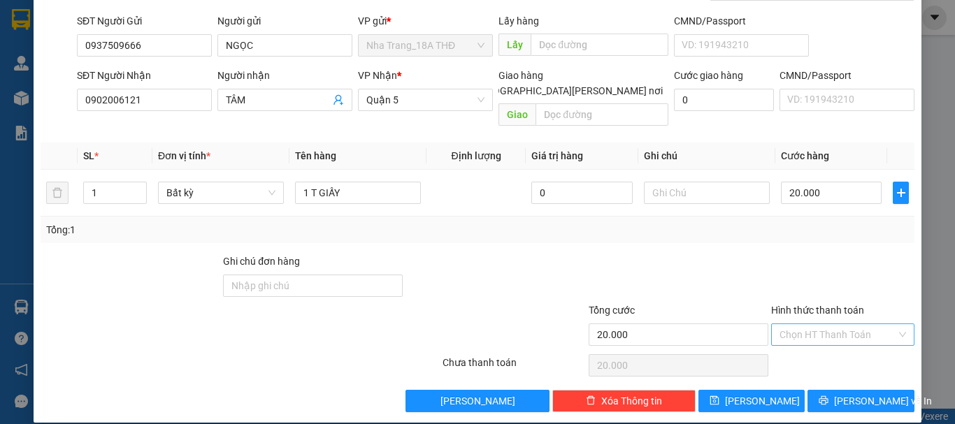
drag, startPoint x: 796, startPoint y: 319, endPoint x: 800, endPoint y: 326, distance: 8.2
click at [798, 324] on input "Hình thức thanh toán" at bounding box center [837, 334] width 117 height 21
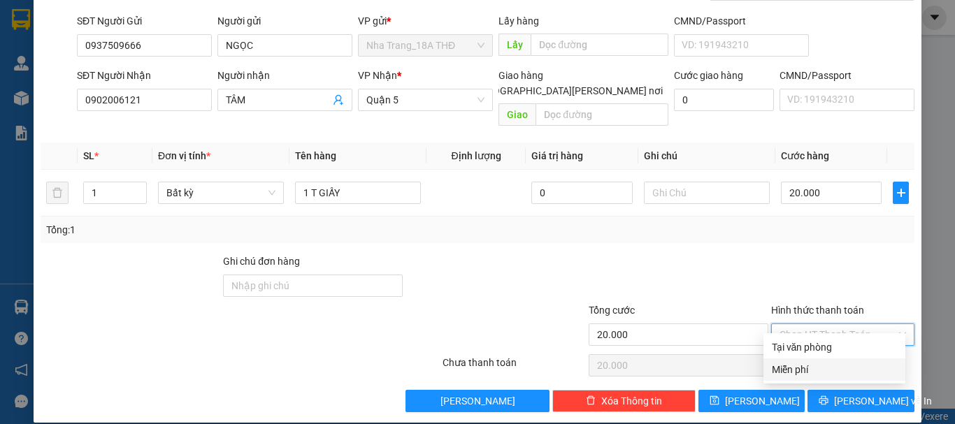
click at [820, 359] on div "Miễn phí" at bounding box center [834, 370] width 142 height 22
type input "0"
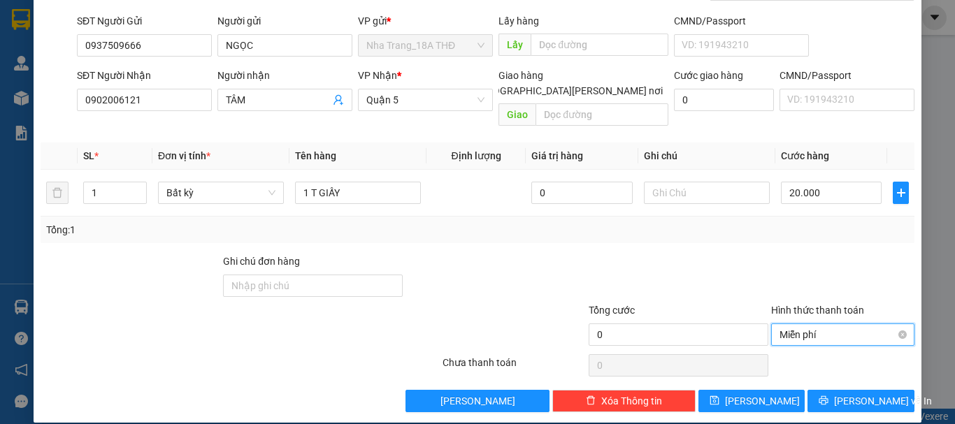
drag, startPoint x: 812, startPoint y: 314, endPoint x: 814, endPoint y: 326, distance: 12.2
click at [814, 324] on span "Miễn phí" at bounding box center [842, 334] width 127 height 21
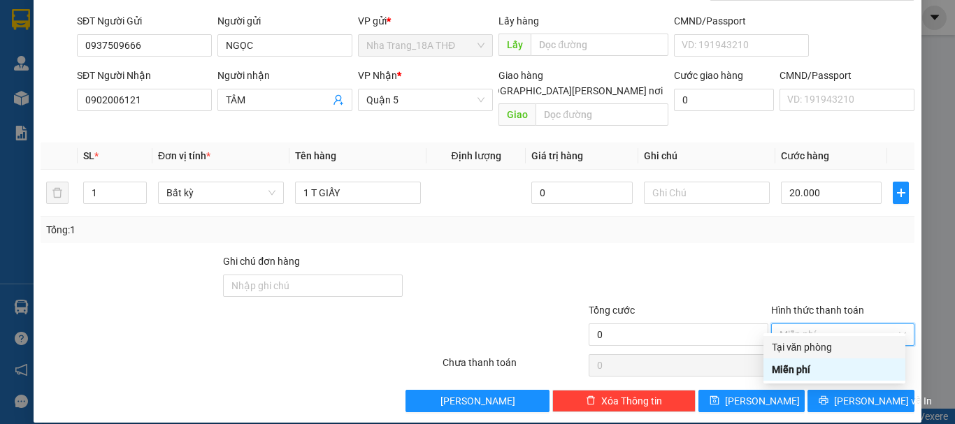
drag, startPoint x: 819, startPoint y: 345, endPoint x: 823, endPoint y: 352, distance: 8.0
click at [819, 346] on div "Tại văn phòng" at bounding box center [834, 347] width 125 height 15
type input "20.000"
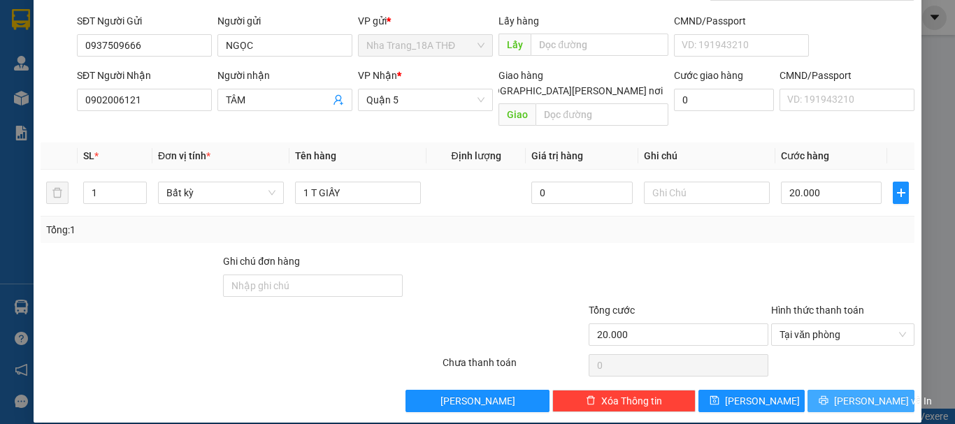
click at [828, 396] on icon "printer" at bounding box center [824, 401] width 10 height 10
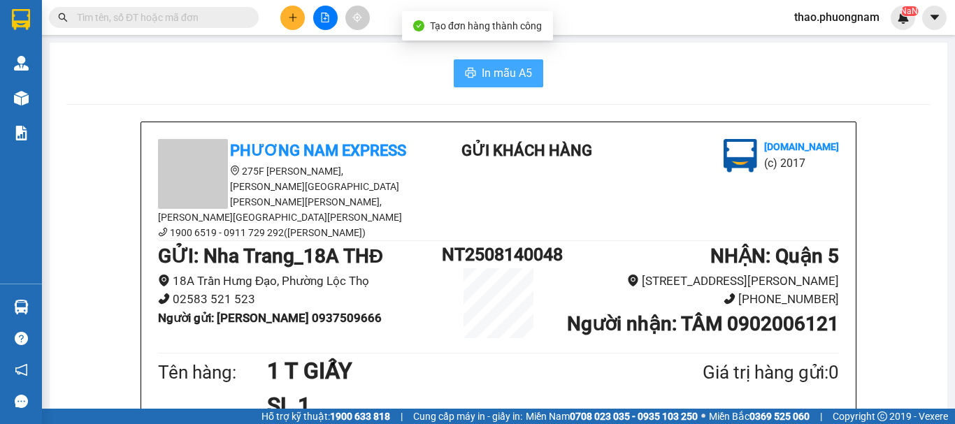
click at [512, 70] on span "In mẫu A5" at bounding box center [507, 72] width 50 height 17
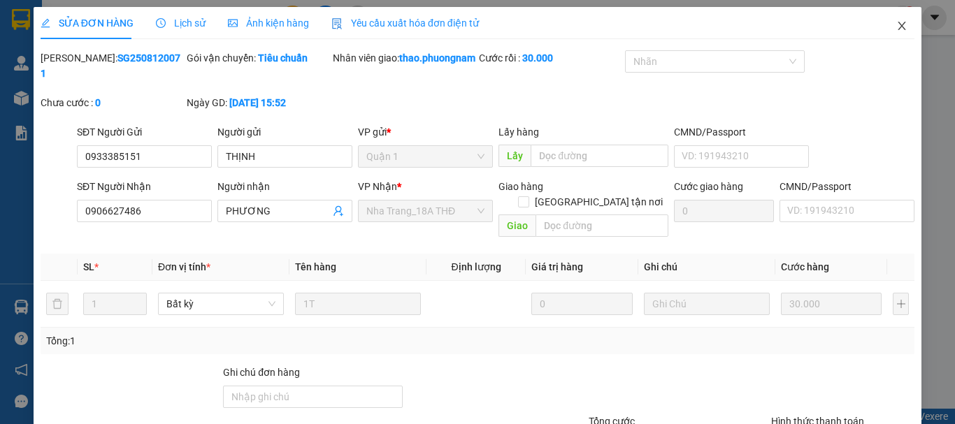
click at [896, 23] on icon "close" at bounding box center [901, 25] width 11 height 11
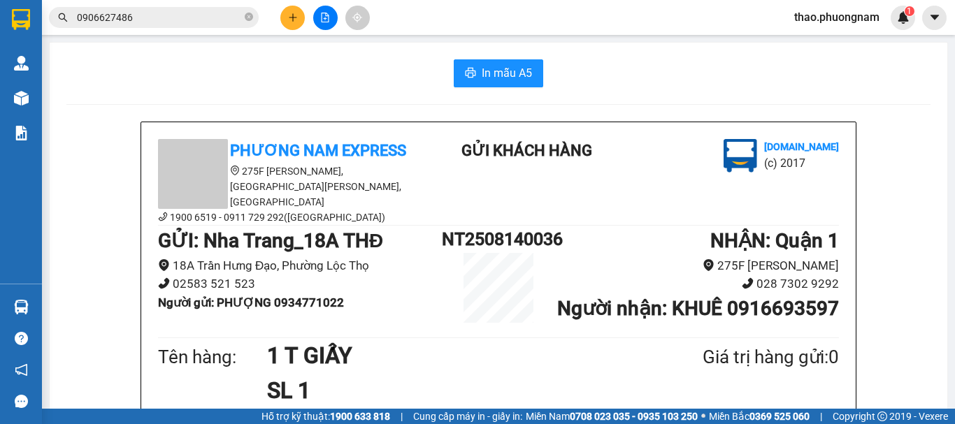
click at [254, 20] on span "0906627486" at bounding box center [154, 17] width 210 height 21
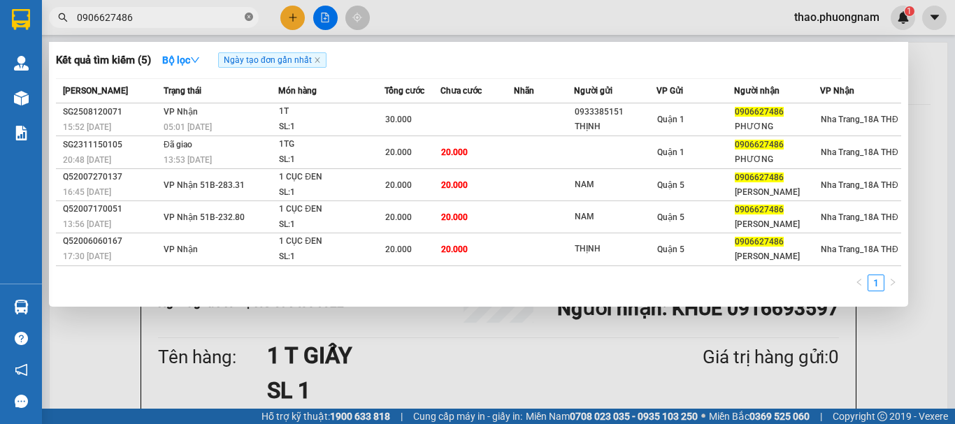
click at [247, 20] on icon "close-circle" at bounding box center [249, 17] width 8 height 8
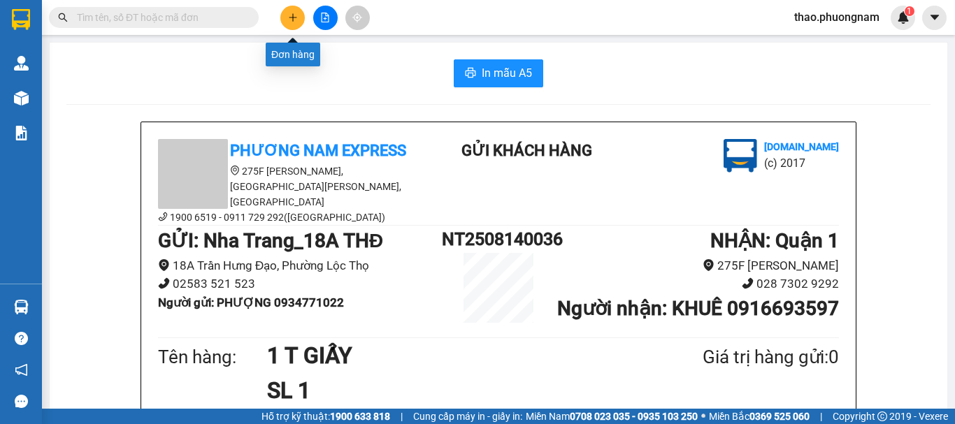
click at [288, 17] on icon "plus" at bounding box center [293, 18] width 10 height 10
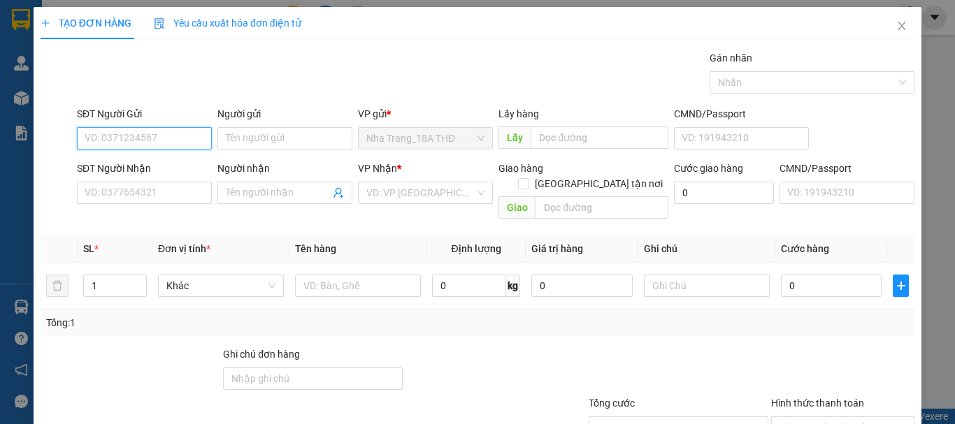
click at [154, 147] on input "SĐT Người Gửi" at bounding box center [144, 138] width 135 height 22
click at [115, 138] on input "SĐT Người Gửi" at bounding box center [144, 138] width 135 height 22
type input "0905989866"
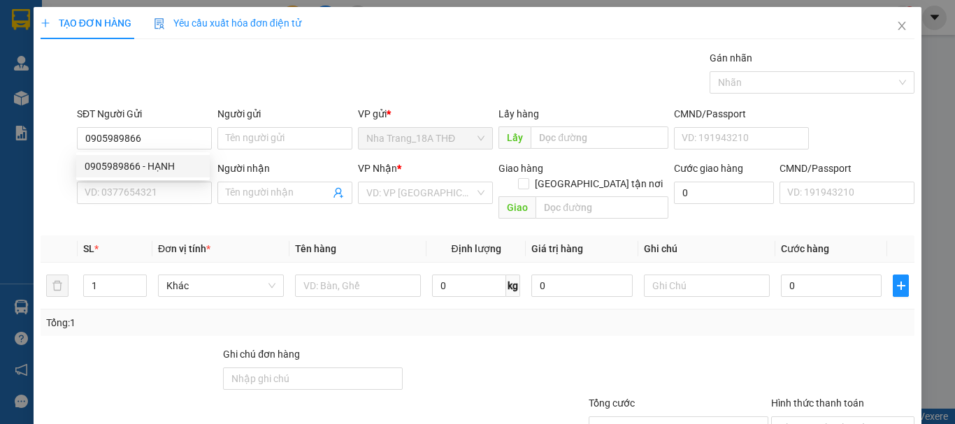
drag, startPoint x: 121, startPoint y: 179, endPoint x: 121, endPoint y: 171, distance: 7.7
click at [121, 178] on div "0905989866 0905989866 - HẠNH" at bounding box center [143, 166] width 134 height 28
click at [121, 171] on div "SĐT Người Nhận" at bounding box center [144, 168] width 135 height 15
click at [121, 182] on input "SĐT Người Nhận" at bounding box center [144, 193] width 135 height 22
click at [174, 143] on input "0905989866" at bounding box center [144, 138] width 135 height 22
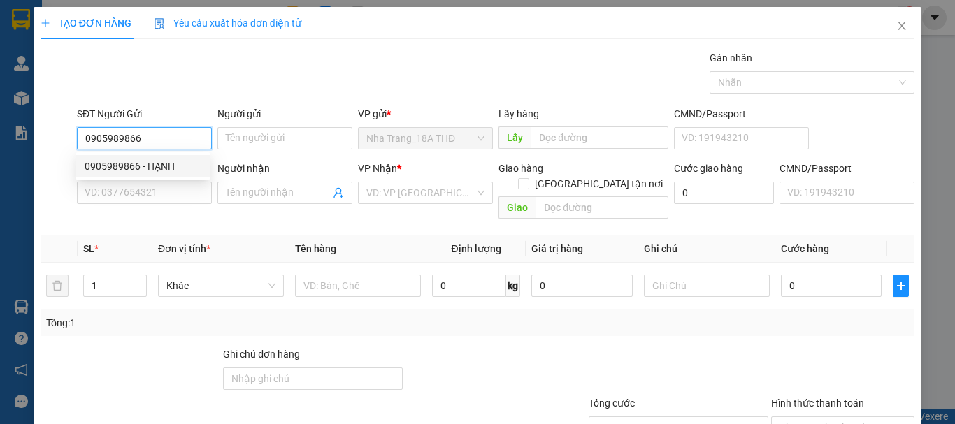
click at [175, 168] on div "0905989866 - HẠNH" at bounding box center [143, 166] width 117 height 15
type input "HẠNH"
type input "0938147470"
type input "NGỌC"
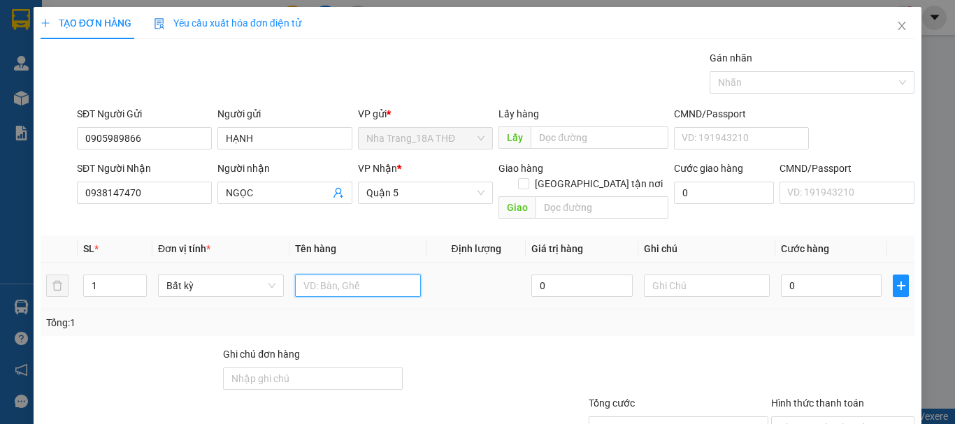
click at [329, 275] on input "text" at bounding box center [358, 286] width 126 height 22
type input "1 XỐP"
click at [504, 315] on div "Tổng: 1" at bounding box center [477, 322] width 863 height 15
click at [461, 363] on div at bounding box center [495, 371] width 182 height 49
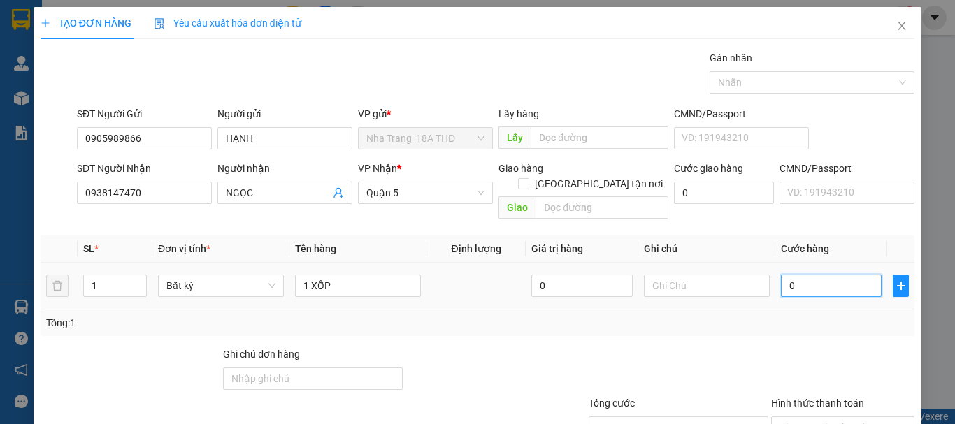
click at [824, 278] on input "0" at bounding box center [831, 286] width 101 height 22
type input "6"
type input "60"
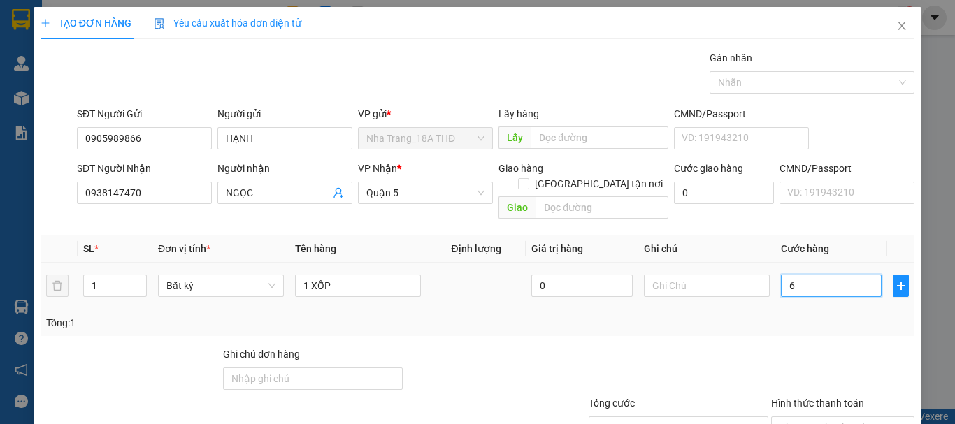
type input "60"
type input "60.000"
click at [833, 347] on div at bounding box center [843, 371] width 146 height 49
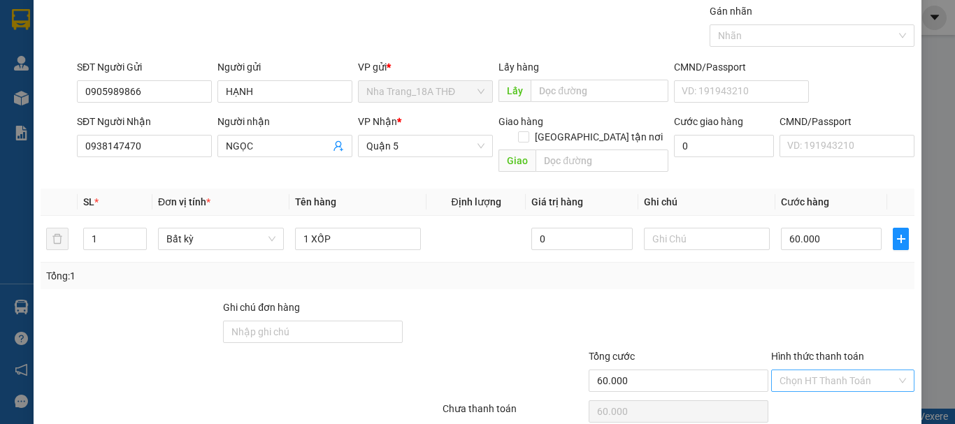
scroll to position [93, 0]
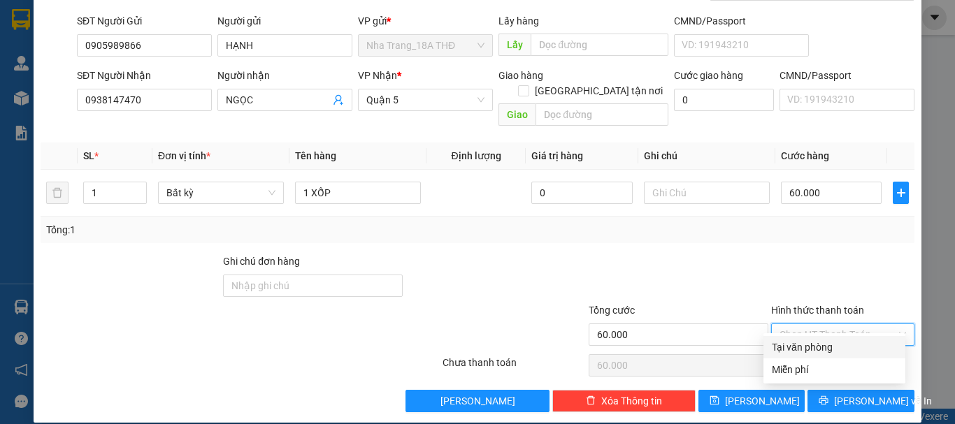
click at [779, 324] on input "Hình thức thanh toán" at bounding box center [837, 334] width 117 height 21
click at [833, 348] on div "Tại văn phòng" at bounding box center [834, 347] width 125 height 15
type input "0"
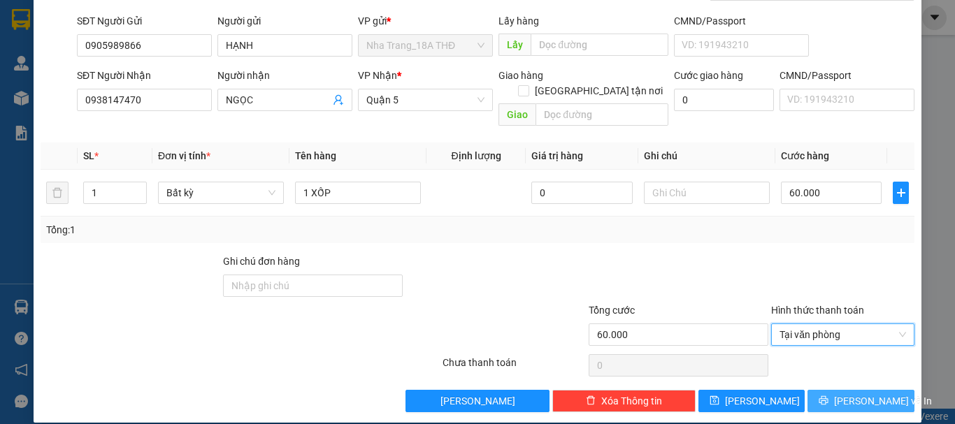
click at [856, 394] on span "[PERSON_NAME] và In" at bounding box center [883, 401] width 98 height 15
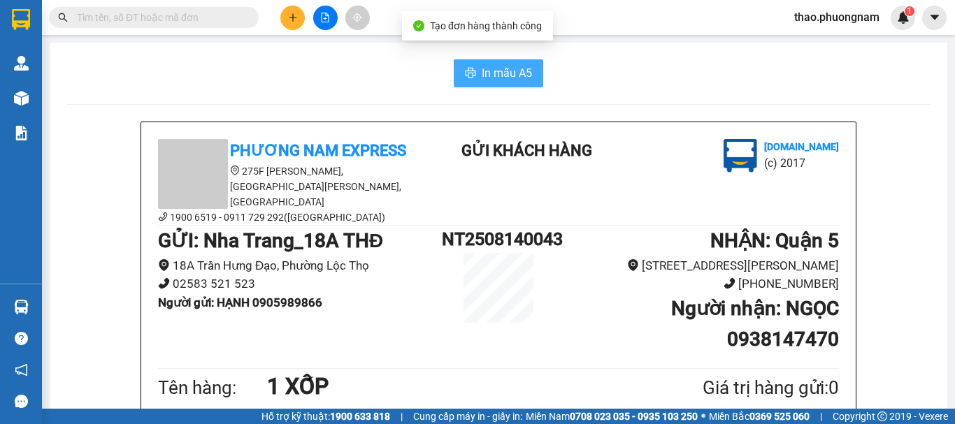
click at [487, 71] on span "In mẫu A5" at bounding box center [507, 72] width 50 height 17
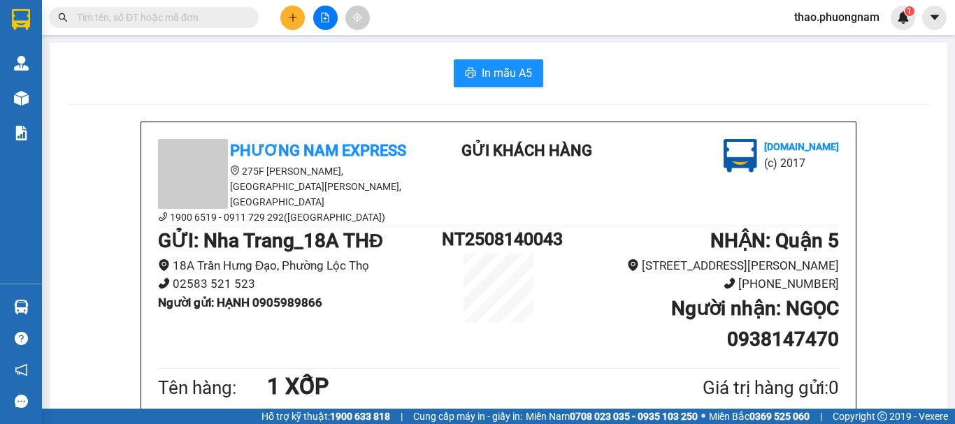
drag, startPoint x: 220, startPoint y: 16, endPoint x: 212, endPoint y: 3, distance: 15.7
click at [217, 13] on input "text" at bounding box center [159, 17] width 165 height 15
click at [294, 19] on icon "plus" at bounding box center [293, 18] width 10 height 10
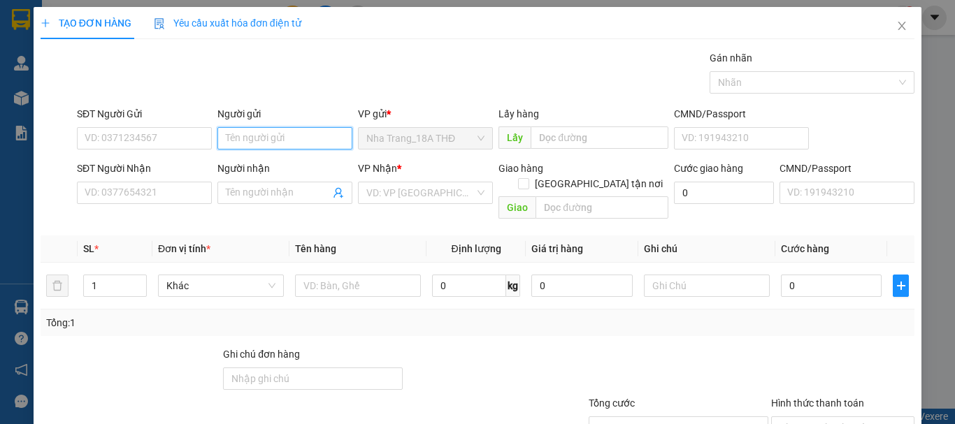
click at [262, 142] on input "Người gửi" at bounding box center [284, 138] width 135 height 22
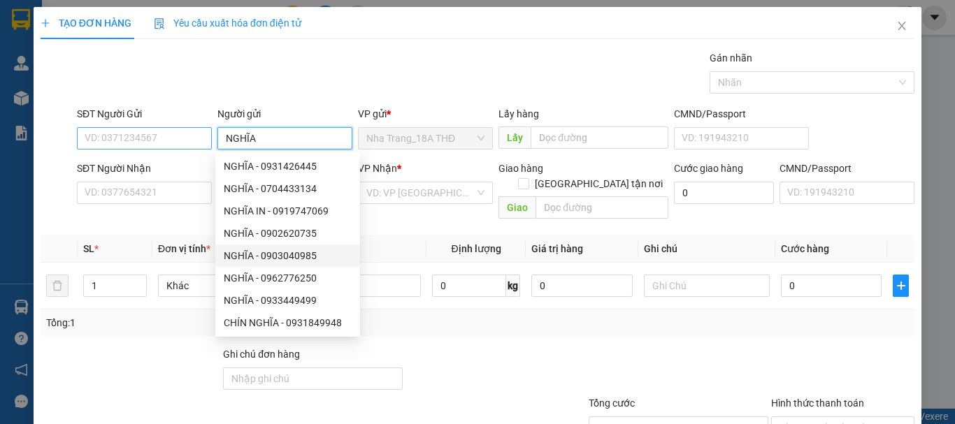
type input "NGHĨA"
click at [158, 138] on input "SĐT Người Gửi" at bounding box center [144, 138] width 135 height 22
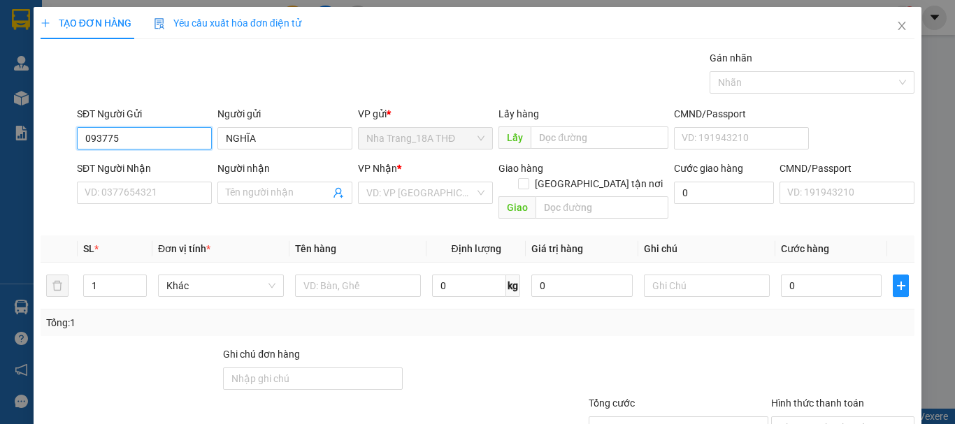
click at [132, 139] on input "093775" at bounding box center [144, 138] width 135 height 22
click at [143, 166] on div "0934193775 - NGHĨA" at bounding box center [143, 166] width 117 height 15
type input "0934193775"
type input "NGHĨA"
type input "0934293775"
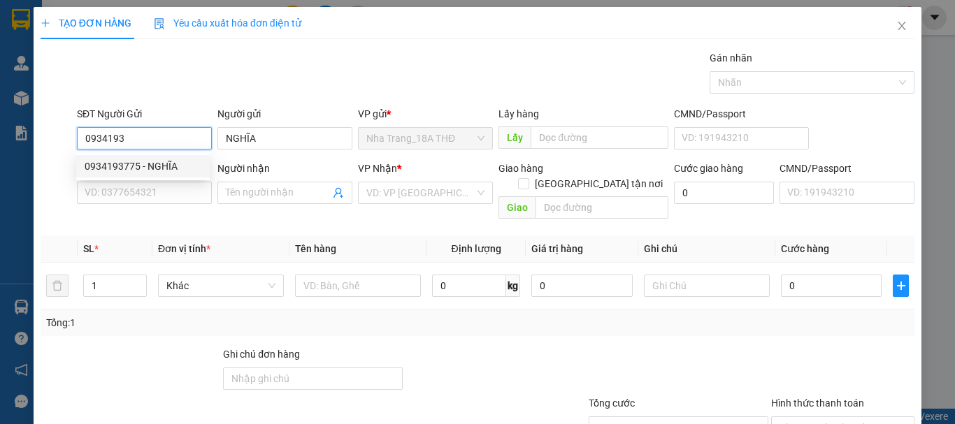
type input "NGHĨA"
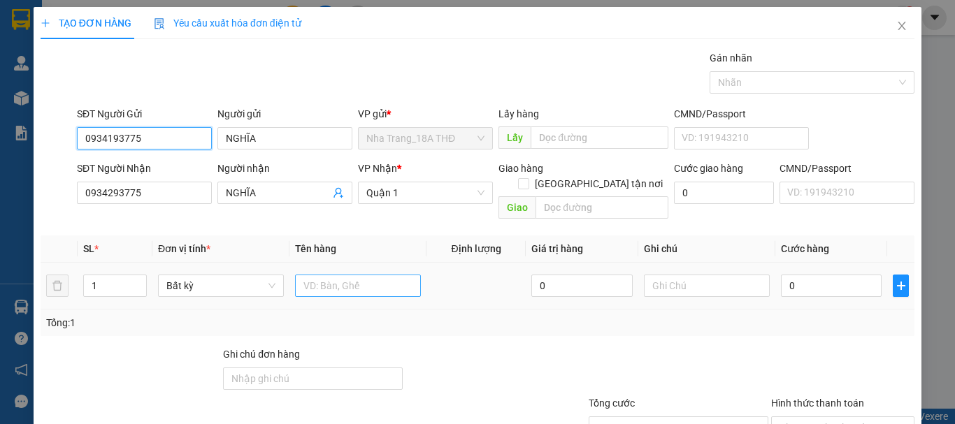
type input "0934193775"
click at [314, 275] on input "text" at bounding box center [358, 286] width 126 height 22
type input "1 XỐP"
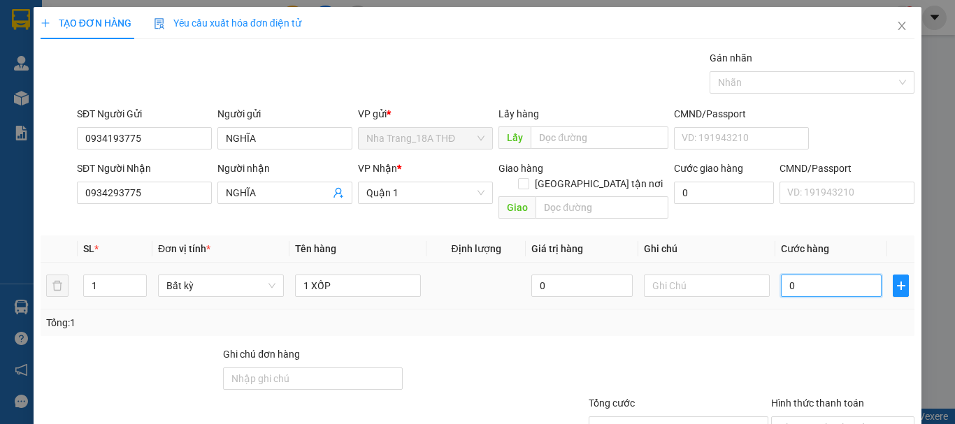
click at [850, 279] on input "0" at bounding box center [831, 286] width 101 height 22
type input "5"
type input "50"
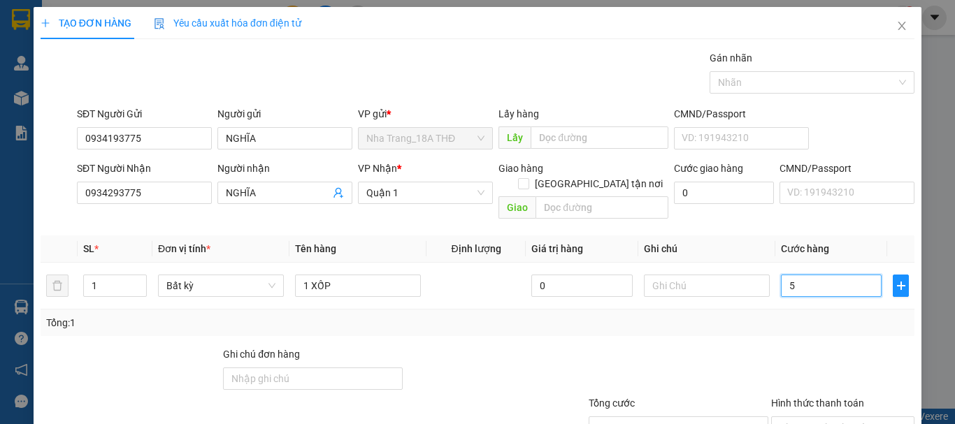
type input "50"
type input "50.000"
click at [853, 347] on div at bounding box center [843, 371] width 146 height 49
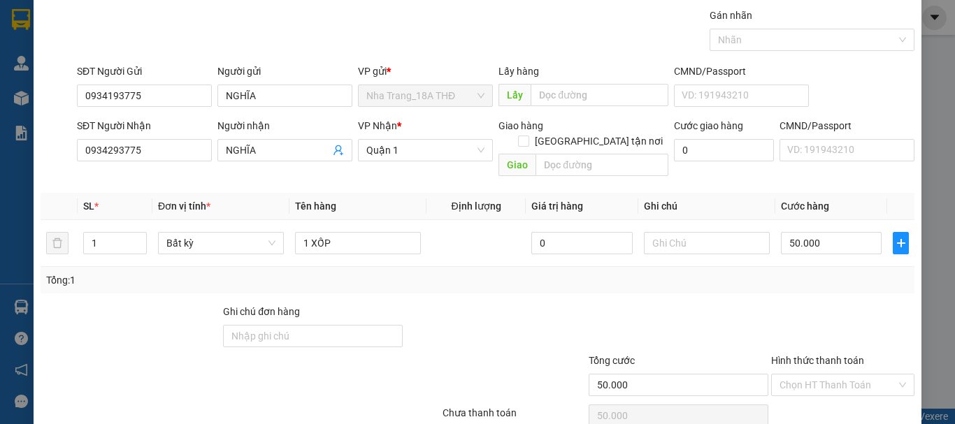
scroll to position [93, 0]
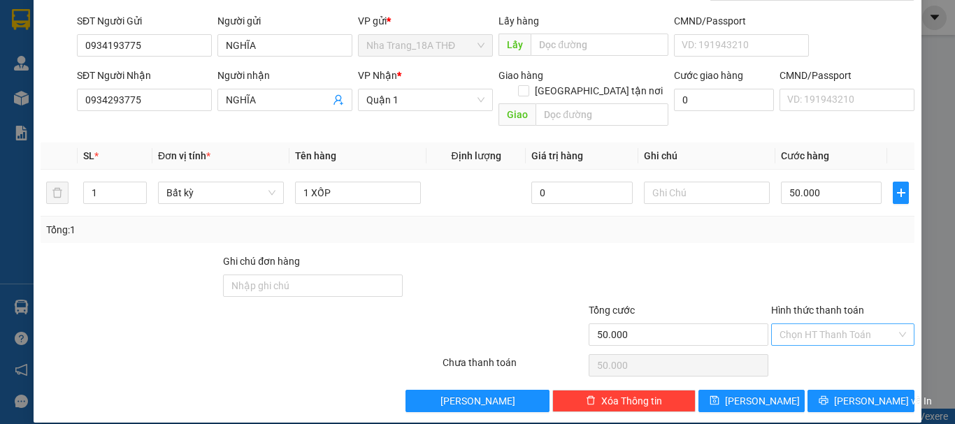
click at [846, 324] on input "Hình thức thanh toán" at bounding box center [837, 334] width 117 height 21
click at [855, 347] on div "Tại văn phòng" at bounding box center [834, 347] width 125 height 15
type input "0"
click at [865, 394] on span "[PERSON_NAME] và In" at bounding box center [883, 401] width 98 height 15
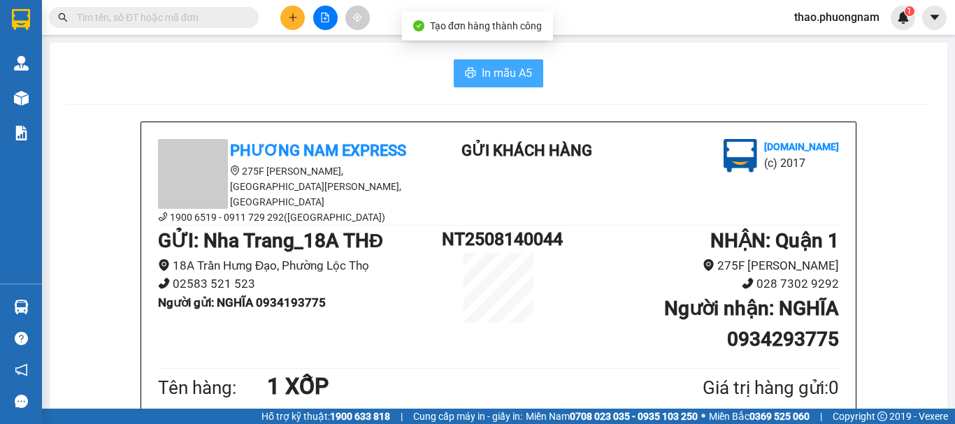
click at [508, 68] on span "In mẫu A5" at bounding box center [507, 72] width 50 height 17
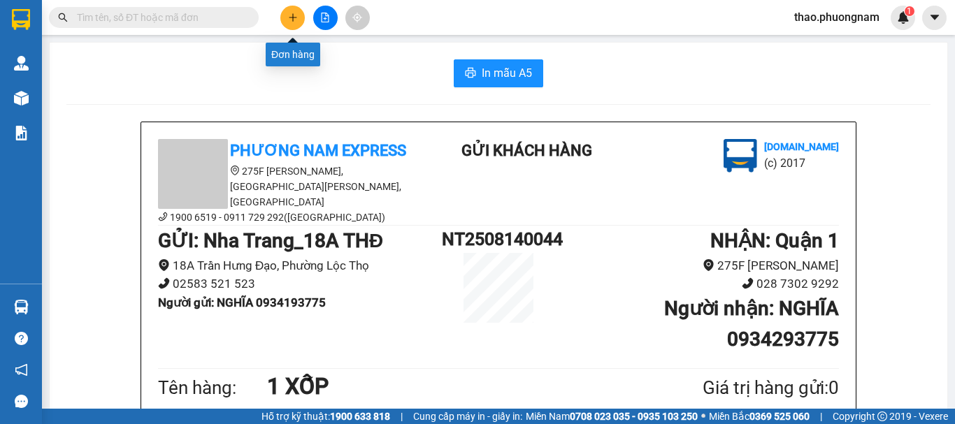
click at [289, 13] on icon "plus" at bounding box center [293, 18] width 10 height 10
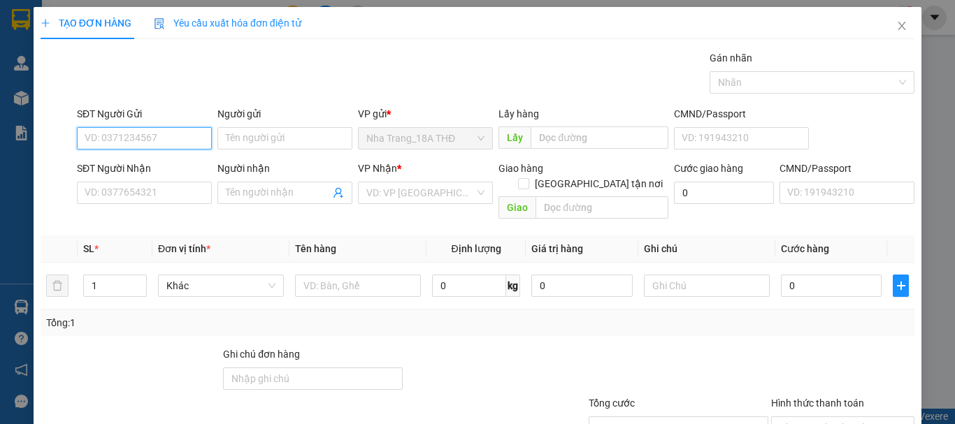
click at [149, 144] on input "SĐT Người Gửi" at bounding box center [144, 138] width 135 height 22
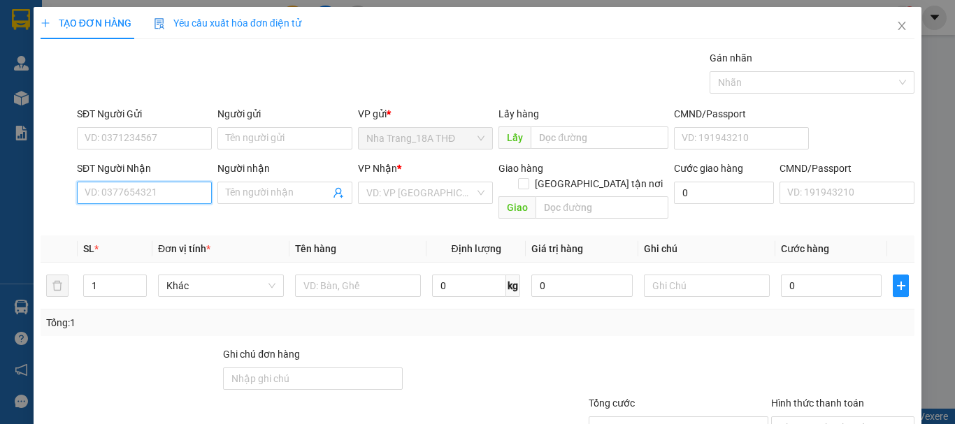
click at [125, 194] on input "SĐT Người Nhận" at bounding box center [144, 193] width 135 height 22
type input "0909160249"
click at [136, 222] on div "0909160249 - ĐÀO" at bounding box center [143, 220] width 117 height 15
type input "ĐÀO"
type input "0909160249"
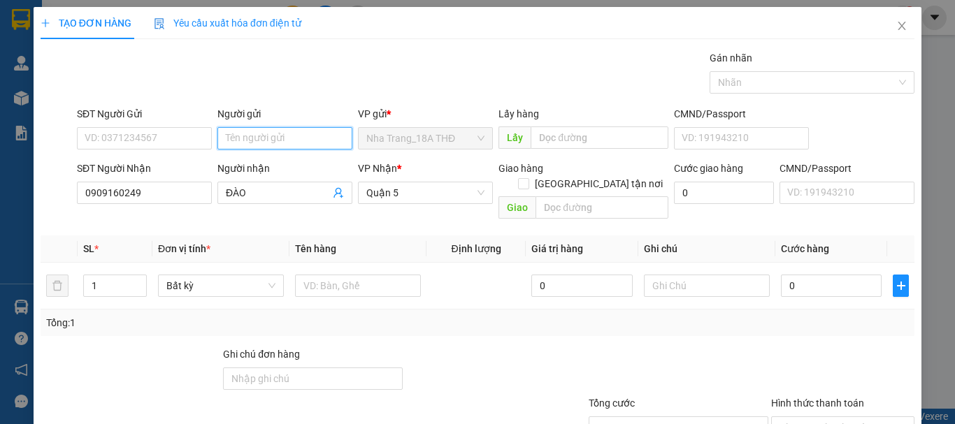
click at [233, 140] on input "Người gửi" at bounding box center [284, 138] width 135 height 22
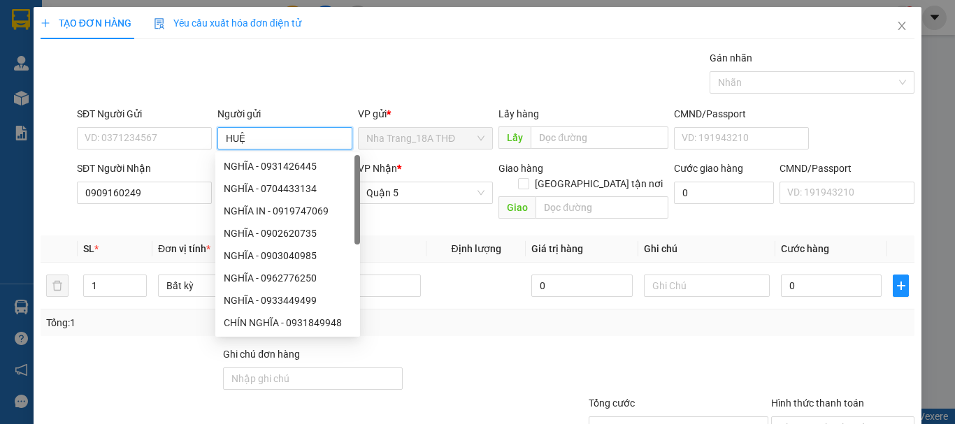
type input "HUỆ"
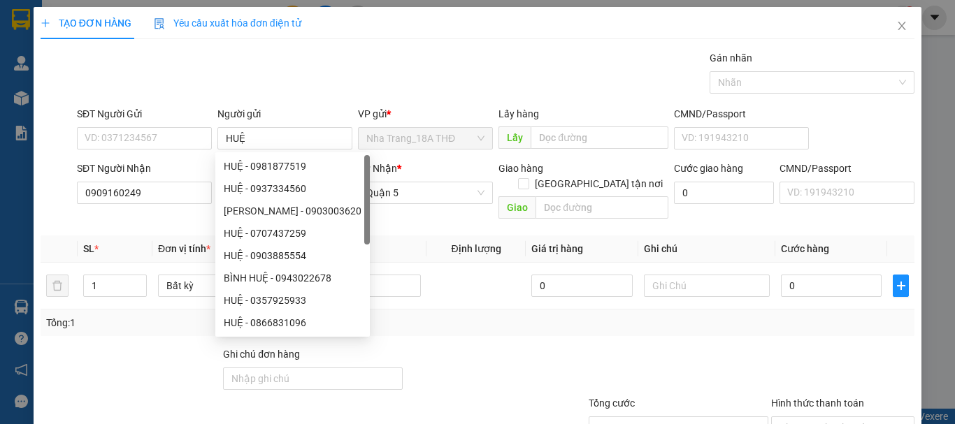
click at [567, 315] on div "Tổng: 1" at bounding box center [477, 322] width 863 height 15
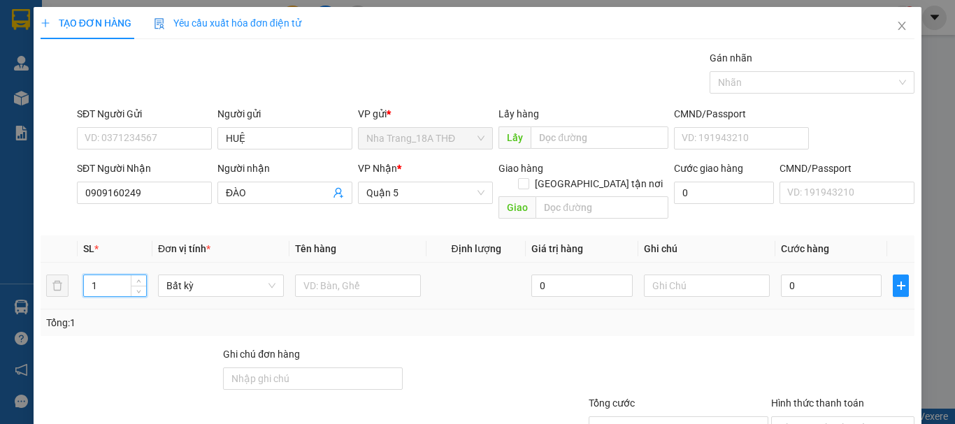
drag, startPoint x: 114, startPoint y: 264, endPoint x: 86, endPoint y: 264, distance: 28.0
click at [86, 275] on input "1" at bounding box center [115, 285] width 62 height 21
type input "2"
click at [318, 275] on input "text" at bounding box center [358, 286] width 126 height 22
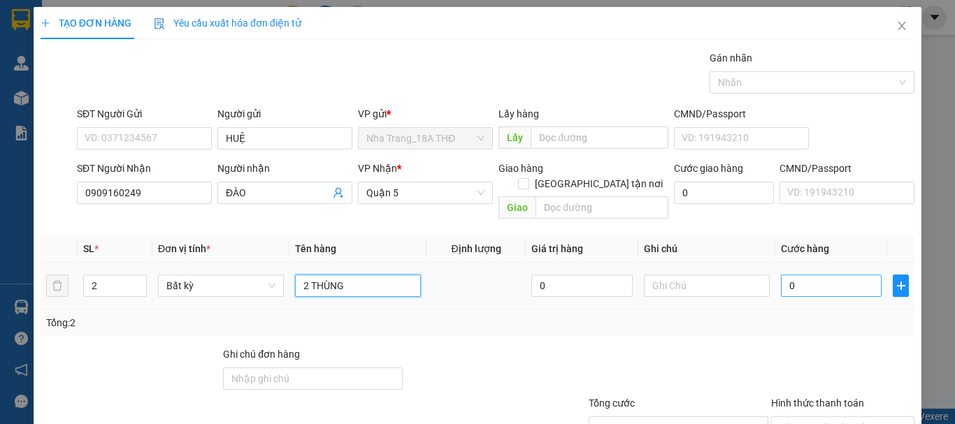
type input "2 THÙNG"
type input "6"
type input "60"
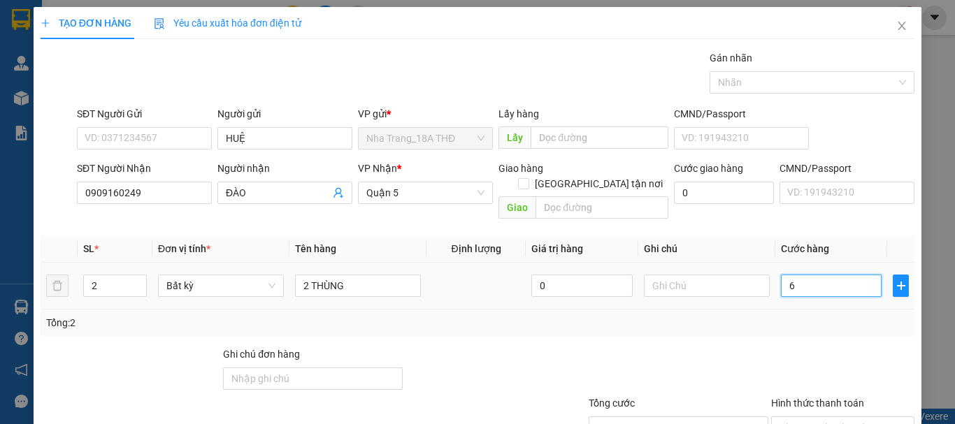
type input "60"
type input "60.000"
click at [802, 315] on div "Tổng: 2" at bounding box center [477, 322] width 863 height 15
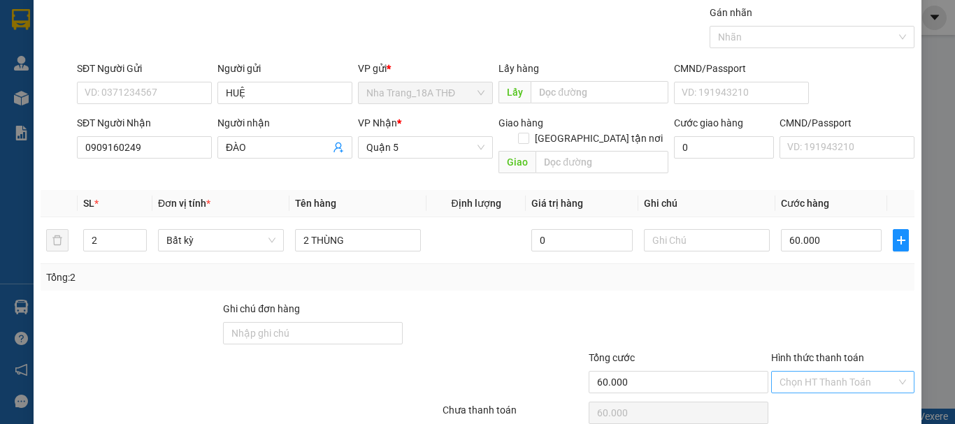
scroll to position [70, 0]
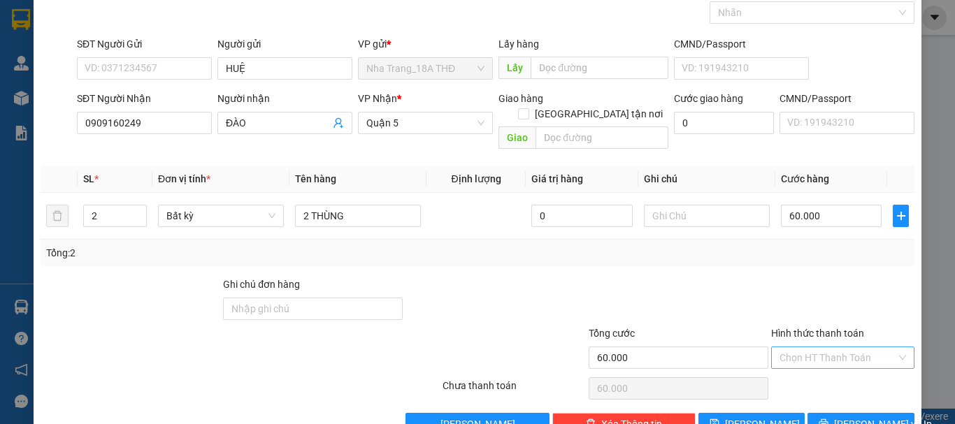
click at [791, 349] on input "Hình thức thanh toán" at bounding box center [837, 357] width 117 height 21
click at [809, 372] on div "Tại văn phòng" at bounding box center [834, 370] width 125 height 15
type input "0"
click at [828, 419] on icon "printer" at bounding box center [823, 423] width 9 height 9
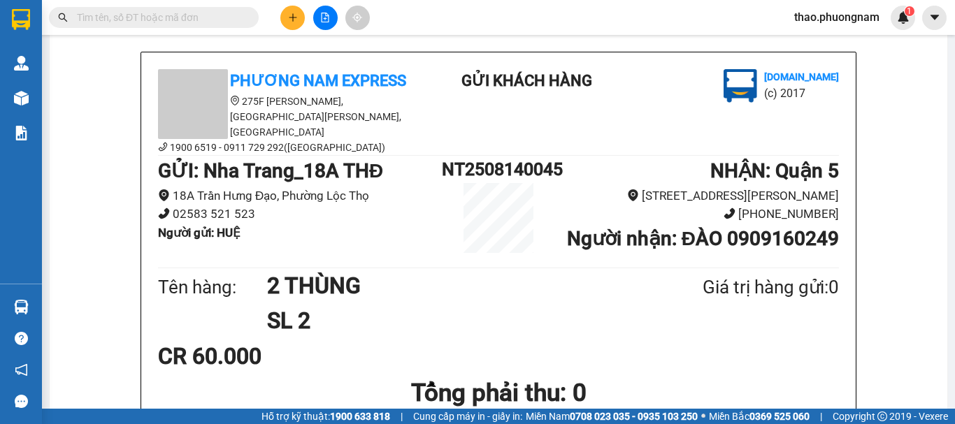
scroll to position [140, 0]
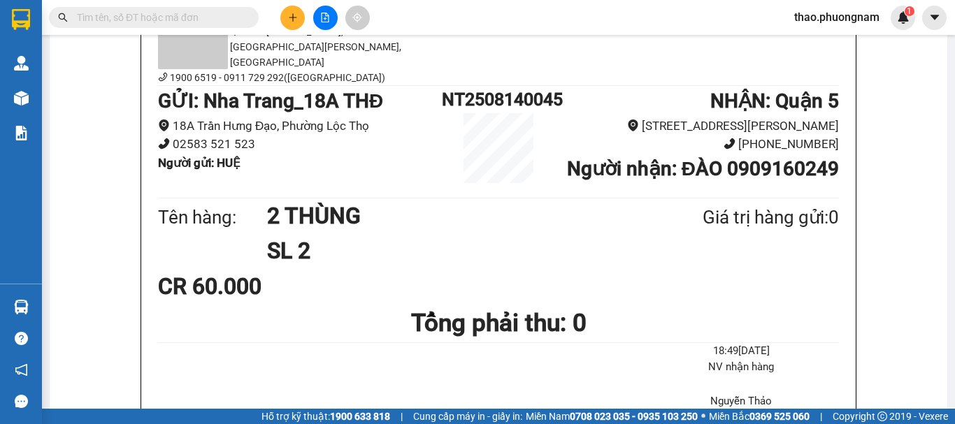
click at [285, 18] on button at bounding box center [292, 18] width 24 height 24
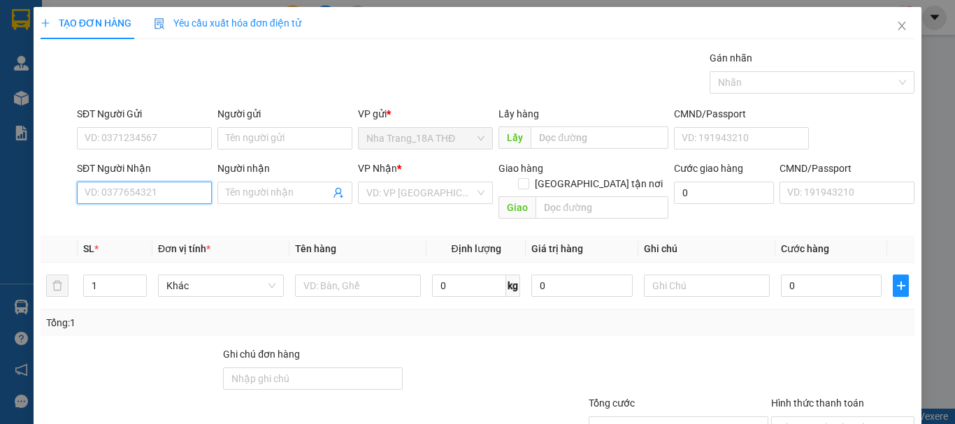
click at [114, 200] on input "SĐT Người Nhận" at bounding box center [144, 193] width 135 height 22
type input "0774920132"
drag, startPoint x: 129, startPoint y: 222, endPoint x: 210, endPoint y: 154, distance: 105.8
click at [131, 219] on div "0774920132 - CÚC" at bounding box center [143, 220] width 117 height 15
type input "CÚC"
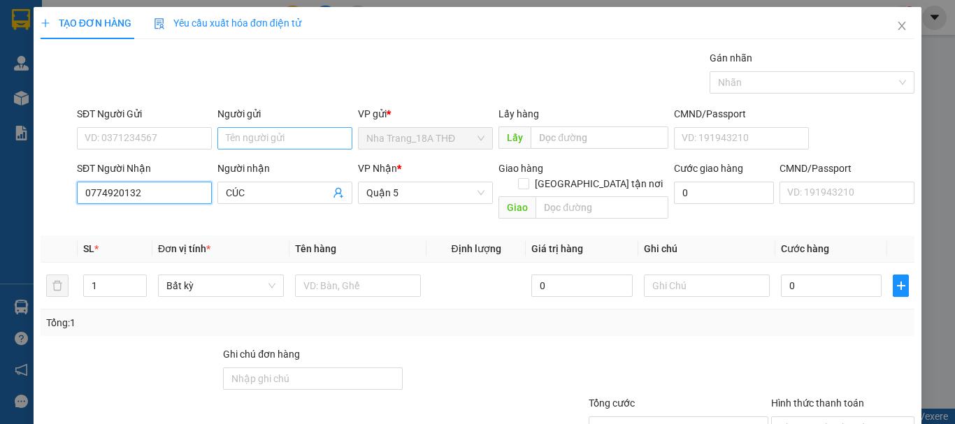
type input "0774920132"
click at [243, 146] on input "Người gửi" at bounding box center [284, 138] width 135 height 22
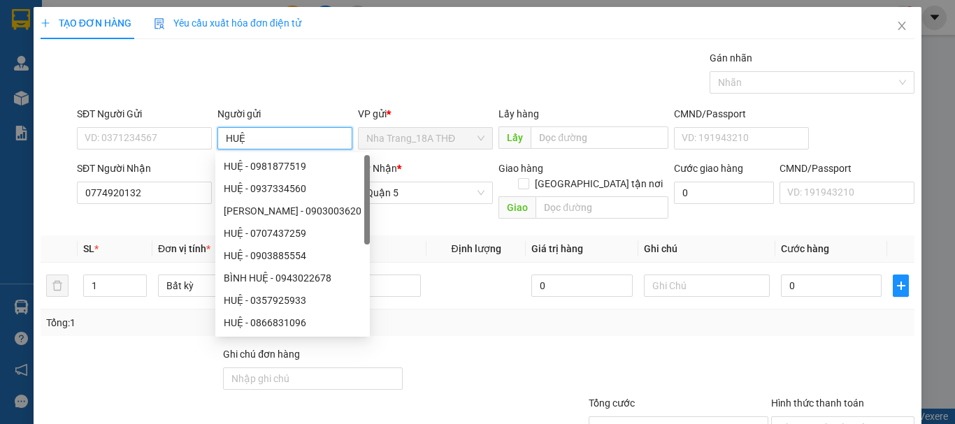
type input "HUỆ"
click at [464, 315] on div "Tổng: 1" at bounding box center [477, 322] width 863 height 15
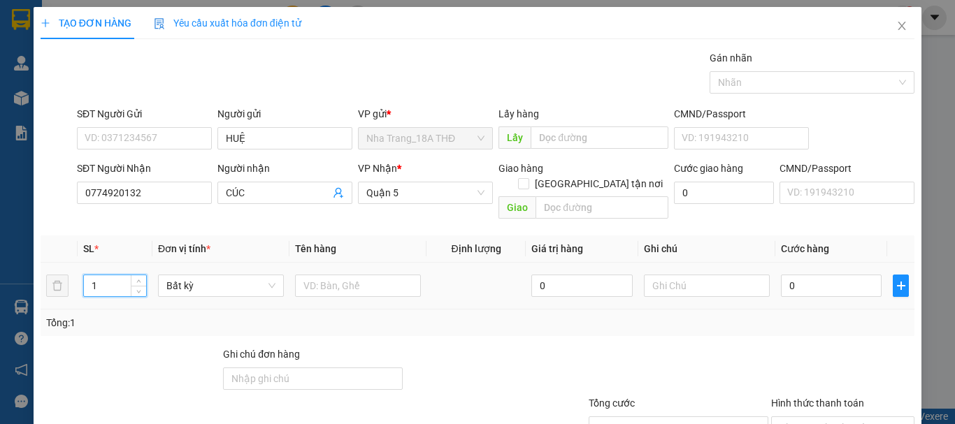
drag, startPoint x: 121, startPoint y: 271, endPoint x: 86, endPoint y: 271, distance: 35.0
click at [86, 275] on input "1" at bounding box center [115, 285] width 62 height 21
type input "2"
click at [316, 275] on input "text" at bounding box center [358, 286] width 126 height 22
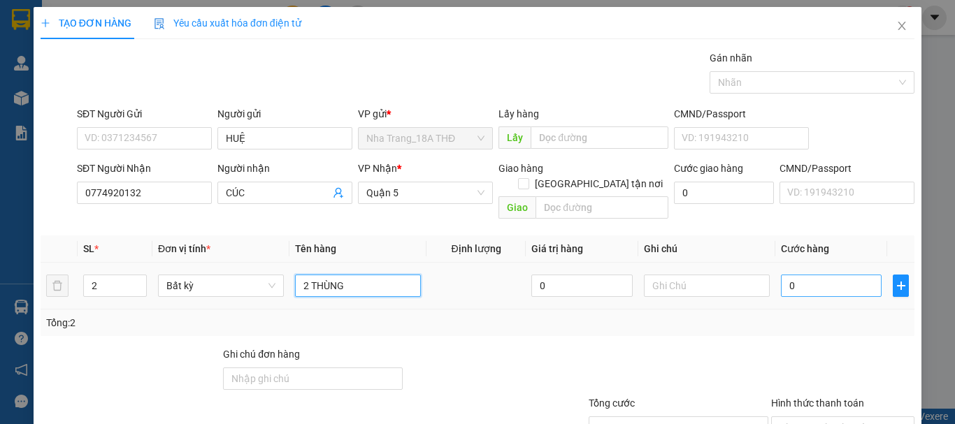
type input "2 THÙNG"
click at [800, 276] on input "0" at bounding box center [831, 286] width 101 height 22
type input "8"
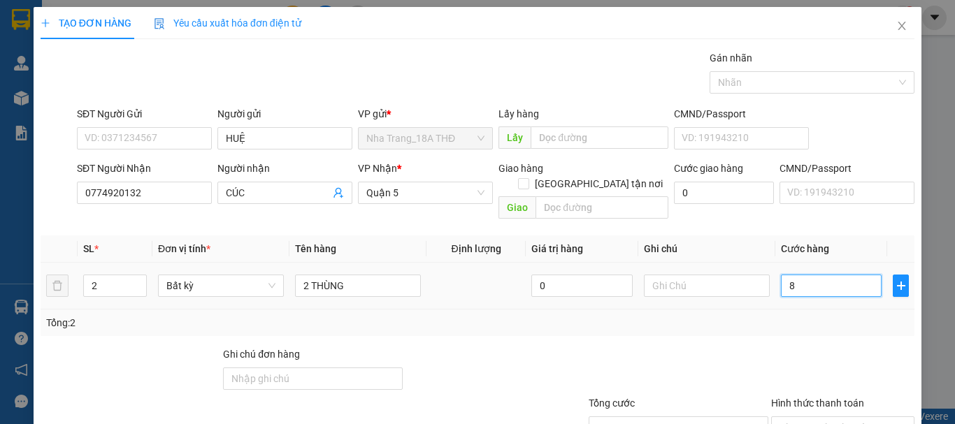
type input "80"
type input "80.000"
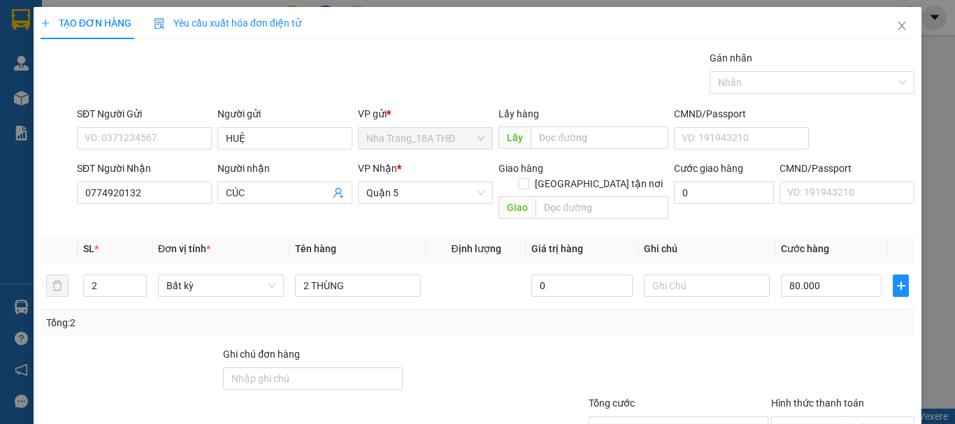
click at [800, 315] on div "Tổng: 2" at bounding box center [477, 322] width 863 height 15
click at [744, 316] on div "Tổng: 2" at bounding box center [478, 323] width 874 height 27
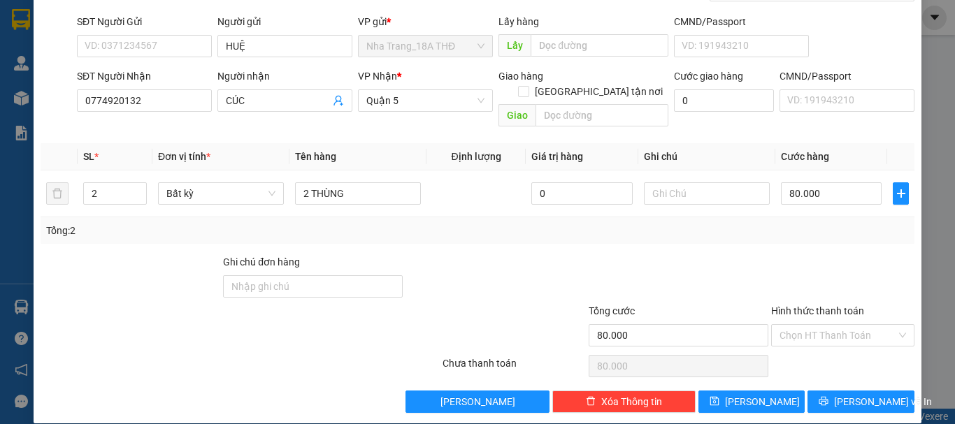
scroll to position [93, 0]
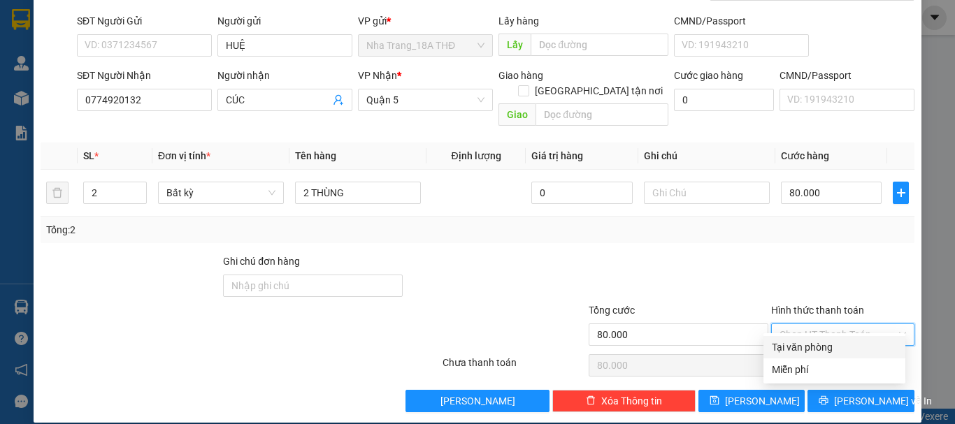
click at [786, 324] on input "Hình thức thanh toán" at bounding box center [837, 334] width 117 height 21
click at [800, 346] on div "Tại văn phòng" at bounding box center [834, 347] width 125 height 15
type input "0"
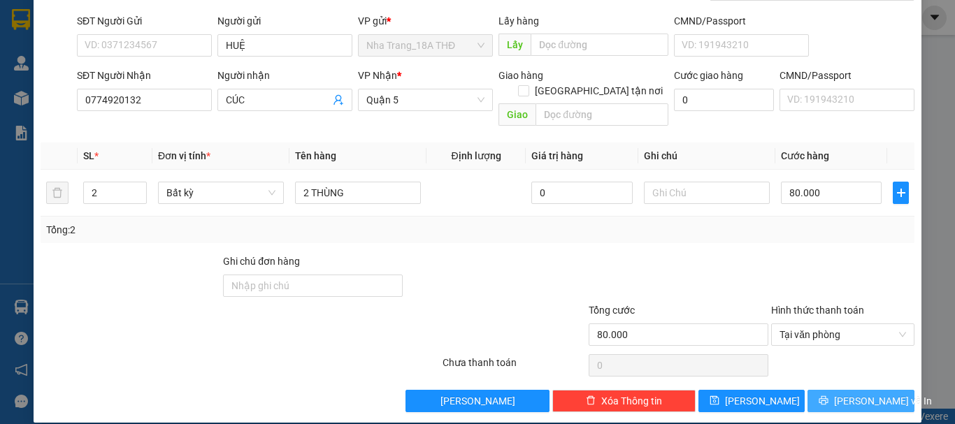
click at [839, 390] on button "[PERSON_NAME] và In" at bounding box center [860, 401] width 107 height 22
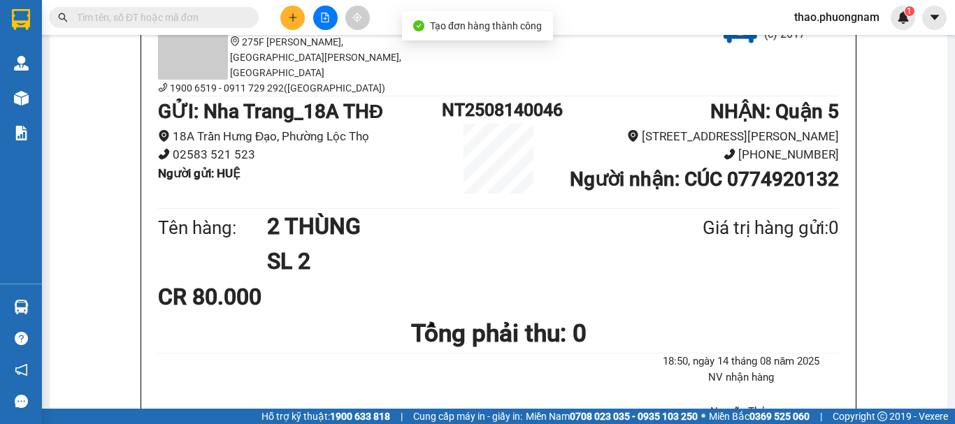
scroll to position [140, 0]
